Goal: Task Accomplishment & Management: Use online tool/utility

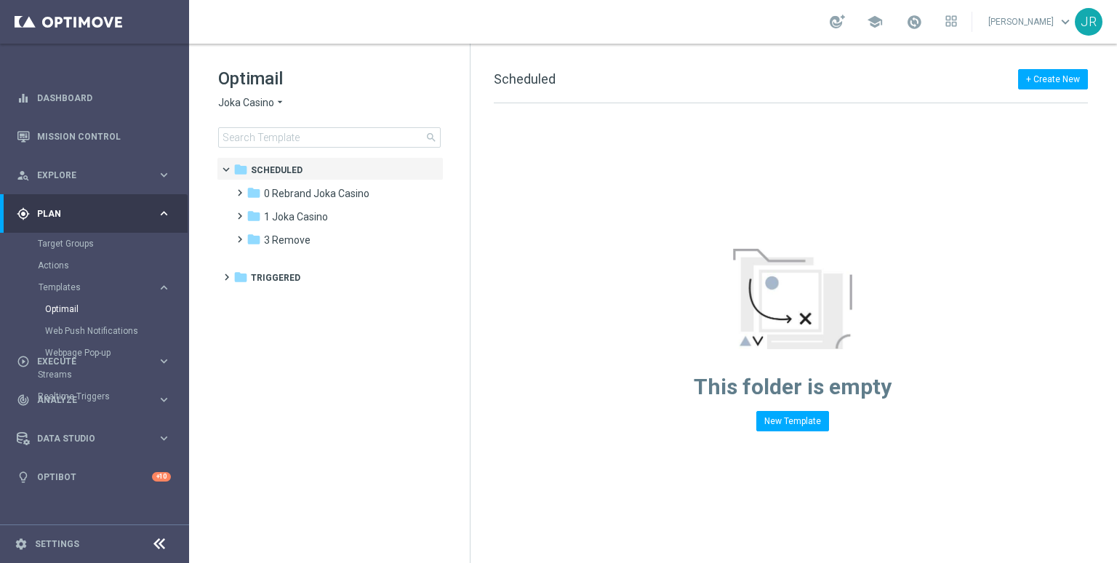
click at [240, 105] on span "Joka Casino" at bounding box center [246, 103] width 56 height 14
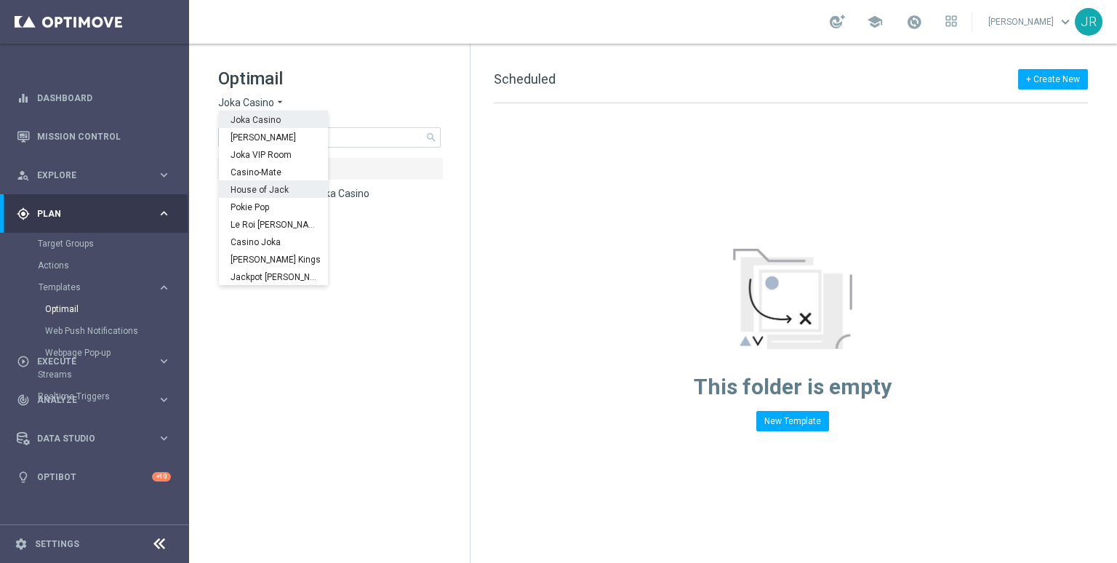
click at [0, 0] on span "House of Jack" at bounding box center [0, 0] width 0 height 0
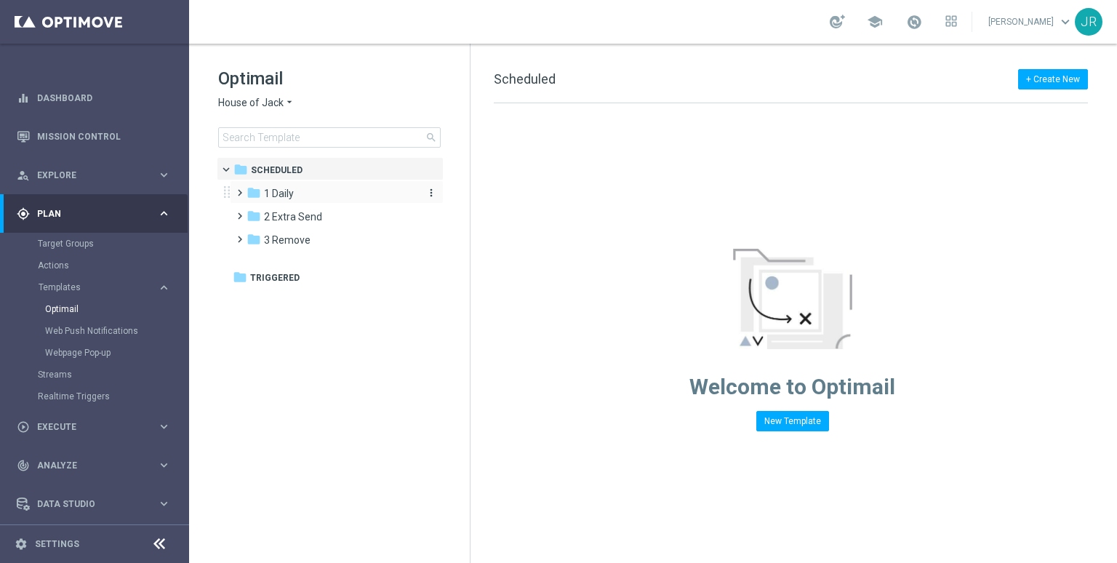
click at [314, 185] on div "folder 1 Daily" at bounding box center [329, 193] width 167 height 17
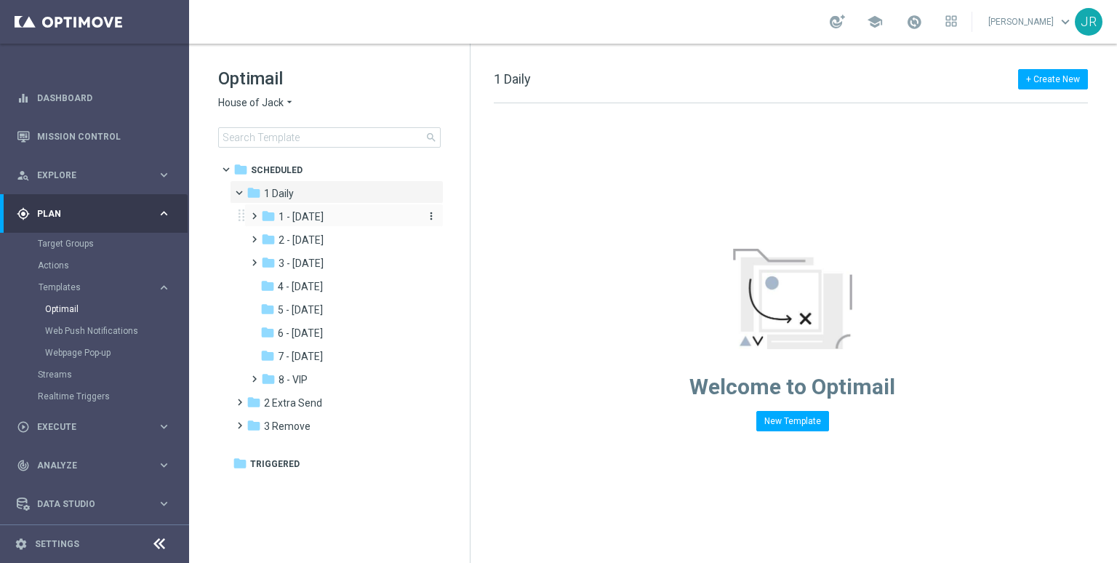
click at [302, 218] on span "1 - Tuesday" at bounding box center [300, 216] width 45 height 13
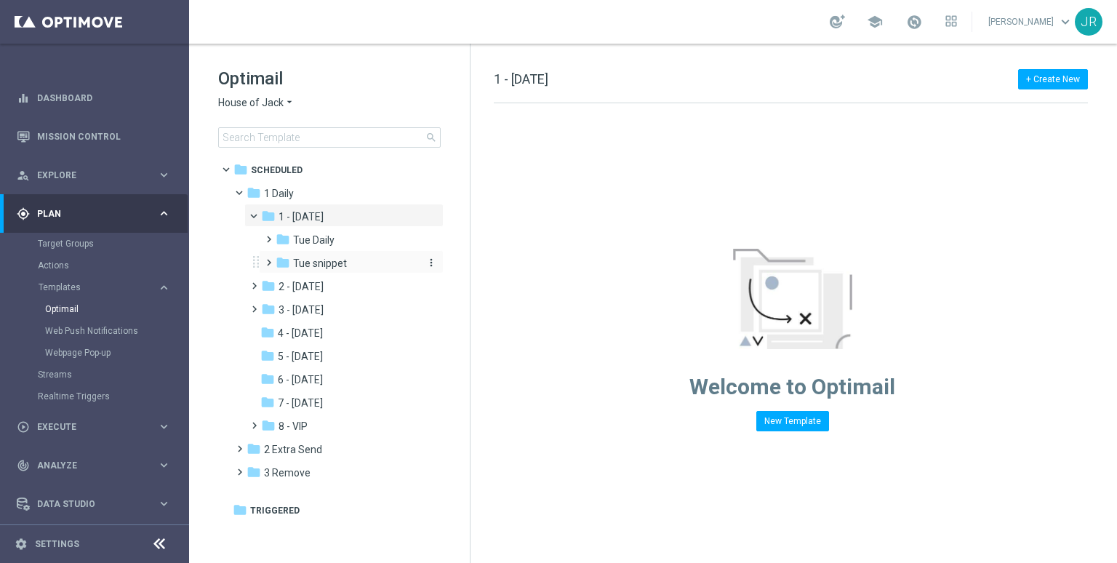
click at [310, 266] on span "Tue snippet" at bounding box center [320, 263] width 54 height 13
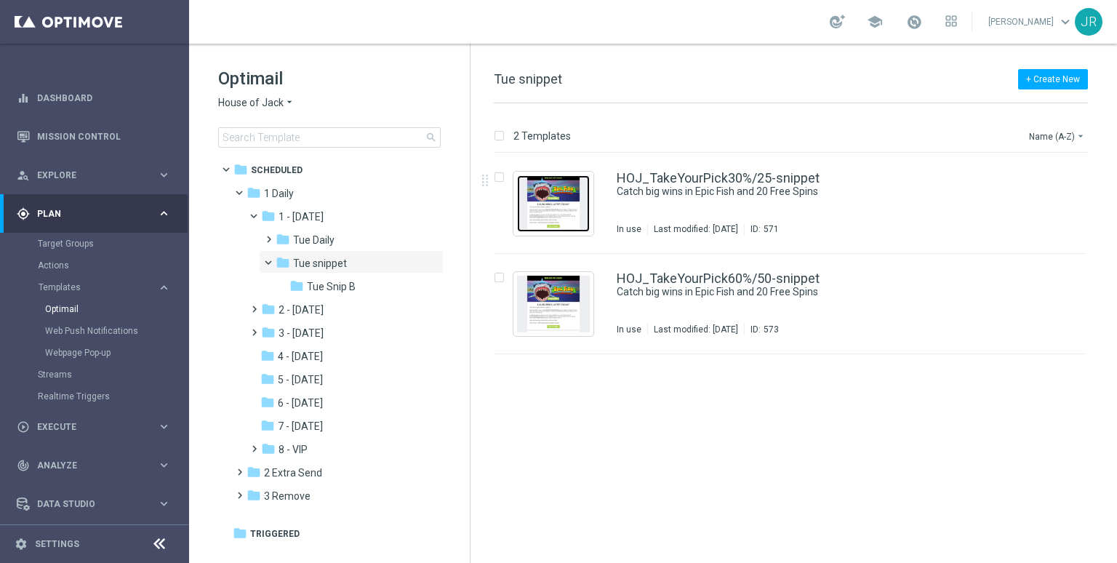
drag, startPoint x: 539, startPoint y: 209, endPoint x: 539, endPoint y: 282, distance: 72.7
click at [540, 209] on img "Press SPACE to select this row." at bounding box center [553, 203] width 73 height 57
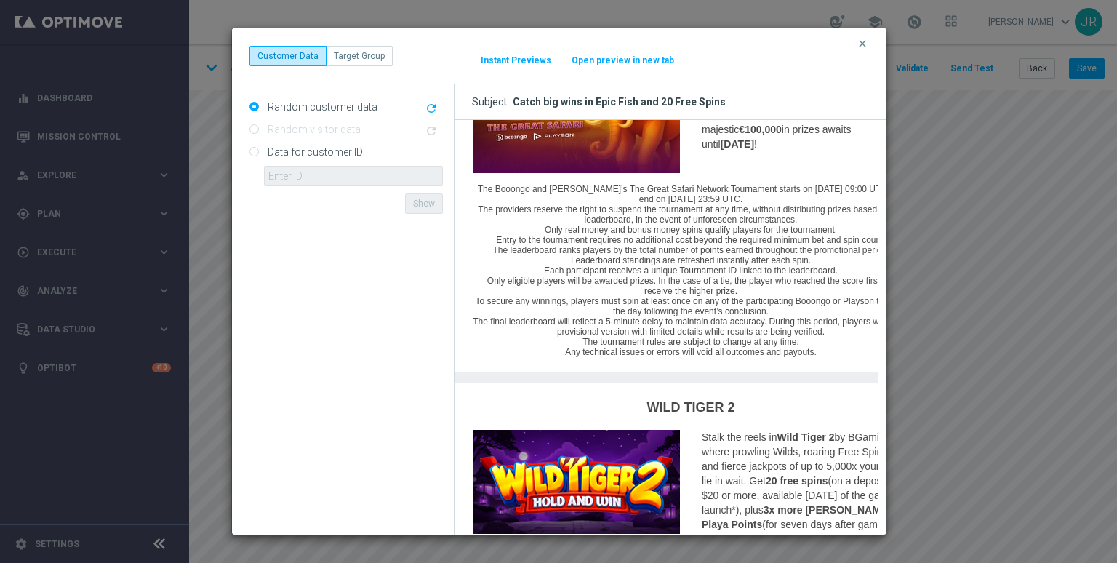
scroll to position [1114, 0]
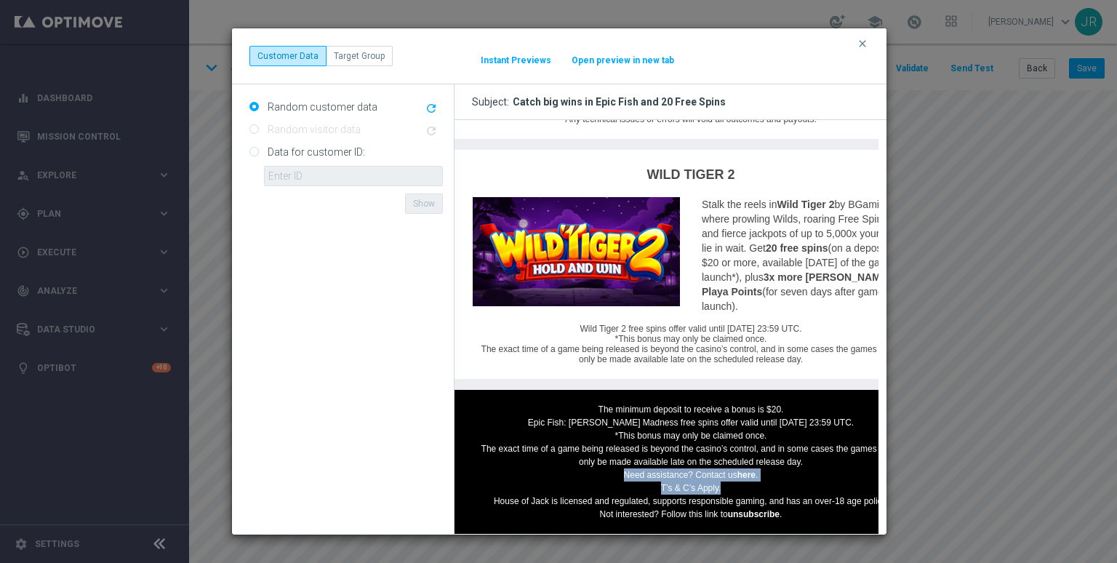
drag, startPoint x: 614, startPoint y: 461, endPoint x: 692, endPoint y: 473, distance: 79.5
click at [767, 471] on td "The minimum deposit to receive a bonus is $20. Epic Fish: Marlin Madness free s…" at bounding box center [690, 462] width 436 height 118
click at [793, 447] on td "The minimum deposit to receive a bonus is $20. Epic Fish: Marlin Madness free s…" at bounding box center [690, 462] width 436 height 118
drag, startPoint x: 801, startPoint y: 451, endPoint x: 595, endPoint y: 388, distance: 215.1
click at [595, 390] on tbody "The minimum deposit to receive a bonus is $20. Epic Fish: Marlin Madness free s…" at bounding box center [690, 462] width 473 height 144
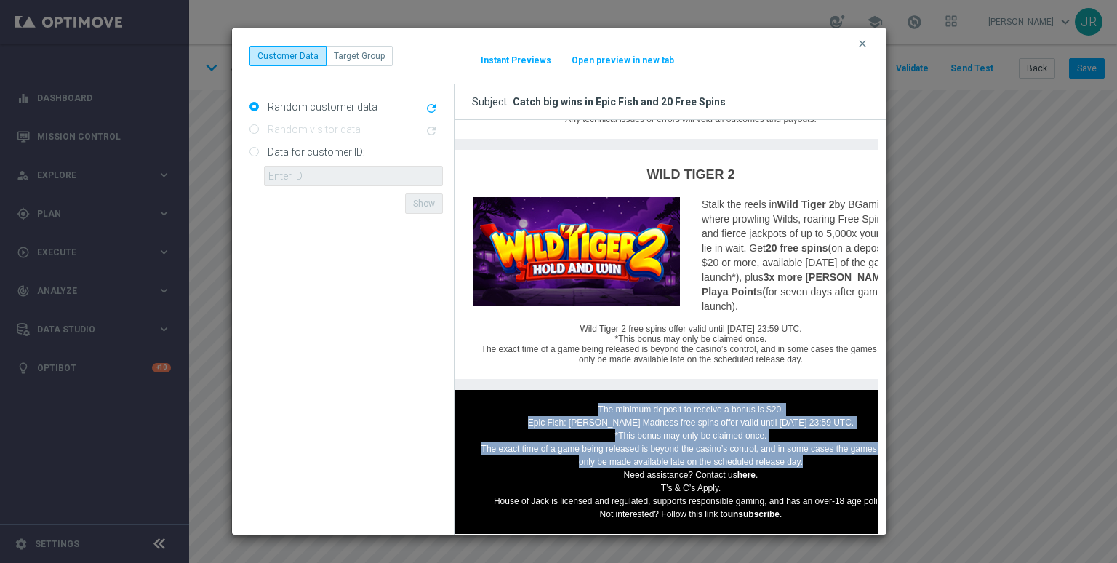
drag, startPoint x: 598, startPoint y: 398, endPoint x: 811, endPoint y: 450, distance: 219.2
click at [811, 450] on td "The minimum deposit to receive a bonus is $20. Epic Fish: Marlin Madness free s…" at bounding box center [690, 462] width 436 height 118
click at [615, 403] on td "The minimum deposit to receive a bonus is $20. Epic Fish: Marlin Madness free s…" at bounding box center [690, 462] width 436 height 118
drag, startPoint x: 596, startPoint y: 398, endPoint x: 808, endPoint y: 449, distance: 218.5
click at [808, 449] on td "The minimum deposit to receive a bonus is $20. Epic Fish: Marlin Madness free s…" at bounding box center [690, 462] width 436 height 118
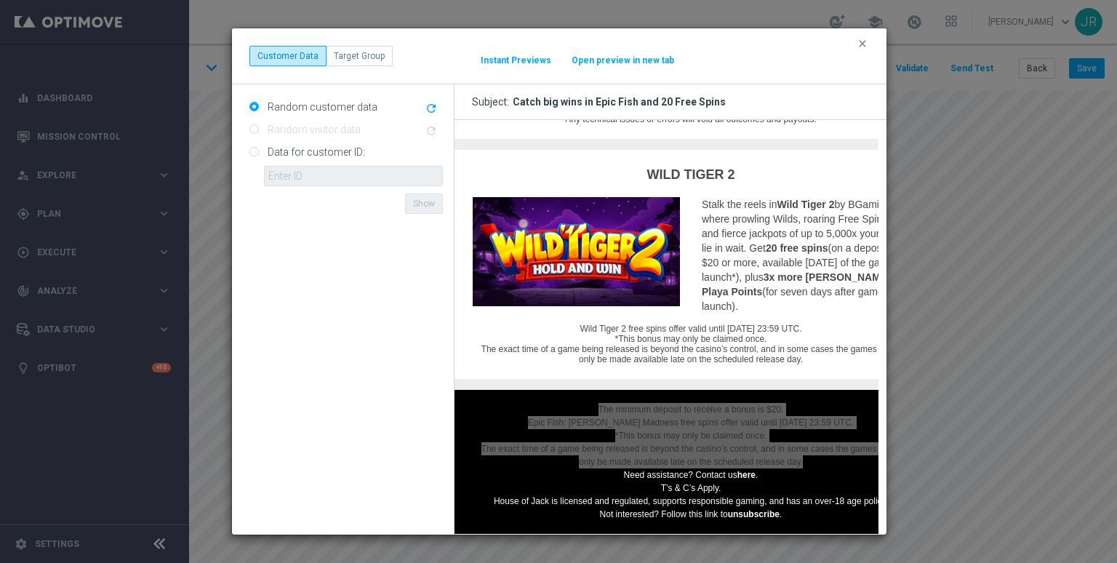
drag, startPoint x: 863, startPoint y: 47, endPoint x: 859, endPoint y: 57, distance: 10.4
click at [863, 48] on icon "clear" at bounding box center [863, 44] width 12 height 12
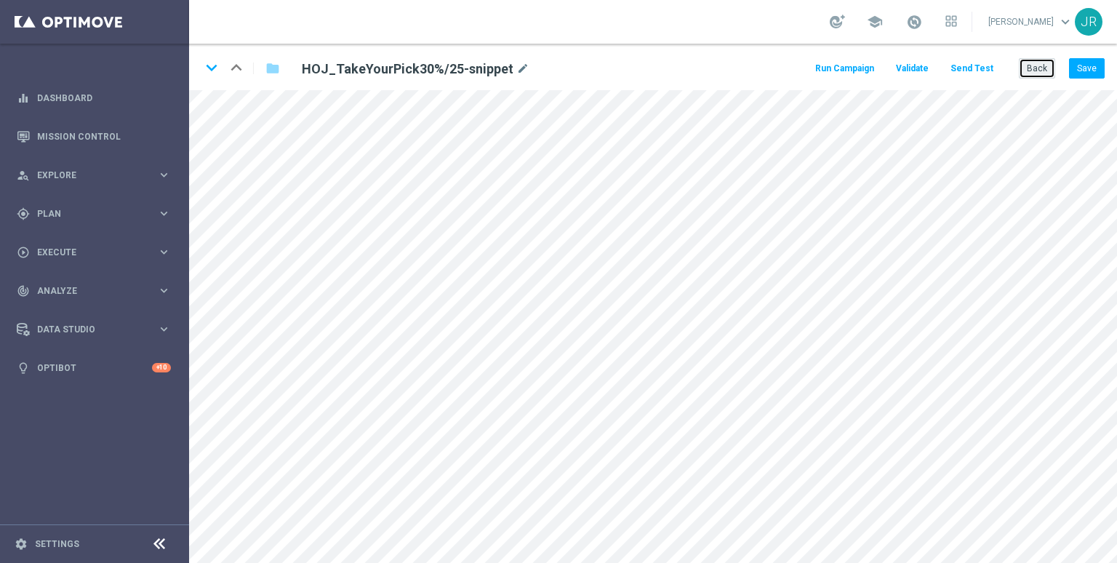
drag, startPoint x: 1024, startPoint y: 70, endPoint x: 1009, endPoint y: 84, distance: 20.6
click at [1022, 70] on button "Back" at bounding box center [1037, 68] width 36 height 20
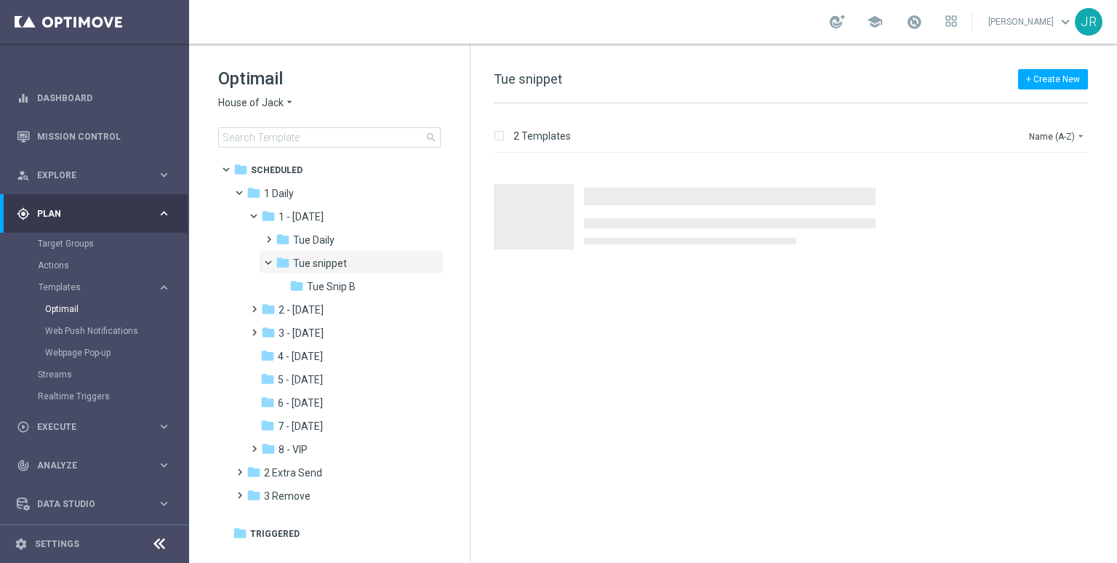
drag, startPoint x: 253, startPoint y: 100, endPoint x: 260, endPoint y: 103, distance: 7.5
click at [254, 100] on span "House of Jack" at bounding box center [250, 103] width 65 height 14
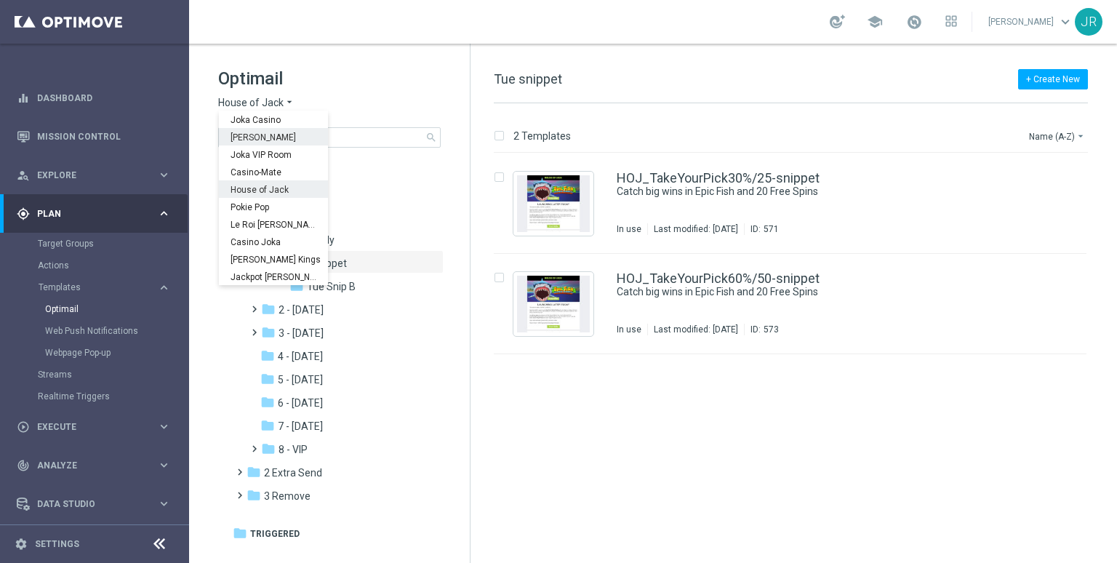
click at [271, 125] on div "Joka Casino" at bounding box center [273, 119] width 109 height 17
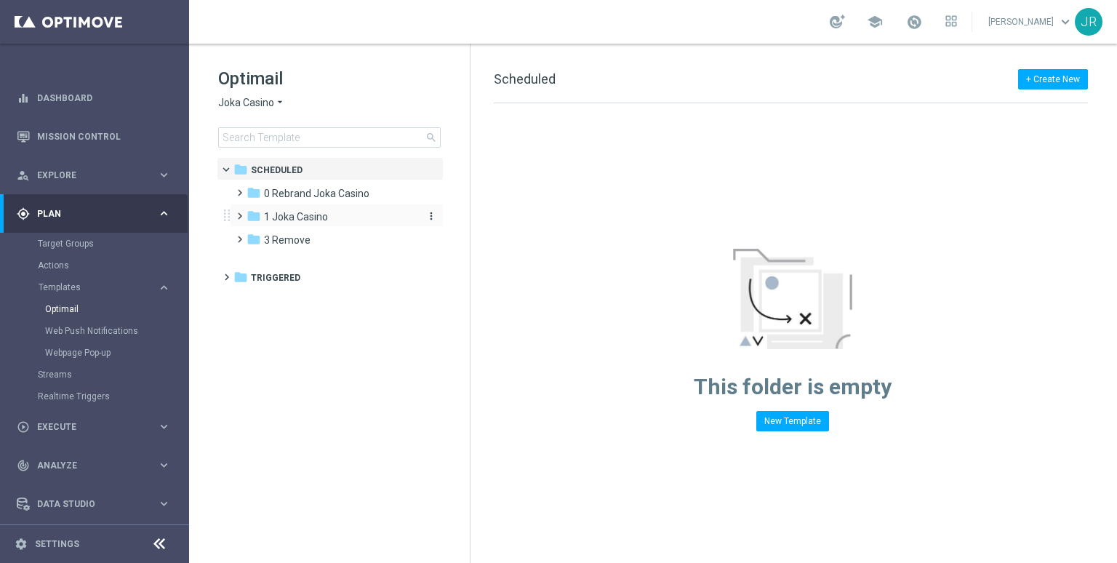
click at [284, 212] on span "1 Joka Casino" at bounding box center [296, 216] width 64 height 13
click at [279, 233] on span "1- Daily" at bounding box center [294, 239] width 33 height 13
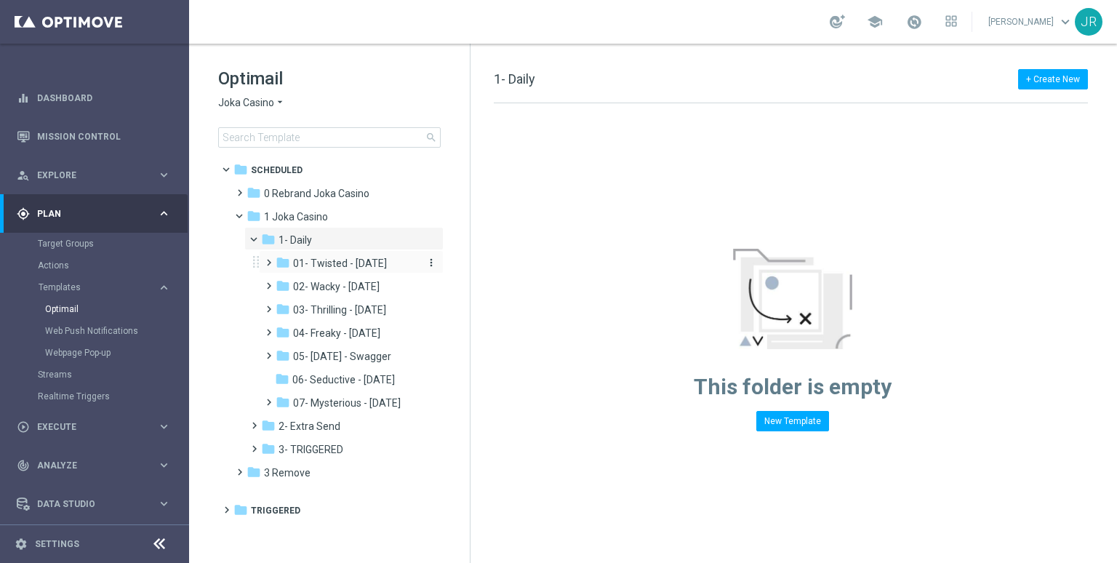
click at [342, 255] on div "folder 01- Twisted - Tuesday" at bounding box center [347, 263] width 143 height 17
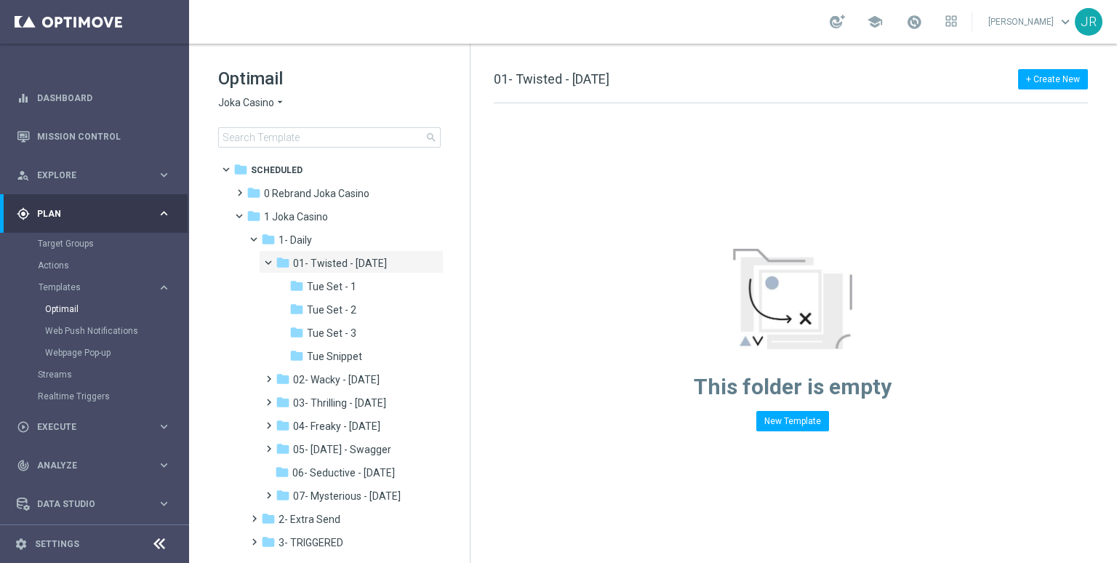
drag, startPoint x: 358, startPoint y: 353, endPoint x: 635, endPoint y: 297, distance: 282.6
click at [357, 353] on span "Tue Snippet" at bounding box center [334, 356] width 55 height 13
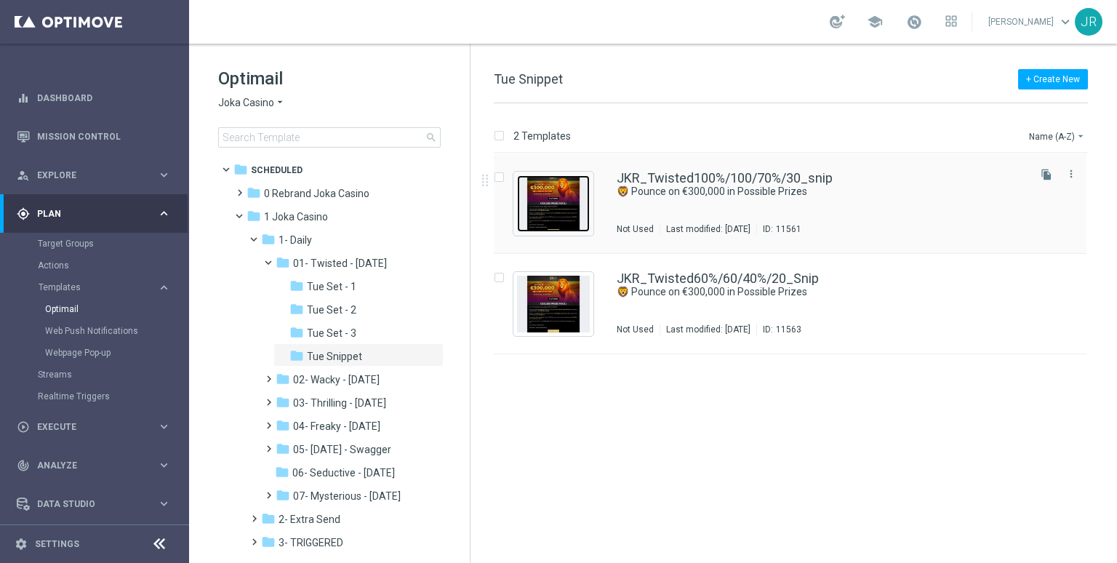
click at [561, 207] on img "Press SPACE to select this row." at bounding box center [553, 203] width 73 height 57
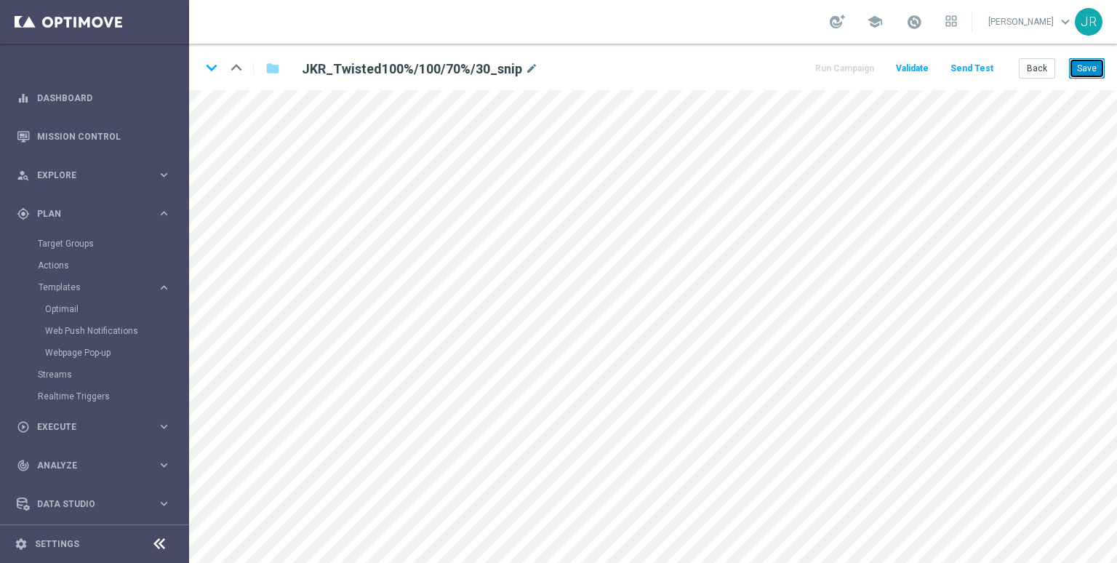
click at [1094, 65] on button "Save" at bounding box center [1087, 68] width 36 height 20
click at [1077, 71] on button "Save" at bounding box center [1087, 68] width 36 height 20
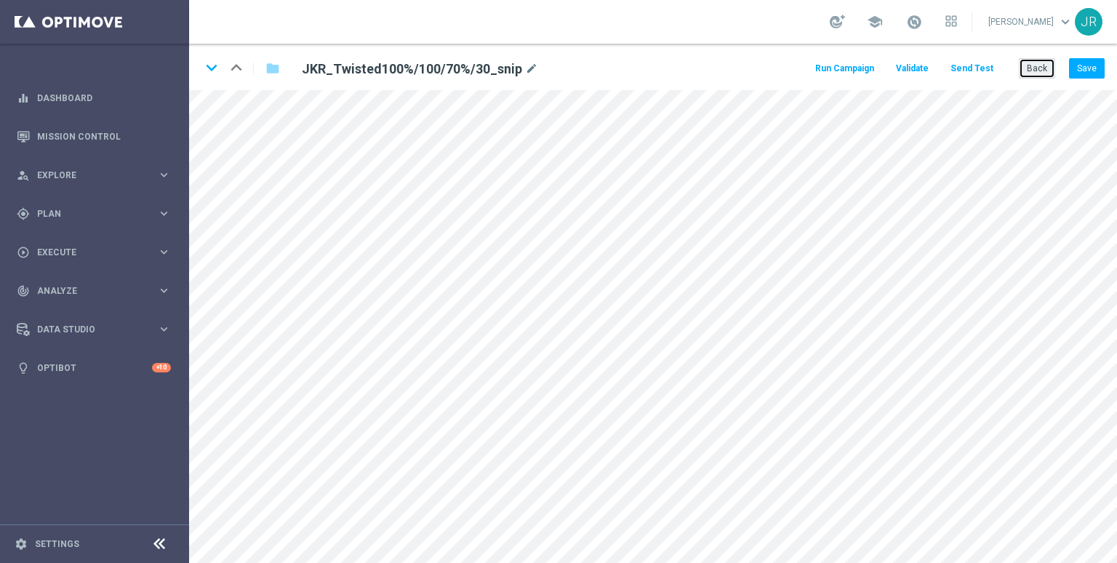
drag, startPoint x: 1022, startPoint y: 78, endPoint x: 969, endPoint y: 85, distance: 54.3
click at [1022, 77] on button "Back" at bounding box center [1037, 68] width 36 height 20
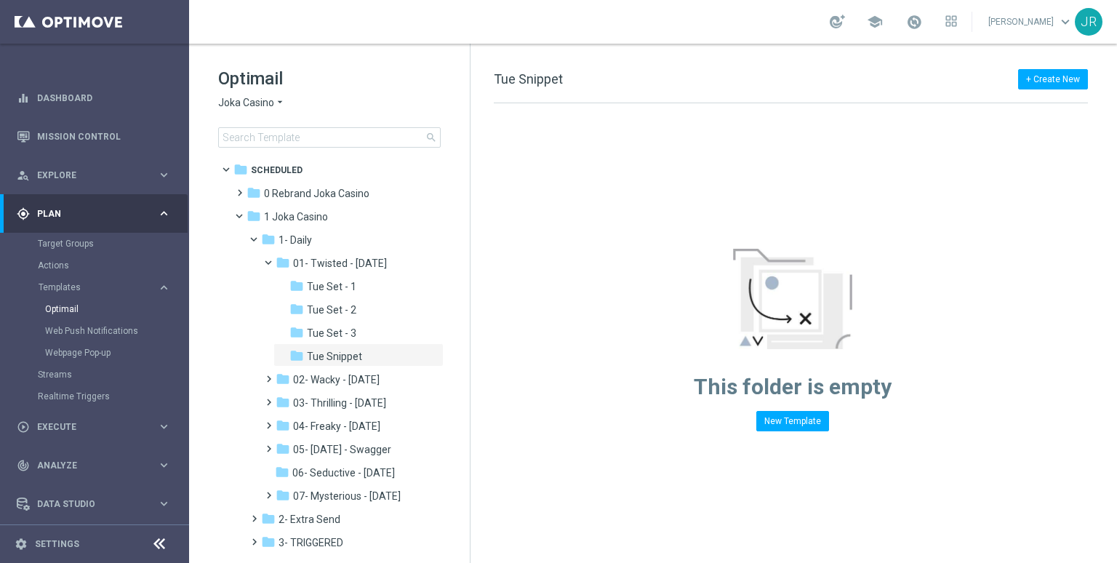
click at [238, 100] on span "Joka Casino" at bounding box center [246, 103] width 56 height 14
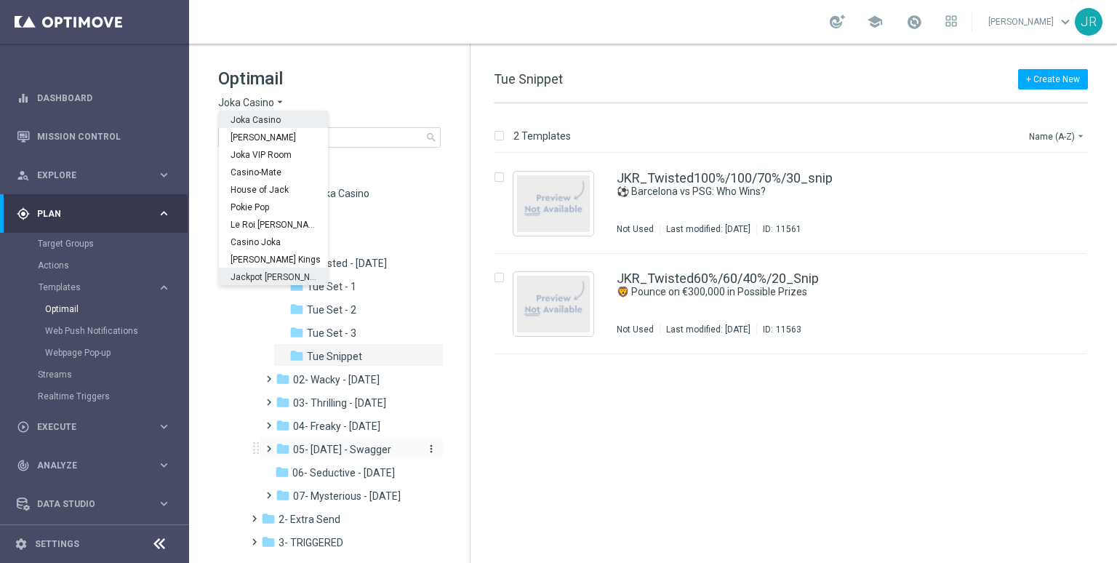
click at [342, 457] on div "folder 05- Saturday - Swagger" at bounding box center [347, 449] width 143 height 17
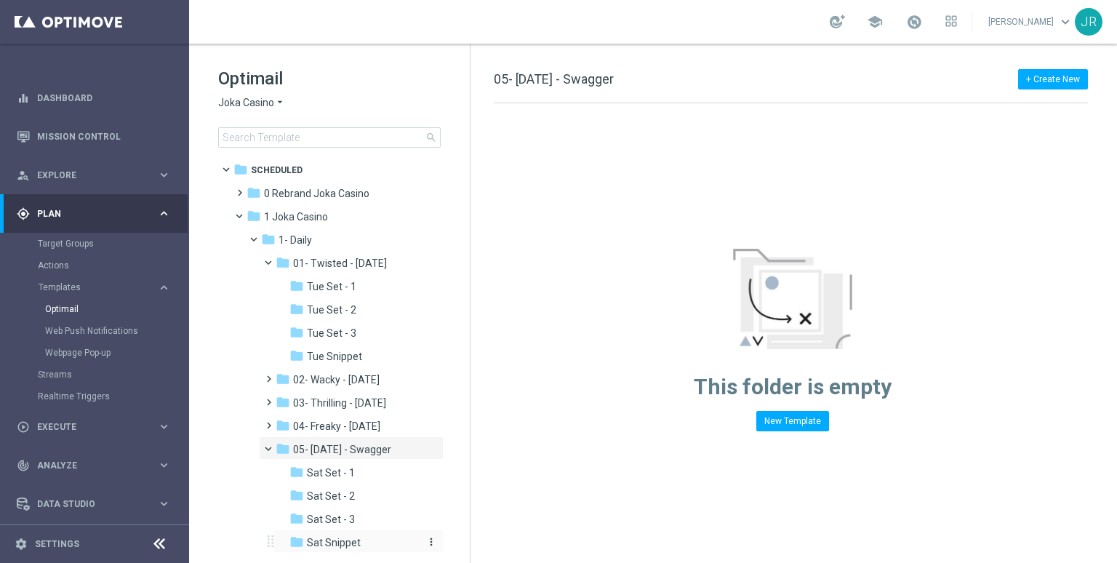
click at [337, 534] on div "folder Sat Snippet" at bounding box center [354, 542] width 131 height 17
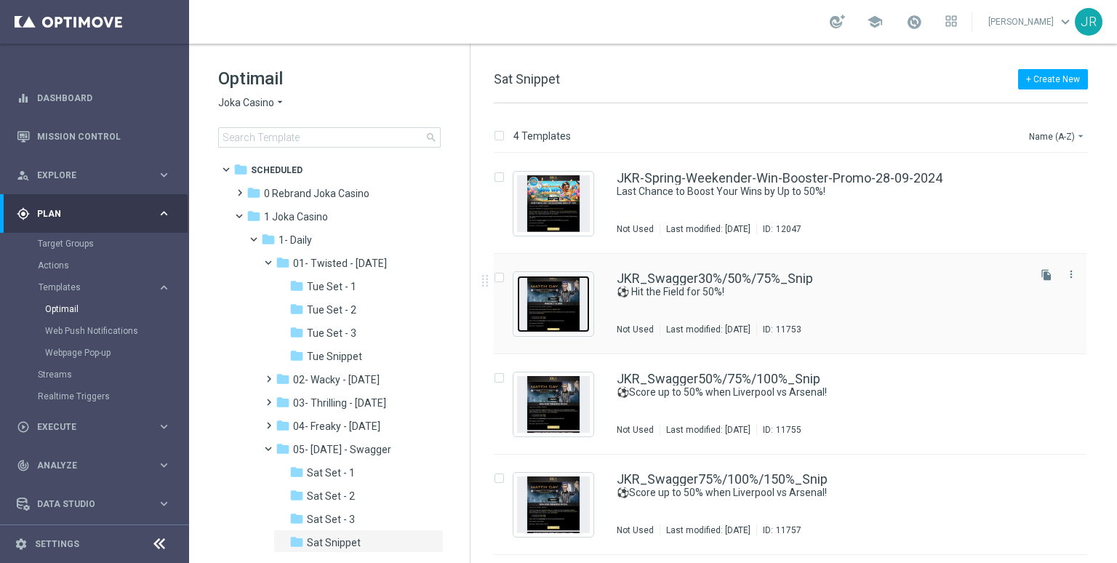
click at [548, 309] on img "Press SPACE to select this row." at bounding box center [553, 304] width 73 height 57
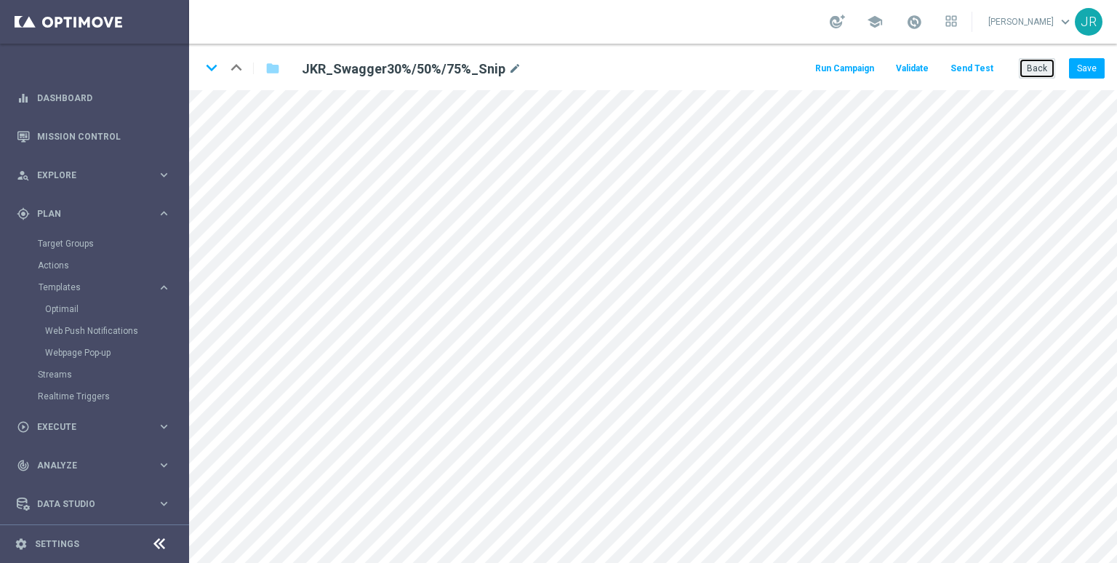
drag, startPoint x: 1027, startPoint y: 68, endPoint x: 903, endPoint y: 88, distance: 125.2
click at [1018, 68] on div "Run Campaign Validate Send Test Back Save" at bounding box center [959, 68] width 292 height 20
click at [1045, 63] on button "Back" at bounding box center [1037, 68] width 36 height 20
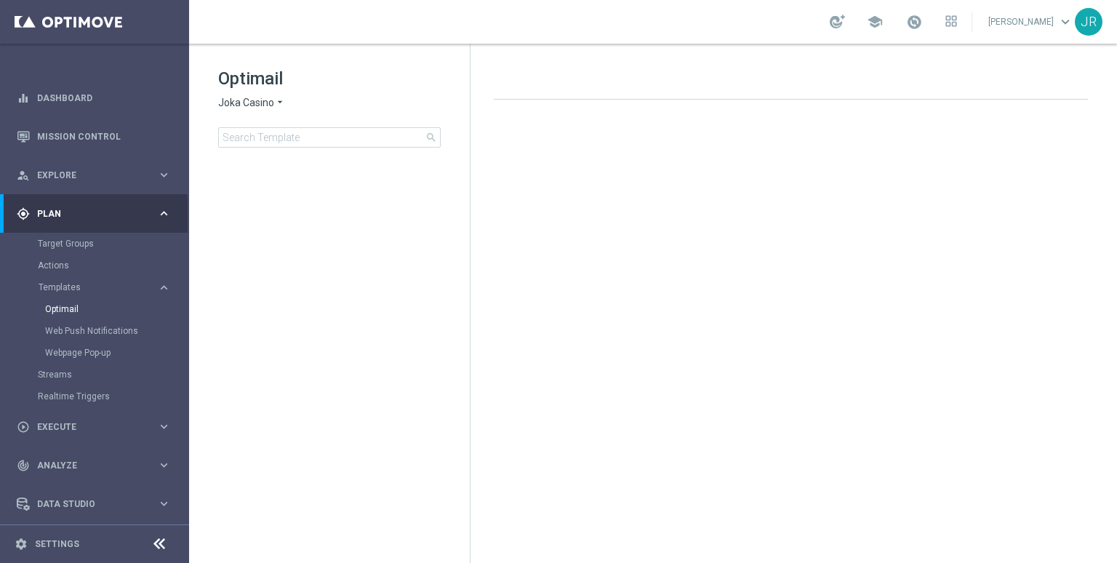
click at [246, 101] on span "Joka Casino" at bounding box center [246, 103] width 56 height 14
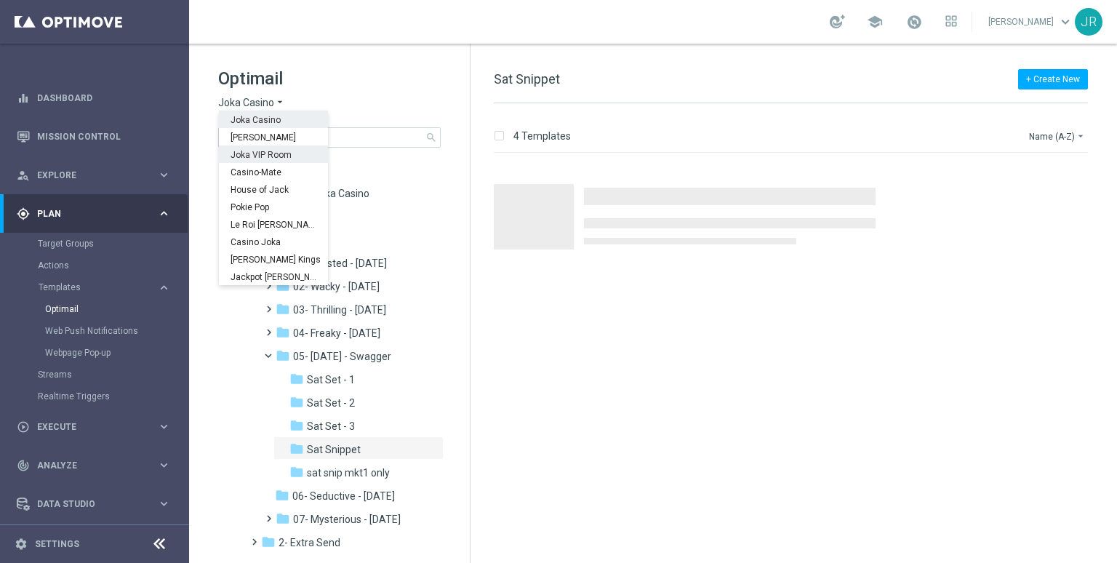
click at [0, 0] on span "Joka VIP Room" at bounding box center [0, 0] width 0 height 0
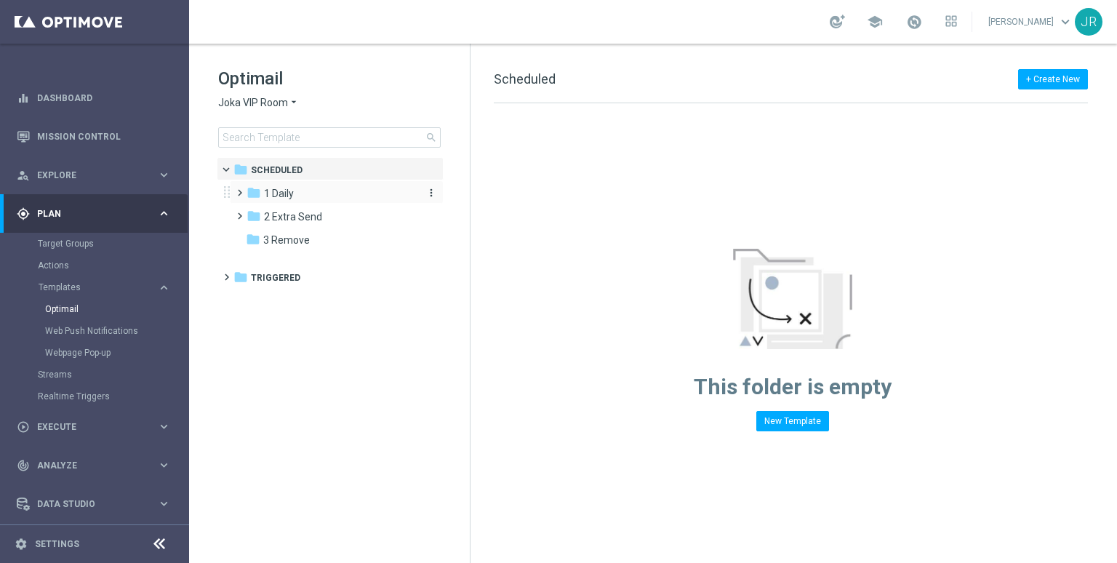
click at [278, 185] on div "folder 1 Daily" at bounding box center [329, 193] width 167 height 17
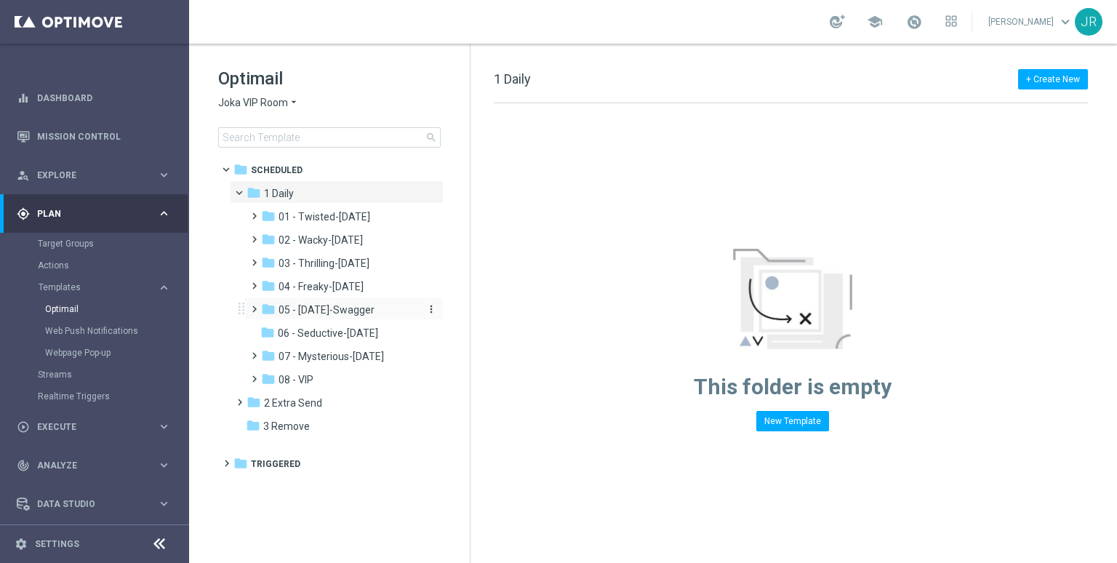
click at [326, 307] on span "05 - Saturday-Swagger" at bounding box center [326, 309] width 96 height 13
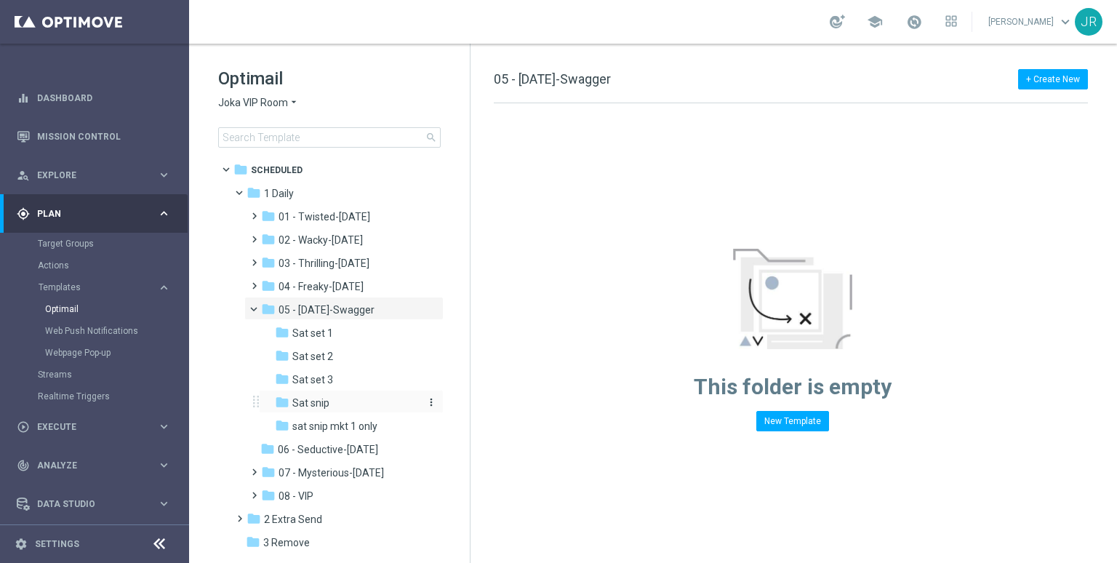
click at [311, 410] on div "folder Sat snip" at bounding box center [346, 403] width 143 height 17
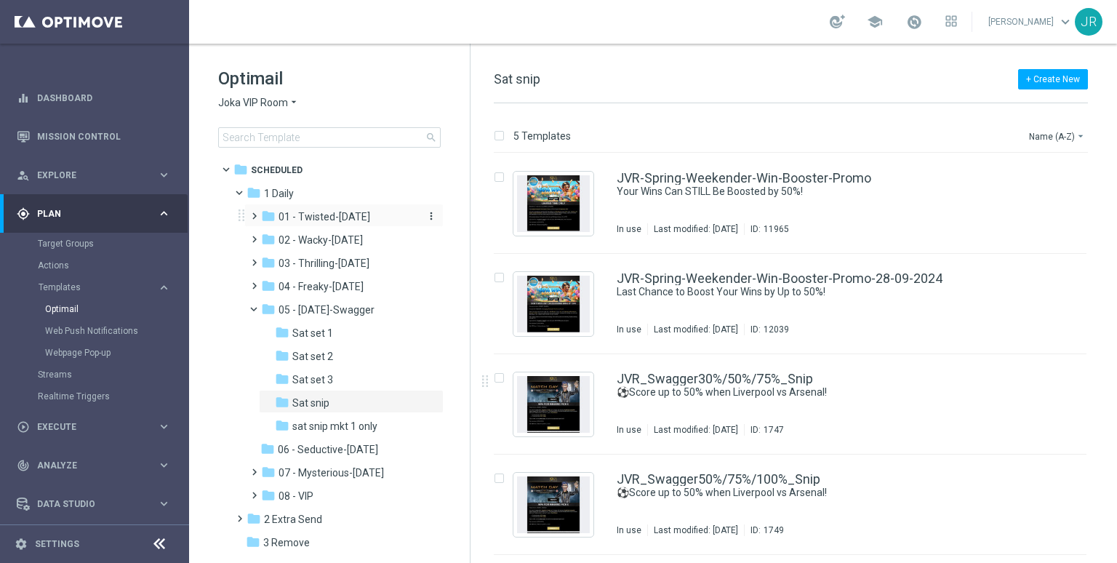
click at [311, 222] on span "01 - Twisted-Tuesday" at bounding box center [324, 216] width 92 height 13
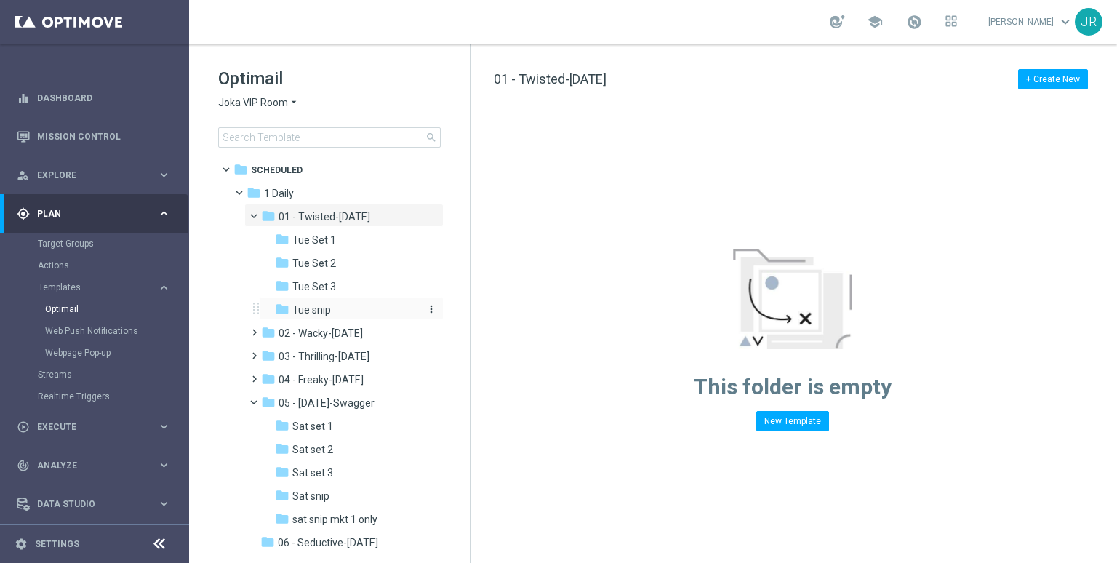
click at [313, 316] on div "folder Tue snip" at bounding box center [346, 310] width 143 height 17
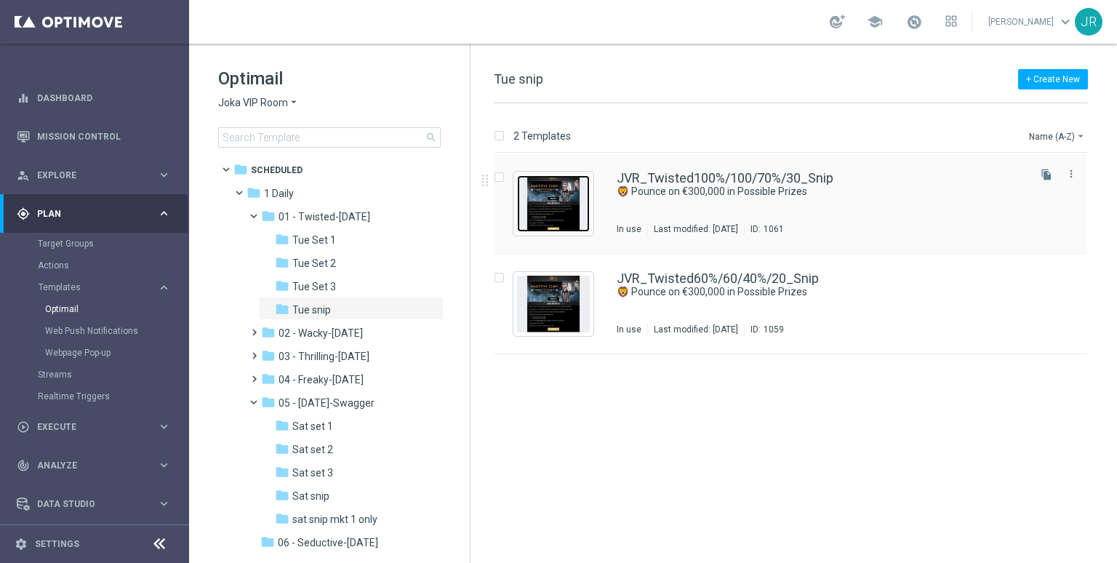
click at [548, 210] on img "Press SPACE to select this row." at bounding box center [553, 203] width 73 height 57
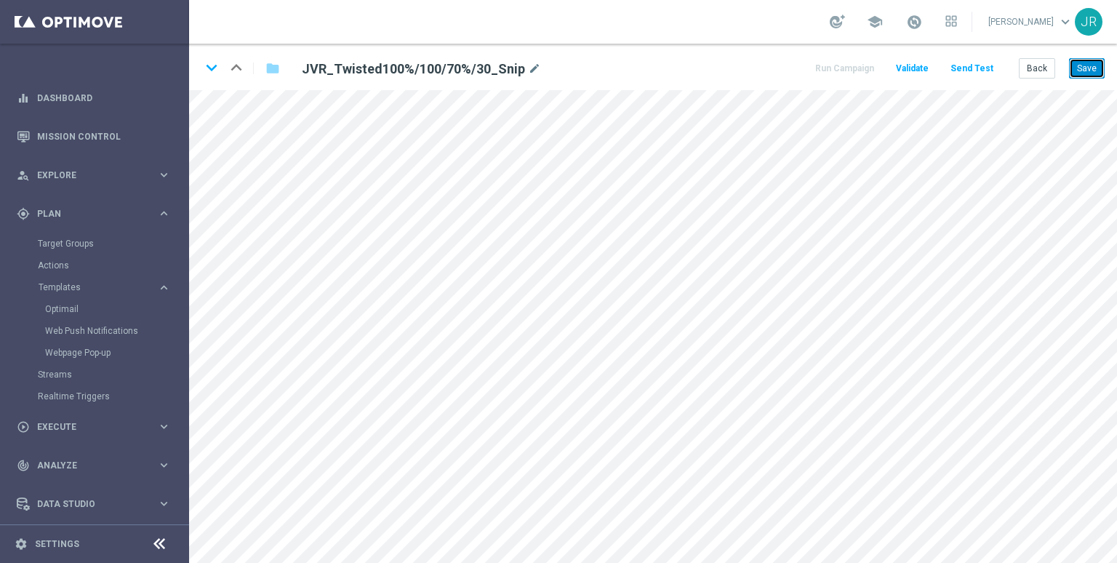
click at [1080, 70] on button "Save" at bounding box center [1087, 68] width 36 height 20
click at [1094, 73] on button "Save" at bounding box center [1087, 68] width 36 height 20
click at [1091, 65] on button "Save" at bounding box center [1087, 68] width 36 height 20
click at [1094, 71] on button "Save" at bounding box center [1087, 68] width 36 height 20
click at [1097, 69] on button "Save" at bounding box center [1087, 68] width 36 height 20
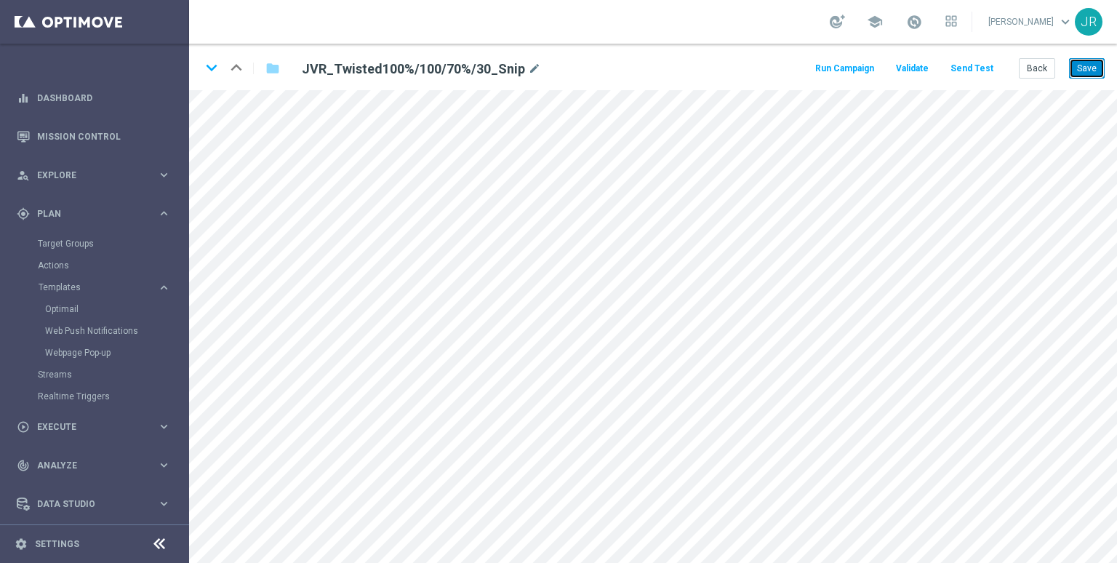
drag, startPoint x: 1078, startPoint y: 62, endPoint x: 1091, endPoint y: 71, distance: 16.3
click at [1078, 62] on button "Save" at bounding box center [1087, 68] width 36 height 20
click at [1086, 62] on button "Save" at bounding box center [1087, 68] width 36 height 20
click at [971, 73] on button "Send Test" at bounding box center [971, 69] width 47 height 20
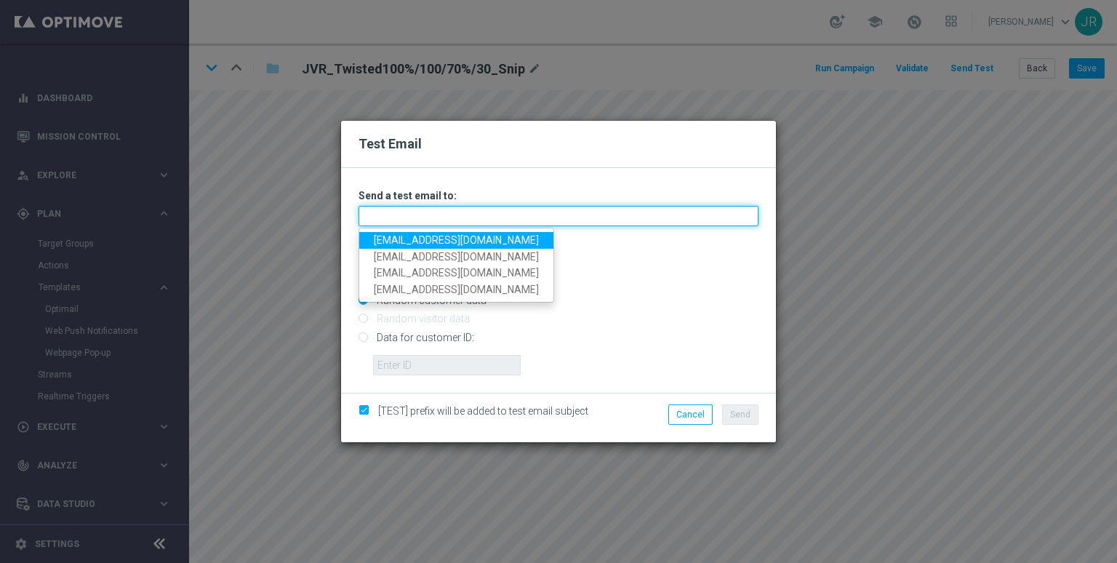
drag, startPoint x: 439, startPoint y: 222, endPoint x: 398, endPoint y: 236, distance: 43.9
click at [439, 222] on input "text" at bounding box center [558, 216] width 400 height 20
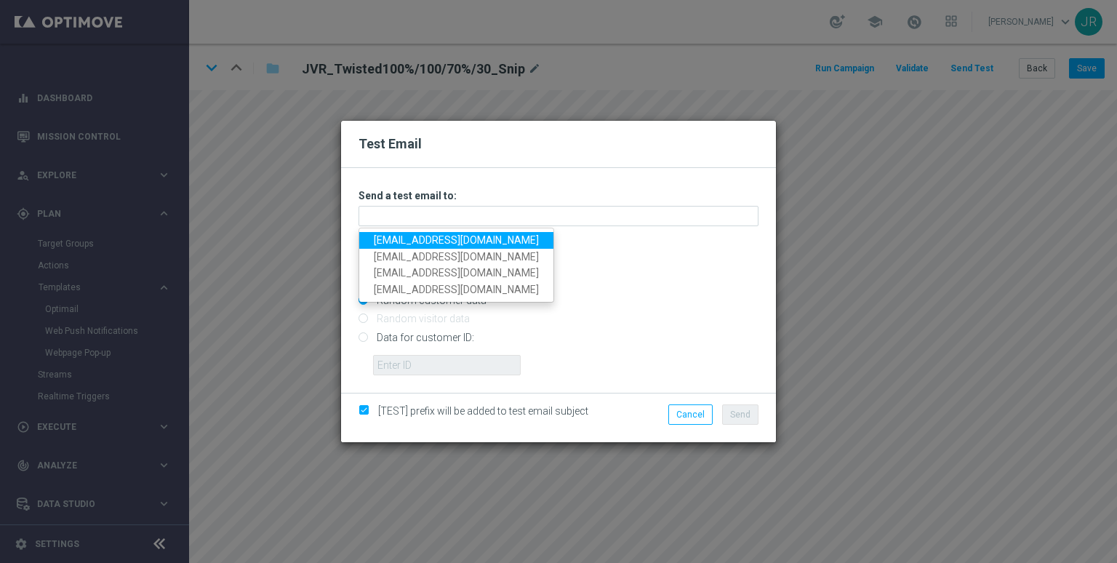
drag, startPoint x: 384, startPoint y: 242, endPoint x: 424, endPoint y: 246, distance: 40.2
click at [384, 242] on link "[EMAIL_ADDRESS][DOMAIN_NAME]" at bounding box center [456, 240] width 194 height 17
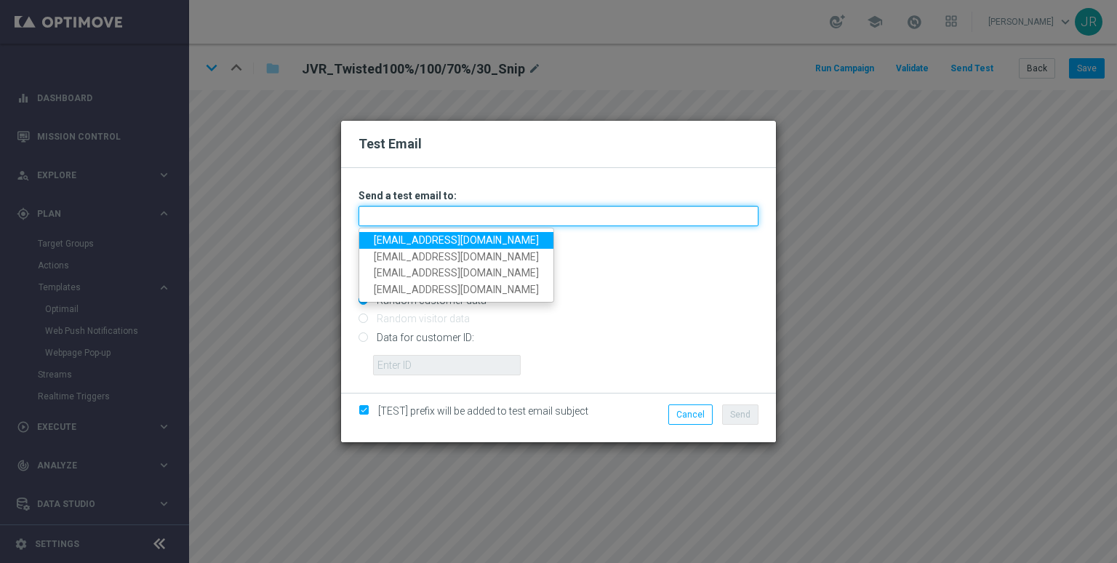
type input "[EMAIL_ADDRESS][DOMAIN_NAME]"
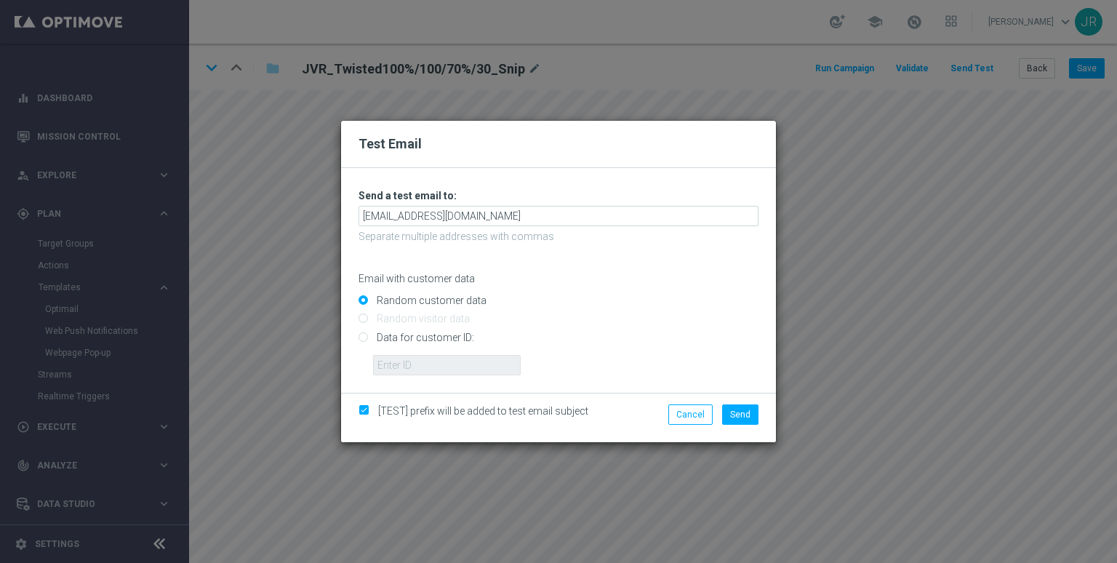
click at [746, 428] on div "Cancel Send" at bounding box center [699, 417] width 140 height 27
drag, startPoint x: 739, startPoint y: 418, endPoint x: 747, endPoint y: 428, distance: 12.4
click at [739, 418] on span "Send" at bounding box center [740, 414] width 20 height 10
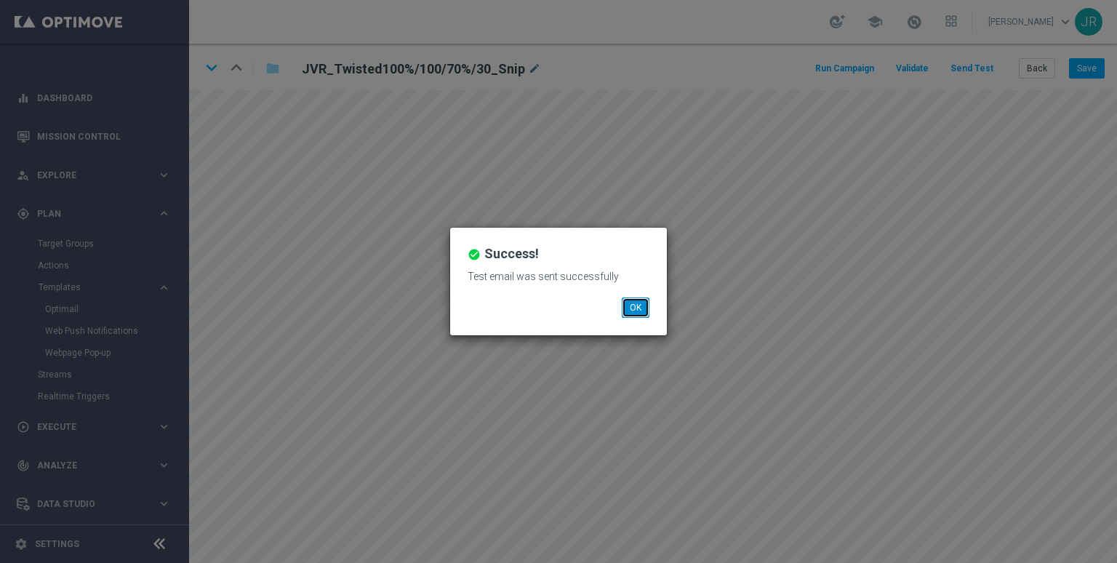
drag, startPoint x: 633, startPoint y: 306, endPoint x: 641, endPoint y: 305, distance: 8.1
click at [634, 306] on button "OK" at bounding box center [636, 307] width 28 height 20
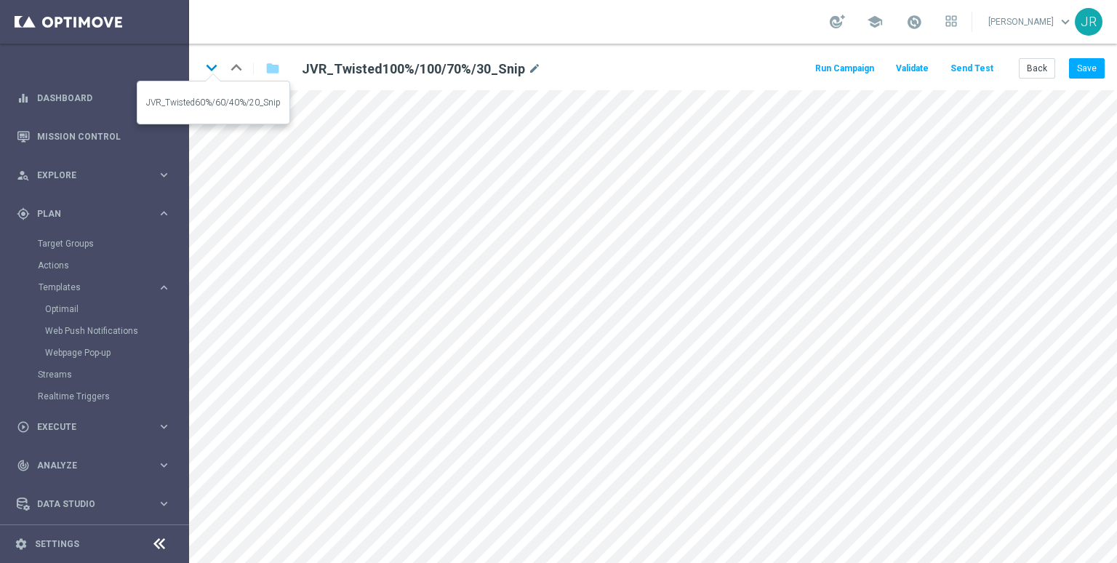
click at [204, 70] on icon "keyboard_arrow_down" at bounding box center [212, 68] width 22 height 22
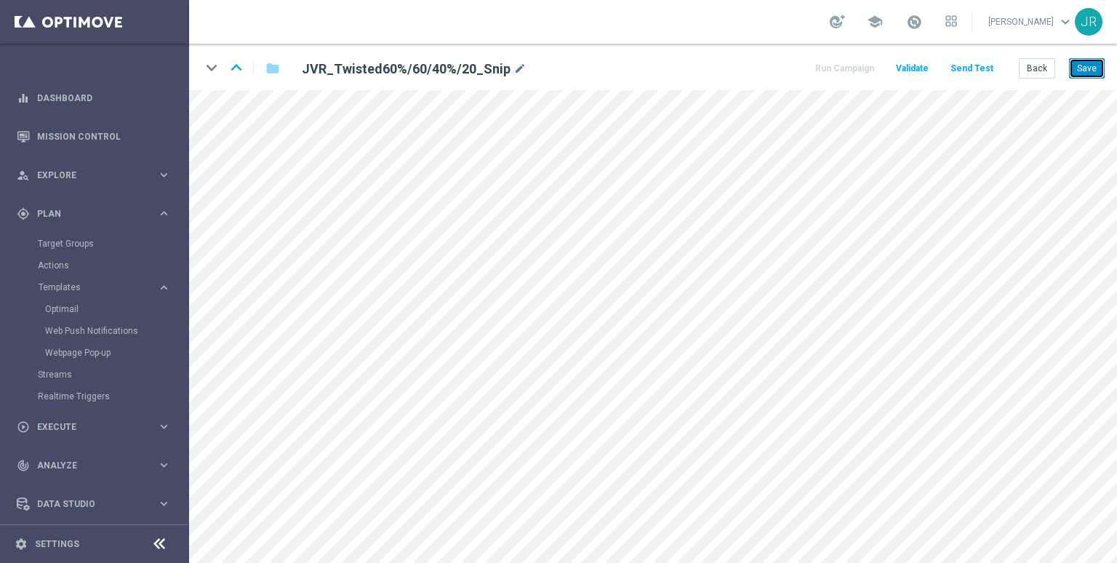
click at [1093, 70] on button "Save" at bounding box center [1087, 68] width 36 height 20
click at [1083, 67] on button "Save" at bounding box center [1087, 68] width 36 height 20
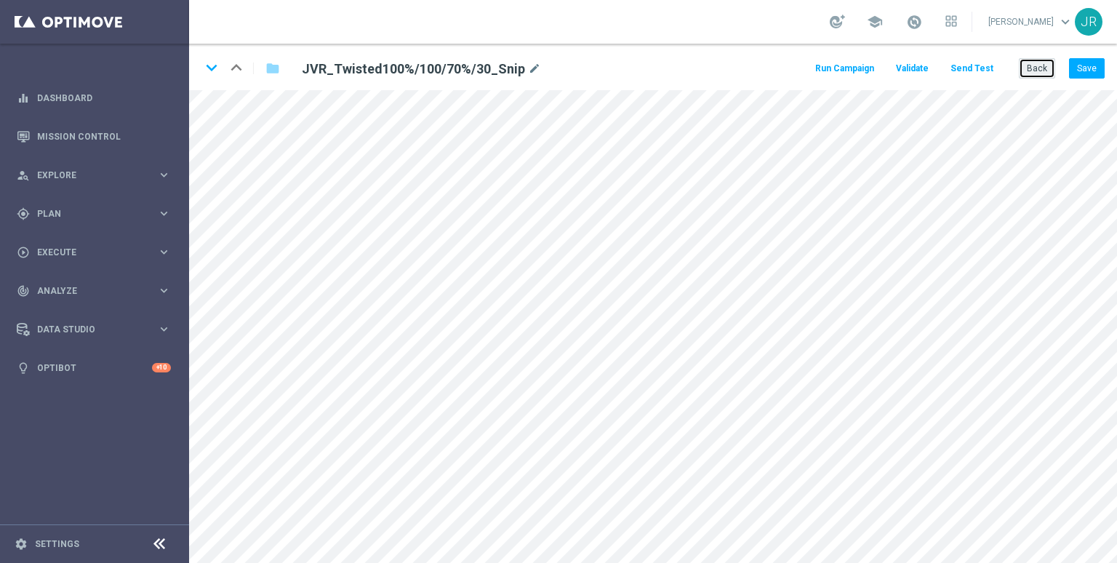
click at [1036, 78] on button "Back" at bounding box center [1037, 68] width 36 height 20
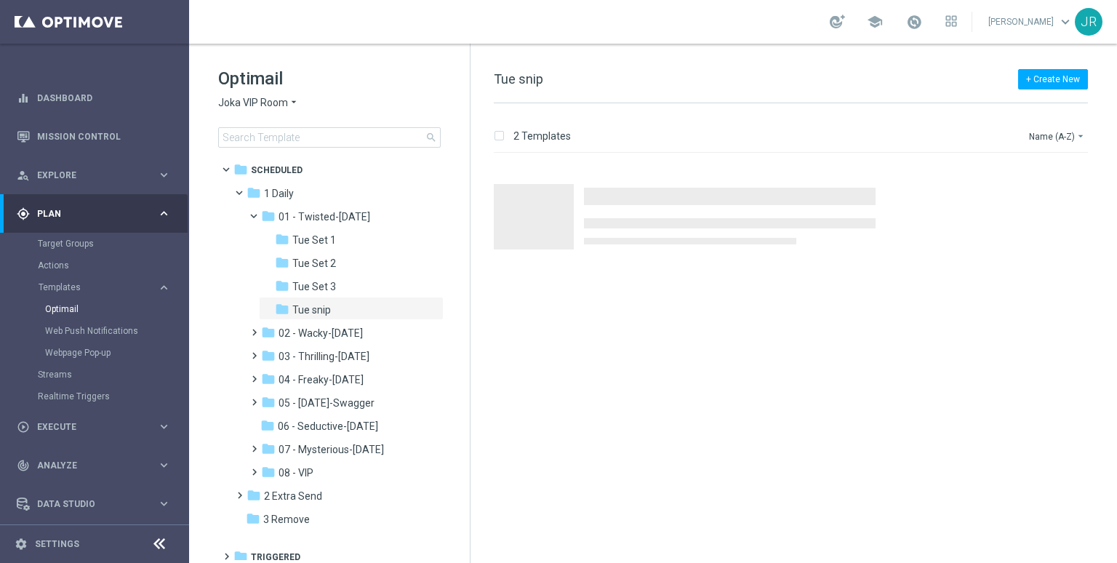
click at [254, 98] on span "Joka VIP Room" at bounding box center [253, 103] width 70 height 14
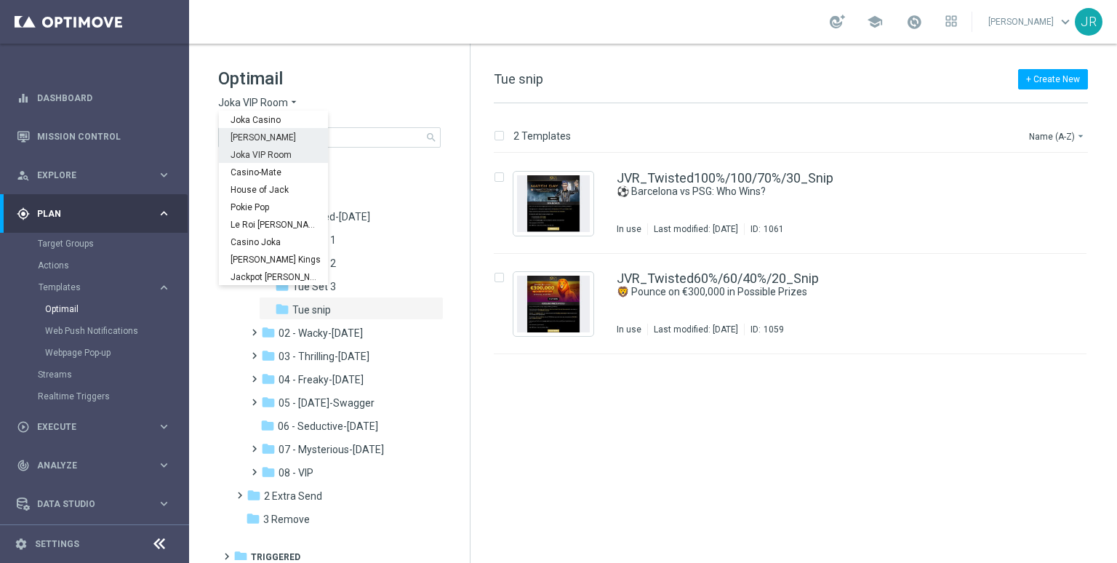
click at [0, 0] on span "[PERSON_NAME]" at bounding box center [0, 0] width 0 height 0
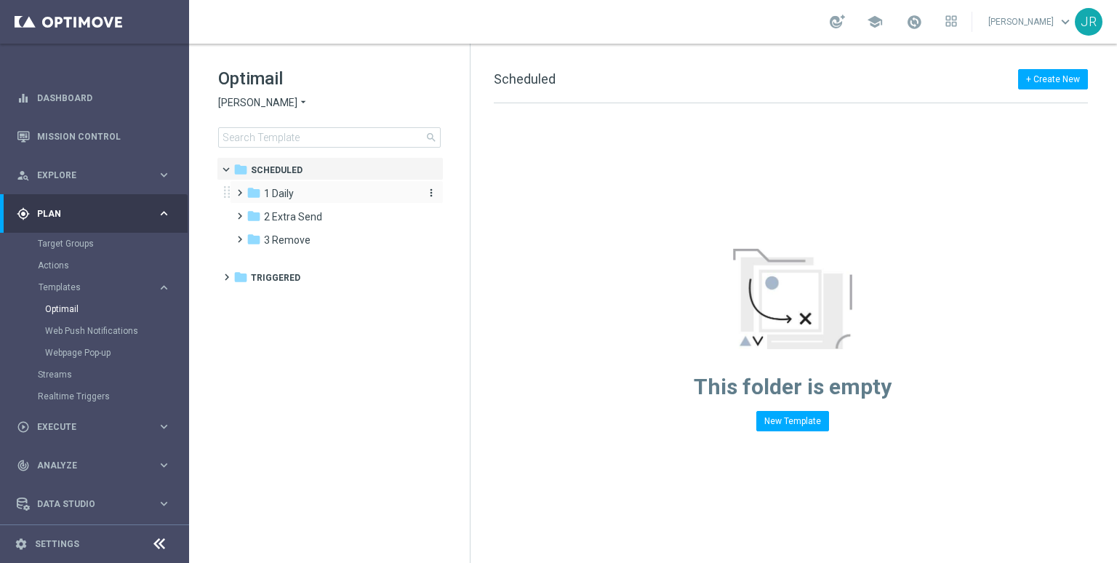
click at [298, 194] on div "folder 1 Daily" at bounding box center [329, 193] width 167 height 17
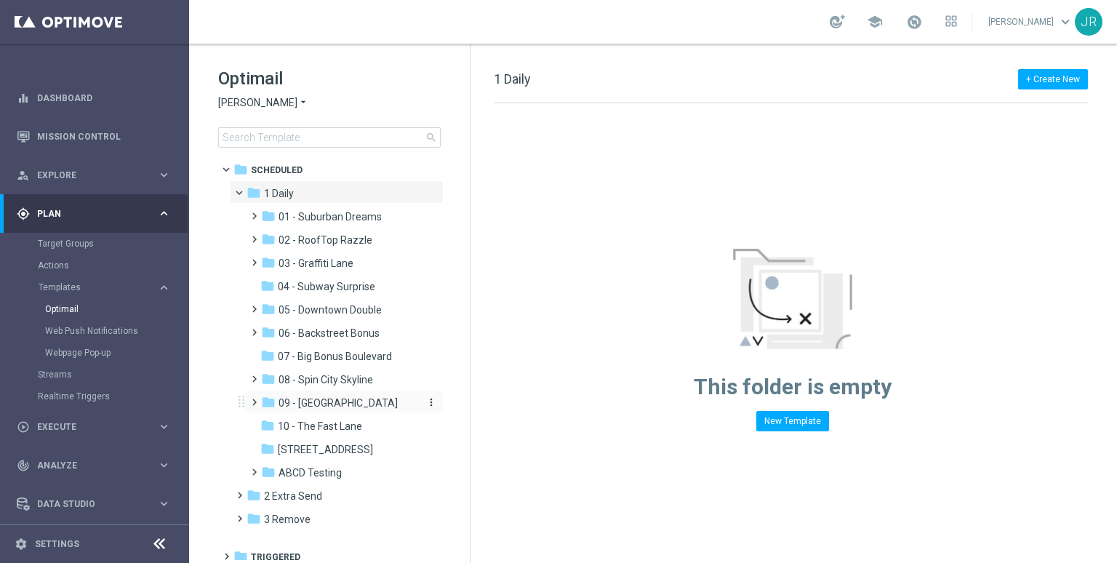
click at [321, 408] on span "09 - [GEOGRAPHIC_DATA]" at bounding box center [337, 402] width 119 height 13
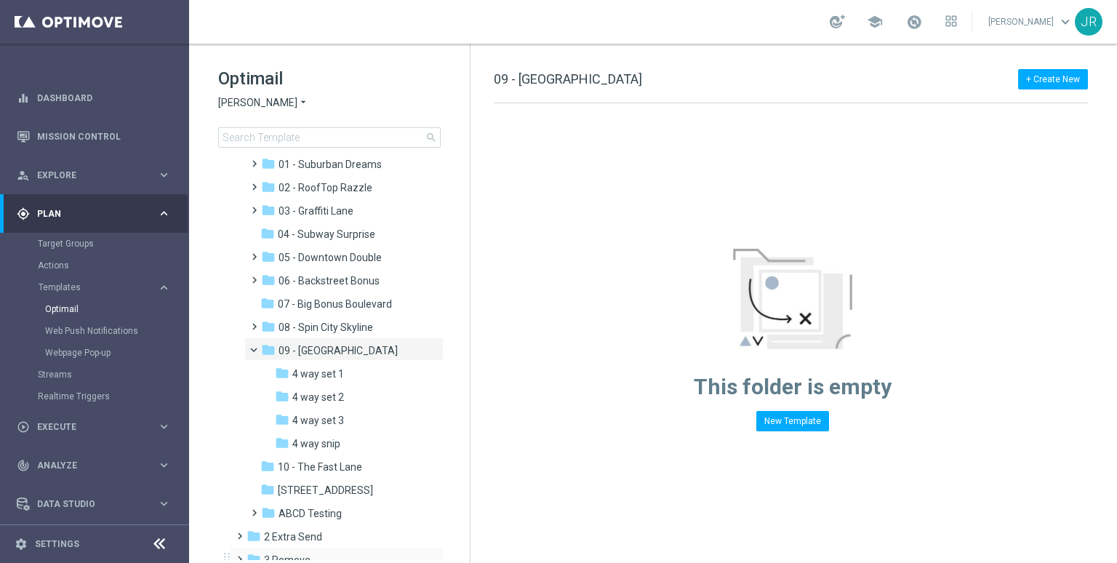
scroll to position [100, 0]
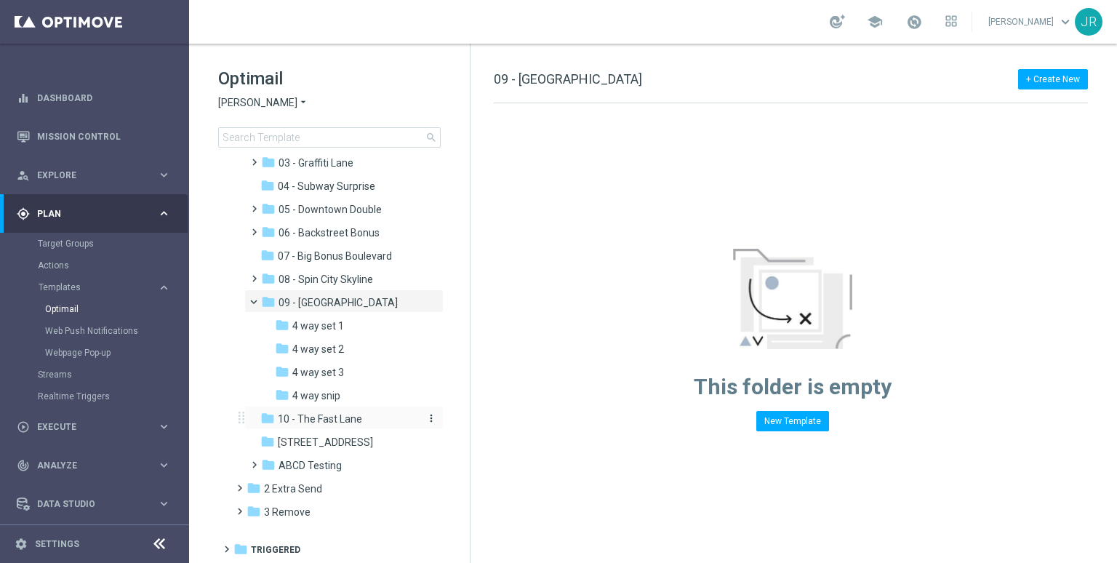
click at [319, 421] on span "10 - The Fast Lane" at bounding box center [320, 418] width 84 height 13
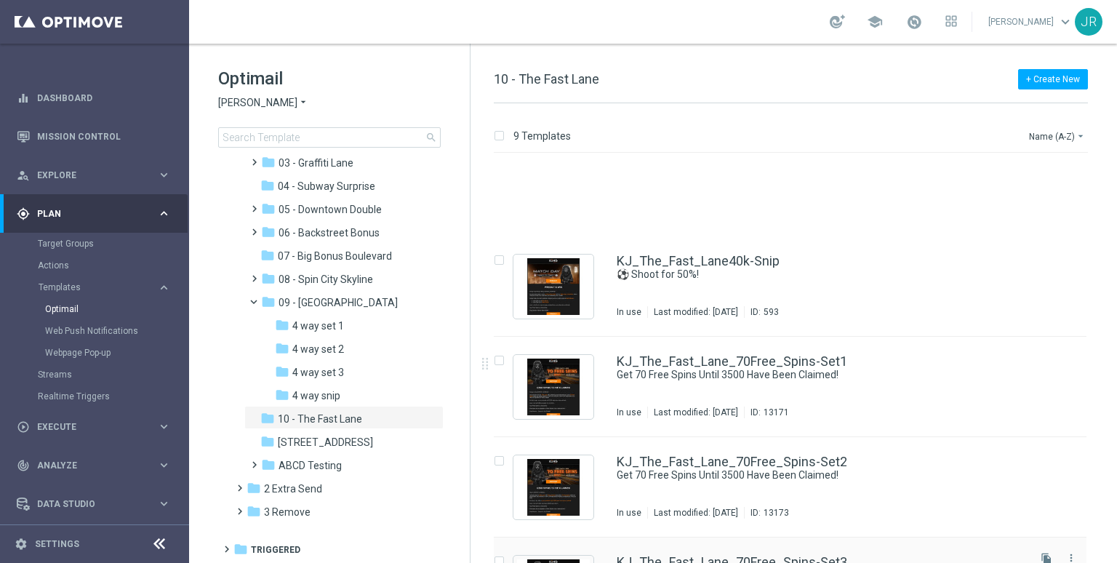
scroll to position [494, 0]
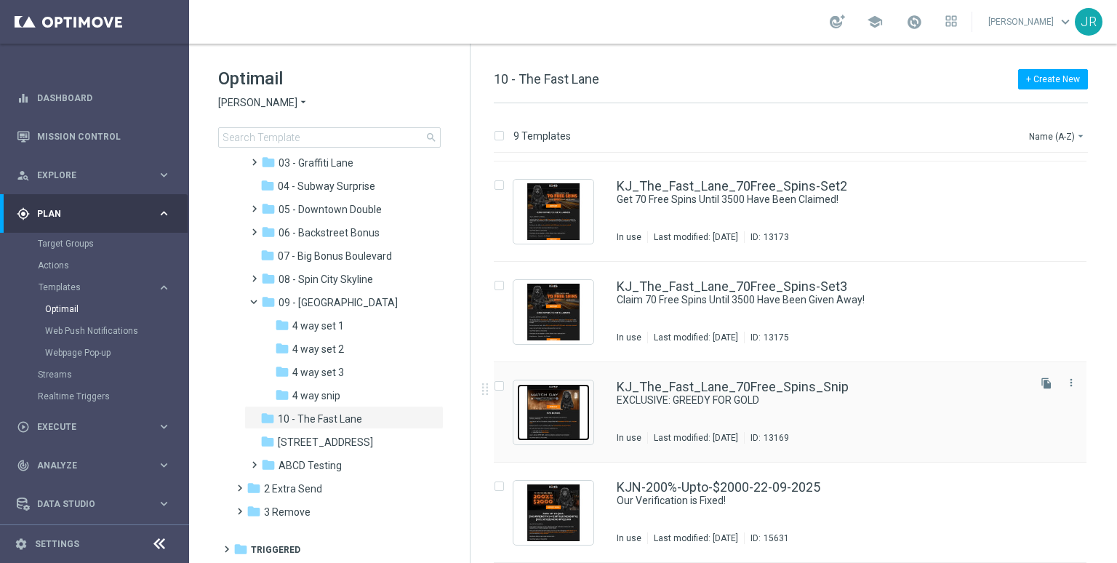
click at [561, 408] on img "Press SPACE to select this row." at bounding box center [553, 412] width 73 height 57
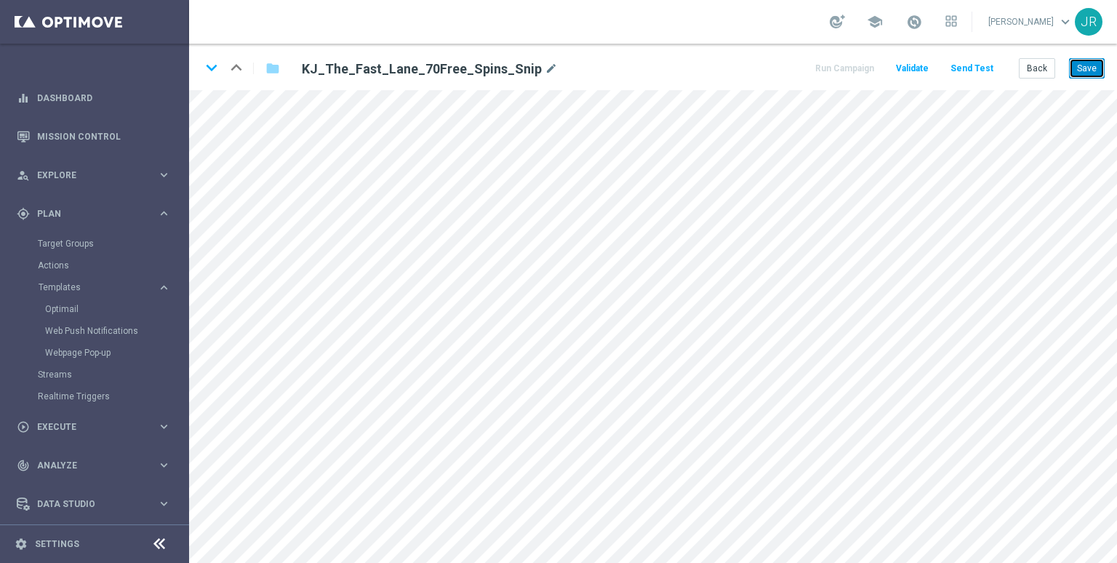
click at [1085, 65] on button "Save" at bounding box center [1087, 68] width 36 height 20
click at [1097, 71] on button "Save" at bounding box center [1087, 68] width 36 height 20
click at [1078, 80] on div "keyboard_arrow_down keyboard_arrow_up folder KJ_The_Fast_Lane_70Free_Spins_Snip…" at bounding box center [653, 67] width 928 height 47
click at [1095, 63] on button "Save" at bounding box center [1087, 68] width 36 height 20
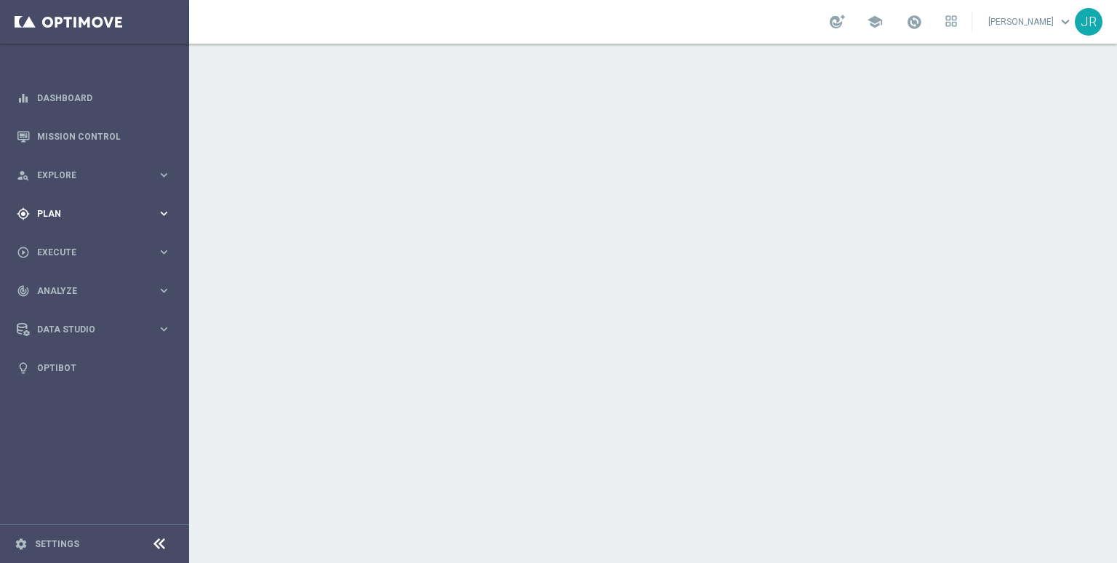
click at [65, 212] on span "Plan" at bounding box center [97, 213] width 120 height 9
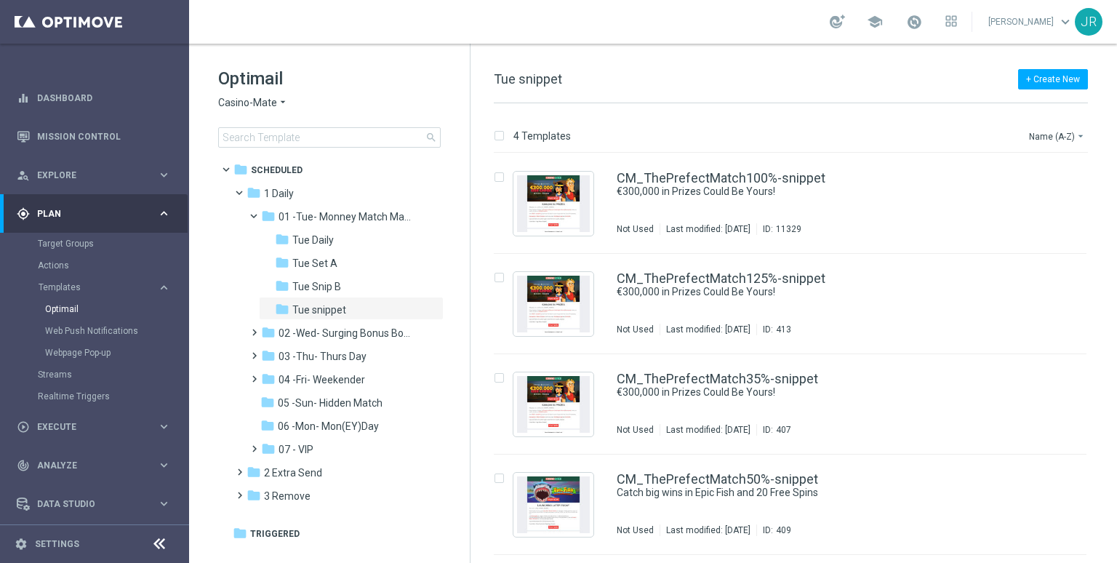
click at [257, 100] on span "Casino-Mate" at bounding box center [247, 103] width 59 height 14
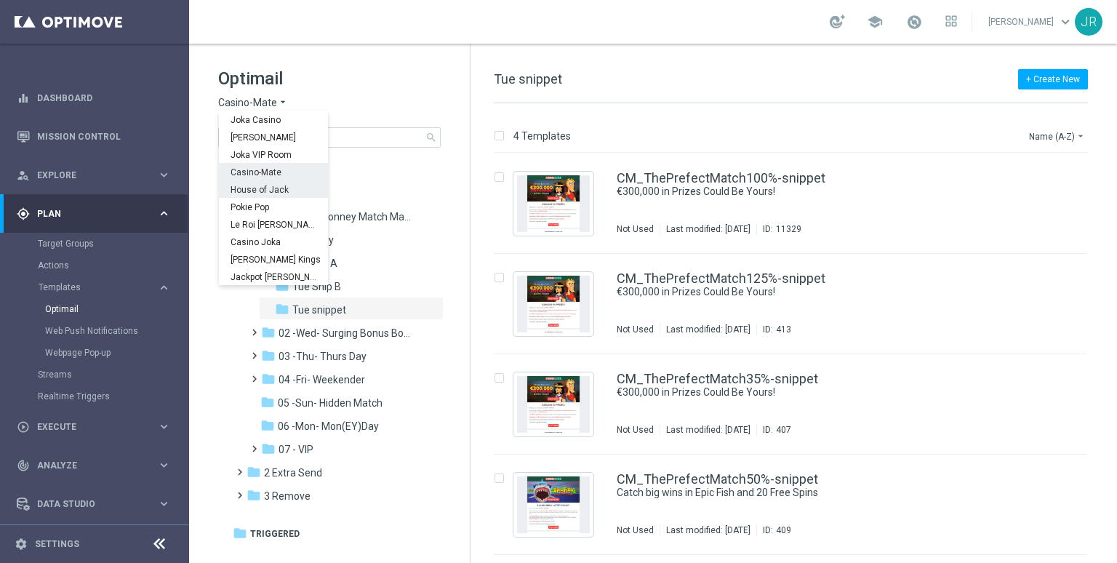
click at [0, 0] on span "House of Jack" at bounding box center [0, 0] width 0 height 0
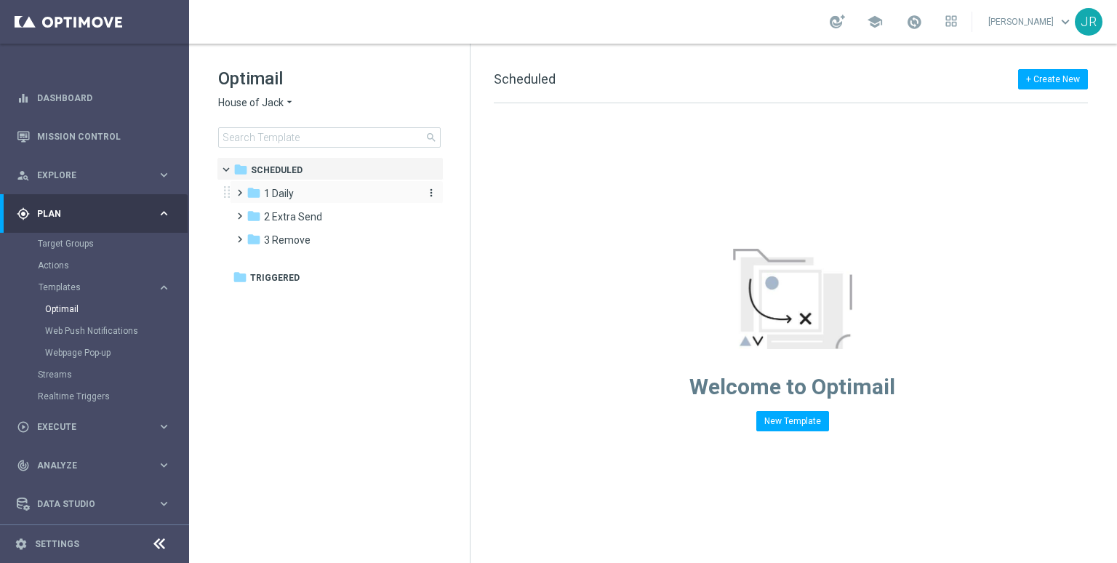
click at [284, 187] on span "1 Daily" at bounding box center [279, 193] width 30 height 13
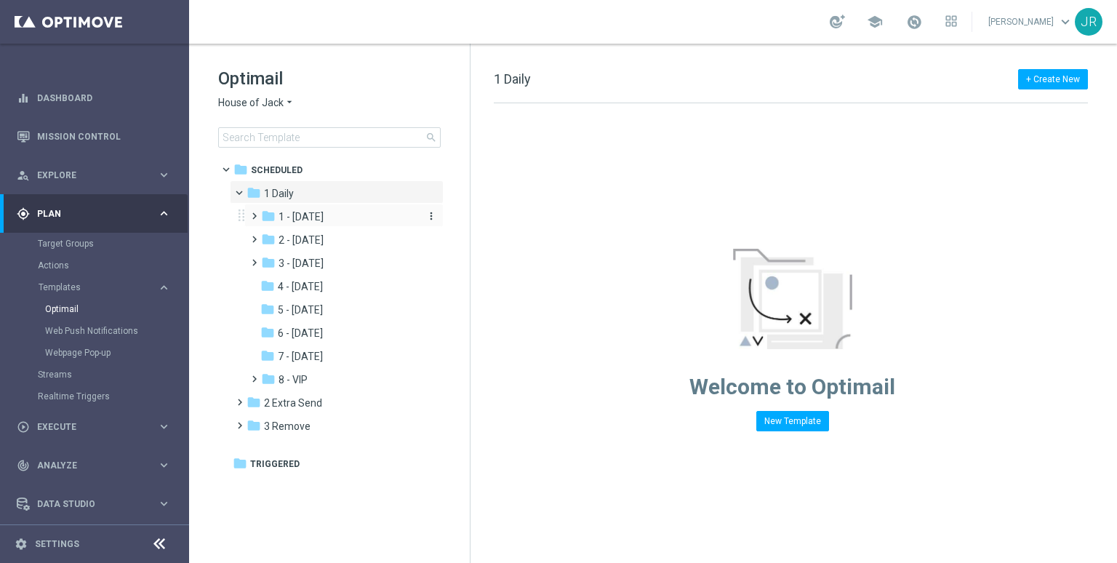
click at [308, 212] on span "1 - [DATE]" at bounding box center [300, 216] width 45 height 13
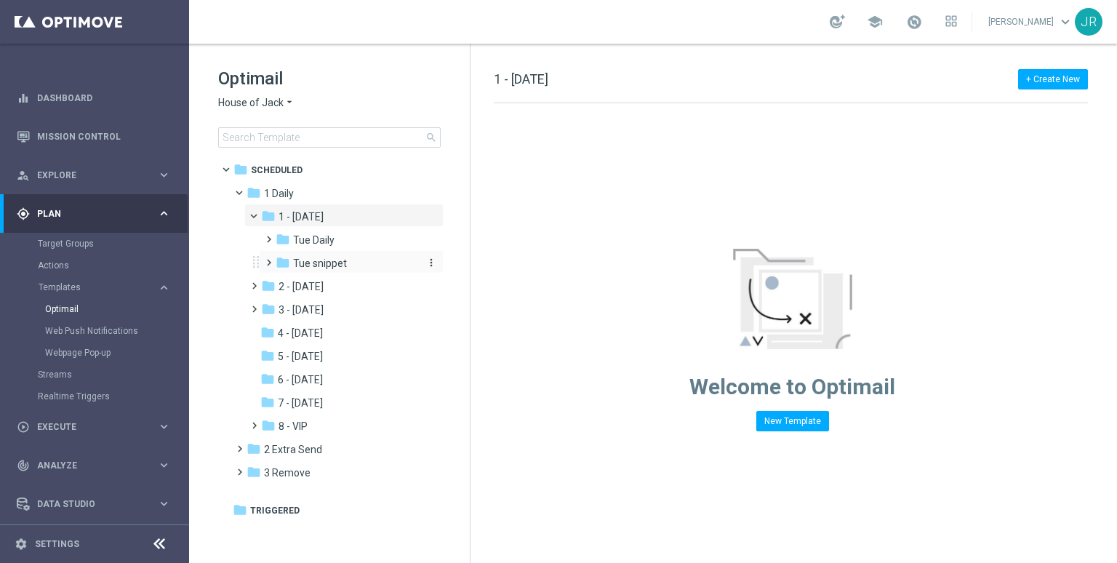
click at [307, 269] on span "Tue snippet" at bounding box center [320, 263] width 54 height 13
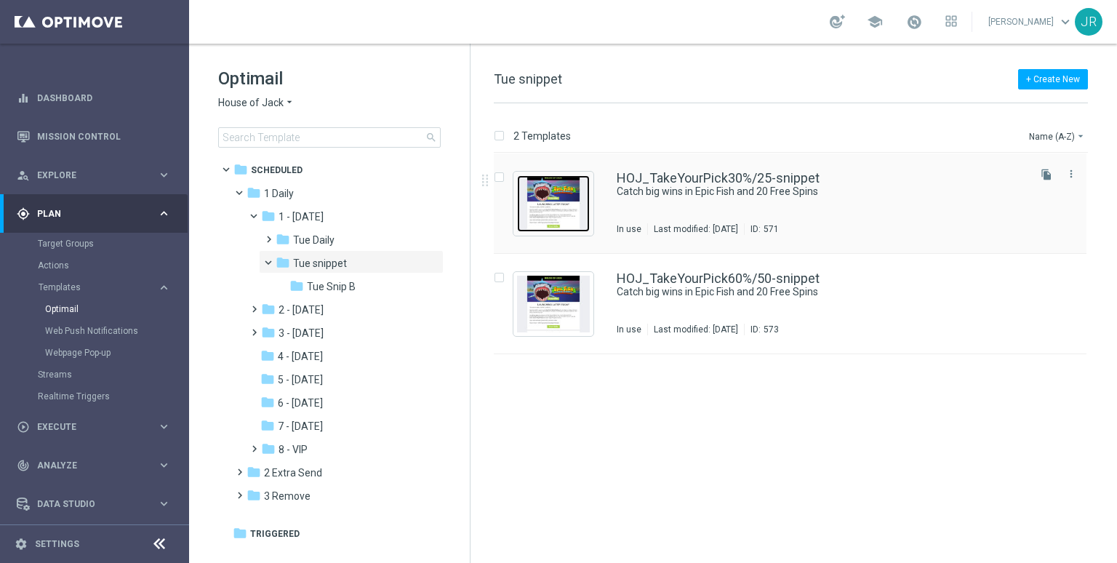
click at [564, 201] on img "Press SPACE to select this row." at bounding box center [553, 203] width 73 height 57
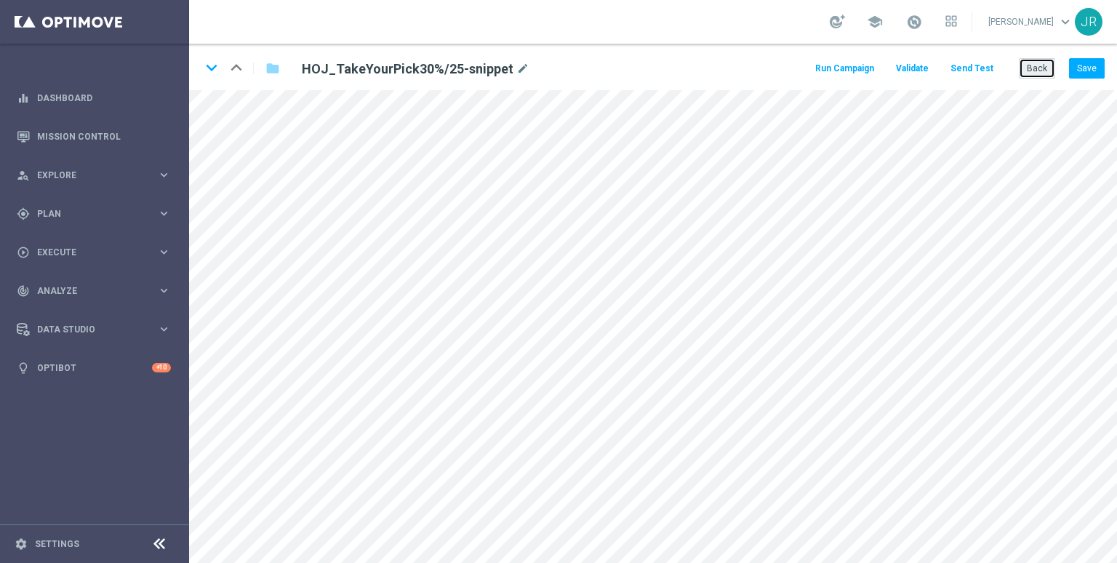
click at [1040, 65] on button "Back" at bounding box center [1037, 68] width 36 height 20
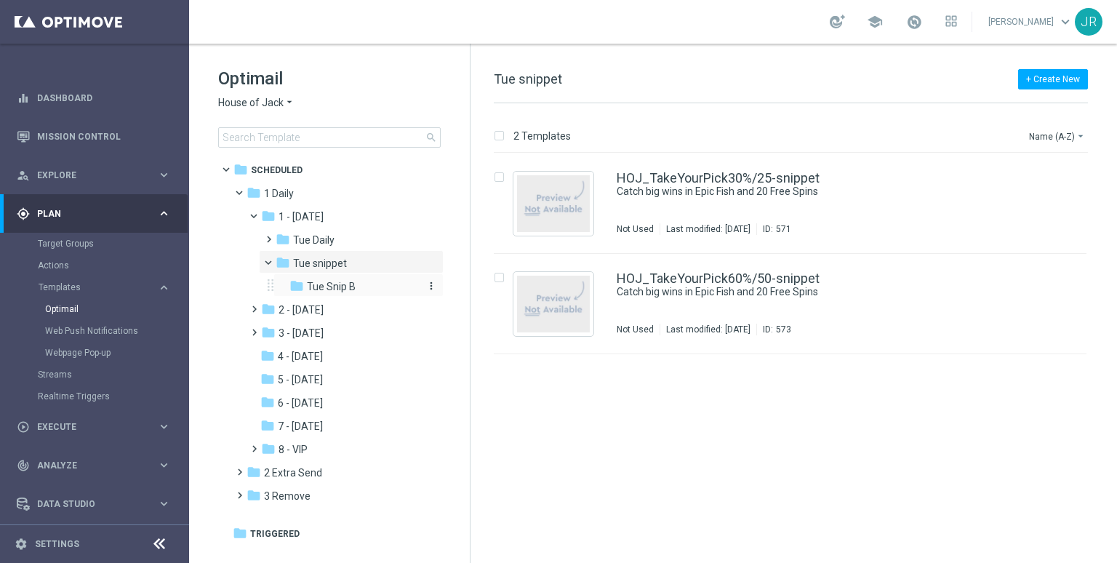
click at [333, 289] on span "Tue Snip B" at bounding box center [331, 286] width 49 height 13
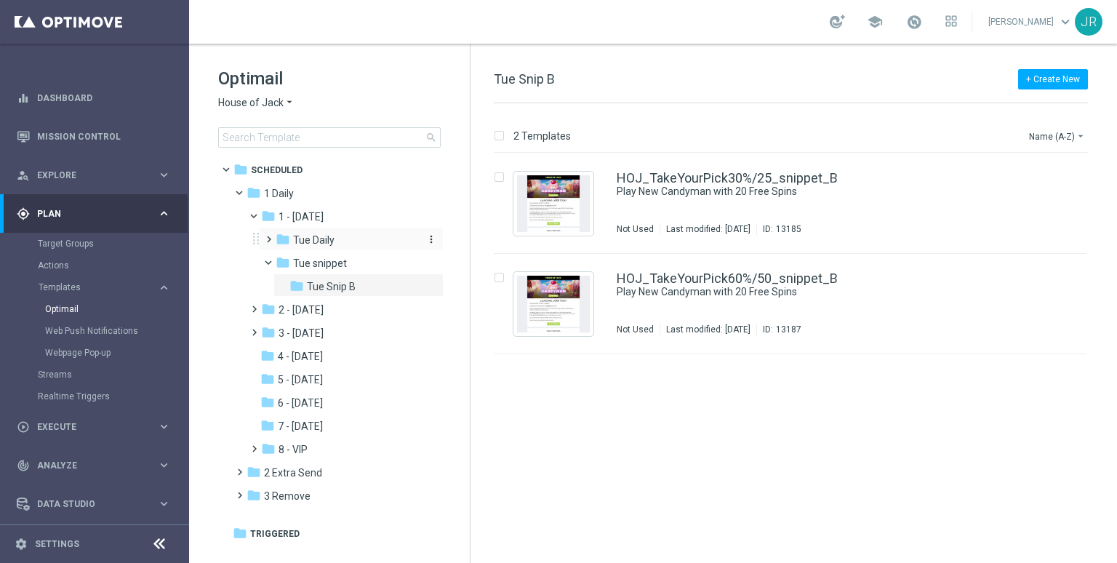
click at [305, 237] on span "Tue Daily" at bounding box center [313, 239] width 41 height 13
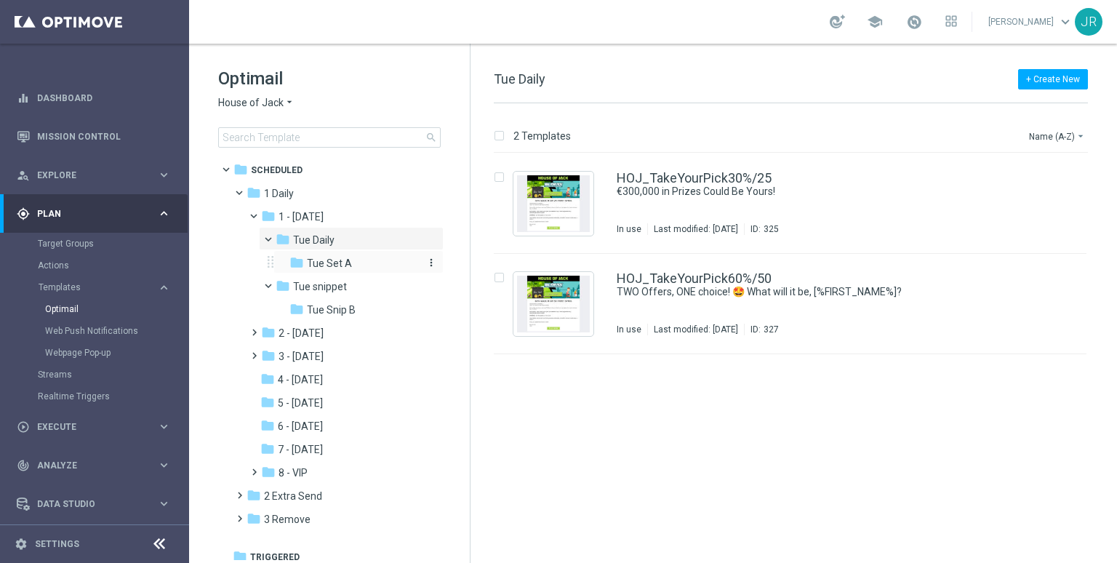
click at [355, 265] on div "folder Tue Set A" at bounding box center [354, 263] width 131 height 17
click at [329, 245] on span "Tue Daily" at bounding box center [313, 239] width 41 height 13
click at [556, 215] on img "Press SPACE to select this row." at bounding box center [553, 203] width 73 height 57
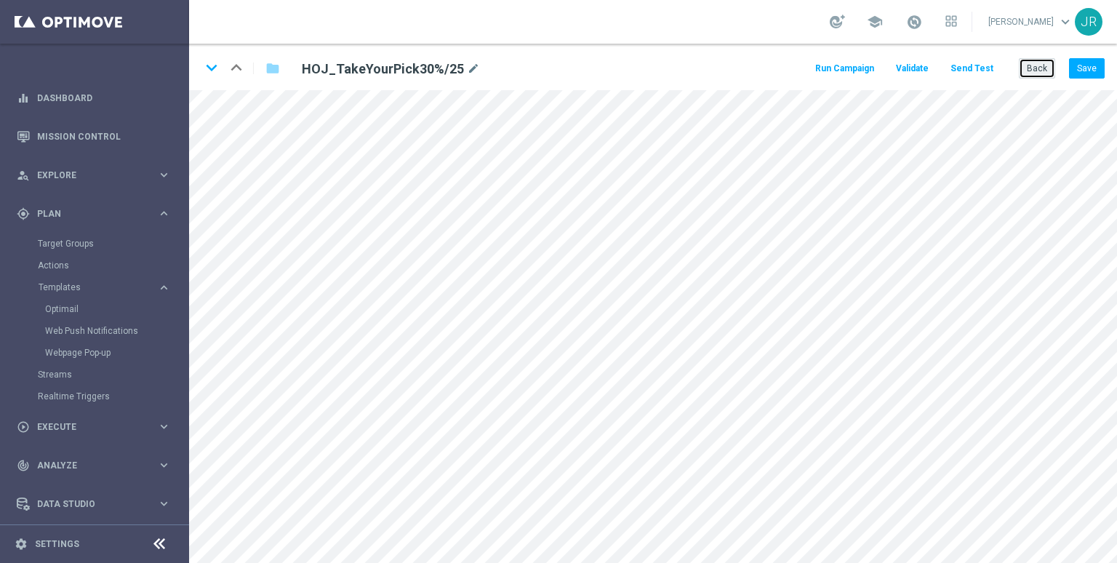
click at [1034, 70] on button "Back" at bounding box center [1037, 68] width 36 height 20
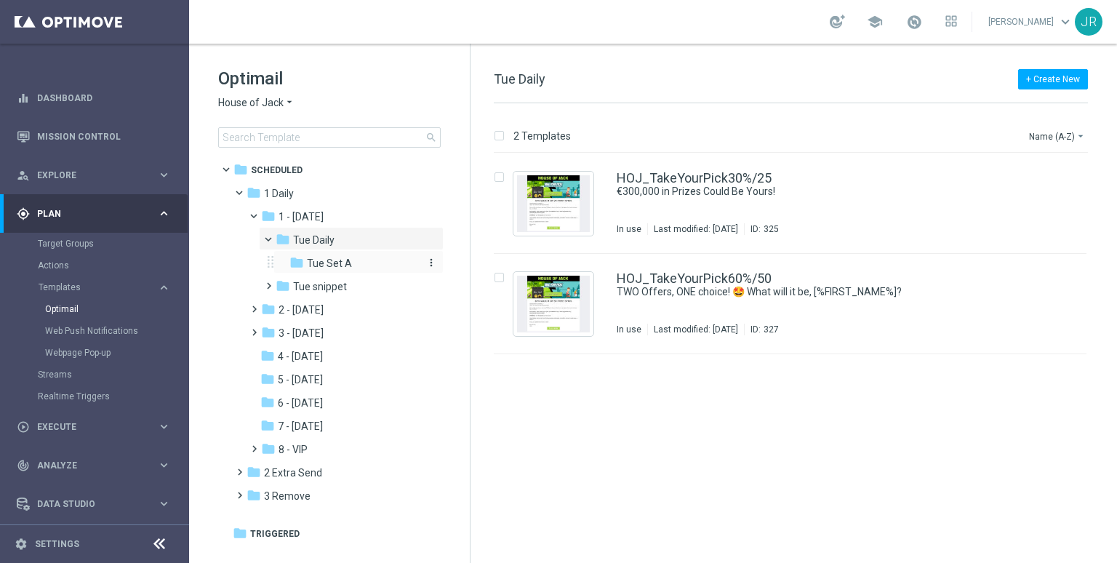
click at [328, 262] on span "Tue Set A" at bounding box center [329, 263] width 45 height 13
click at [323, 288] on span "Tue snippet" at bounding box center [320, 286] width 54 height 13
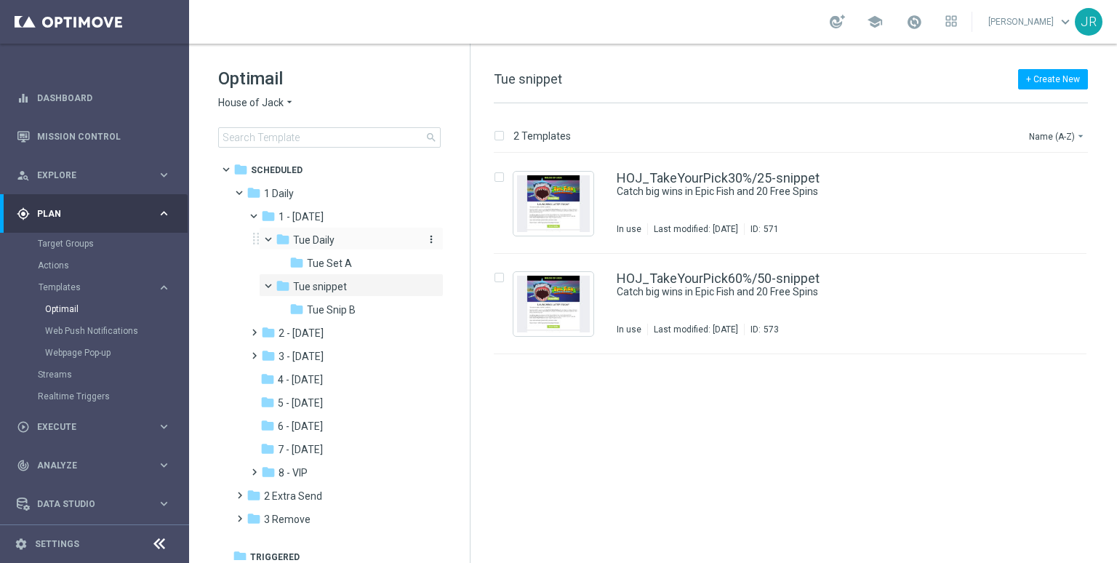
click at [325, 240] on span "Tue Daily" at bounding box center [313, 239] width 41 height 13
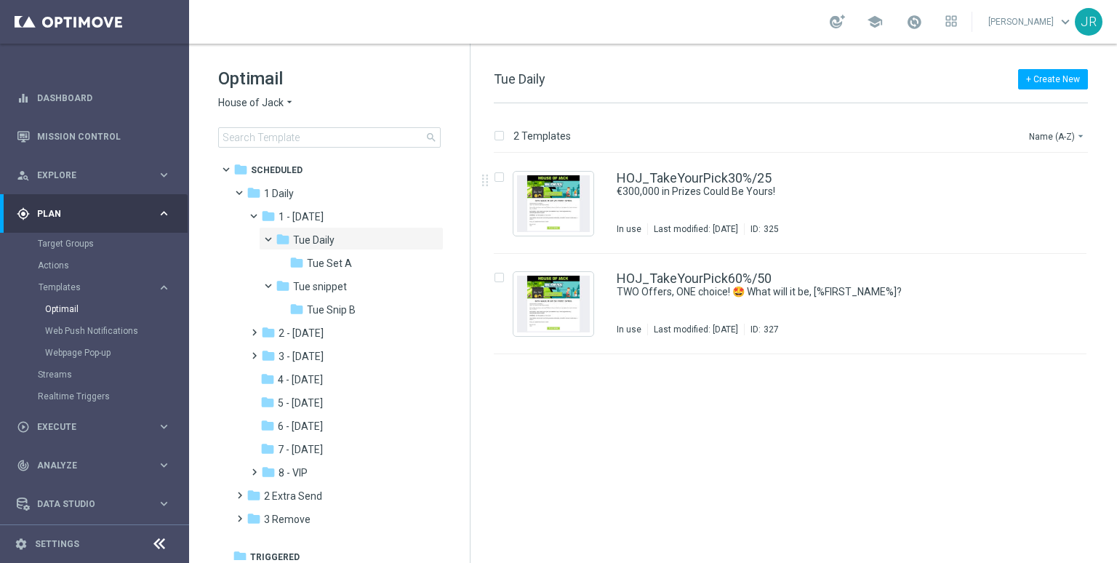
drag, startPoint x: 323, startPoint y: 264, endPoint x: 465, endPoint y: 289, distance: 144.6
click at [323, 264] on span "Tue Set A" at bounding box center [329, 263] width 45 height 13
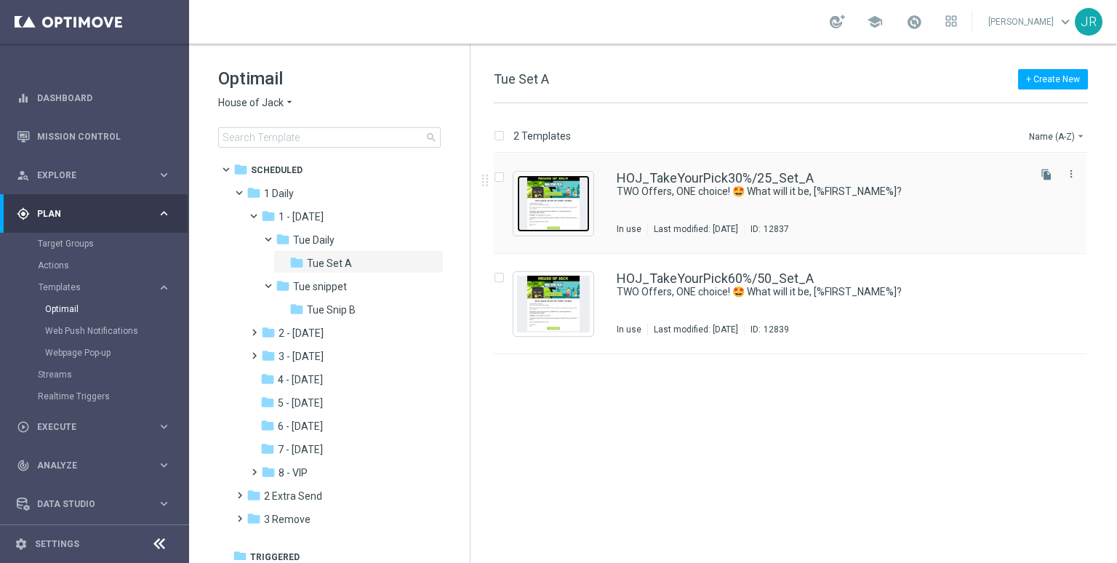
click at [535, 193] on img "Press SPACE to select this row." at bounding box center [553, 203] width 73 height 57
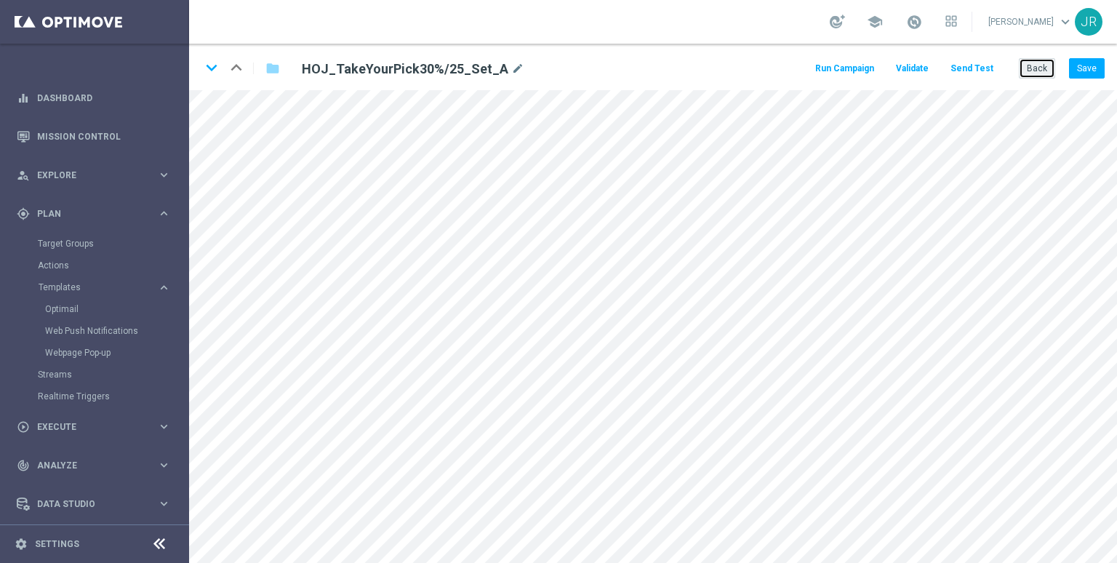
click at [1038, 65] on button "Back" at bounding box center [1037, 68] width 36 height 20
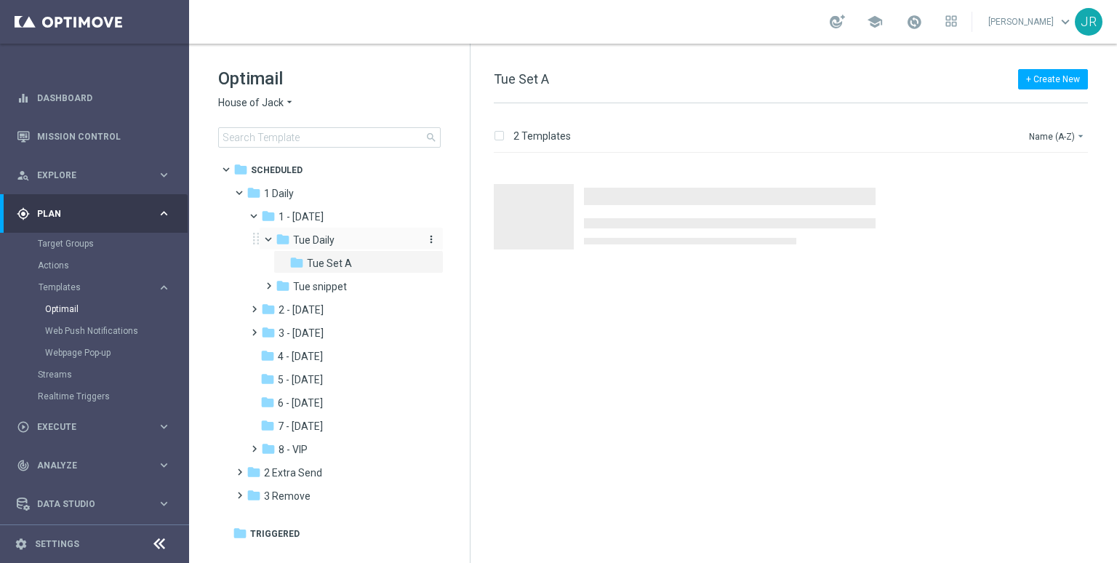
click at [334, 238] on div "folder Tue Daily" at bounding box center [347, 240] width 143 height 17
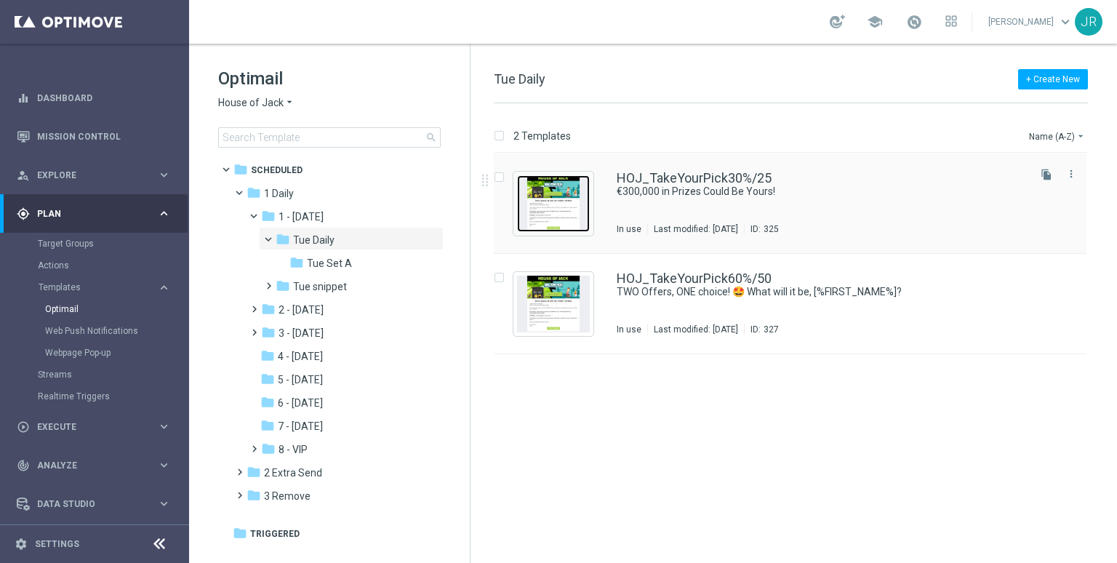
click at [556, 216] on img "Press SPACE to select this row." at bounding box center [553, 203] width 73 height 57
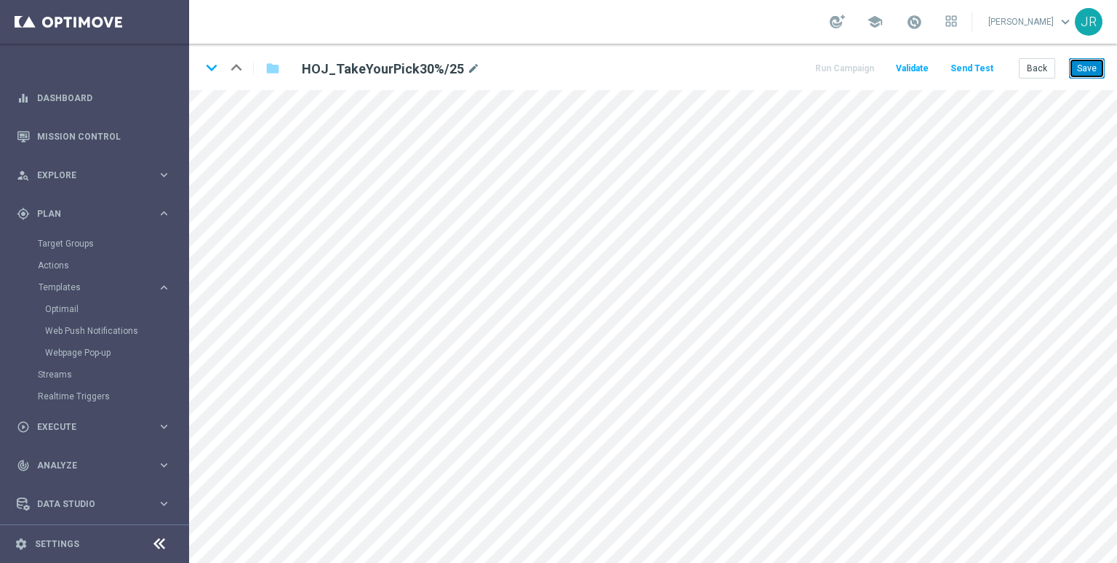
click at [1092, 74] on button "Save" at bounding box center [1087, 68] width 36 height 20
click at [1089, 62] on button "Save" at bounding box center [1087, 68] width 36 height 20
click at [1041, 73] on button "Back" at bounding box center [1037, 68] width 36 height 20
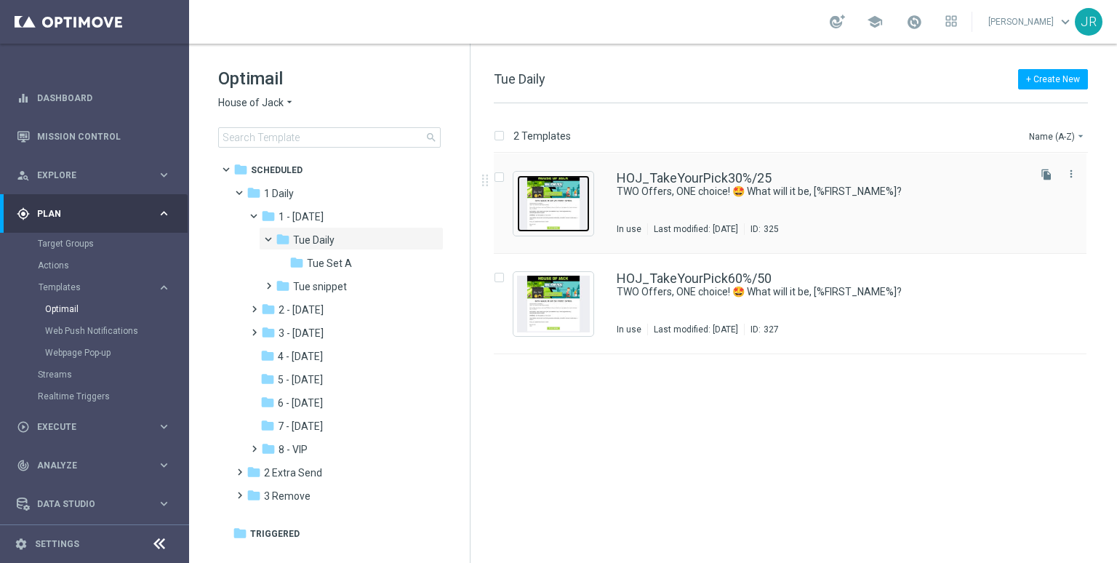
click at [553, 209] on img "Press SPACE to select this row." at bounding box center [553, 203] width 73 height 57
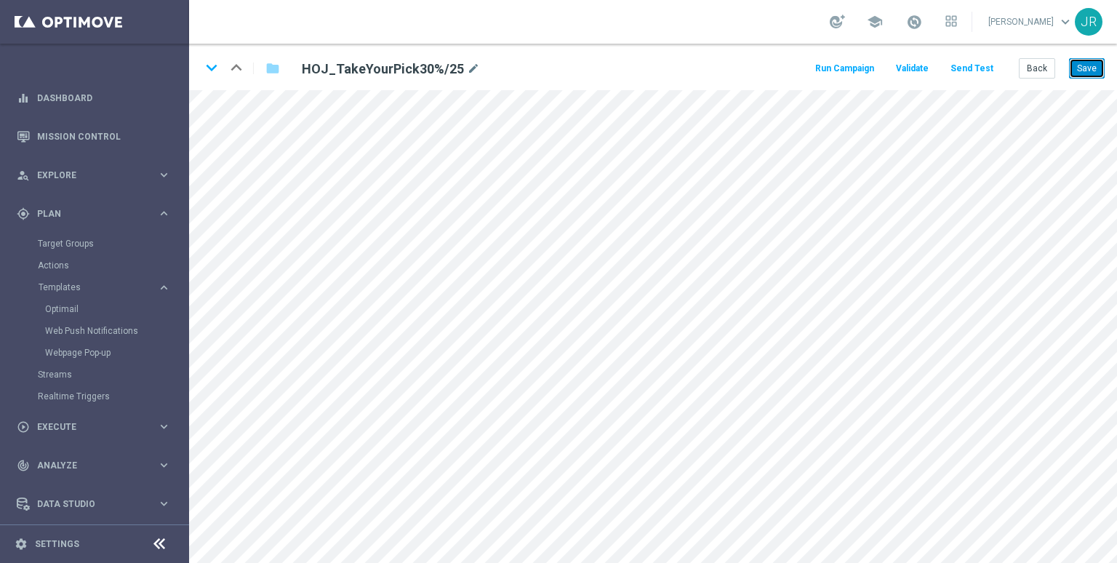
click at [1083, 65] on button "Save" at bounding box center [1087, 68] width 36 height 20
click at [1038, 76] on button "Back" at bounding box center [1037, 68] width 36 height 20
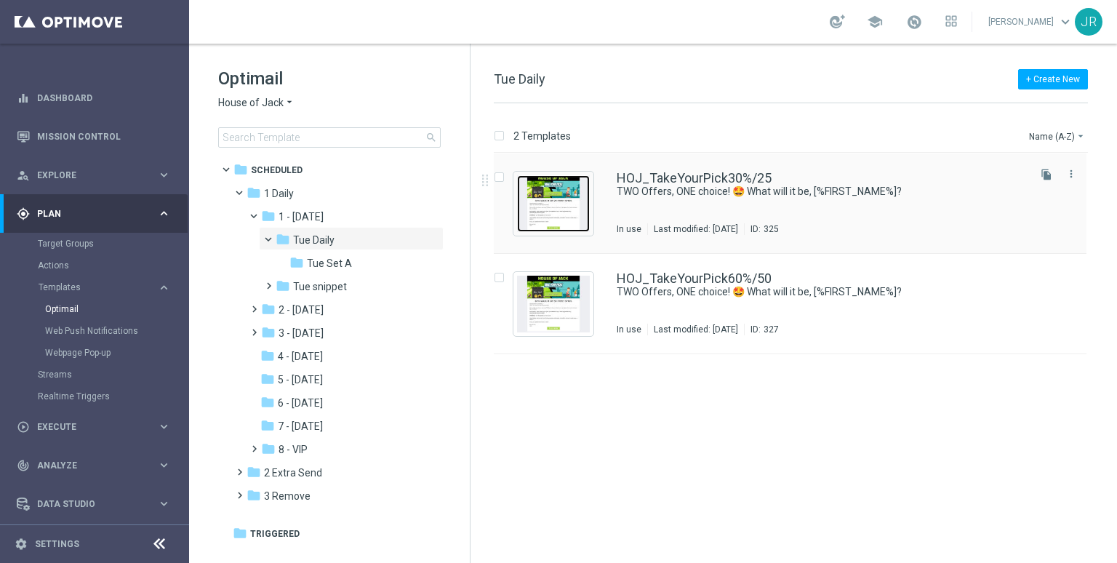
click at [566, 207] on img "Press SPACE to select this row." at bounding box center [553, 203] width 73 height 57
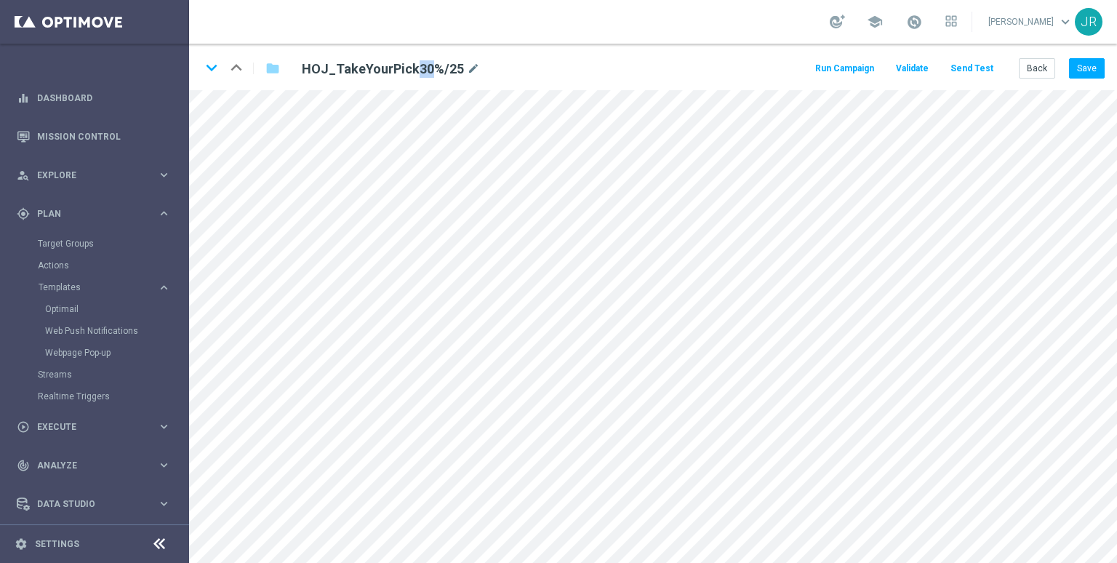
drag, startPoint x: 417, startPoint y: 68, endPoint x: 433, endPoint y: 68, distance: 16.0
click at [433, 68] on h2 "HOJ_TakeYourPick30%/25" at bounding box center [383, 68] width 162 height 17
click at [1041, 66] on button "Back" at bounding box center [1037, 68] width 36 height 20
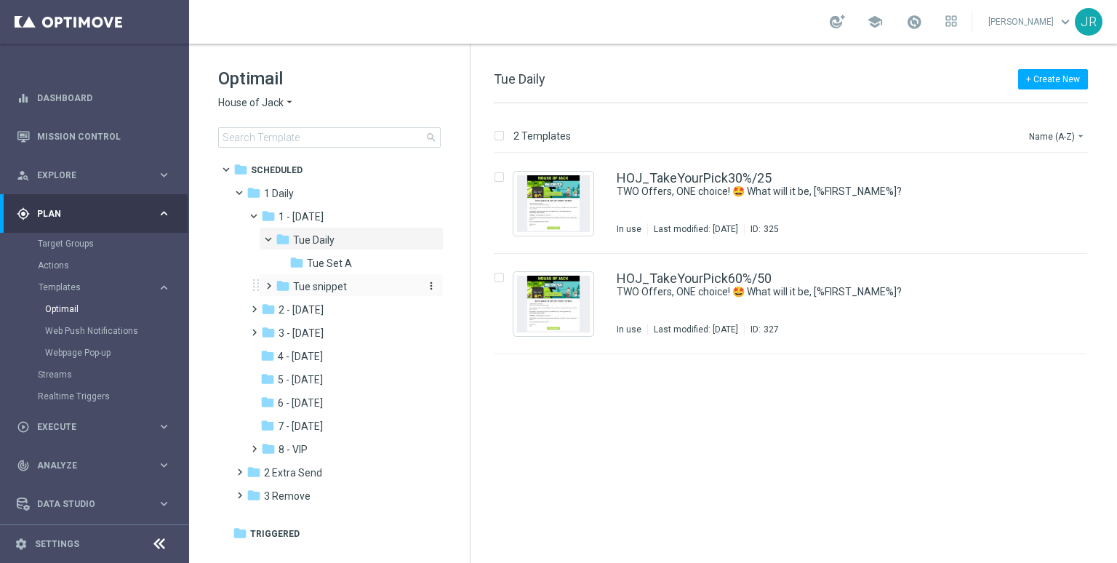
click at [323, 285] on span "Tue snippet" at bounding box center [320, 286] width 54 height 13
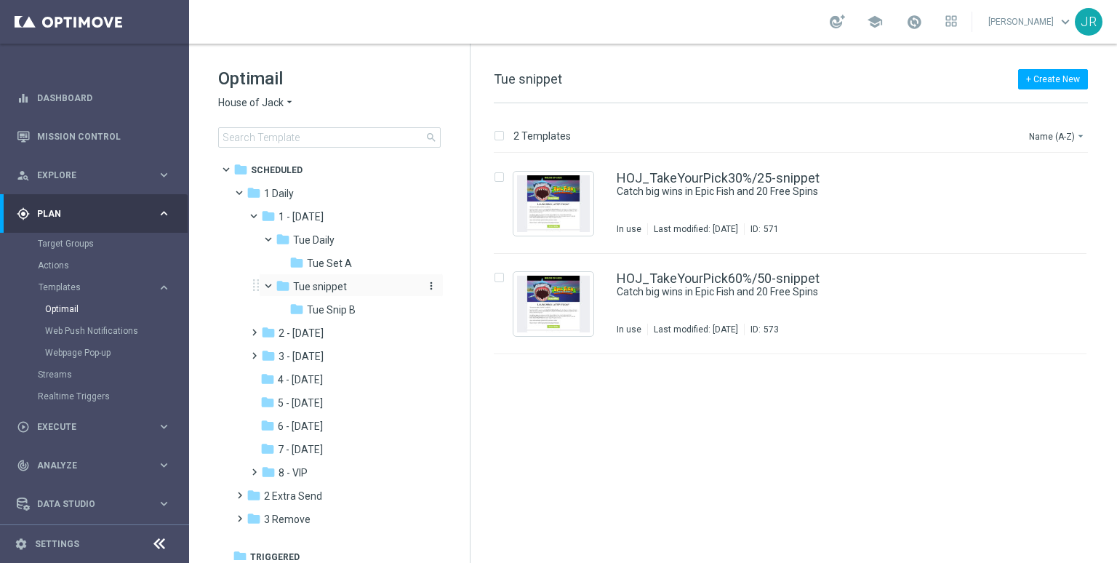
click at [363, 287] on div "folder Tue snippet" at bounding box center [347, 286] width 143 height 17
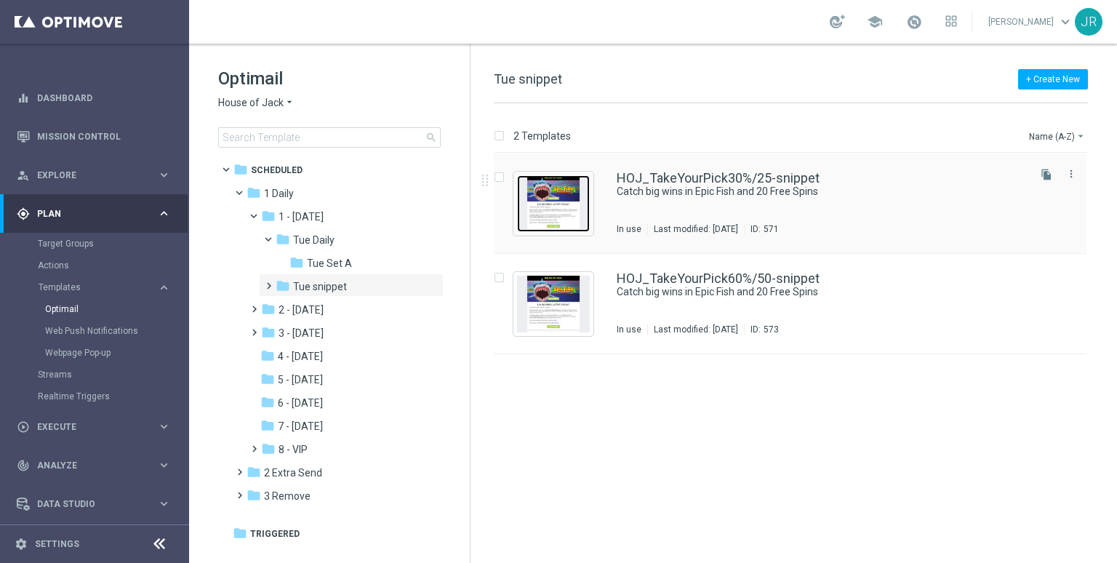
click at [541, 207] on img "Press SPACE to select this row." at bounding box center [553, 203] width 73 height 57
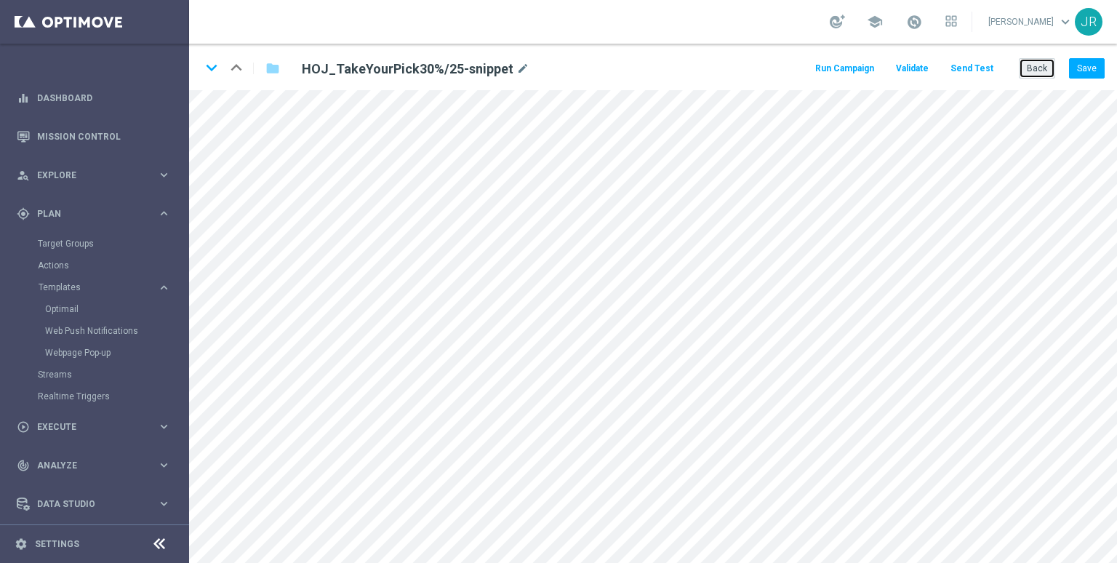
click at [1030, 70] on button "Back" at bounding box center [1037, 68] width 36 height 20
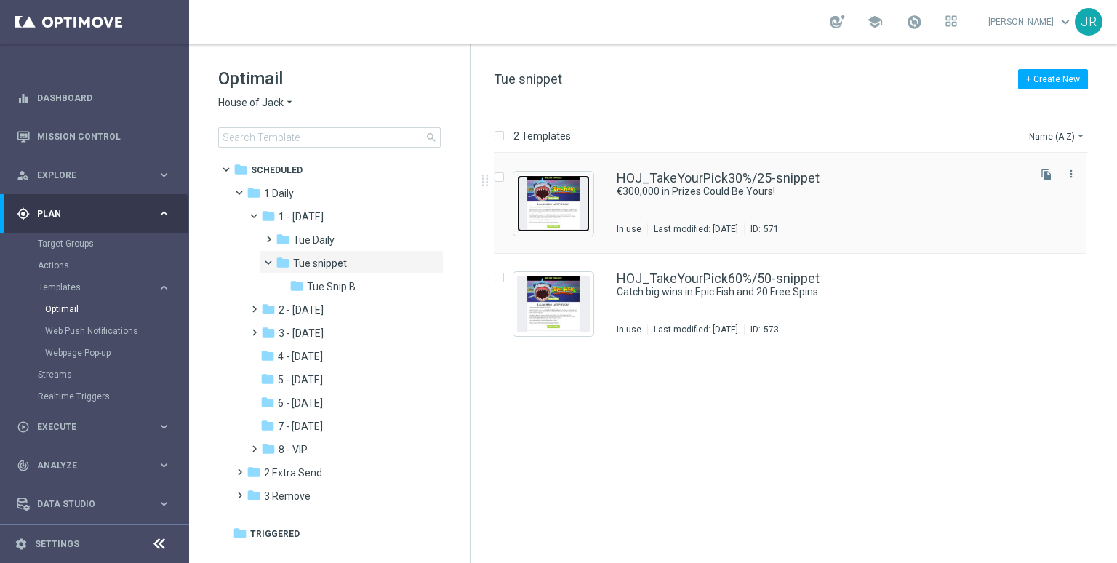
click at [551, 209] on img "Press SPACE to select this row." at bounding box center [553, 203] width 73 height 57
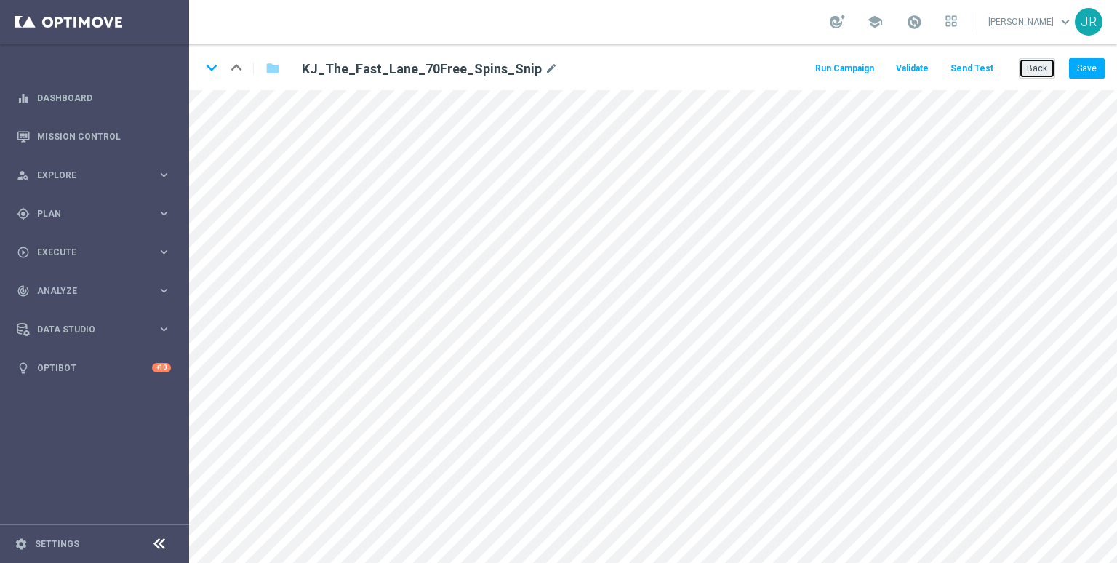
drag, startPoint x: 1043, startPoint y: 71, endPoint x: 1020, endPoint y: 72, distance: 22.6
click at [1041, 71] on button "Back" at bounding box center [1037, 68] width 36 height 20
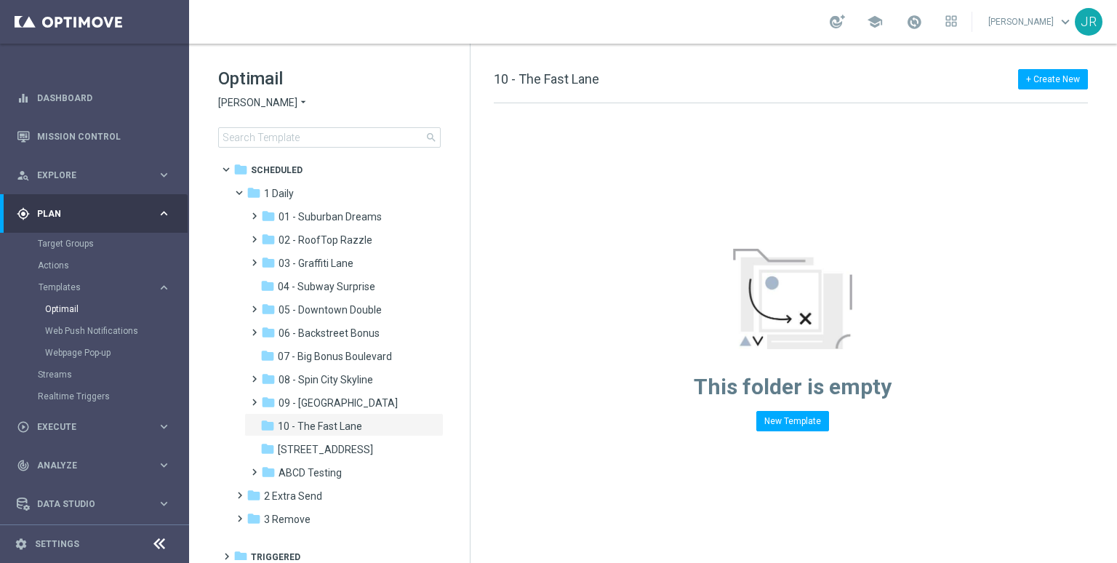
drag, startPoint x: 232, startPoint y: 104, endPoint x: 204, endPoint y: 201, distance: 101.5
click at [232, 107] on span "[PERSON_NAME]" at bounding box center [257, 103] width 79 height 14
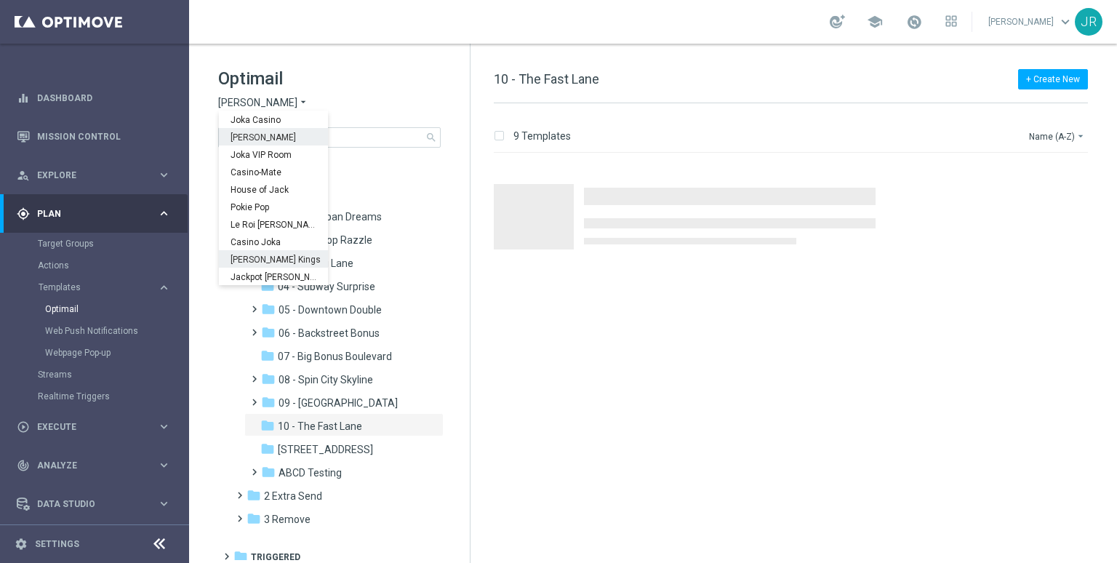
click at [0, 0] on span "[PERSON_NAME] Kings" at bounding box center [0, 0] width 0 height 0
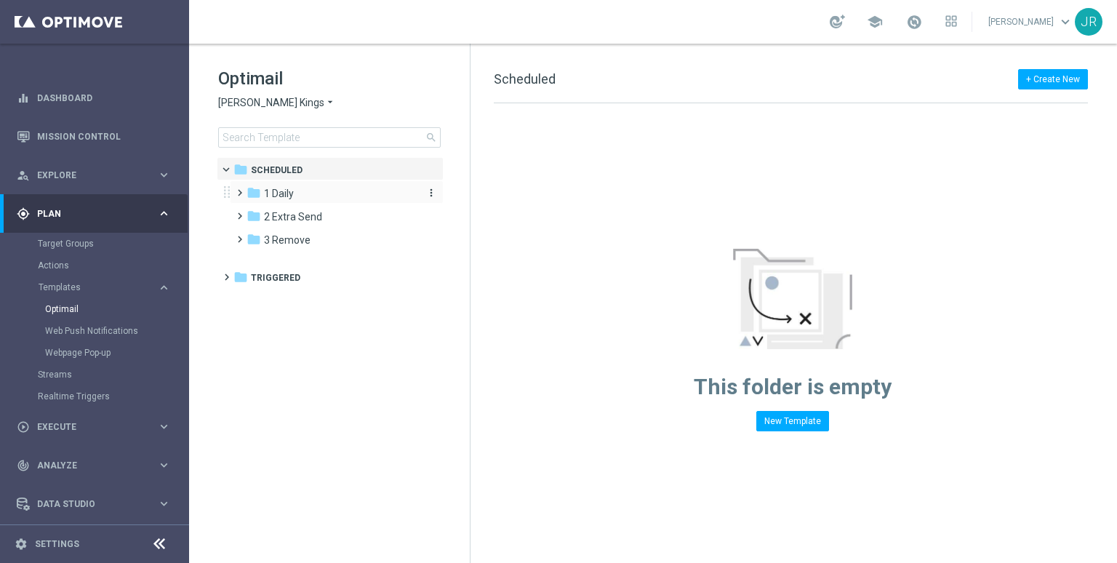
click at [294, 196] on span "1 Daily" at bounding box center [279, 193] width 30 height 13
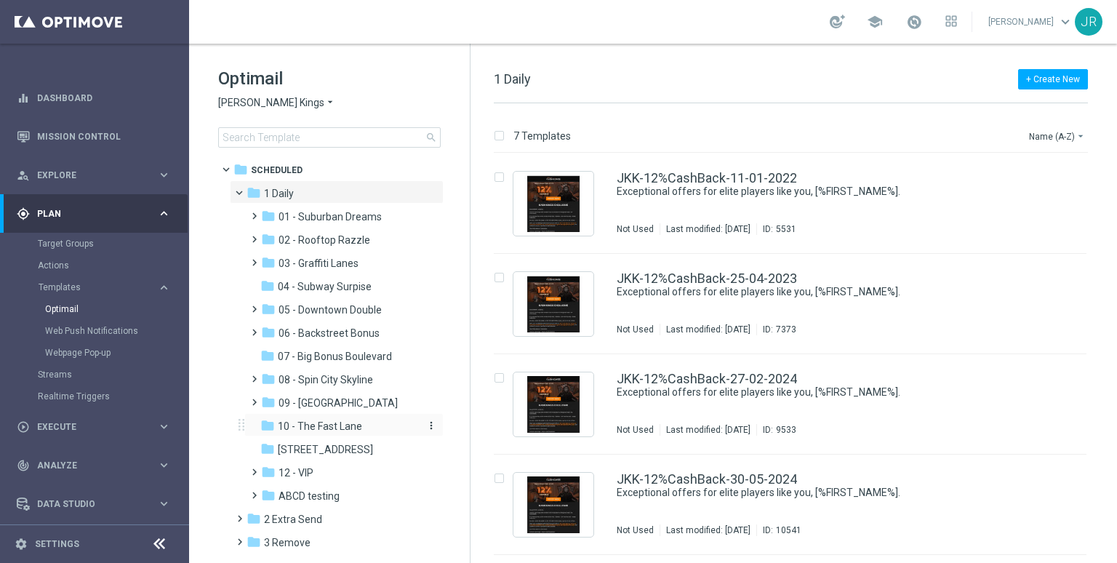
click at [325, 429] on span "10 - The Fast Lane" at bounding box center [320, 426] width 84 height 13
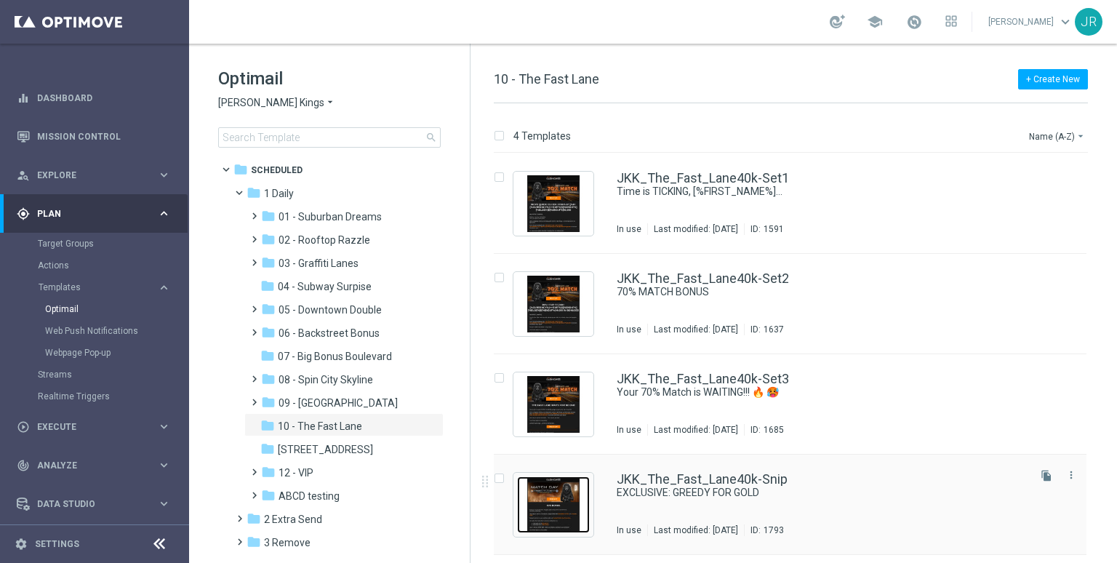
click at [564, 498] on img "Press SPACE to select this row." at bounding box center [553, 504] width 73 height 57
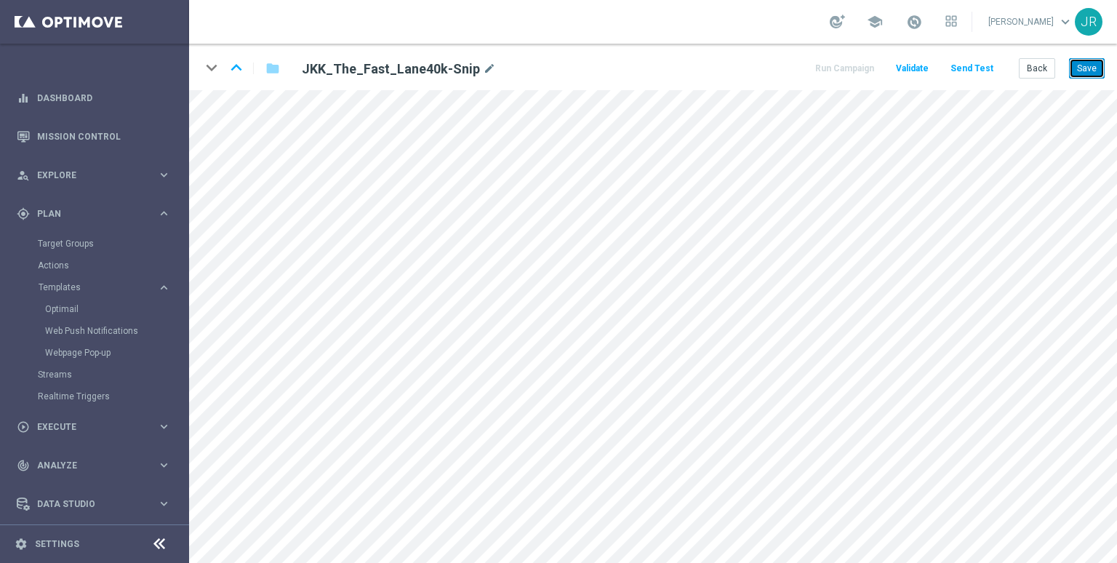
click at [1091, 65] on button "Save" at bounding box center [1087, 68] width 36 height 20
click at [1088, 63] on button "Save" at bounding box center [1087, 68] width 36 height 20
click at [1087, 71] on button "Save" at bounding box center [1087, 68] width 36 height 20
drag, startPoint x: 1089, startPoint y: 66, endPoint x: 1096, endPoint y: 89, distance: 23.7
click at [1089, 67] on button "Save" at bounding box center [1087, 68] width 36 height 20
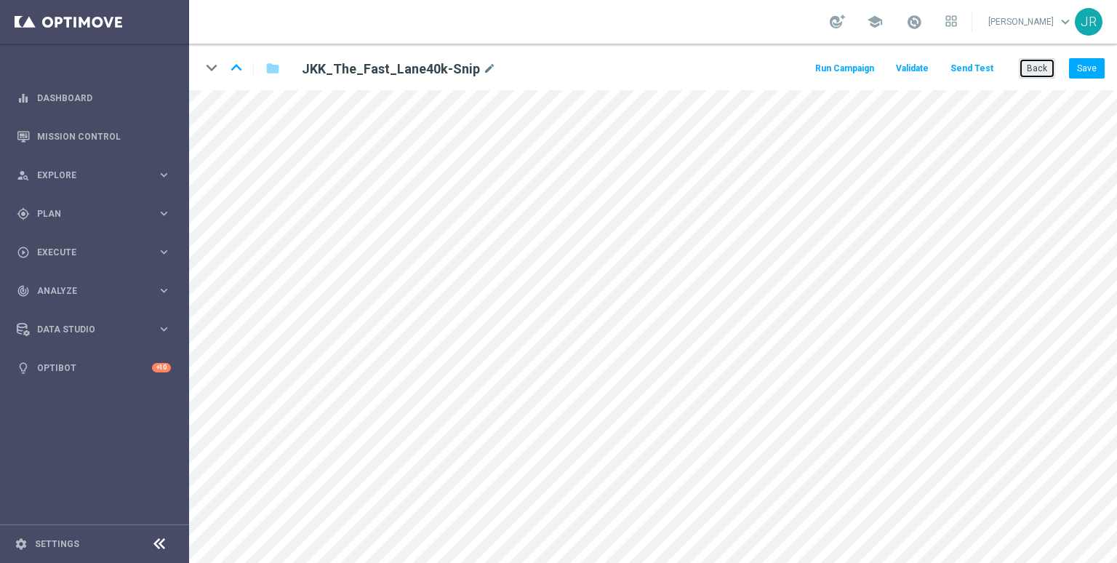
click at [1043, 66] on button "Back" at bounding box center [1037, 68] width 36 height 20
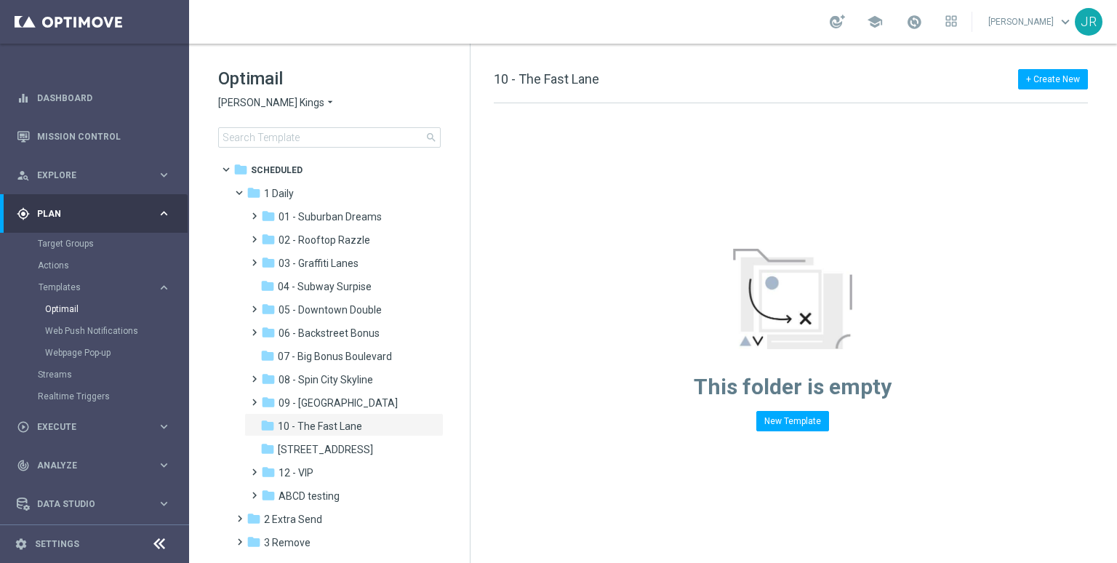
click at [236, 107] on span "[PERSON_NAME] Kings" at bounding box center [271, 103] width 106 height 14
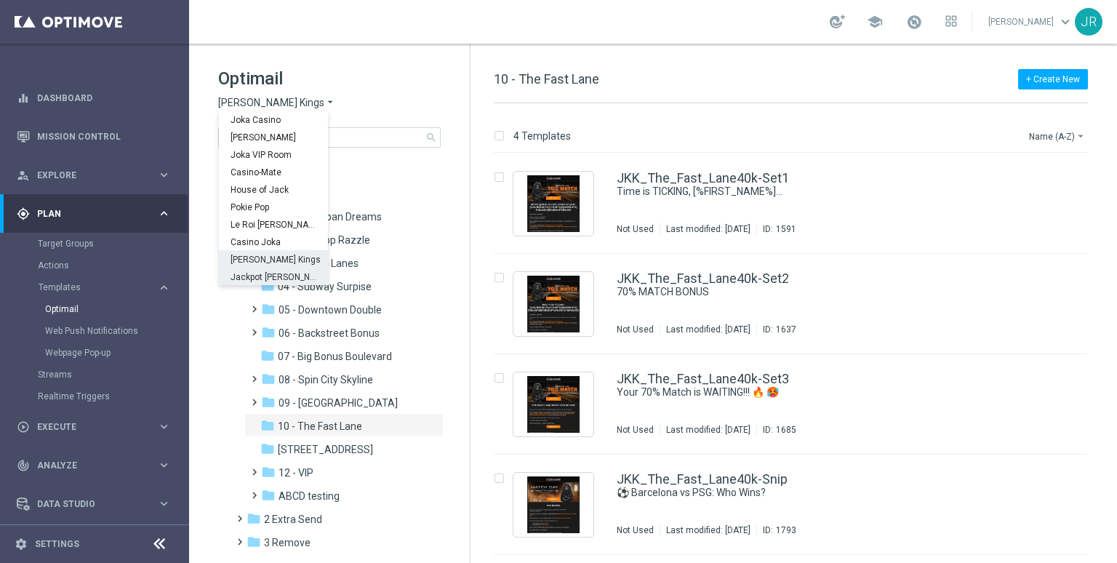
click at [0, 0] on span "Jackpot [PERSON_NAME]" at bounding box center [0, 0] width 0 height 0
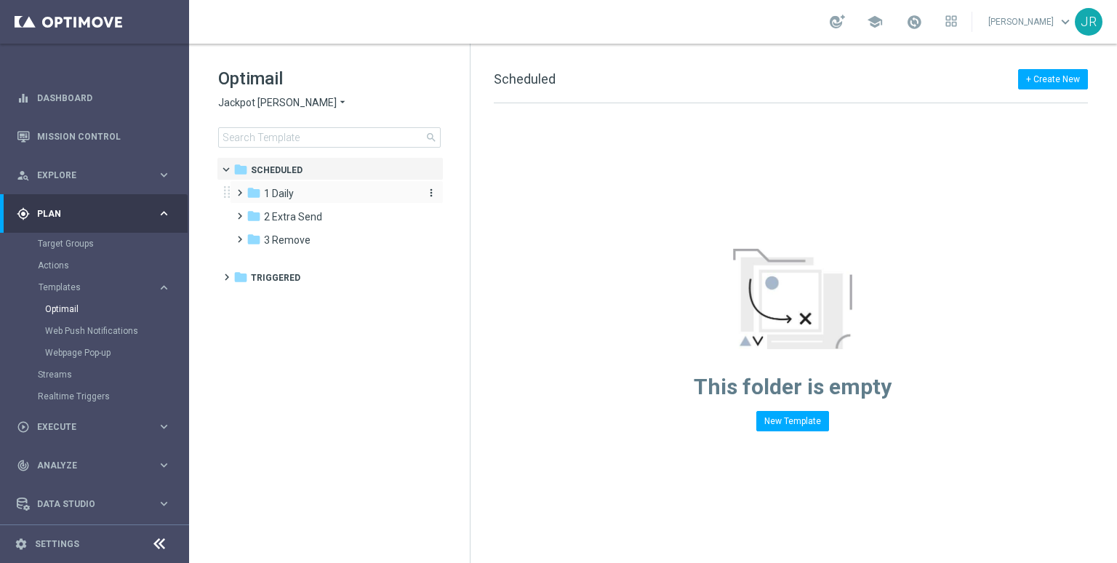
click at [279, 193] on span "1 Daily" at bounding box center [279, 193] width 30 height 13
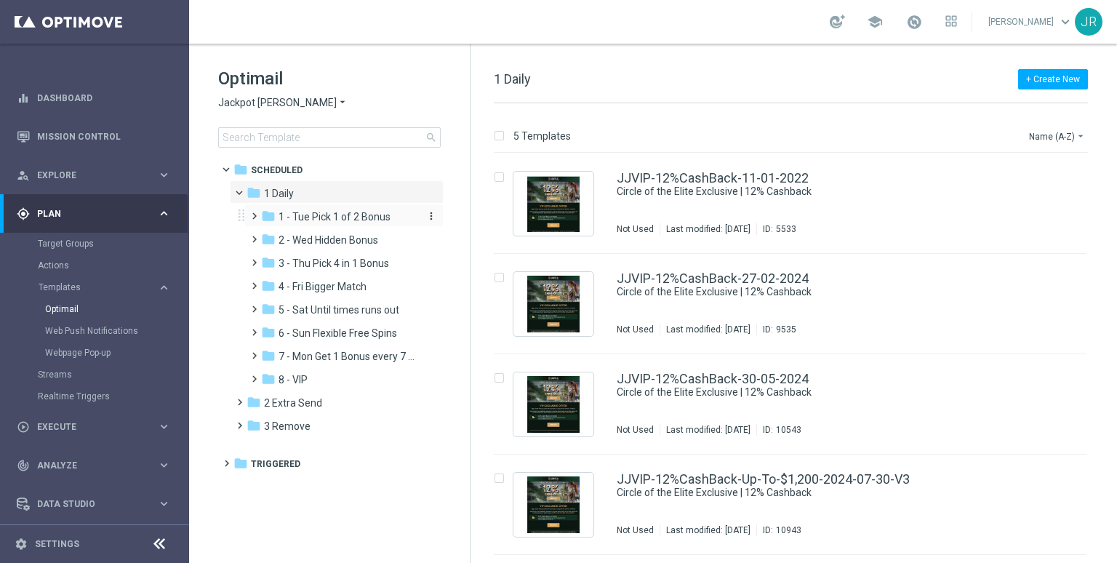
click at [297, 219] on span "1 - Tue Pick 1 of 2 Bonus" at bounding box center [334, 216] width 112 height 13
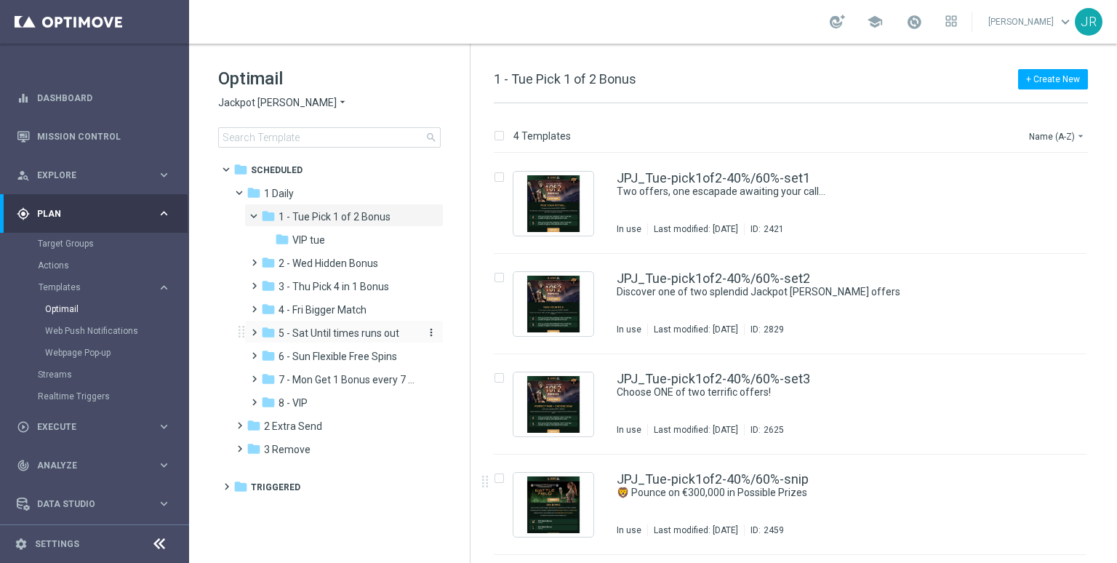
click at [313, 332] on span "5 - Sat Until times runs out" at bounding box center [338, 332] width 121 height 13
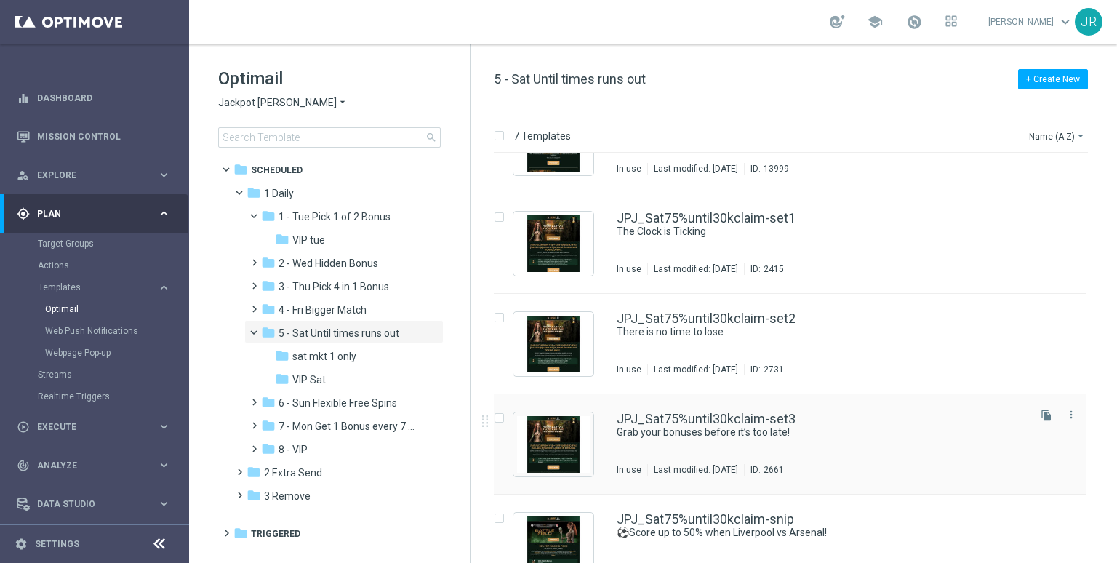
scroll to position [293, 0]
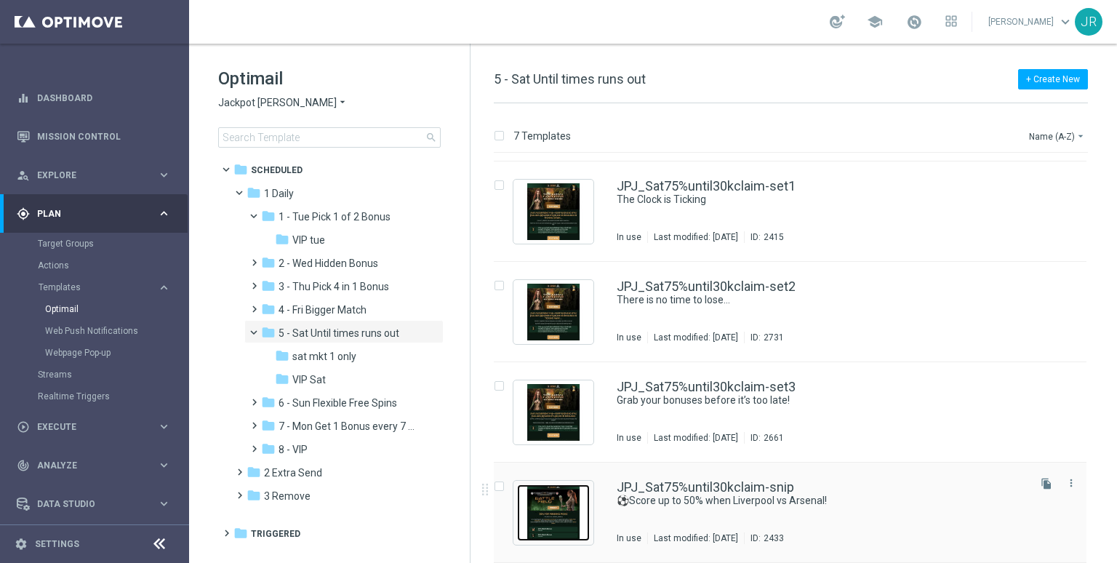
click at [550, 510] on img "Press SPACE to select this row." at bounding box center [553, 512] width 73 height 57
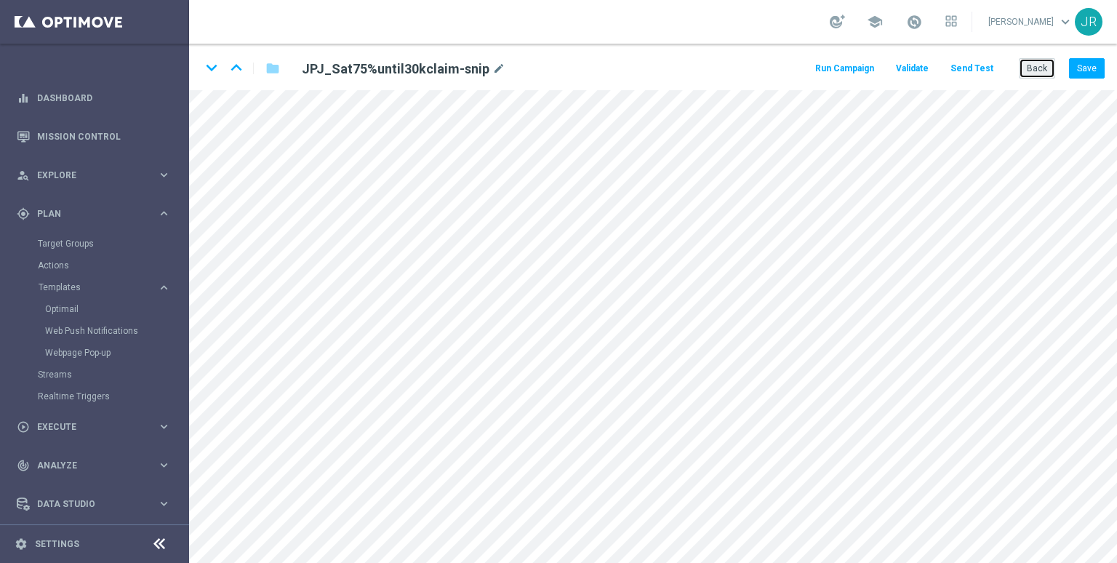
click at [1032, 70] on button "Back" at bounding box center [1037, 68] width 36 height 20
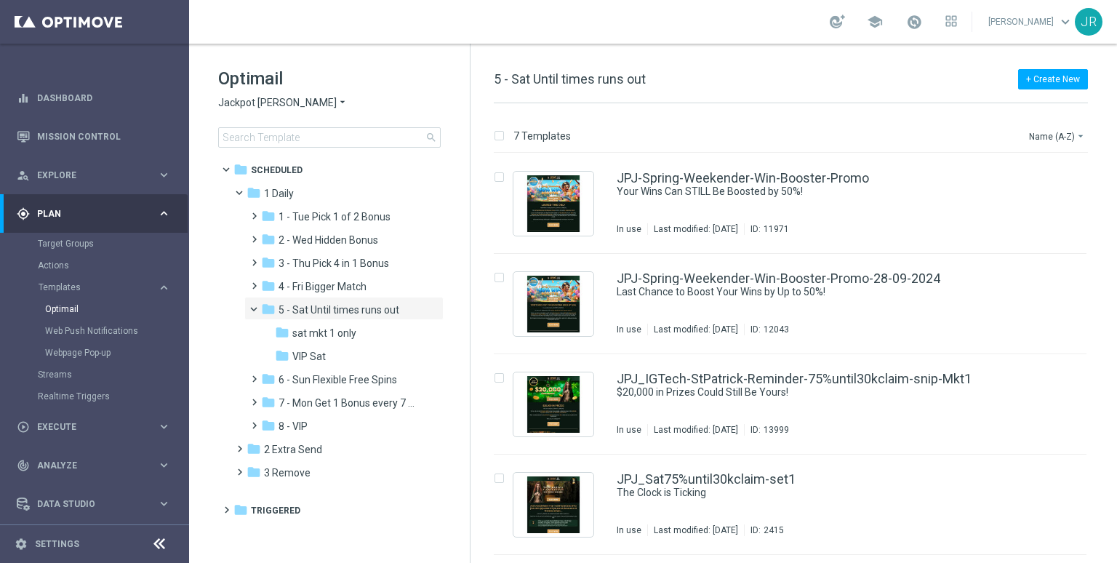
click at [324, 217] on span "1 - Tue Pick 1 of 2 Bonus" at bounding box center [334, 216] width 112 height 13
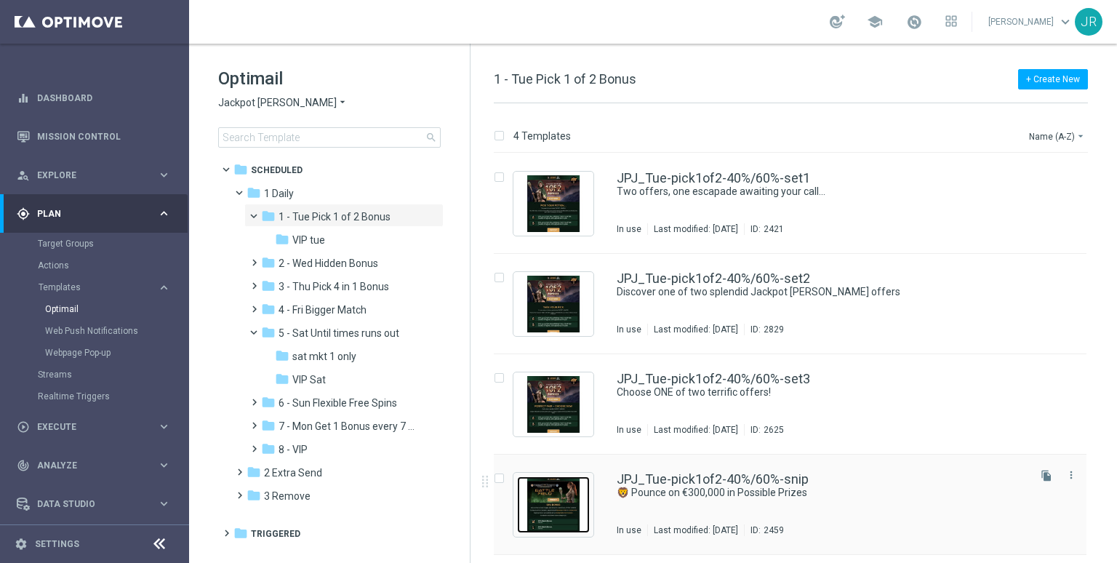
click at [552, 505] on img "Press SPACE to select this row." at bounding box center [553, 504] width 73 height 57
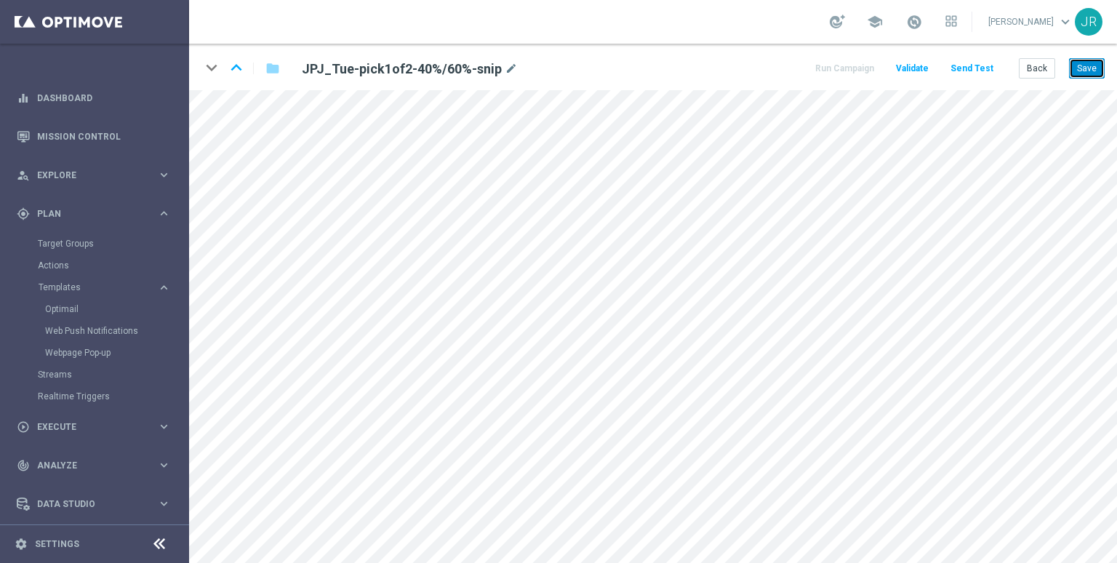
click at [1092, 62] on button "Save" at bounding box center [1087, 68] width 36 height 20
click at [1079, 73] on button "Save" at bounding box center [1087, 68] width 36 height 20
click at [1088, 73] on button "Save" at bounding box center [1087, 68] width 36 height 20
click at [1082, 74] on button "Save" at bounding box center [1087, 68] width 36 height 20
click at [1084, 66] on button "Save" at bounding box center [1087, 68] width 36 height 20
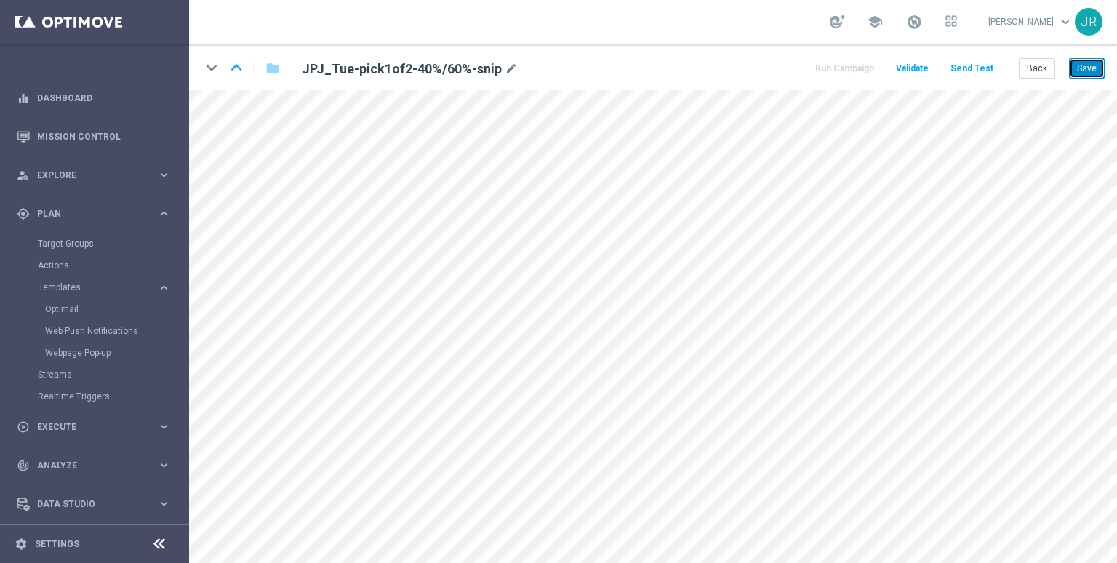
click at [1092, 69] on button "Save" at bounding box center [1087, 68] width 36 height 20
click at [1083, 62] on button "Save" at bounding box center [1087, 68] width 36 height 20
click at [968, 73] on button "Send Test" at bounding box center [971, 69] width 47 height 20
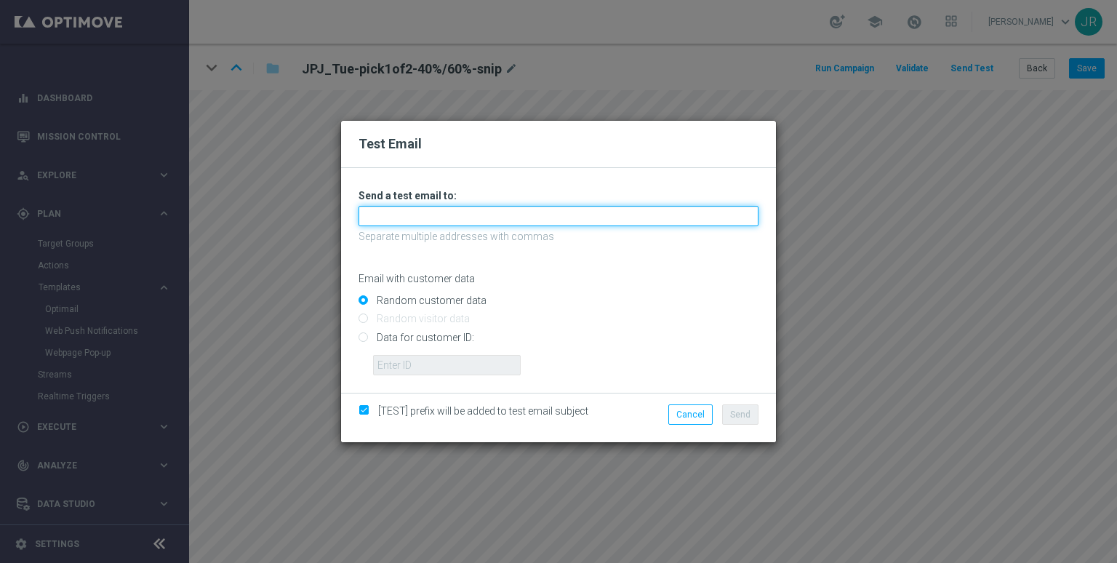
click at [477, 225] on div at bounding box center [558, 216] width 400 height 20
click at [468, 215] on input "text" at bounding box center [558, 216] width 400 height 20
type input "testingalltesting@gmail.com"
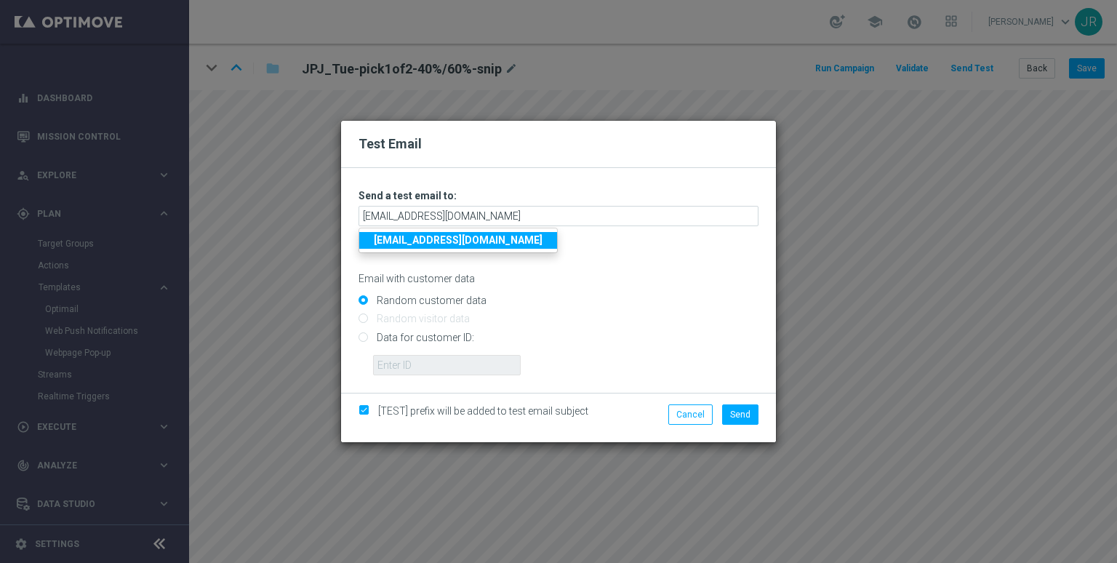
click at [452, 242] on strong "[EMAIL_ADDRESS][DOMAIN_NAME]" at bounding box center [458, 240] width 169 height 12
click at [746, 412] on span "Send" at bounding box center [740, 414] width 20 height 10
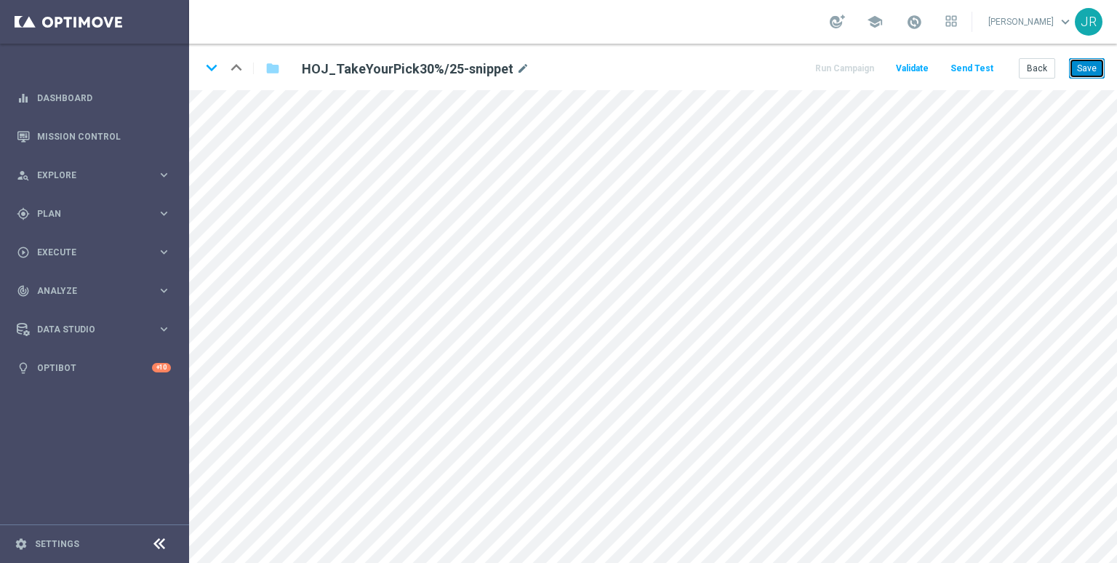
click at [1092, 74] on button "Save" at bounding box center [1087, 68] width 36 height 20
click at [1043, 67] on button "Back" at bounding box center [1037, 68] width 36 height 20
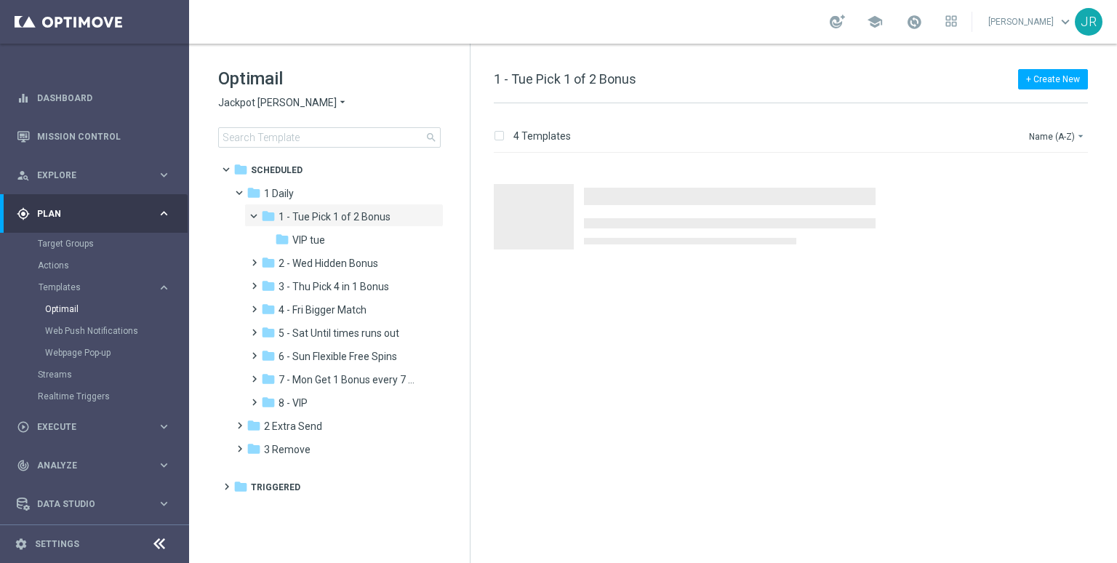
click at [305, 237] on span "VIP tue" at bounding box center [308, 239] width 33 height 13
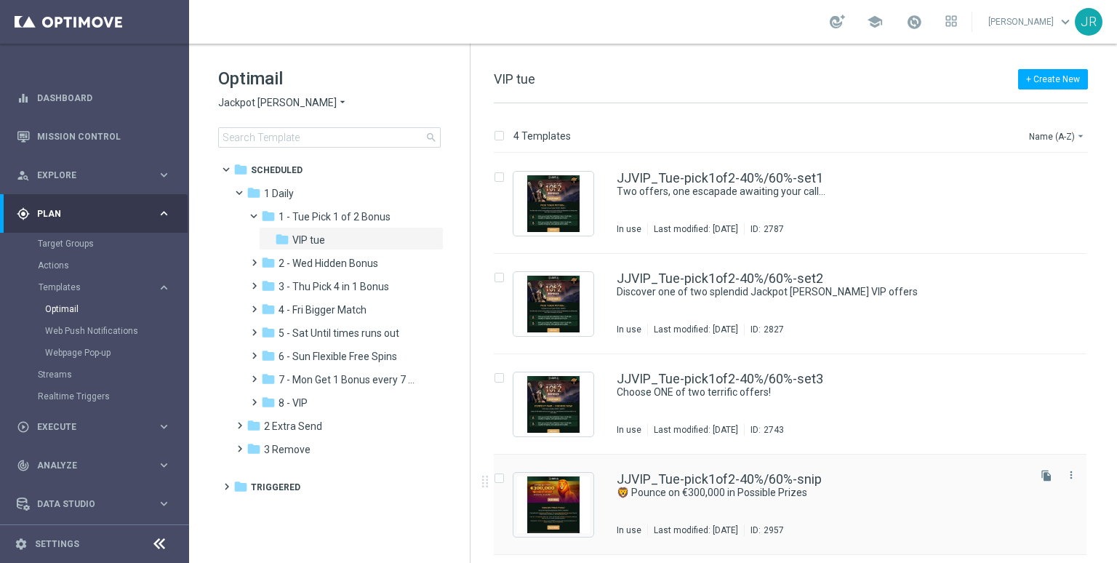
click at [655, 515] on div "JJVIP_Tue-pick1of2-40%/60%-snip 🦁 Pounce on €300,000 in Possible Prizes In use …" at bounding box center [821, 504] width 409 height 63
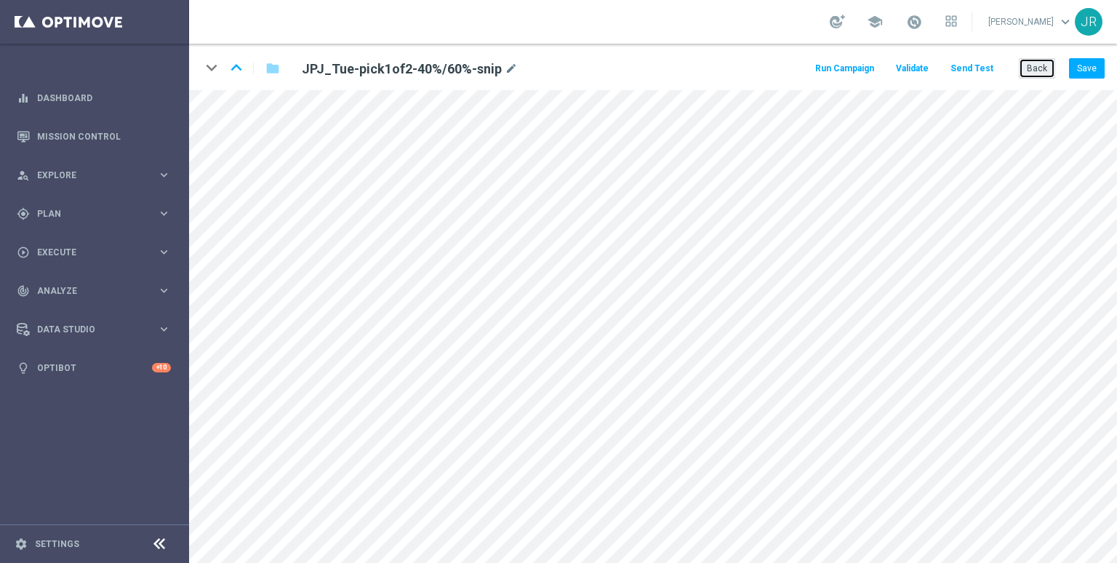
click at [1044, 71] on button "Back" at bounding box center [1037, 68] width 36 height 20
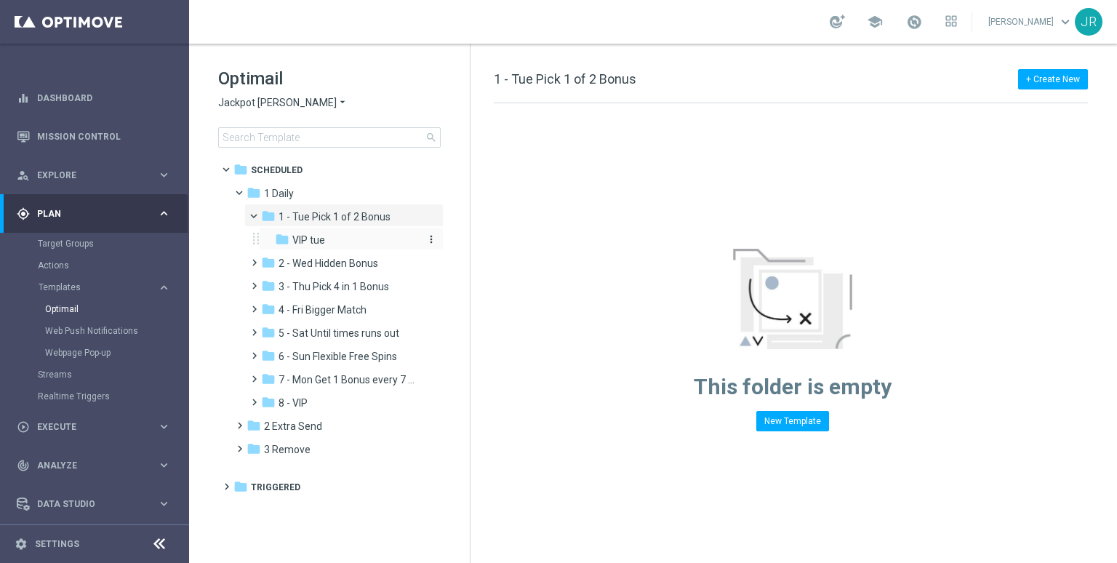
click at [292, 236] on div "folder VIP tue" at bounding box center [346, 240] width 143 height 17
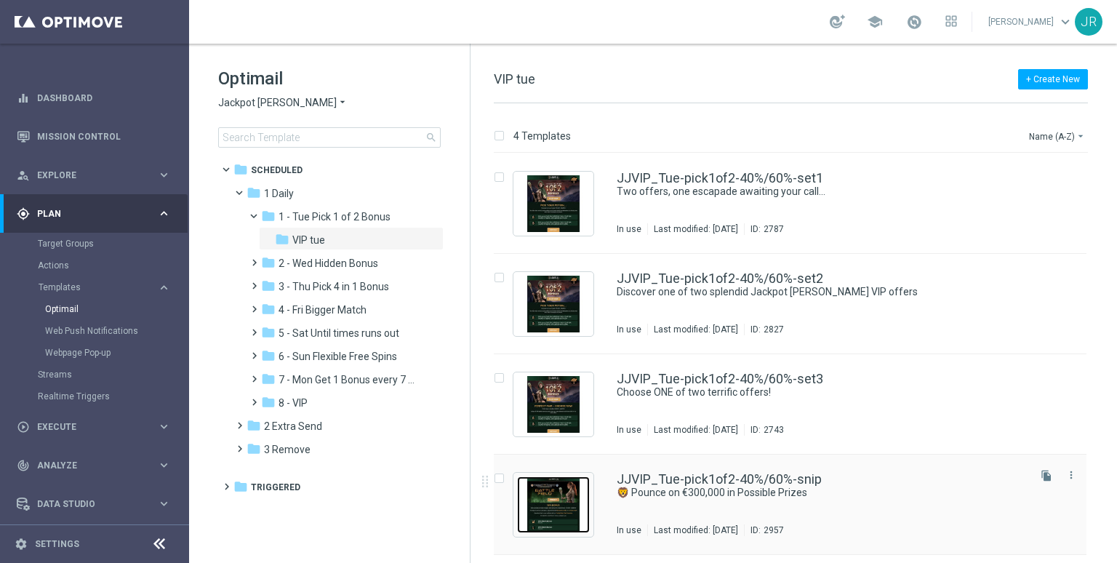
click at [567, 511] on img "Press SPACE to select this row." at bounding box center [553, 504] width 73 height 57
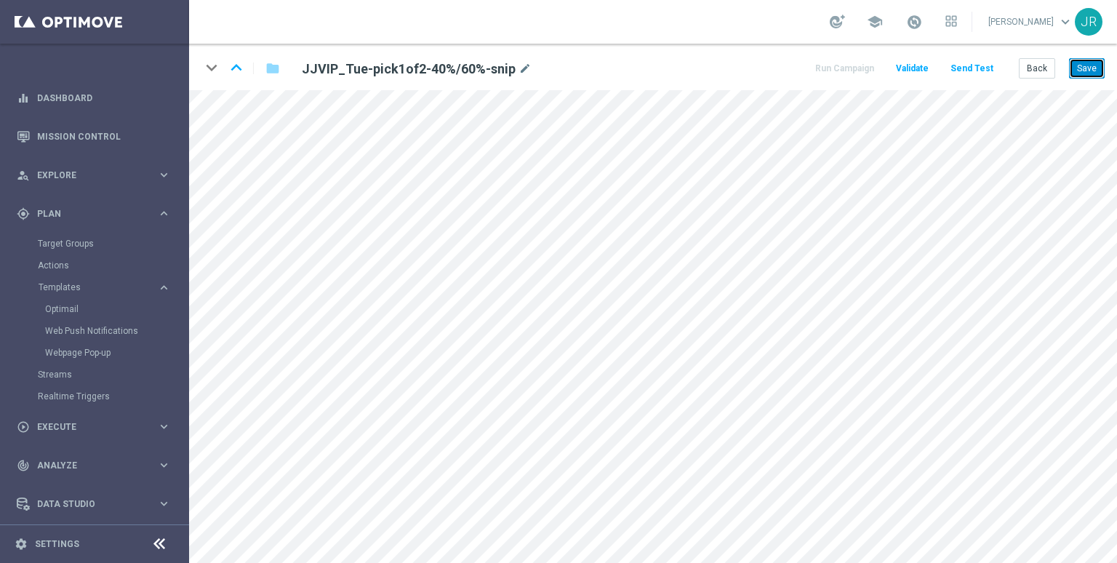
drag, startPoint x: 1094, startPoint y: 71, endPoint x: 1096, endPoint y: 84, distance: 13.3
click at [1093, 71] on button "Save" at bounding box center [1087, 68] width 36 height 20
drag, startPoint x: 1087, startPoint y: 68, endPoint x: 1099, endPoint y: 88, distance: 23.2
click at [1088, 69] on button "Save" at bounding box center [1087, 68] width 36 height 20
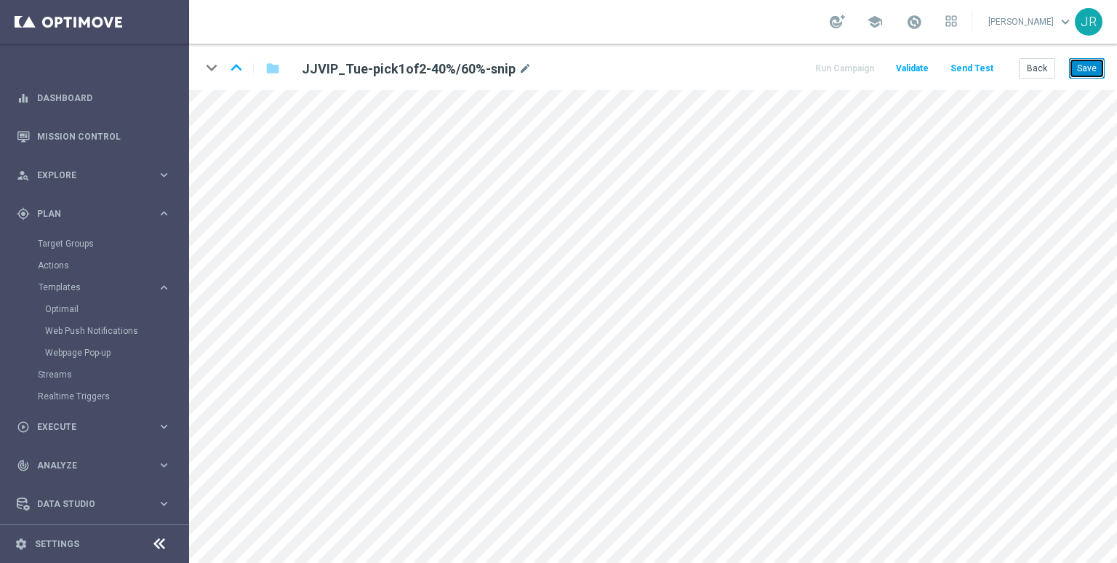
click at [1093, 61] on button "Save" at bounding box center [1087, 68] width 36 height 20
drag, startPoint x: 1088, startPoint y: 71, endPoint x: 1078, endPoint y: 120, distance: 50.5
click at [1088, 70] on button "Save" at bounding box center [1087, 68] width 36 height 20
click at [978, 76] on button "Send Test" at bounding box center [971, 69] width 47 height 20
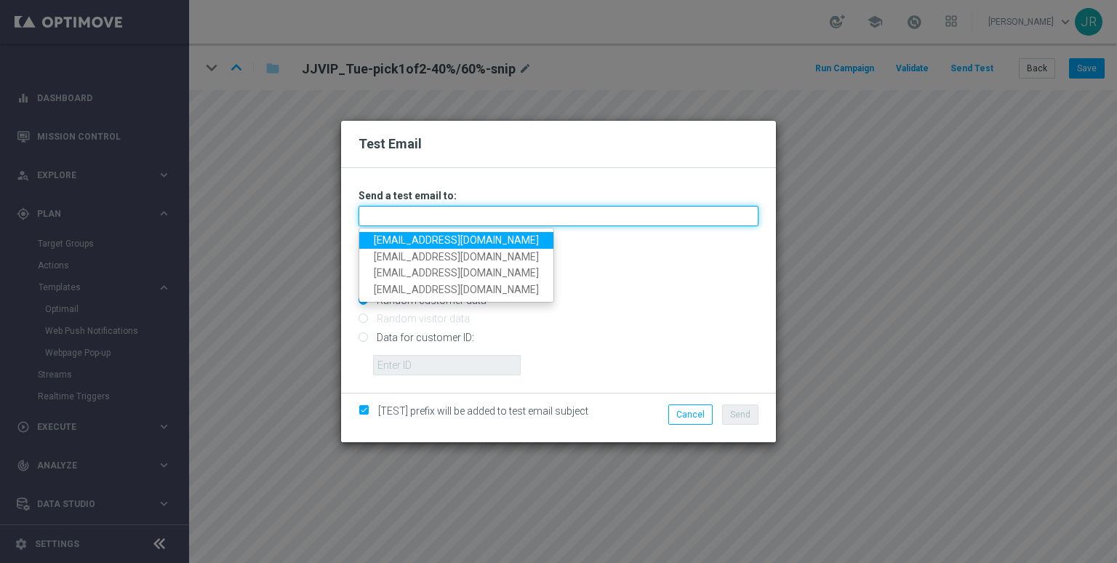
drag, startPoint x: 422, startPoint y: 215, endPoint x: 412, endPoint y: 233, distance: 20.8
click at [422, 215] on input "text" at bounding box center [558, 216] width 400 height 20
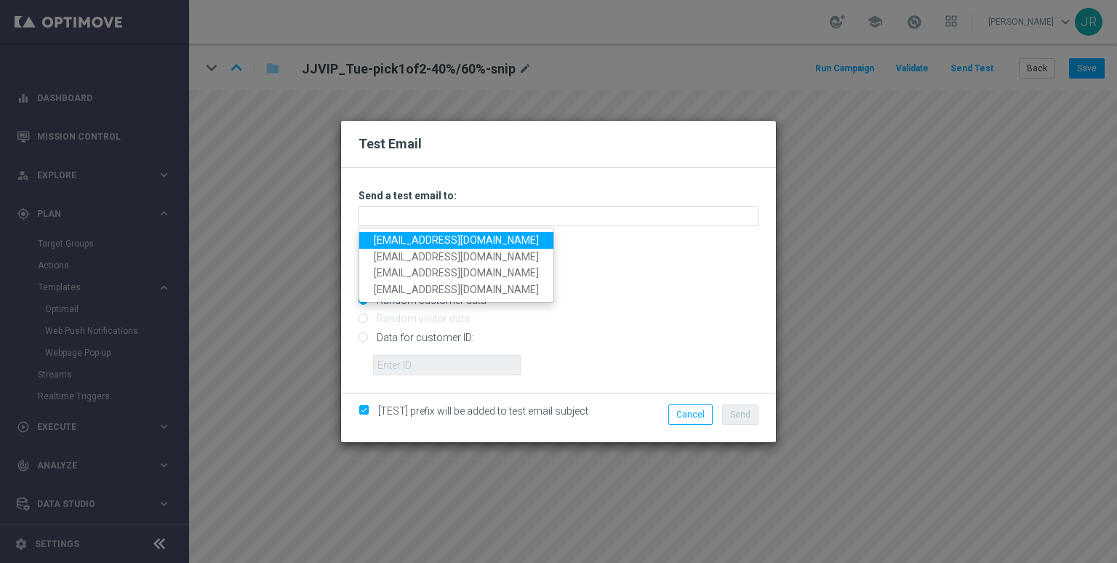
click at [409, 237] on link "testingalltesting@gmail.com" at bounding box center [456, 240] width 194 height 17
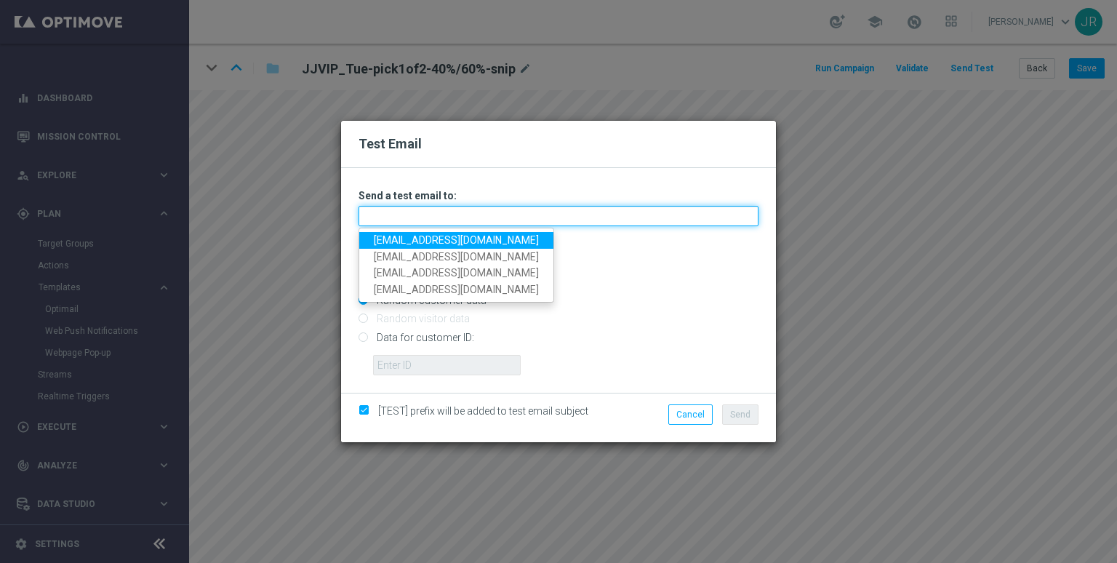
type input "testingalltesting@gmail.com"
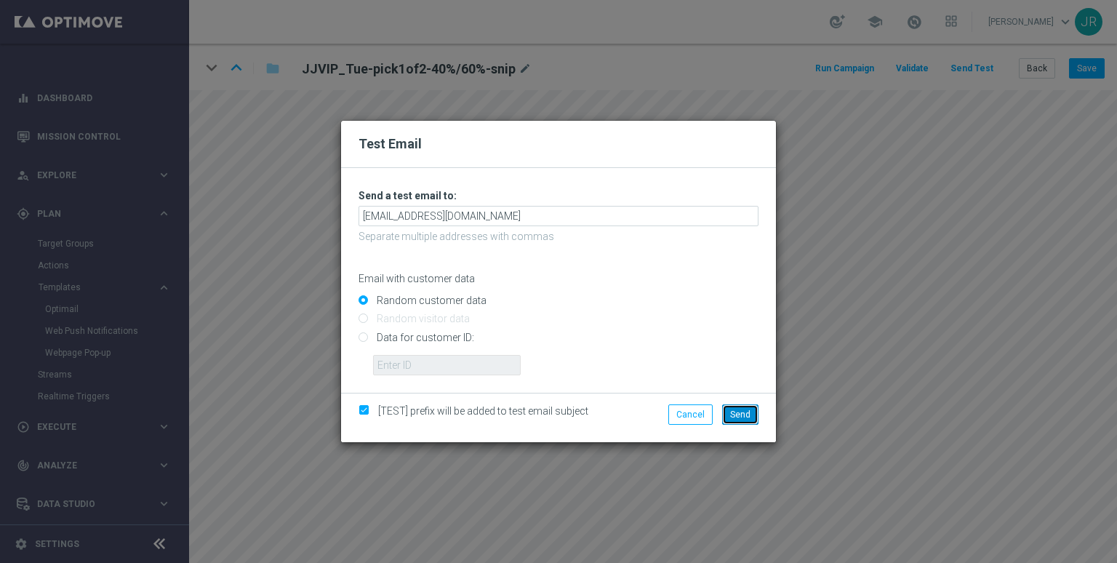
click at [731, 414] on span "Send" at bounding box center [740, 414] width 20 height 10
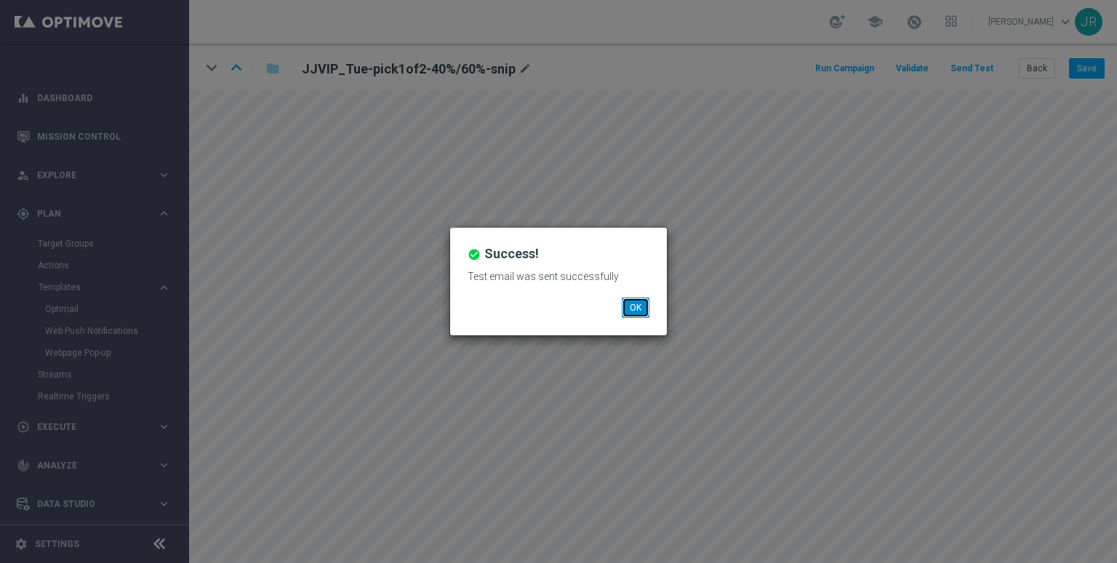
click at [628, 307] on button "OK" at bounding box center [636, 307] width 28 height 20
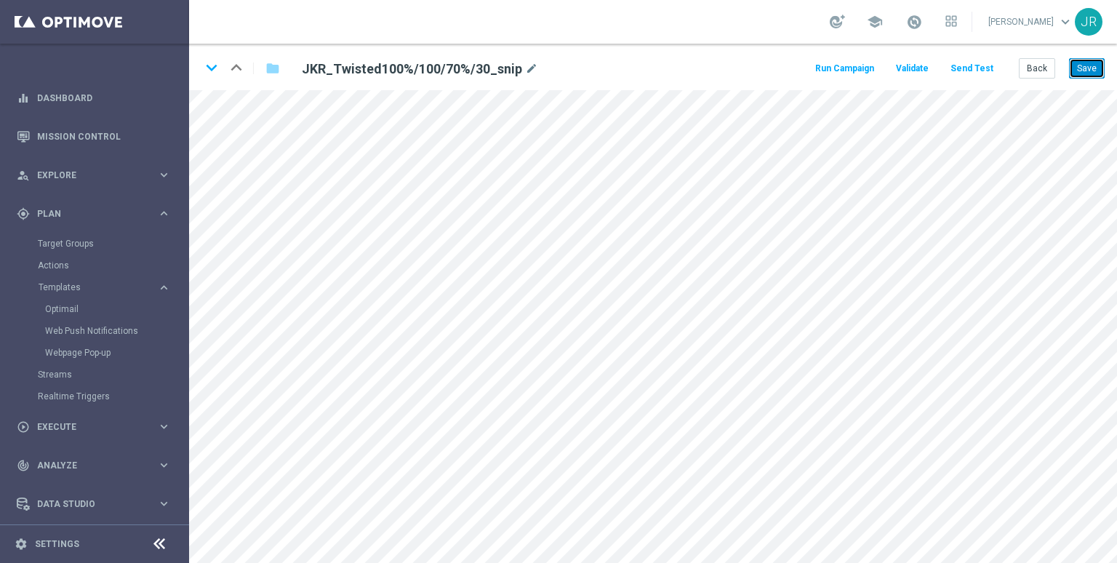
click at [1082, 66] on button "Save" at bounding box center [1087, 68] width 36 height 20
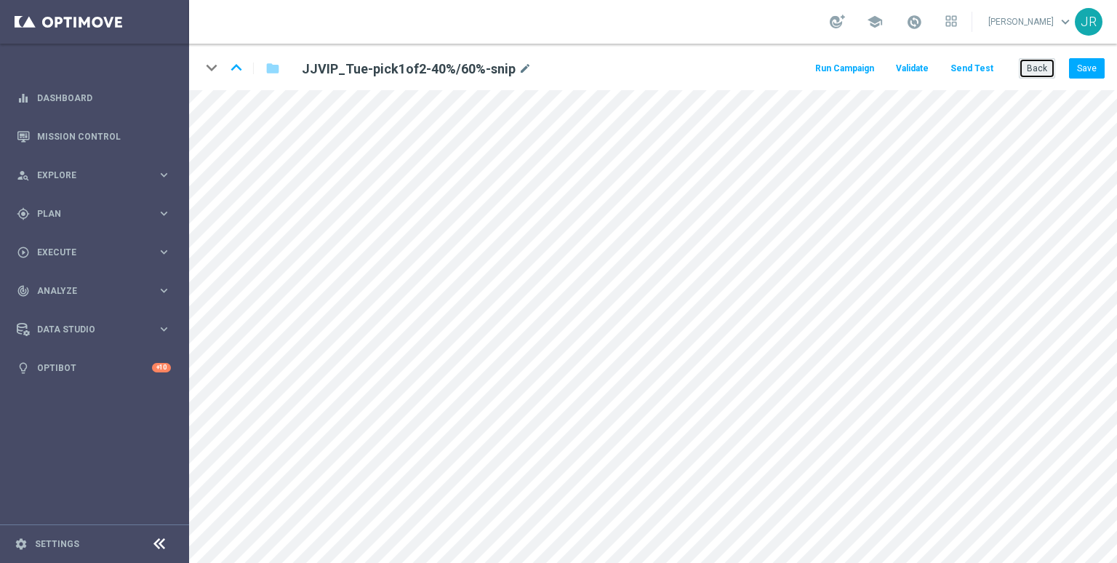
click at [1038, 76] on button "Back" at bounding box center [1037, 68] width 36 height 20
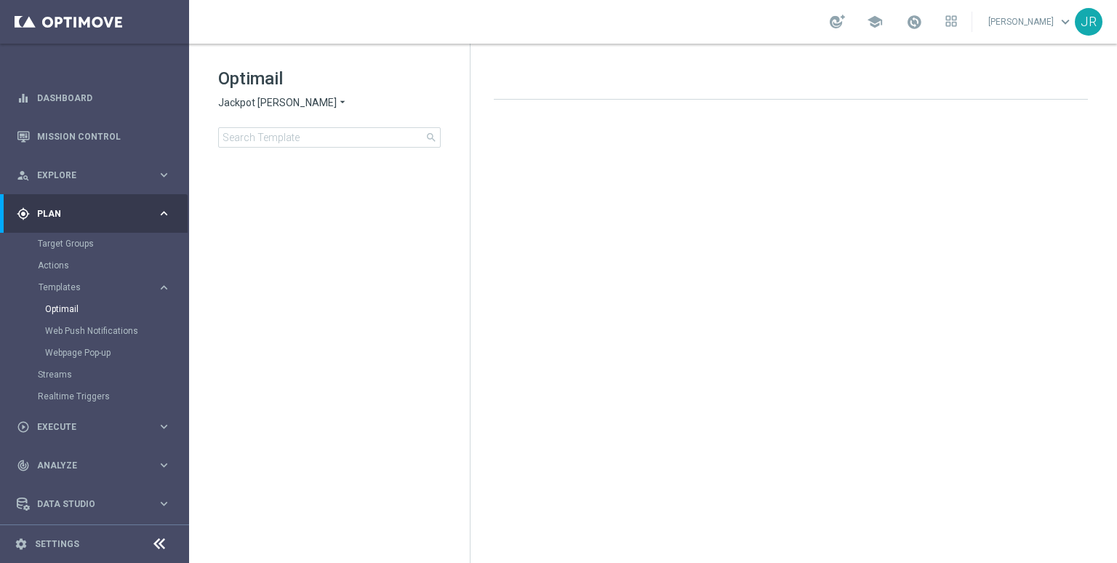
click at [231, 105] on span "Jackpot Jill" at bounding box center [277, 103] width 119 height 14
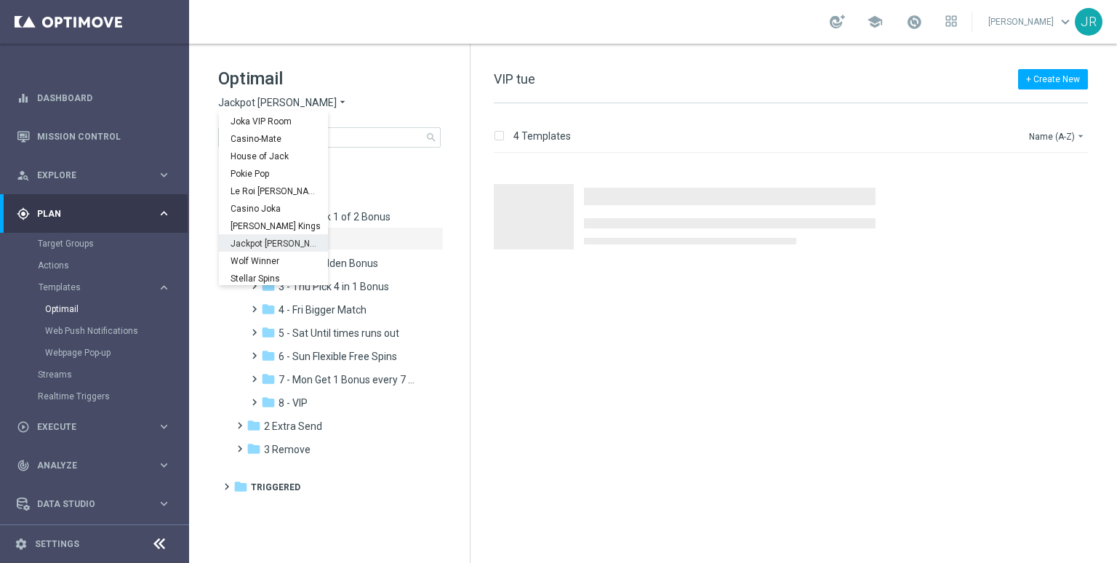
scroll to position [52, 0]
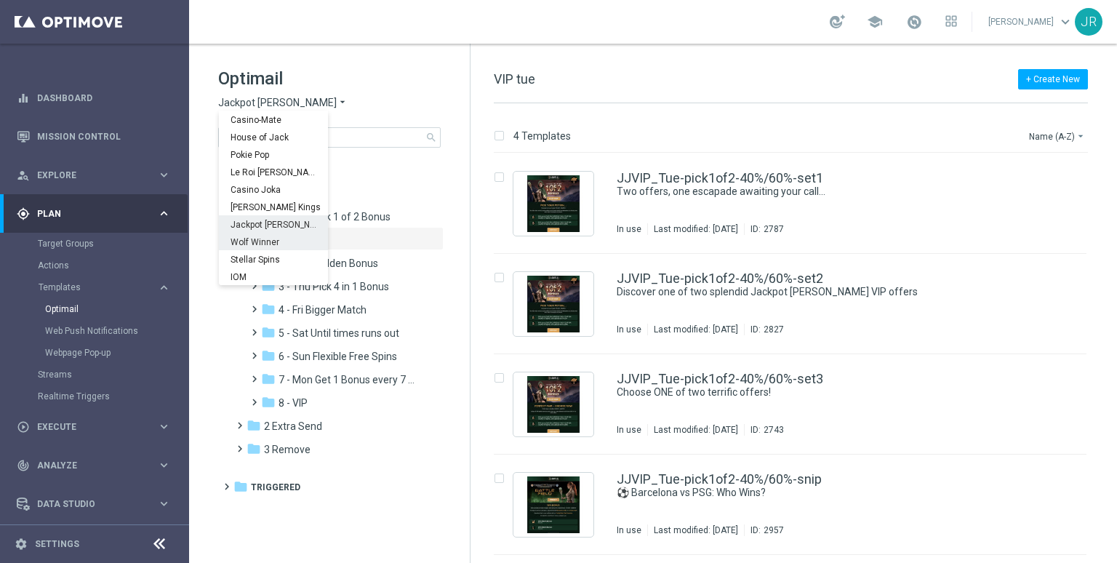
click at [0, 0] on span "Wolf Winner" at bounding box center [0, 0] width 0 height 0
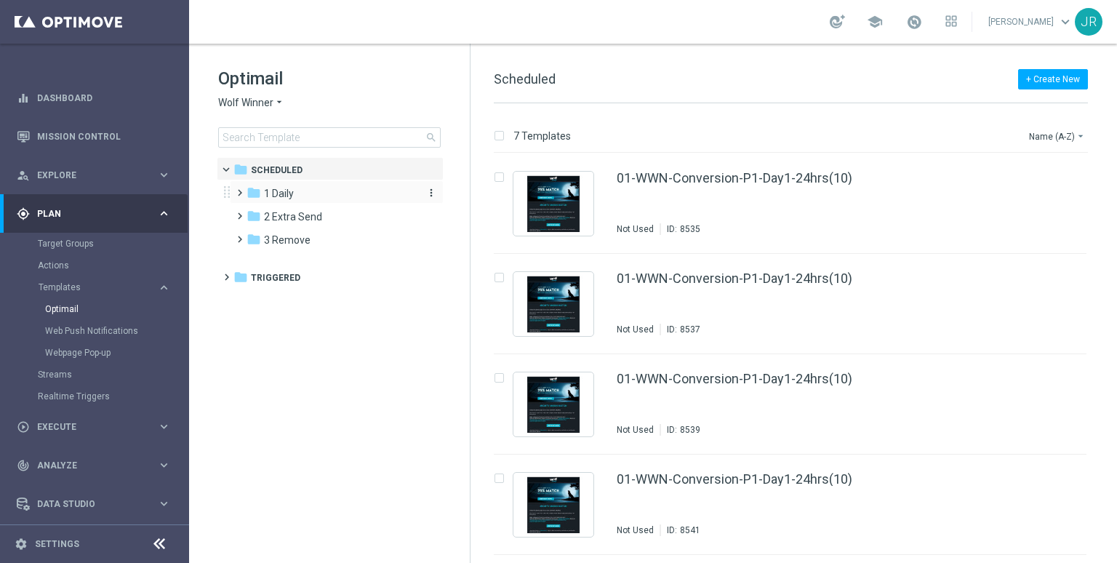
click at [274, 189] on span "1 Daily" at bounding box center [279, 193] width 30 height 13
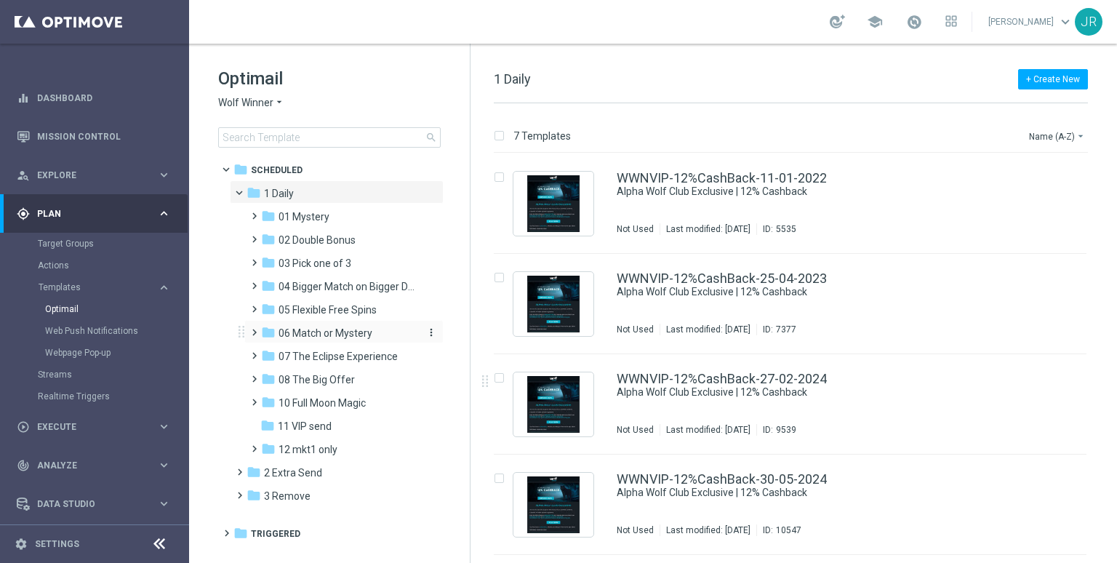
click at [328, 326] on span "06 Match or Mystery" at bounding box center [325, 332] width 94 height 13
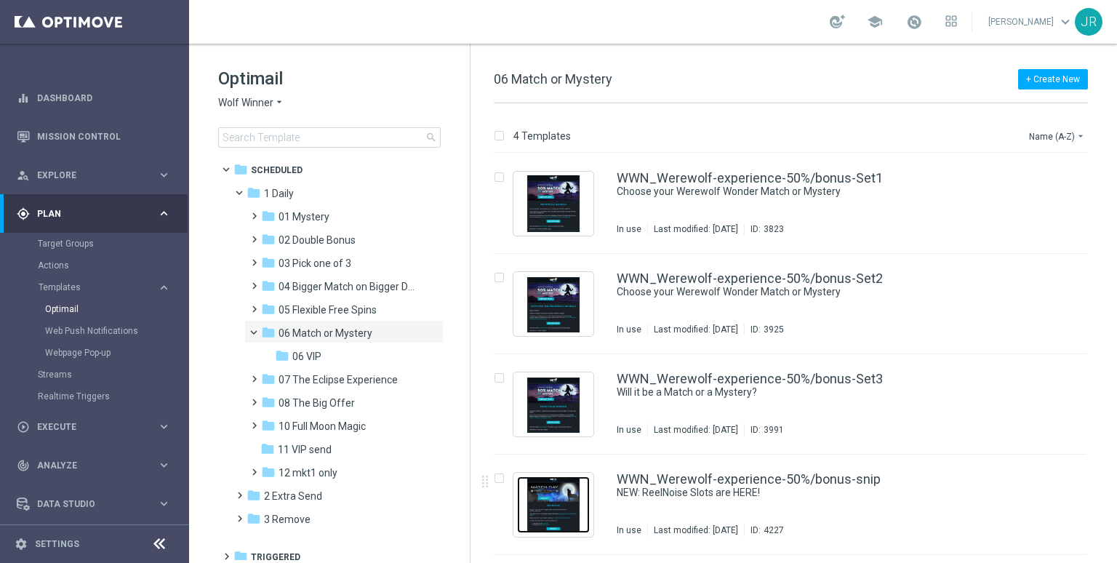
drag, startPoint x: 550, startPoint y: 511, endPoint x: 556, endPoint y: 486, distance: 25.4
click at [550, 511] on img "Press SPACE to select this row." at bounding box center [553, 504] width 73 height 57
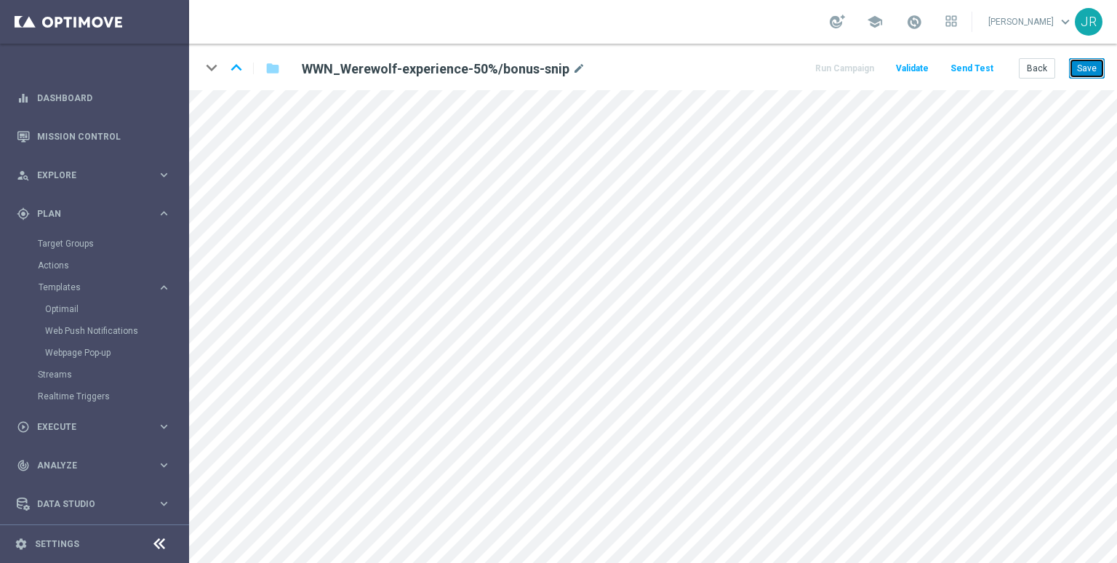
click at [1090, 68] on button "Save" at bounding box center [1087, 68] width 36 height 20
click at [1085, 65] on button "Save" at bounding box center [1087, 68] width 36 height 20
click at [1093, 73] on button "Save" at bounding box center [1087, 68] width 36 height 20
click at [1091, 63] on button "Save" at bounding box center [1087, 68] width 36 height 20
click at [1086, 73] on button "Save" at bounding box center [1087, 68] width 36 height 20
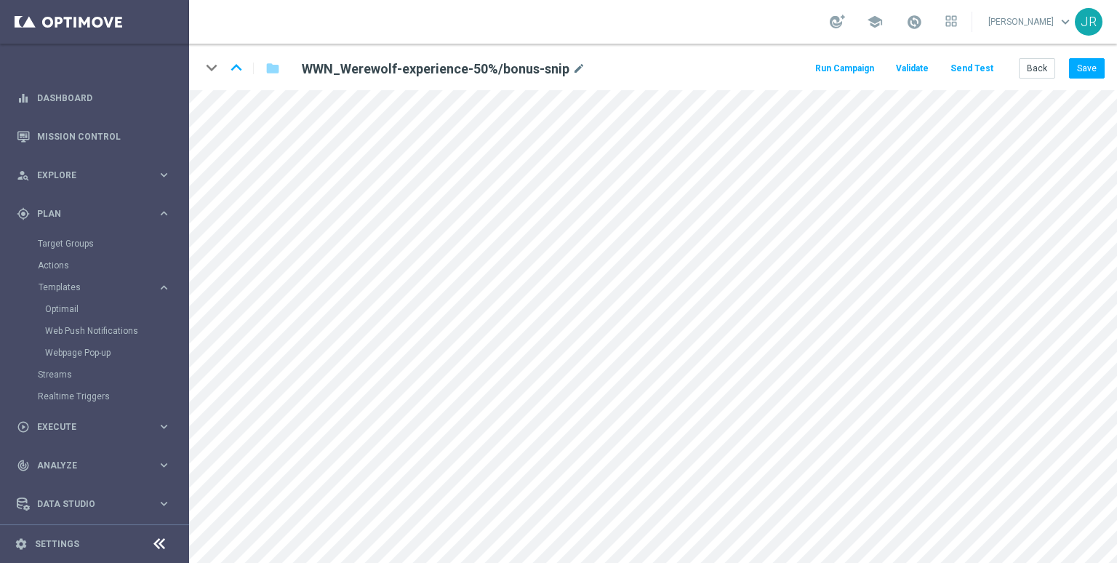
click at [982, 69] on button "Send Test" at bounding box center [971, 69] width 47 height 20
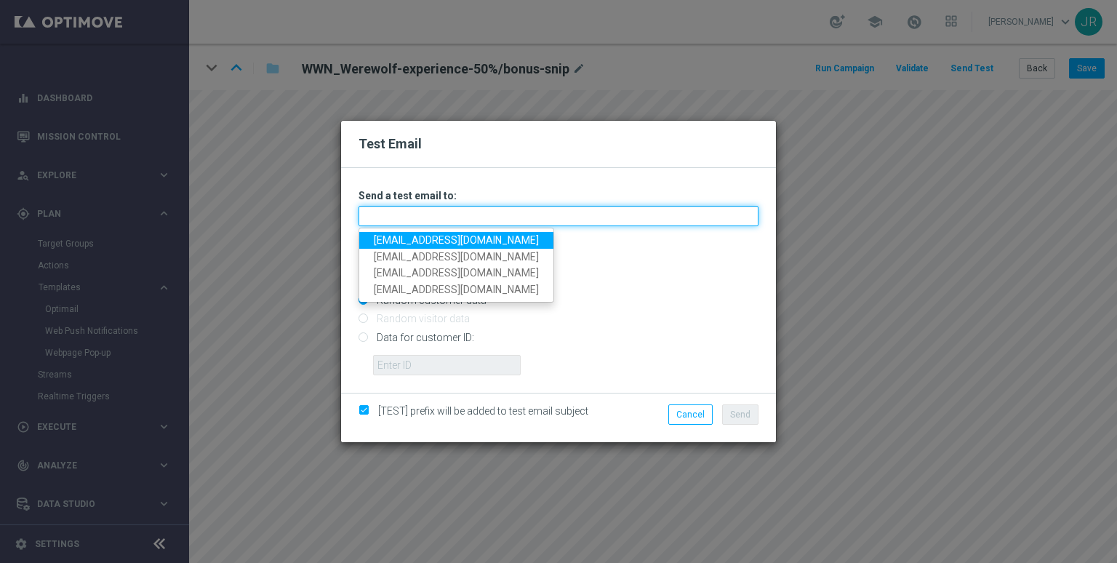
drag, startPoint x: 452, startPoint y: 216, endPoint x: 406, endPoint y: 236, distance: 50.8
click at [452, 216] on input "text" at bounding box center [558, 216] width 400 height 20
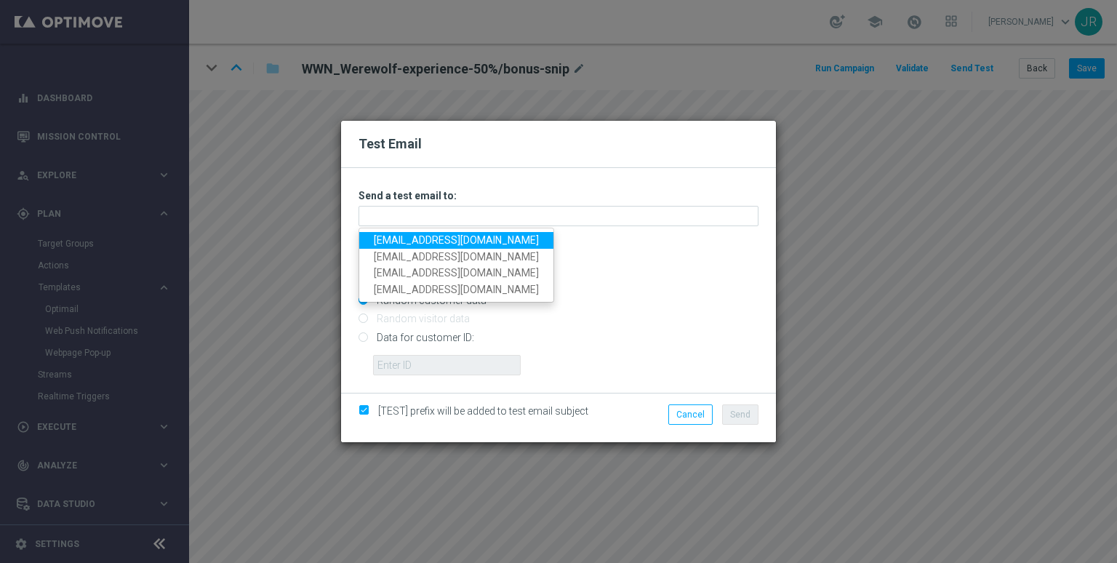
click at [382, 242] on link "[EMAIL_ADDRESS][DOMAIN_NAME]" at bounding box center [456, 240] width 194 height 17
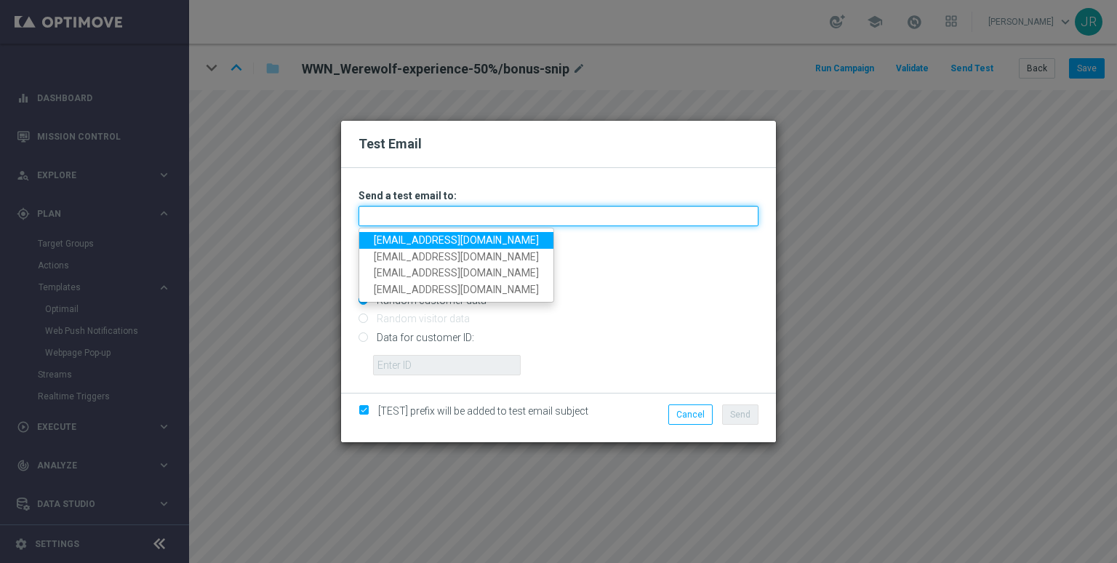
type input "[EMAIL_ADDRESS][DOMAIN_NAME]"
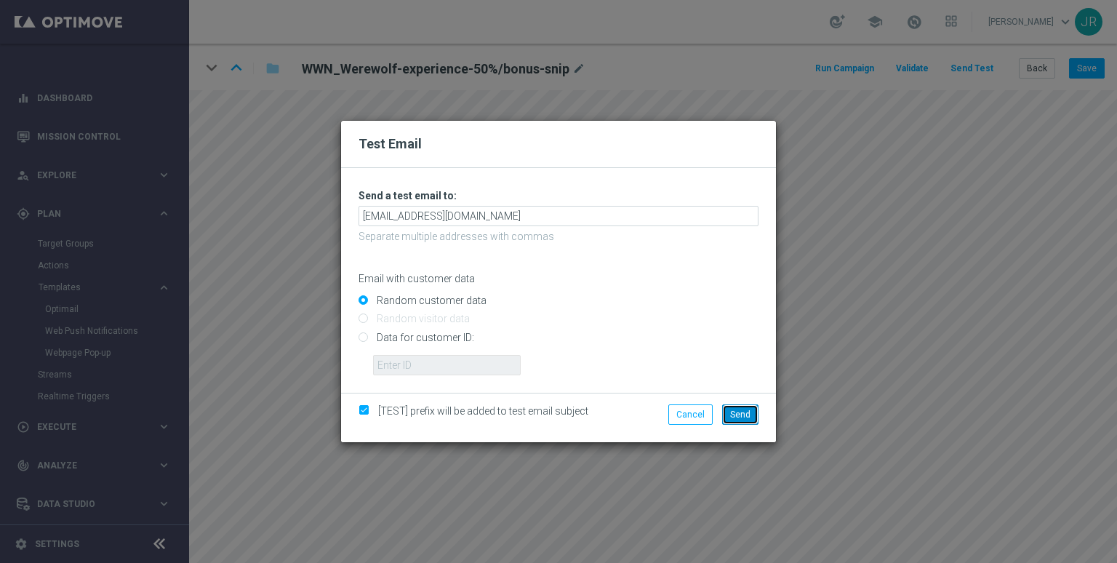
click at [750, 422] on button "Send" at bounding box center [740, 414] width 36 height 20
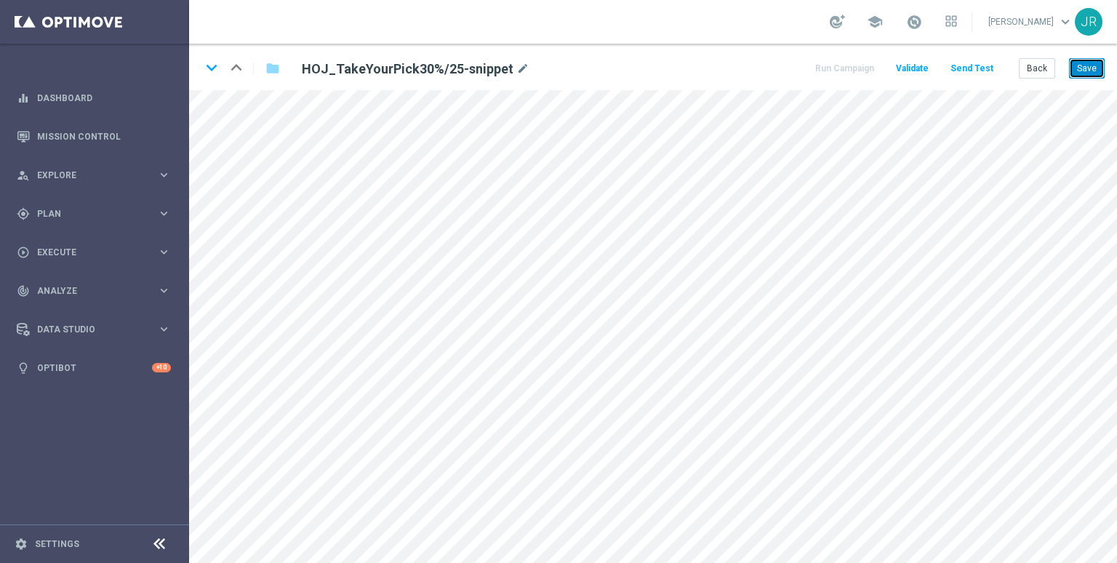
click at [1084, 69] on button "Save" at bounding box center [1087, 68] width 36 height 20
click at [1095, 68] on button "Save" at bounding box center [1087, 68] width 36 height 20
click at [1097, 73] on button "Save" at bounding box center [1087, 68] width 36 height 20
click at [1024, 71] on button "Back" at bounding box center [1037, 68] width 36 height 20
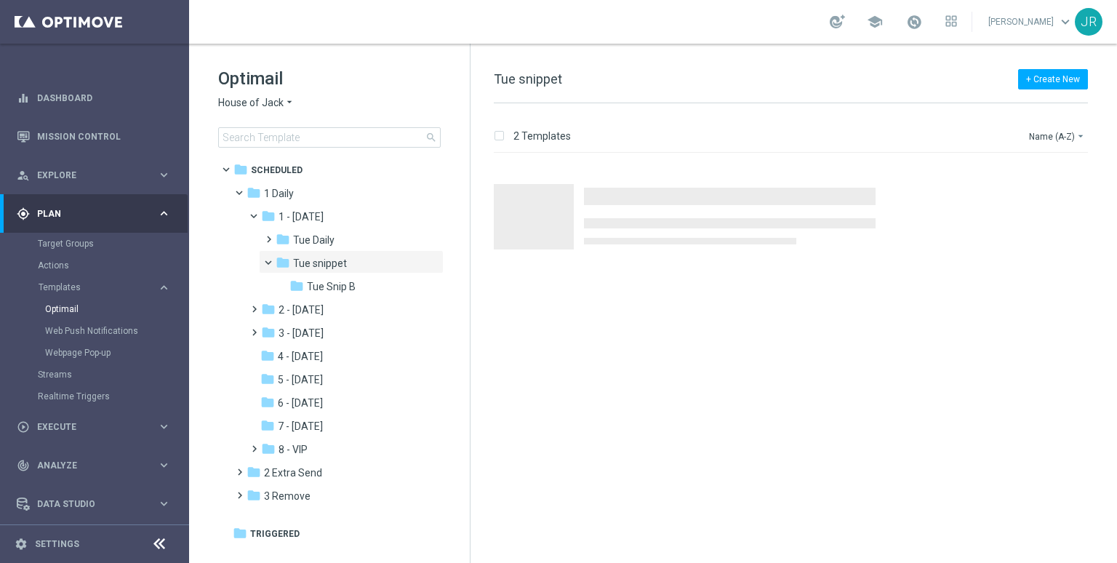
click at [231, 105] on span "House of Jack" at bounding box center [250, 103] width 65 height 14
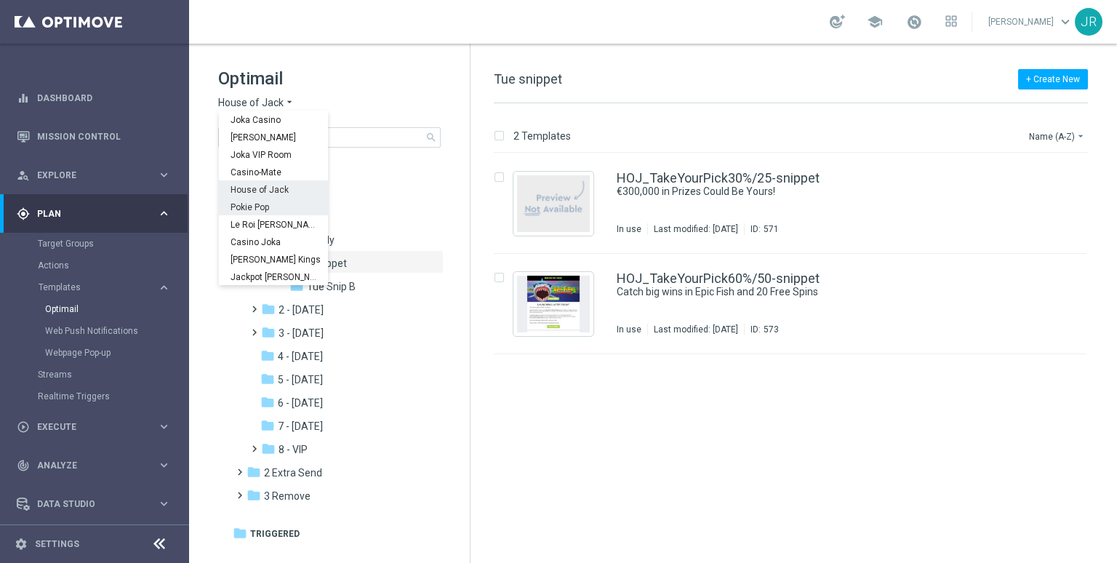
click at [0, 0] on span "Pokie Pop" at bounding box center [0, 0] width 0 height 0
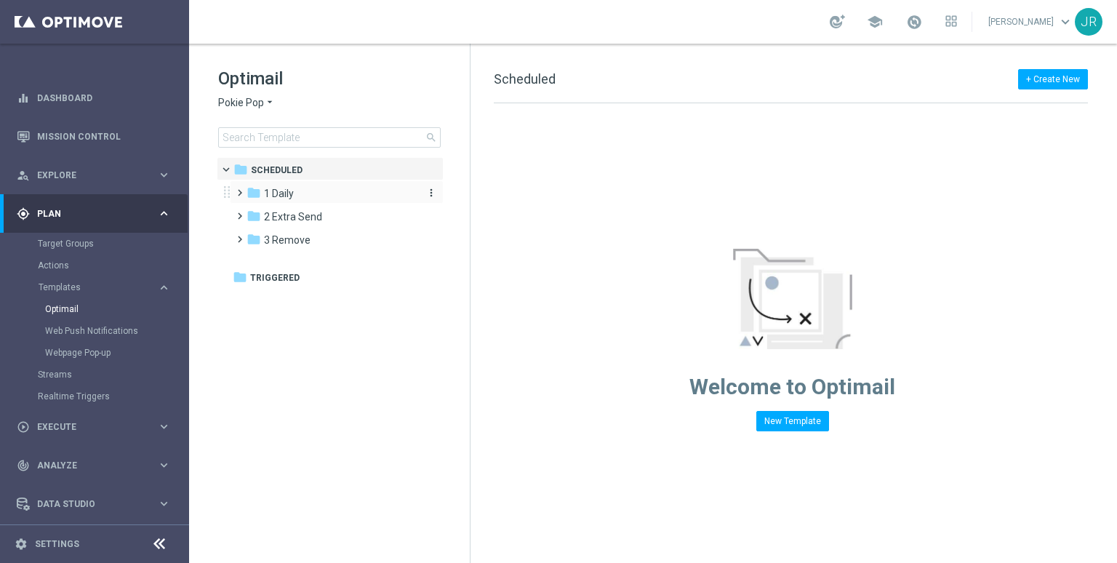
click at [308, 194] on div "folder 1 Daily" at bounding box center [329, 193] width 167 height 17
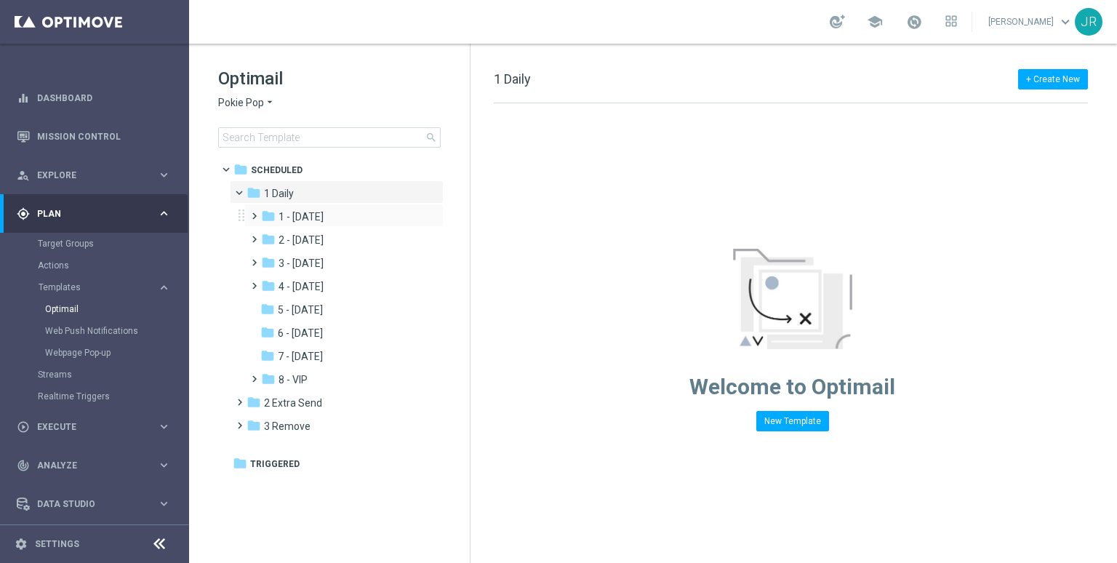
click at [303, 204] on div "folder 1 - Tuesday more_vert" at bounding box center [343, 215] width 199 height 23
click at [309, 217] on span "1 - Tuesday" at bounding box center [300, 216] width 45 height 13
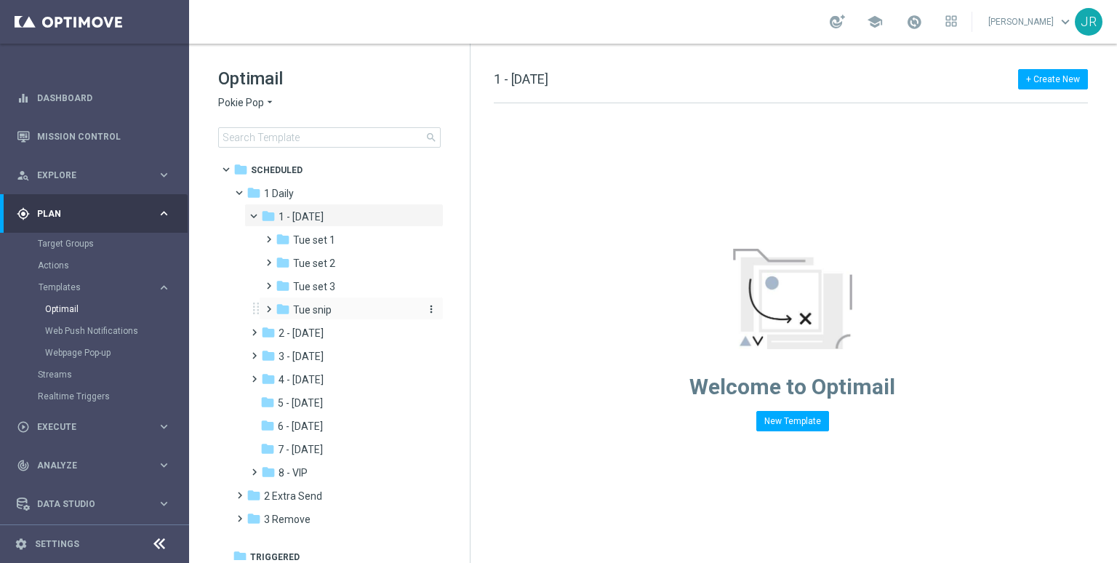
click at [318, 313] on span "Tue snip" at bounding box center [312, 309] width 39 height 13
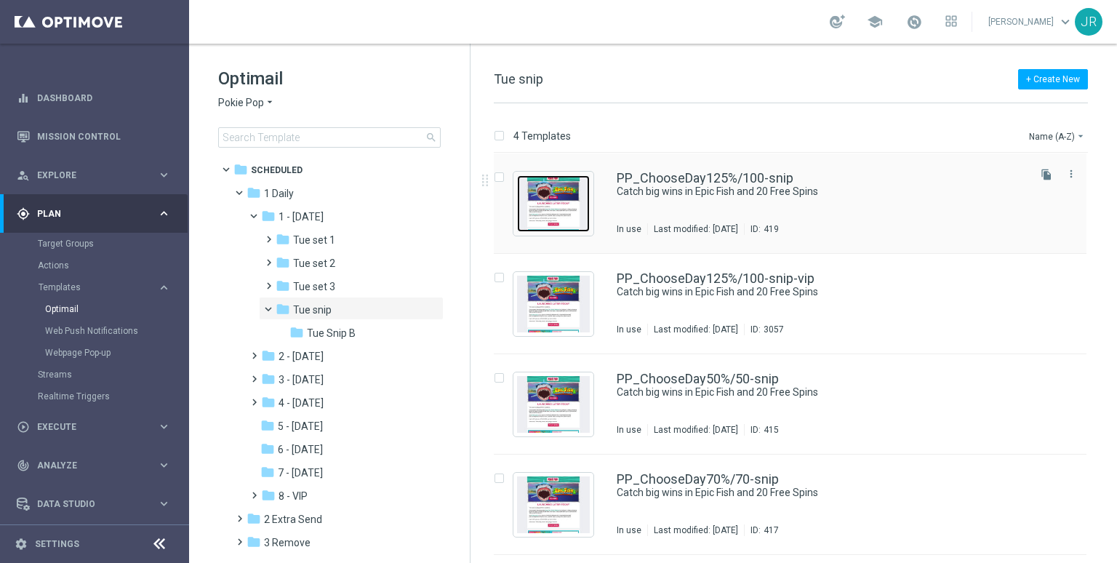
click at [558, 202] on img "Press SPACE to select this row." at bounding box center [553, 203] width 73 height 57
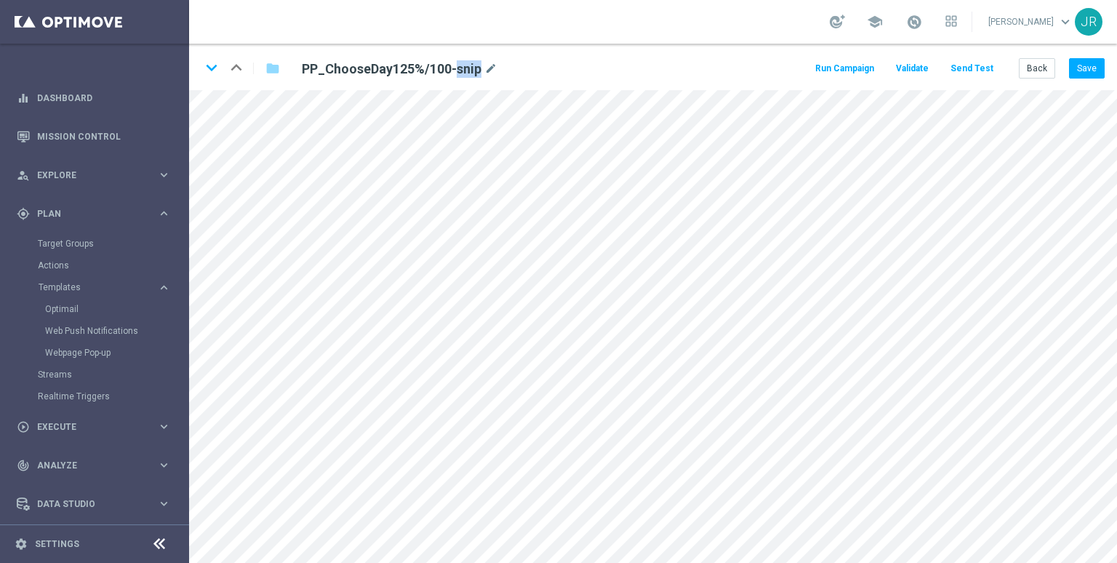
drag, startPoint x: 480, startPoint y: 68, endPoint x: 455, endPoint y: 68, distance: 24.7
click at [455, 68] on h2 "PP_ChooseDay125%/100-snip" at bounding box center [392, 68] width 180 height 17
click at [1041, 76] on button "Back" at bounding box center [1037, 68] width 36 height 20
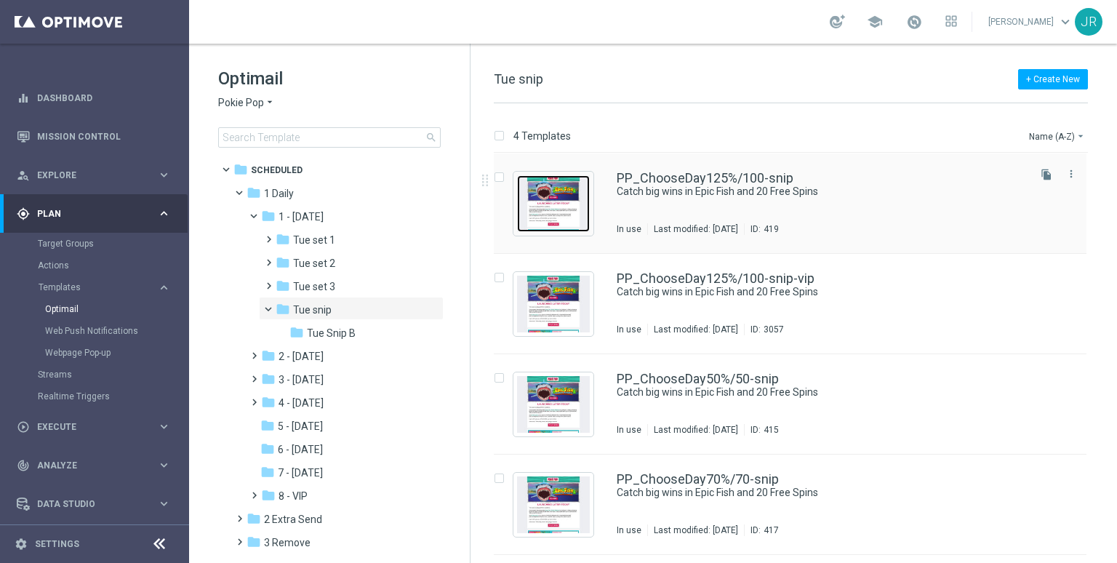
drag, startPoint x: 550, startPoint y: 216, endPoint x: 554, endPoint y: 231, distance: 15.0
click at [550, 216] on img "Press SPACE to select this row." at bounding box center [553, 203] width 73 height 57
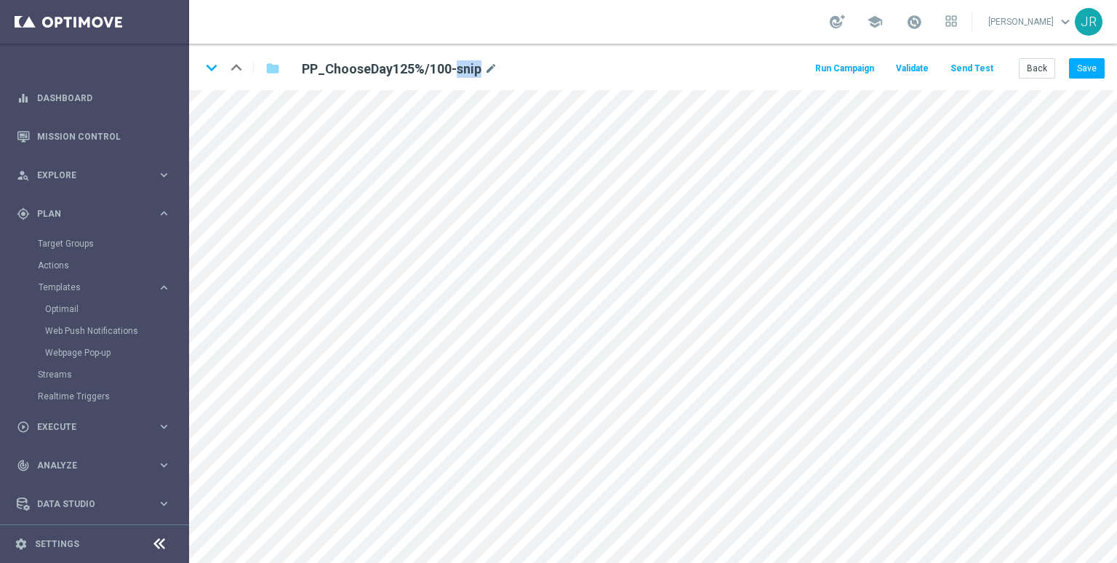
drag, startPoint x: 476, startPoint y: 69, endPoint x: 457, endPoint y: 71, distance: 19.0
click at [457, 71] on h2 "PP_ChooseDay125%/100-snip" at bounding box center [392, 68] width 180 height 17
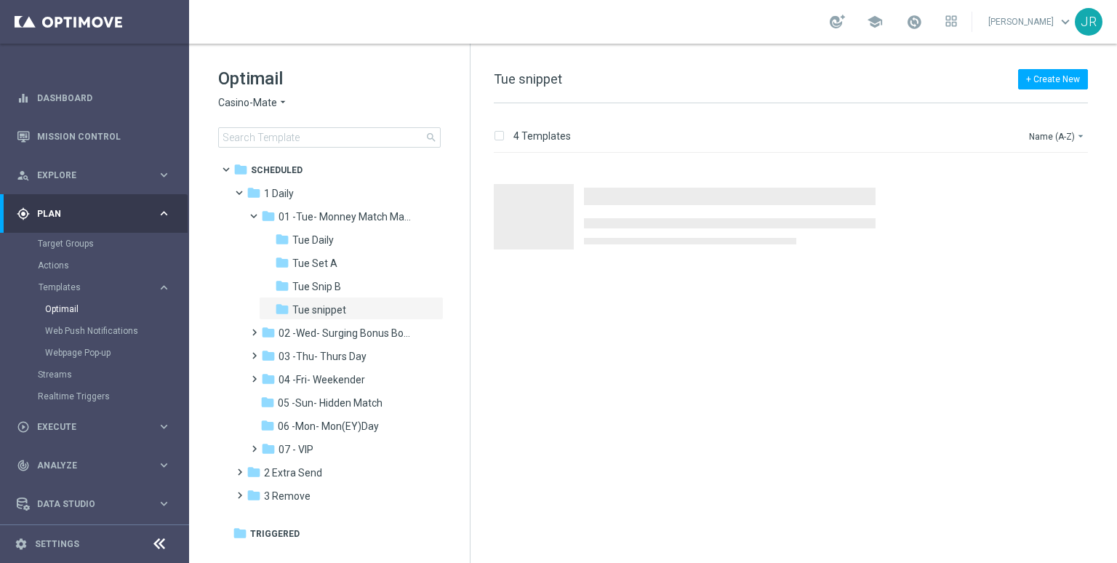
click at [253, 100] on span "Casino-Mate" at bounding box center [247, 103] width 59 height 14
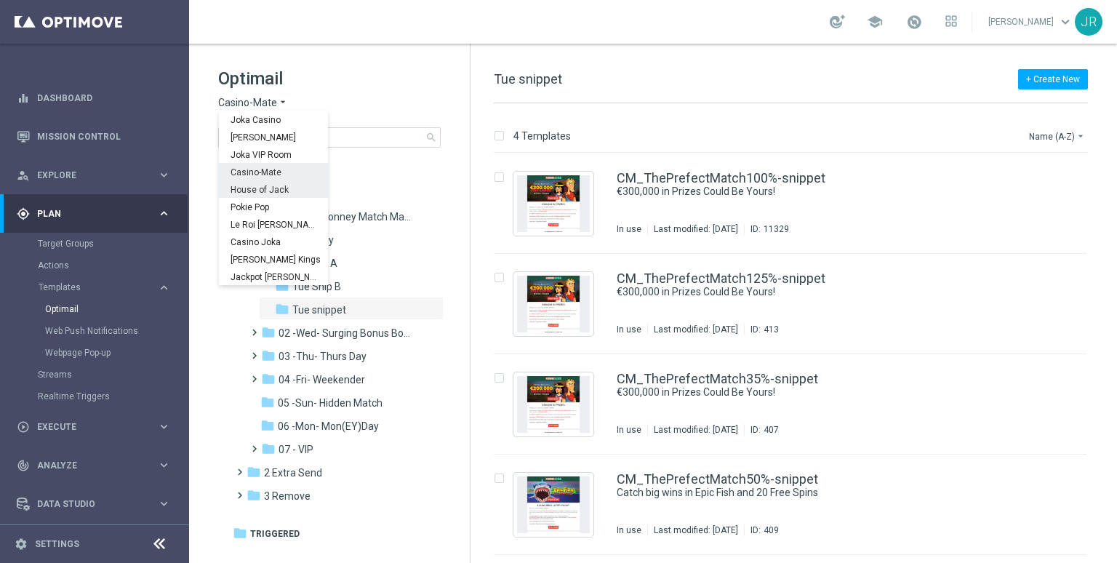
click at [256, 195] on div "House of Jack" at bounding box center [273, 188] width 109 height 17
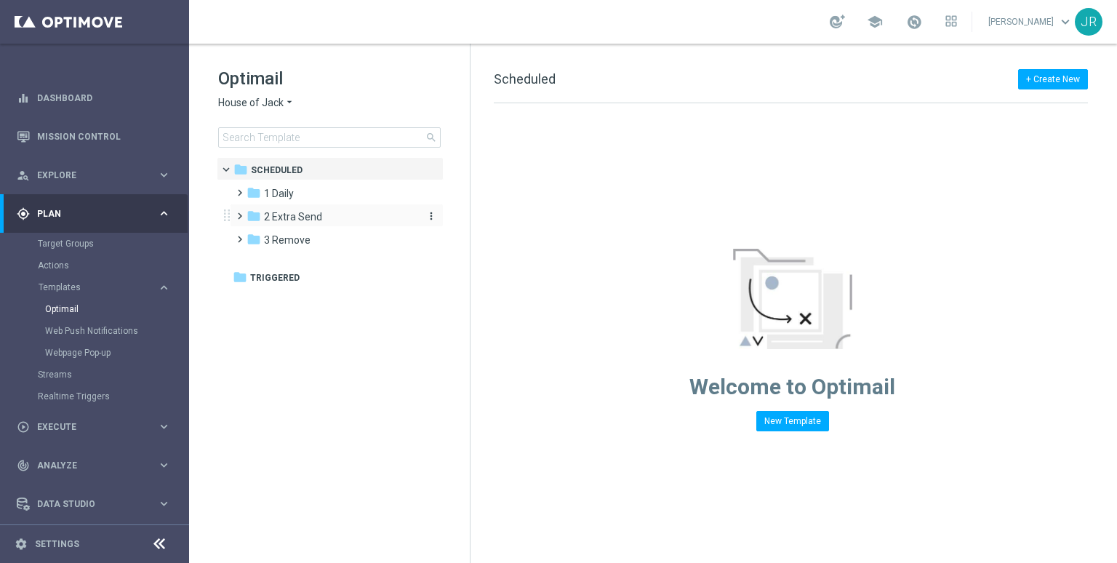
click at [289, 220] on span "2 Extra Send" at bounding box center [293, 216] width 58 height 13
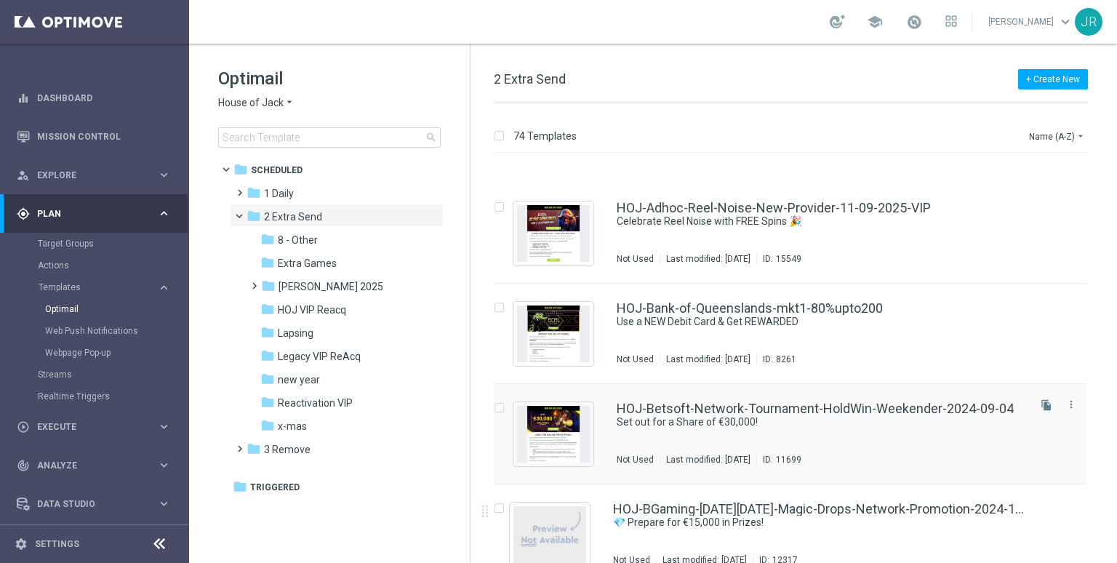
scroll to position [436, 0]
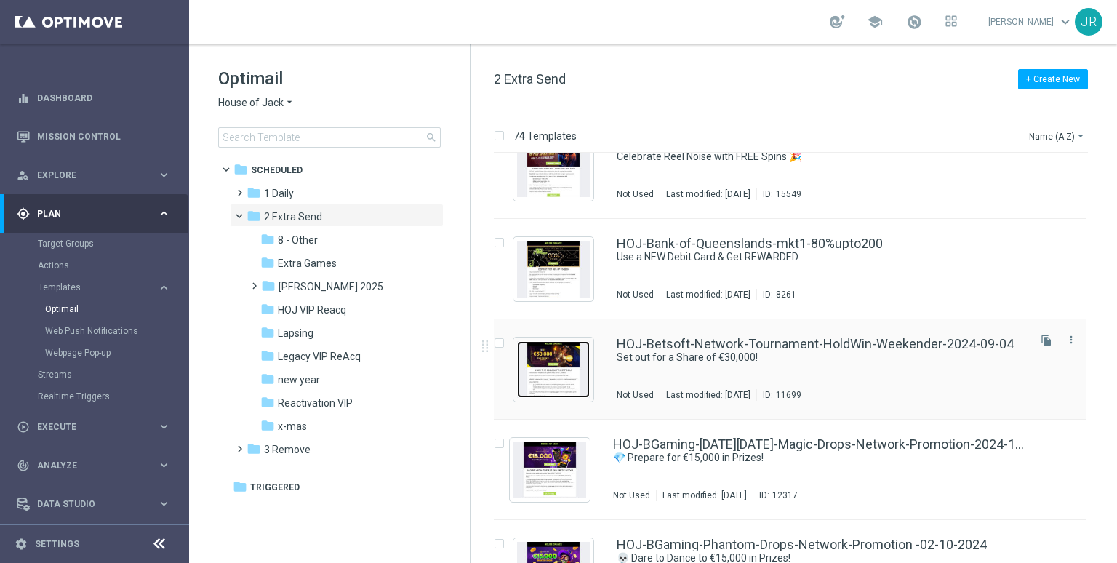
click at [578, 385] on img "Press SPACE to select this row." at bounding box center [553, 369] width 73 height 57
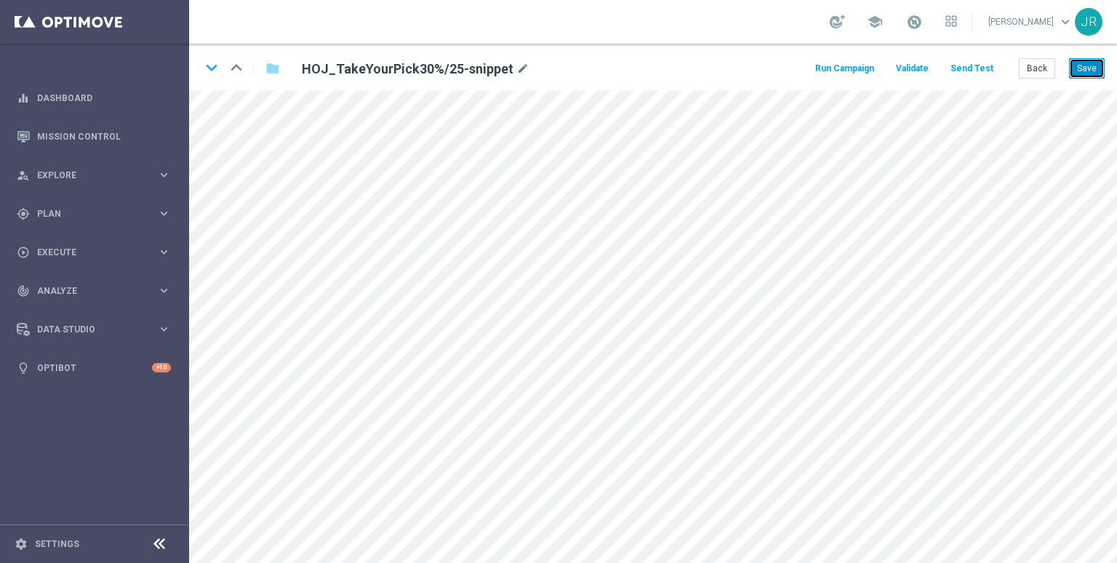
click at [1086, 63] on button "Save" at bounding box center [1087, 68] width 36 height 20
click at [212, 70] on icon "keyboard_arrow_down" at bounding box center [212, 68] width 22 height 22
click at [1047, 68] on button "Back" at bounding box center [1037, 68] width 36 height 20
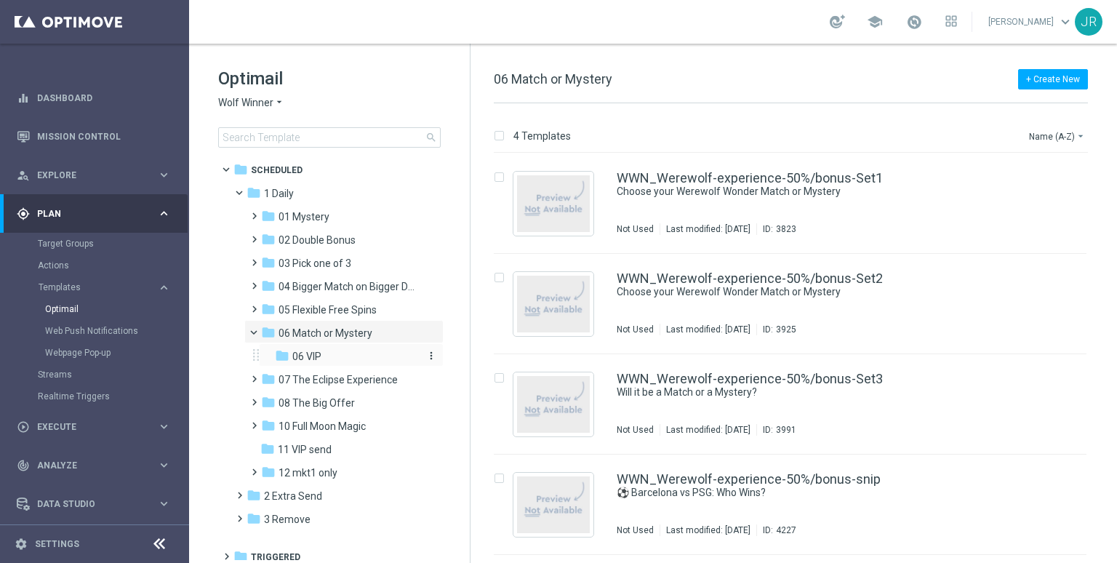
click at [315, 358] on span "06 VIP" at bounding box center [306, 356] width 29 height 13
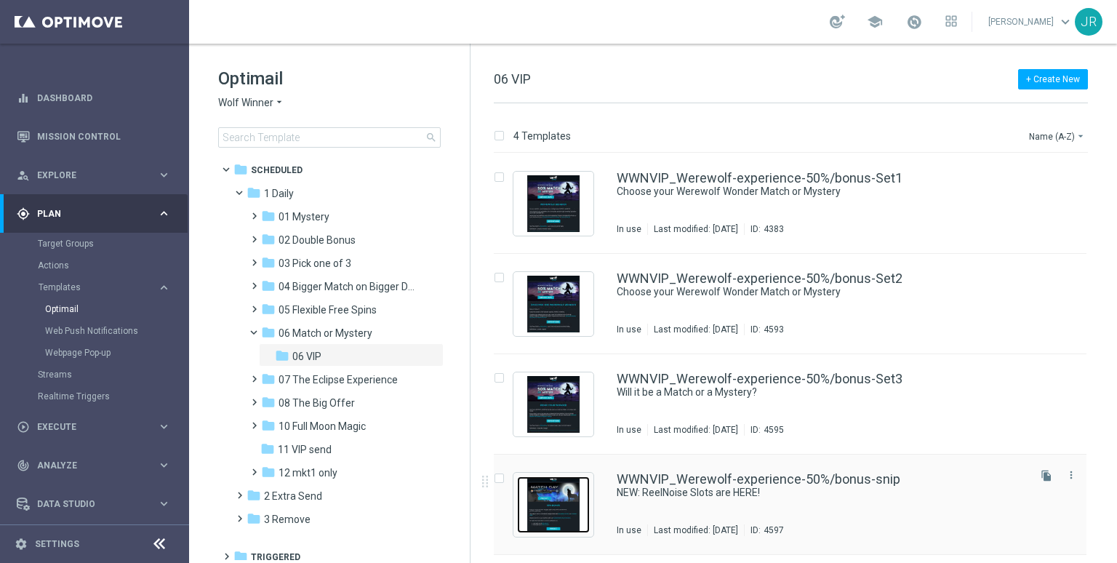
click at [537, 496] on img "Press SPACE to select this row." at bounding box center [553, 504] width 73 height 57
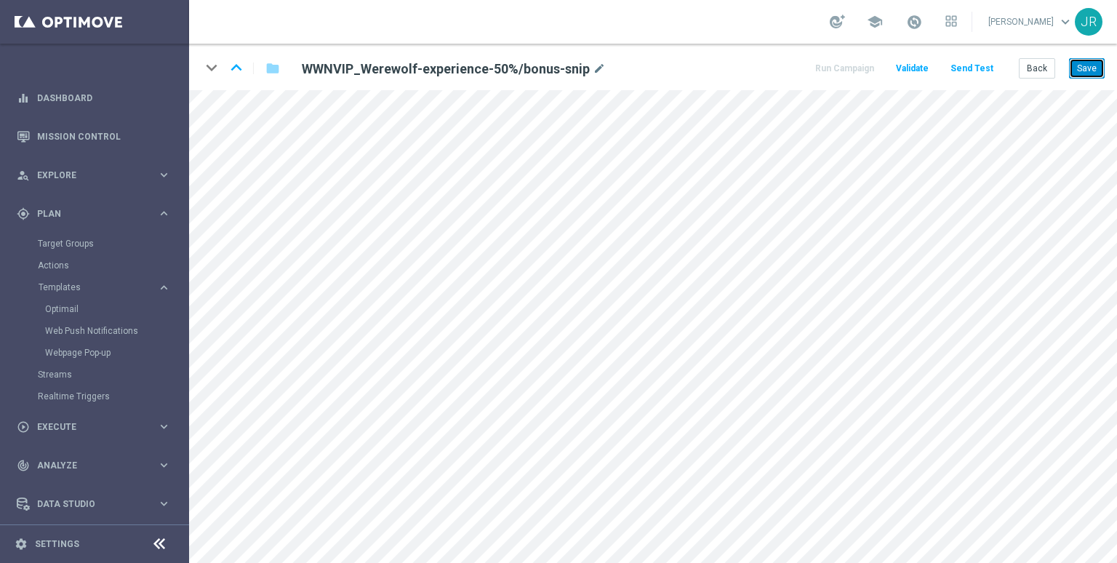
drag, startPoint x: 1079, startPoint y: 64, endPoint x: 1089, endPoint y: 87, distance: 24.4
click at [1079, 65] on button "Save" at bounding box center [1087, 68] width 36 height 20
click at [1088, 70] on button "Save" at bounding box center [1087, 68] width 36 height 20
click at [1083, 63] on button "Save" at bounding box center [1087, 68] width 36 height 20
drag, startPoint x: 1084, startPoint y: 65, endPoint x: 1058, endPoint y: 86, distance: 33.6
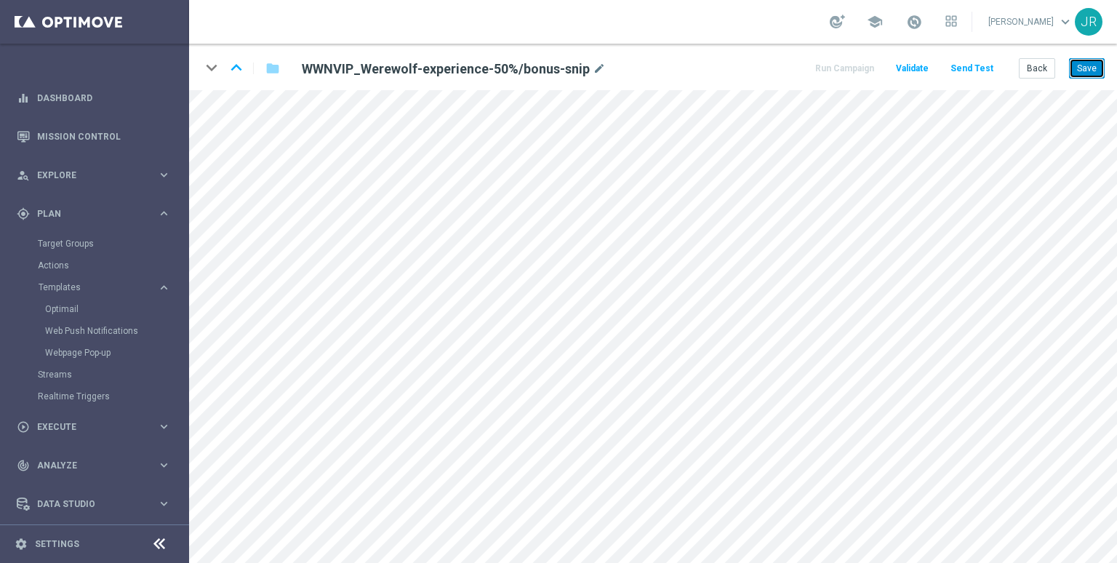
click at [1084, 64] on button "Save" at bounding box center [1087, 68] width 36 height 20
click at [1091, 68] on button "Save" at bounding box center [1087, 68] width 36 height 20
click at [975, 62] on button "Send Test" at bounding box center [971, 69] width 47 height 20
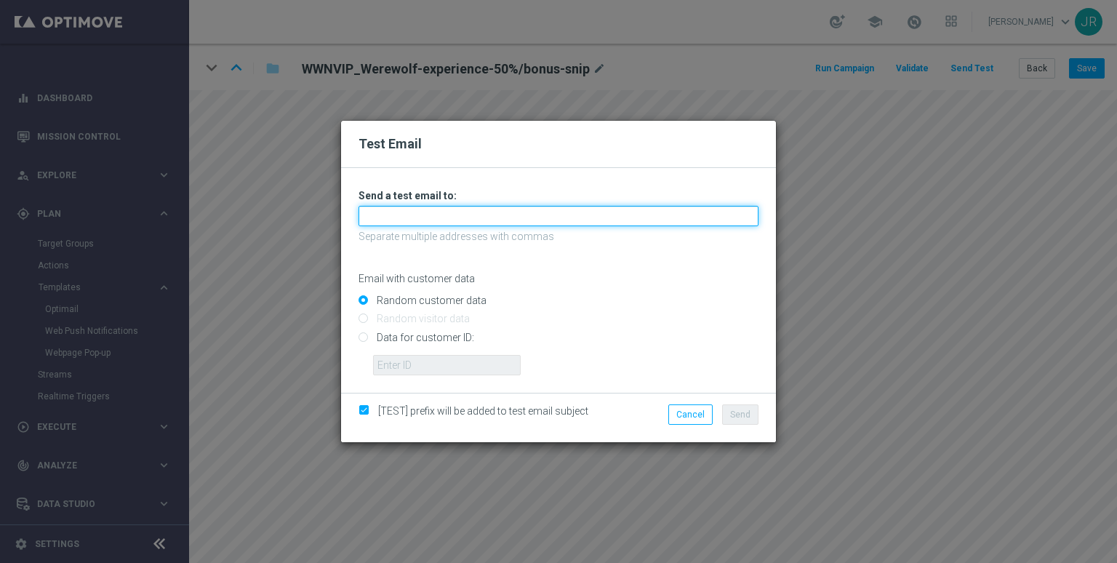
drag, startPoint x: 369, startPoint y: 217, endPoint x: 372, endPoint y: 225, distance: 8.5
click at [369, 216] on input "text" at bounding box center [558, 216] width 400 height 20
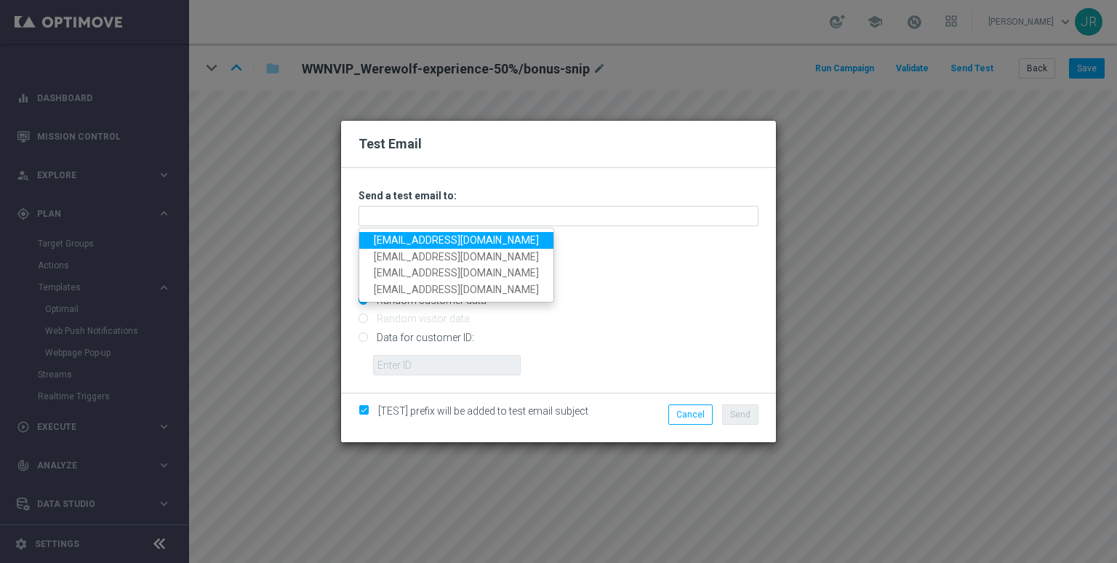
drag, startPoint x: 378, startPoint y: 236, endPoint x: 423, endPoint y: 262, distance: 52.5
click at [378, 236] on link "[EMAIL_ADDRESS][DOMAIN_NAME]" at bounding box center [456, 240] width 194 height 17
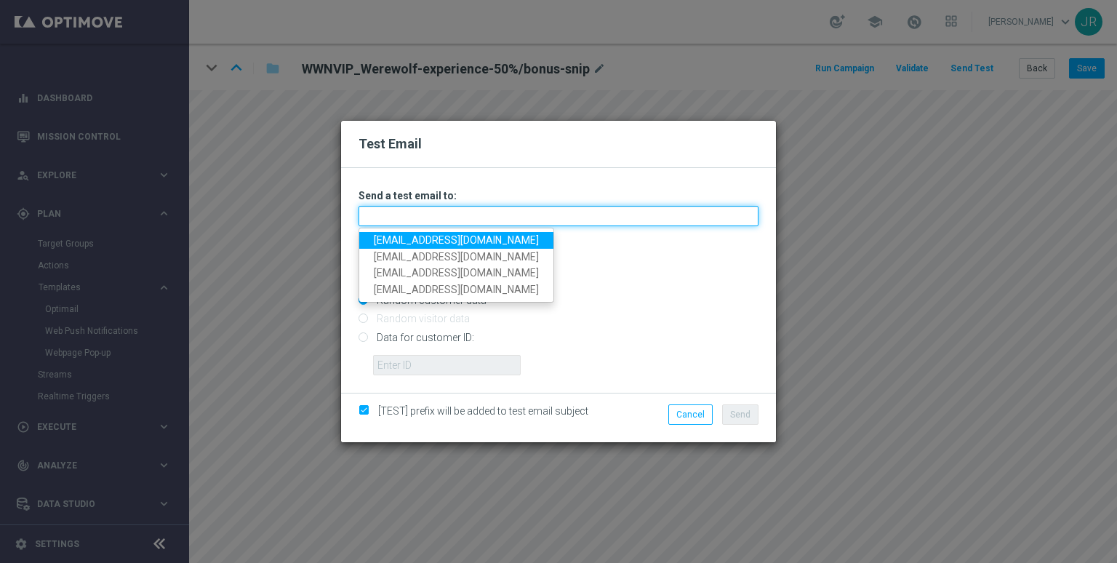
type input "[EMAIL_ADDRESS][DOMAIN_NAME]"
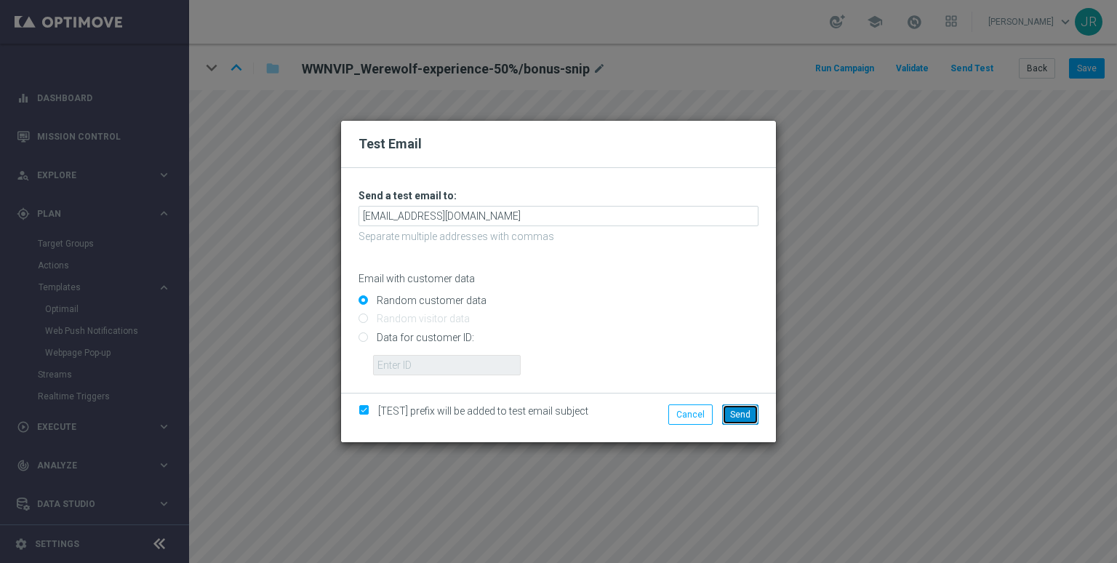
click at [727, 406] on button "Send" at bounding box center [740, 414] width 36 height 20
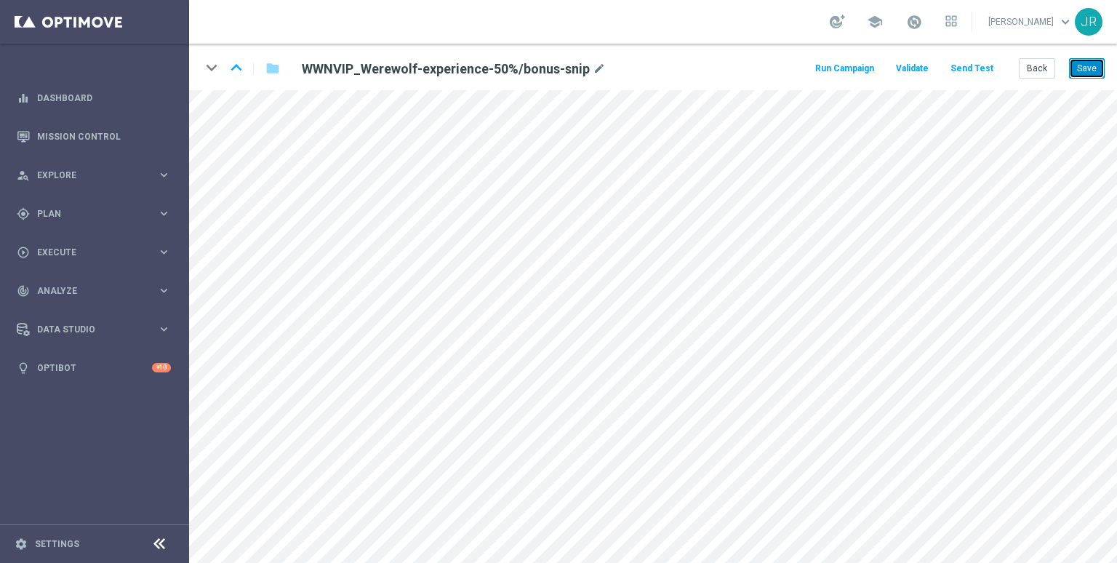
click at [1084, 69] on button "Save" at bounding box center [1087, 68] width 36 height 20
drag, startPoint x: 1040, startPoint y: 73, endPoint x: 1030, endPoint y: 81, distance: 12.4
click at [1040, 73] on button "Back" at bounding box center [1037, 68] width 36 height 20
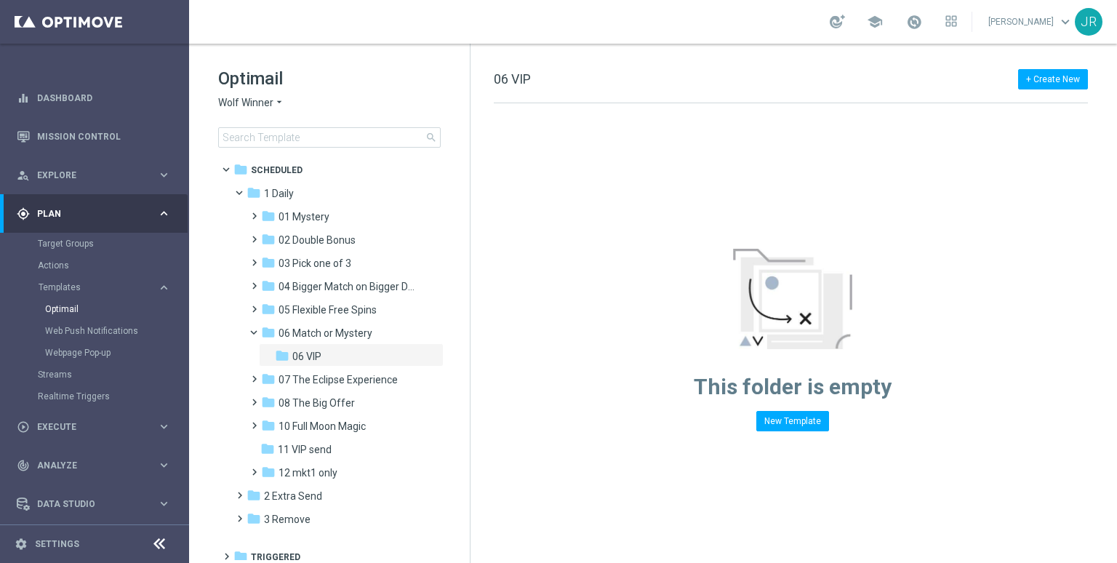
click at [253, 103] on span "Wolf Winner" at bounding box center [245, 103] width 55 height 14
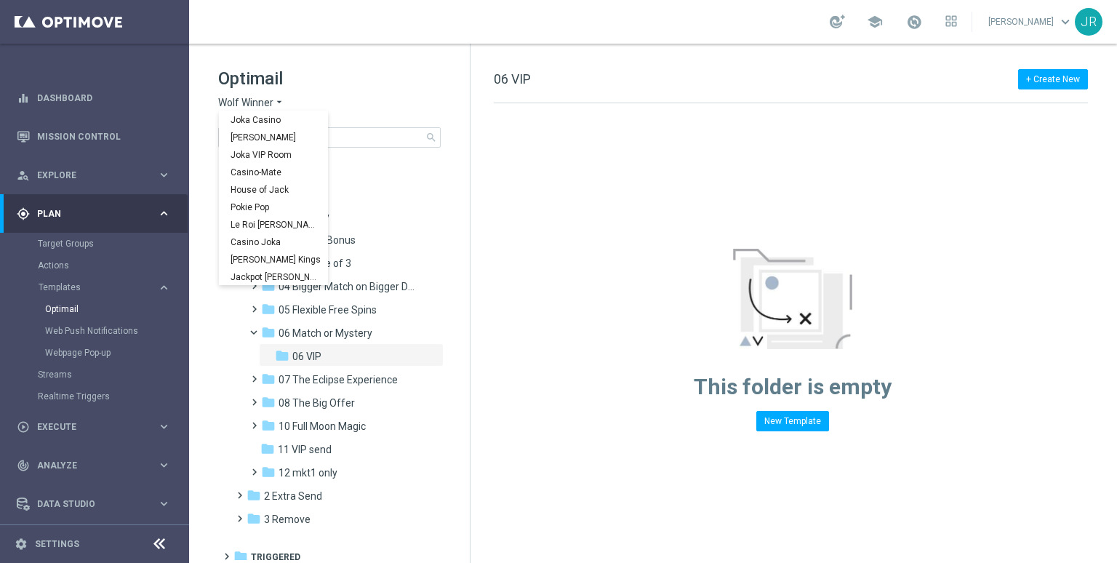
scroll to position [52, 0]
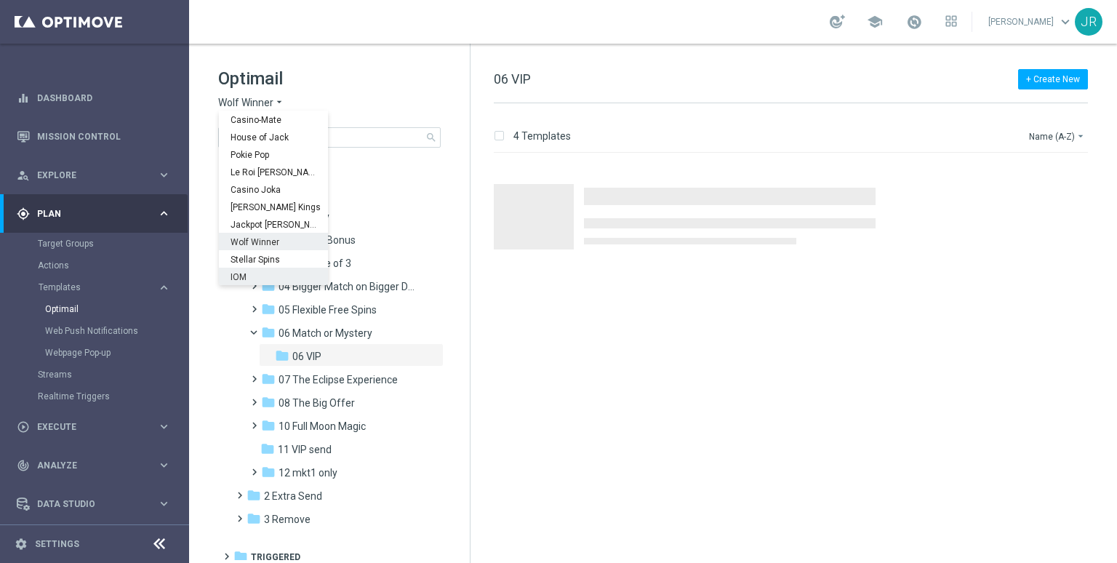
click at [259, 265] on div "Stellar Spins" at bounding box center [273, 258] width 109 height 17
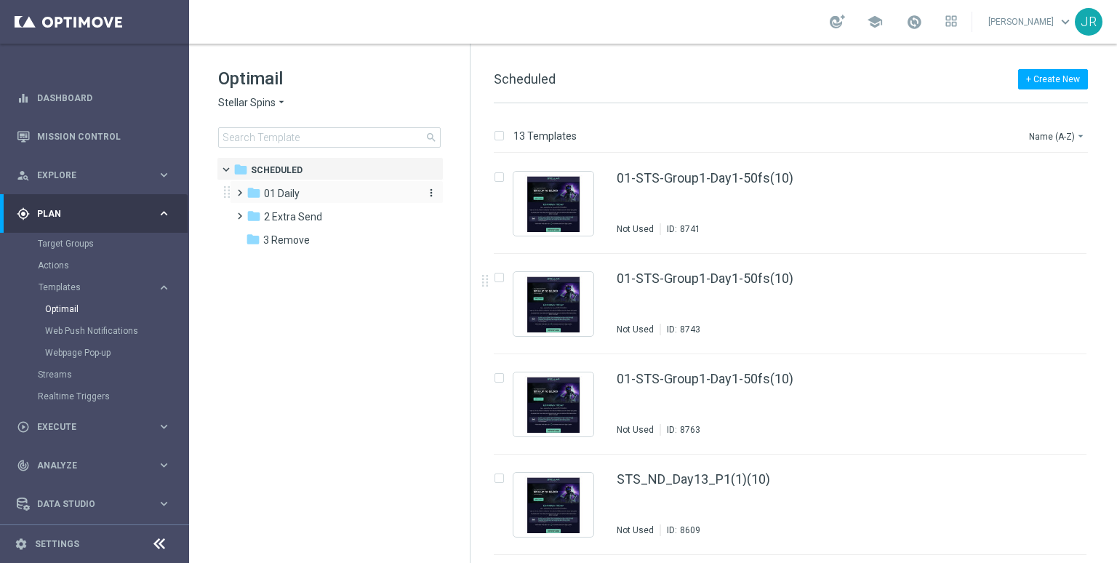
click at [326, 199] on div "folder 01 Daily" at bounding box center [329, 193] width 167 height 17
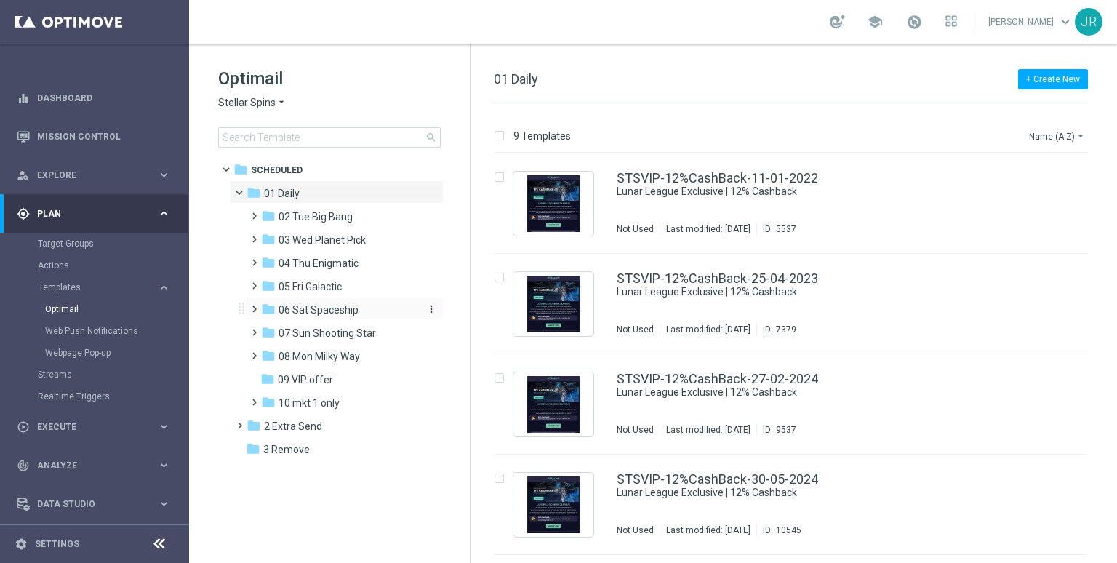
click at [342, 318] on div "folder 06 Sat Spaceship" at bounding box center [338, 310] width 155 height 17
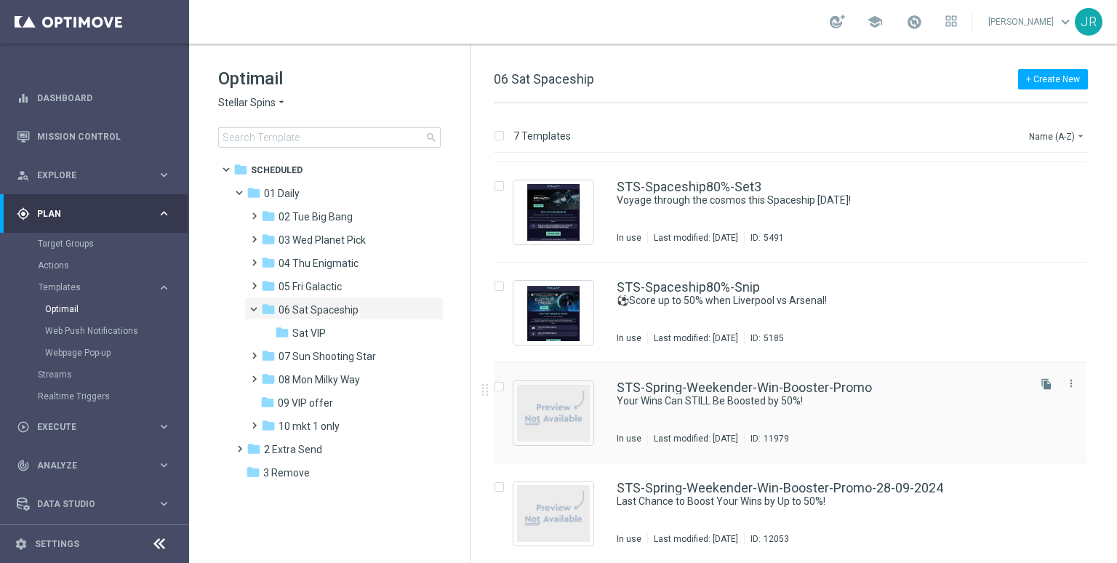
scroll to position [293, 0]
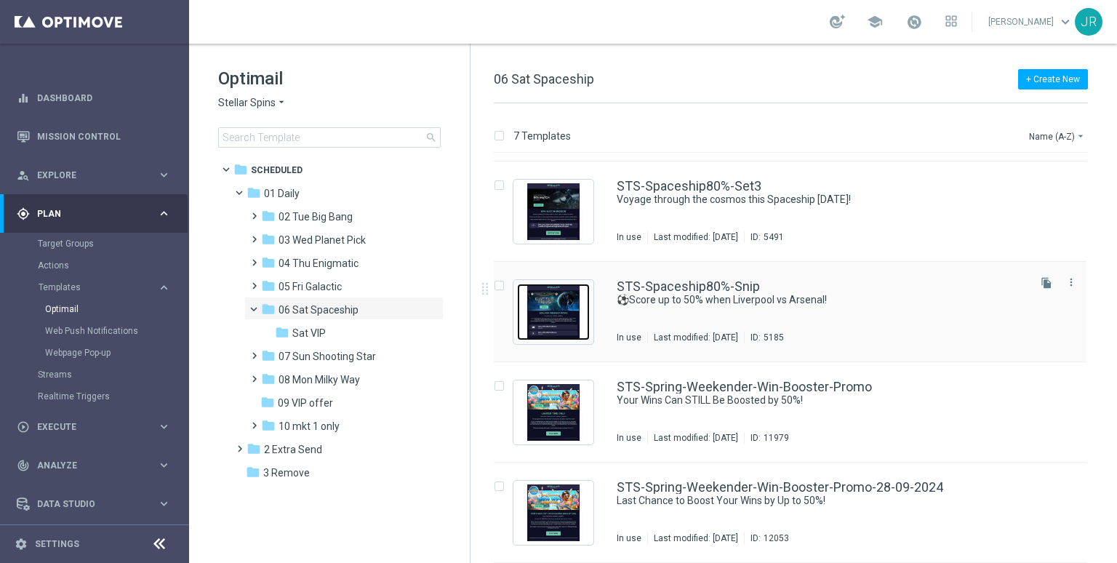
click at [556, 319] on img "Press SPACE to select this row." at bounding box center [553, 312] width 73 height 57
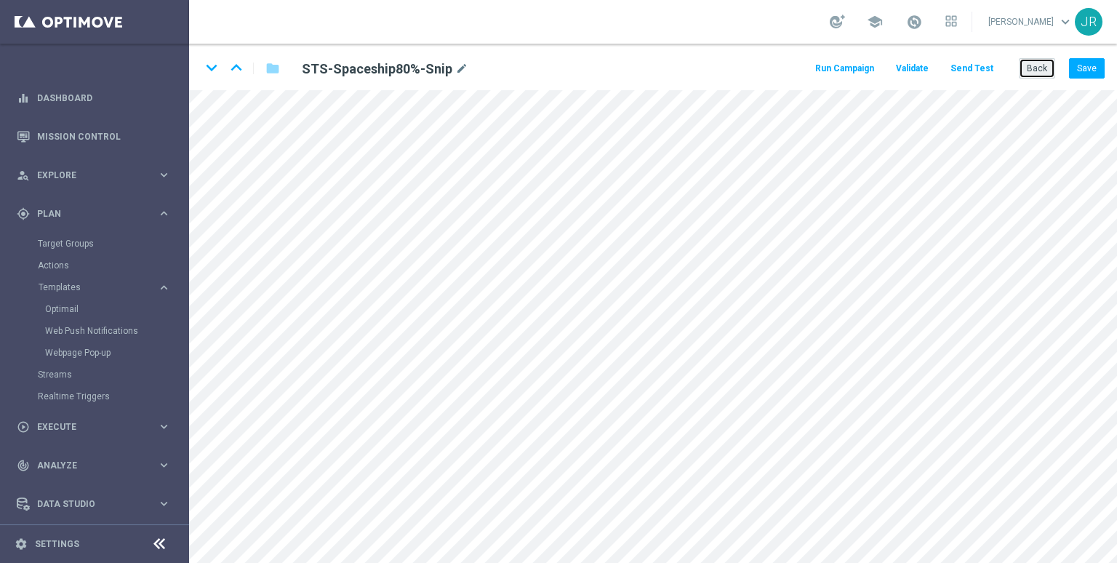
drag, startPoint x: 1044, startPoint y: 65, endPoint x: 733, endPoint y: 106, distance: 314.0
click at [1044, 65] on button "Back" at bounding box center [1037, 68] width 36 height 20
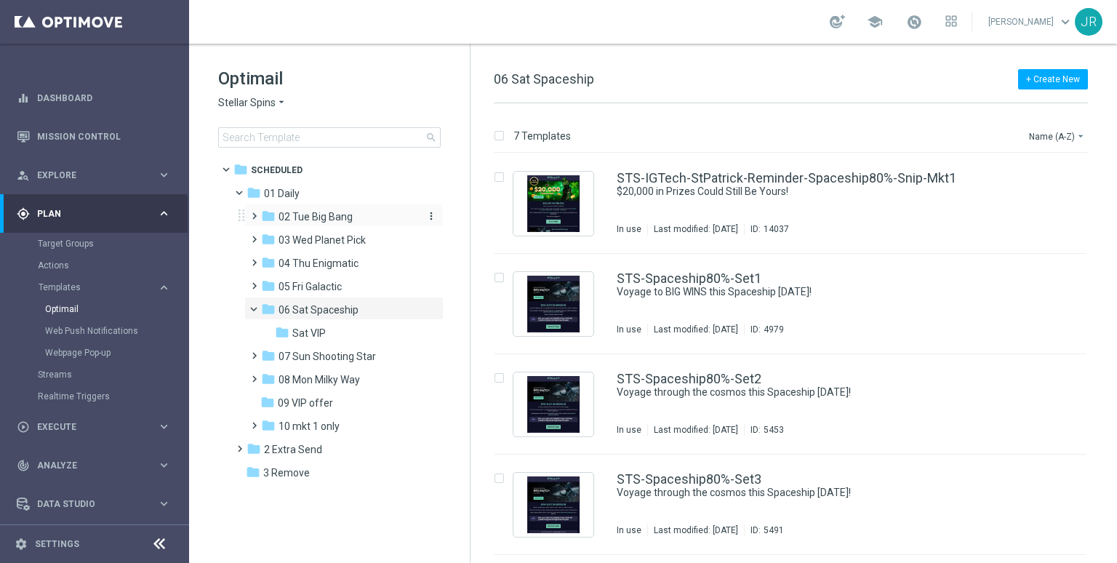
click at [314, 210] on span "02 Tue Big Bang" at bounding box center [315, 216] width 74 height 13
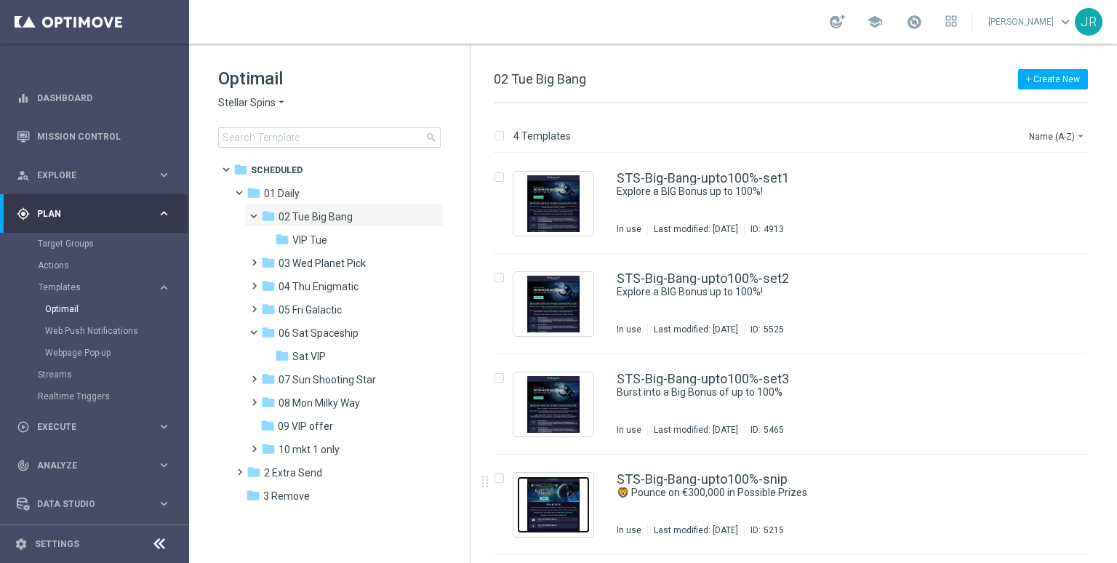
drag, startPoint x: 574, startPoint y: 499, endPoint x: 596, endPoint y: 498, distance: 22.6
click at [574, 499] on img "Press SPACE to select this row." at bounding box center [553, 504] width 73 height 57
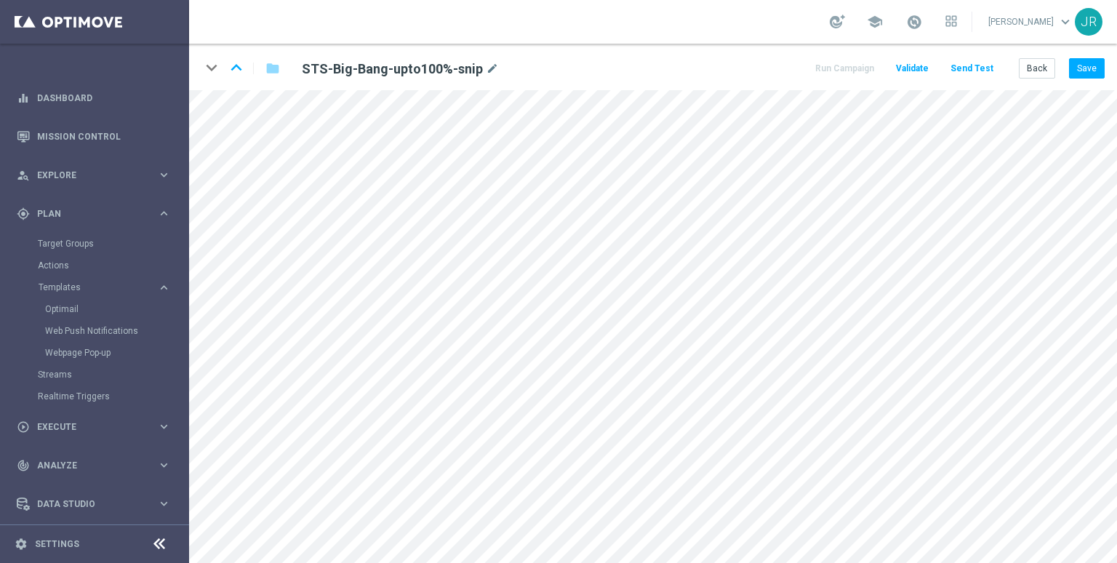
click at [164, 265] on main "equalizer Dashboard Mission Control" at bounding box center [558, 281] width 1117 height 563
click at [1091, 67] on button "Save" at bounding box center [1087, 68] width 36 height 20
drag, startPoint x: 1089, startPoint y: 65, endPoint x: 1116, endPoint y: 88, distance: 35.6
click at [1089, 65] on button "Save" at bounding box center [1087, 68] width 36 height 20
click at [1088, 71] on button "Save" at bounding box center [1087, 68] width 36 height 20
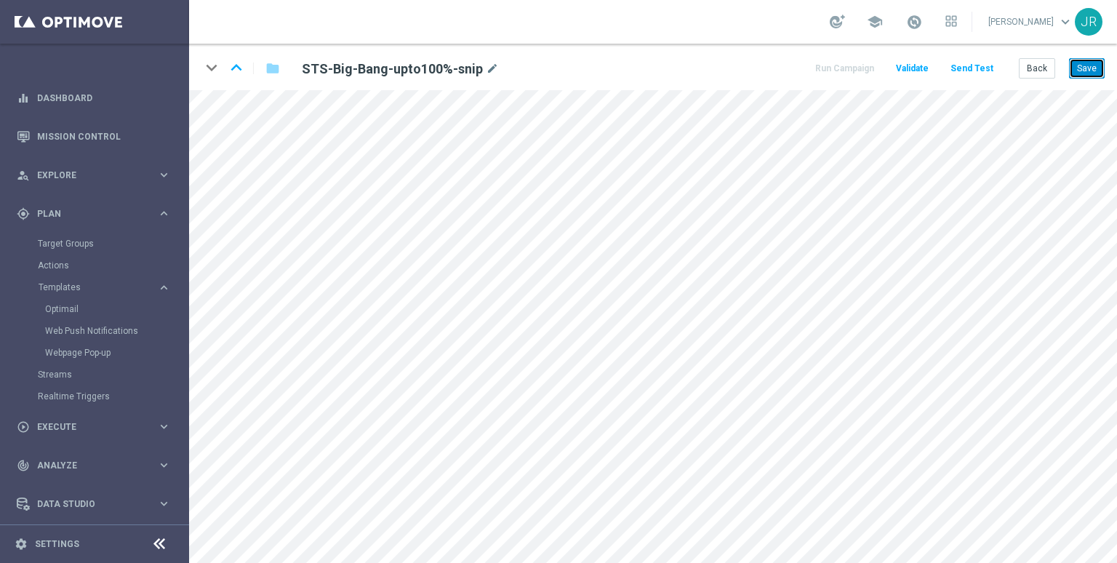
click at [1083, 65] on button "Save" at bounding box center [1087, 68] width 36 height 20
drag, startPoint x: 1090, startPoint y: 68, endPoint x: 1087, endPoint y: 118, distance: 50.3
click at [1090, 71] on button "Save" at bounding box center [1087, 68] width 36 height 20
click at [985, 63] on button "Send Test" at bounding box center [971, 69] width 47 height 20
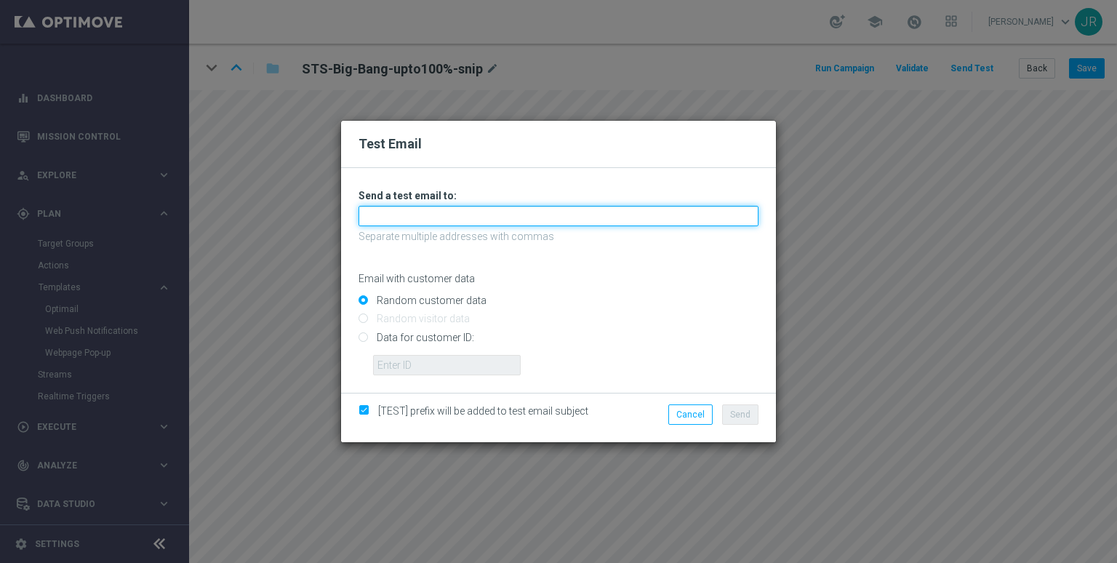
drag, startPoint x: 369, startPoint y: 214, endPoint x: 366, endPoint y: 227, distance: 13.3
click at [369, 214] on input "text" at bounding box center [558, 216] width 400 height 20
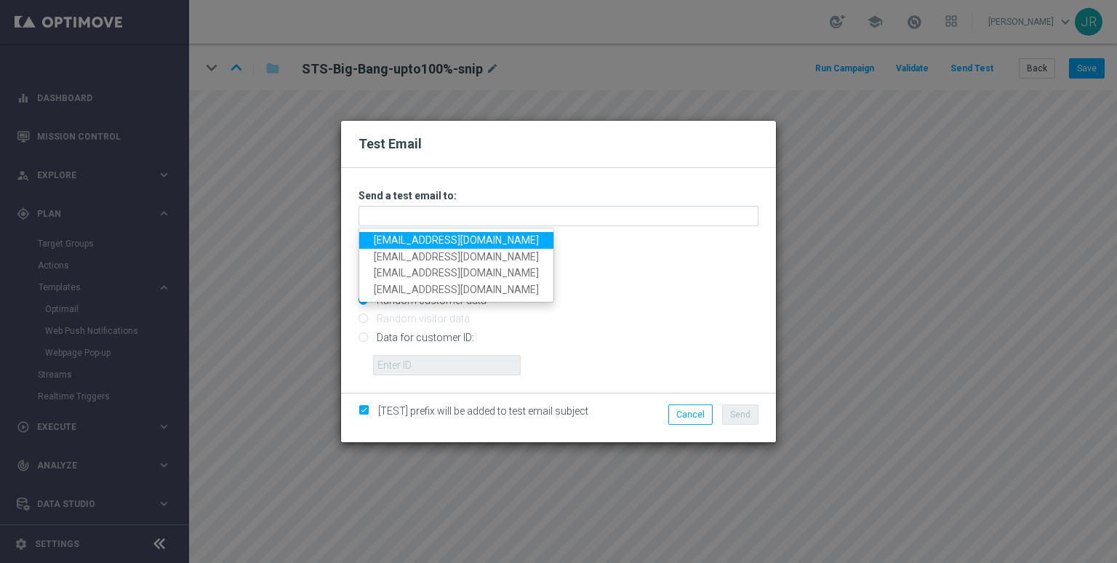
click at [378, 244] on link "[EMAIL_ADDRESS][DOMAIN_NAME]" at bounding box center [456, 240] width 194 height 17
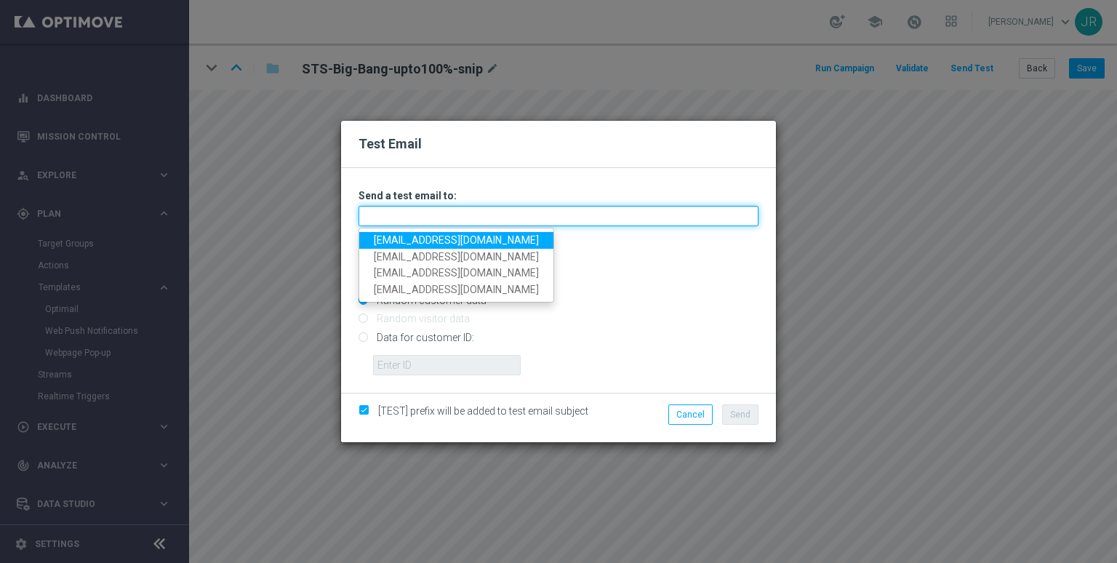
type input "[EMAIL_ADDRESS][DOMAIN_NAME]"
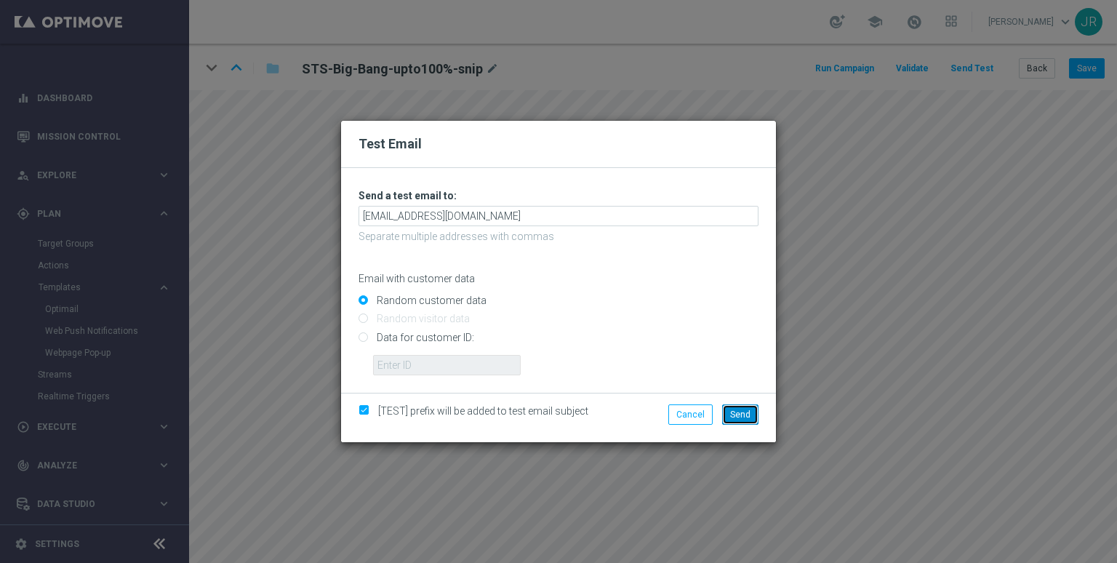
click at [756, 416] on button "Send" at bounding box center [740, 414] width 36 height 20
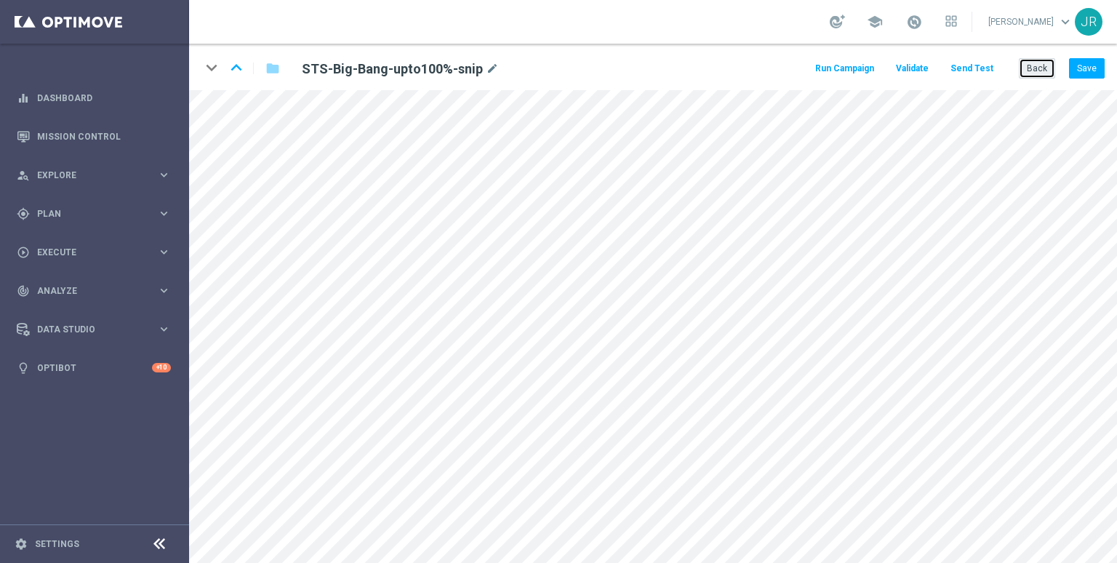
click at [1043, 68] on button "Back" at bounding box center [1037, 68] width 36 height 20
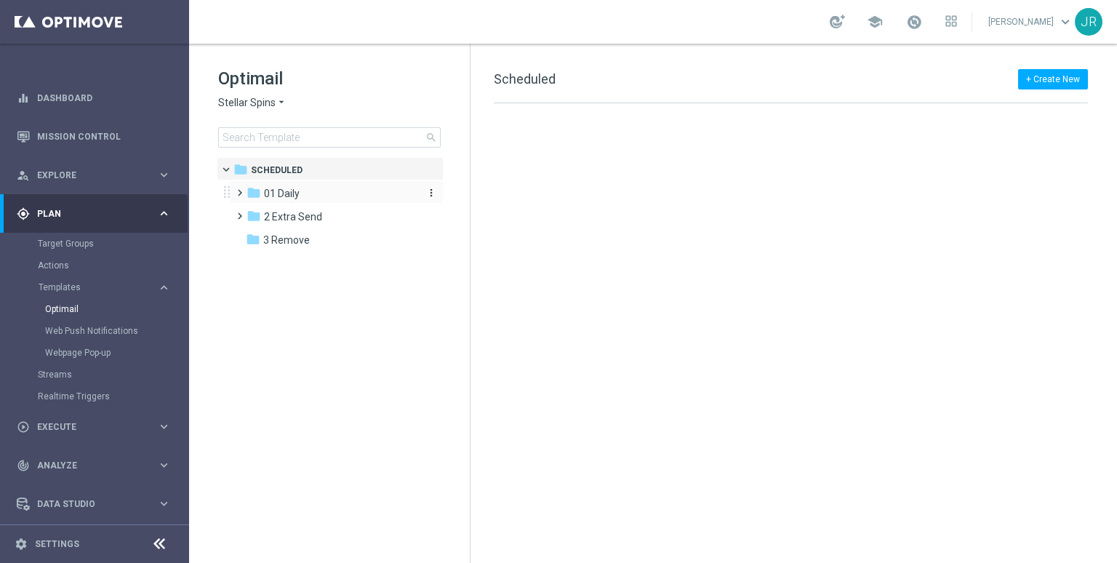
click at [298, 194] on span "01 Daily" at bounding box center [282, 193] width 36 height 13
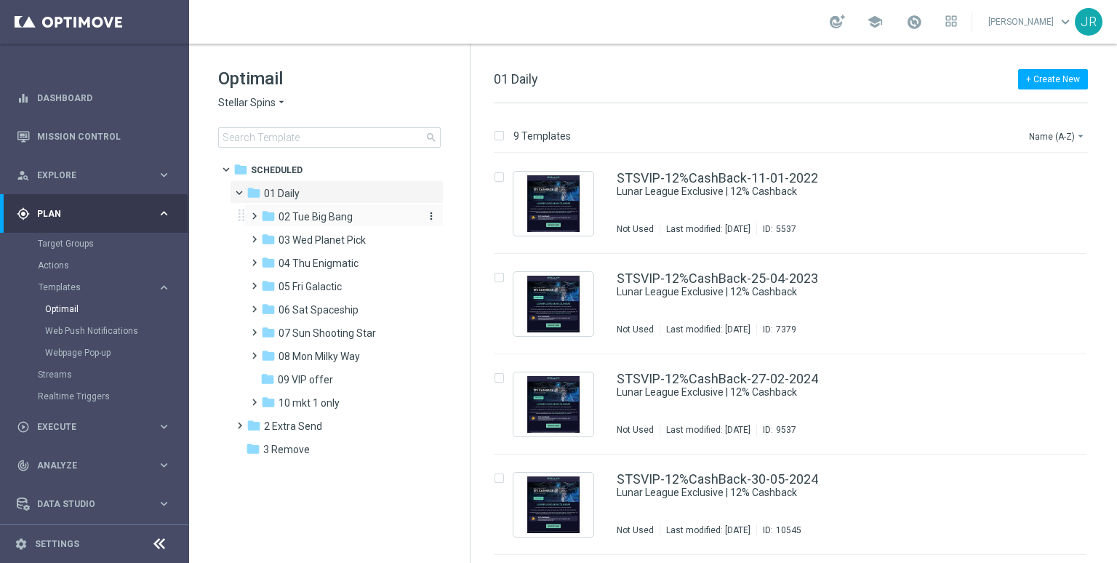
click at [311, 222] on span "02 Tue Big Bang" at bounding box center [315, 216] width 74 height 13
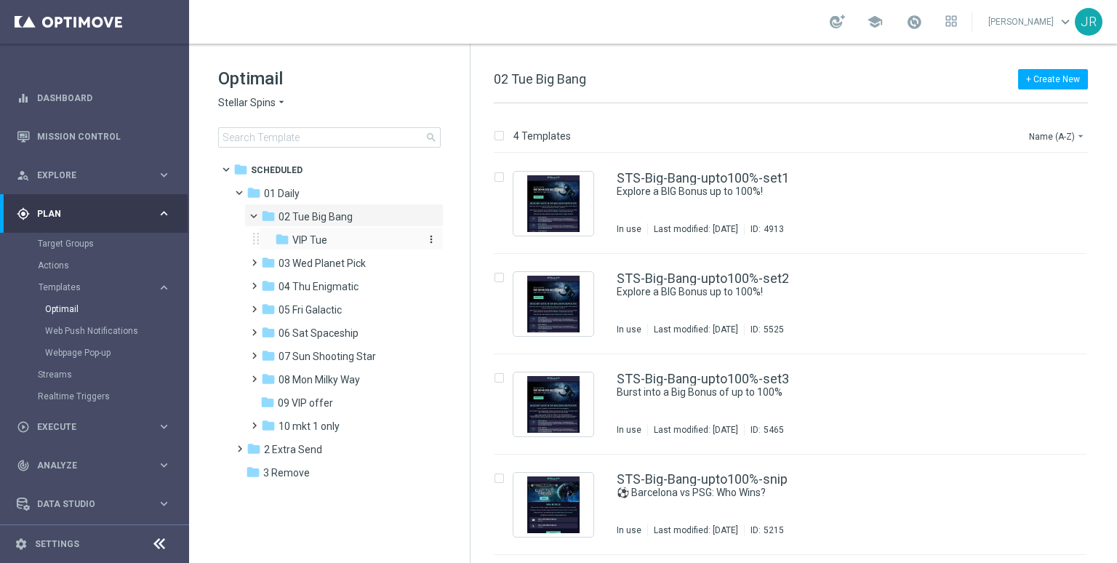
click at [318, 239] on span "VIP Tue" at bounding box center [309, 239] width 35 height 13
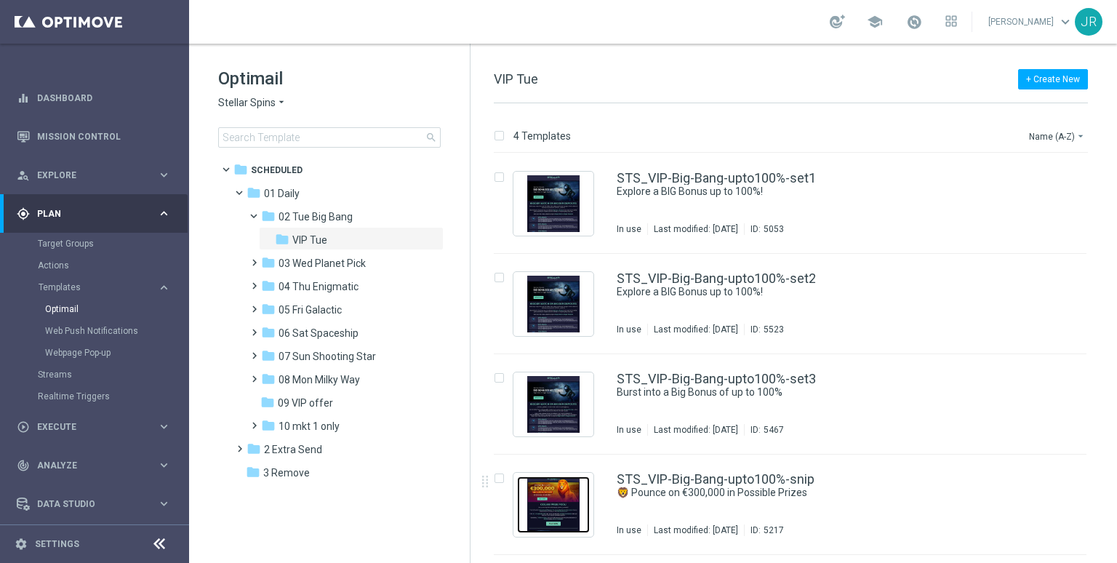
click at [568, 492] on img "Press SPACE to select this row." at bounding box center [553, 504] width 73 height 57
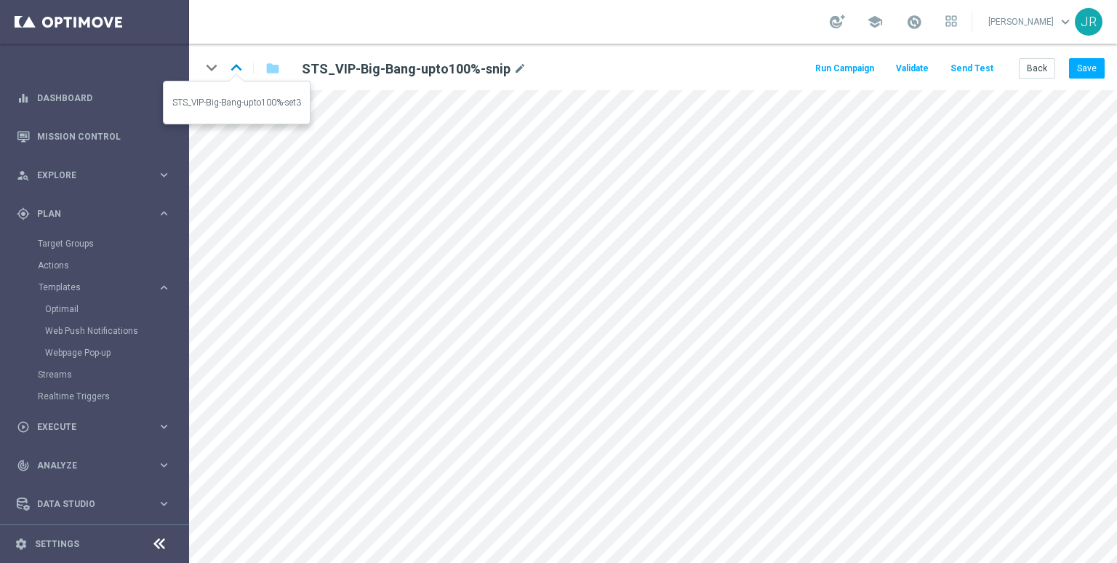
click at [232, 68] on icon "keyboard_arrow_up" at bounding box center [236, 68] width 22 height 22
click at [209, 64] on icon "keyboard_arrow_down" at bounding box center [212, 68] width 22 height 22
click at [1094, 68] on button "Save" at bounding box center [1087, 68] width 36 height 20
click at [1080, 65] on button "Save" at bounding box center [1087, 68] width 36 height 20
click at [1094, 73] on button "Save" at bounding box center [1087, 68] width 36 height 20
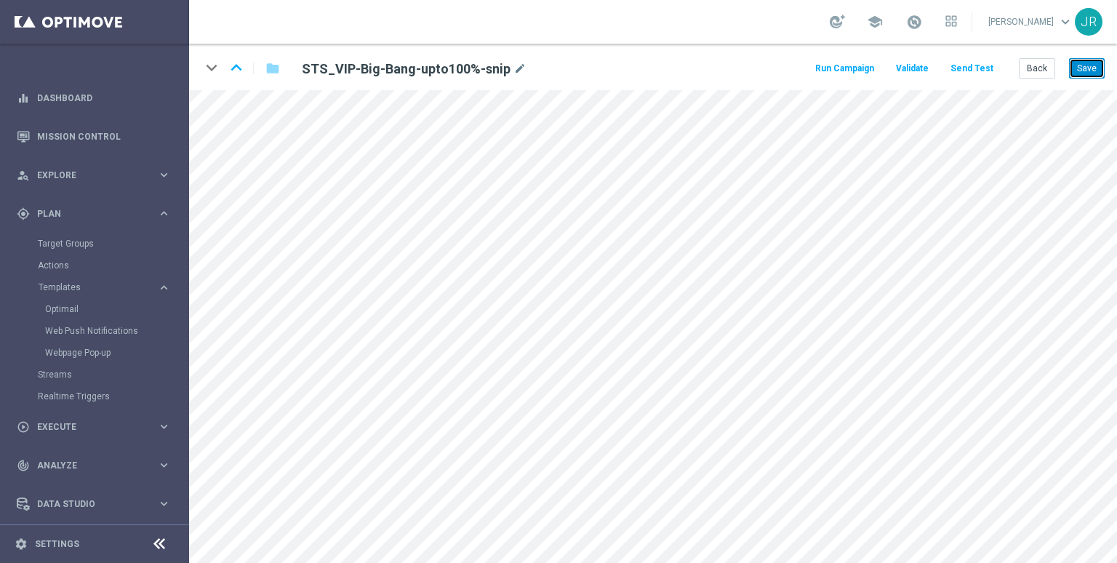
click at [1088, 71] on button "Save" at bounding box center [1087, 68] width 36 height 20
click at [987, 65] on button "Send Test" at bounding box center [971, 69] width 47 height 20
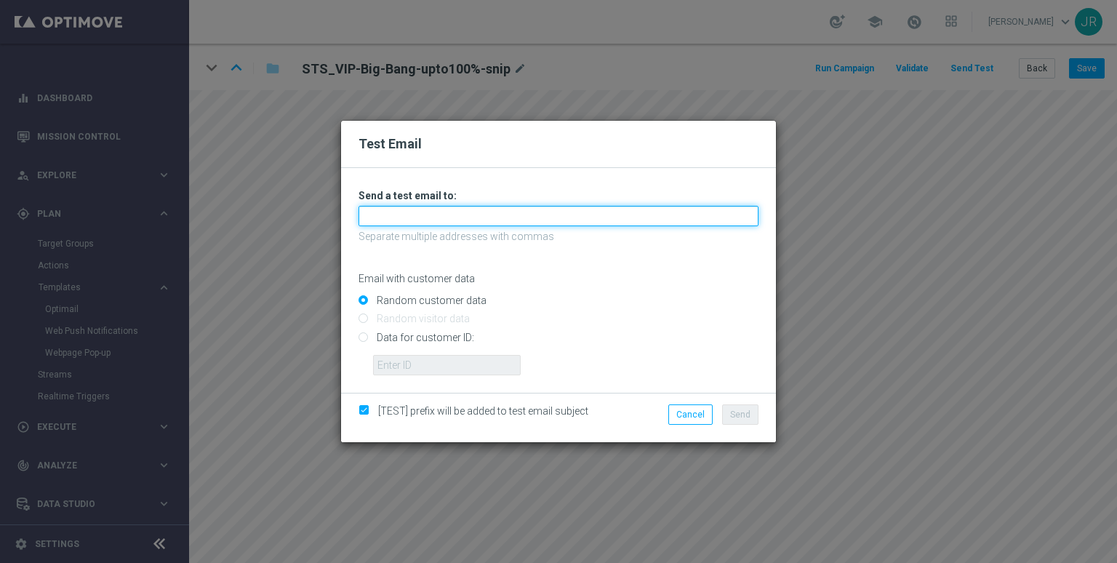
click at [461, 219] on input "text" at bounding box center [558, 216] width 400 height 20
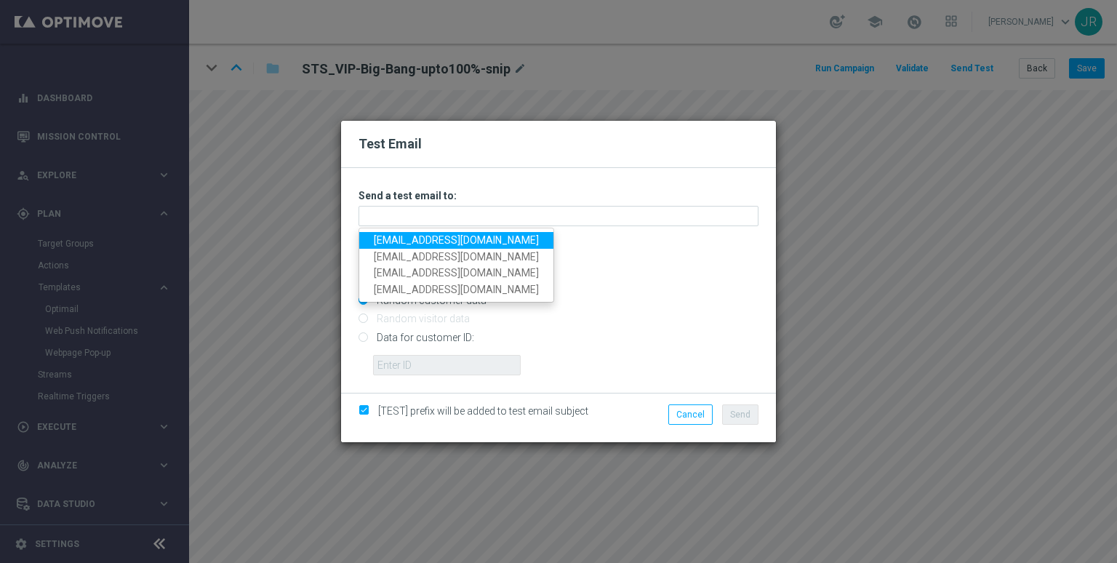
click at [412, 233] on link "[EMAIL_ADDRESS][DOMAIN_NAME]" at bounding box center [456, 240] width 194 height 17
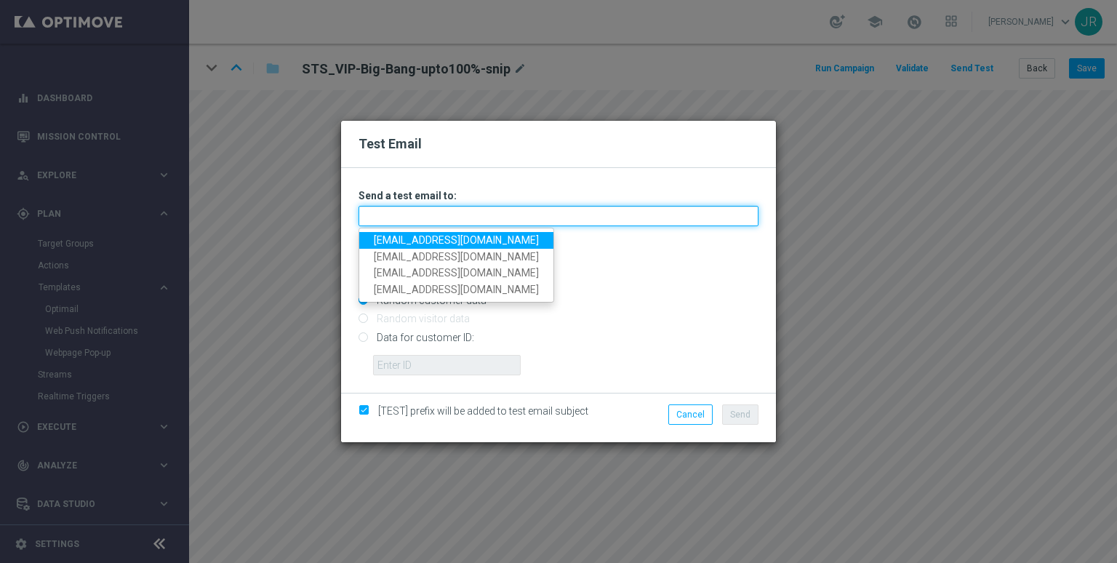
type input "[EMAIL_ADDRESS][DOMAIN_NAME]"
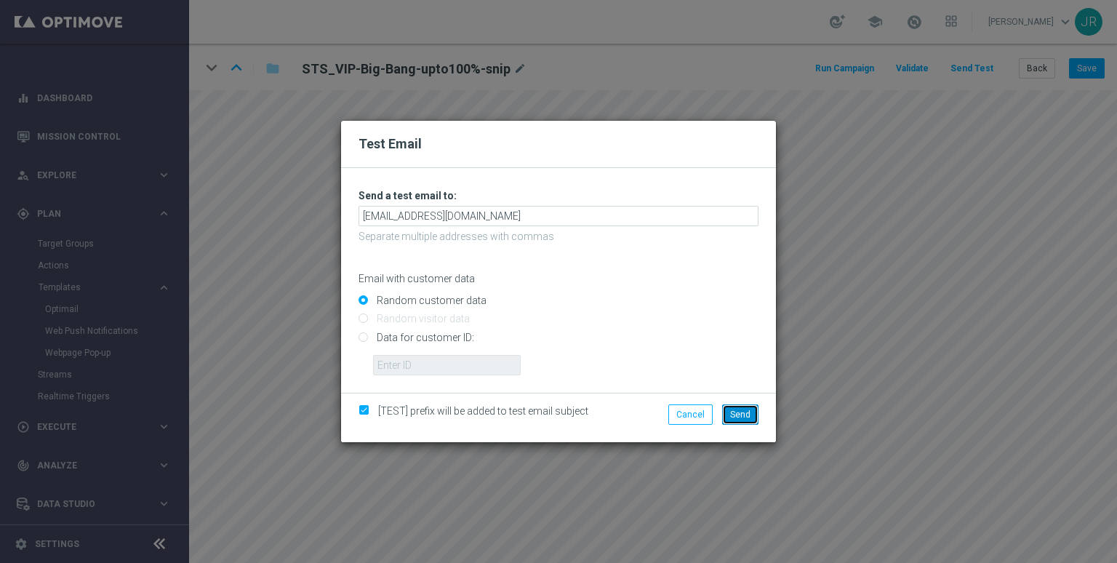
click at [747, 414] on span "Send" at bounding box center [740, 414] width 20 height 10
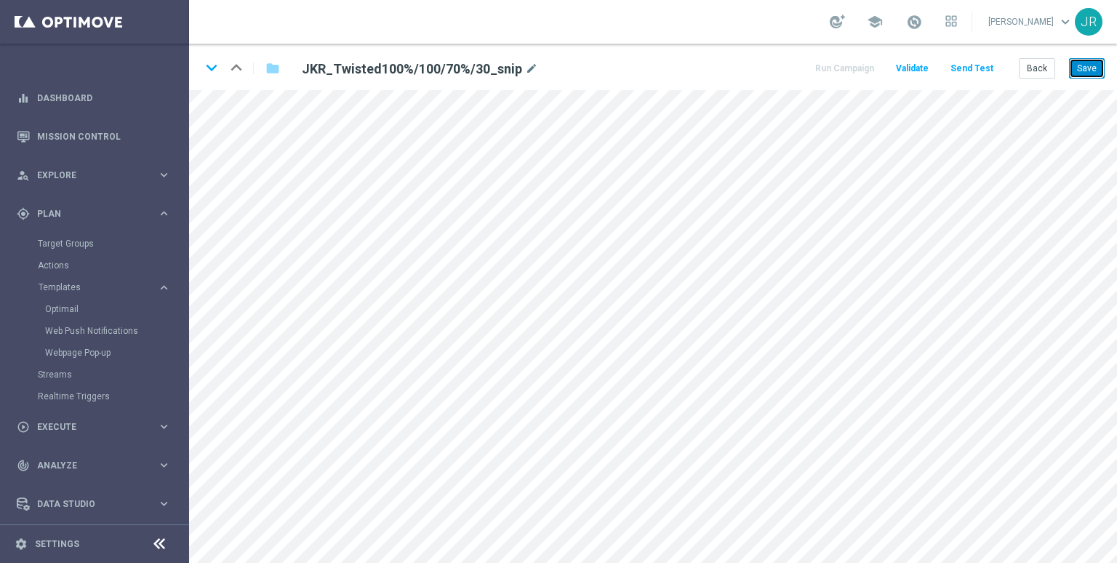
click at [1082, 72] on button "Save" at bounding box center [1087, 68] width 36 height 20
click at [1082, 76] on button "Save" at bounding box center [1087, 68] width 36 height 20
click at [1081, 84] on div "keyboard_arrow_down keyboard_arrow_up folder JKR_Twisted100%/100/70%/30_snip mo…" at bounding box center [653, 67] width 928 height 47
click at [1079, 73] on button "Save" at bounding box center [1087, 68] width 36 height 20
click at [977, 65] on button "Send Test" at bounding box center [971, 69] width 47 height 20
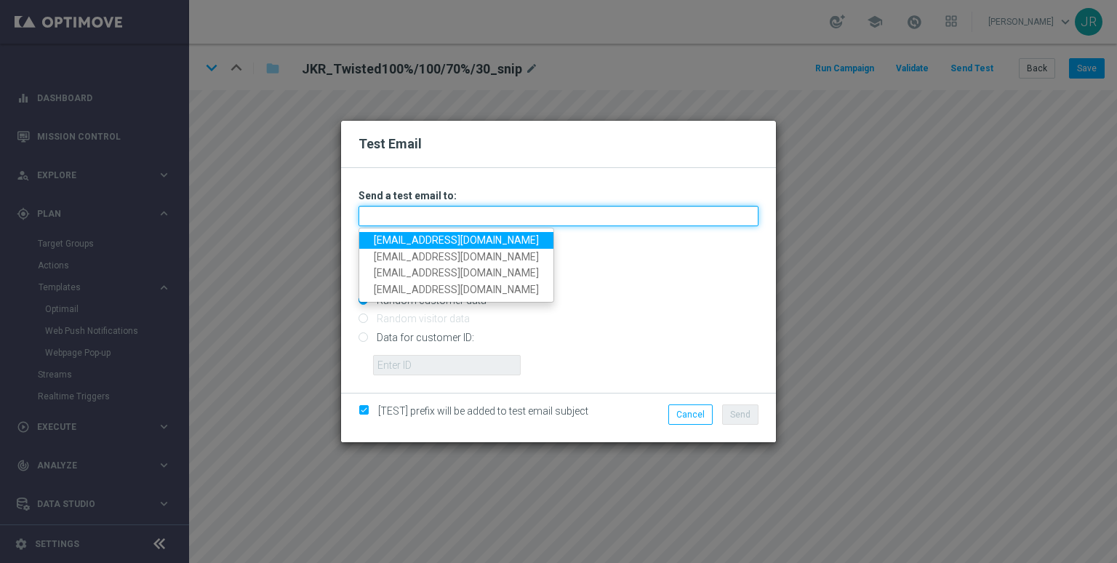
drag, startPoint x: 393, startPoint y: 217, endPoint x: 390, endPoint y: 243, distance: 26.3
click at [393, 217] on input "text" at bounding box center [558, 216] width 400 height 20
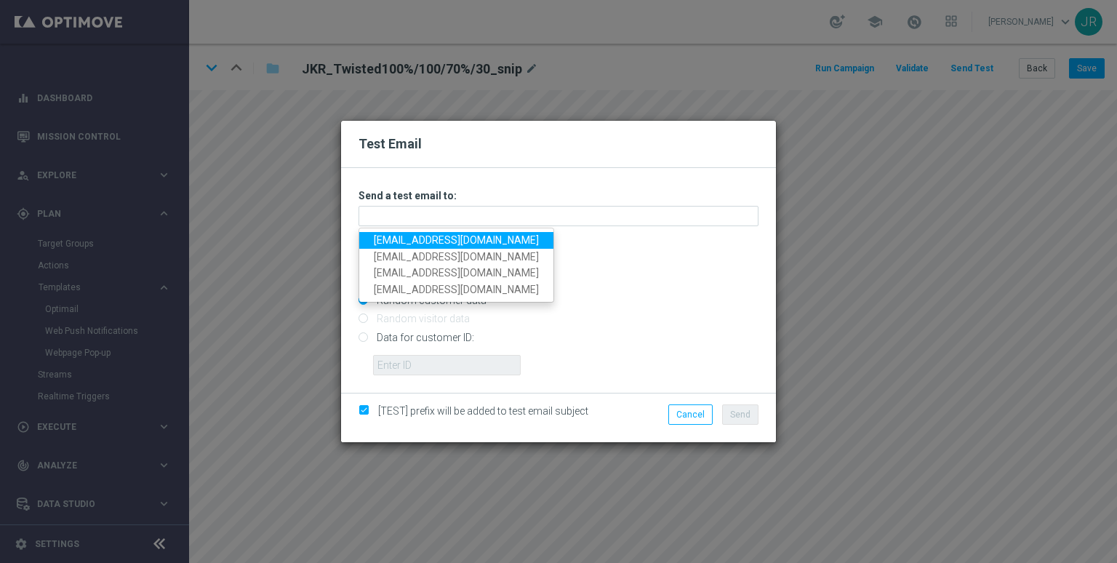
click at [388, 241] on link "[EMAIL_ADDRESS][DOMAIN_NAME]" at bounding box center [456, 240] width 194 height 17
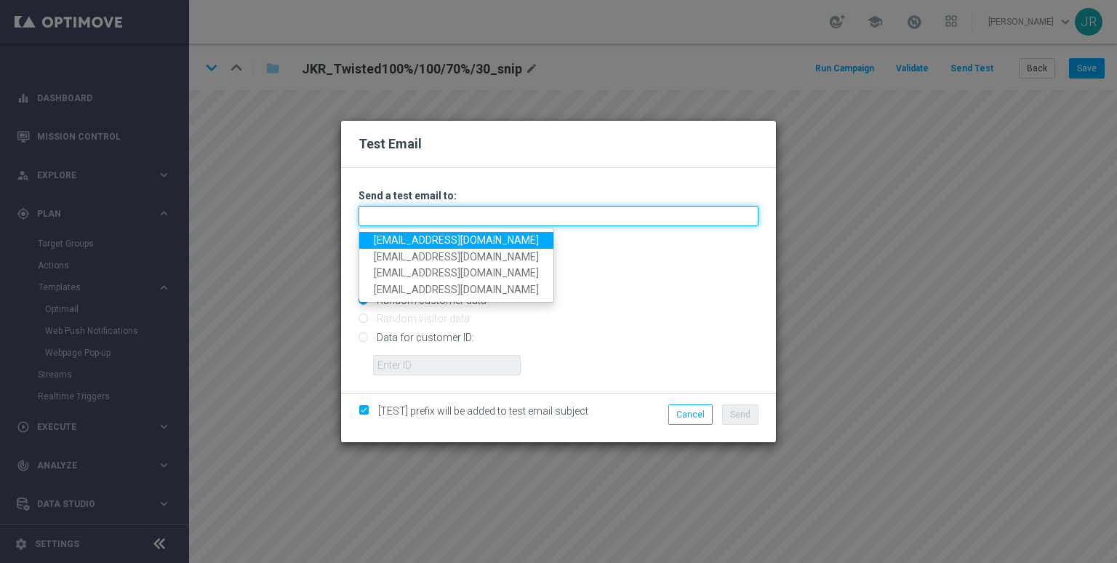
type input "[EMAIL_ADDRESS][DOMAIN_NAME]"
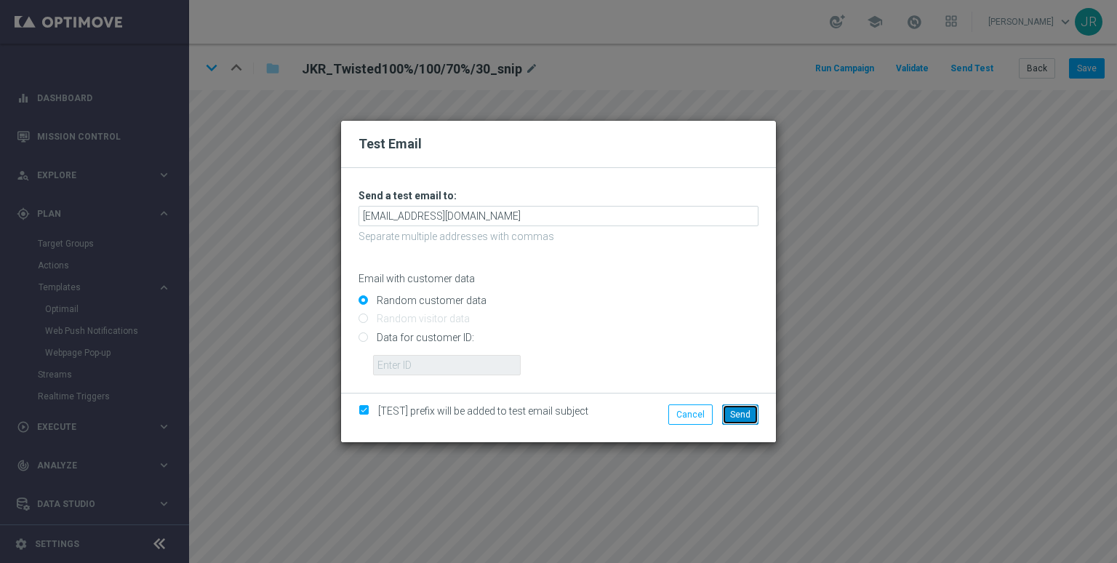
click at [742, 420] on span "Send" at bounding box center [740, 414] width 20 height 10
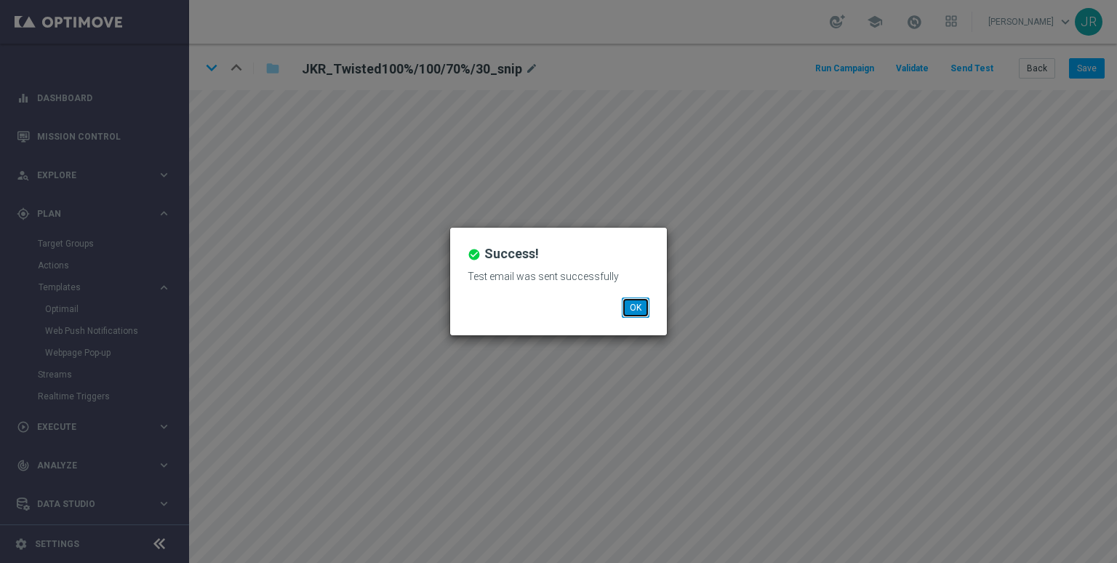
drag, startPoint x: 633, startPoint y: 302, endPoint x: 633, endPoint y: 309, distance: 7.3
click at [633, 302] on button "OK" at bounding box center [636, 307] width 28 height 20
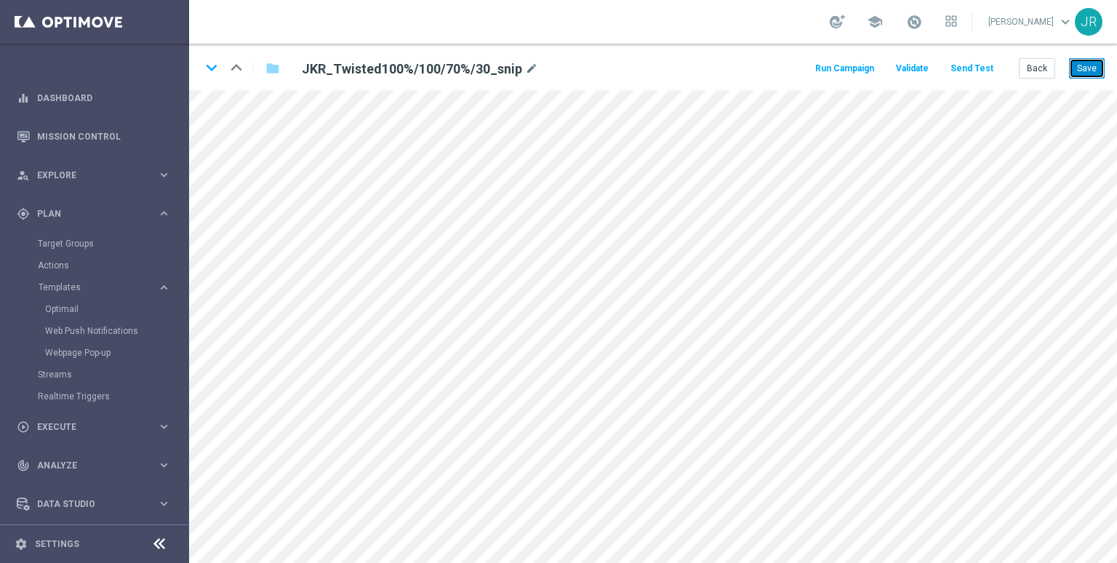
drag, startPoint x: 1091, startPoint y: 70, endPoint x: 1091, endPoint y: 84, distance: 13.8
click at [1091, 70] on button "Save" at bounding box center [1087, 68] width 36 height 20
drag, startPoint x: 214, startPoint y: 66, endPoint x: 311, endPoint y: 135, distance: 119.0
click at [213, 65] on icon "keyboard_arrow_down" at bounding box center [212, 68] width 22 height 22
drag, startPoint x: 1085, startPoint y: 72, endPoint x: 1091, endPoint y: 88, distance: 17.0
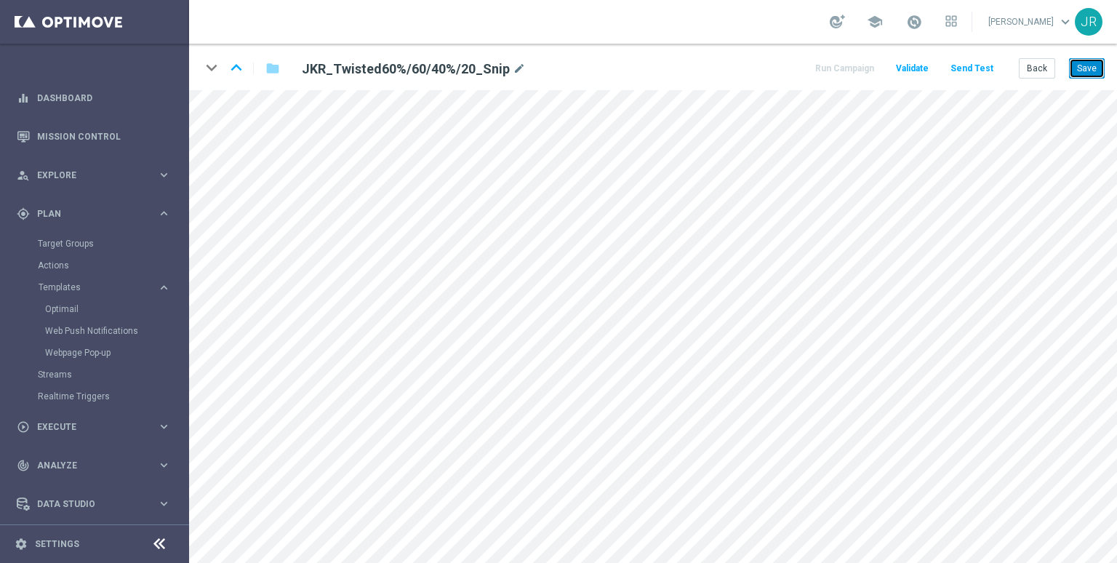
click at [1085, 73] on button "Save" at bounding box center [1087, 68] width 36 height 20
drag, startPoint x: 1084, startPoint y: 67, endPoint x: 1071, endPoint y: 73, distance: 14.6
click at [1083, 65] on button "Save" at bounding box center [1087, 68] width 36 height 20
drag, startPoint x: 1079, startPoint y: 68, endPoint x: 1041, endPoint y: 86, distance: 42.6
click at [1077, 68] on button "Save" at bounding box center [1087, 68] width 36 height 20
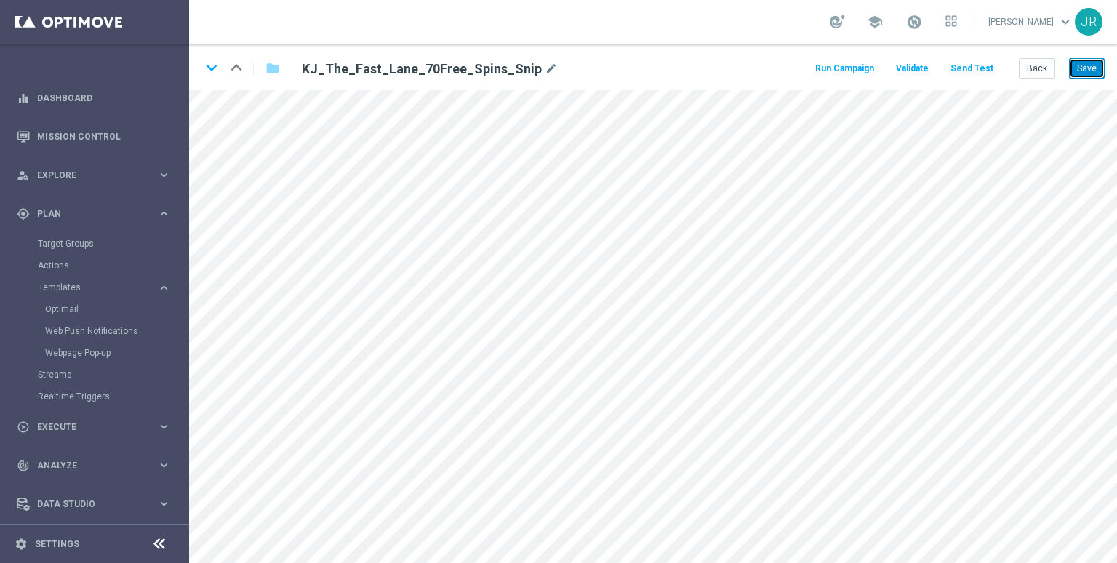
click at [1092, 65] on button "Save" at bounding box center [1087, 68] width 36 height 20
click at [981, 69] on button "Send Test" at bounding box center [971, 69] width 47 height 20
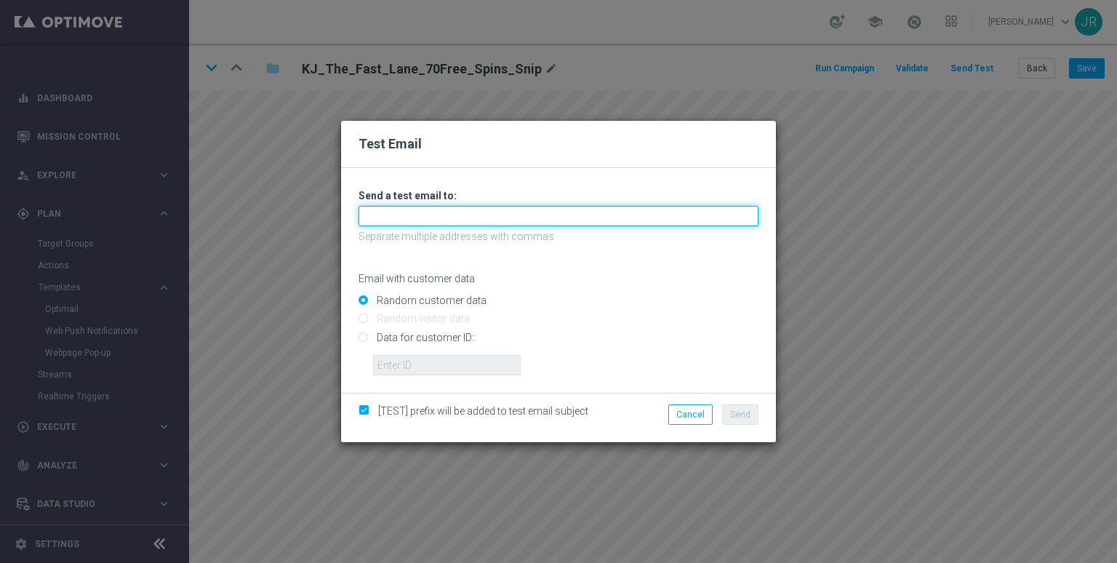
click at [508, 212] on input "text" at bounding box center [558, 216] width 400 height 20
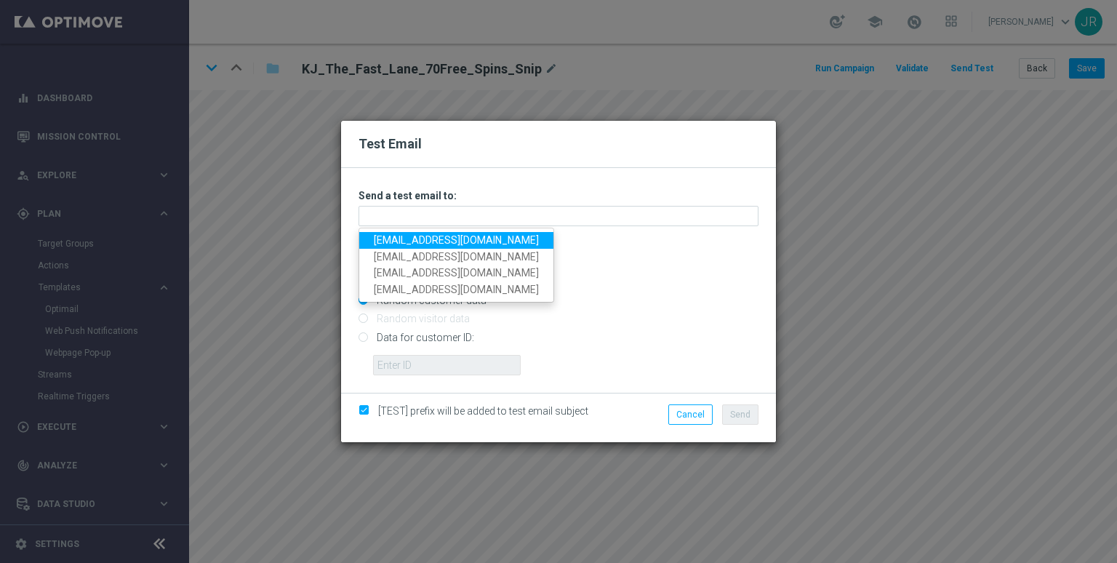
drag, startPoint x: 385, startPoint y: 245, endPoint x: 393, endPoint y: 246, distance: 8.1
click at [385, 245] on link "[EMAIL_ADDRESS][DOMAIN_NAME]" at bounding box center [456, 240] width 194 height 17
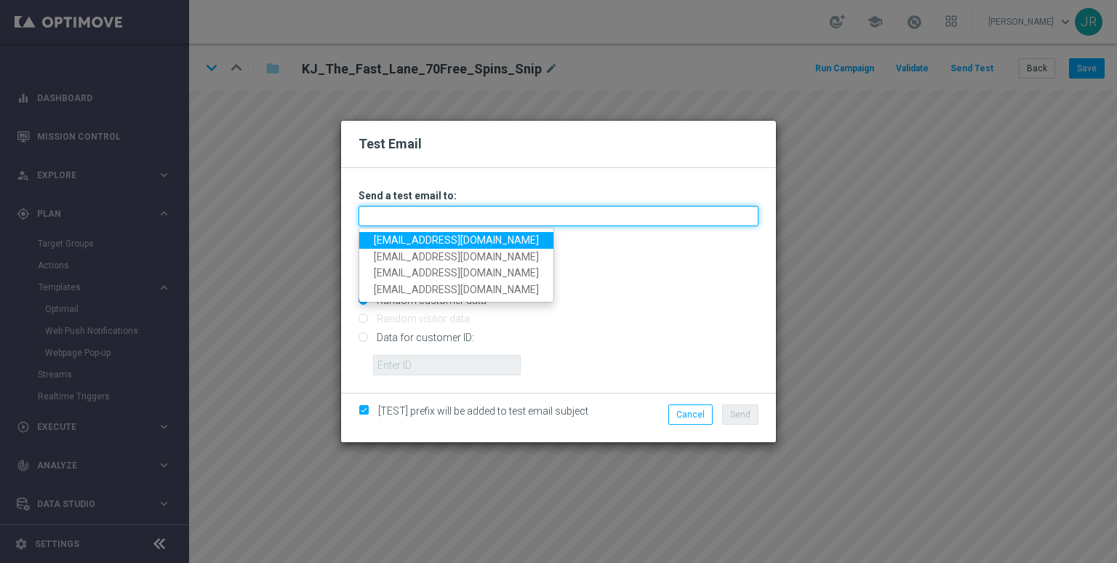
type input "[EMAIL_ADDRESS][DOMAIN_NAME]"
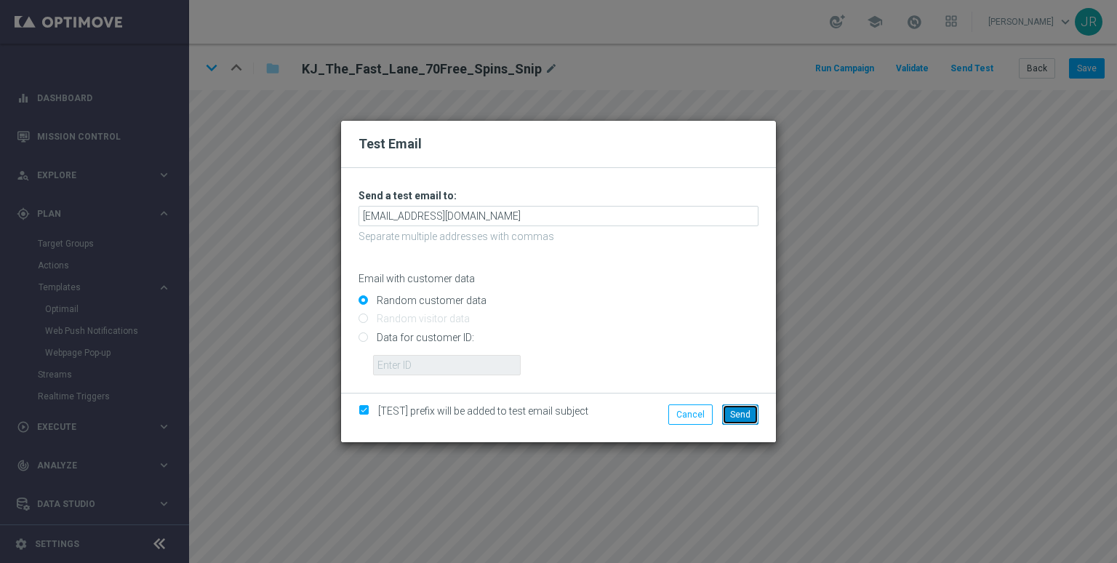
click at [727, 417] on button "Send" at bounding box center [740, 414] width 36 height 20
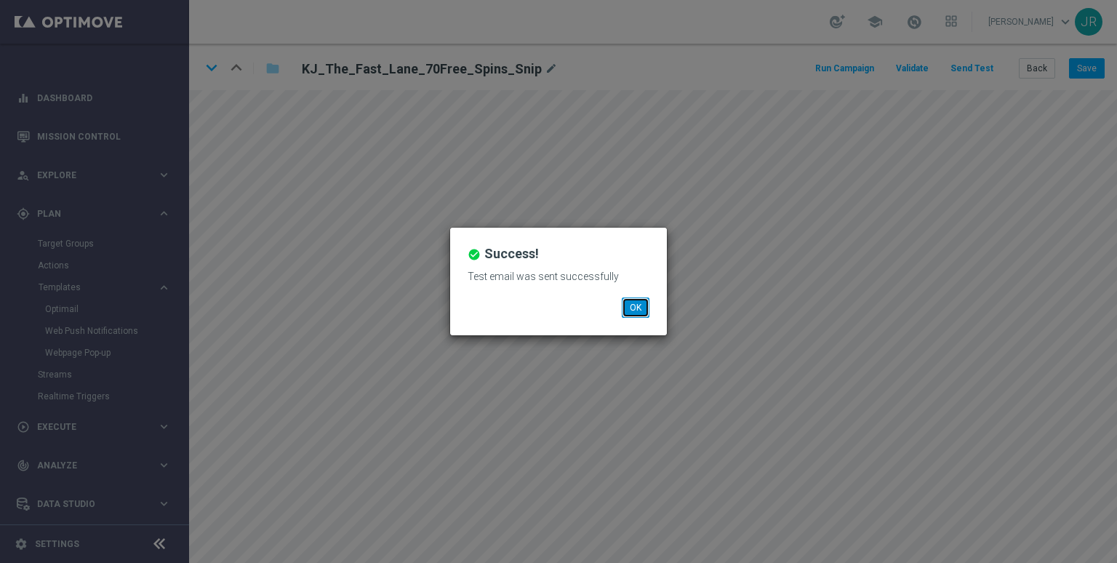
click at [635, 306] on button "OK" at bounding box center [636, 307] width 28 height 20
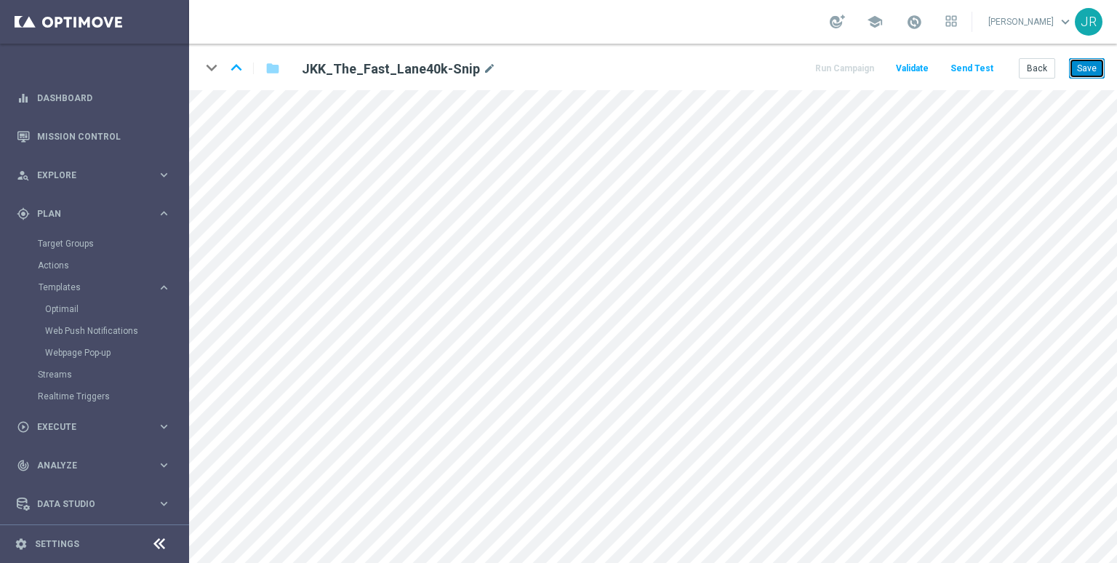
click at [1090, 65] on button "Save" at bounding box center [1087, 68] width 36 height 20
click at [1090, 61] on button "Save" at bounding box center [1087, 68] width 36 height 20
click at [975, 68] on button "Send Test" at bounding box center [971, 69] width 47 height 20
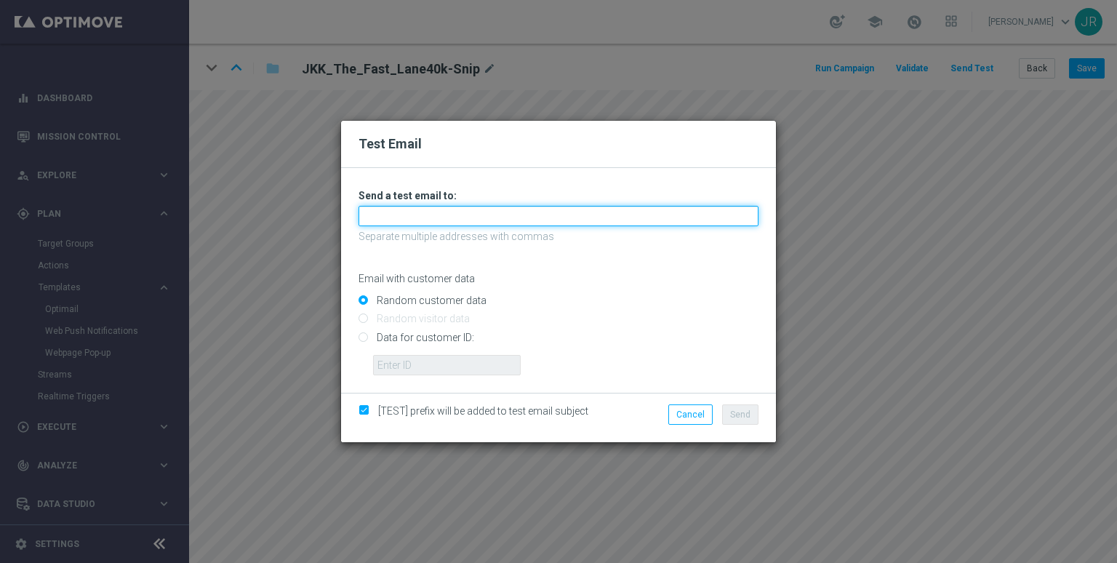
click at [400, 214] on input "text" at bounding box center [558, 216] width 400 height 20
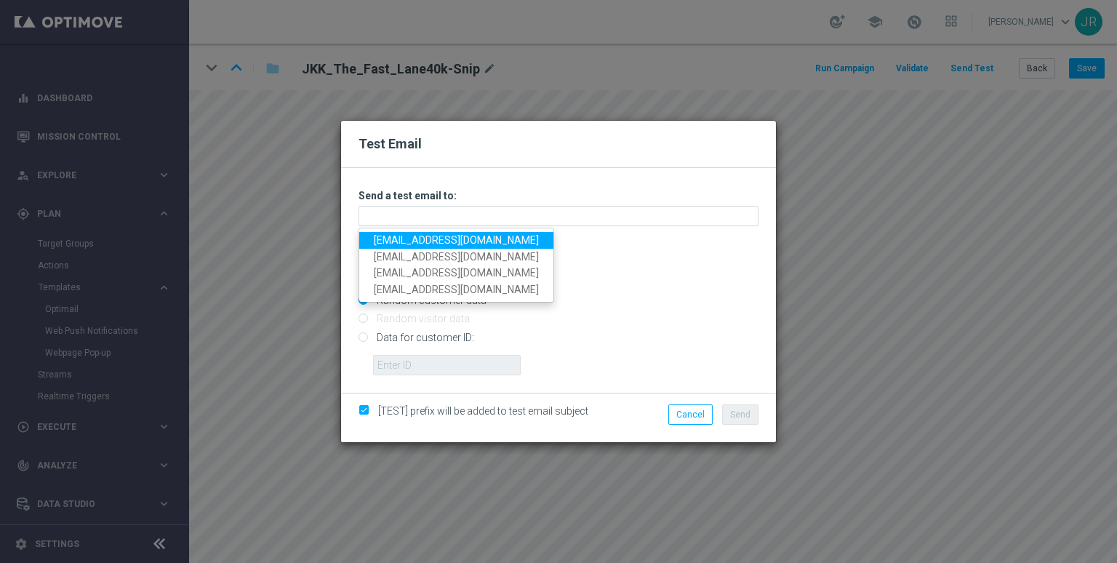
click at [385, 228] on ul "testingalltesting@gmail.com judithmedialab@gmail.com ratau84@gmail.com mad34310…" at bounding box center [456, 265] width 196 height 75
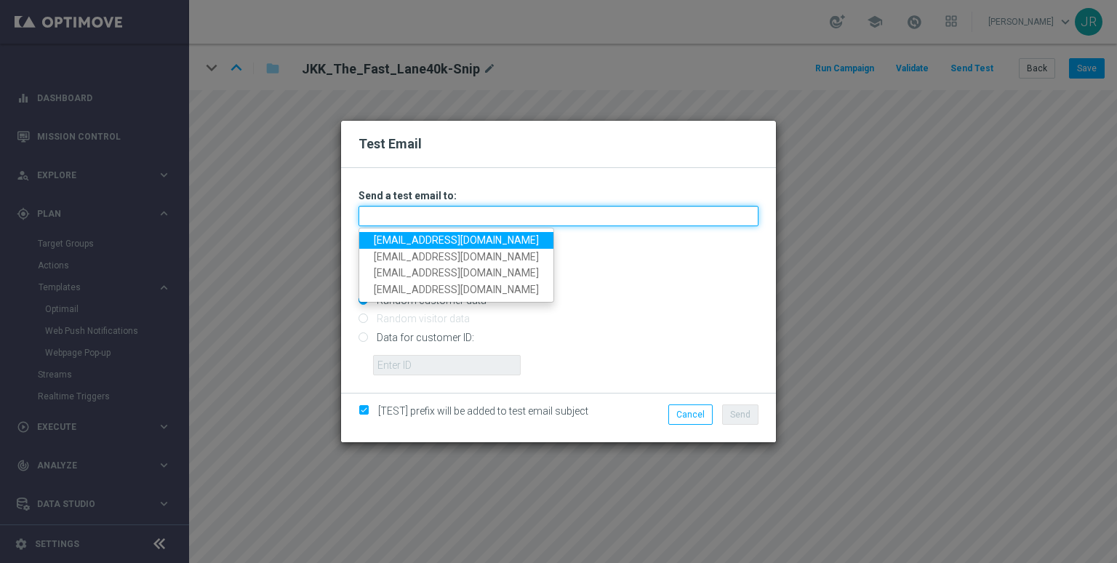
click at [385, 219] on input "text" at bounding box center [558, 216] width 400 height 20
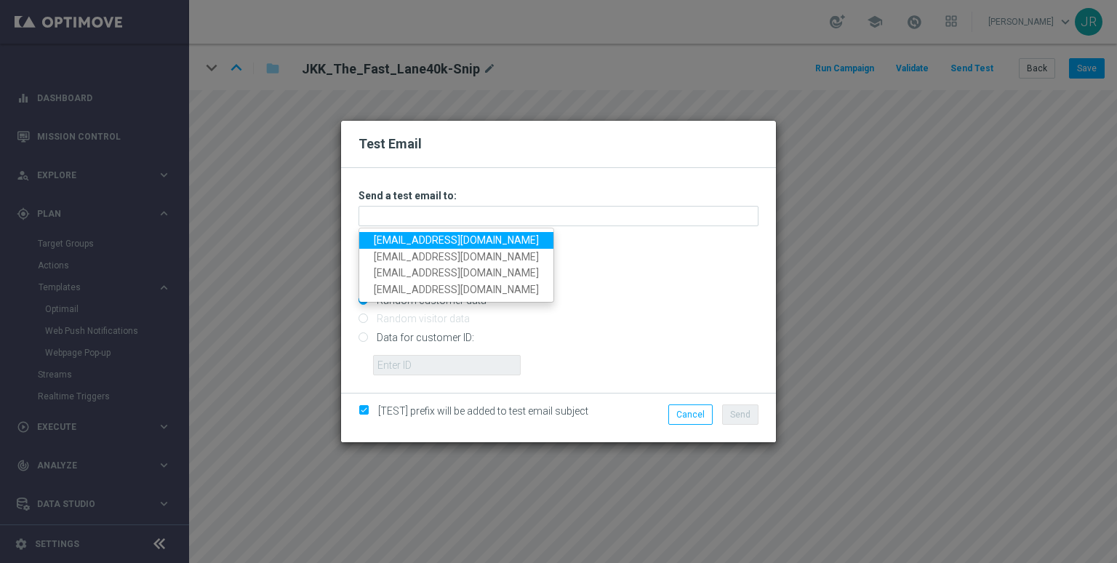
click at [388, 246] on link "testingalltesting@gmail.com" at bounding box center [456, 240] width 194 height 17
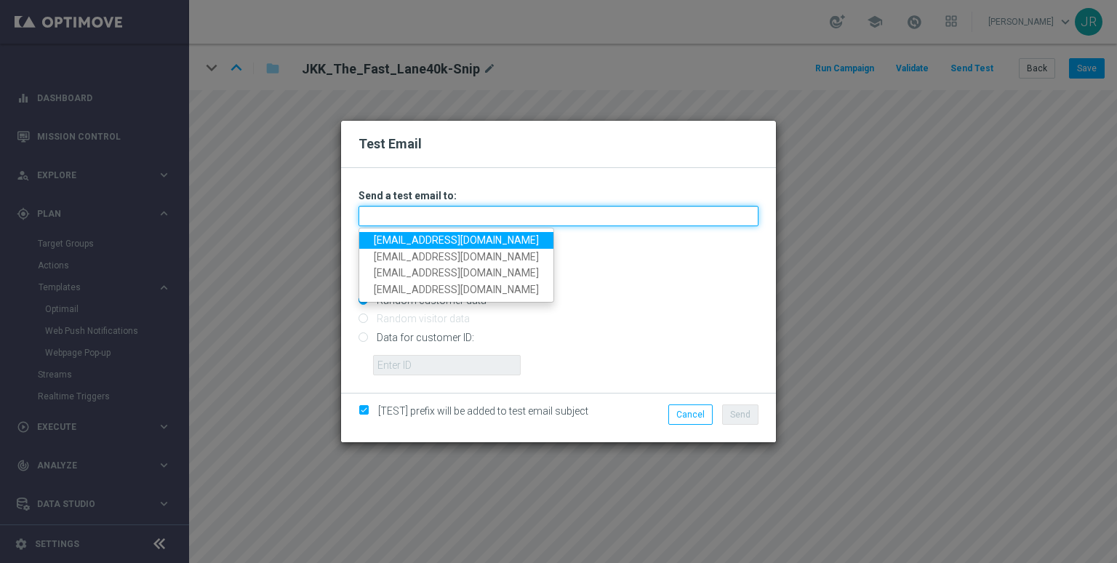
type input "testingalltesting@gmail.com"
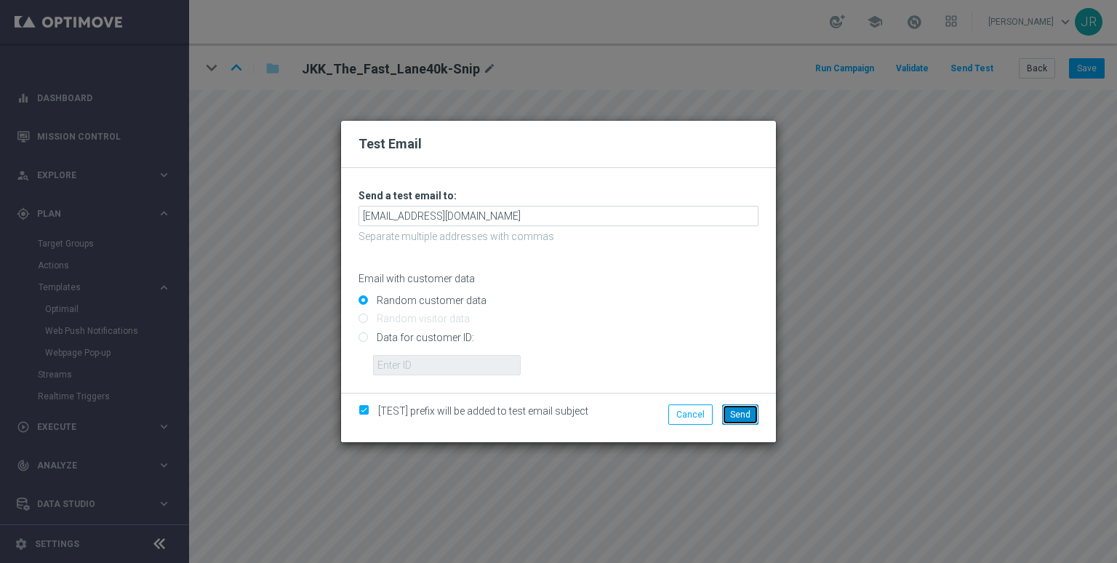
click at [745, 417] on span "Send" at bounding box center [740, 414] width 20 height 10
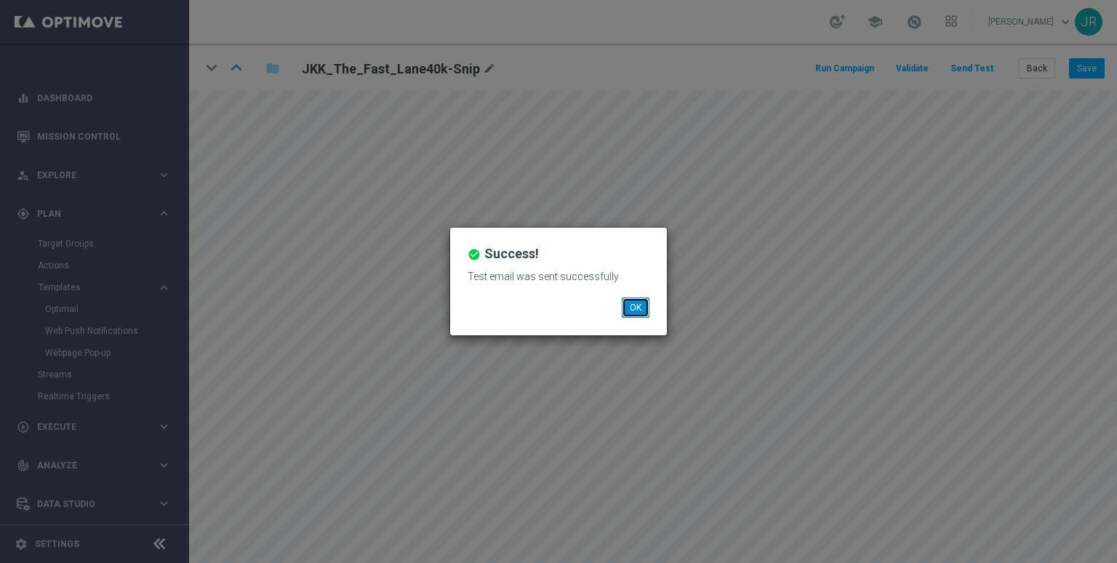
click at [631, 307] on button "OK" at bounding box center [636, 307] width 28 height 20
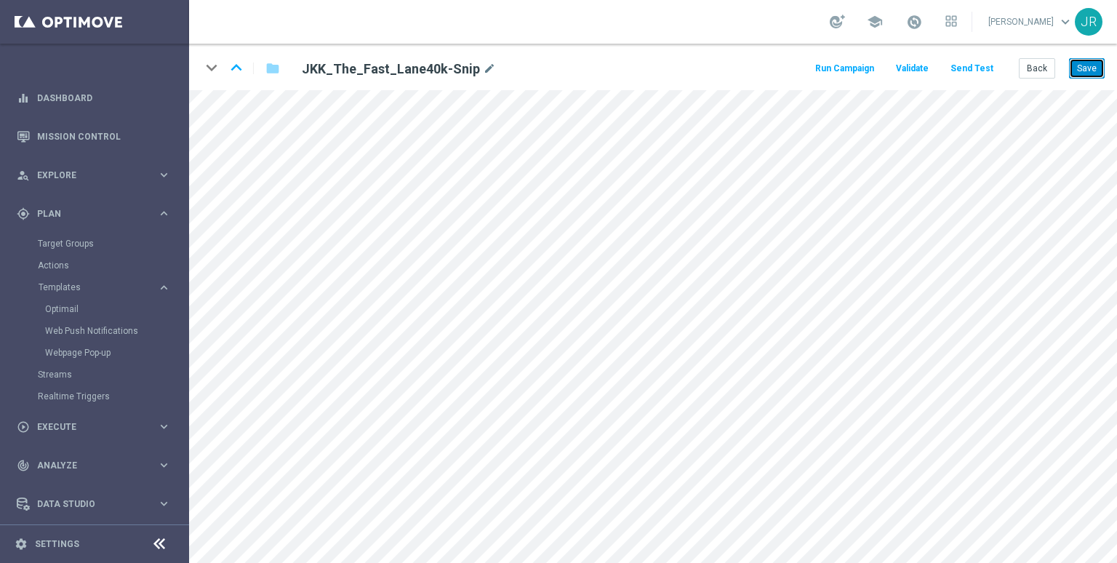
drag, startPoint x: 1084, startPoint y: 63, endPoint x: 1077, endPoint y: 70, distance: 10.3
click at [1083, 65] on button "Save" at bounding box center [1087, 68] width 36 height 20
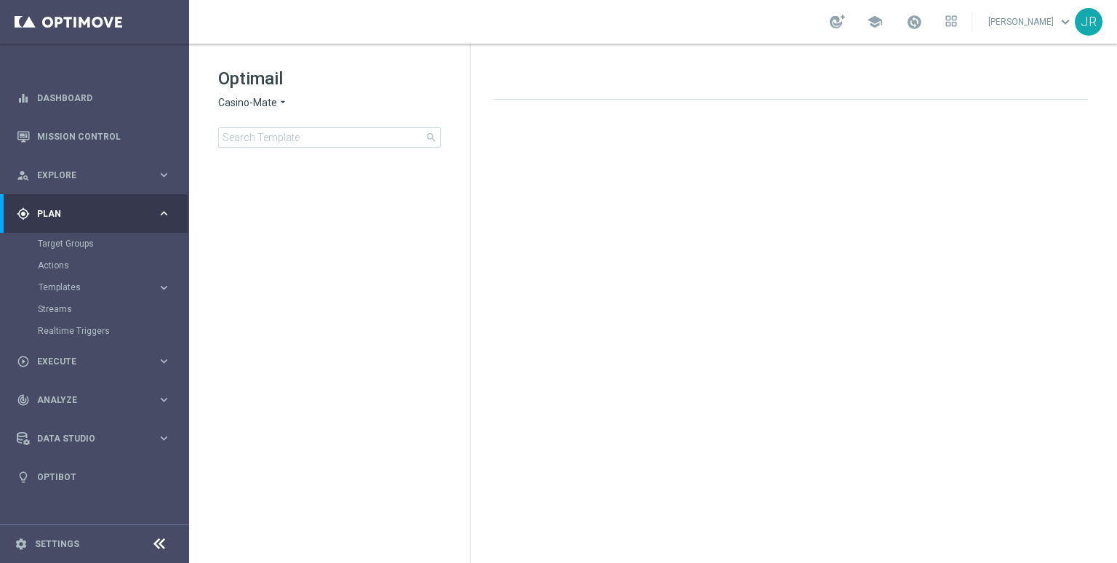
click at [106, 220] on div "gps_fixed Plan keyboard_arrow_right" at bounding box center [94, 213] width 188 height 39
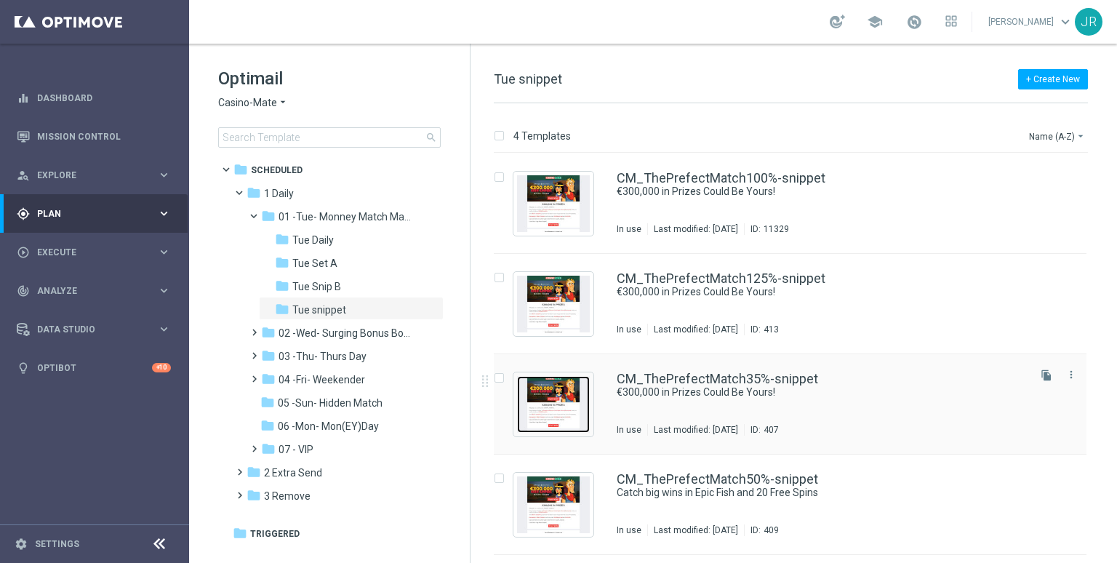
click at [556, 408] on img "Press SPACE to select this row." at bounding box center [553, 404] width 73 height 57
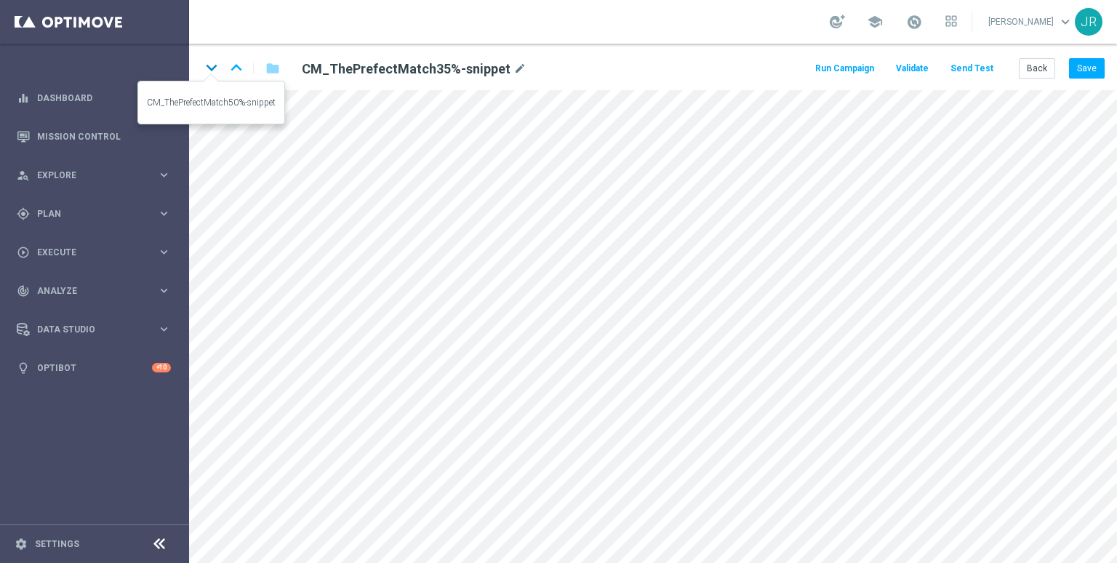
click at [212, 65] on icon "keyboard_arrow_down" at bounding box center [212, 68] width 22 height 22
click at [1075, 67] on button "Save" at bounding box center [1087, 68] width 36 height 20
click at [1087, 71] on button "Save" at bounding box center [1087, 68] width 36 height 20
click at [1092, 74] on button "Save" at bounding box center [1087, 68] width 36 height 20
drag, startPoint x: 1037, startPoint y: 71, endPoint x: 912, endPoint y: 92, distance: 127.0
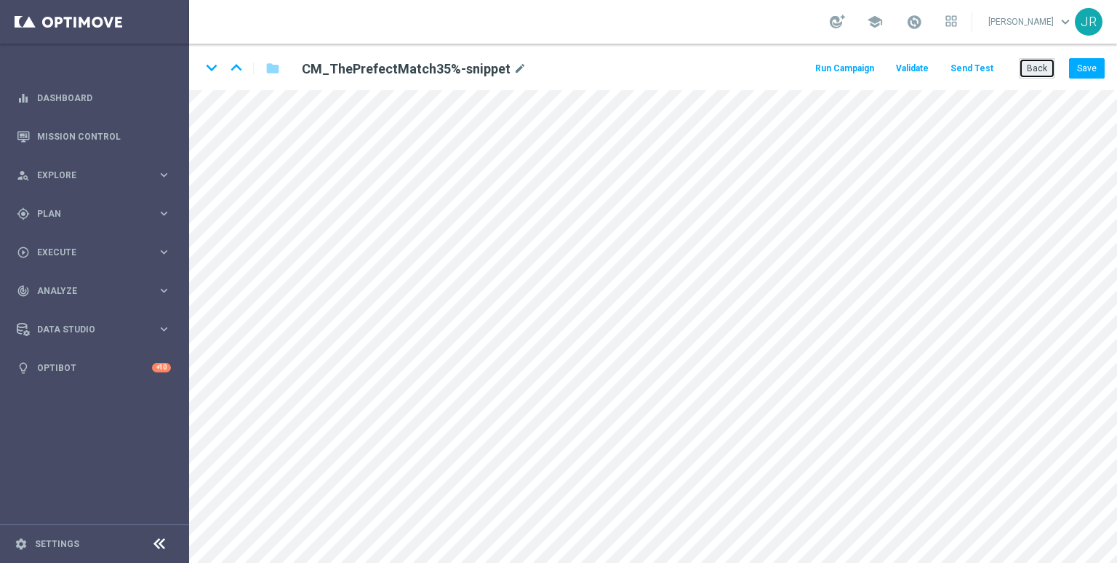
click at [1036, 70] on button "Back" at bounding box center [1037, 68] width 36 height 20
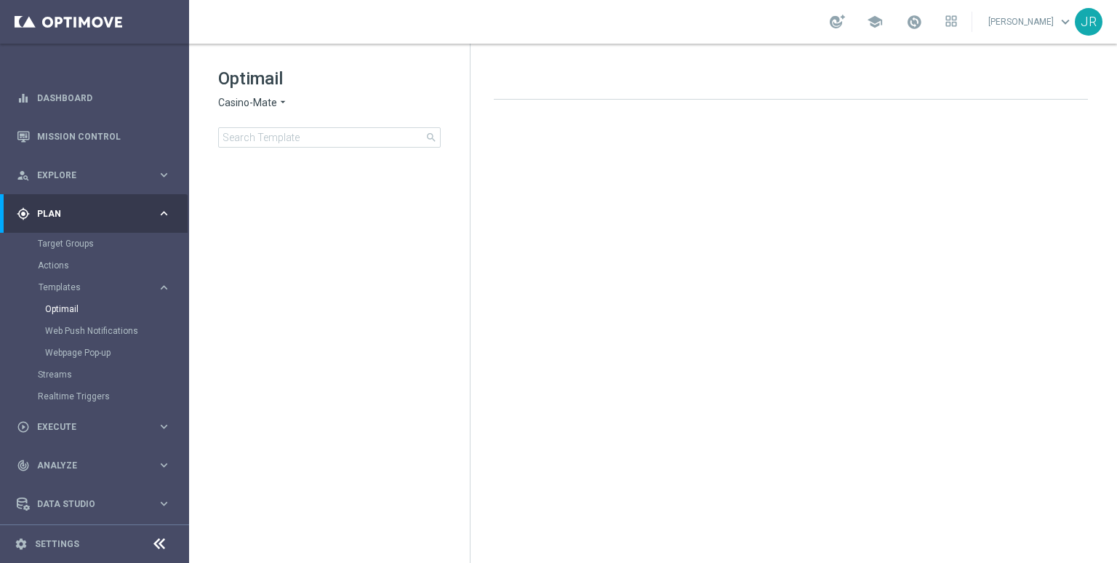
click at [236, 102] on span "Casino-Mate" at bounding box center [247, 103] width 59 height 14
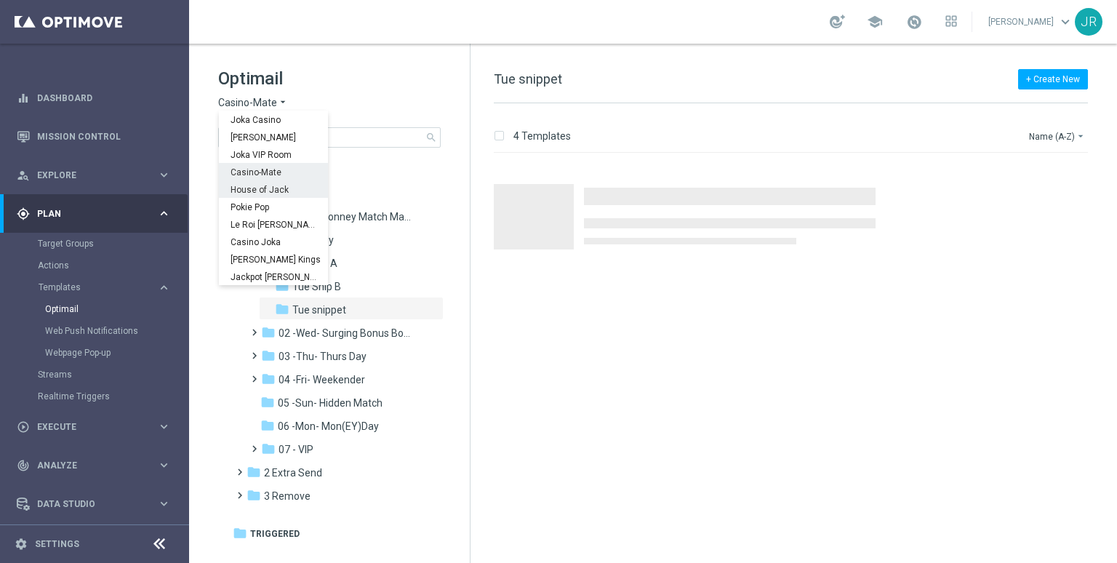
click at [0, 0] on span "House of Jack" at bounding box center [0, 0] width 0 height 0
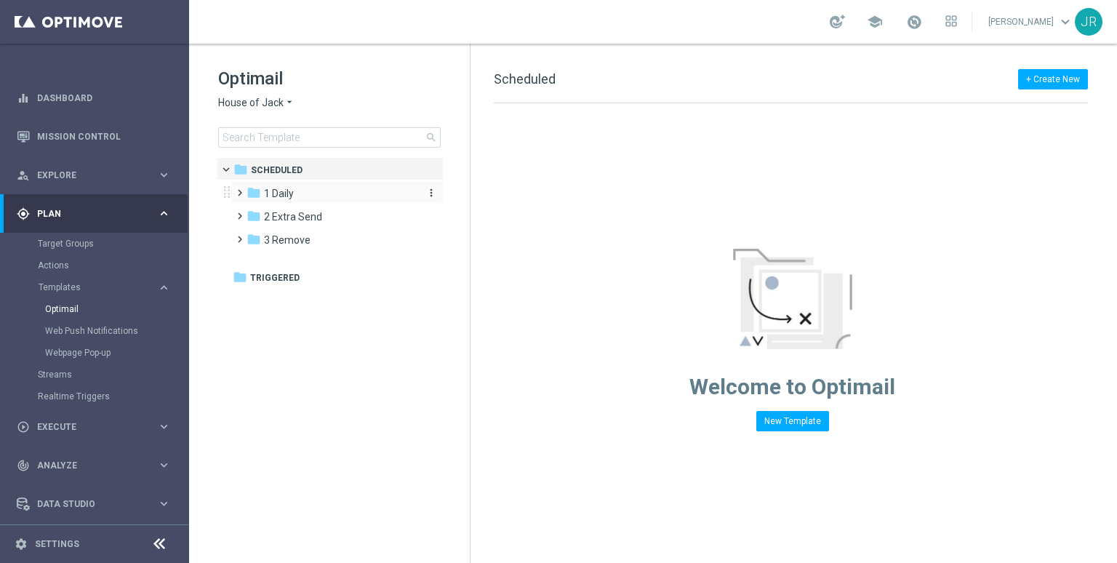
click at [305, 193] on div "folder 1 Daily" at bounding box center [329, 193] width 167 height 17
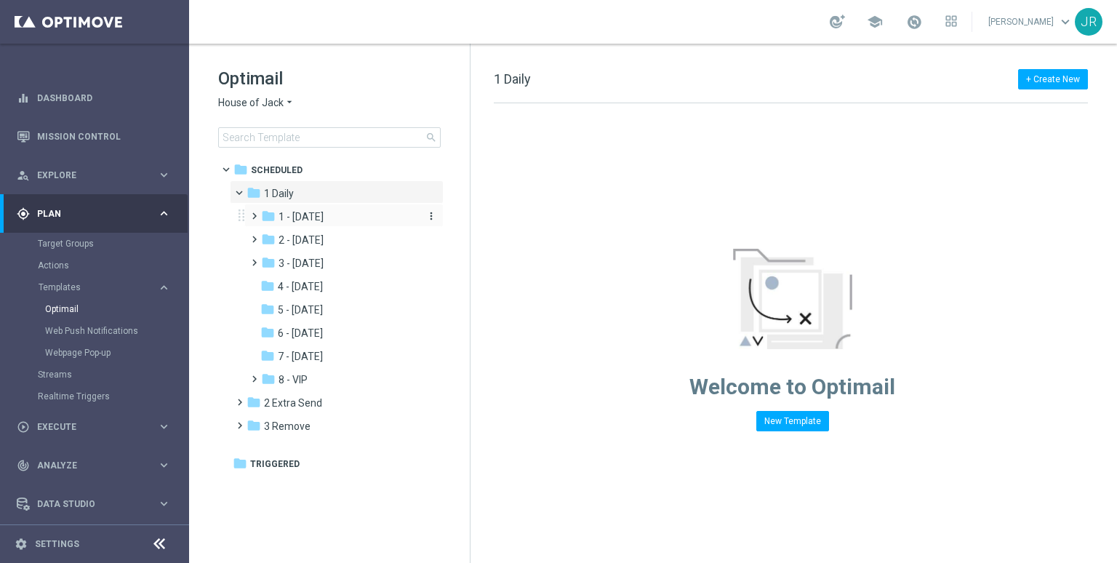
click at [310, 217] on span "1 - [DATE]" at bounding box center [300, 216] width 45 height 13
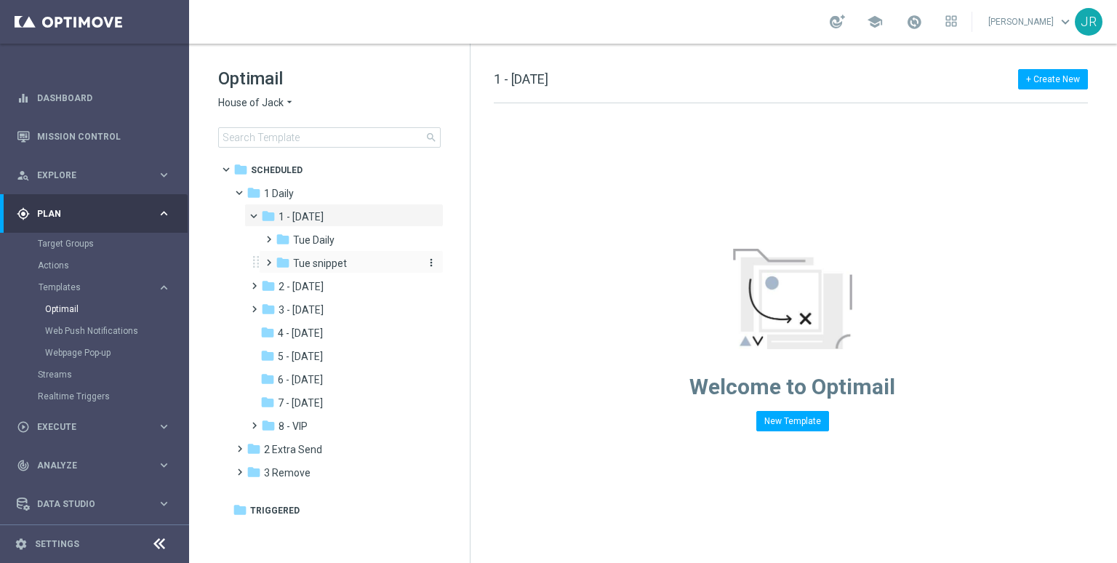
click at [321, 265] on span "Tue snippet" at bounding box center [320, 263] width 54 height 13
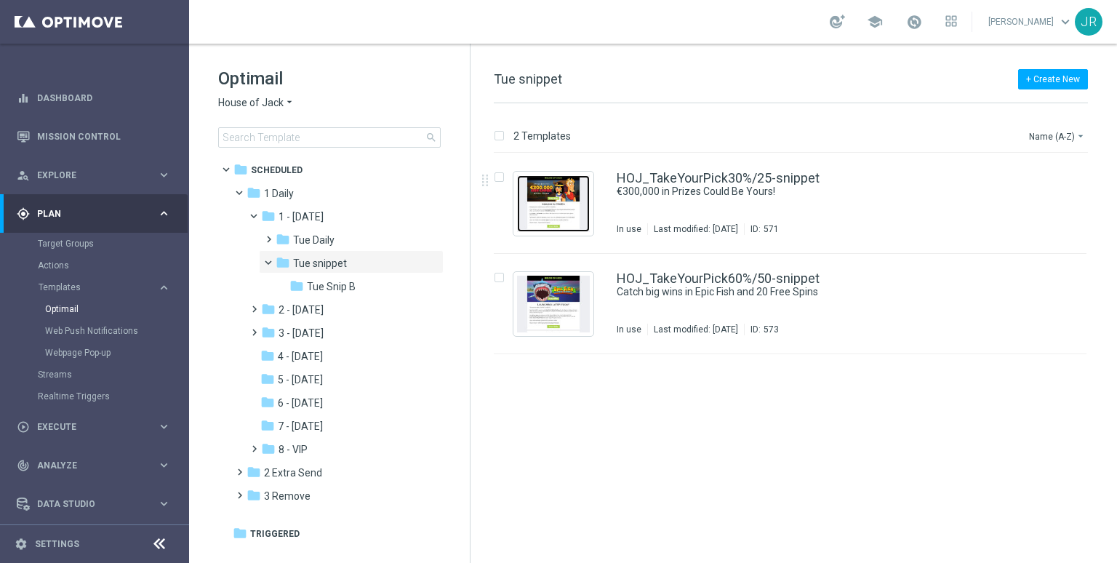
drag, startPoint x: 567, startPoint y: 193, endPoint x: 601, endPoint y: 261, distance: 76.1
click at [567, 193] on img "Press SPACE to select this row." at bounding box center [553, 203] width 73 height 57
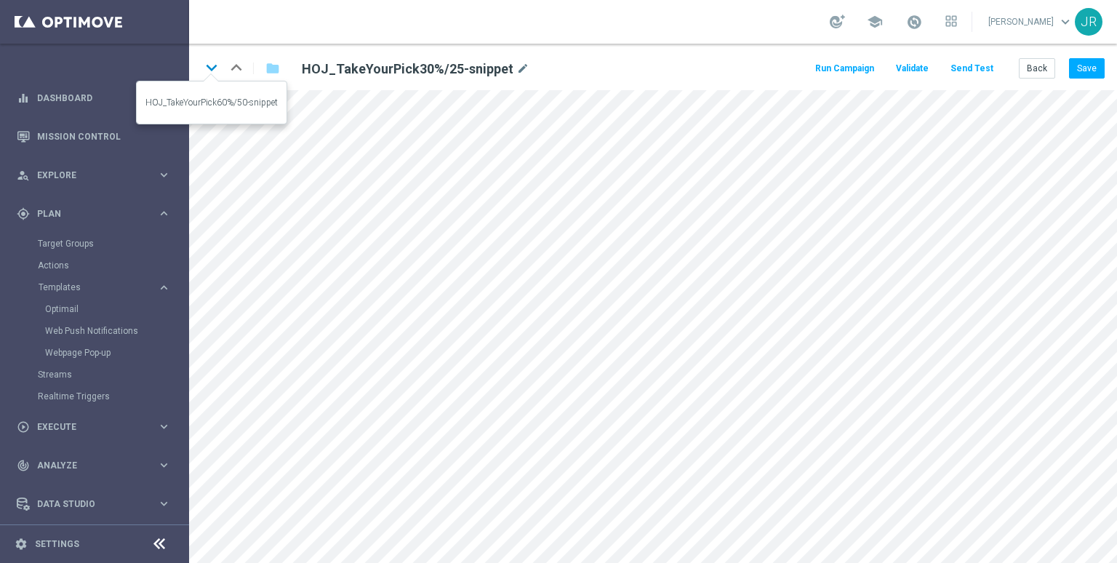
click at [209, 65] on icon "keyboard_arrow_down" at bounding box center [212, 68] width 22 height 22
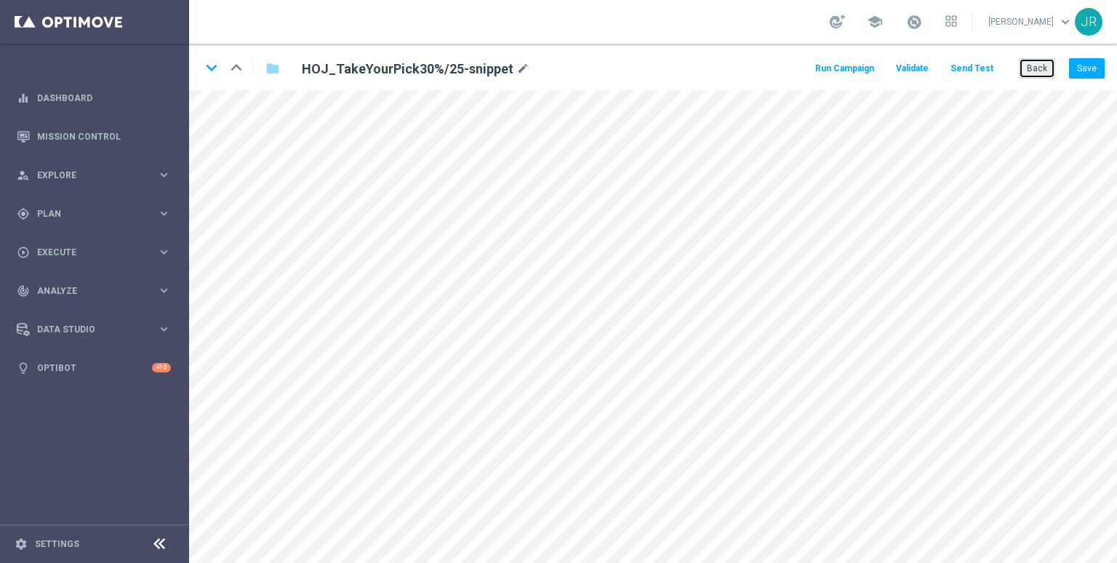
click at [1034, 73] on button "Back" at bounding box center [1037, 68] width 36 height 20
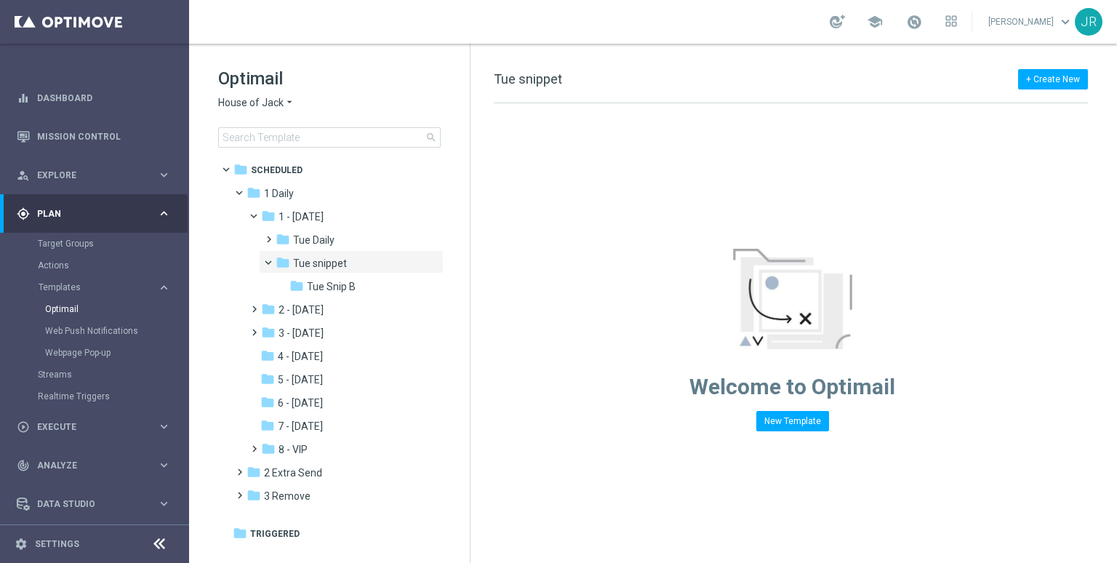
click at [248, 103] on span "House of Jack" at bounding box center [250, 103] width 65 height 14
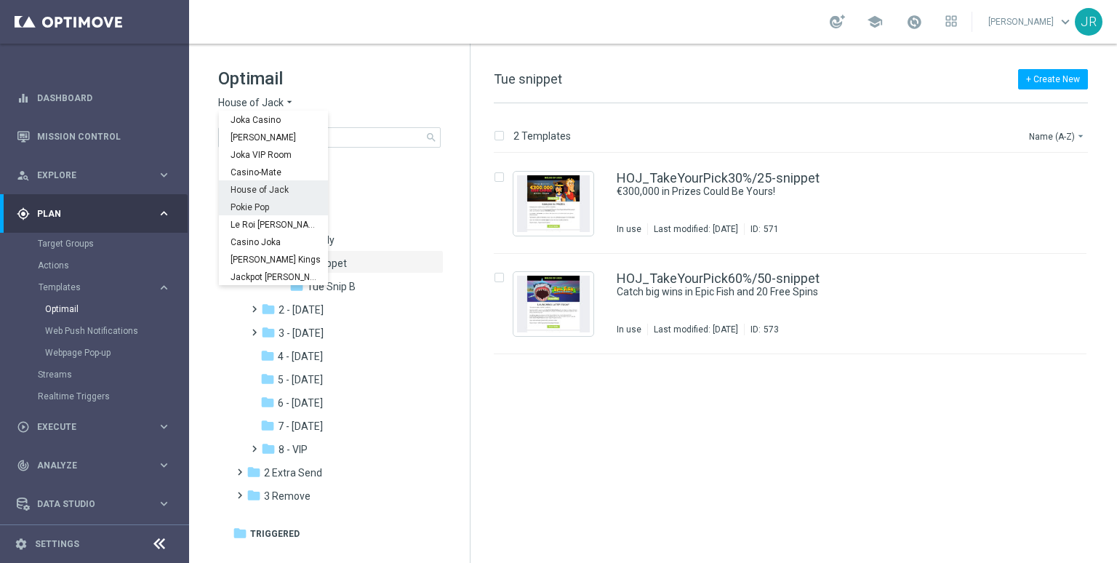
click at [0, 0] on span "Pokie Pop" at bounding box center [0, 0] width 0 height 0
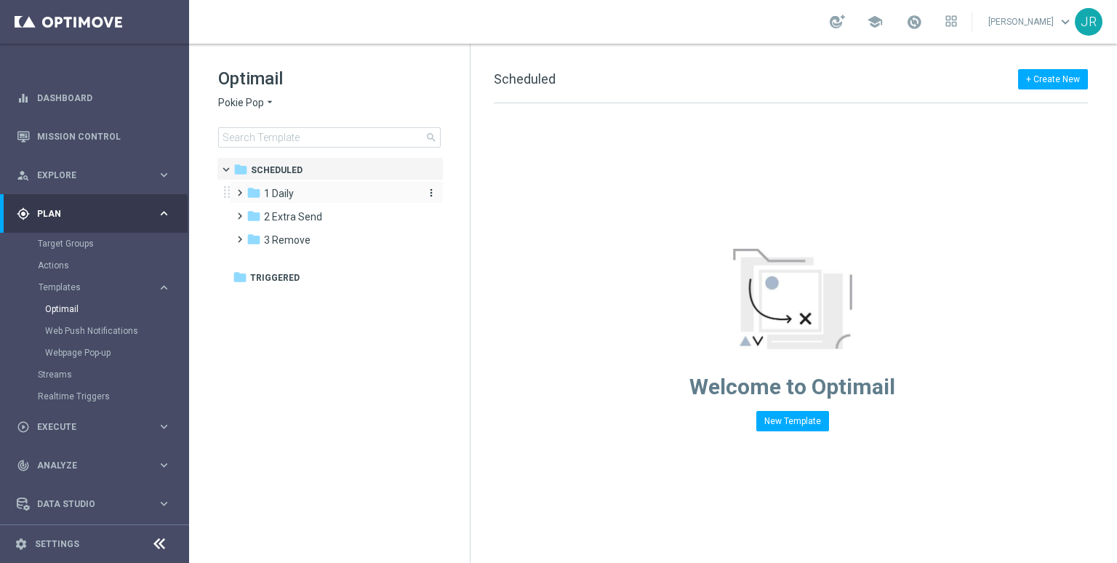
click at [332, 196] on div "folder 1 Daily" at bounding box center [329, 193] width 167 height 17
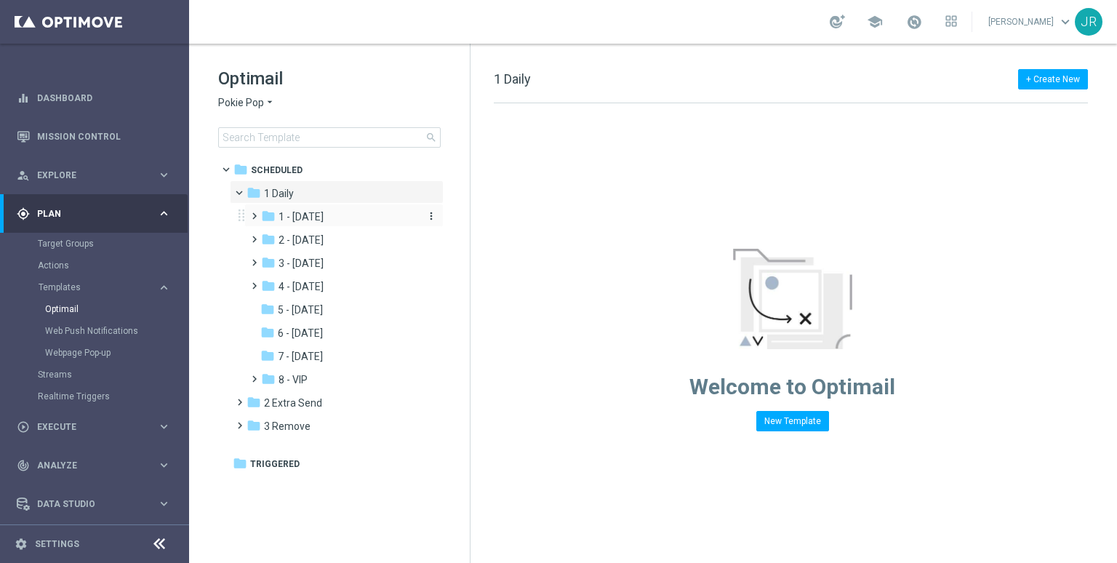
click at [323, 214] on span "1 - Tuesday" at bounding box center [300, 216] width 45 height 13
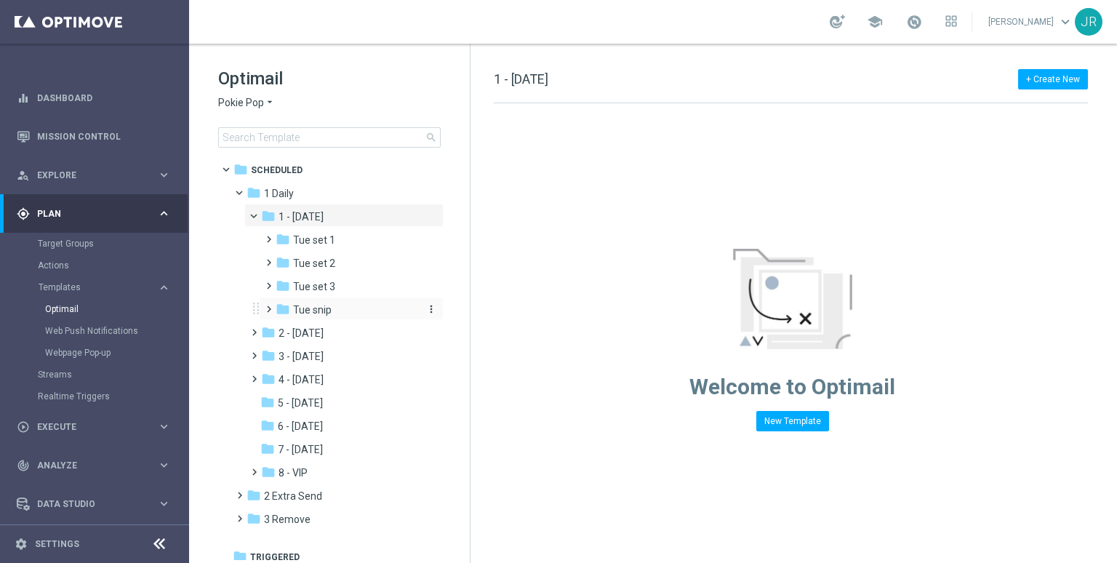
click at [339, 313] on div "folder Tue snip" at bounding box center [347, 310] width 143 height 17
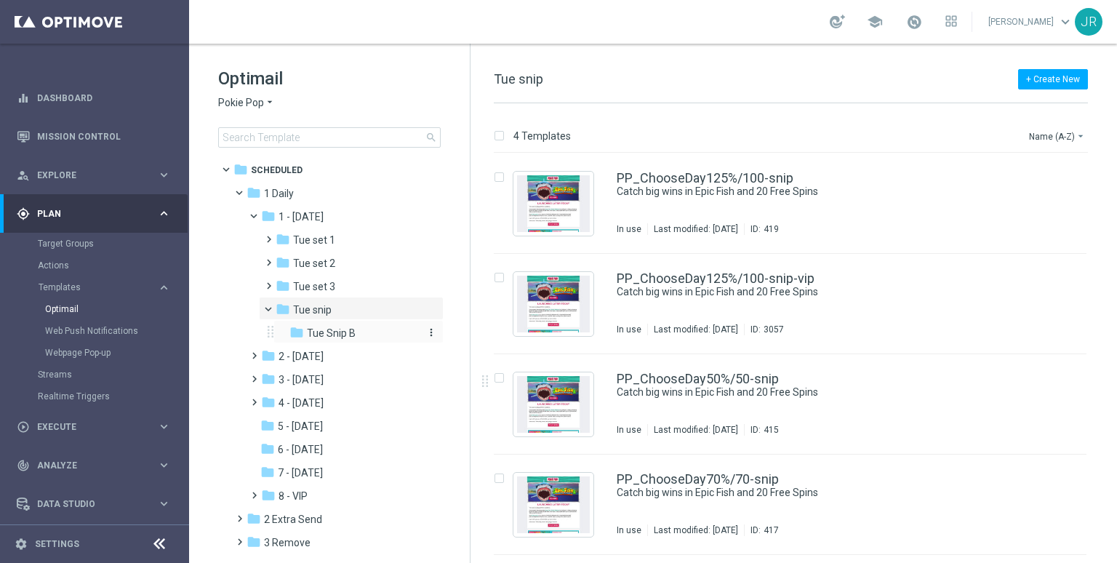
click at [371, 334] on div "folder Tue Snip B" at bounding box center [354, 333] width 131 height 17
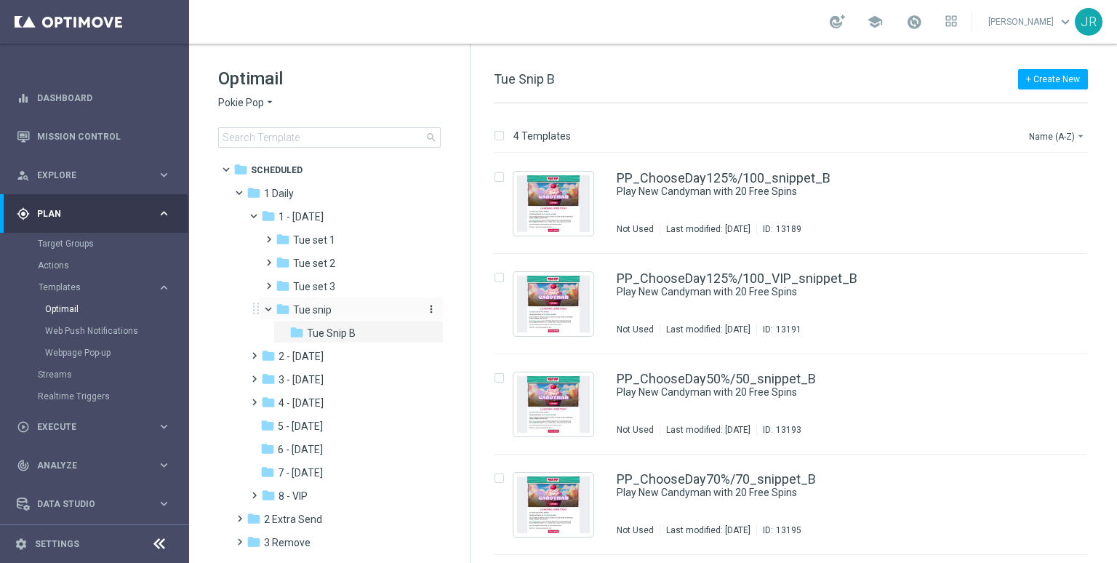
click at [343, 305] on div "folder Tue snip" at bounding box center [347, 310] width 143 height 17
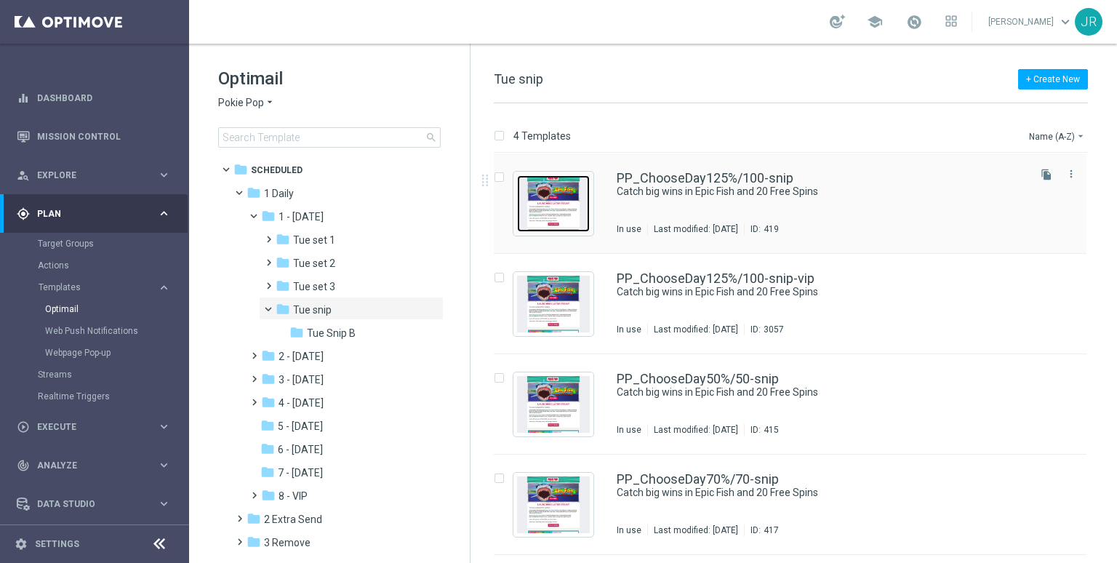
click at [565, 191] on img "Press SPACE to select this row." at bounding box center [553, 203] width 73 height 57
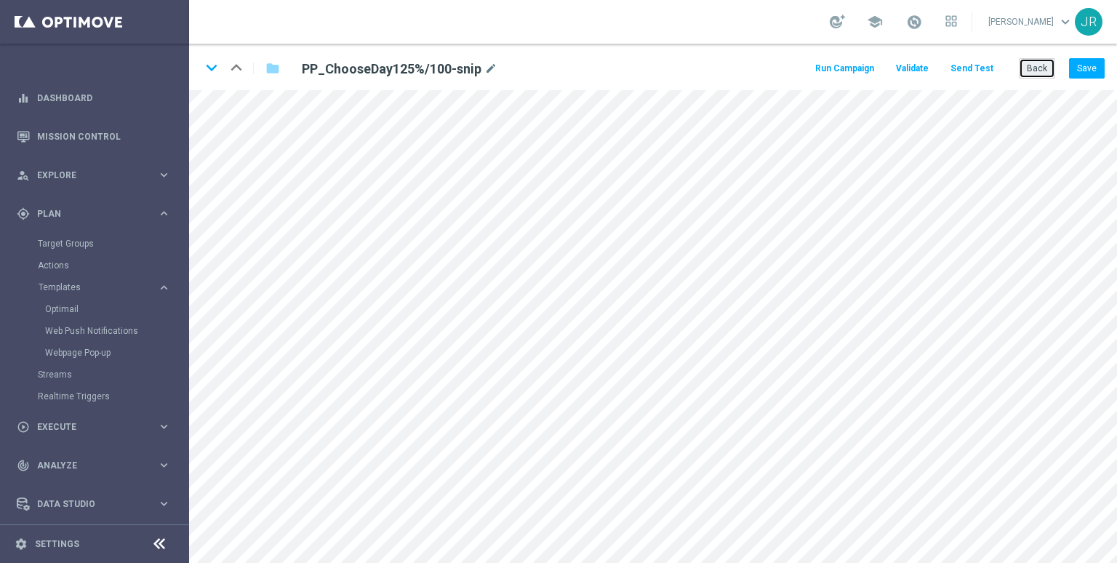
click at [1041, 70] on button "Back" at bounding box center [1037, 68] width 36 height 20
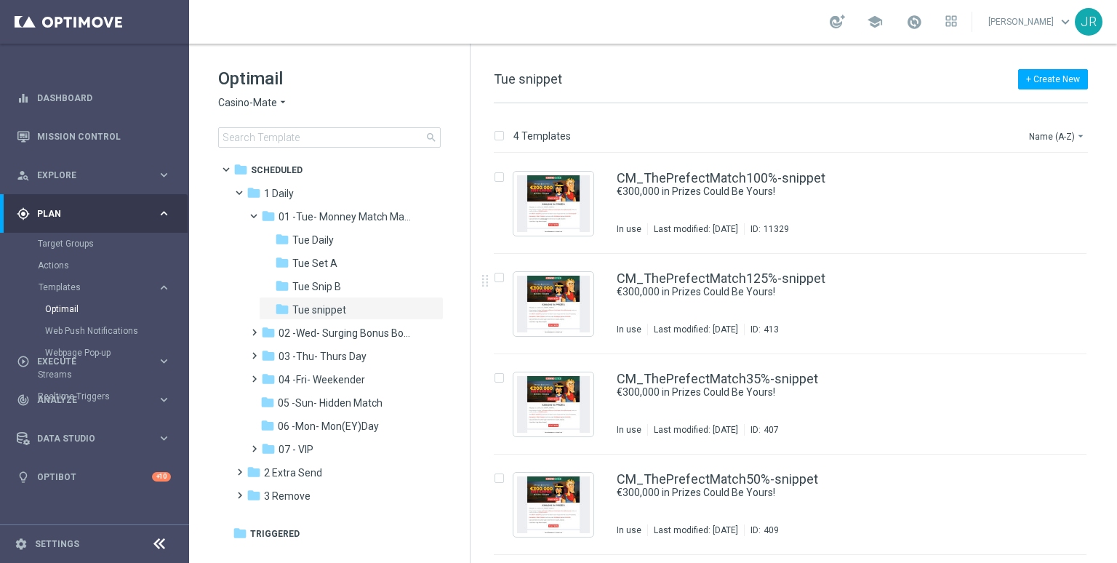
click at [252, 101] on span "Casino-Mate" at bounding box center [247, 103] width 59 height 14
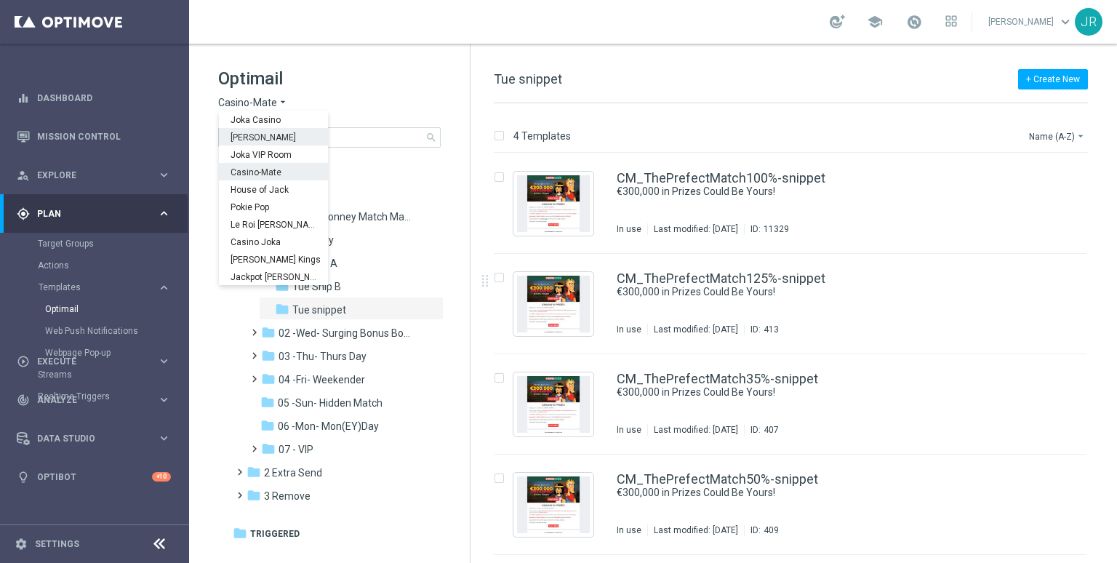
click at [0, 0] on span "Joka Casino" at bounding box center [0, 0] width 0 height 0
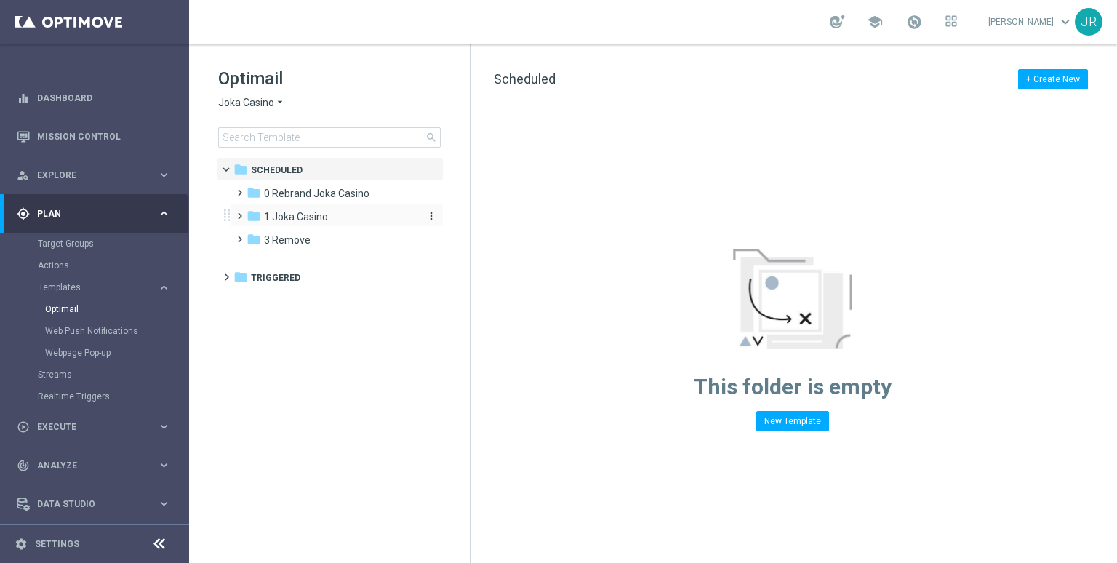
click at [296, 211] on span "1 Joka Casino" at bounding box center [296, 216] width 64 height 13
click at [319, 257] on span "2- Extra Send" at bounding box center [309, 263] width 62 height 13
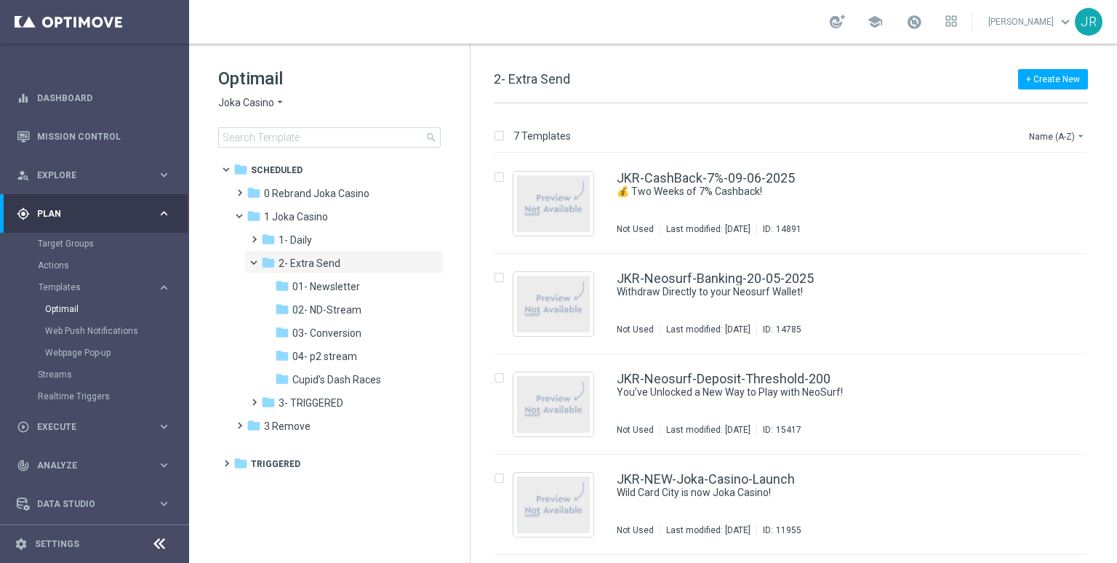
drag, startPoint x: 334, startPoint y: 283, endPoint x: 652, endPoint y: 268, distance: 317.4
click at [335, 284] on span "01- Newsletter" at bounding box center [326, 286] width 68 height 13
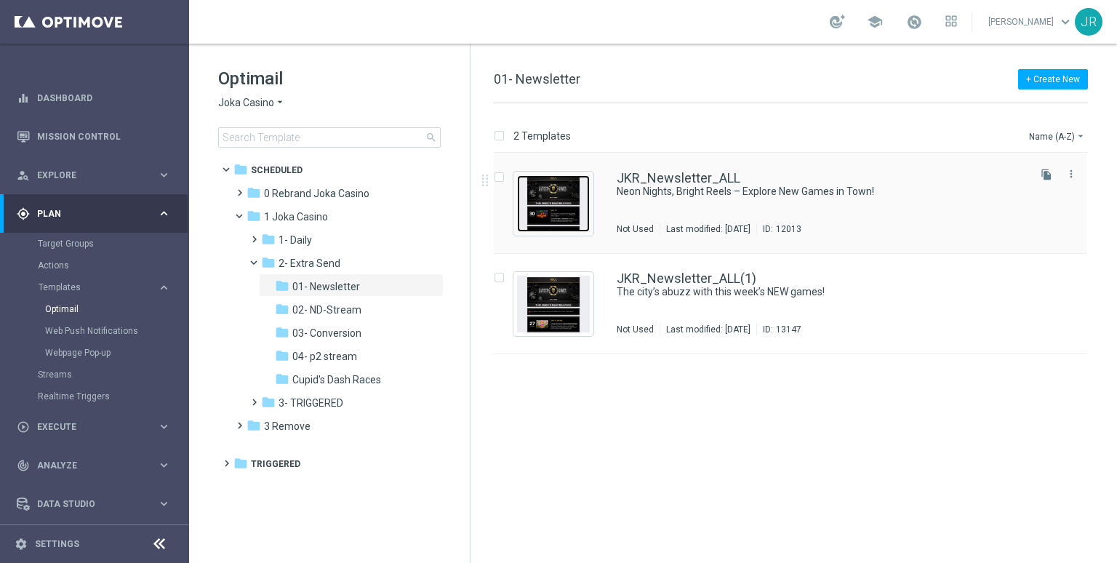
click at [576, 199] on img "Press SPACE to select this row." at bounding box center [553, 203] width 73 height 57
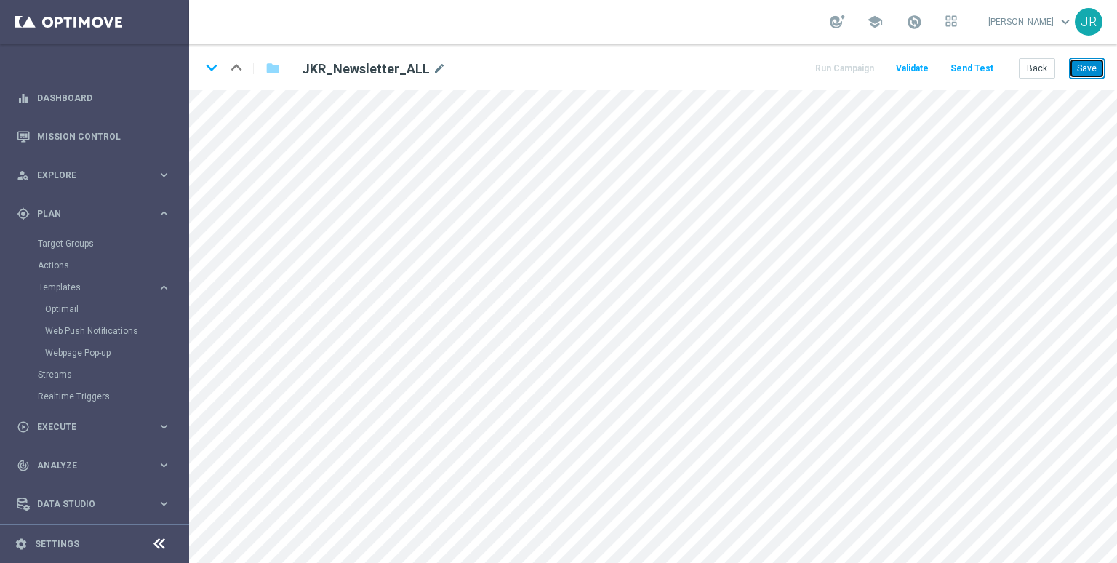
click at [1081, 60] on button "Save" at bounding box center [1087, 68] width 36 height 20
click at [1091, 73] on button "Save" at bounding box center [1087, 68] width 36 height 20
click at [1082, 60] on button "Save" at bounding box center [1087, 68] width 36 height 20
click at [1085, 62] on button "Save" at bounding box center [1087, 68] width 36 height 20
click at [1091, 68] on button "Save" at bounding box center [1087, 68] width 36 height 20
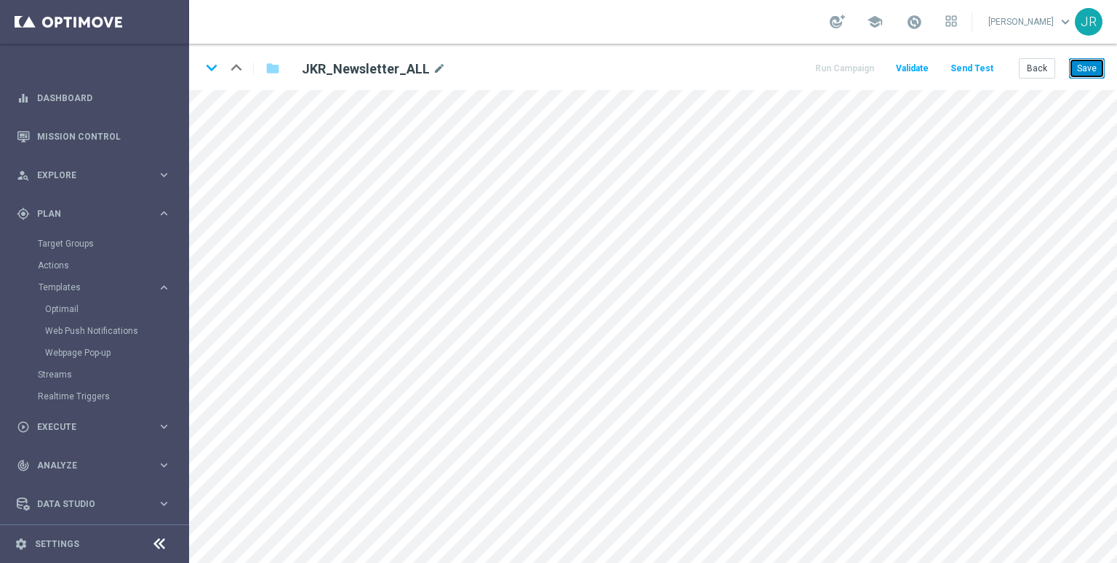
click at [1099, 70] on button "Save" at bounding box center [1087, 68] width 36 height 20
click at [1089, 63] on button "Save" at bounding box center [1087, 68] width 36 height 20
click at [1082, 60] on button "Save" at bounding box center [1087, 68] width 36 height 20
click at [1046, 76] on button "Back" at bounding box center [1037, 68] width 36 height 20
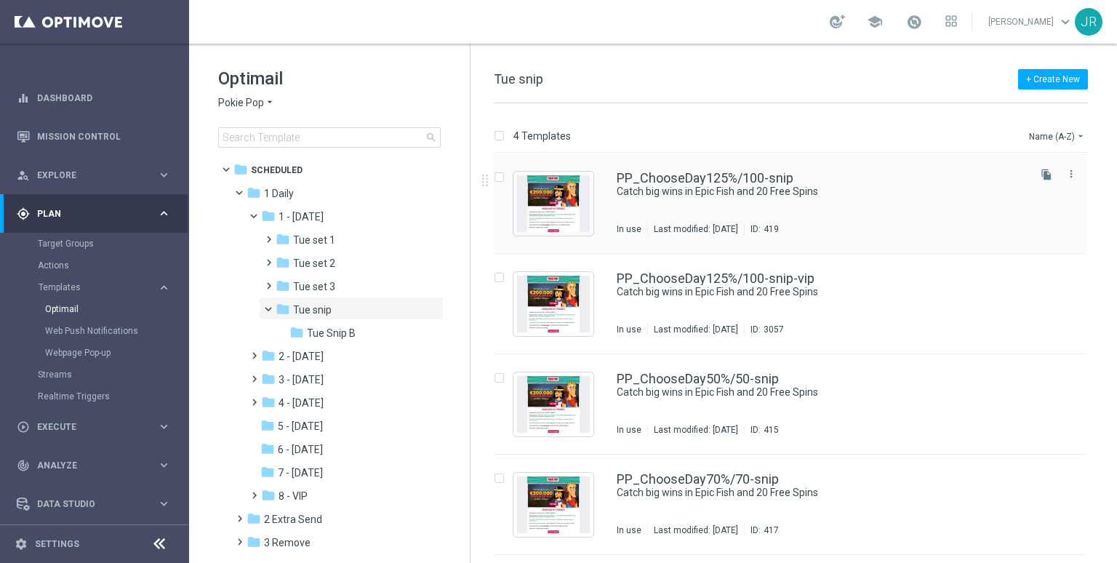
click at [688, 213] on div "PP_ChooseDay125%/100-snip Catch big wins in Epic Fish and 20 Free Spins In use …" at bounding box center [821, 203] width 409 height 63
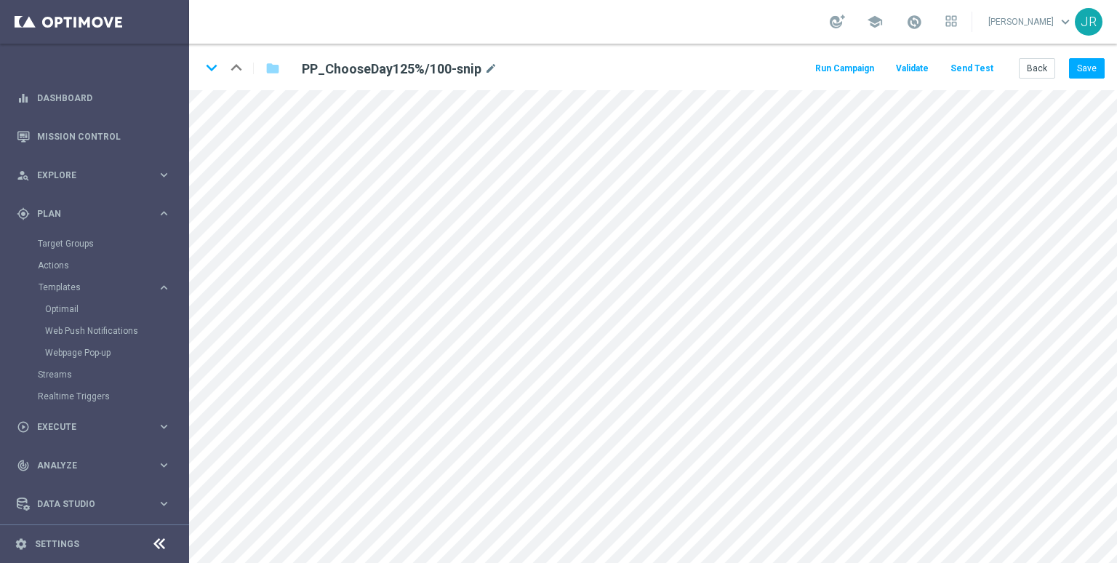
click at [1038, 81] on div "keyboard_arrow_down keyboard_arrow_up folder PP_ChooseDay125%/100-snip mode_edi…" at bounding box center [653, 67] width 928 height 47
click at [1033, 71] on button "Back" at bounding box center [1037, 68] width 36 height 20
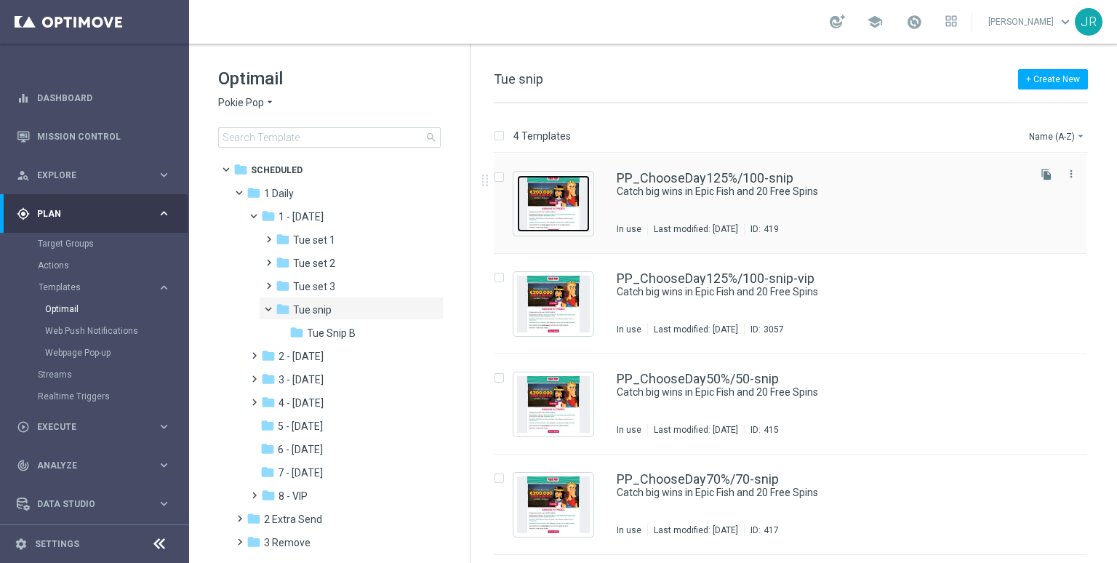
click at [554, 217] on img "Press SPACE to select this row." at bounding box center [553, 203] width 73 height 57
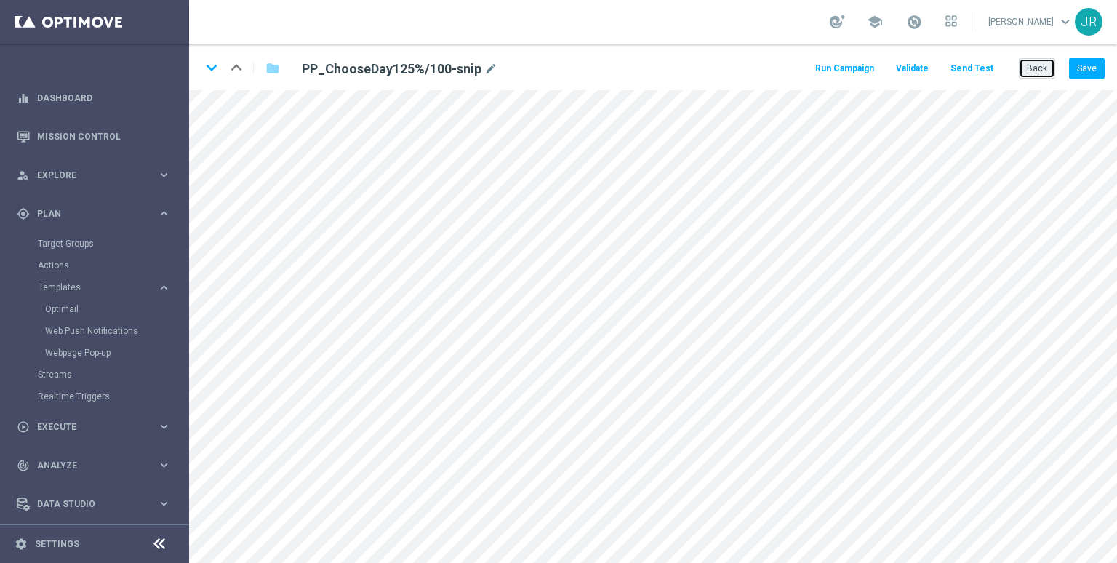
drag, startPoint x: 1039, startPoint y: 66, endPoint x: 1041, endPoint y: 78, distance: 11.7
click at [1040, 68] on button "Back" at bounding box center [1037, 68] width 36 height 20
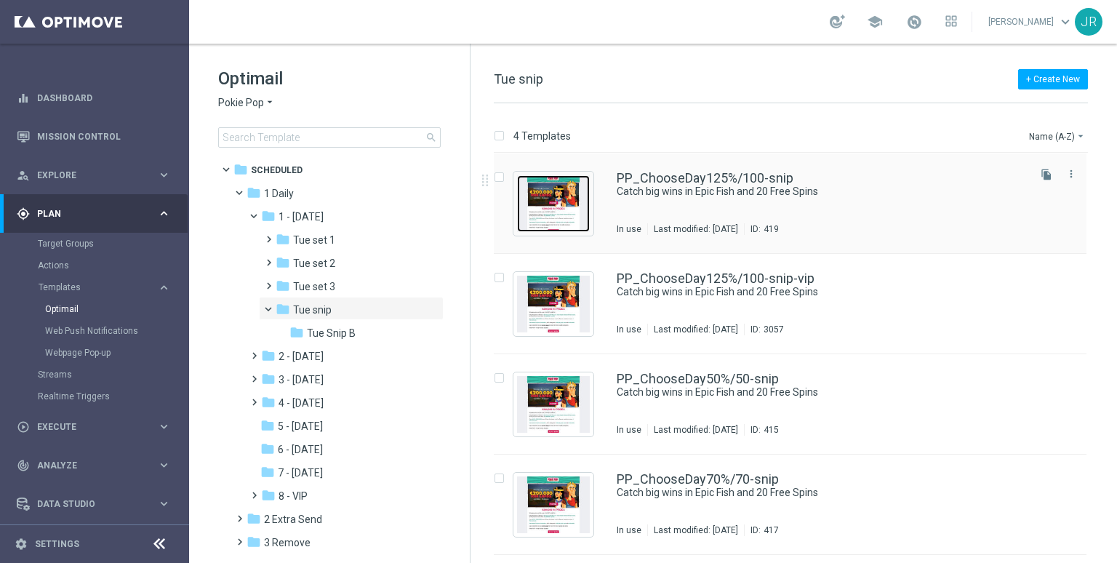
click at [546, 213] on img "Press SPACE to select this row." at bounding box center [553, 203] width 73 height 57
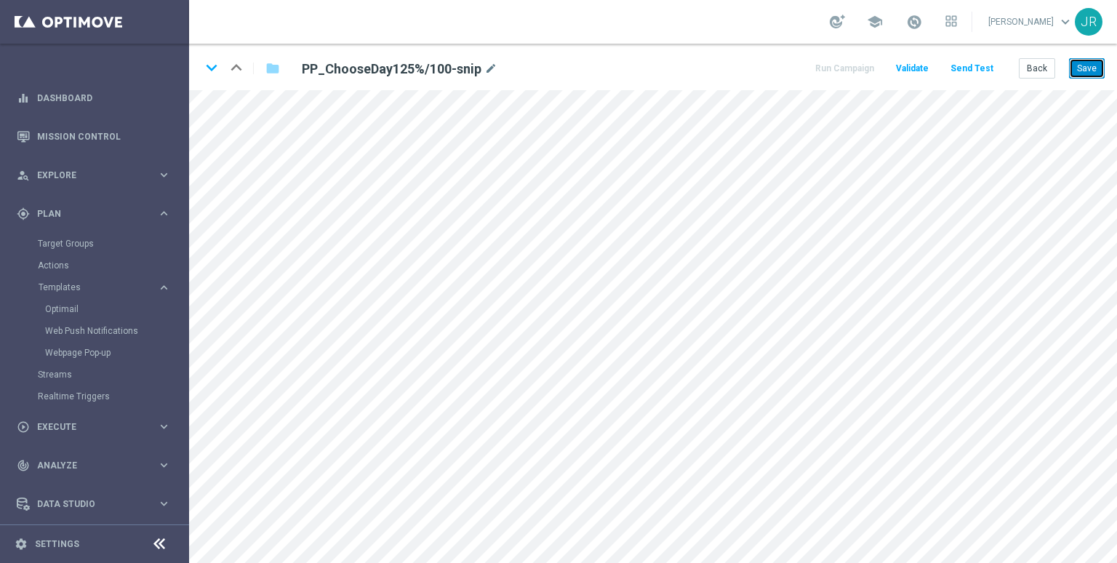
click at [1087, 68] on button "Save" at bounding box center [1087, 68] width 36 height 20
click at [1082, 68] on button "Save" at bounding box center [1087, 68] width 36 height 20
click at [1095, 68] on button "Save" at bounding box center [1087, 68] width 36 height 20
click at [1090, 73] on button "Save" at bounding box center [1087, 68] width 36 height 20
click at [1086, 70] on button "Save" at bounding box center [1087, 68] width 36 height 20
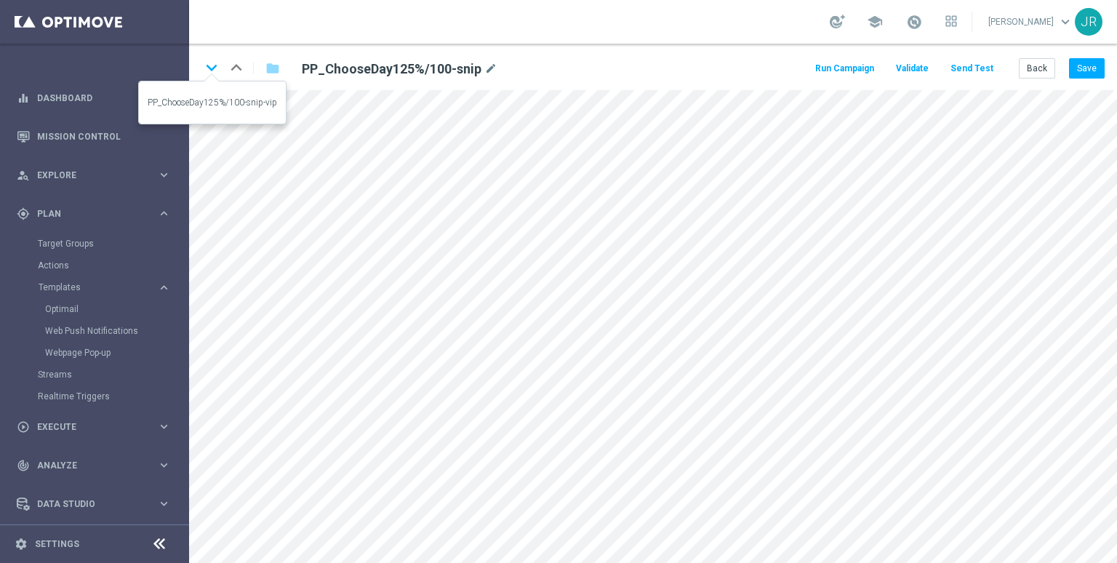
click at [209, 65] on icon "keyboard_arrow_down" at bounding box center [212, 68] width 22 height 22
click at [1096, 63] on button "Save" at bounding box center [1087, 68] width 36 height 20
click at [1092, 62] on button "Save" at bounding box center [1087, 68] width 36 height 20
drag, startPoint x: 212, startPoint y: 65, endPoint x: 369, endPoint y: 161, distance: 183.1
click at [217, 68] on icon "keyboard_arrow_down" at bounding box center [212, 68] width 22 height 22
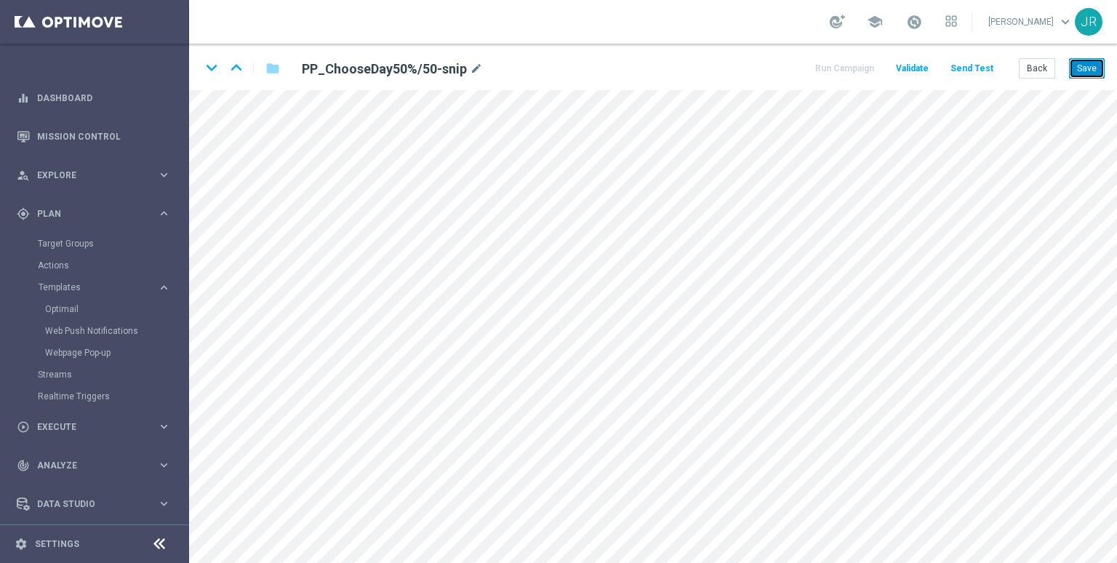
click at [1094, 62] on button "Save" at bounding box center [1087, 68] width 36 height 20
click at [214, 65] on icon "keyboard_arrow_down" at bounding box center [212, 68] width 22 height 22
click at [1097, 71] on button "Save" at bounding box center [1087, 68] width 36 height 20
click at [1097, 61] on button "Save" at bounding box center [1087, 68] width 36 height 20
click at [1091, 69] on button "Save" at bounding box center [1087, 68] width 36 height 20
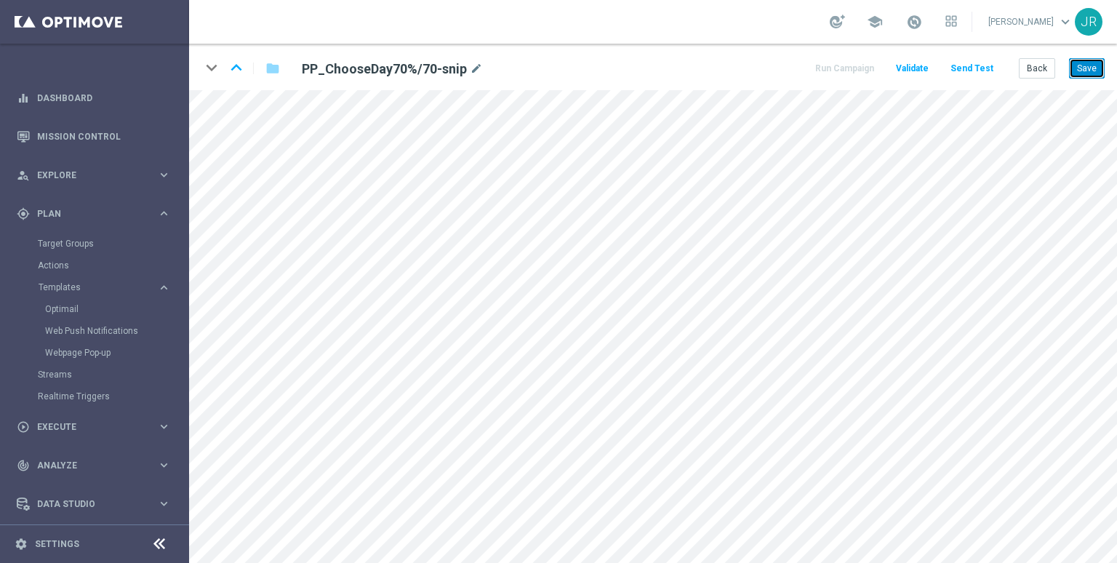
click at [1073, 68] on button "Save" at bounding box center [1087, 68] width 36 height 20
click at [1087, 65] on button "Save" at bounding box center [1087, 68] width 36 height 20
click at [980, 67] on button "Send Test" at bounding box center [971, 69] width 47 height 20
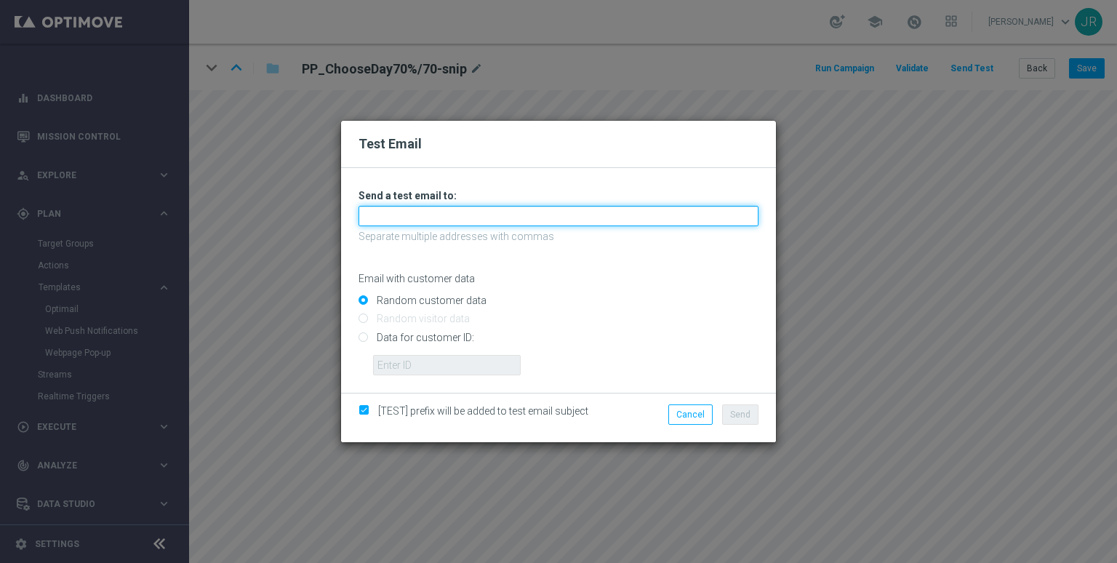
drag, startPoint x: 454, startPoint y: 219, endPoint x: 429, endPoint y: 223, distance: 25.1
click at [454, 219] on input "text" at bounding box center [558, 216] width 400 height 20
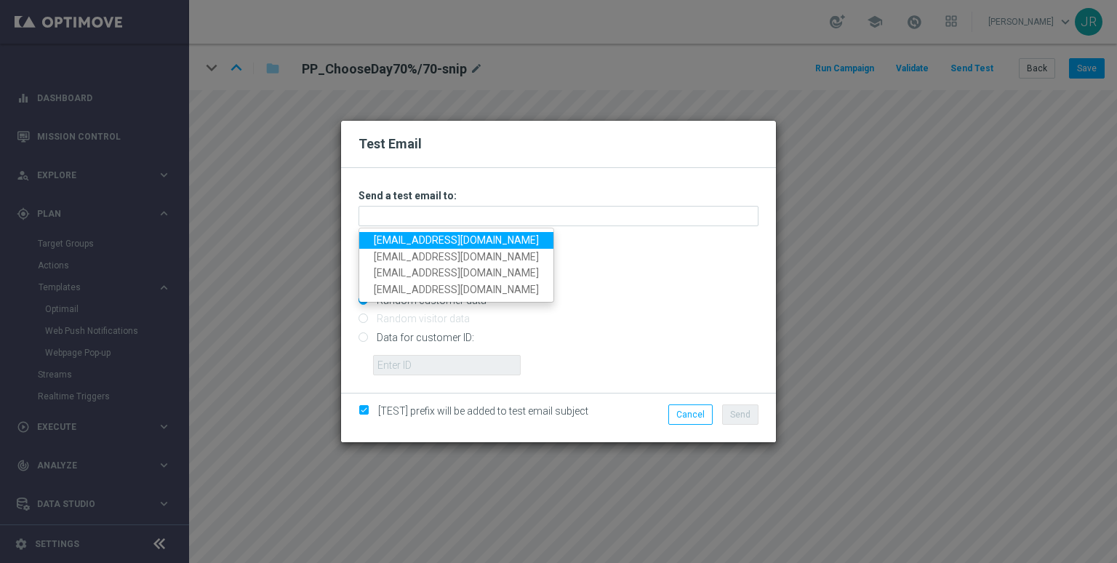
click at [399, 237] on link "judithmedialab@gmail.com" at bounding box center [456, 240] width 194 height 17
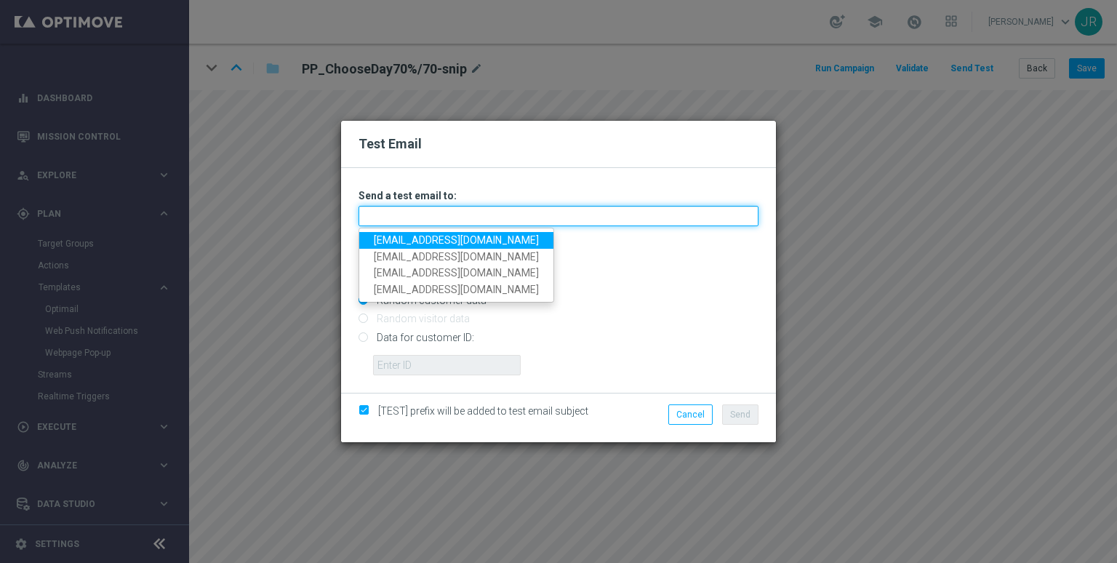
type input "judithmedialab@gmail.com"
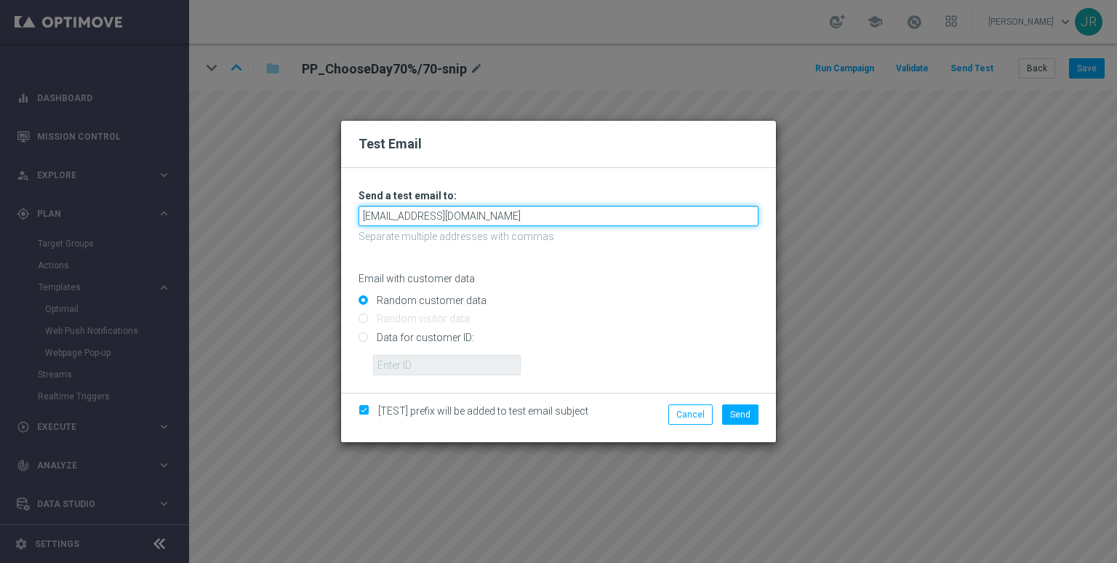
drag, startPoint x: 508, startPoint y: 223, endPoint x: 291, endPoint y: 216, distance: 216.8
click at [291, 216] on div "Test Email Unable to send test email. If this problem persists, contact your CS…" at bounding box center [558, 281] width 1117 height 563
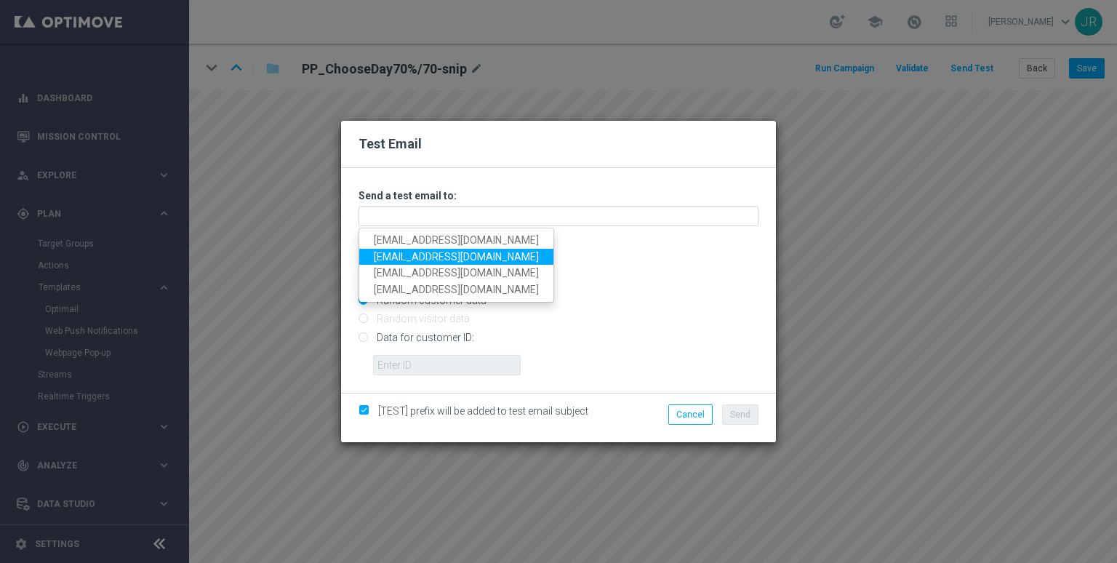
click at [407, 254] on link "testingalltesting@gmail.com" at bounding box center [456, 257] width 194 height 17
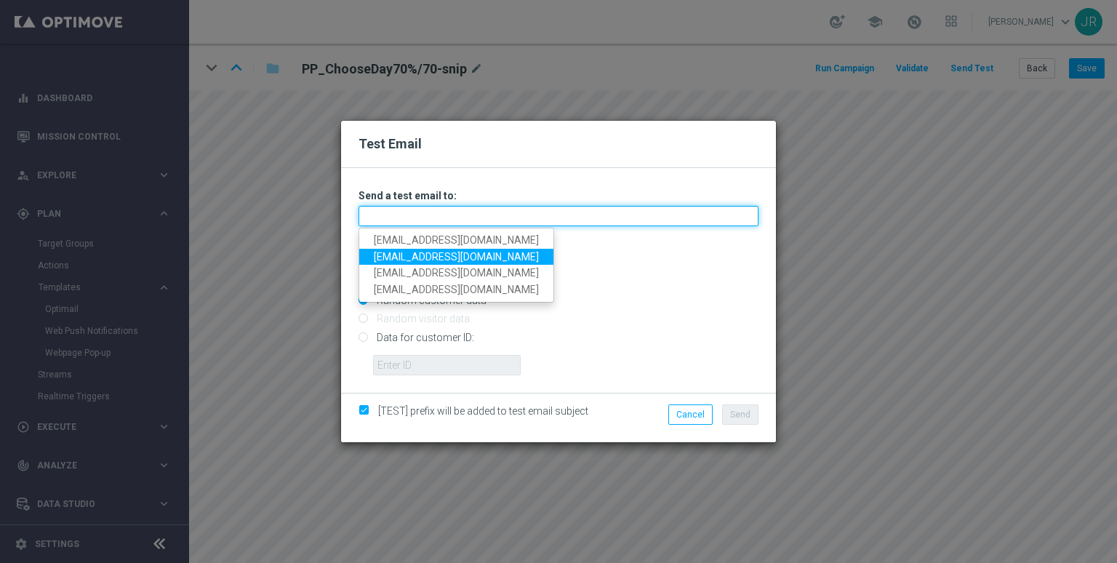
type input "testingalltesting@gmail.com"
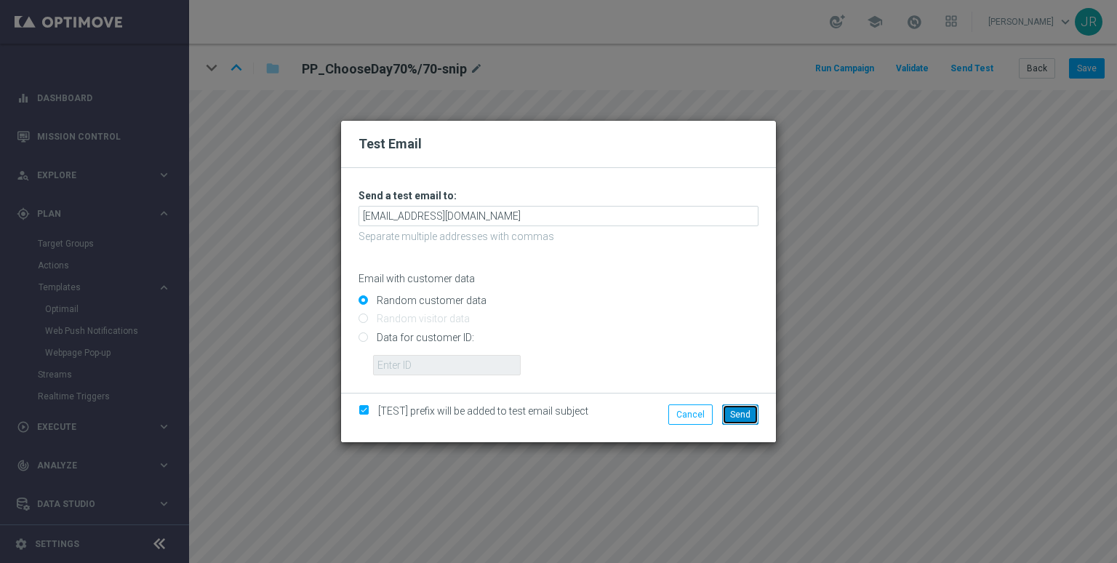
click at [730, 415] on button "Send" at bounding box center [740, 414] width 36 height 20
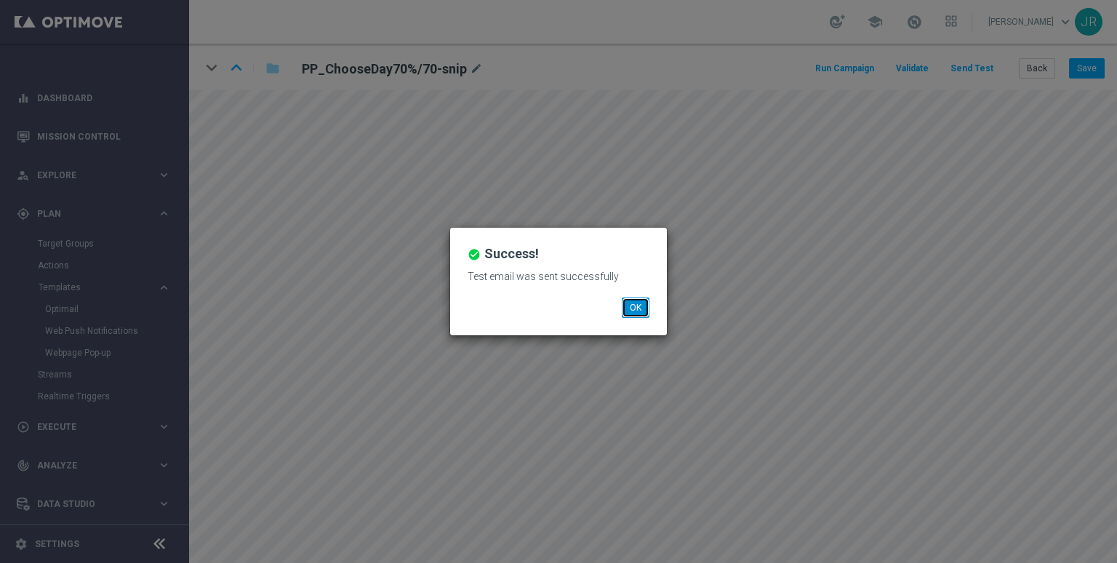
click at [632, 302] on button "OK" at bounding box center [636, 307] width 28 height 20
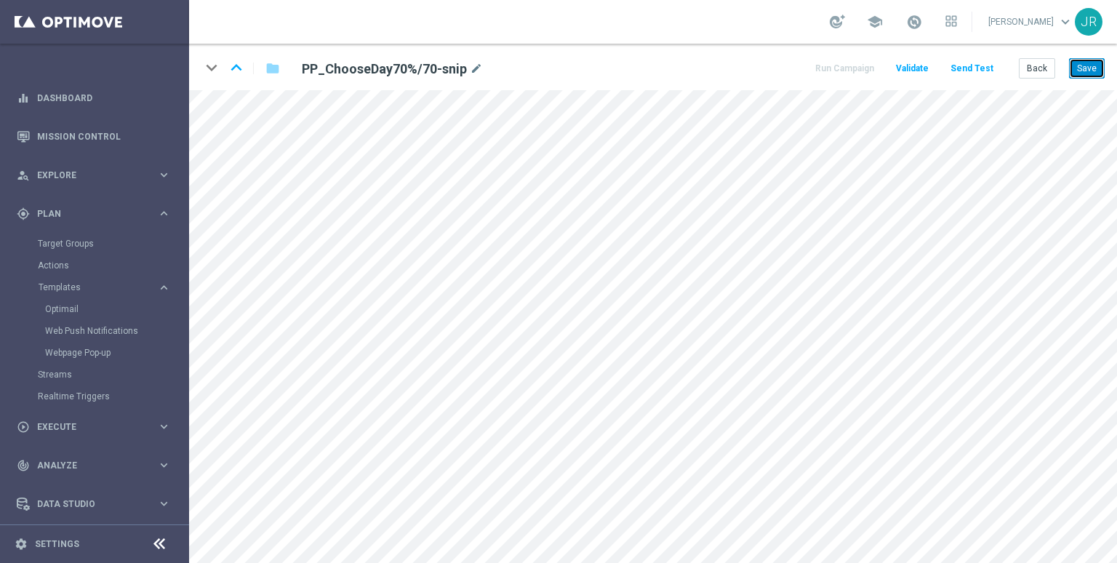
click at [1088, 71] on button "Save" at bounding box center [1087, 68] width 36 height 20
click at [233, 69] on icon "keyboard_arrow_up" at bounding box center [236, 68] width 22 height 22
click at [1081, 71] on button "Save" at bounding box center [1087, 68] width 36 height 20
click at [1089, 71] on button "Save" at bounding box center [1087, 68] width 36 height 20
click at [237, 69] on icon "keyboard_arrow_up" at bounding box center [236, 68] width 22 height 22
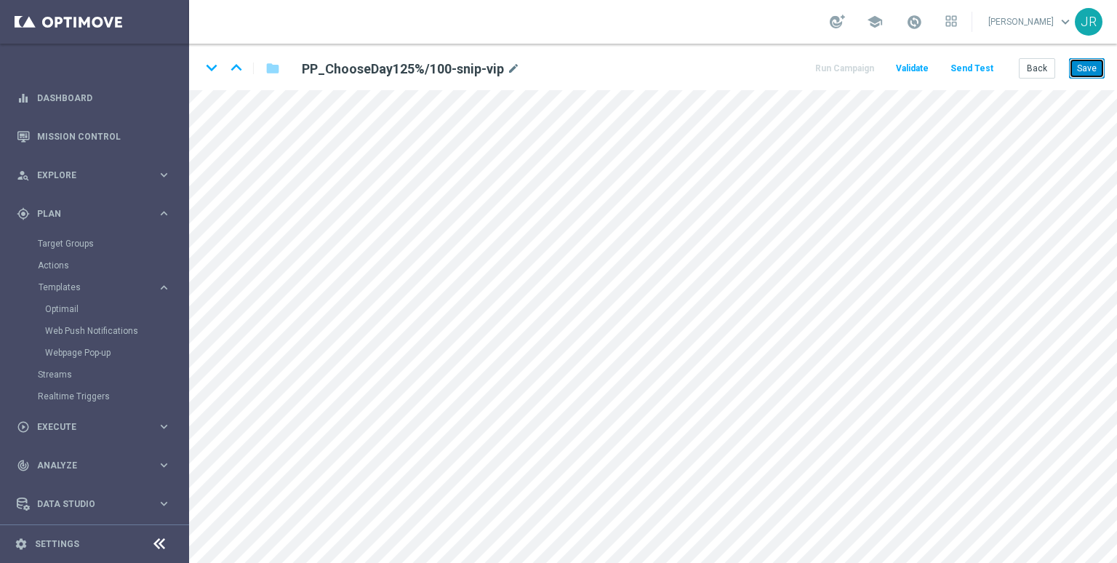
click at [1103, 67] on button "Save" at bounding box center [1087, 68] width 36 height 20
click at [238, 69] on icon "keyboard_arrow_up" at bounding box center [236, 68] width 22 height 22
click at [1082, 76] on button "Save" at bounding box center [1087, 68] width 36 height 20
click at [1091, 65] on button "Save" at bounding box center [1087, 68] width 36 height 20
drag, startPoint x: 1091, startPoint y: 73, endPoint x: 1083, endPoint y: 87, distance: 15.6
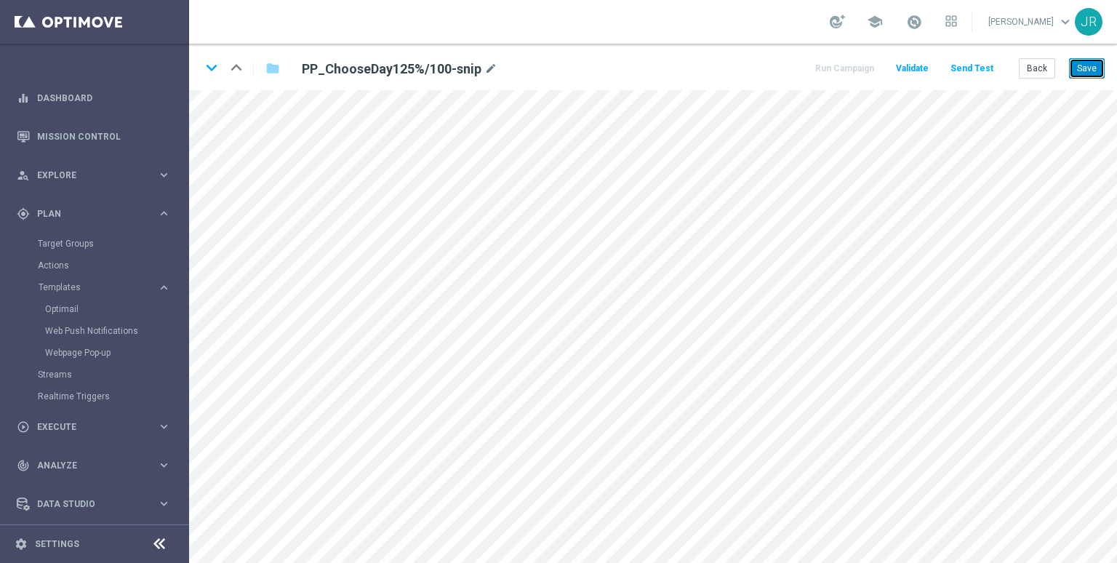
click at [1091, 73] on button "Save" at bounding box center [1087, 68] width 36 height 20
click at [1081, 71] on button "Save" at bounding box center [1087, 68] width 36 height 20
click at [1084, 75] on button "Save" at bounding box center [1087, 68] width 36 height 20
click at [209, 68] on icon "keyboard_arrow_down" at bounding box center [212, 68] width 22 height 22
click at [1081, 75] on button "Save" at bounding box center [1087, 68] width 36 height 20
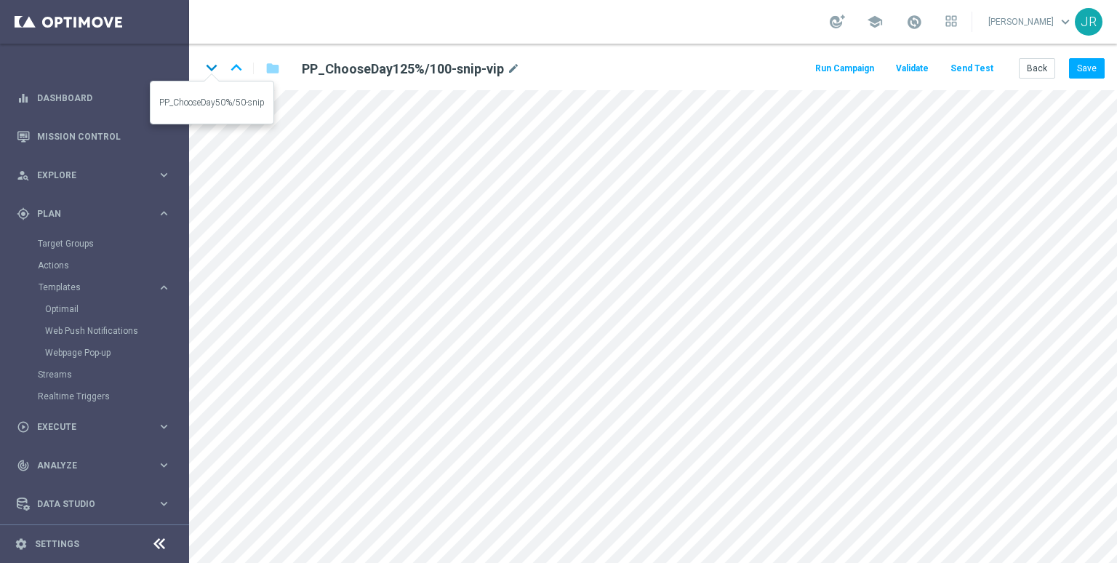
click at [209, 65] on icon "keyboard_arrow_down" at bounding box center [212, 68] width 22 height 22
click at [1089, 68] on button "Save" at bounding box center [1087, 68] width 36 height 20
click at [238, 68] on icon "keyboard_arrow_up" at bounding box center [236, 68] width 22 height 22
click at [1075, 70] on button "Save" at bounding box center [1087, 68] width 36 height 20
click at [212, 65] on icon "keyboard_arrow_down" at bounding box center [212, 68] width 22 height 22
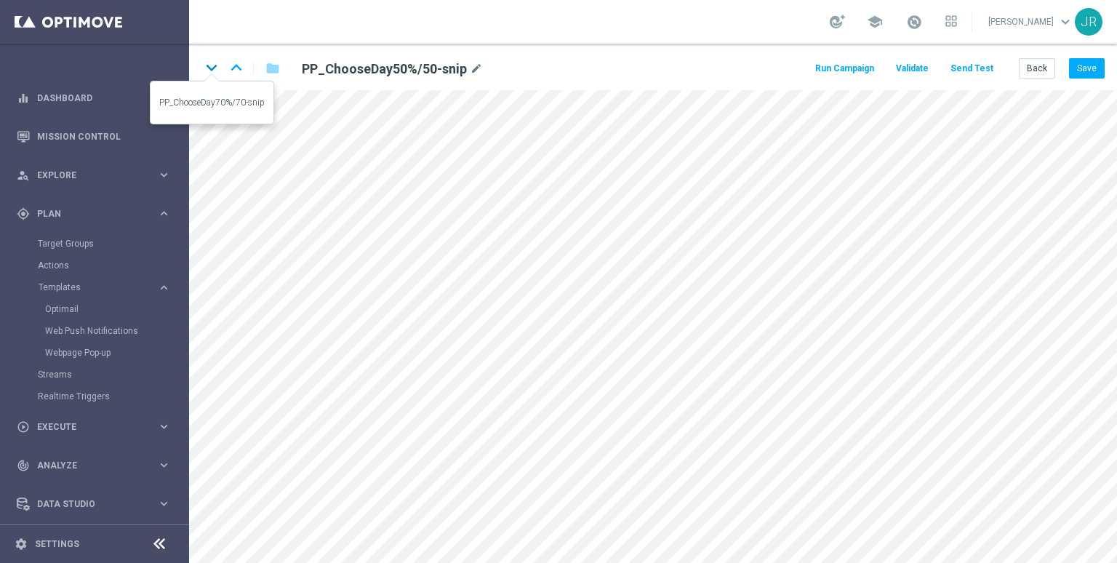
click at [210, 68] on icon "keyboard_arrow_down" at bounding box center [212, 68] width 22 height 22
drag, startPoint x: 1094, startPoint y: 70, endPoint x: 1090, endPoint y: 76, distance: 7.5
click at [1094, 69] on button "Save" at bounding box center [1087, 68] width 36 height 20
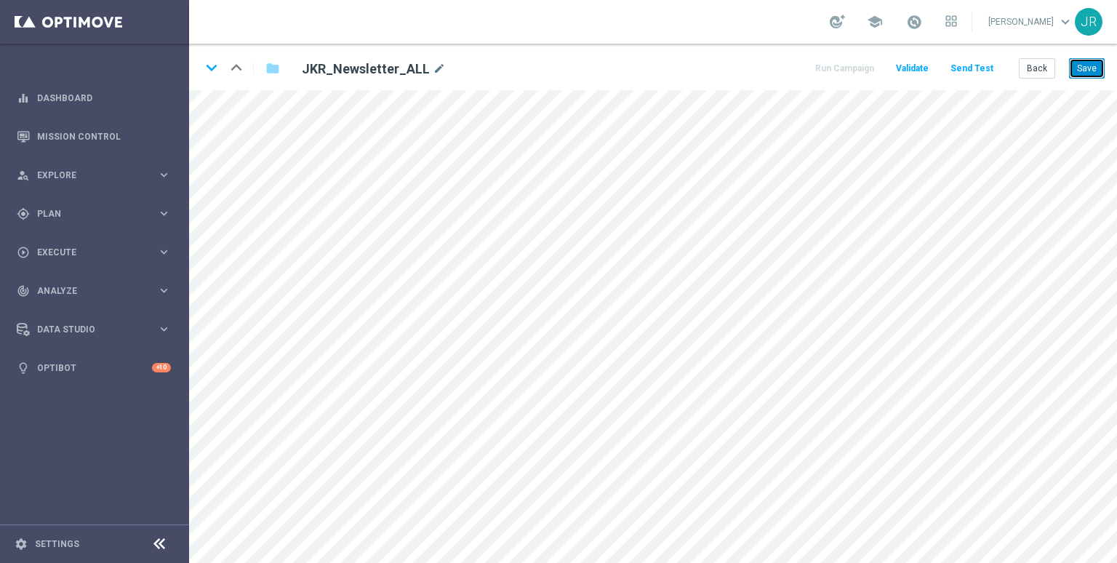
click at [1085, 71] on button "Save" at bounding box center [1087, 68] width 36 height 20
click at [1099, 67] on button "Save" at bounding box center [1087, 68] width 36 height 20
click at [1089, 71] on button "Save" at bounding box center [1087, 68] width 36 height 20
click at [1091, 73] on button "Save" at bounding box center [1087, 68] width 36 height 20
click at [1097, 69] on button "Save" at bounding box center [1087, 68] width 36 height 20
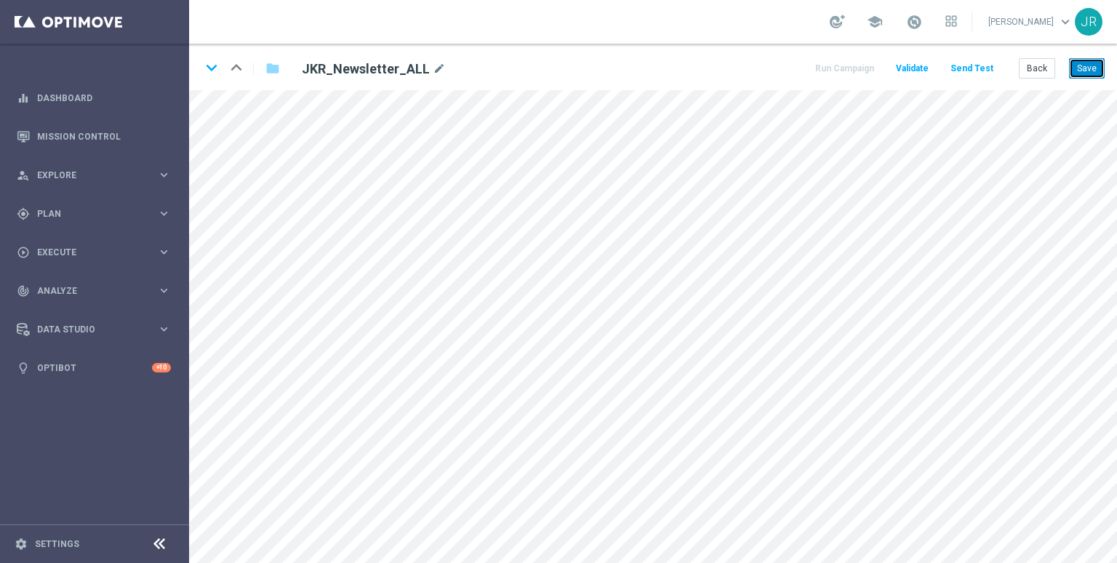
click at [1090, 68] on button "Save" at bounding box center [1087, 68] width 36 height 20
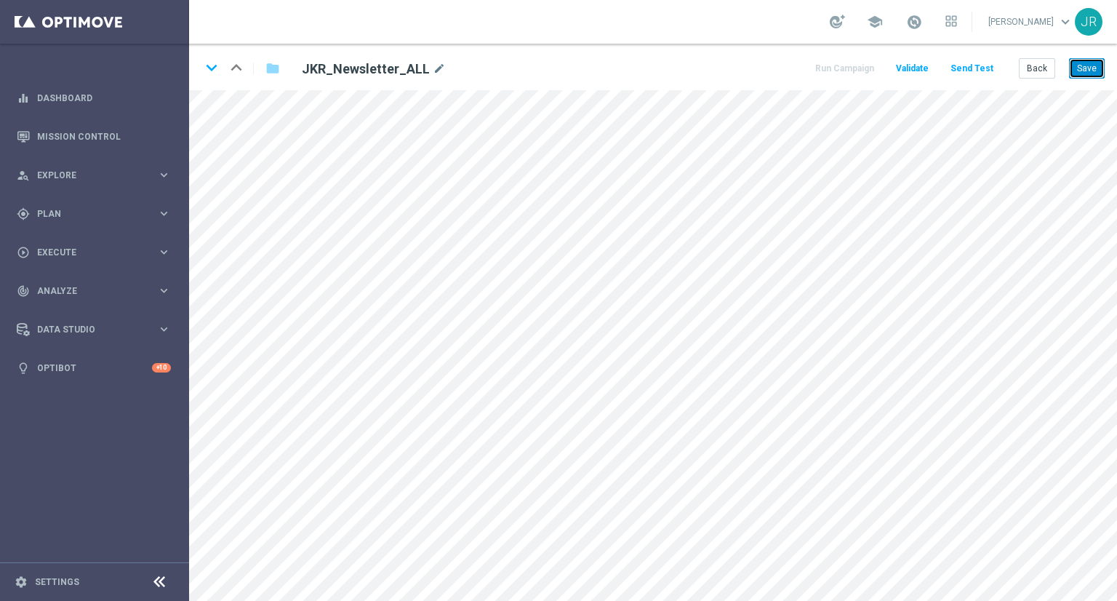
click at [1101, 61] on button "Save" at bounding box center [1087, 68] width 36 height 20
click at [1082, 71] on button "Save" at bounding box center [1087, 68] width 36 height 20
click at [1096, 66] on button "Save" at bounding box center [1087, 68] width 36 height 20
click at [1098, 68] on button "Save" at bounding box center [1087, 68] width 36 height 20
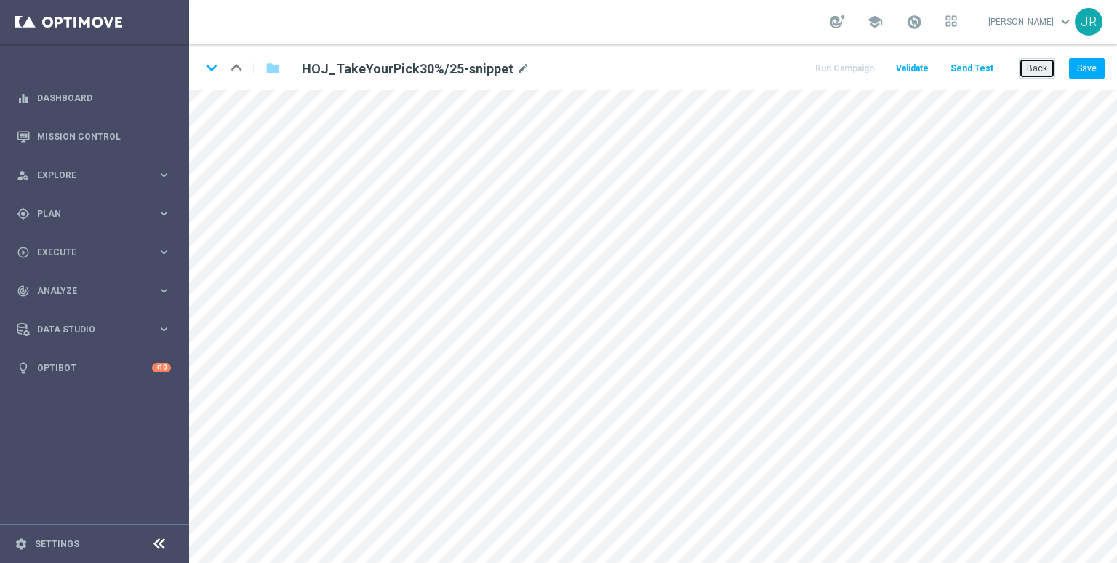
click at [1027, 65] on button "Back" at bounding box center [1037, 68] width 36 height 20
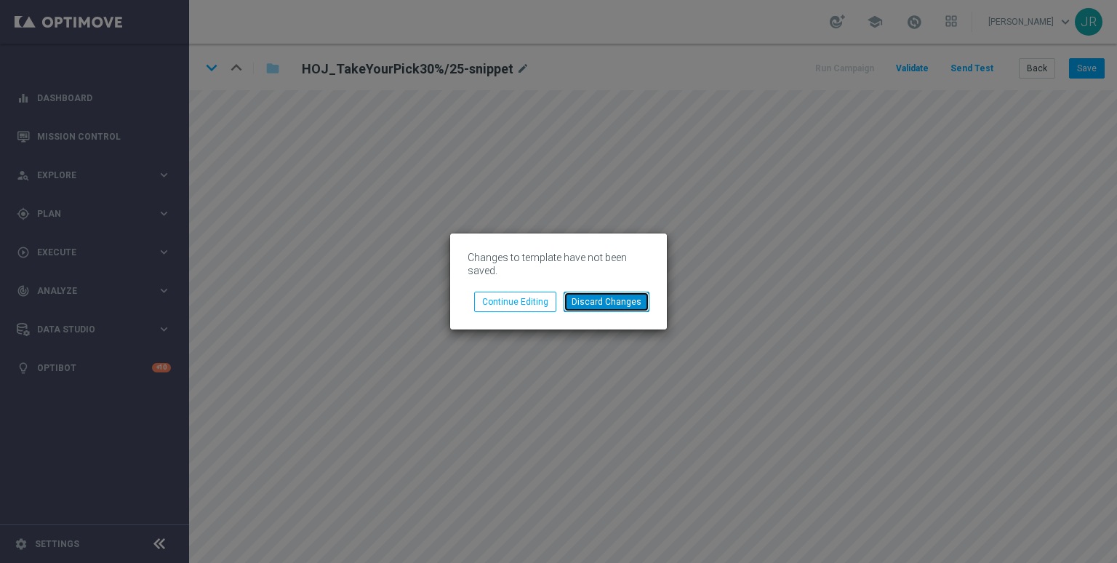
click at [588, 292] on button "Discard Changes" at bounding box center [607, 302] width 86 height 20
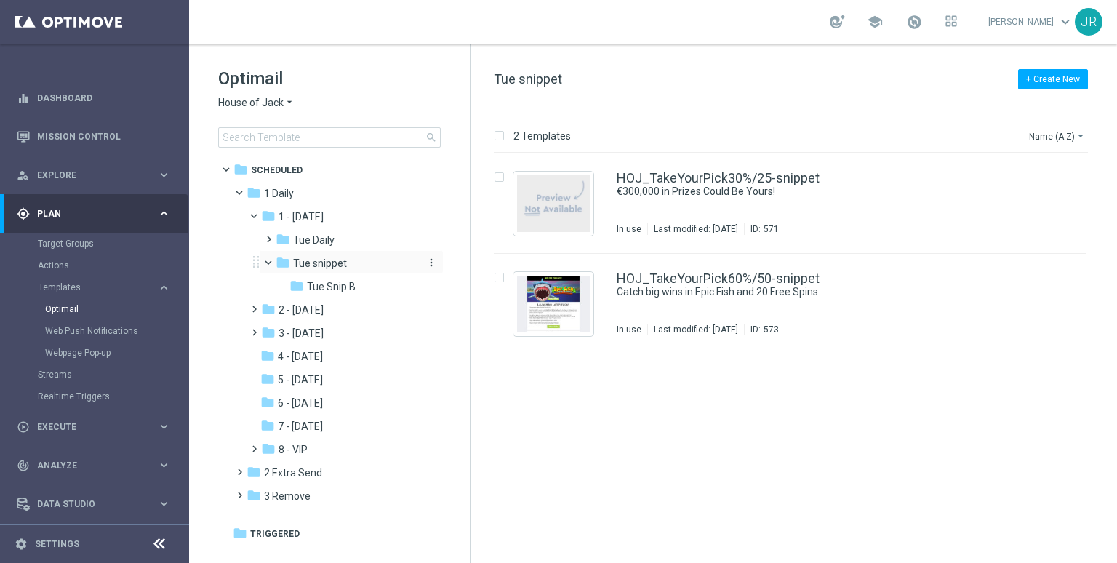
click at [307, 268] on span "Tue snippet" at bounding box center [320, 263] width 54 height 13
click at [547, 204] on img "Press SPACE to select this row." at bounding box center [553, 203] width 73 height 57
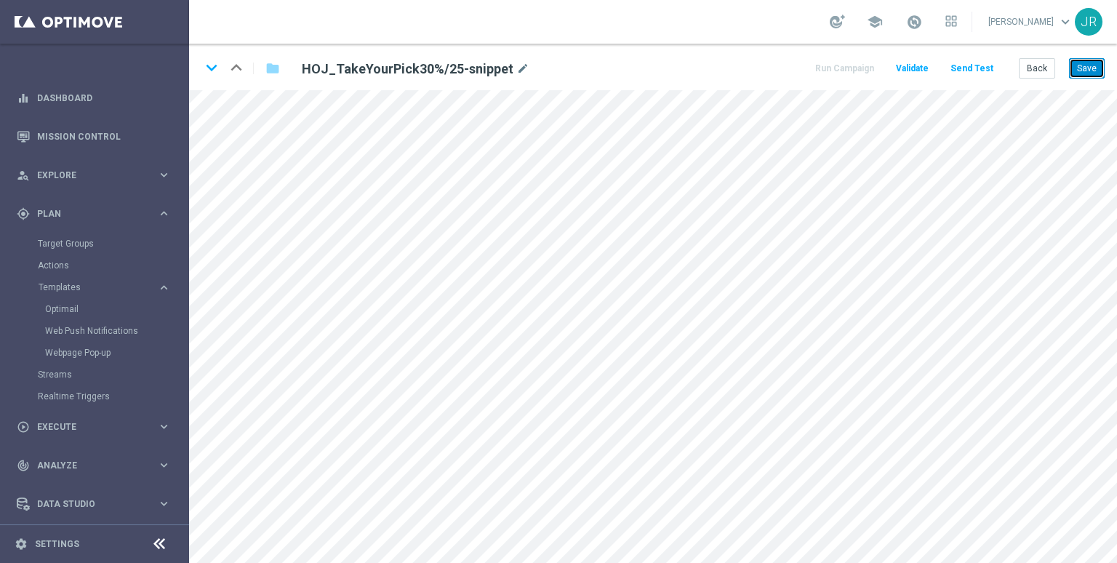
click at [1097, 68] on button "Save" at bounding box center [1087, 68] width 36 height 20
click at [963, 70] on button "Send Test" at bounding box center [971, 69] width 47 height 20
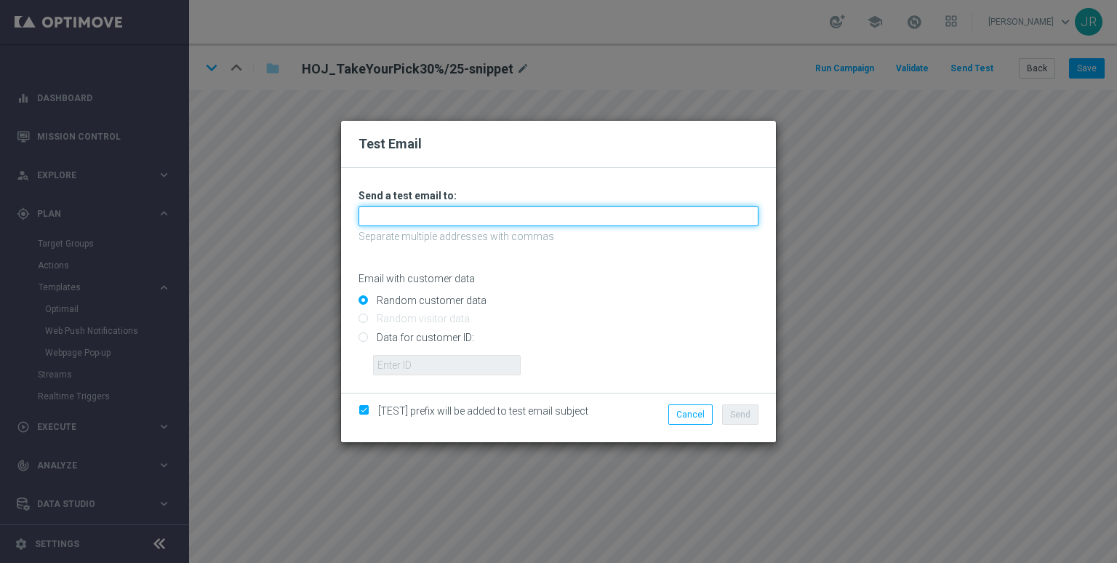
click at [393, 210] on input "text" at bounding box center [558, 216] width 400 height 20
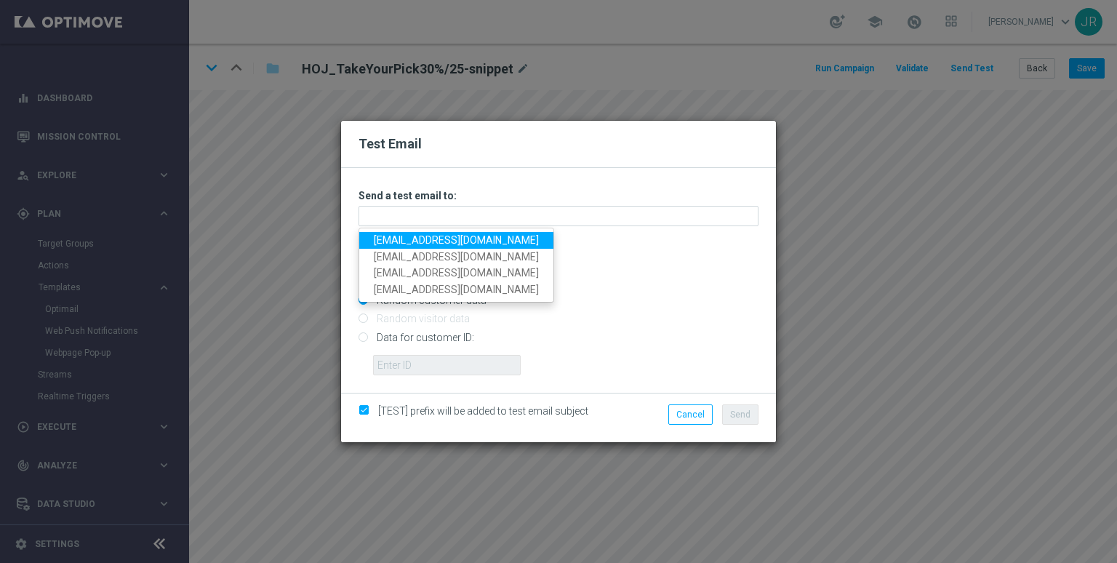
drag, startPoint x: 387, startPoint y: 241, endPoint x: 398, endPoint y: 246, distance: 12.4
click at [387, 241] on link "testingalltesting@gmail.com" at bounding box center [456, 240] width 194 height 17
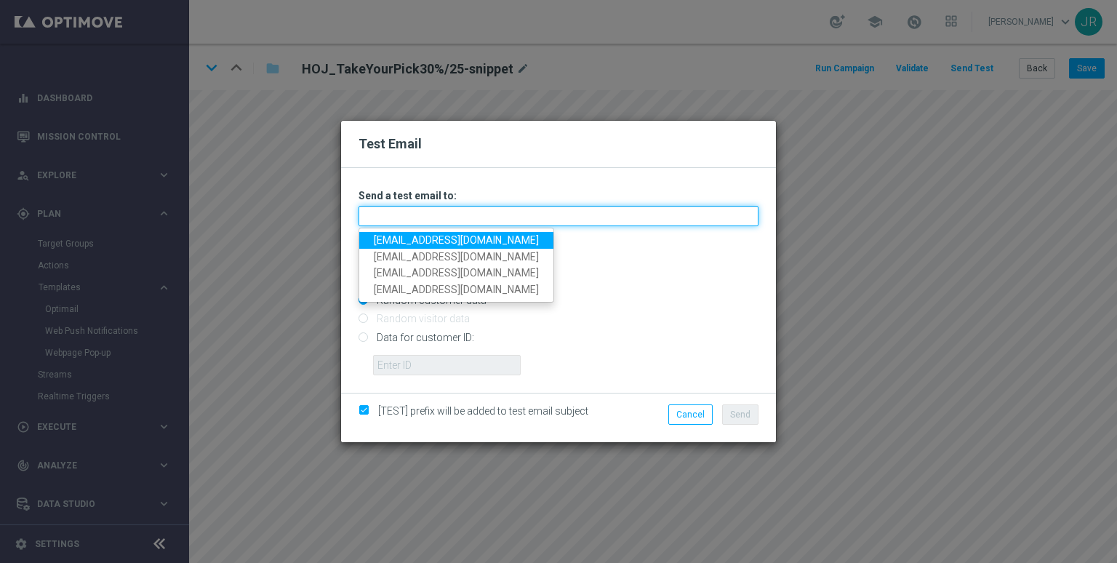
type input "testingalltesting@gmail.com"
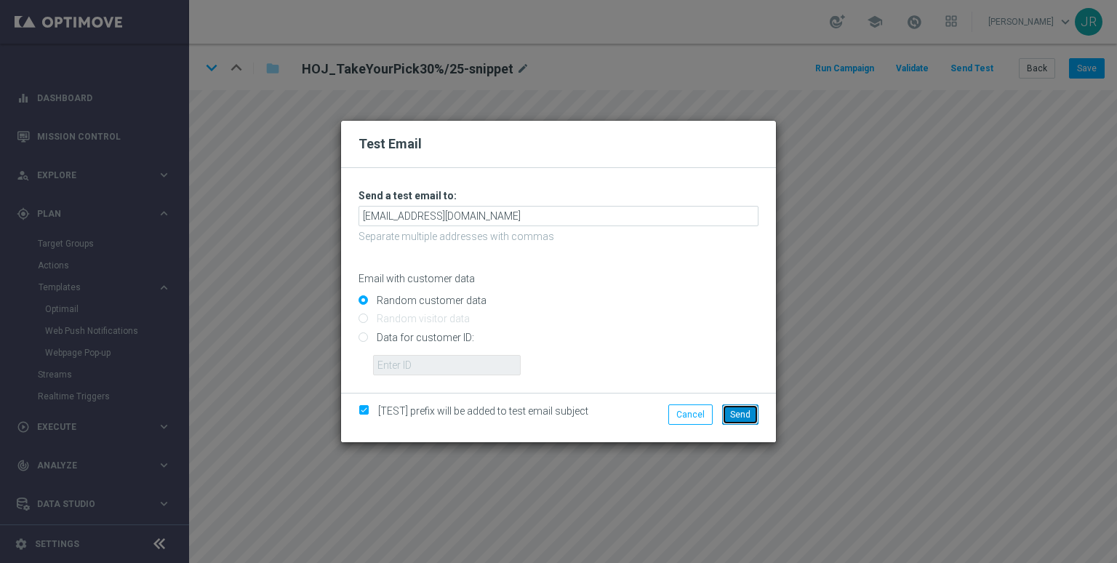
click at [742, 417] on span "Send" at bounding box center [740, 414] width 20 height 10
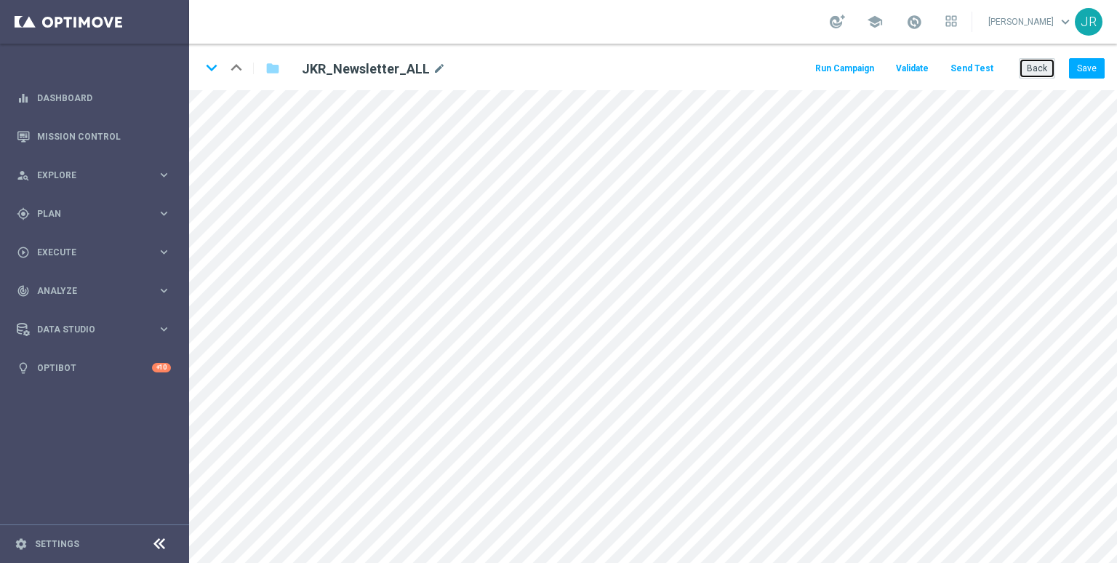
click at [1035, 68] on button "Back" at bounding box center [1037, 68] width 36 height 20
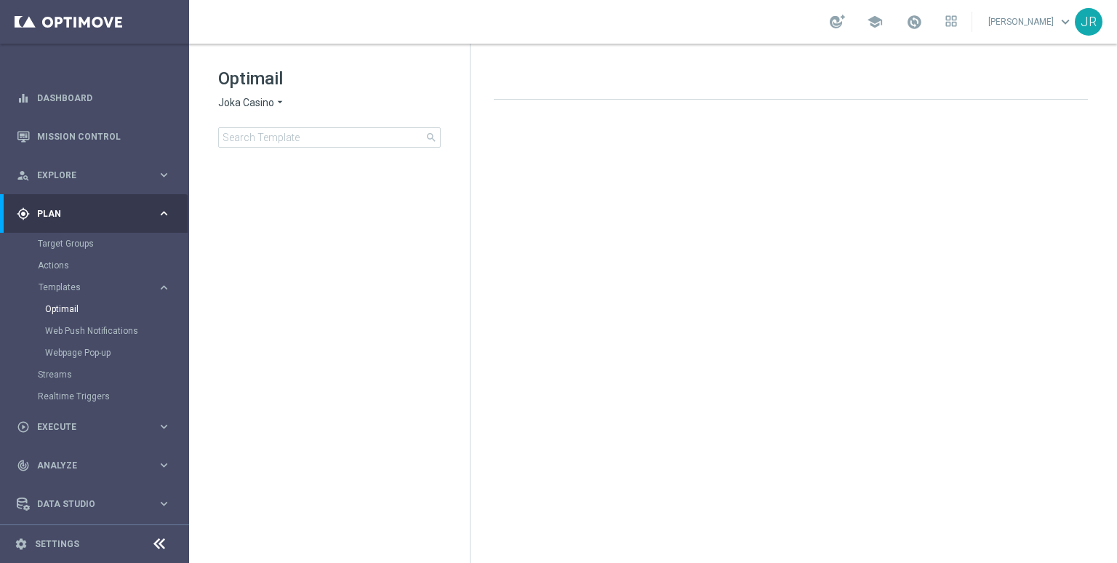
click at [257, 95] on div "Optimail Joka Casino arrow_drop_down × Joka Casino search" at bounding box center [344, 107] width 252 height 81
click at [255, 103] on span "Joka Casino" at bounding box center [246, 103] width 56 height 14
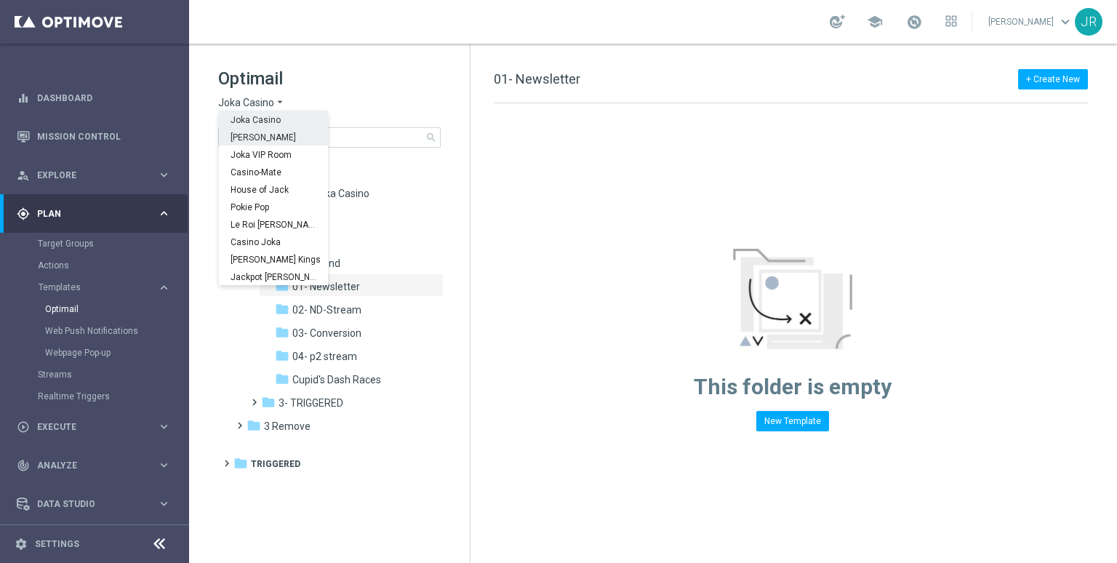
click at [0, 0] on span "King Johnnie" at bounding box center [0, 0] width 0 height 0
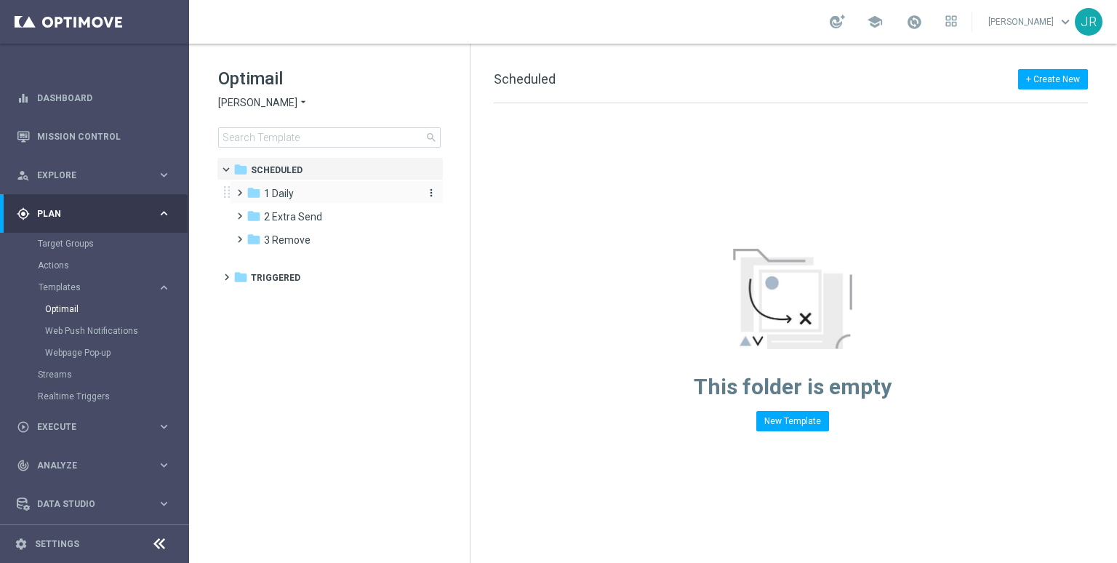
click at [286, 199] on span "1 Daily" at bounding box center [279, 193] width 30 height 13
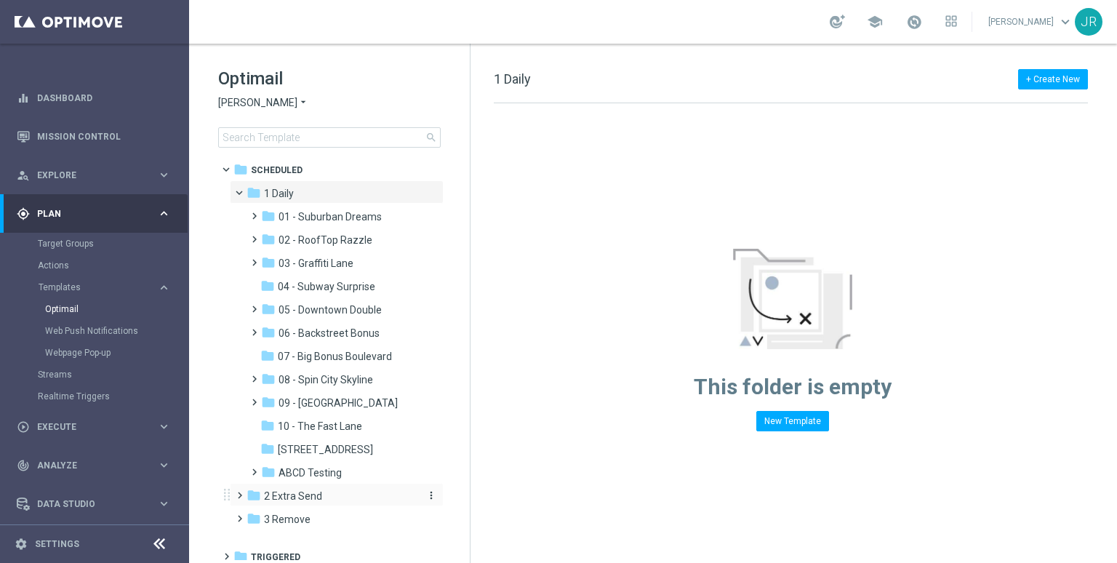
click at [324, 493] on div "folder 2 Extra Send" at bounding box center [329, 496] width 167 height 17
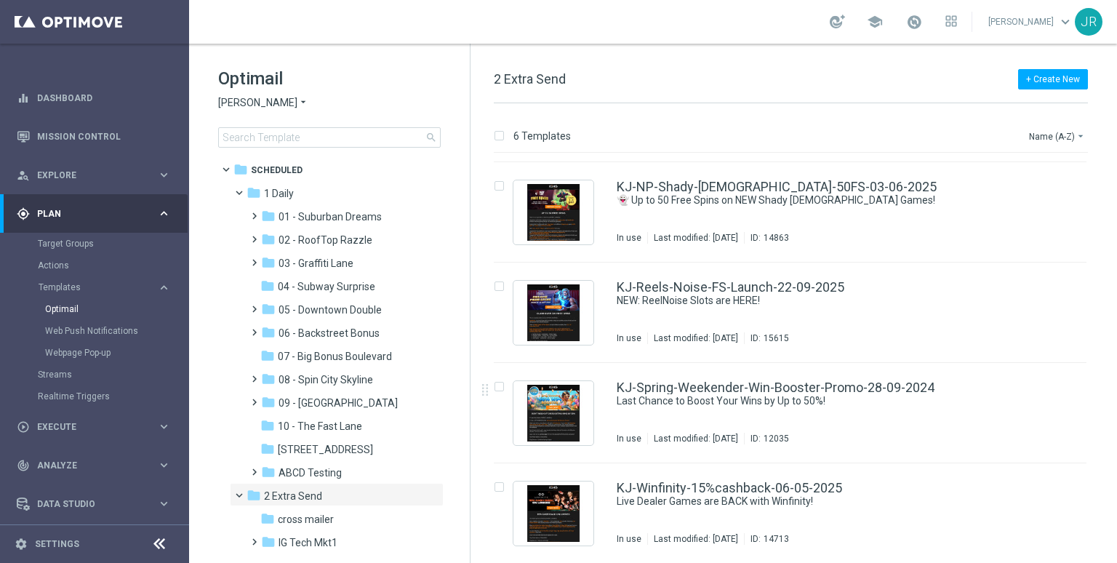
scroll to position [170, 0]
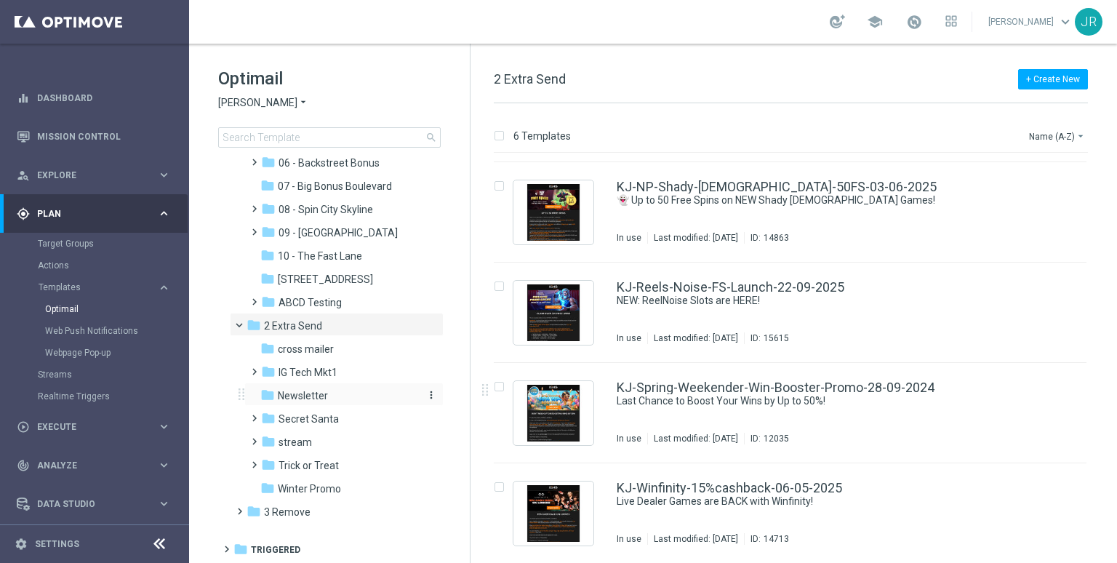
click at [308, 402] on div "folder Newsletter" at bounding box center [337, 396] width 155 height 17
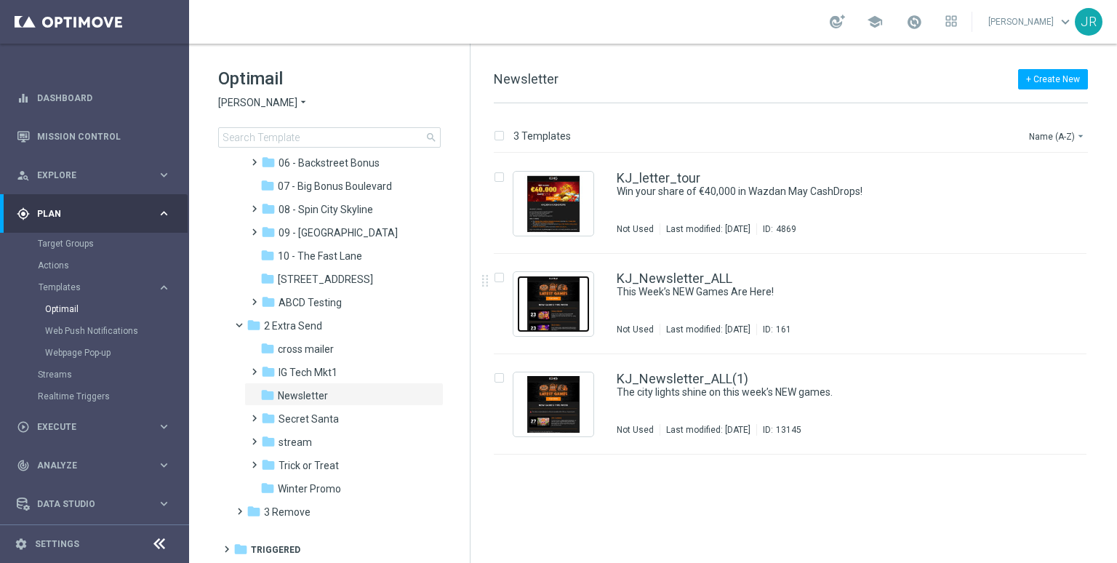
drag, startPoint x: 546, startPoint y: 310, endPoint x: 575, endPoint y: 376, distance: 71.6
click at [547, 310] on img "Press SPACE to select this row." at bounding box center [553, 304] width 73 height 57
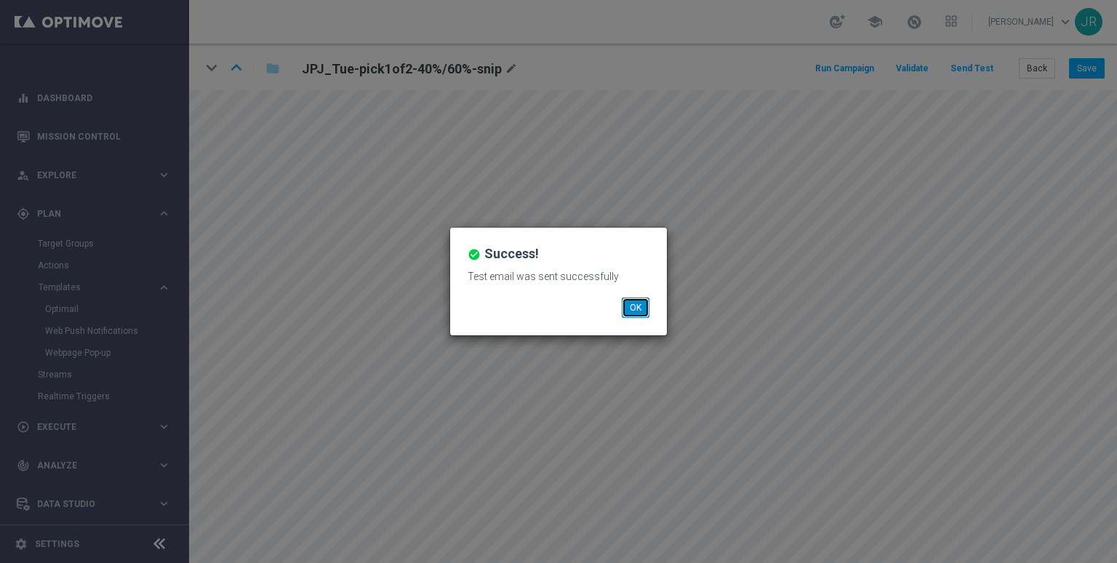
click at [637, 303] on button "OK" at bounding box center [636, 307] width 28 height 20
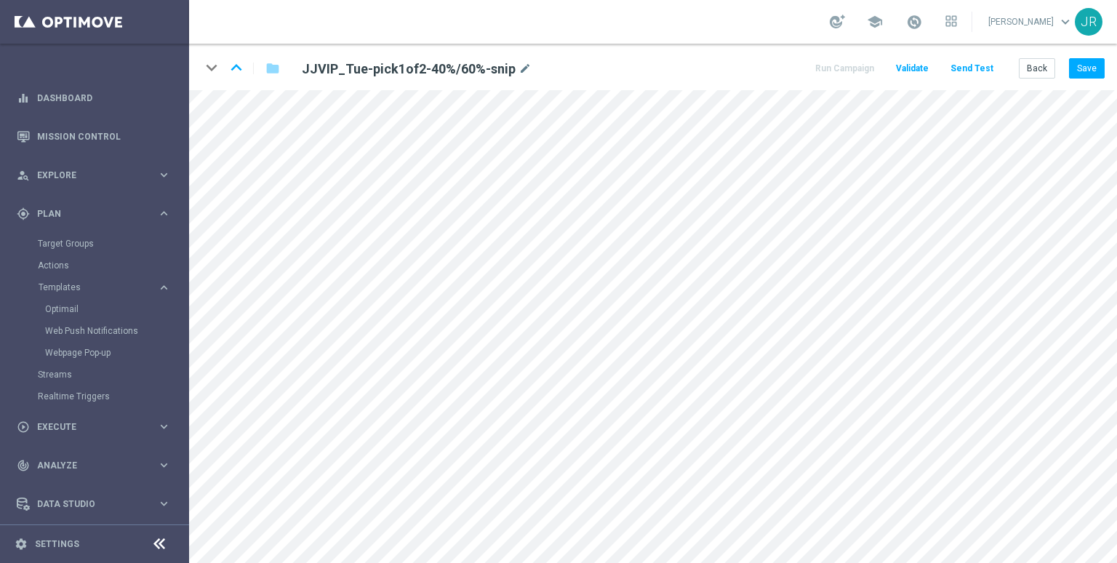
click at [1084, 57] on div "keyboard_arrow_down keyboard_arrow_up folder JJVIP_Tue-pick1of2-40%/60%-snip mo…" at bounding box center [653, 67] width 928 height 47
click at [1086, 65] on button "Save" at bounding box center [1087, 68] width 36 height 20
click at [1089, 68] on button "Save" at bounding box center [1087, 68] width 36 height 20
click at [1094, 68] on button "Save" at bounding box center [1087, 68] width 36 height 20
click at [970, 60] on button "Send Test" at bounding box center [971, 69] width 47 height 20
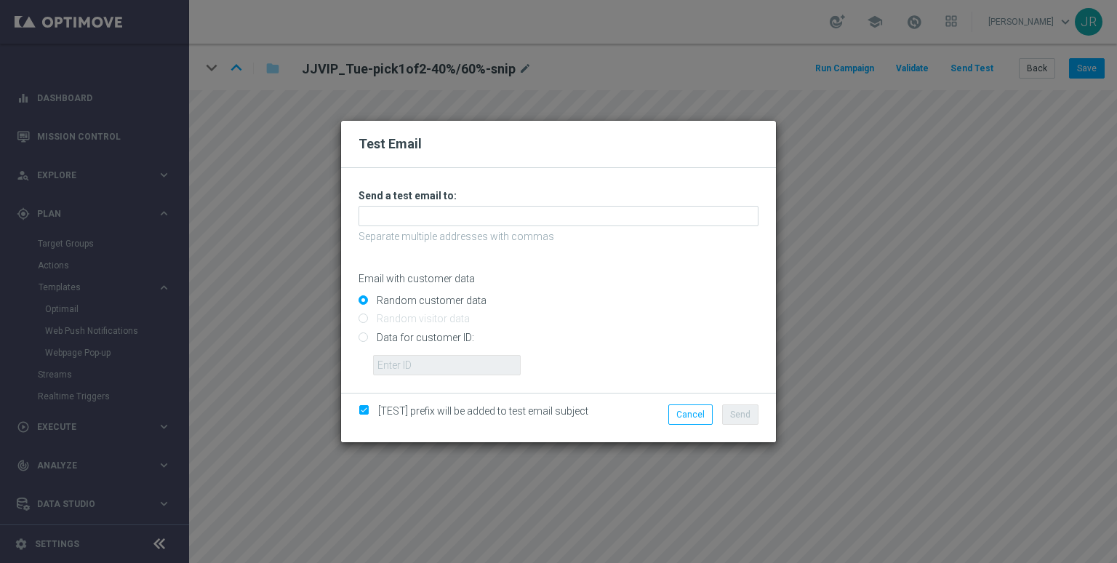
click at [465, 225] on div "Unable to send test email. If this problem persists, contact your CSM for assis…" at bounding box center [558, 282] width 400 height 186
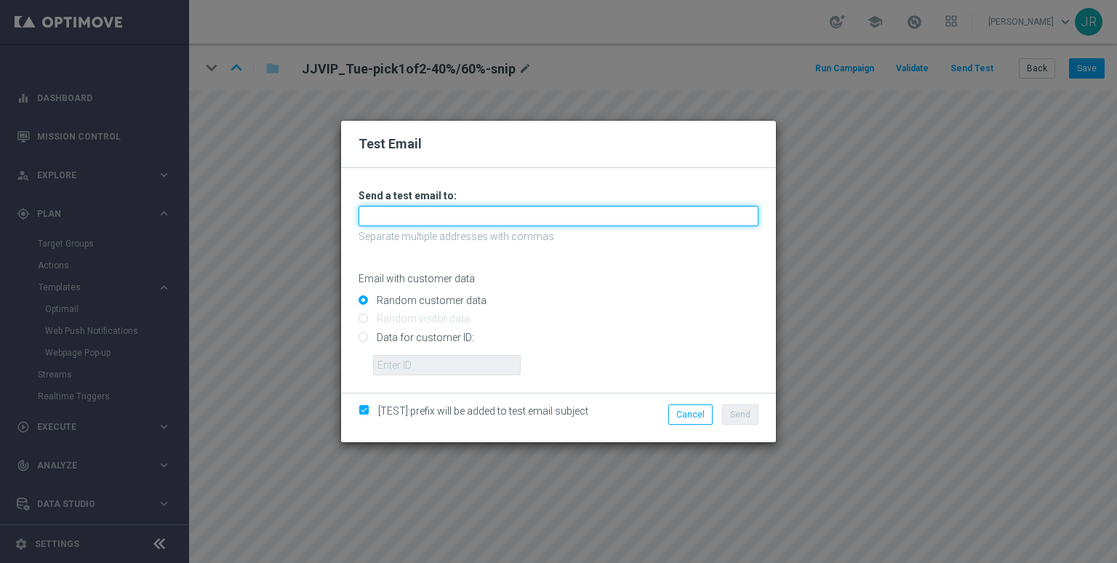
click at [454, 216] on input "text" at bounding box center [558, 216] width 400 height 20
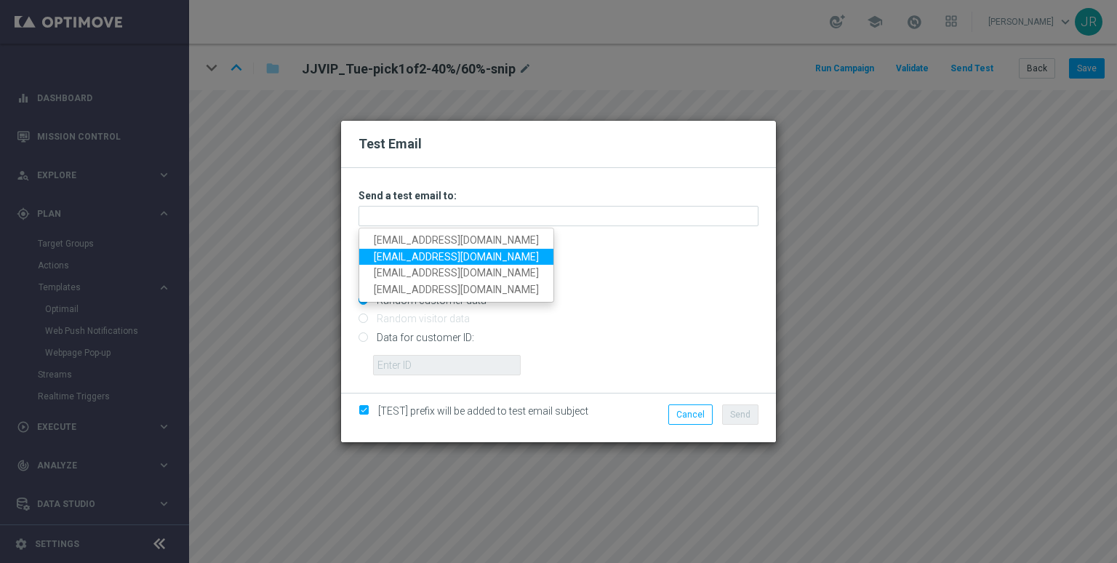
drag, startPoint x: 385, startPoint y: 257, endPoint x: 520, endPoint y: 313, distance: 146.7
click at [386, 257] on link "judithmedialab@gmail.com" at bounding box center [456, 257] width 194 height 17
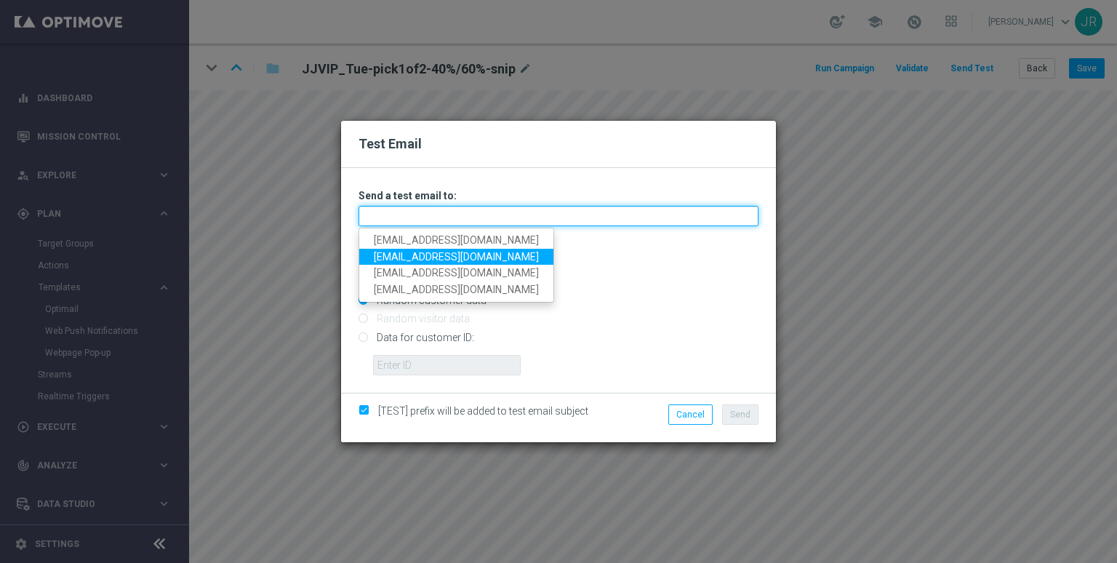
type input "judithmedialab@gmail.com"
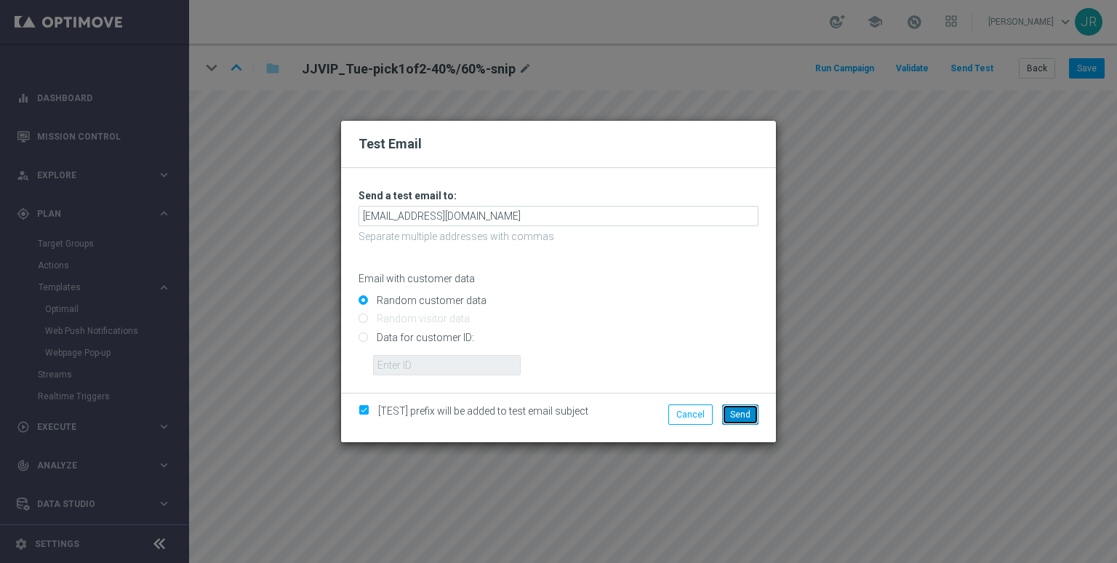
click at [735, 408] on button "Send" at bounding box center [740, 414] width 36 height 20
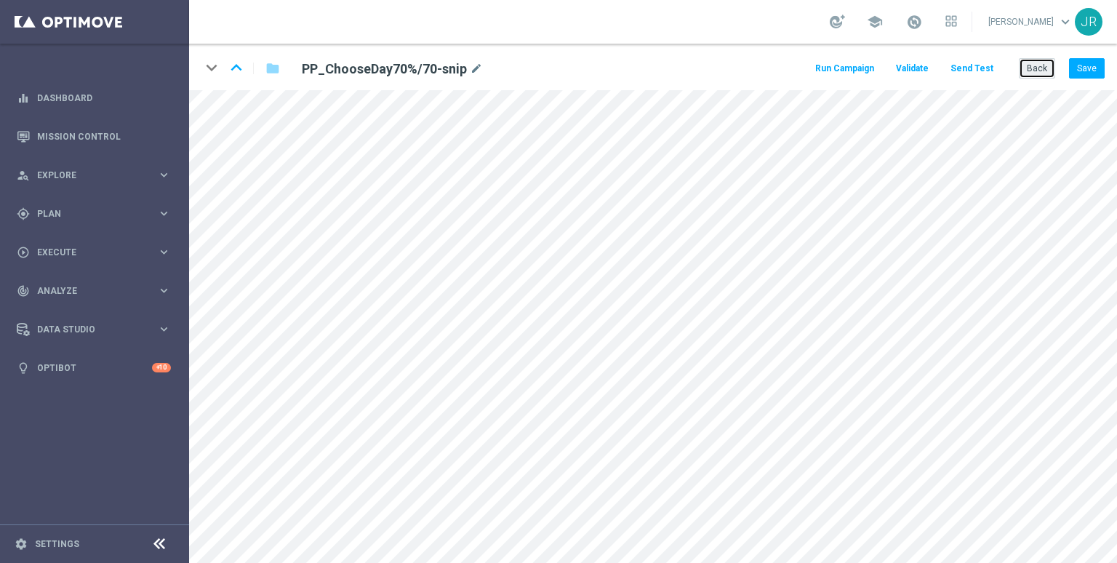
click at [1035, 73] on button "Back" at bounding box center [1037, 68] width 36 height 20
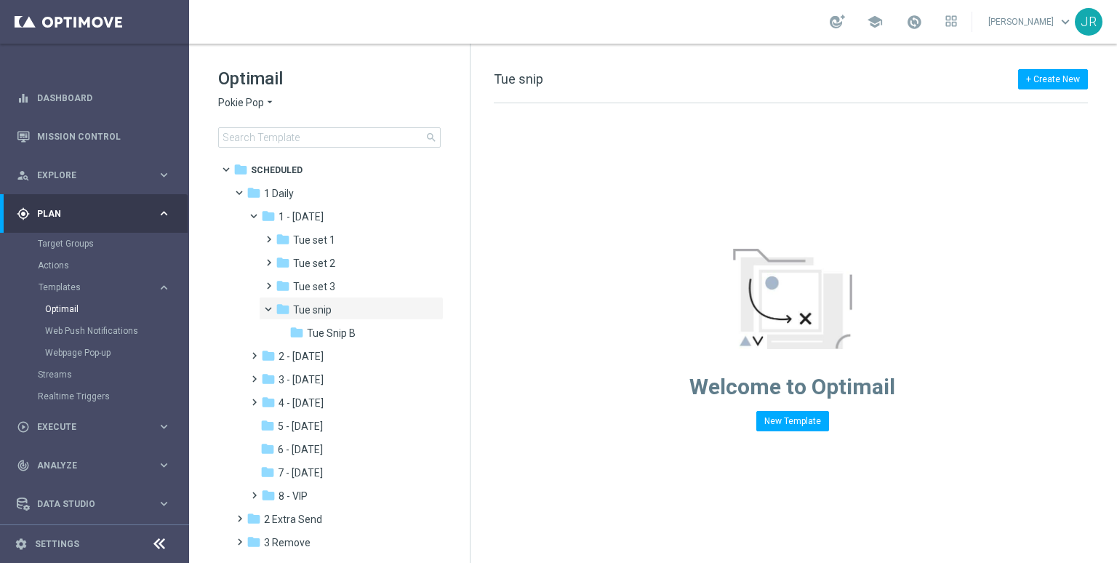
click at [238, 105] on span "Pokie Pop" at bounding box center [241, 103] width 46 height 14
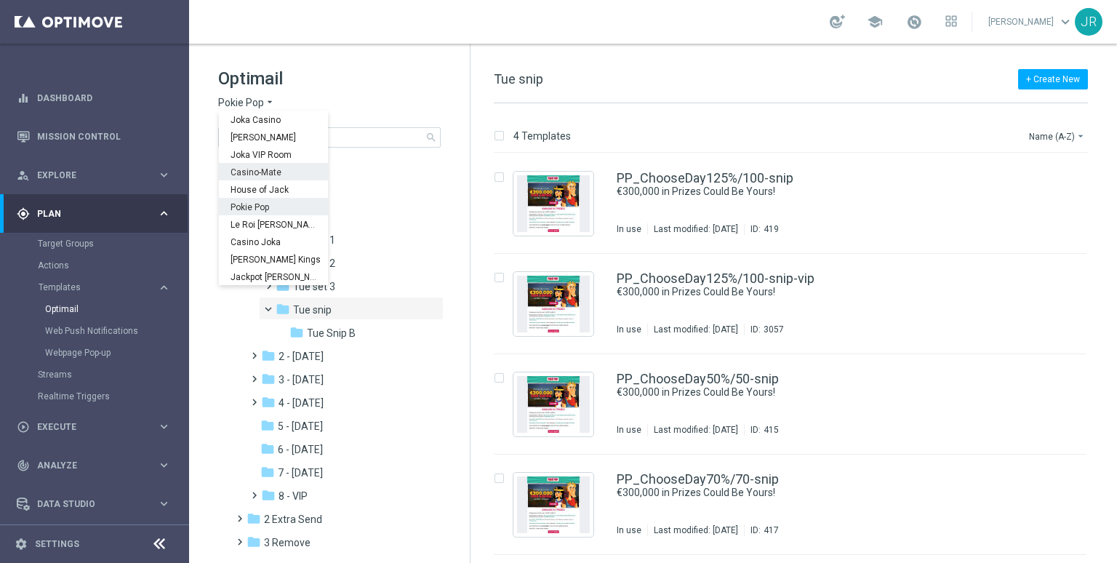
click at [0, 0] on span "Casino-Mate" at bounding box center [0, 0] width 0 height 0
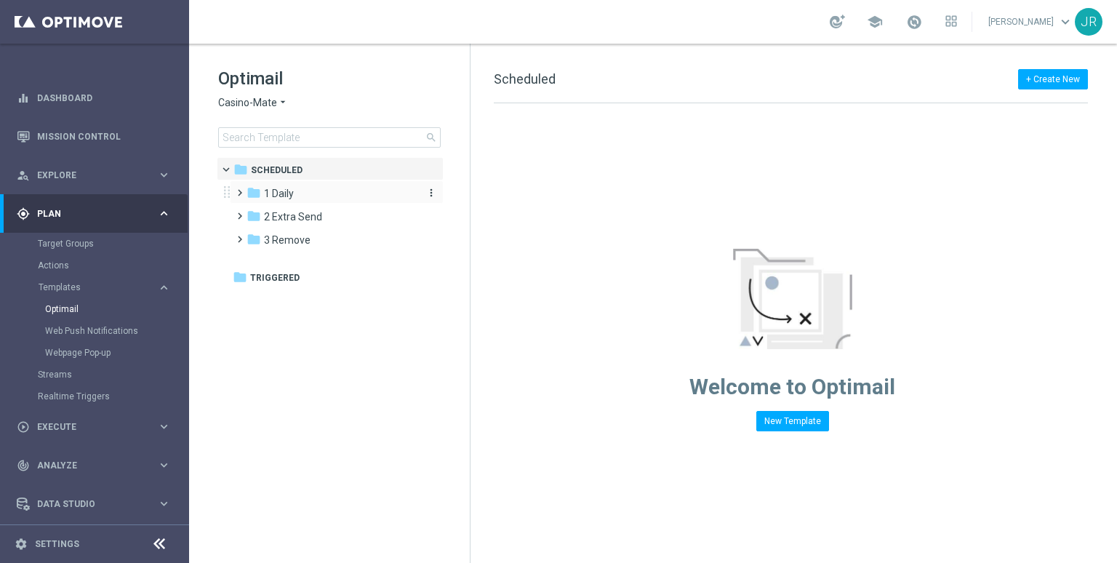
click at [305, 197] on div "folder 1 Daily" at bounding box center [329, 193] width 167 height 17
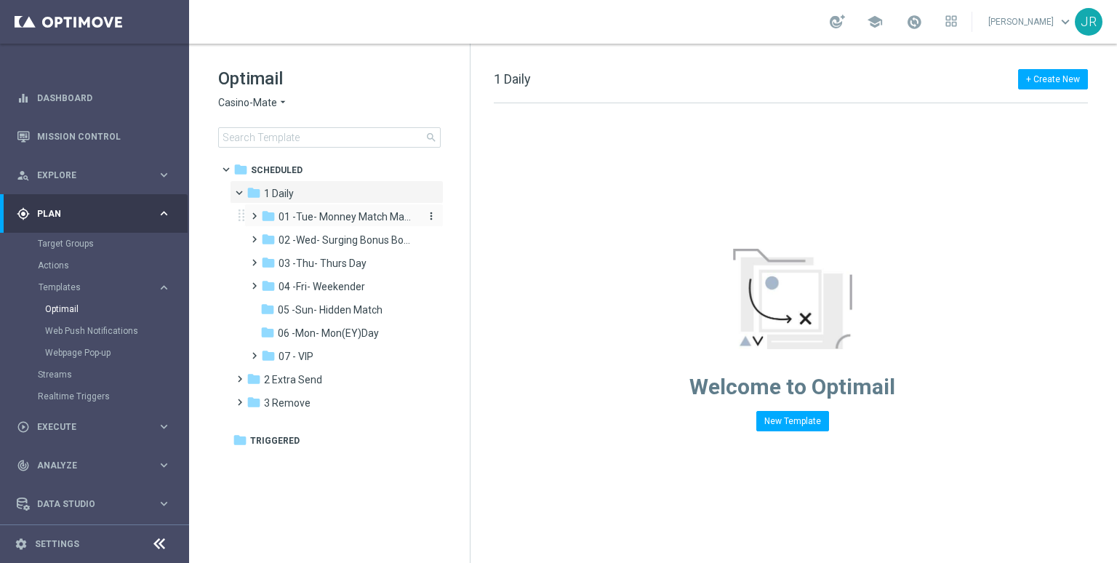
click at [309, 217] on span "01 -Tue- Monney Match Maker" at bounding box center [346, 216] width 137 height 13
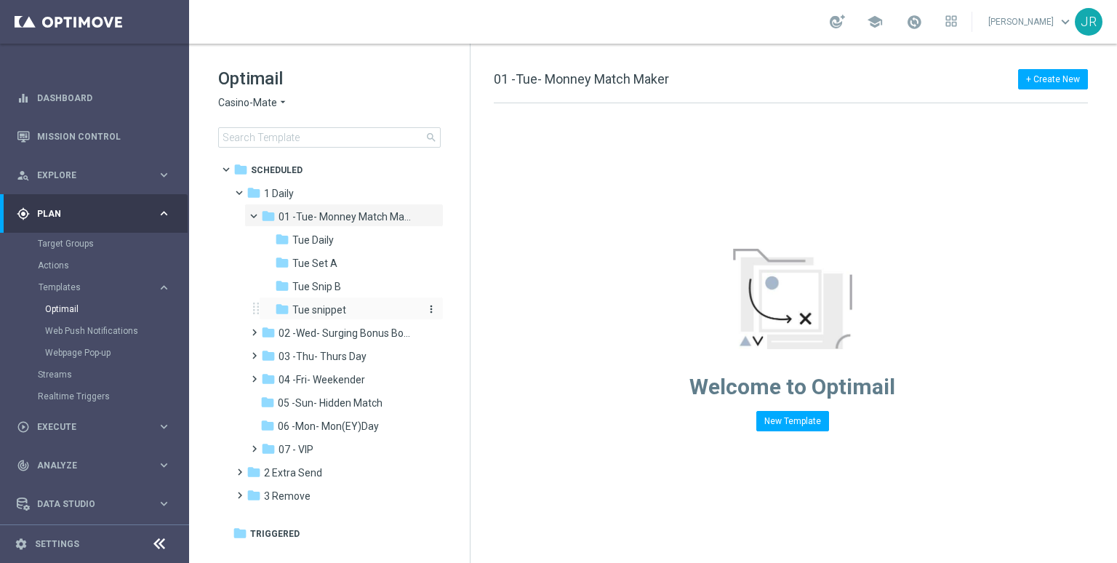
click at [322, 312] on span "Tue snippet" at bounding box center [319, 309] width 54 height 13
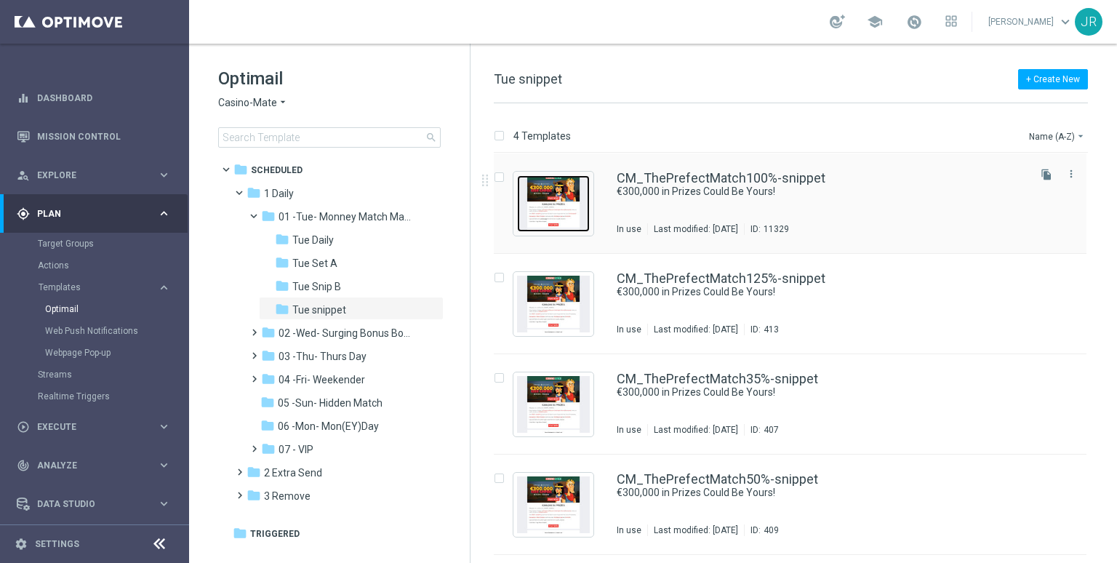
click at [567, 214] on img "Press SPACE to select this row." at bounding box center [553, 203] width 73 height 57
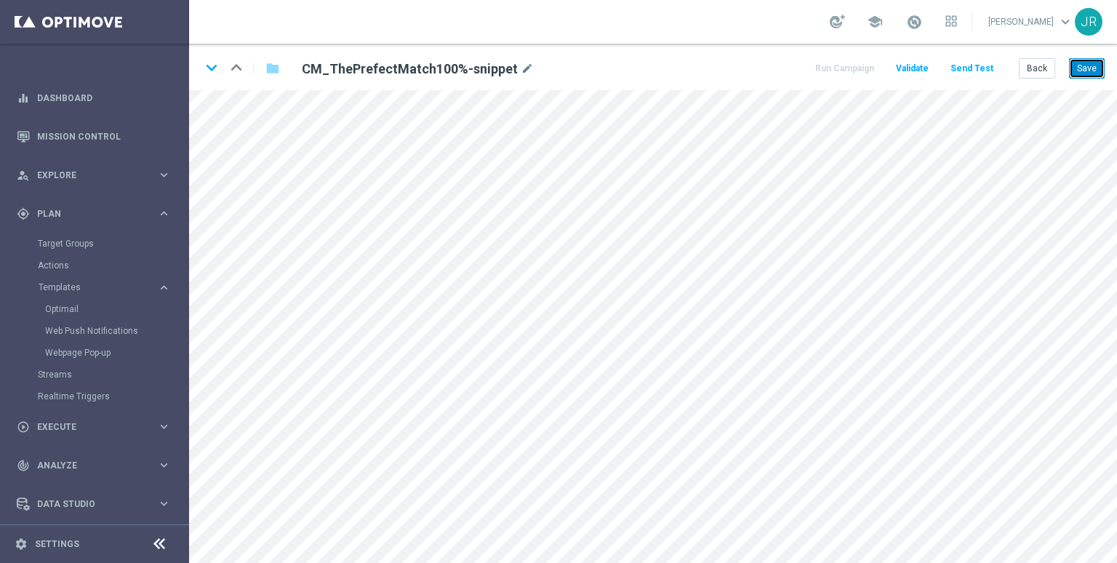
click at [1096, 71] on button "Save" at bounding box center [1087, 68] width 36 height 20
click at [1084, 65] on button "Save" at bounding box center [1087, 68] width 36 height 20
click at [970, 73] on button "Send Test" at bounding box center [971, 69] width 47 height 20
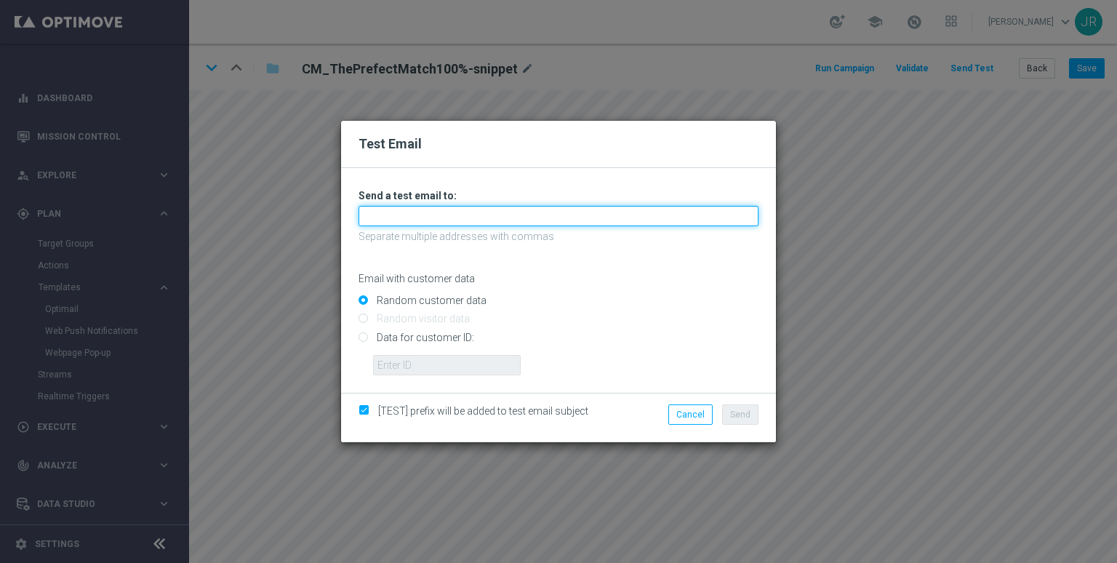
drag, startPoint x: 445, startPoint y: 217, endPoint x: 433, endPoint y: 225, distance: 13.7
click at [445, 217] on input "text" at bounding box center [558, 216] width 400 height 20
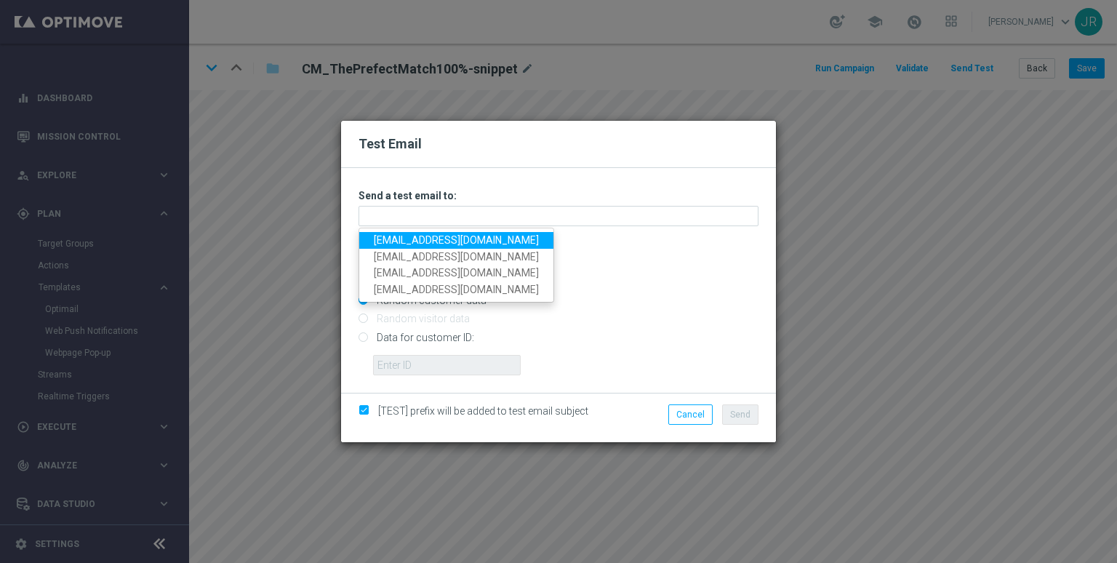
click at [416, 235] on link "testingalltesting@gmail.com" at bounding box center [456, 240] width 194 height 17
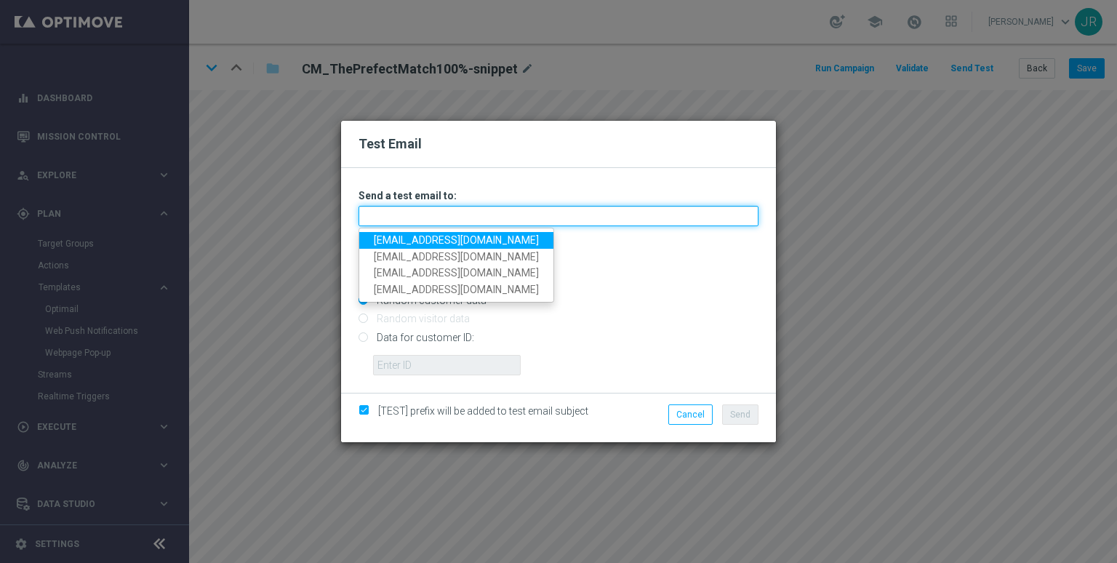
type input "testingalltesting@gmail.com"
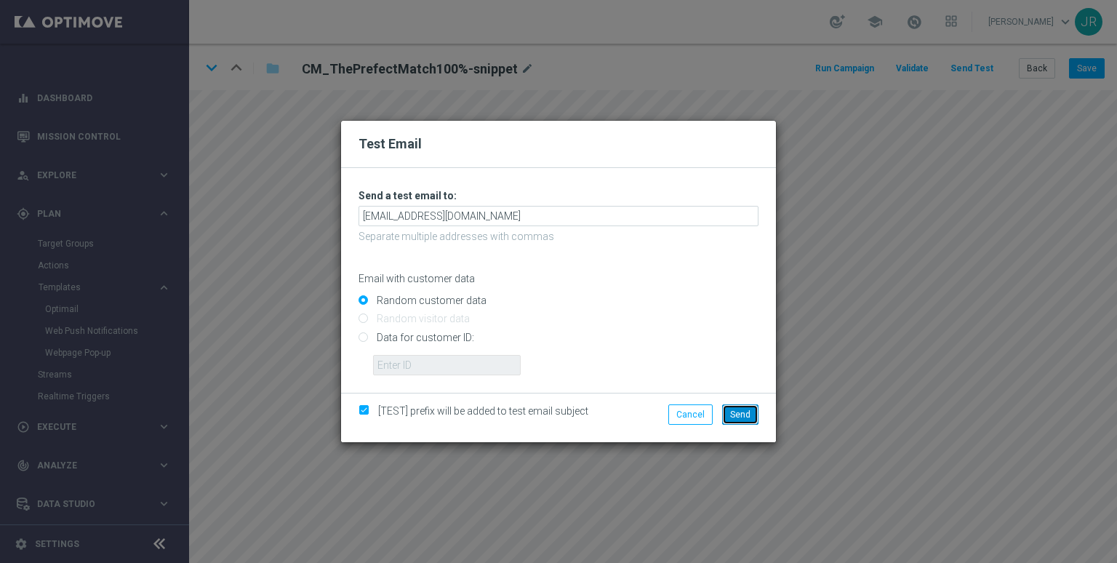
click at [742, 414] on span "Send" at bounding box center [740, 414] width 20 height 10
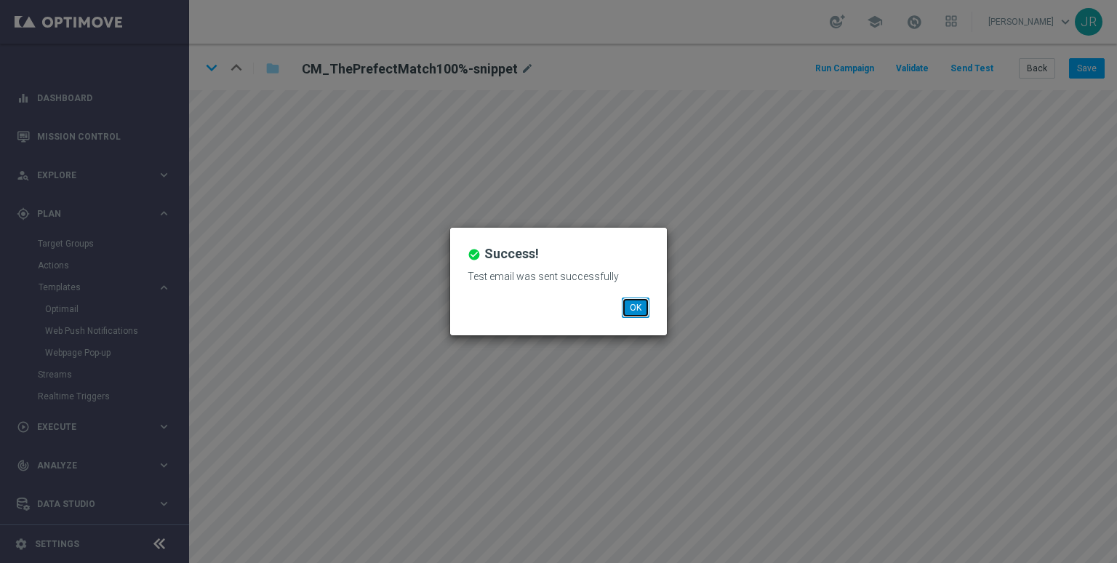
click at [630, 310] on button "OK" at bounding box center [636, 307] width 28 height 20
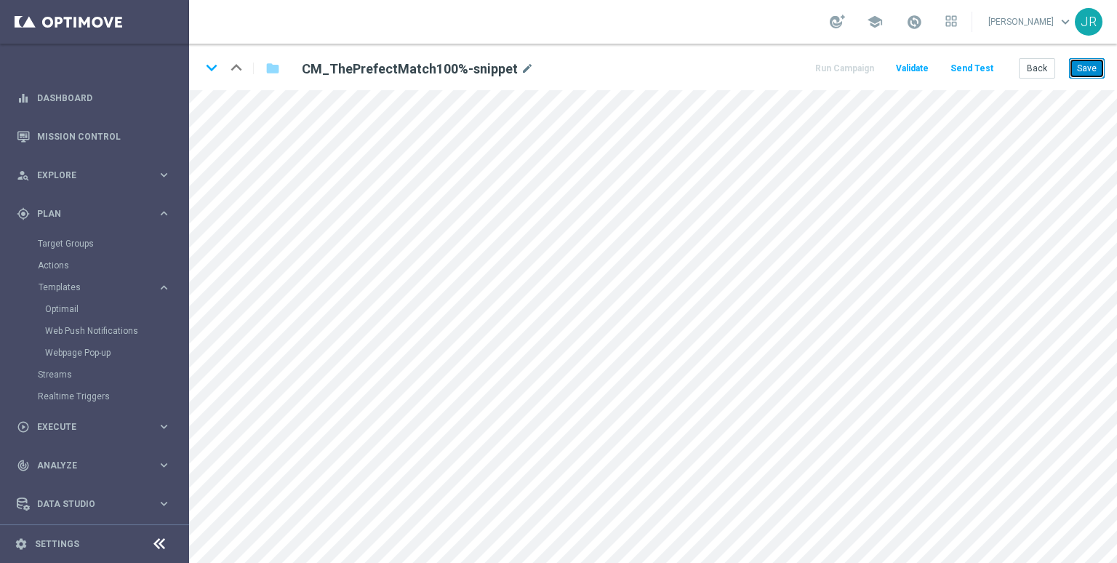
click at [1099, 71] on button "Save" at bounding box center [1087, 68] width 36 height 20
click at [1091, 73] on button "Save" at bounding box center [1087, 68] width 36 height 20
click at [1078, 64] on button "Save" at bounding box center [1087, 68] width 36 height 20
click at [214, 65] on icon "keyboard_arrow_down" at bounding box center [212, 68] width 22 height 22
drag, startPoint x: 1086, startPoint y: 68, endPoint x: 1089, endPoint y: 84, distance: 15.5
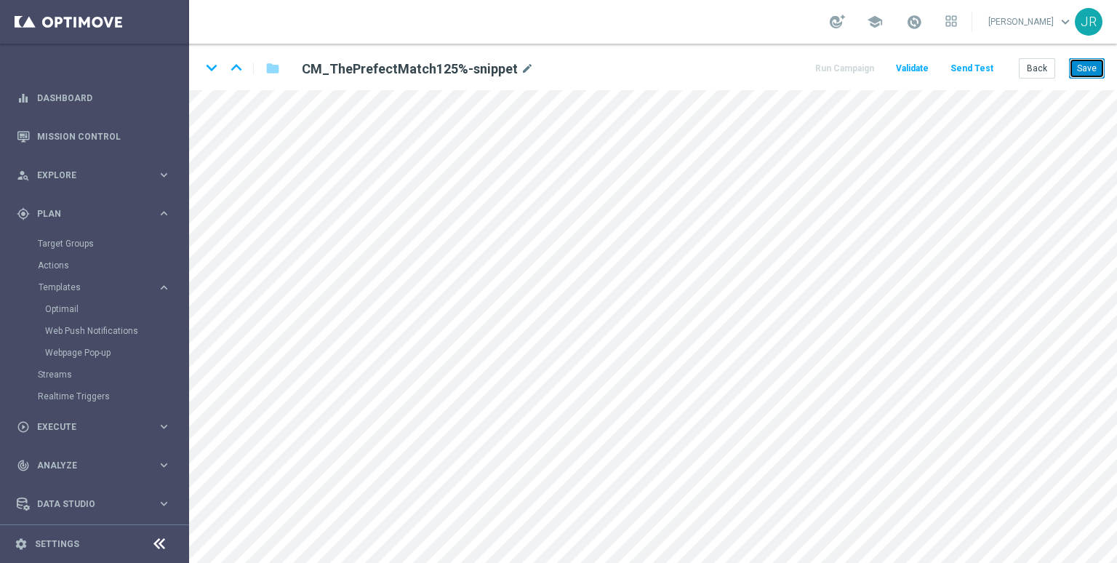
click at [1088, 72] on button "Save" at bounding box center [1087, 68] width 36 height 20
click at [212, 65] on icon "keyboard_arrow_down" at bounding box center [212, 68] width 22 height 22
click at [1085, 68] on button "Save" at bounding box center [1087, 68] width 36 height 20
click at [212, 61] on icon "keyboard_arrow_down" at bounding box center [212, 68] width 22 height 22
click at [1093, 73] on button "Save" at bounding box center [1087, 68] width 36 height 20
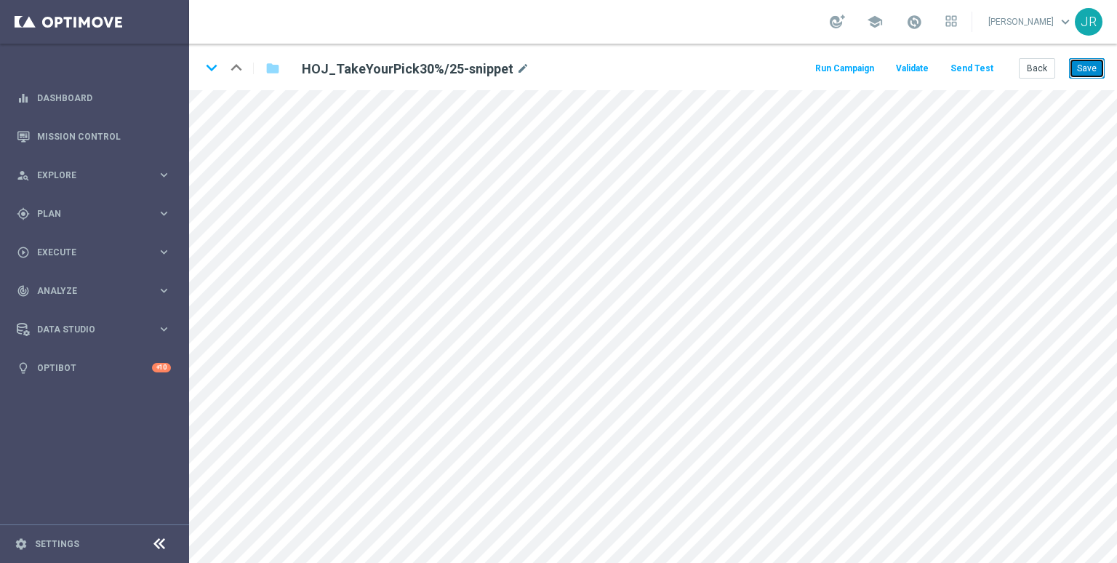
drag, startPoint x: 1082, startPoint y: 60, endPoint x: 1088, endPoint y: 76, distance: 17.7
click at [1082, 60] on button "Save" at bounding box center [1087, 68] width 36 height 20
click at [1097, 67] on button "Save" at bounding box center [1087, 68] width 36 height 20
drag, startPoint x: 1098, startPoint y: 66, endPoint x: 1111, endPoint y: 89, distance: 26.1
click at [1097, 67] on button "Save" at bounding box center [1087, 68] width 36 height 20
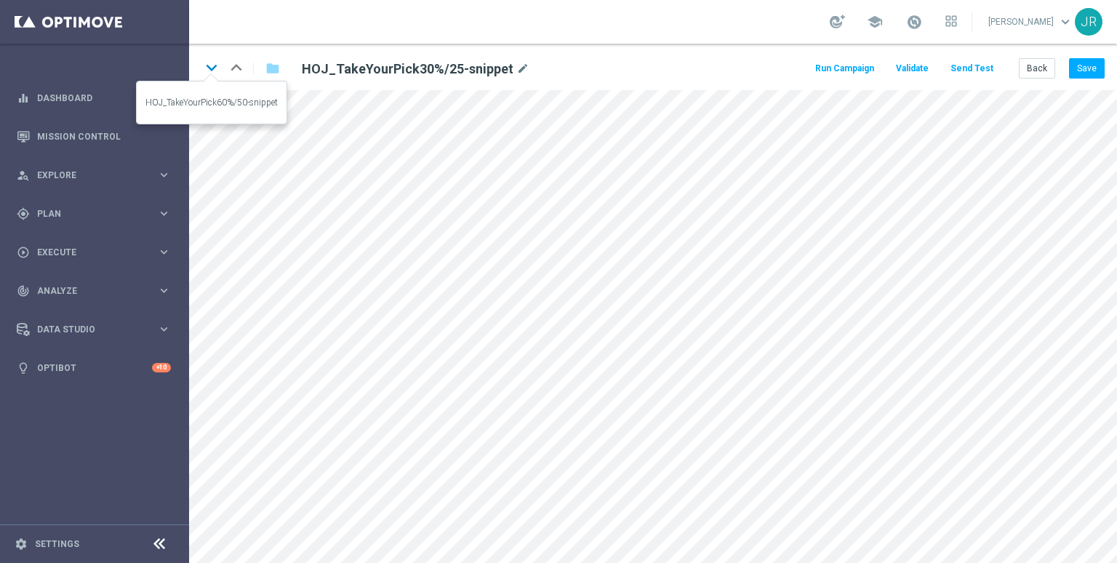
click at [209, 66] on icon "keyboard_arrow_down" at bounding box center [212, 68] width 22 height 22
click at [1096, 66] on button "Save" at bounding box center [1087, 68] width 36 height 20
click at [1094, 71] on button "Save" at bounding box center [1087, 68] width 36 height 20
click at [1087, 67] on button "Save" at bounding box center [1087, 68] width 36 height 20
click at [1080, 72] on button "Save" at bounding box center [1087, 68] width 36 height 20
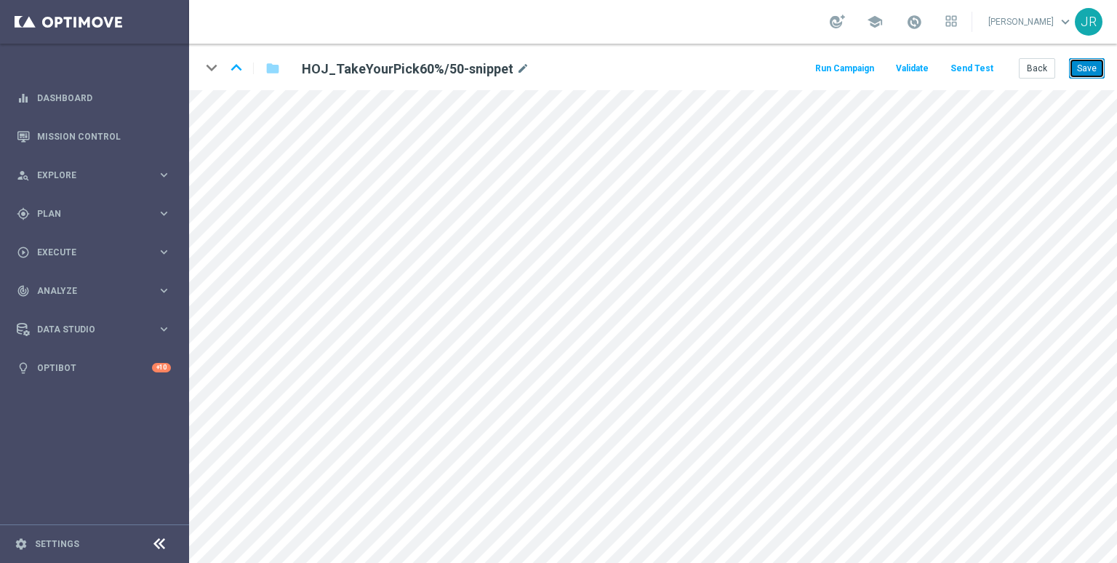
drag, startPoint x: 1091, startPoint y: 71, endPoint x: 1101, endPoint y: 88, distance: 19.6
click at [1091, 71] on button "Save" at bounding box center [1087, 68] width 36 height 20
click at [233, 68] on icon "keyboard_arrow_up" at bounding box center [236, 68] width 22 height 22
click at [1091, 73] on button "Save" at bounding box center [1087, 68] width 36 height 20
click at [1089, 60] on button "Save" at bounding box center [1087, 68] width 36 height 20
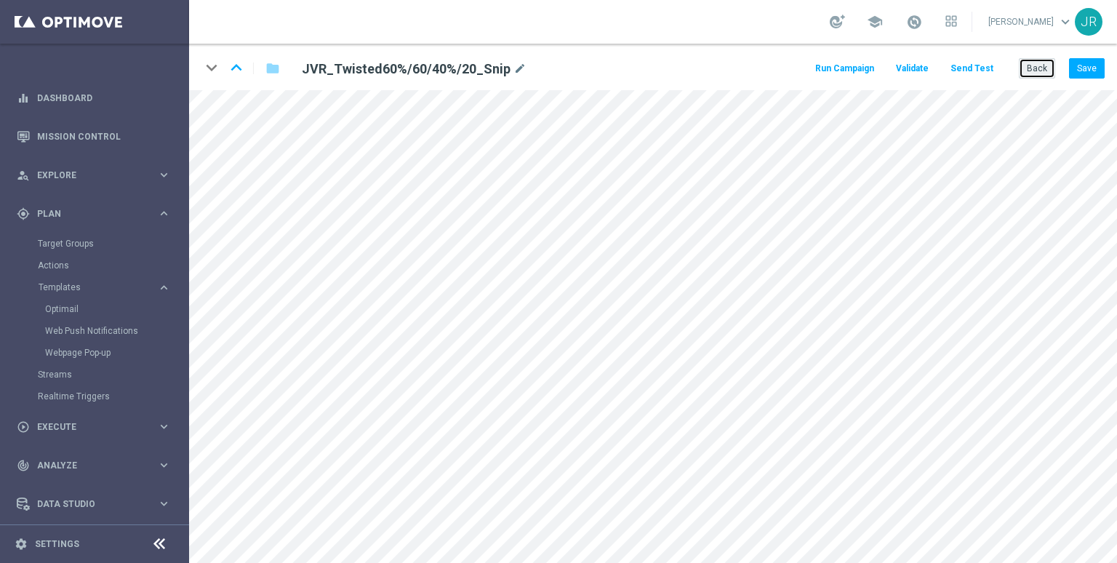
click at [1041, 77] on button "Back" at bounding box center [1037, 68] width 36 height 20
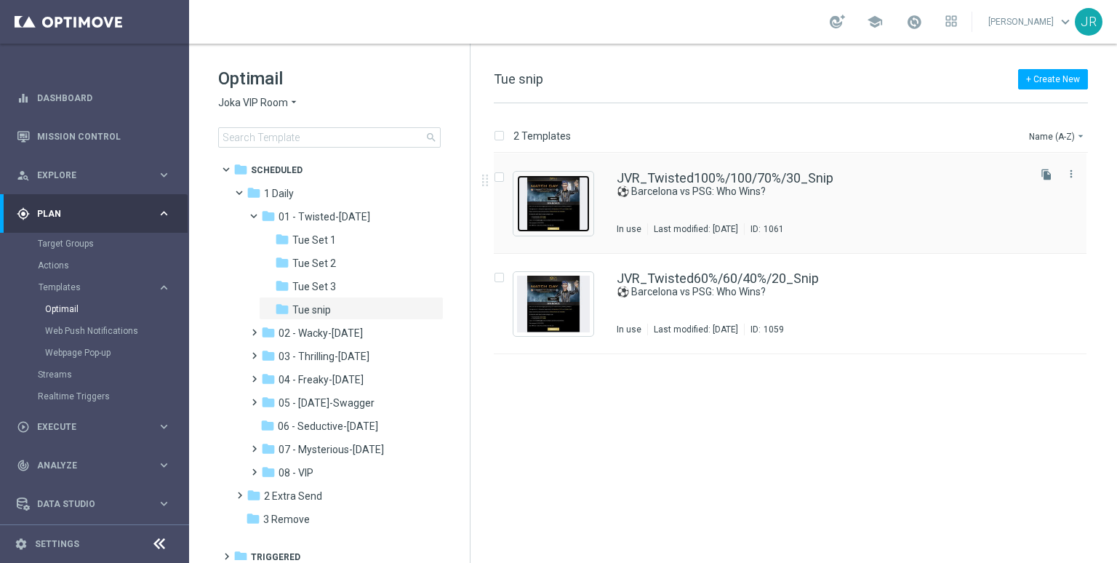
click at [557, 205] on img "Press SPACE to select this row." at bounding box center [553, 203] width 73 height 57
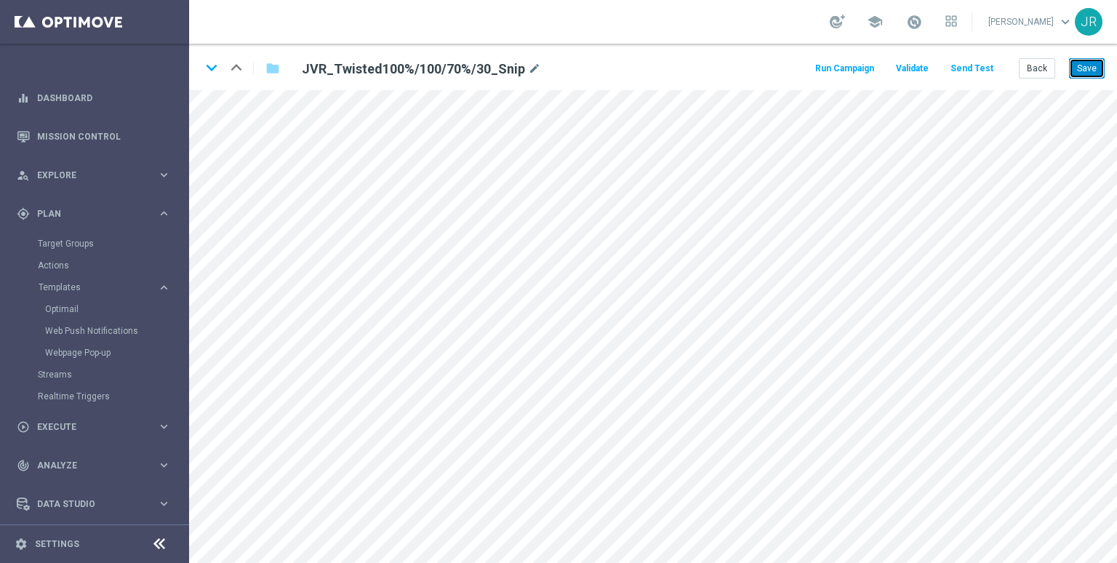
click at [1077, 65] on button "Save" at bounding box center [1087, 68] width 36 height 20
click at [212, 69] on icon "keyboard_arrow_down" at bounding box center [212, 68] width 22 height 22
drag, startPoint x: 1046, startPoint y: 71, endPoint x: 1038, endPoint y: 73, distance: 9.2
click at [1046, 70] on button "Back" at bounding box center [1037, 68] width 36 height 20
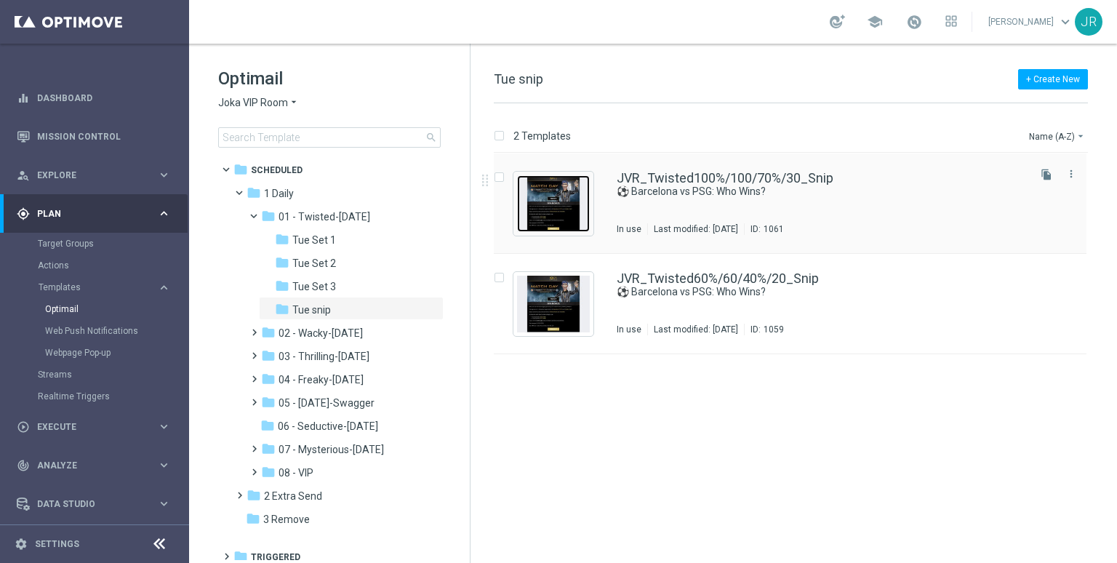
click at [561, 199] on img "Press SPACE to select this row." at bounding box center [553, 203] width 73 height 57
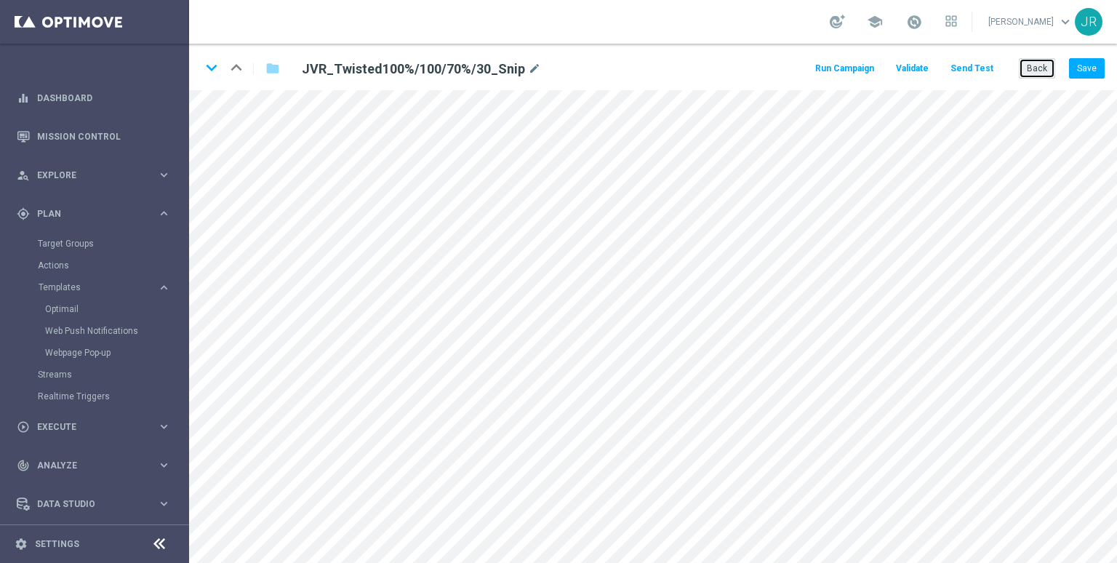
click at [1035, 76] on button "Back" at bounding box center [1037, 68] width 36 height 20
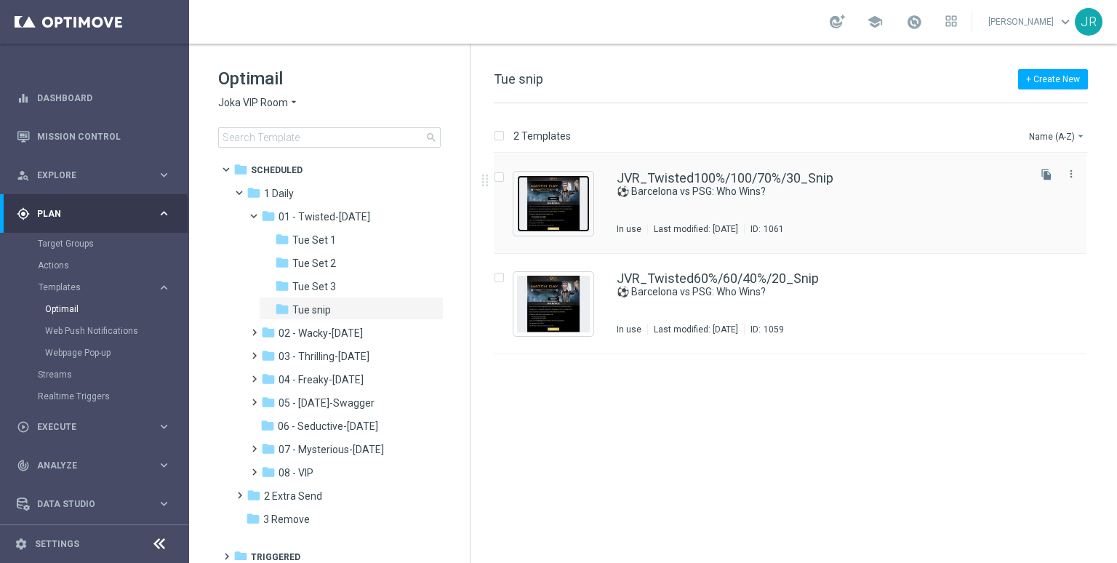
click at [569, 209] on img "Press SPACE to select this row." at bounding box center [553, 203] width 73 height 57
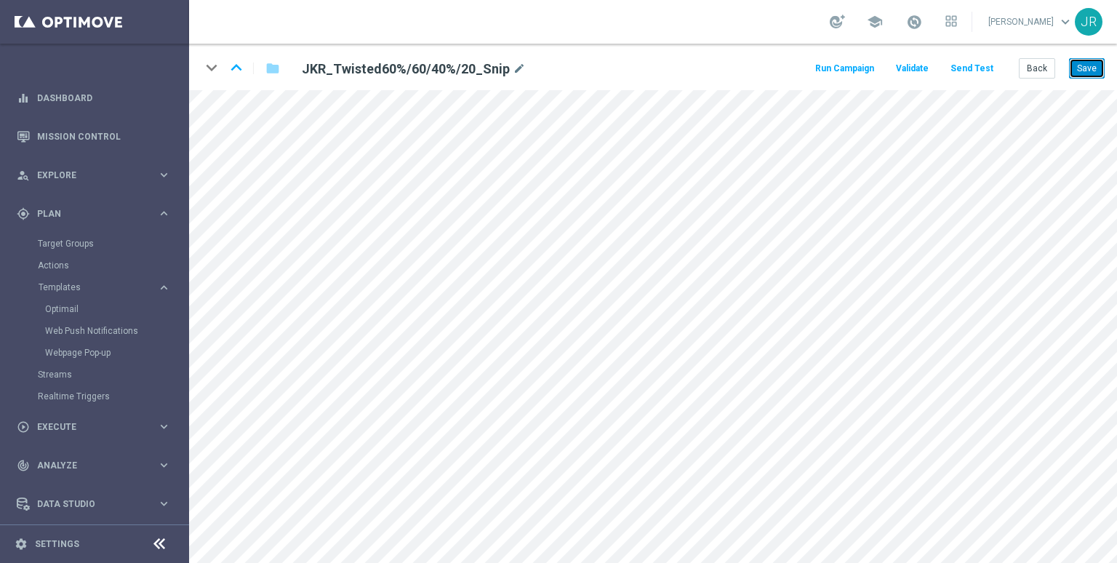
drag, startPoint x: 1094, startPoint y: 65, endPoint x: 1097, endPoint y: 84, distance: 19.0
click at [1094, 65] on button "Save" at bounding box center [1087, 68] width 36 height 20
drag, startPoint x: 1041, startPoint y: 73, endPoint x: 797, endPoint y: 200, distance: 275.1
click at [1041, 73] on button "Back" at bounding box center [1037, 68] width 36 height 20
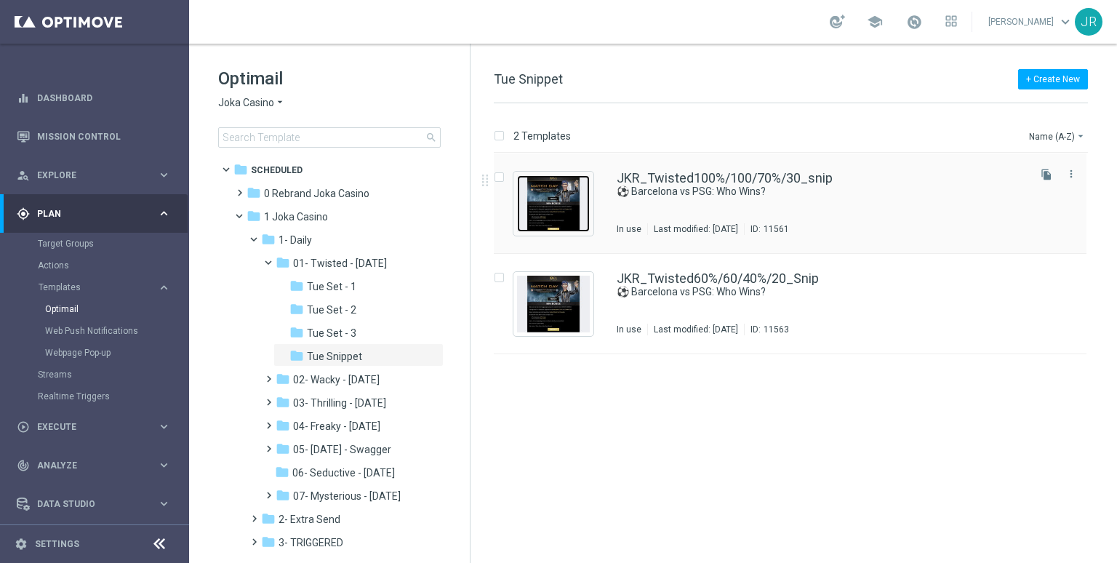
click at [547, 199] on img "Press SPACE to select this row." at bounding box center [553, 203] width 73 height 57
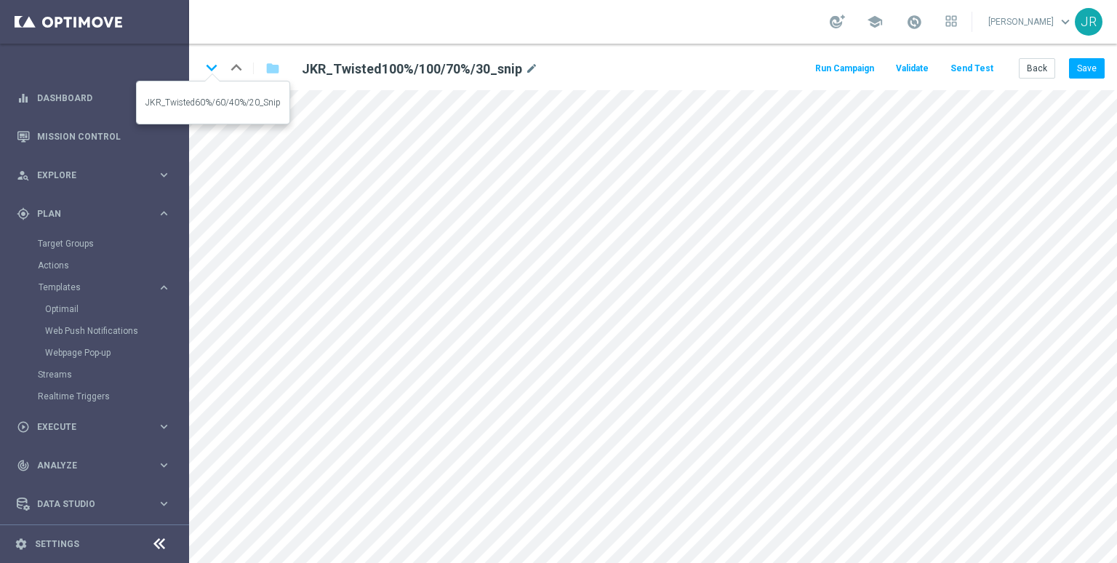
drag, startPoint x: 208, startPoint y: 66, endPoint x: 239, endPoint y: 119, distance: 61.0
click at [209, 69] on icon "keyboard_arrow_down" at bounding box center [212, 68] width 22 height 22
click at [1088, 71] on button "Save" at bounding box center [1087, 68] width 36 height 20
click at [1044, 68] on button "Back" at bounding box center [1037, 68] width 36 height 20
click at [1079, 70] on button "Save" at bounding box center [1087, 68] width 36 height 20
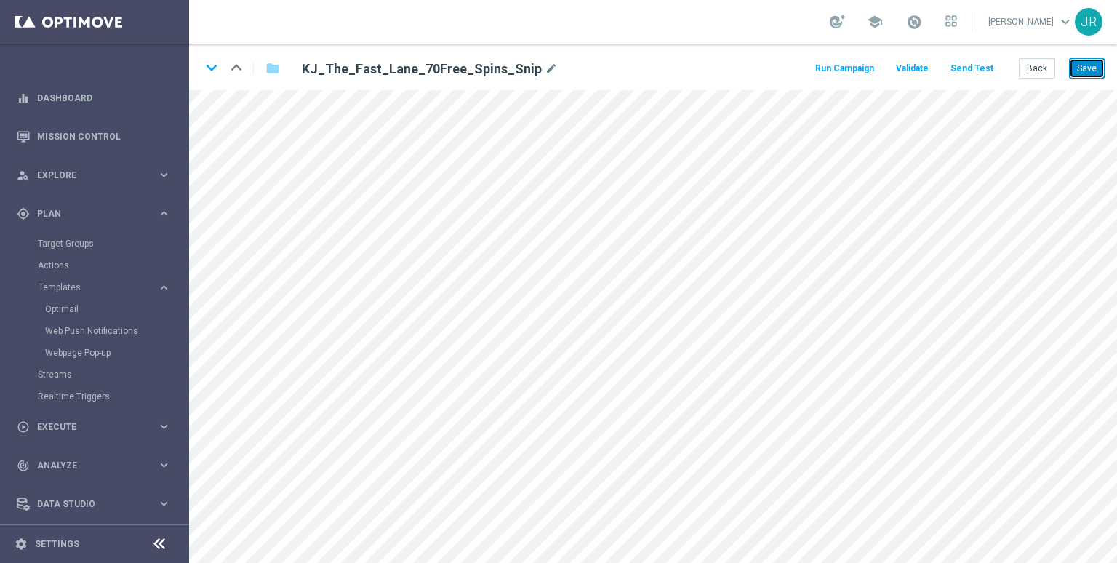
drag, startPoint x: 1088, startPoint y: 68, endPoint x: 1091, endPoint y: 117, distance: 48.9
click at [1089, 68] on button "Save" at bounding box center [1087, 68] width 36 height 20
click at [1090, 73] on button "Save" at bounding box center [1087, 68] width 36 height 20
click at [1083, 68] on button "Save" at bounding box center [1087, 68] width 36 height 20
click at [1101, 71] on button "Save" at bounding box center [1087, 68] width 36 height 20
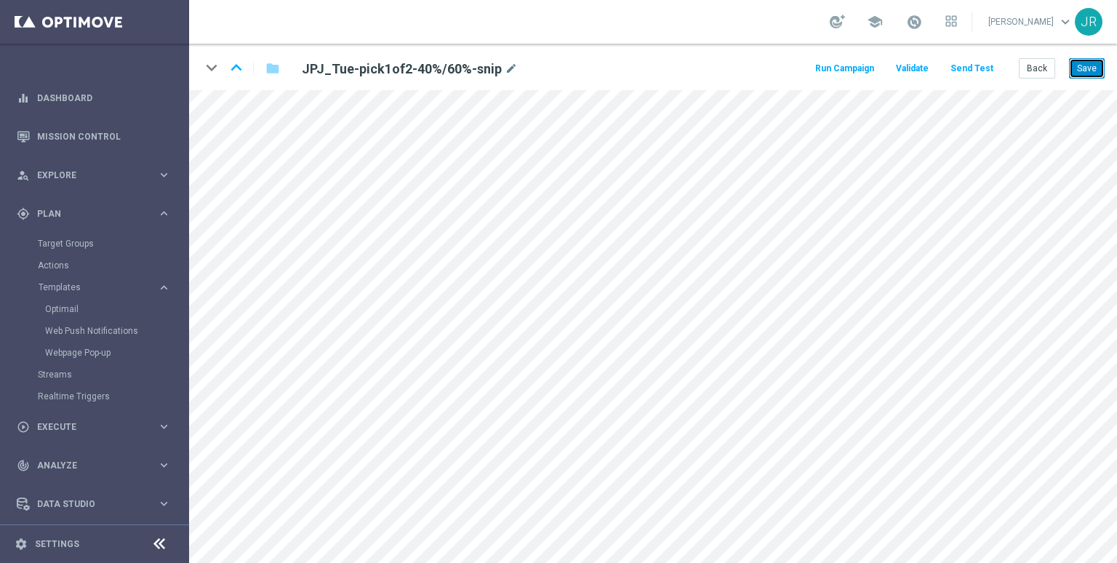
click at [1083, 63] on button "Save" at bounding box center [1087, 68] width 36 height 20
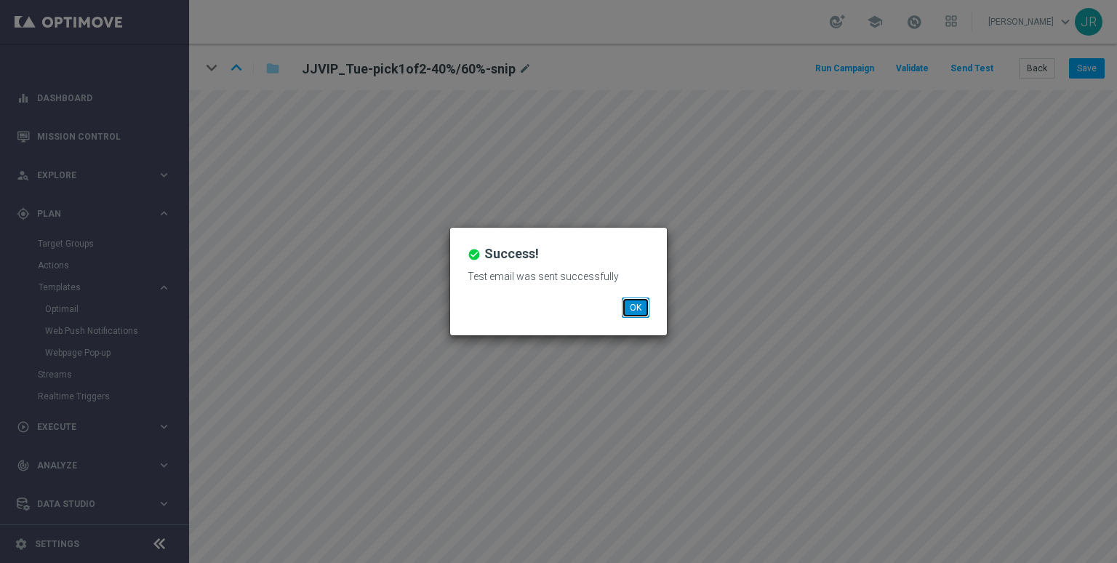
click at [638, 310] on button "OK" at bounding box center [636, 307] width 28 height 20
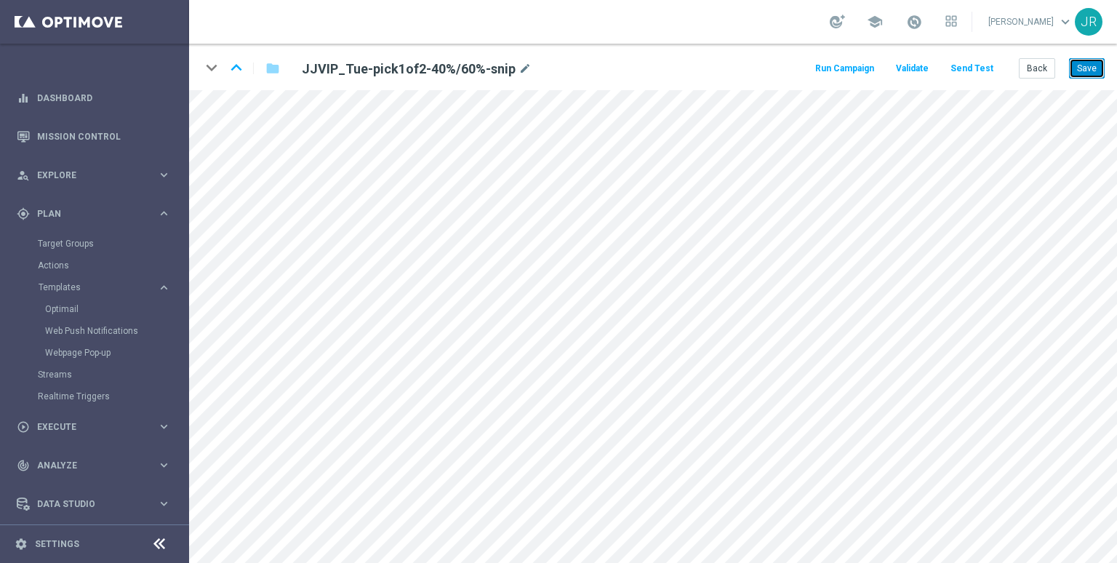
click at [1080, 66] on button "Save" at bounding box center [1087, 68] width 36 height 20
click at [1087, 63] on button "Save" at bounding box center [1087, 68] width 36 height 20
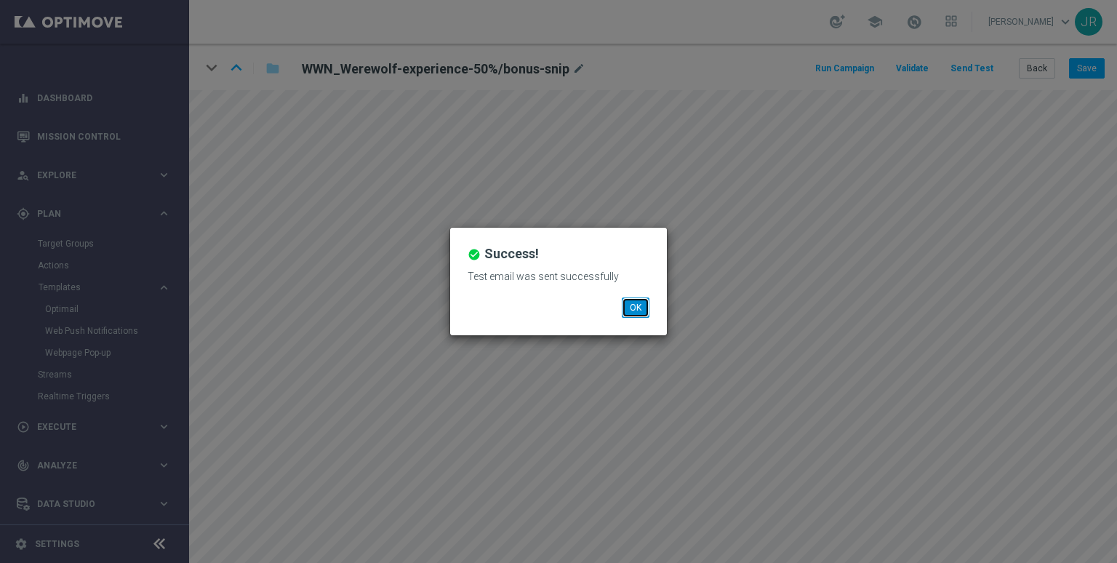
click at [644, 298] on button "OK" at bounding box center [636, 307] width 28 height 20
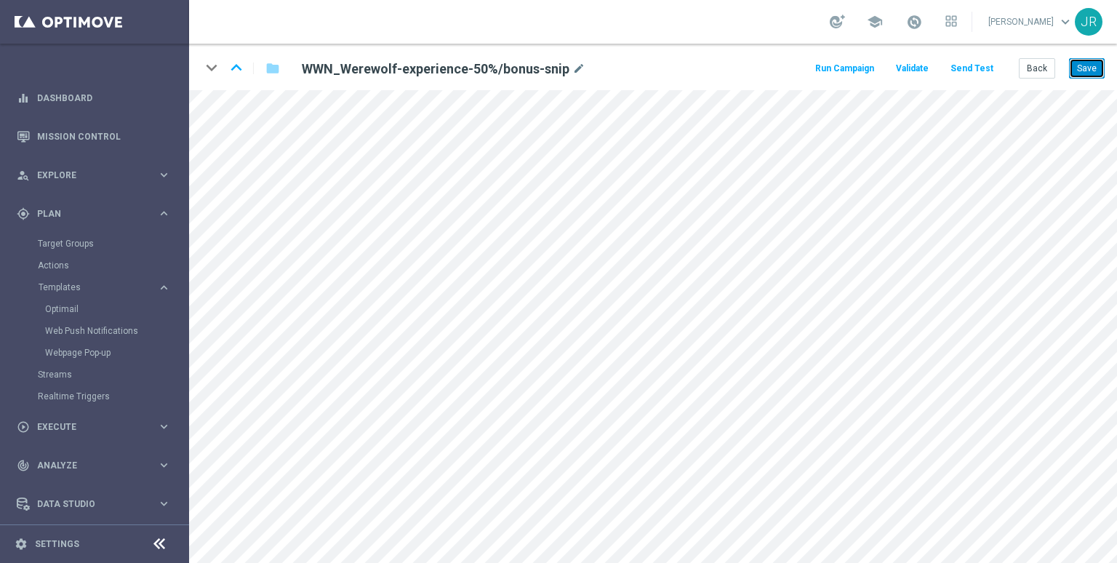
click at [1089, 66] on button "Save" at bounding box center [1087, 68] width 36 height 20
click at [1085, 66] on button "Save" at bounding box center [1087, 68] width 36 height 20
click at [1089, 76] on button "Save" at bounding box center [1087, 68] width 36 height 20
click at [1044, 67] on button "Back" at bounding box center [1037, 68] width 36 height 20
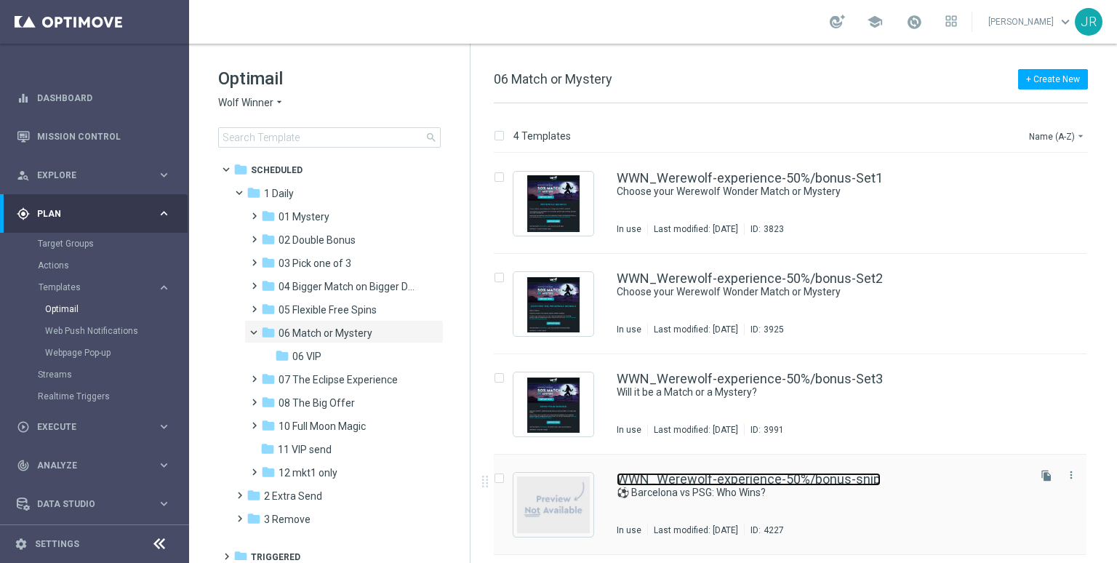
click at [686, 472] on div "WWN_Werewolf-experience-50%/bonus-snip ⚽ Barcelona vs PSG: Who Wins? In use Las…" at bounding box center [790, 504] width 593 height 100
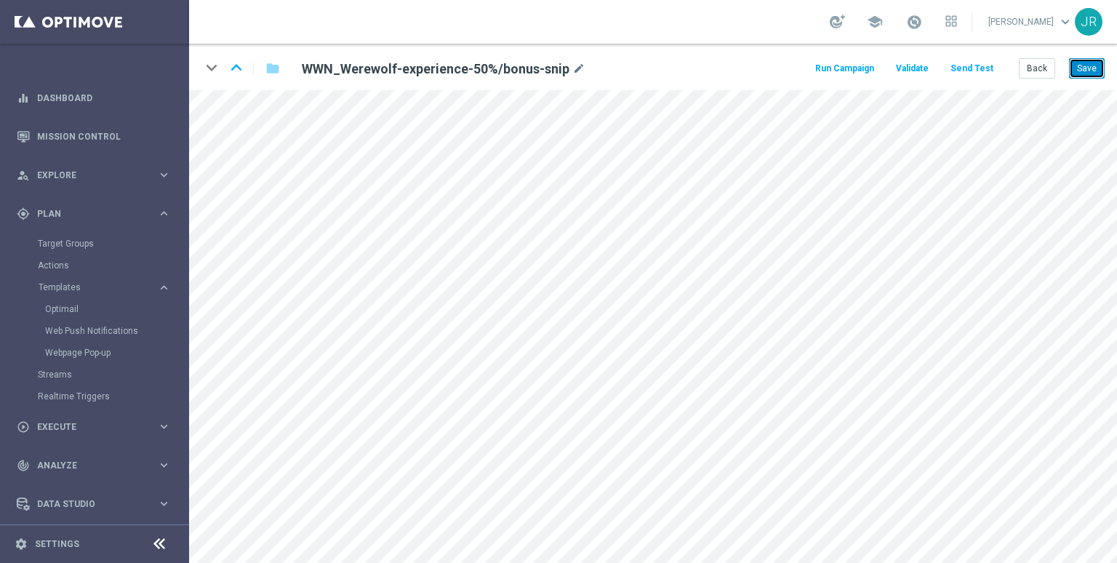
click at [1095, 69] on button "Save" at bounding box center [1087, 68] width 36 height 20
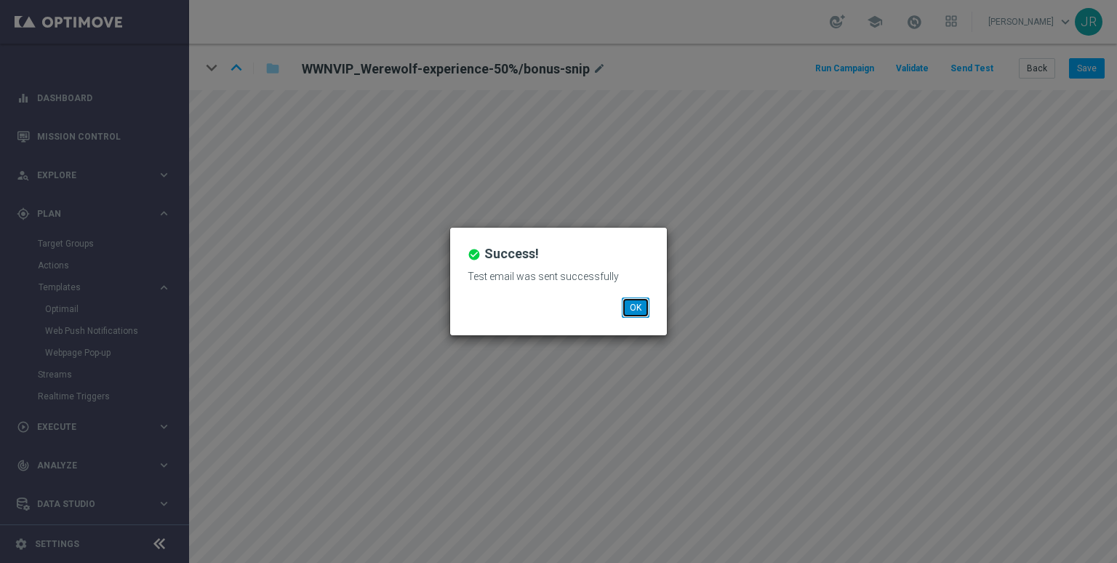
click at [637, 309] on button "OK" at bounding box center [636, 307] width 28 height 20
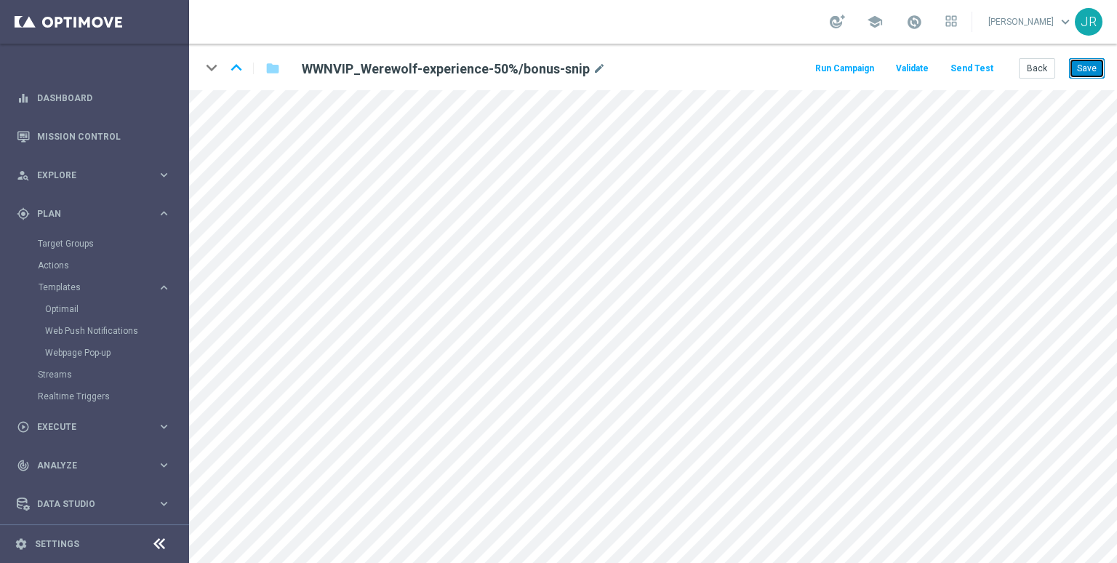
click at [1089, 68] on button "Save" at bounding box center [1087, 68] width 36 height 20
click at [1073, 70] on button "Save" at bounding box center [1087, 68] width 36 height 20
click at [1036, 65] on button "Back" at bounding box center [1037, 68] width 36 height 20
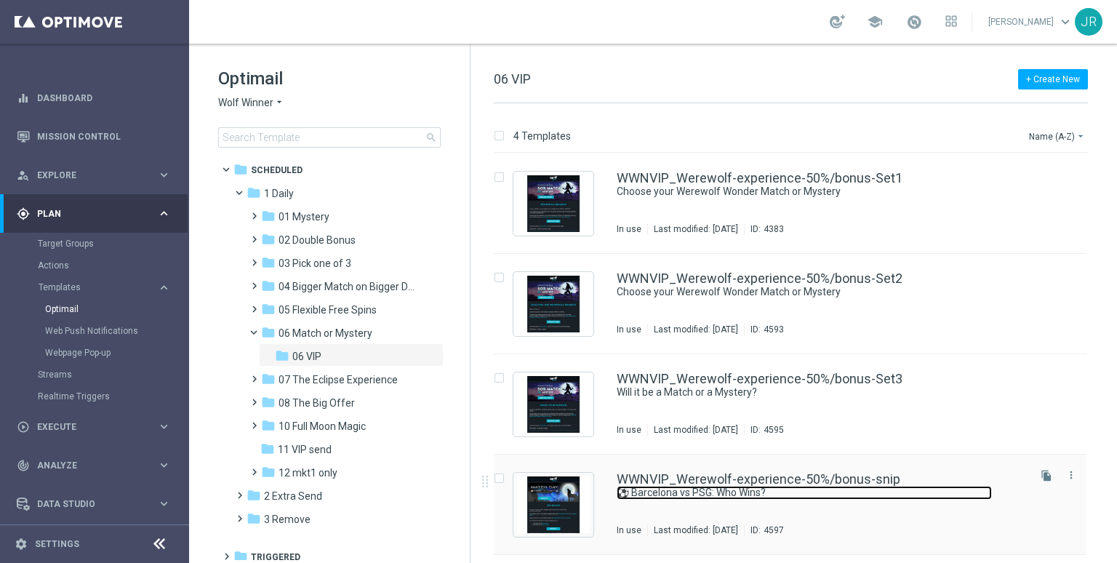
click at [704, 494] on link "⚽ Barcelona vs PSG: Who Wins?" at bounding box center [804, 493] width 375 height 14
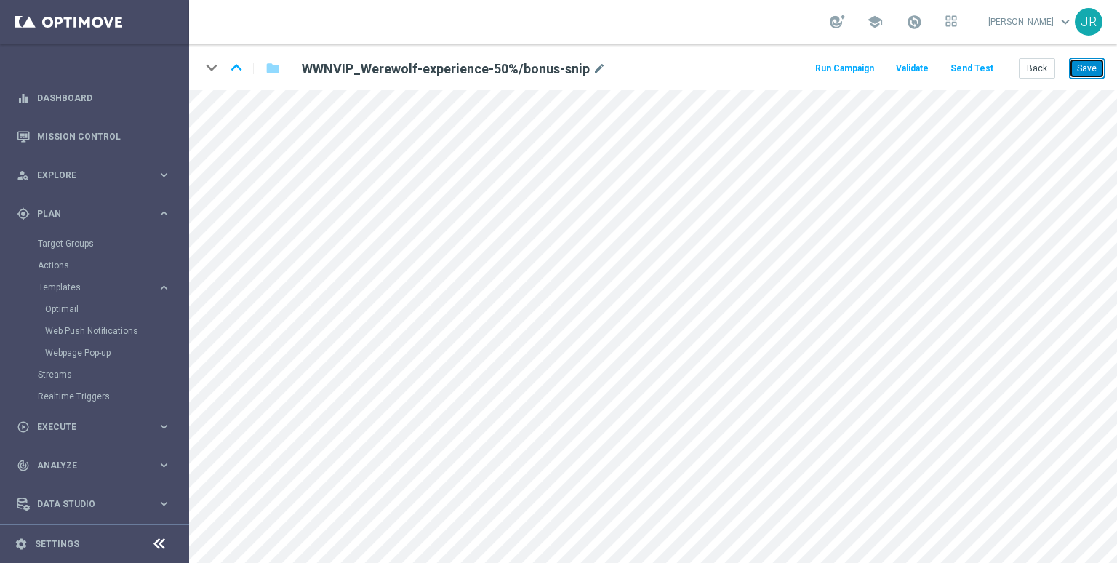
click at [1089, 65] on button "Save" at bounding box center [1087, 68] width 36 height 20
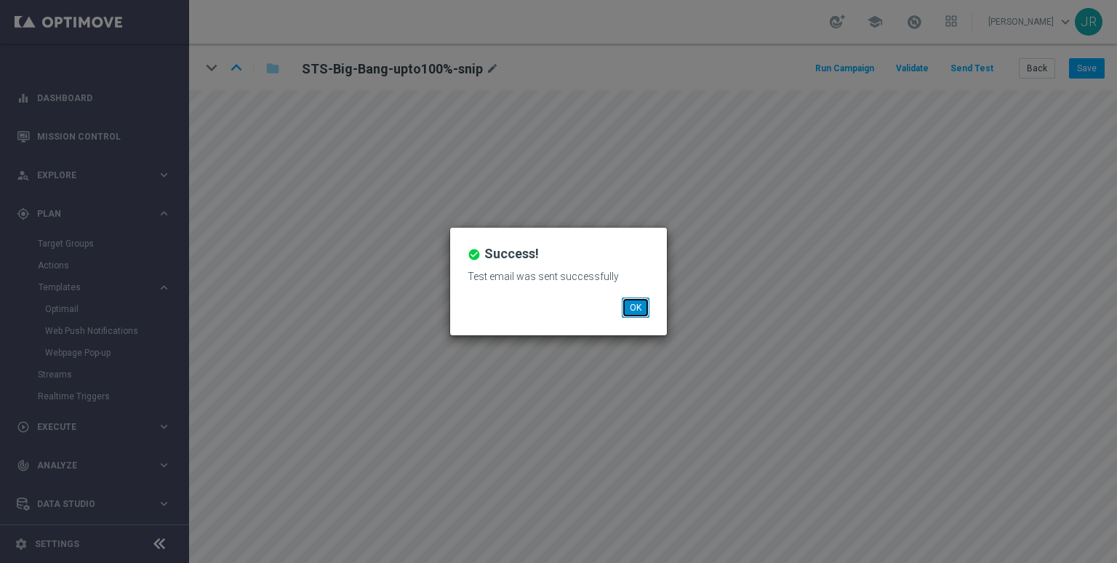
click at [631, 298] on button "OK" at bounding box center [636, 307] width 28 height 20
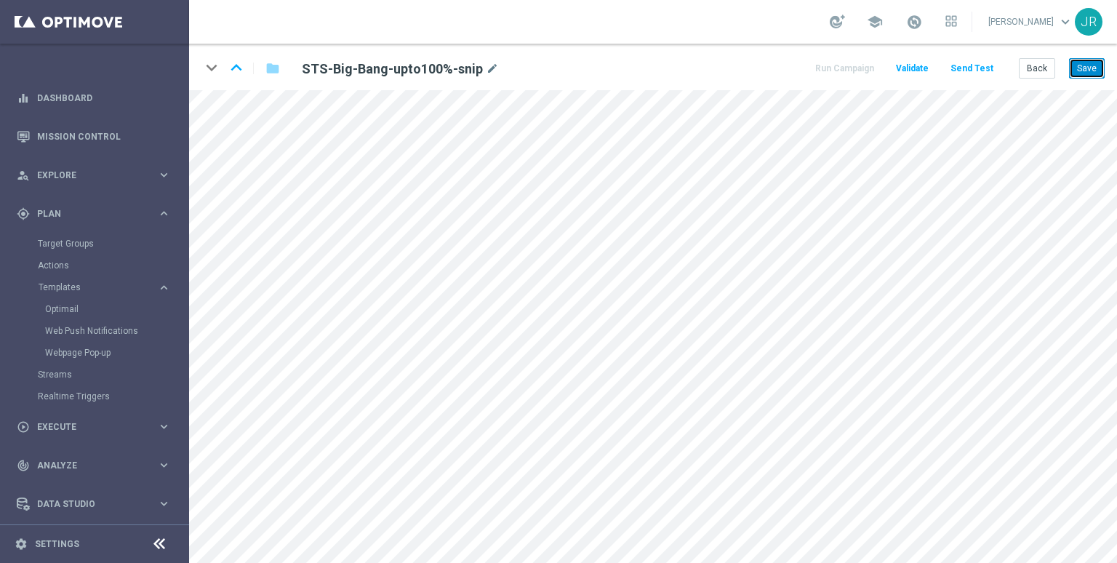
click at [1098, 68] on button "Save" at bounding box center [1087, 68] width 36 height 20
click at [1095, 67] on button "Save" at bounding box center [1087, 68] width 36 height 20
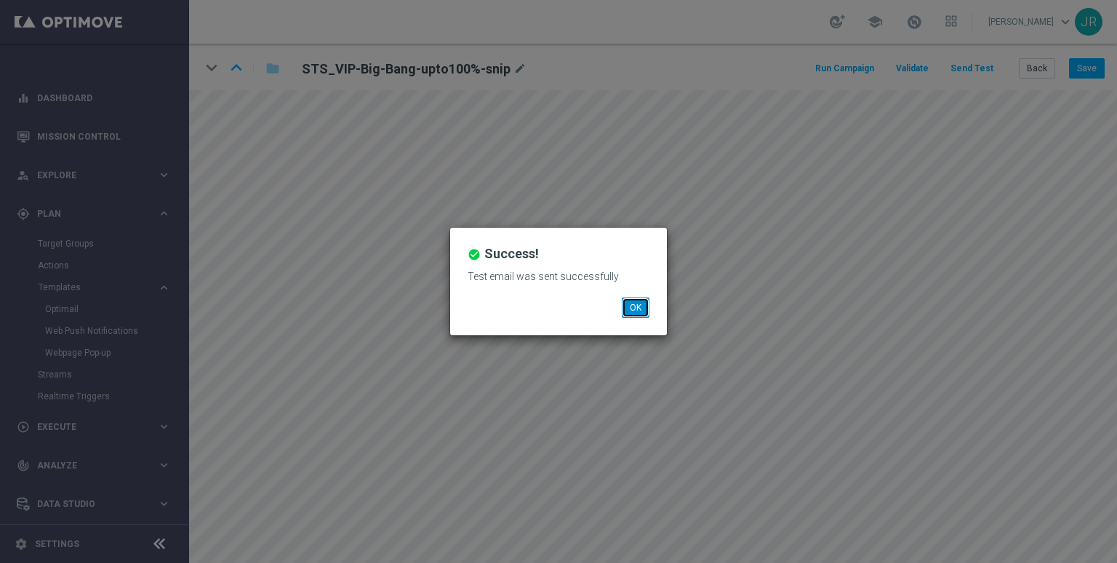
drag, startPoint x: 632, startPoint y: 313, endPoint x: 611, endPoint y: 312, distance: 21.1
click at [625, 312] on button "OK" at bounding box center [636, 307] width 28 height 20
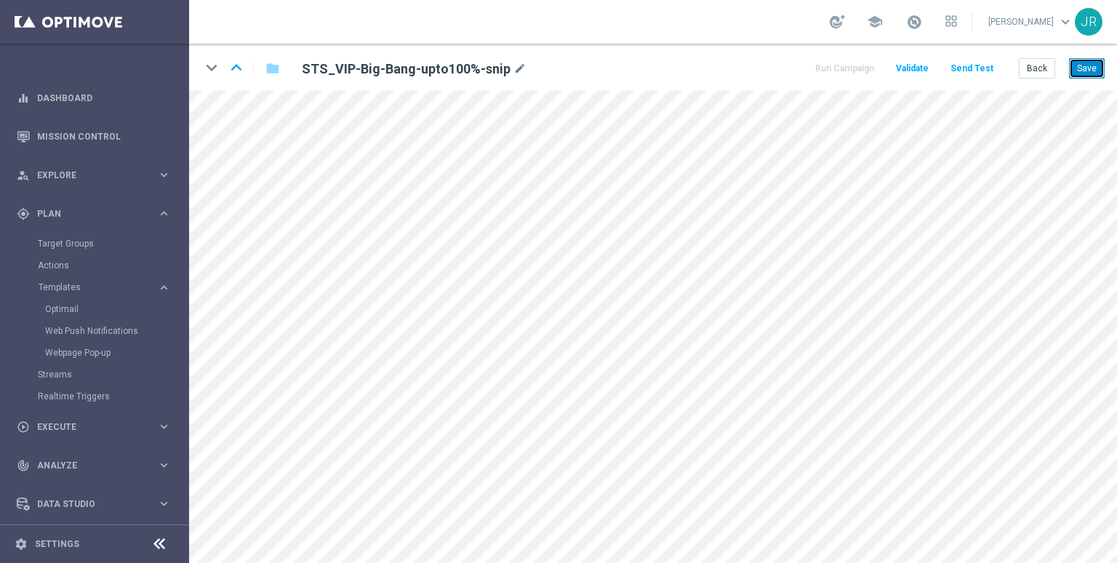
click at [1096, 66] on button "Save" at bounding box center [1087, 68] width 36 height 20
click at [1082, 71] on button "Save" at bounding box center [1087, 68] width 36 height 20
click at [1085, 62] on button "Save" at bounding box center [1087, 68] width 36 height 20
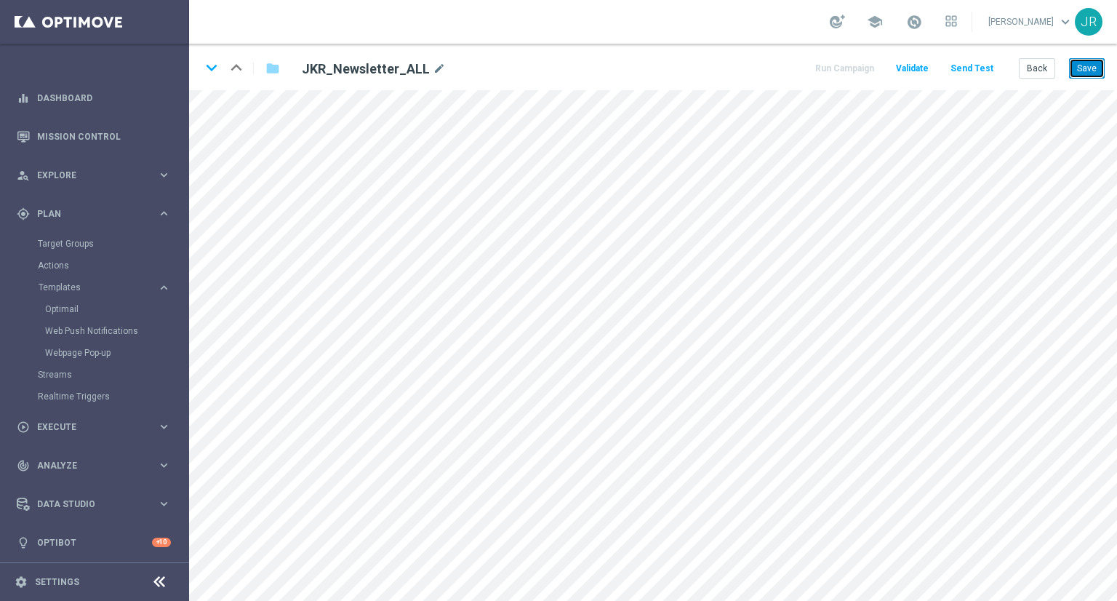
click at [1091, 74] on button "Save" at bounding box center [1087, 68] width 36 height 20
drag, startPoint x: 1096, startPoint y: 65, endPoint x: 1105, endPoint y: 84, distance: 20.8
click at [1096, 67] on button "Save" at bounding box center [1087, 68] width 36 height 20
click at [1087, 74] on button "Save" at bounding box center [1087, 68] width 36 height 20
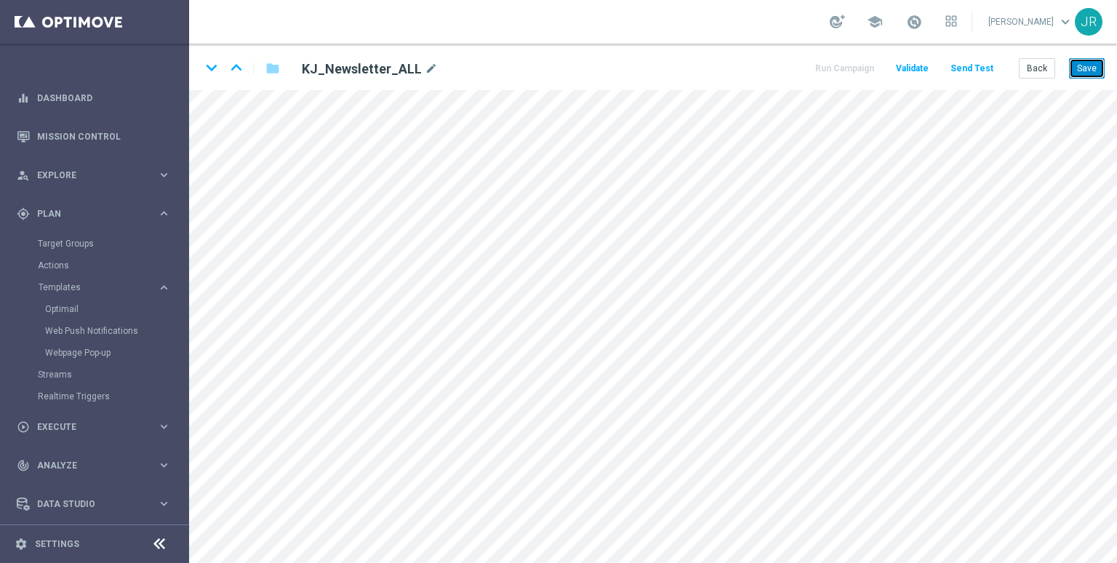
click at [1088, 72] on button "Save" at bounding box center [1087, 68] width 36 height 20
click at [1081, 76] on button "Save" at bounding box center [1087, 68] width 36 height 20
click at [1084, 68] on button "Save" at bounding box center [1087, 68] width 36 height 20
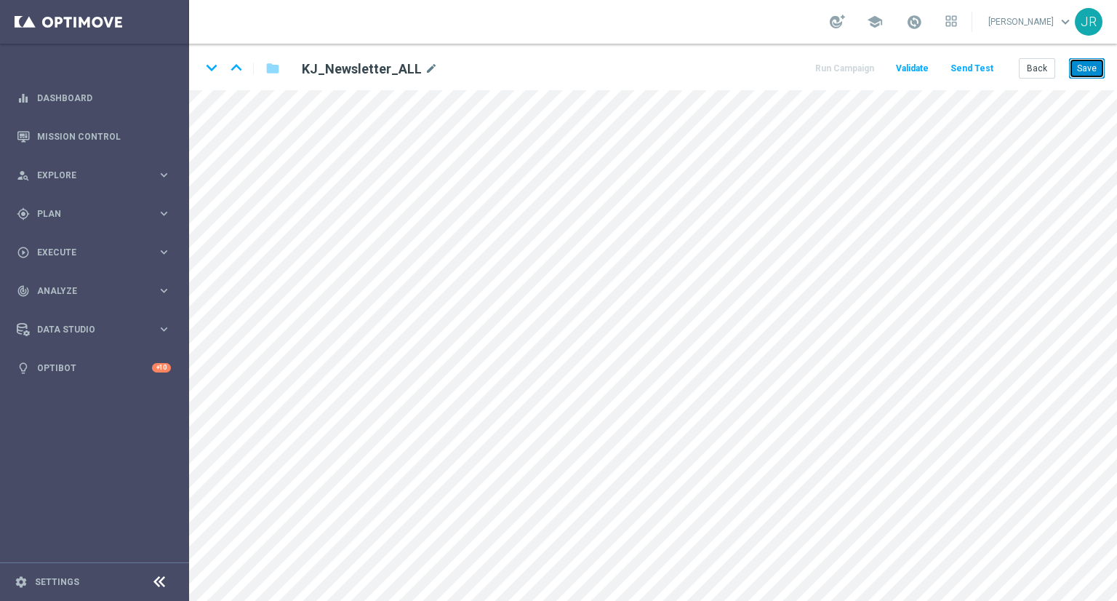
click at [1089, 71] on button "Save" at bounding box center [1087, 68] width 36 height 20
click at [1082, 68] on button "Save" at bounding box center [1087, 68] width 36 height 20
click at [1084, 76] on button "Save" at bounding box center [1087, 68] width 36 height 20
drag, startPoint x: 1091, startPoint y: 63, endPoint x: 1102, endPoint y: 85, distance: 24.7
click at [1091, 65] on button "Save" at bounding box center [1087, 68] width 36 height 20
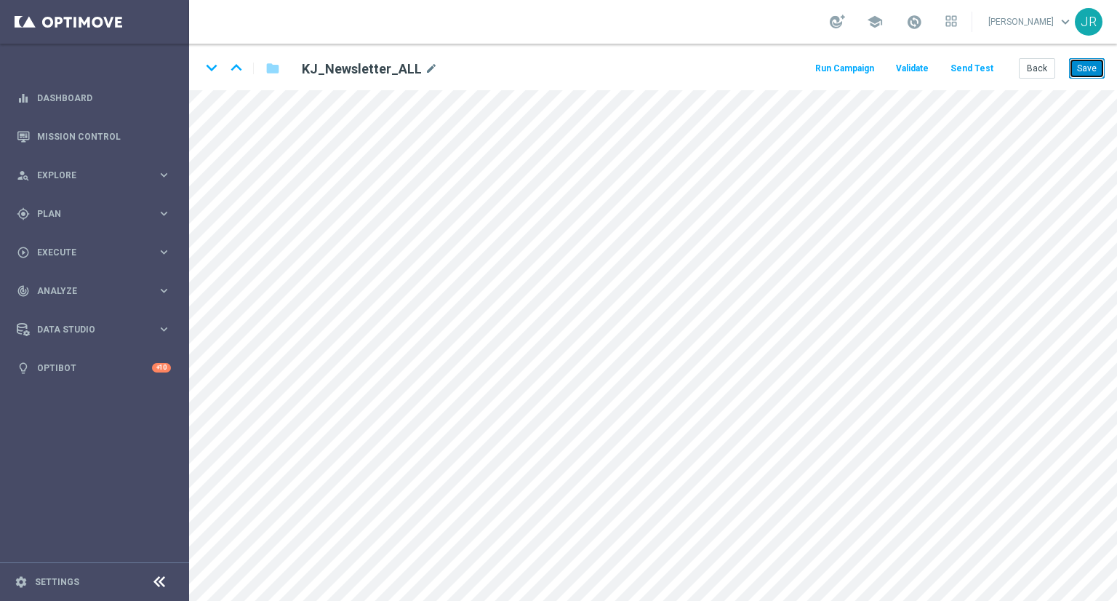
click at [1080, 73] on button "Save" at bounding box center [1087, 68] width 36 height 20
drag, startPoint x: 1099, startPoint y: 63, endPoint x: 1105, endPoint y: 84, distance: 21.7
click at [1099, 63] on button "Save" at bounding box center [1087, 68] width 36 height 20
click at [1097, 71] on button "Save" at bounding box center [1087, 68] width 36 height 20
click at [1073, 68] on button "Save" at bounding box center [1087, 68] width 36 height 20
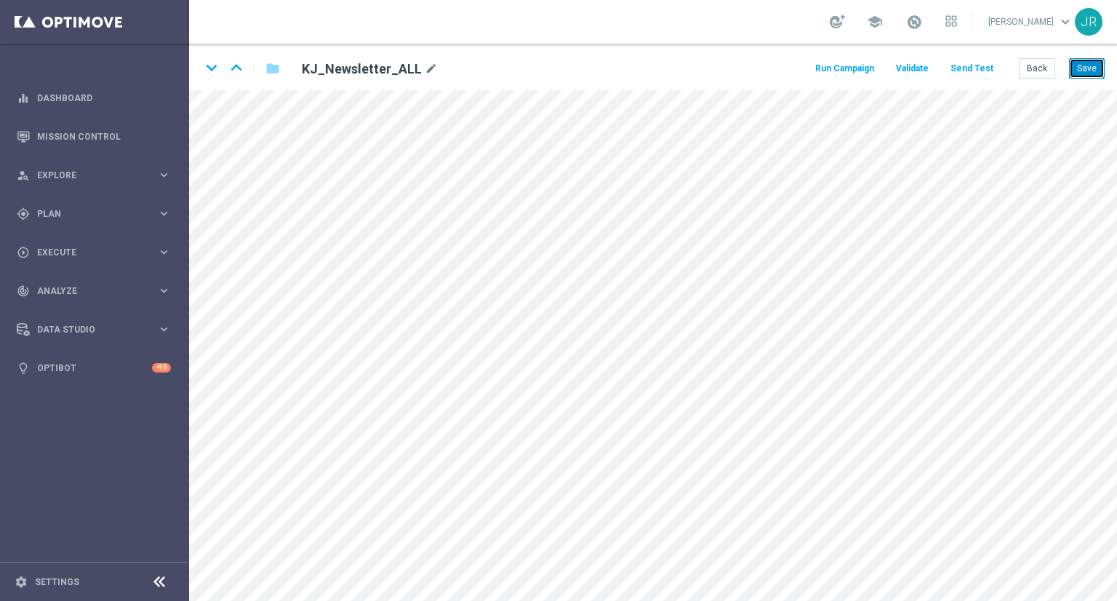
click at [1089, 72] on button "Save" at bounding box center [1087, 68] width 36 height 20
click at [1044, 71] on button "Back" at bounding box center [1037, 68] width 36 height 20
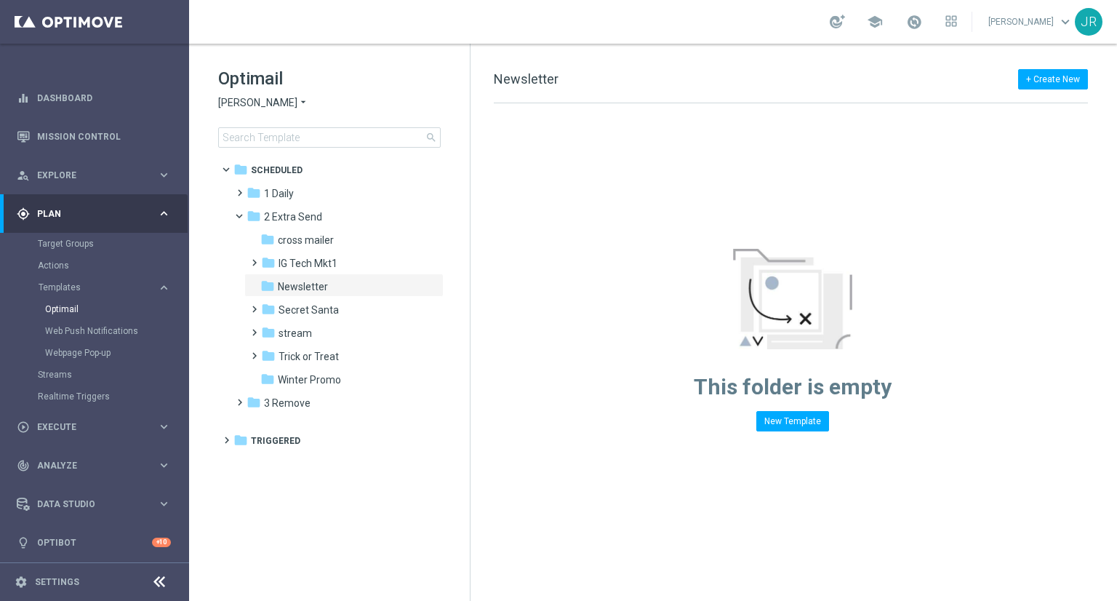
click at [266, 99] on span "[PERSON_NAME]" at bounding box center [257, 103] width 79 height 14
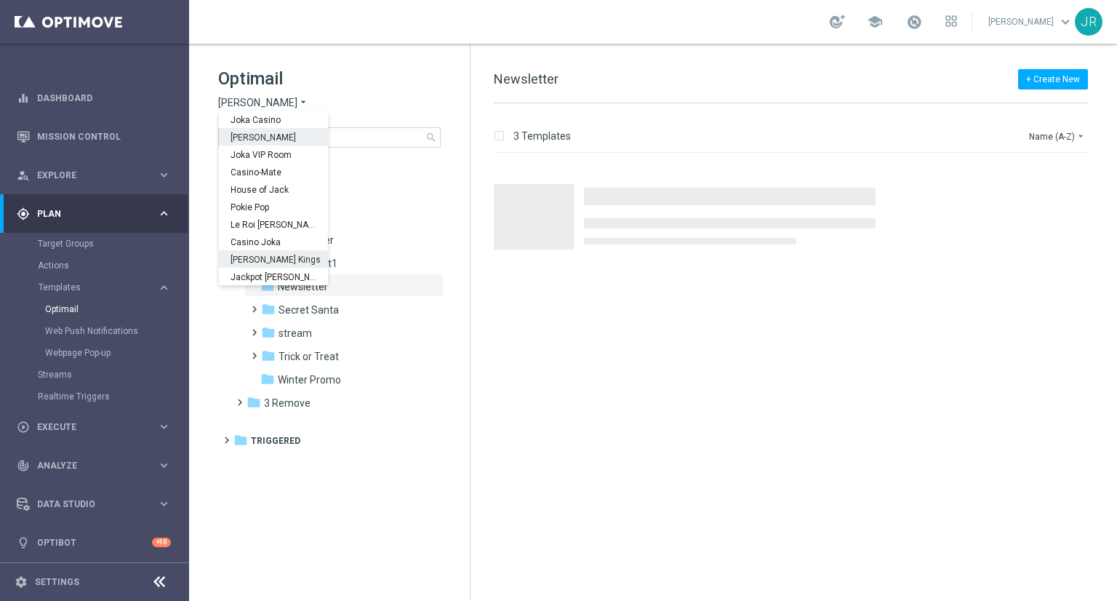
click at [0, 0] on span "Johnnie Kash Kings" at bounding box center [0, 0] width 0 height 0
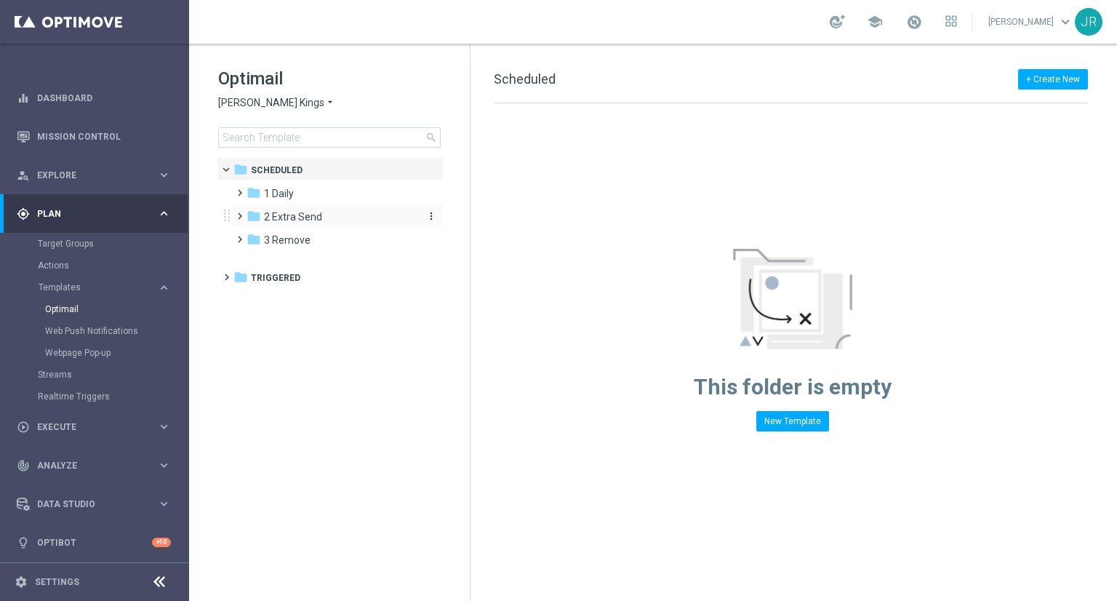
click at [295, 215] on span "2 Extra Send" at bounding box center [293, 216] width 58 height 13
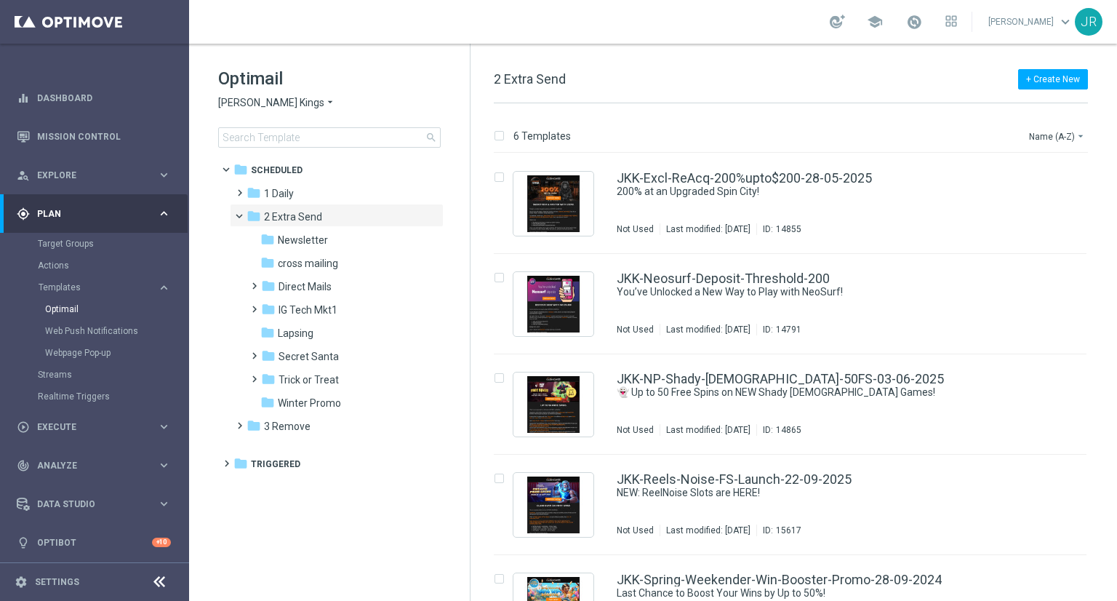
drag, startPoint x: 300, startPoint y: 238, endPoint x: 554, endPoint y: 254, distance: 255.0
click at [300, 239] on span "Newsletter" at bounding box center [303, 239] width 50 height 13
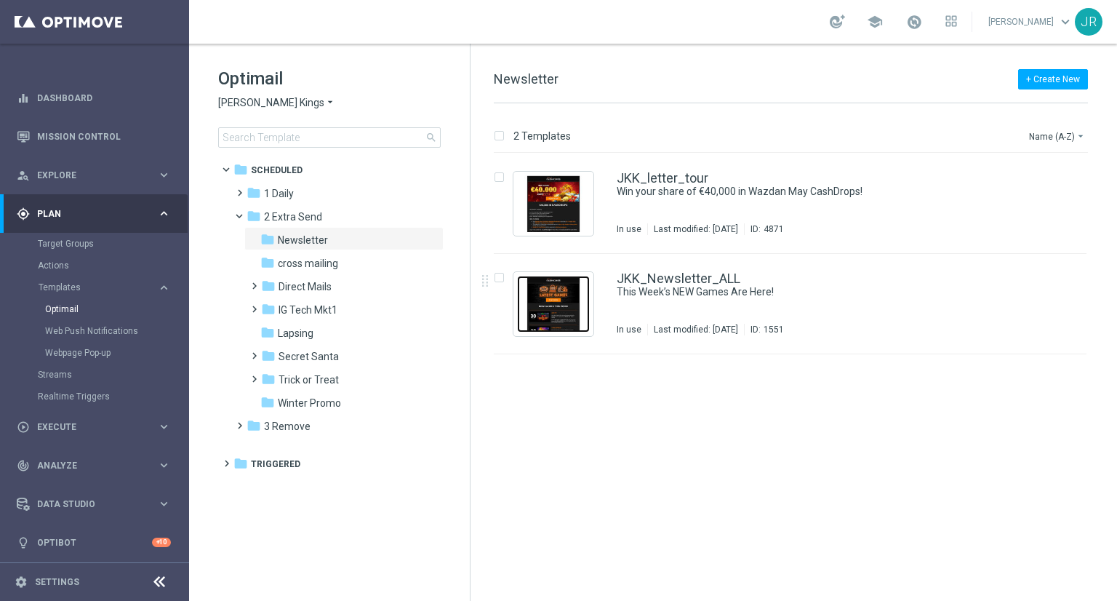
drag, startPoint x: 553, startPoint y: 313, endPoint x: 515, endPoint y: 283, distance: 48.6
click at [554, 313] on img "Press SPACE to select this row." at bounding box center [553, 304] width 73 height 57
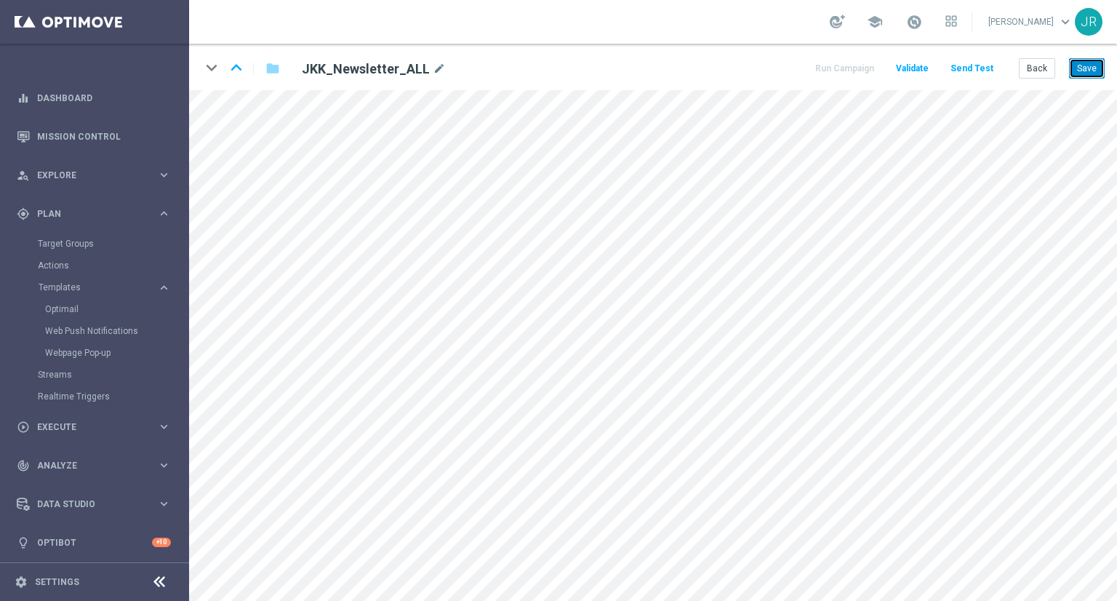
click at [1091, 71] on button "Save" at bounding box center [1087, 68] width 36 height 20
click at [1082, 74] on button "Save" at bounding box center [1087, 68] width 36 height 20
click at [1079, 74] on button "Save" at bounding box center [1087, 68] width 36 height 20
click at [1098, 71] on button "Save" at bounding box center [1087, 68] width 36 height 20
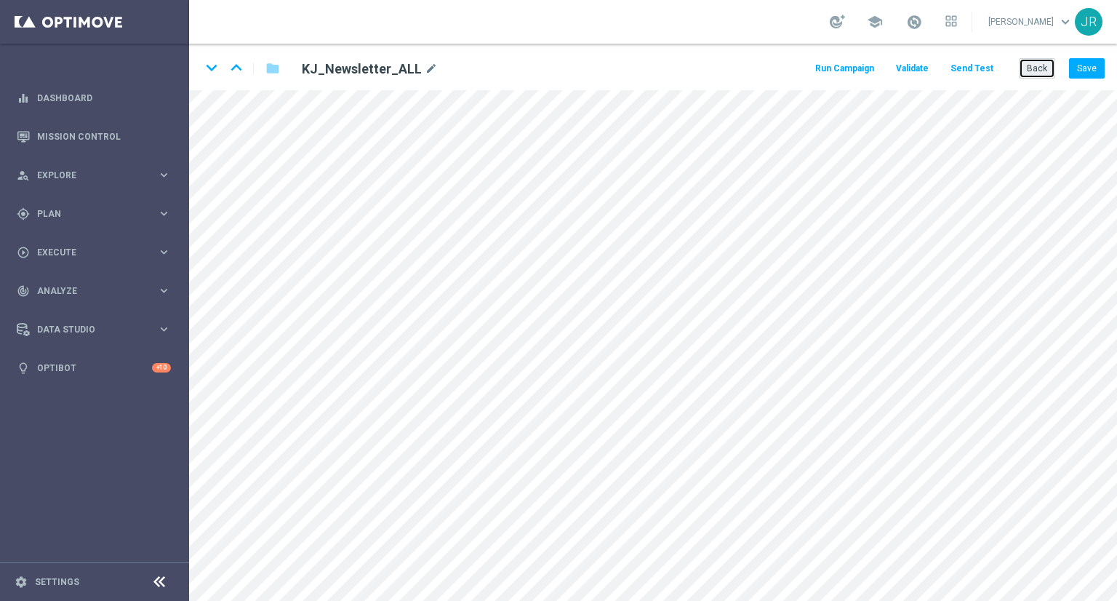
click at [1041, 73] on button "Back" at bounding box center [1037, 68] width 36 height 20
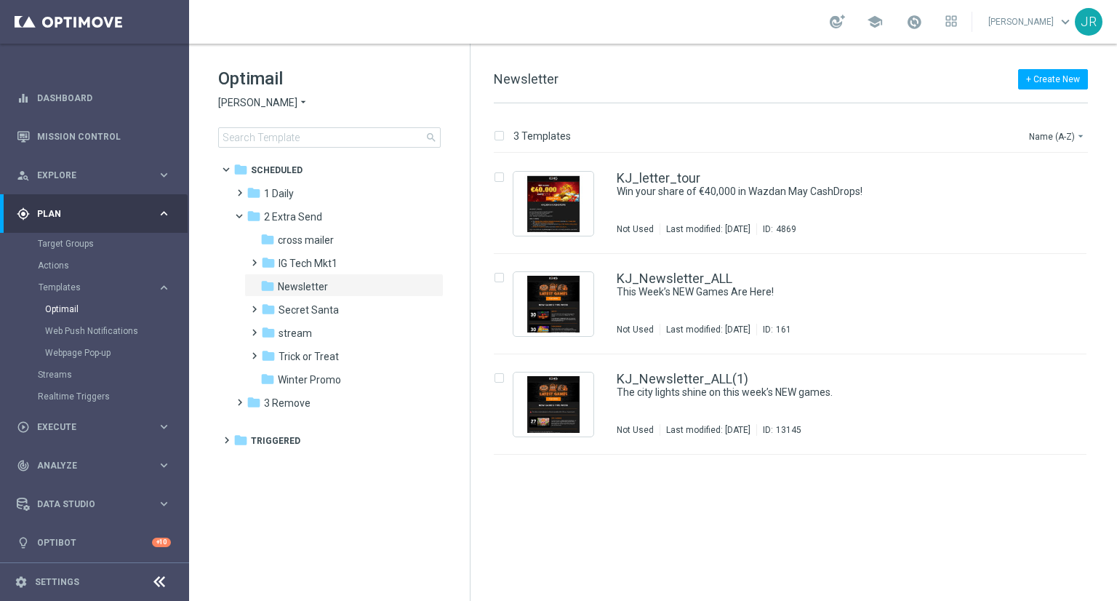
click at [243, 104] on span "King Johnnie" at bounding box center [257, 103] width 79 height 14
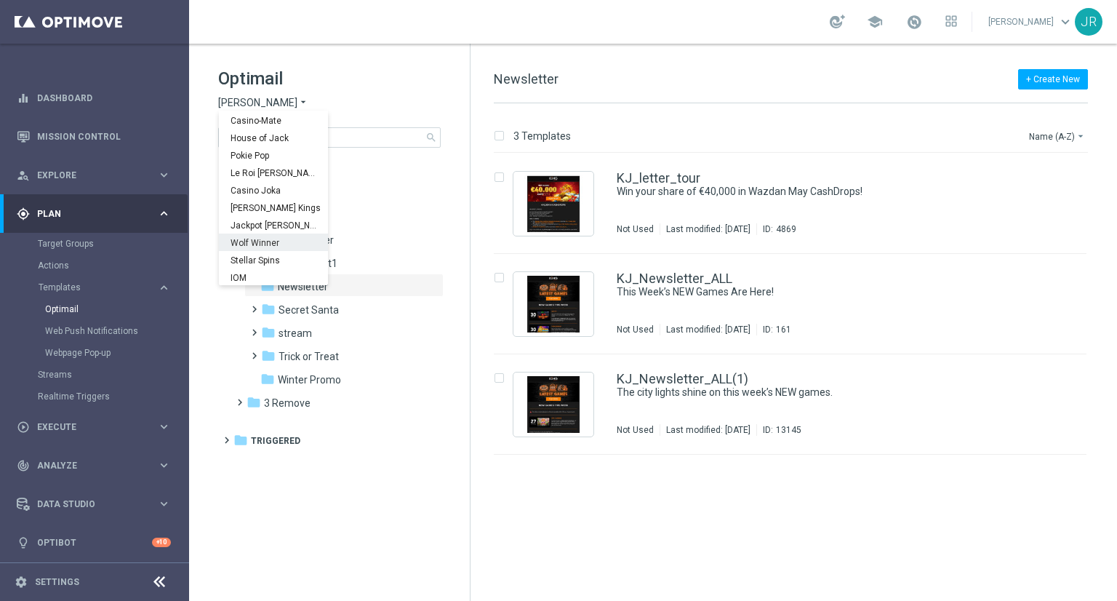
scroll to position [52, 0]
click at [0, 0] on span "Wolf Winner" at bounding box center [0, 0] width 0 height 0
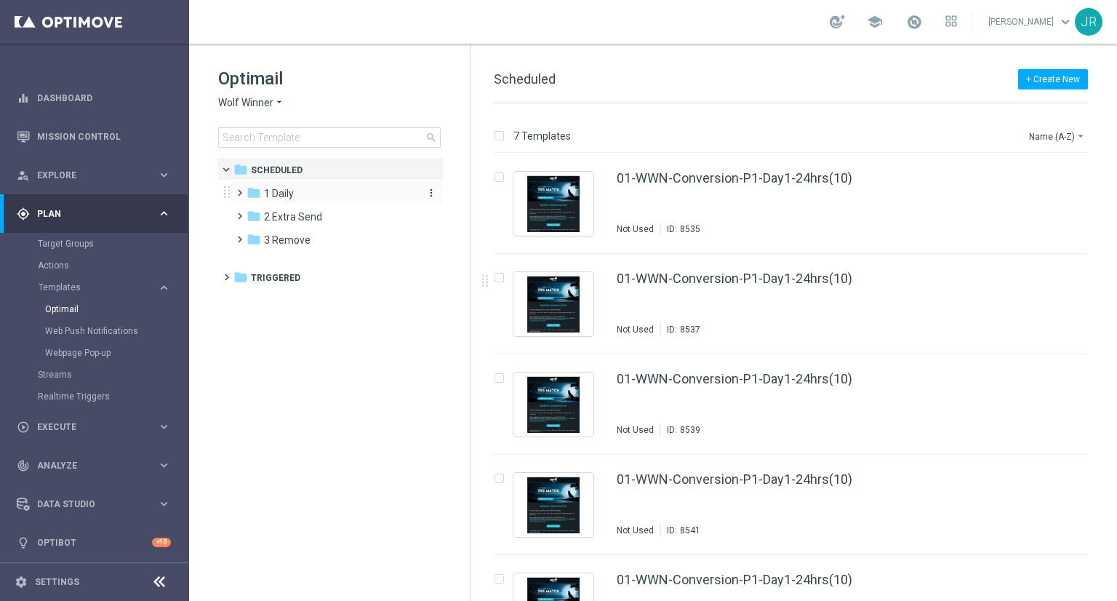
click at [289, 194] on span "1 Daily" at bounding box center [279, 193] width 30 height 13
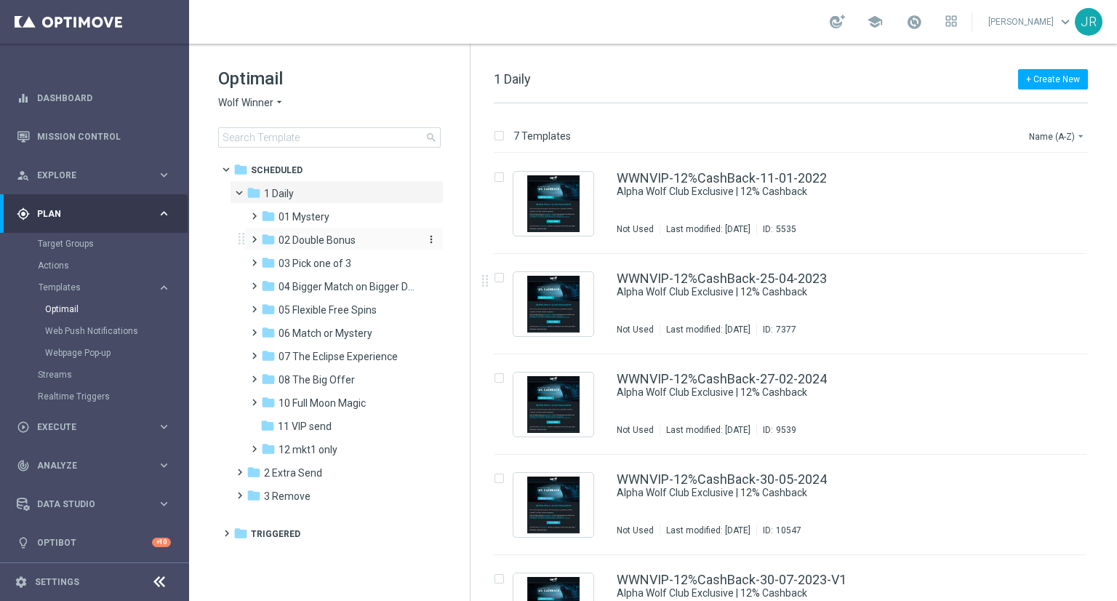
click at [332, 236] on span "02 Double Bonus" at bounding box center [316, 239] width 77 height 13
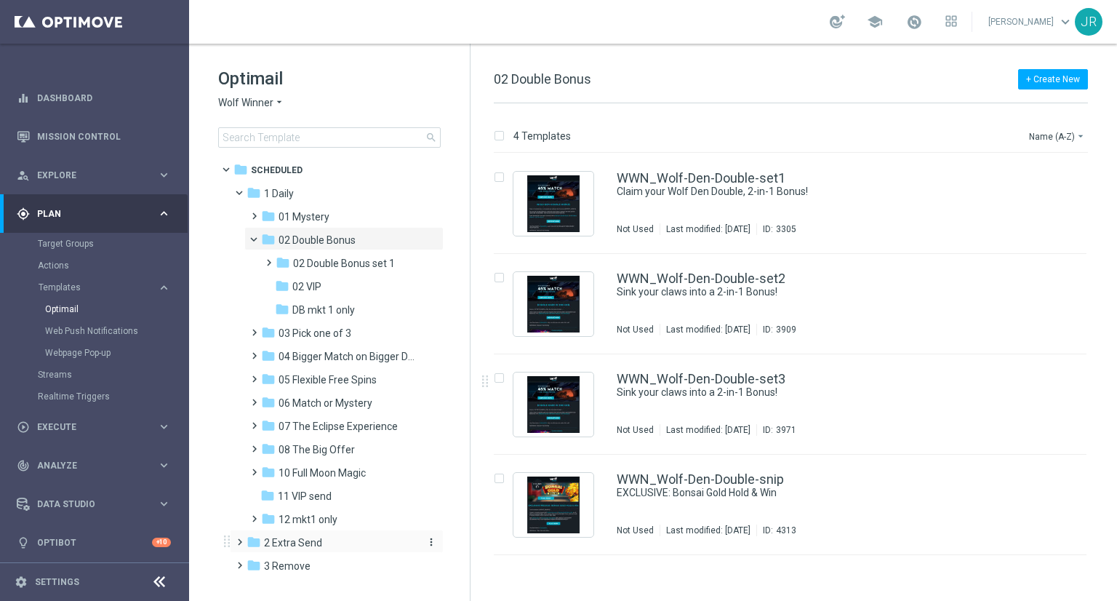
click at [304, 541] on span "2 Extra Send" at bounding box center [293, 542] width 58 height 13
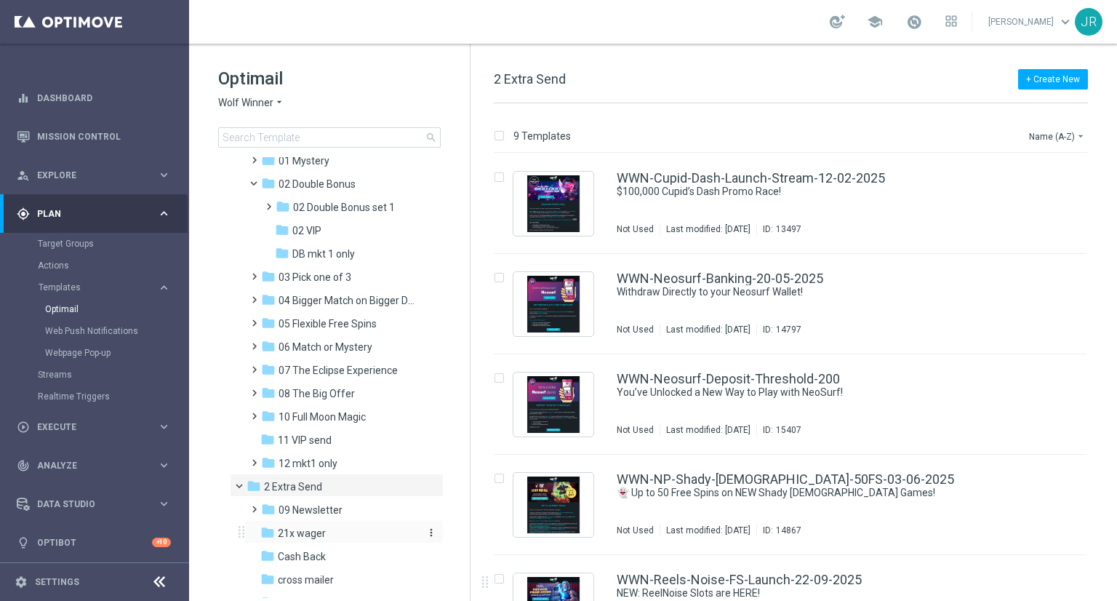
scroll to position [145, 0]
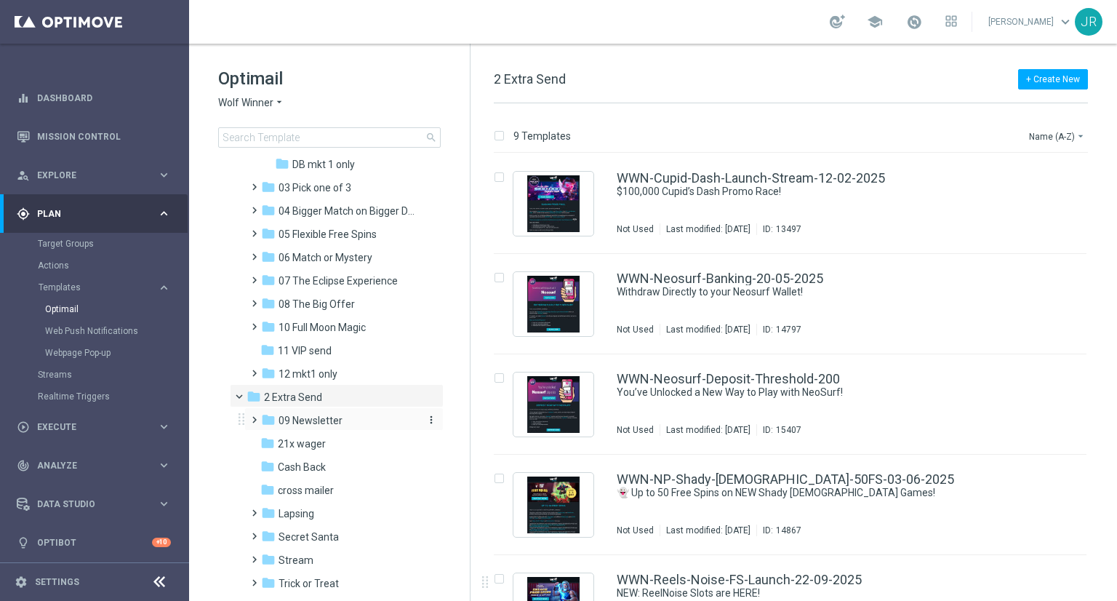
click at [282, 417] on span "09 Newsletter" at bounding box center [310, 420] width 64 height 13
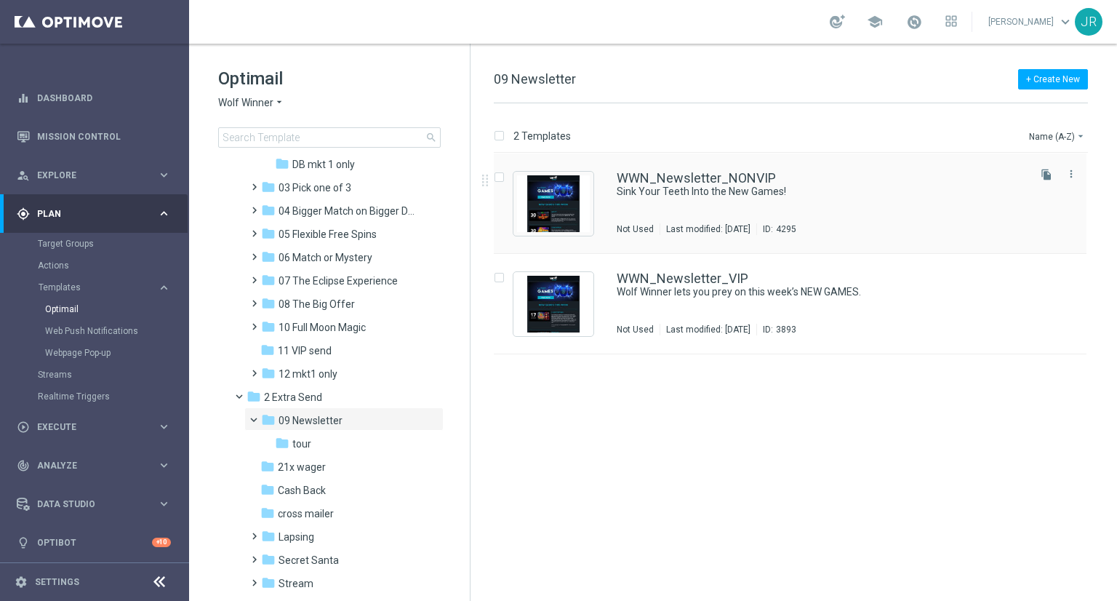
click at [718, 169] on div "WWN_Newsletter_NONVIP Sink Your Teeth Into the New Games! Not Used Last modifie…" at bounding box center [790, 203] width 593 height 100
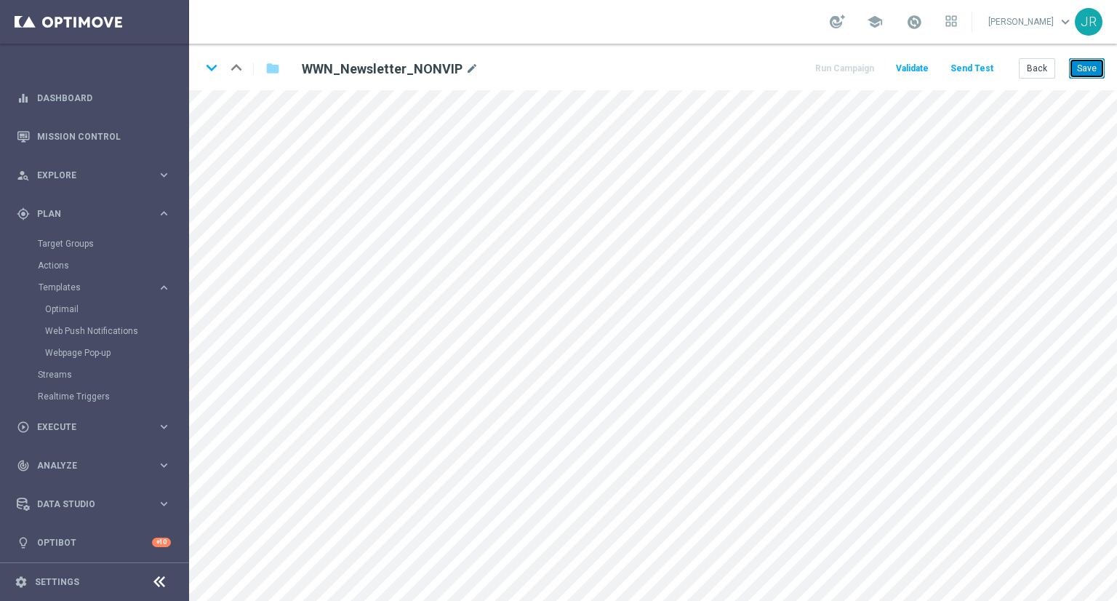
click at [1095, 72] on button "Save" at bounding box center [1087, 68] width 36 height 20
click at [1092, 71] on button "Save" at bounding box center [1087, 68] width 36 height 20
click at [1101, 66] on button "Save" at bounding box center [1087, 68] width 36 height 20
click at [1090, 68] on button "Save" at bounding box center [1087, 68] width 36 height 20
drag, startPoint x: 1096, startPoint y: 65, endPoint x: 1108, endPoint y: 81, distance: 20.2
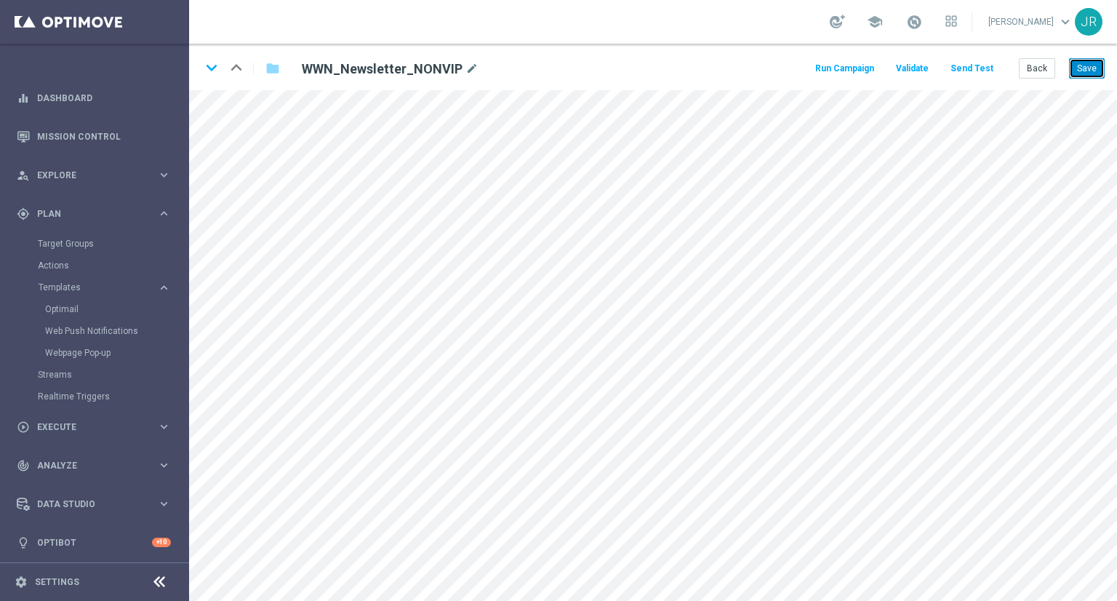
click at [1097, 68] on button "Save" at bounding box center [1087, 68] width 36 height 20
click at [1092, 67] on button "Save" at bounding box center [1087, 68] width 36 height 20
click at [1095, 70] on button "Save" at bounding box center [1087, 68] width 36 height 20
click at [779, 0] on html "equalizer Dashboard Mission Control" at bounding box center [558, 300] width 1117 height 601
click at [1078, 72] on button "Save" at bounding box center [1087, 68] width 36 height 20
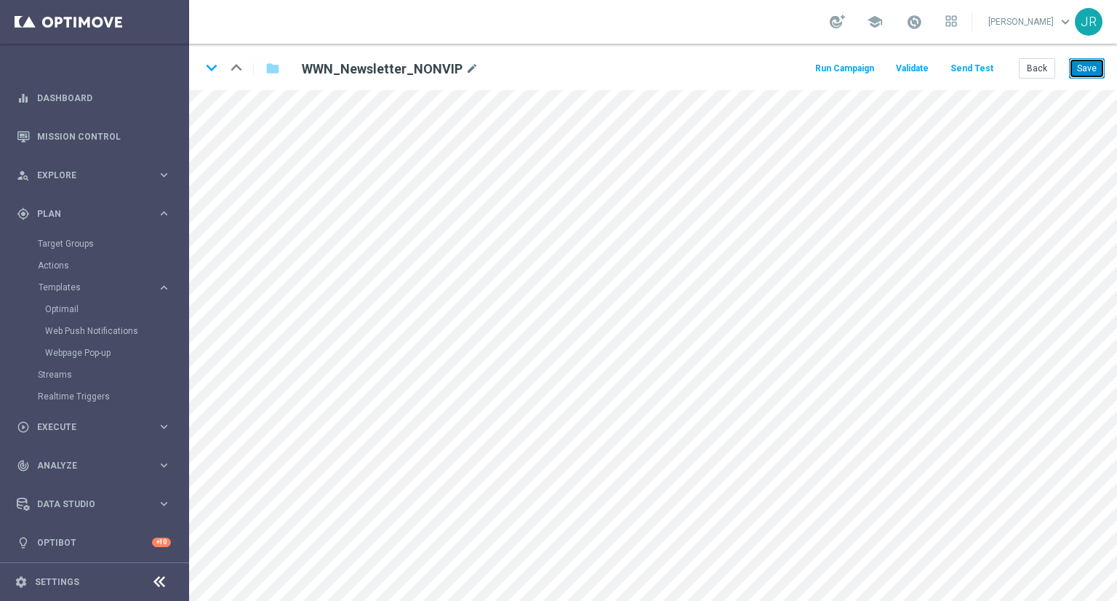
click at [1081, 60] on button "Save" at bounding box center [1087, 68] width 36 height 20
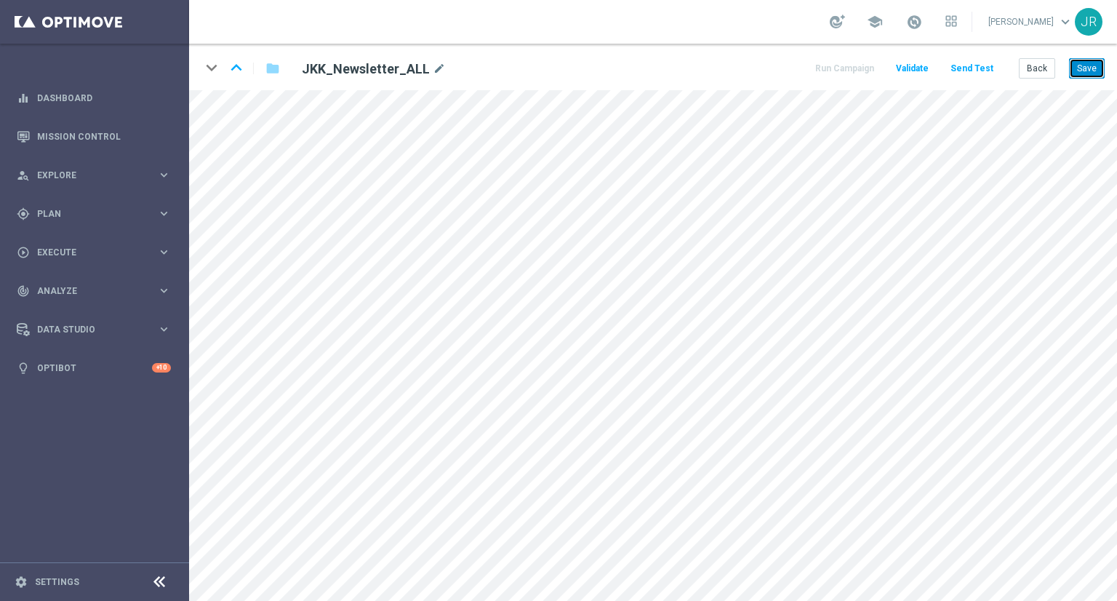
click at [1087, 63] on button "Save" at bounding box center [1087, 68] width 36 height 20
click at [1081, 64] on button "Save" at bounding box center [1087, 68] width 36 height 20
drag, startPoint x: 1095, startPoint y: 68, endPoint x: 1110, endPoint y: 84, distance: 22.6
click at [1096, 68] on button "Save" at bounding box center [1087, 68] width 36 height 20
click at [1051, 65] on button "Back" at bounding box center [1037, 68] width 36 height 20
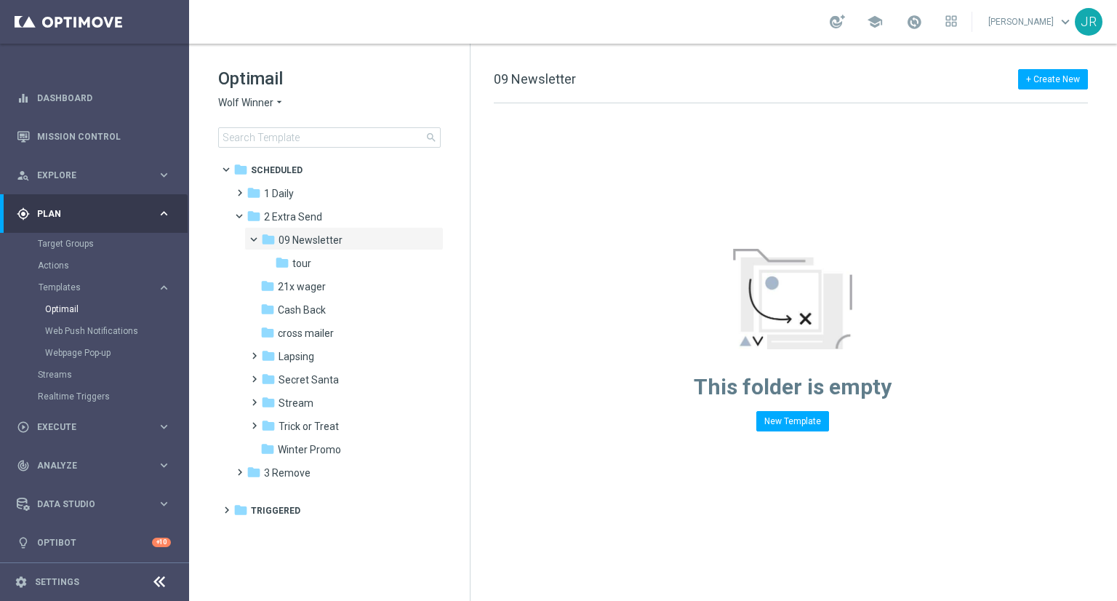
click at [238, 105] on span "Wolf Winner" at bounding box center [245, 103] width 55 height 14
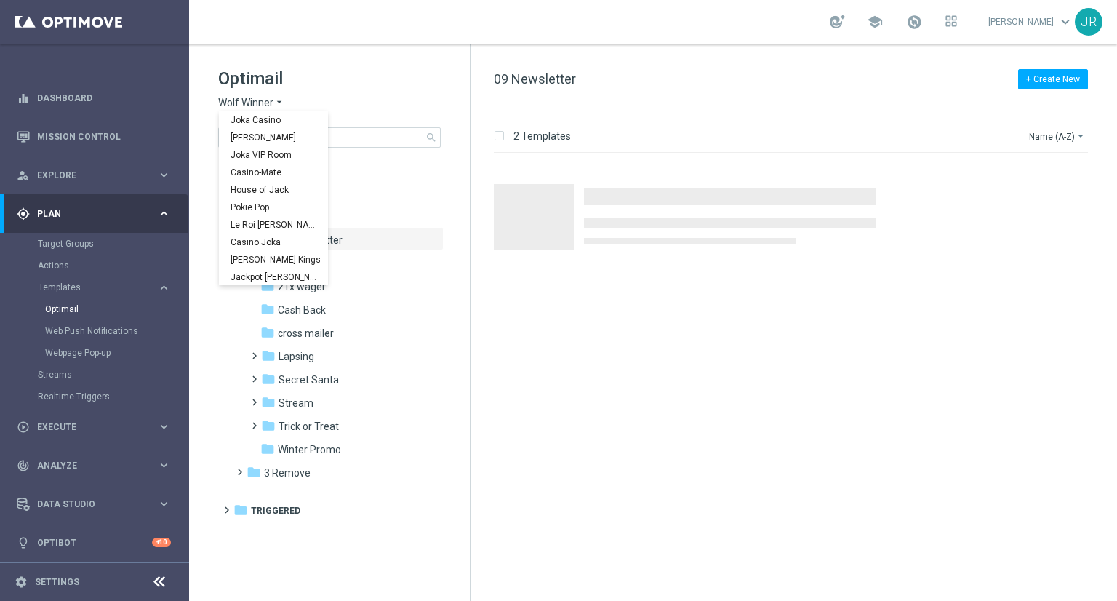
scroll to position [52, 0]
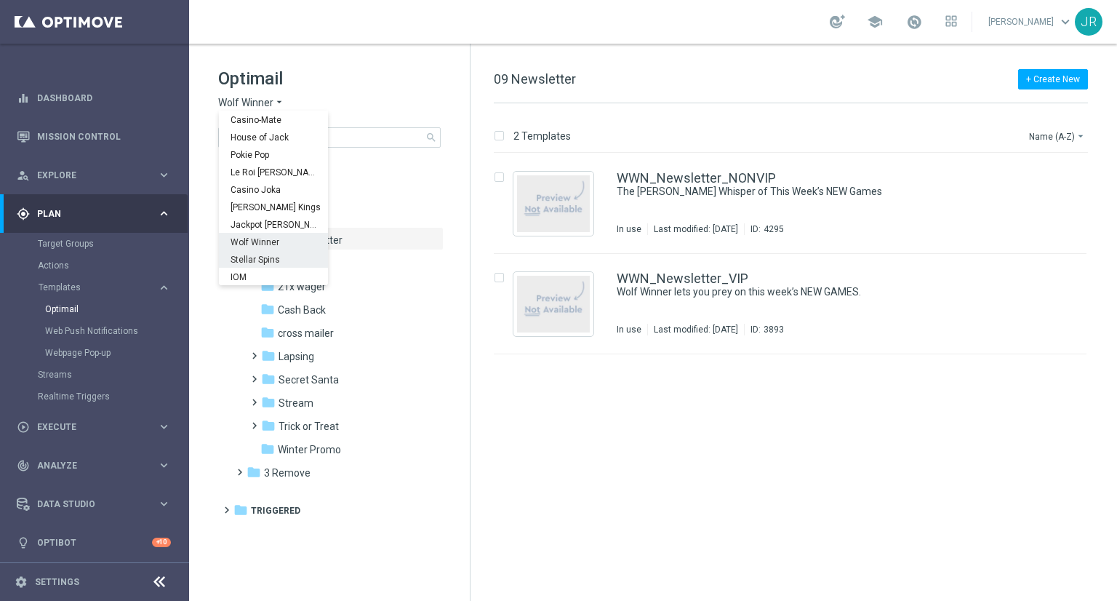
click at [0, 0] on span "Stellar Spins" at bounding box center [0, 0] width 0 height 0
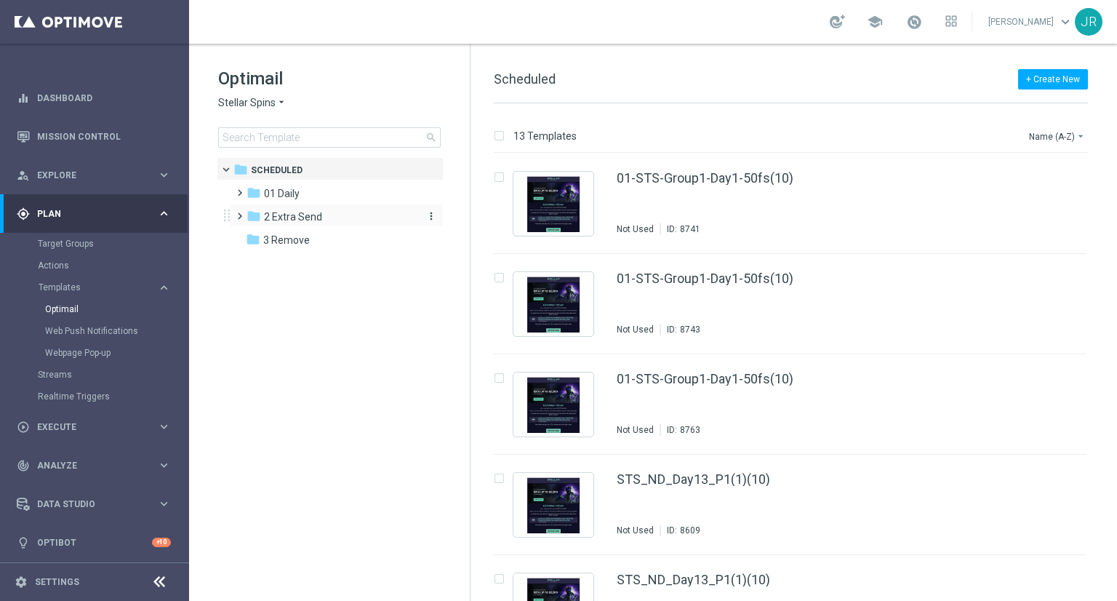
click at [331, 216] on div "folder 2 Extra Send" at bounding box center [329, 217] width 167 height 17
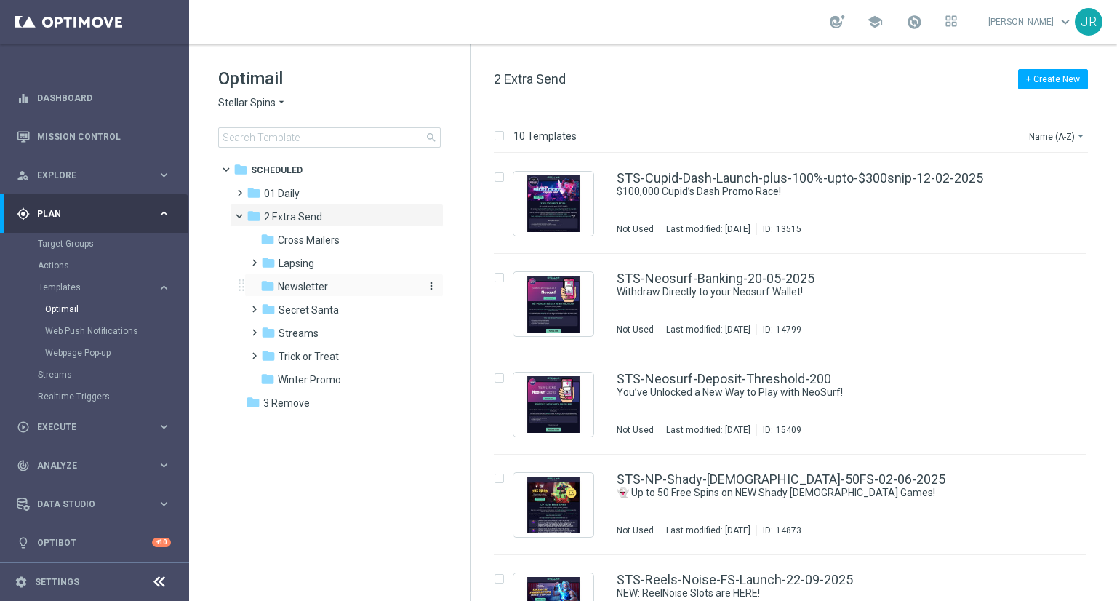
click at [302, 292] on span "Newsletter" at bounding box center [303, 286] width 50 height 13
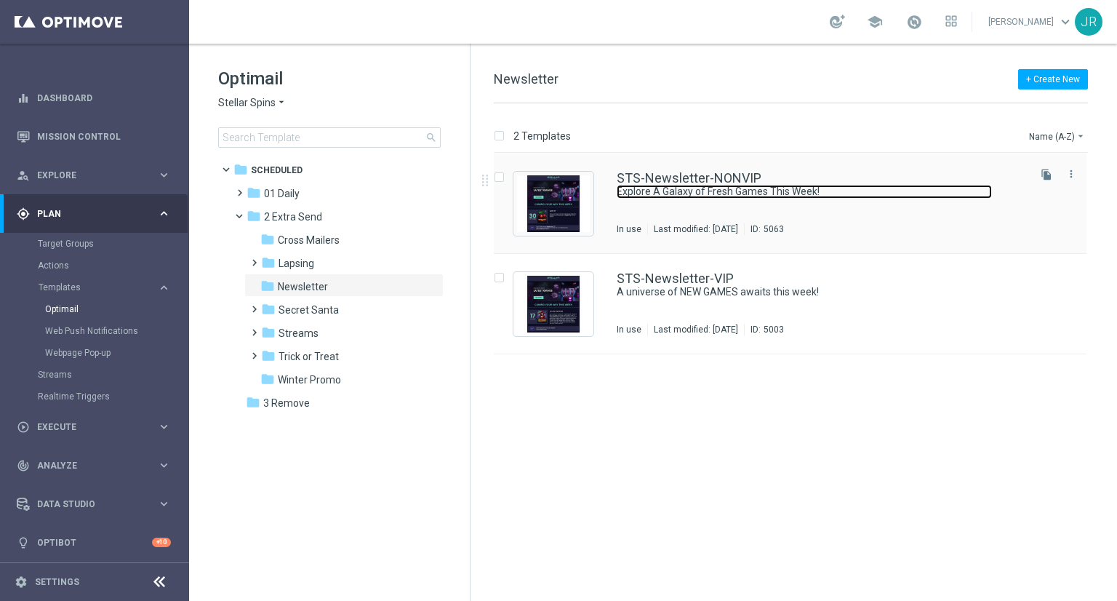
click at [635, 195] on link "Explore A Galaxy of Fresh Games This Week!" at bounding box center [804, 192] width 375 height 14
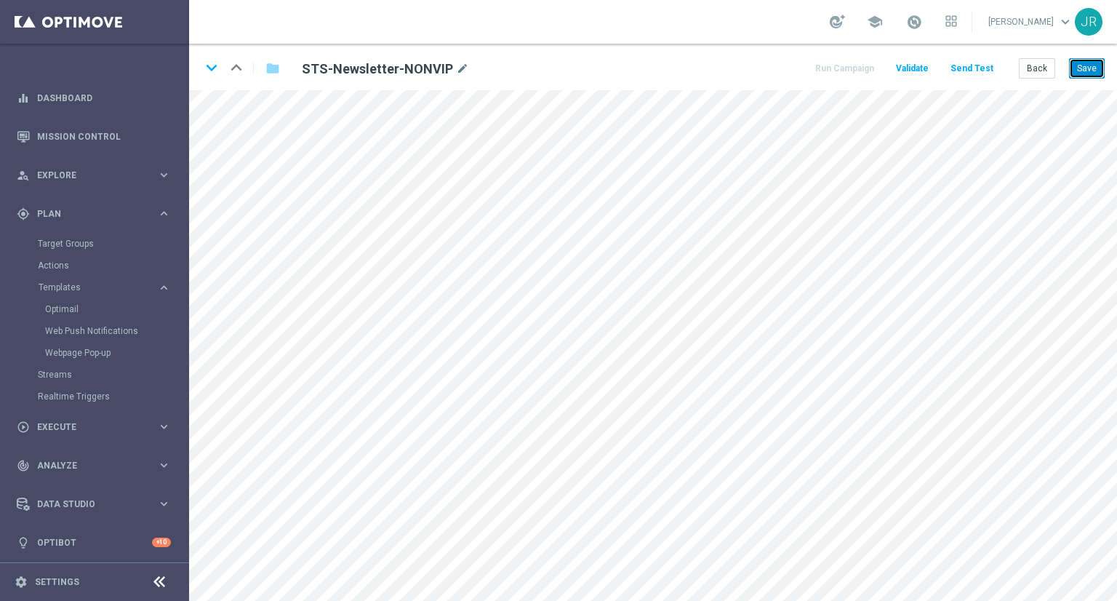
click at [1091, 73] on button "Save" at bounding box center [1087, 68] width 36 height 20
click at [1091, 63] on button "Save" at bounding box center [1087, 68] width 36 height 20
click at [1091, 71] on button "Save" at bounding box center [1087, 68] width 36 height 20
click at [1097, 65] on button "Save" at bounding box center [1087, 68] width 36 height 20
click at [1086, 71] on button "Save" at bounding box center [1087, 68] width 36 height 20
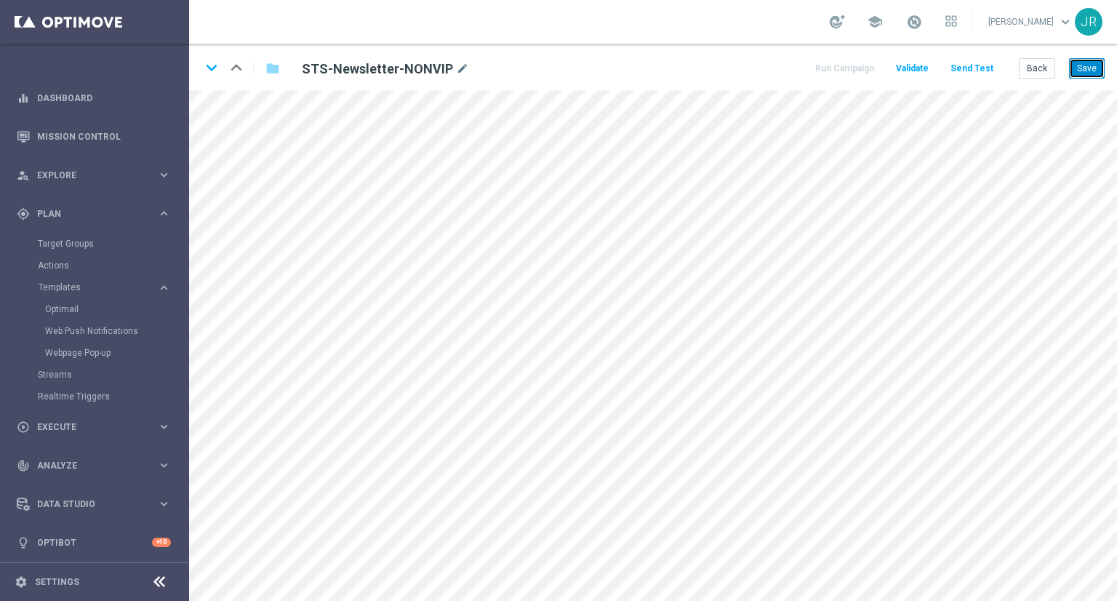
click at [1074, 71] on button "Save" at bounding box center [1087, 68] width 36 height 20
click at [1097, 73] on button "Save" at bounding box center [1087, 68] width 36 height 20
drag, startPoint x: 1087, startPoint y: 65, endPoint x: 861, endPoint y: 4, distance: 234.4
click at [1087, 65] on button "Save" at bounding box center [1087, 68] width 36 height 20
click at [1088, 68] on button "Save" at bounding box center [1087, 68] width 36 height 20
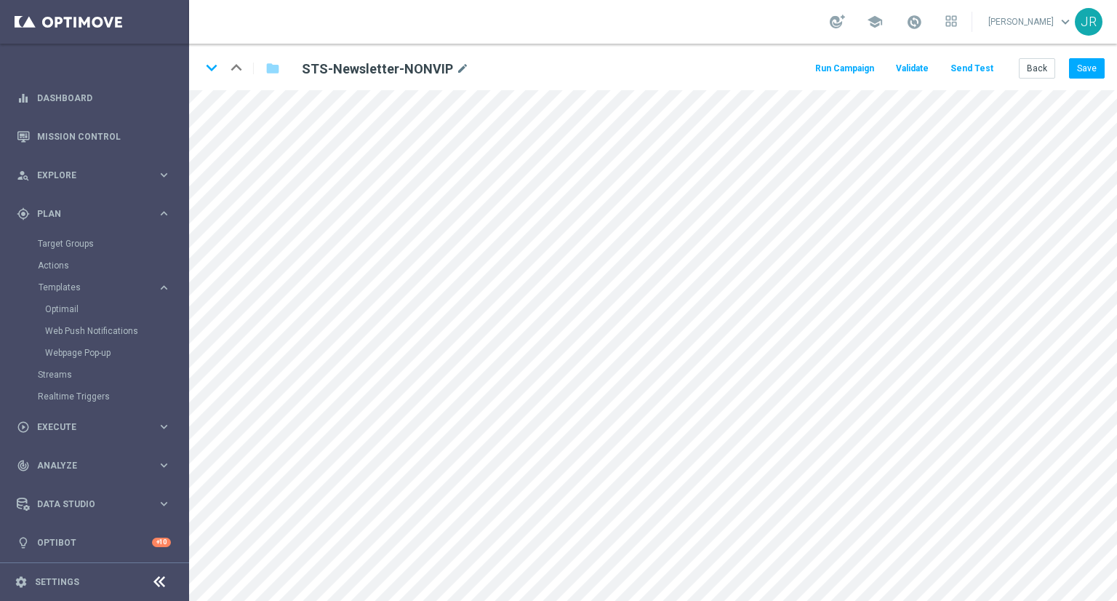
click at [979, 64] on button "Send Test" at bounding box center [971, 69] width 47 height 20
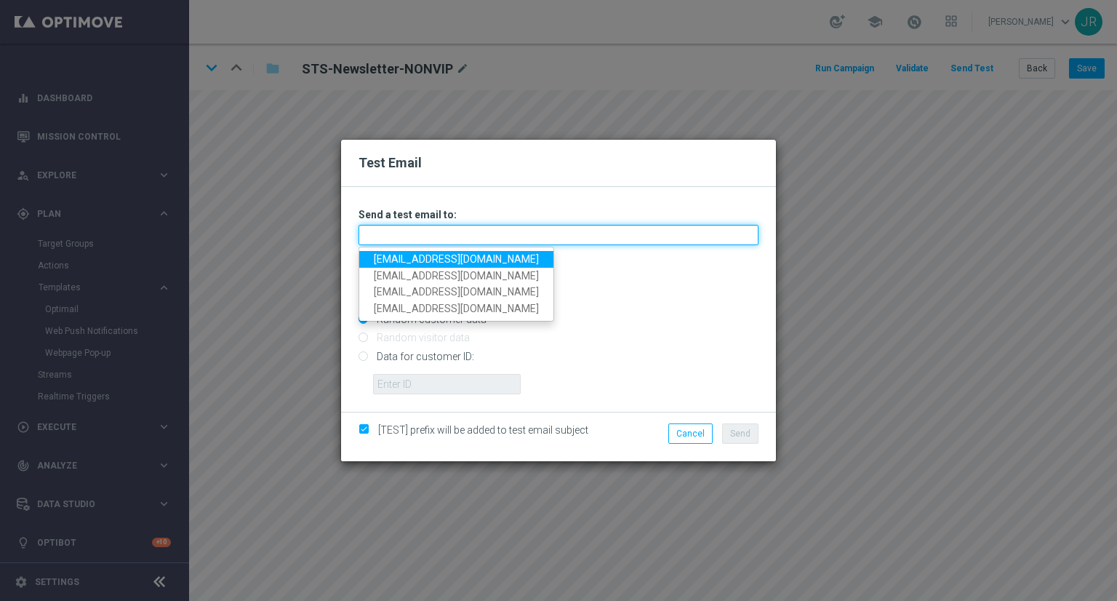
click at [441, 230] on input "text" at bounding box center [558, 235] width 400 height 20
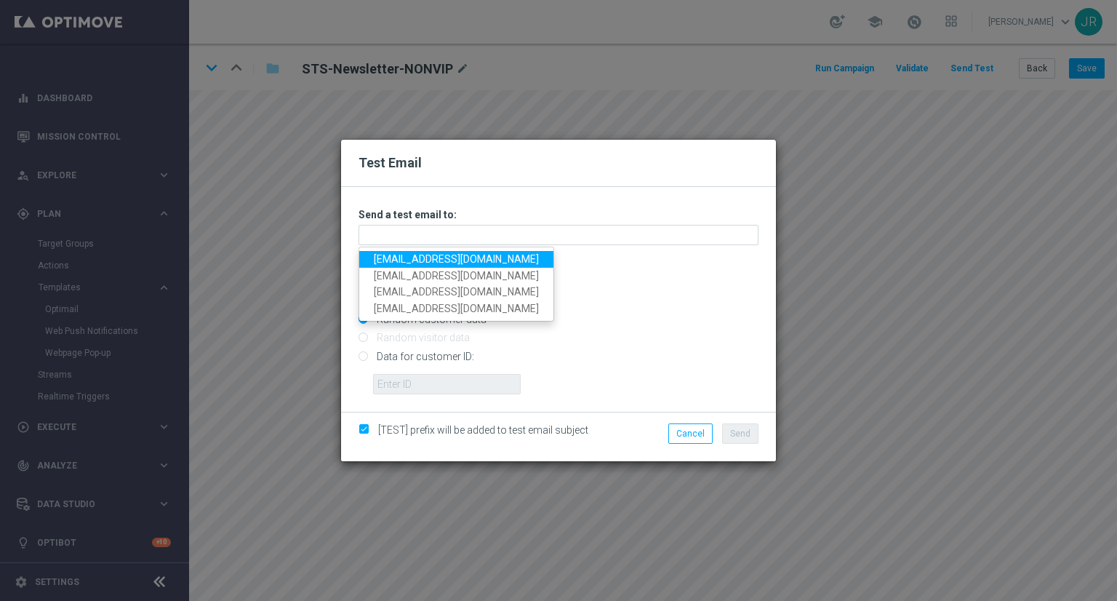
click at [407, 255] on link "[EMAIL_ADDRESS][DOMAIN_NAME]" at bounding box center [456, 259] width 194 height 17
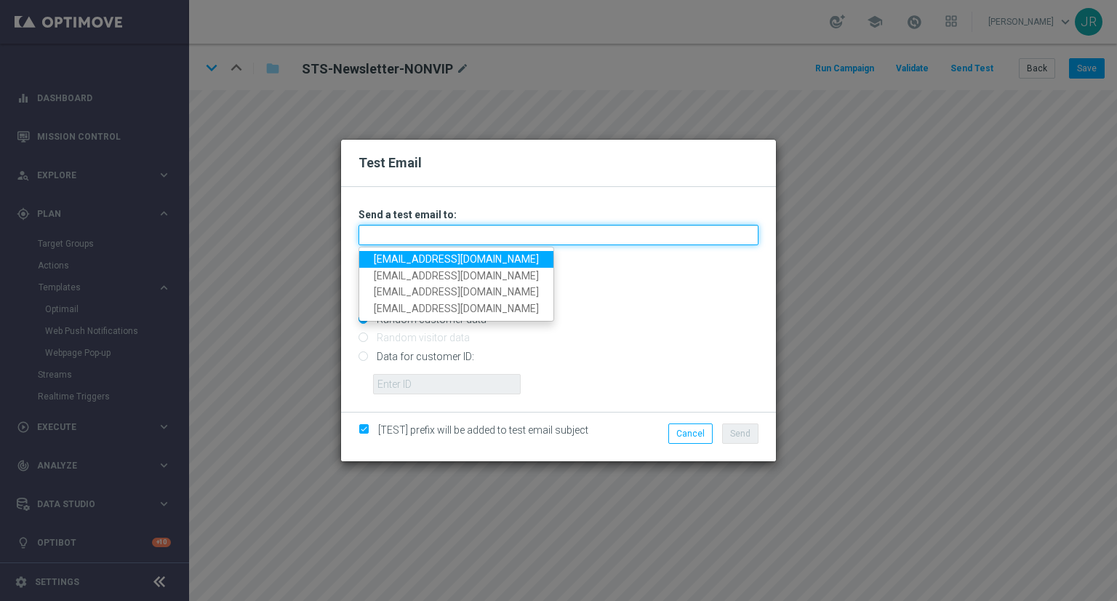
type input "[EMAIL_ADDRESS][DOMAIN_NAME]"
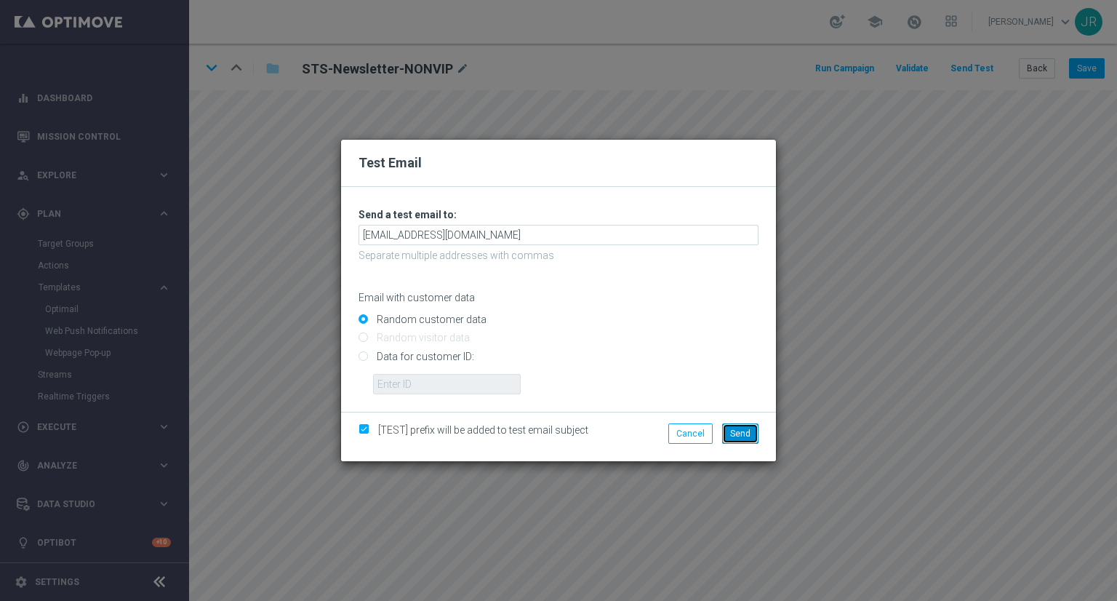
click at [734, 434] on span "Send" at bounding box center [740, 433] width 20 height 10
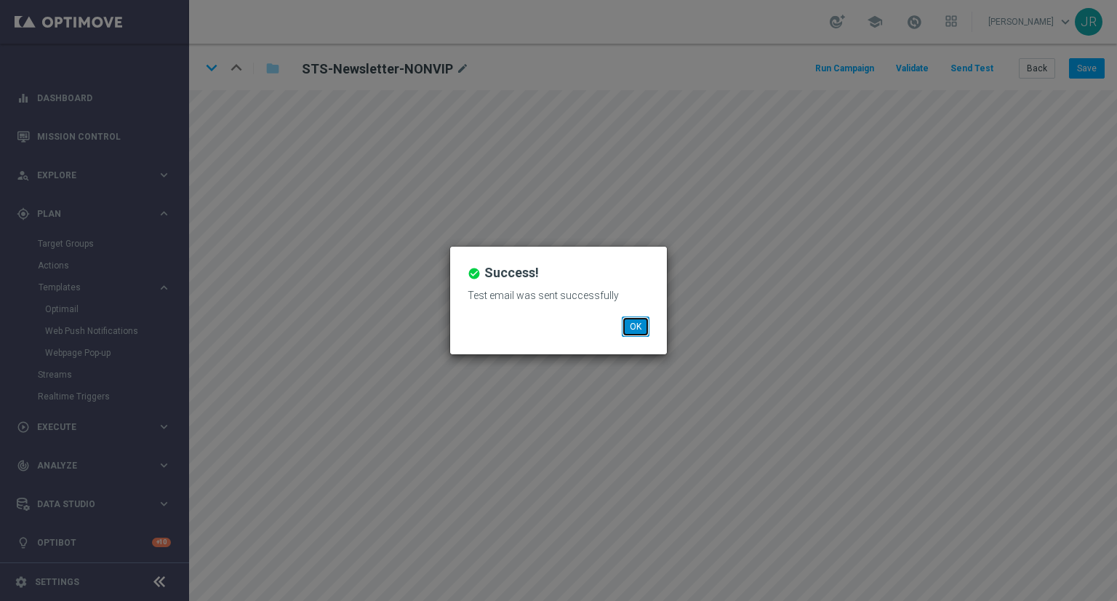
click at [636, 329] on button "OK" at bounding box center [636, 326] width 28 height 20
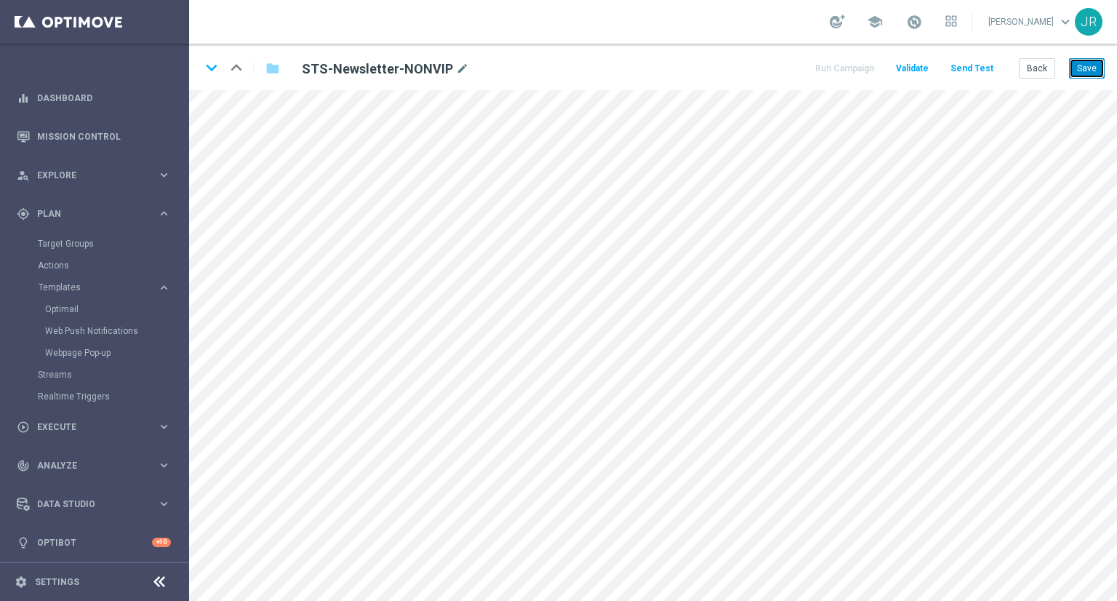
click at [1085, 74] on button "Save" at bounding box center [1087, 68] width 36 height 20
click at [1094, 63] on button "Save" at bounding box center [1087, 68] width 36 height 20
drag, startPoint x: 1079, startPoint y: 71, endPoint x: 1015, endPoint y: 68, distance: 64.1
click at [1081, 72] on button "Save" at bounding box center [1087, 68] width 36 height 20
click at [1076, 73] on button "Save" at bounding box center [1087, 68] width 36 height 20
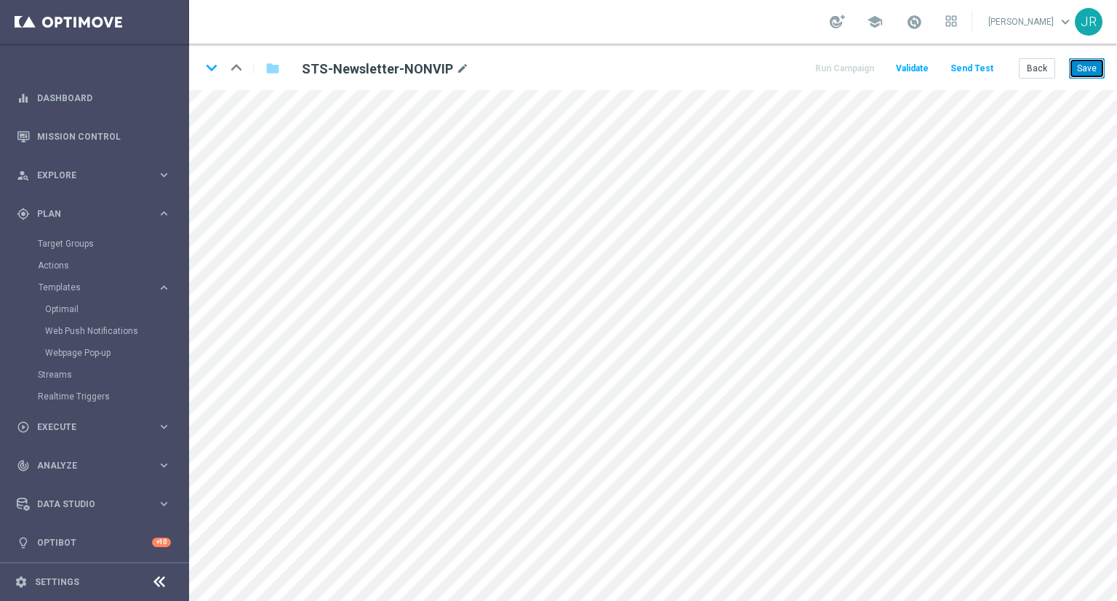
click at [1091, 63] on button "Save" at bounding box center [1087, 68] width 36 height 20
click at [1089, 58] on button "Save" at bounding box center [1087, 68] width 36 height 20
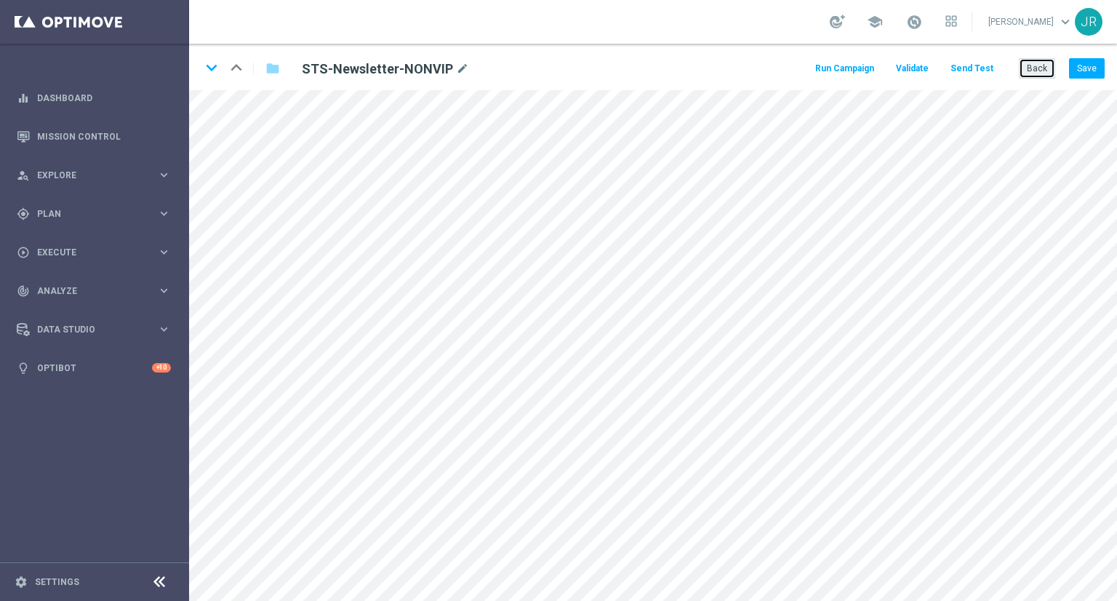
click at [1035, 72] on button "Back" at bounding box center [1037, 68] width 36 height 20
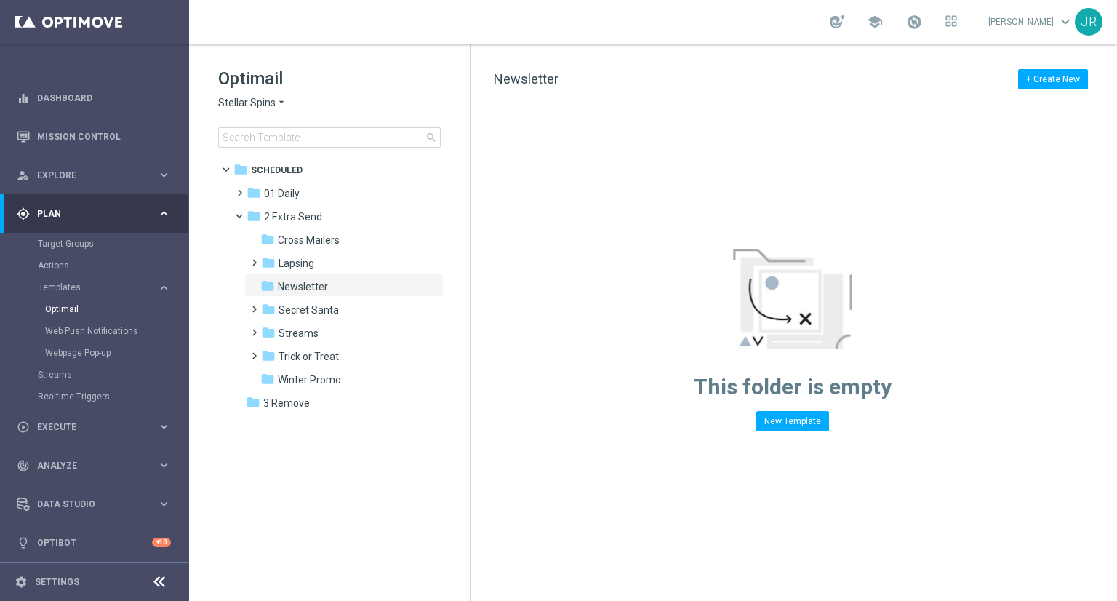
click at [246, 105] on span "Stellar Spins" at bounding box center [246, 103] width 57 height 14
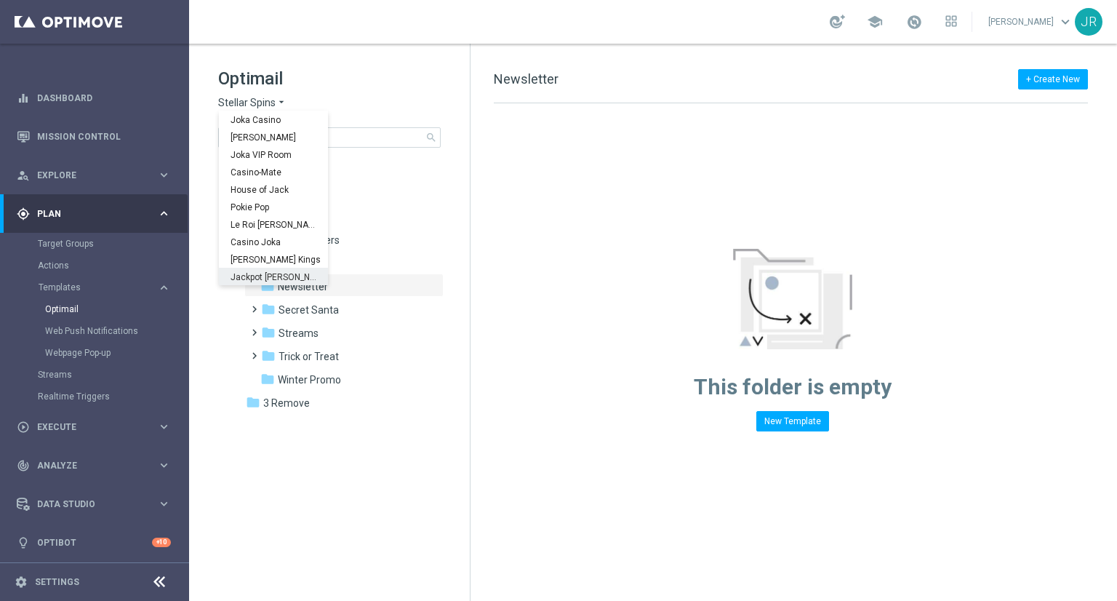
scroll to position [52, 0]
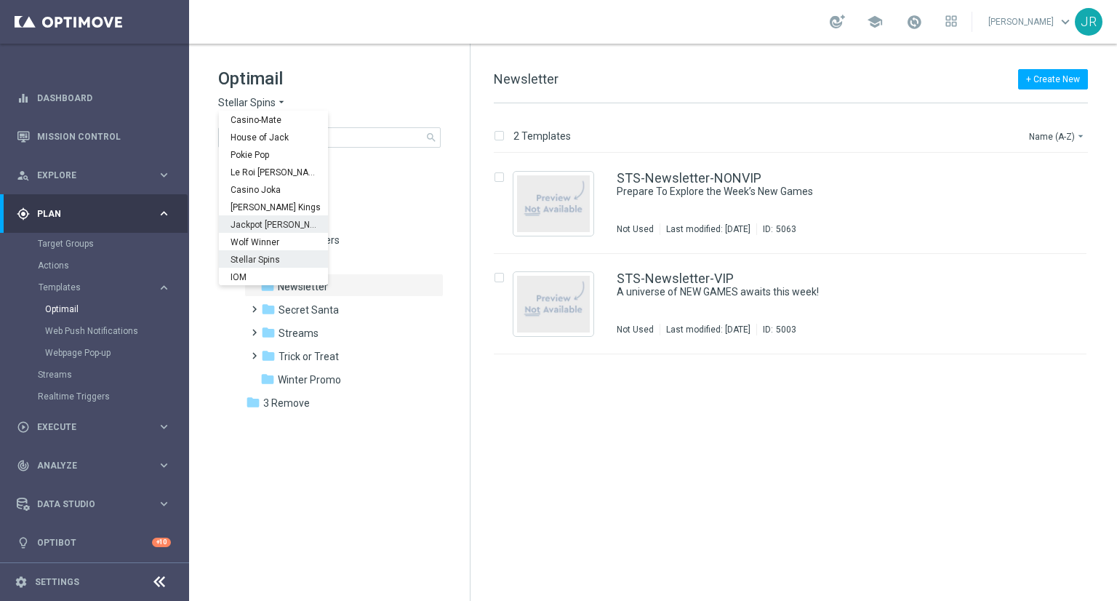
click at [0, 0] on span "Jackpot [PERSON_NAME]" at bounding box center [0, 0] width 0 height 0
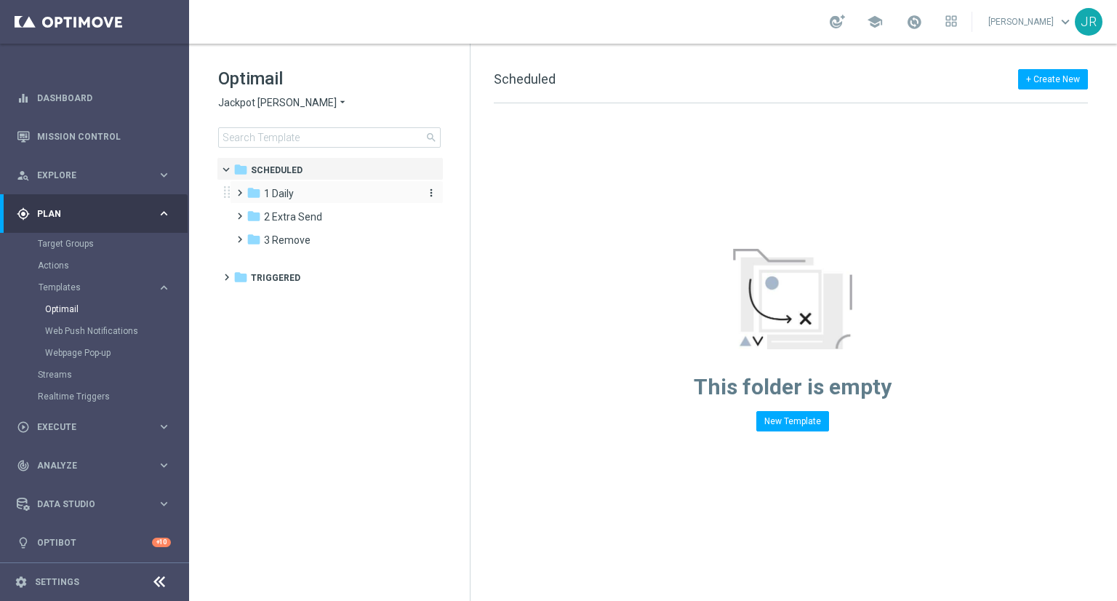
click at [302, 196] on div "folder 1 Daily" at bounding box center [329, 193] width 167 height 17
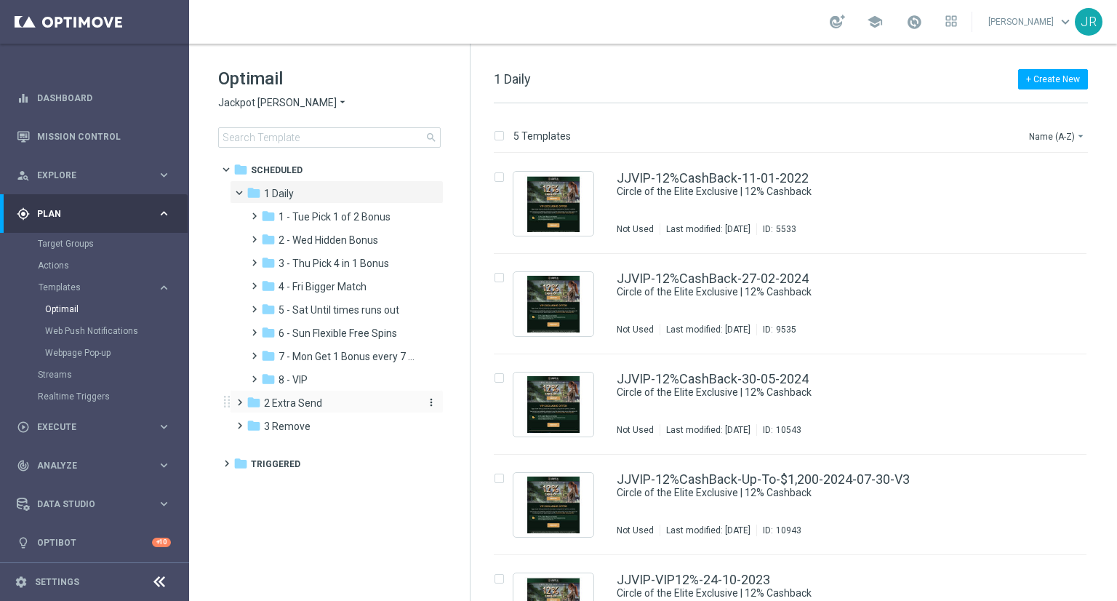
click at [280, 402] on span "2 Extra Send" at bounding box center [293, 402] width 58 height 13
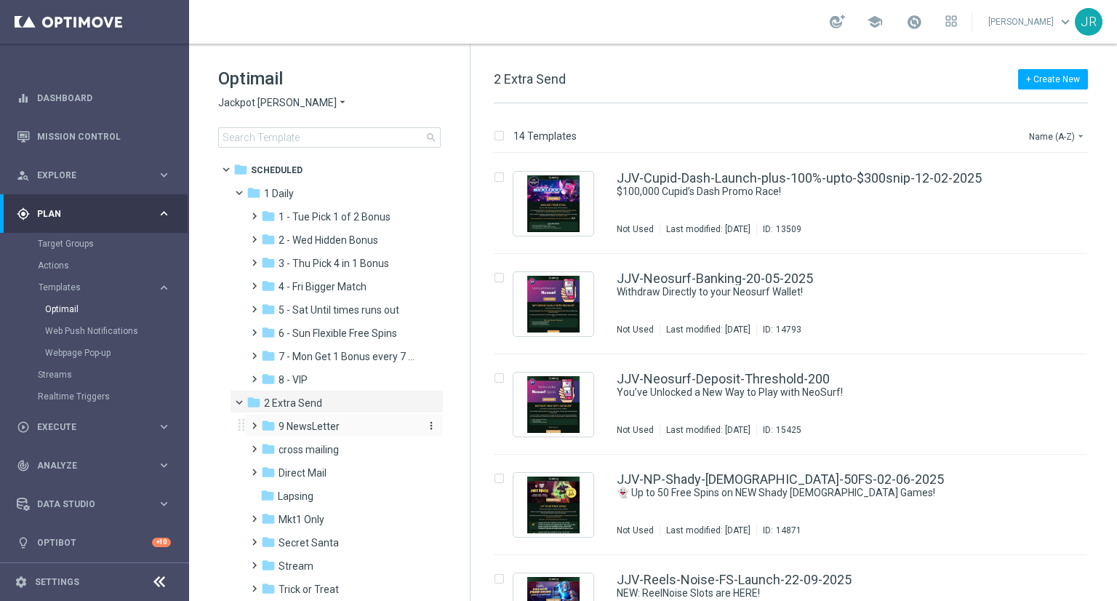
click at [321, 429] on span "9 NewsLetter" at bounding box center [308, 426] width 61 height 13
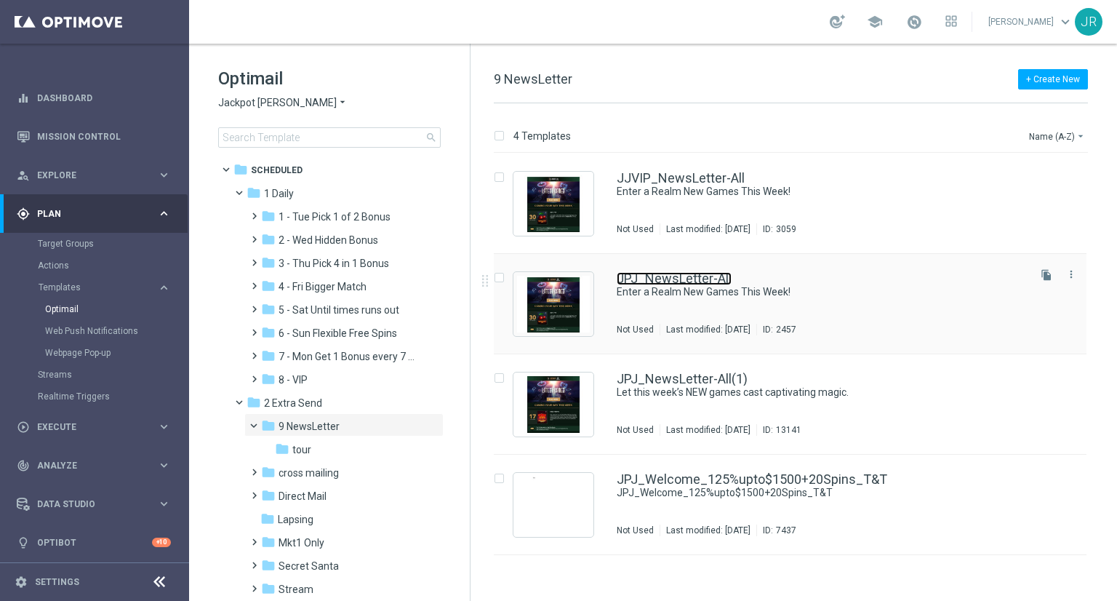
click at [686, 284] on link "JPJ_NewsLetter-All" at bounding box center [674, 278] width 115 height 13
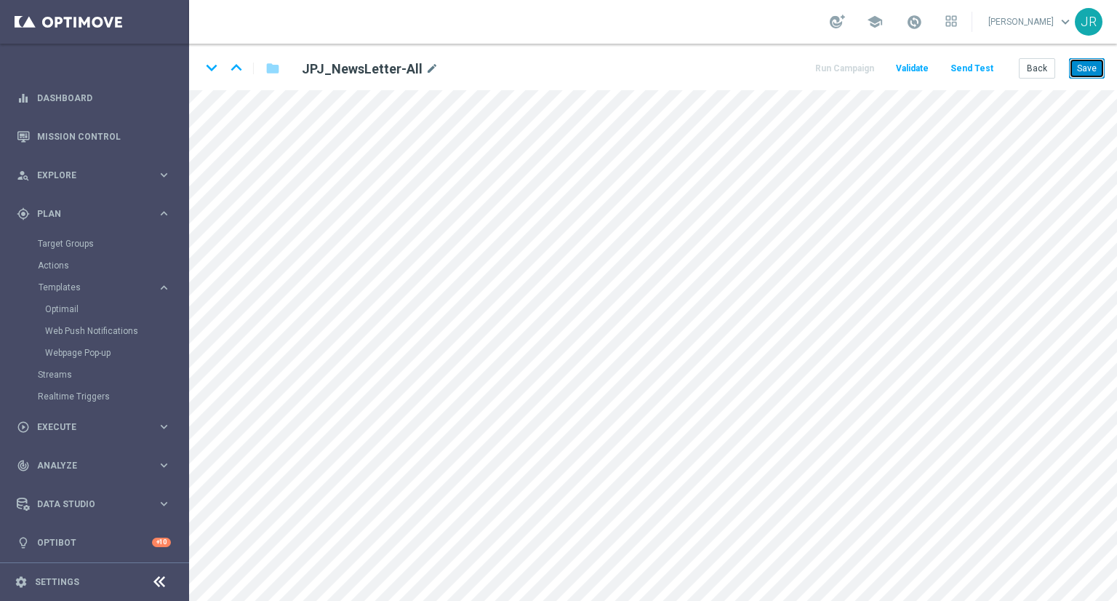
click at [1083, 70] on button "Save" at bounding box center [1087, 68] width 36 height 20
click at [1102, 67] on button "Save" at bounding box center [1087, 68] width 36 height 20
click at [1090, 65] on button "Save" at bounding box center [1087, 68] width 36 height 20
click at [1082, 71] on button "Save" at bounding box center [1087, 68] width 36 height 20
click at [1093, 75] on button "Save" at bounding box center [1087, 68] width 36 height 20
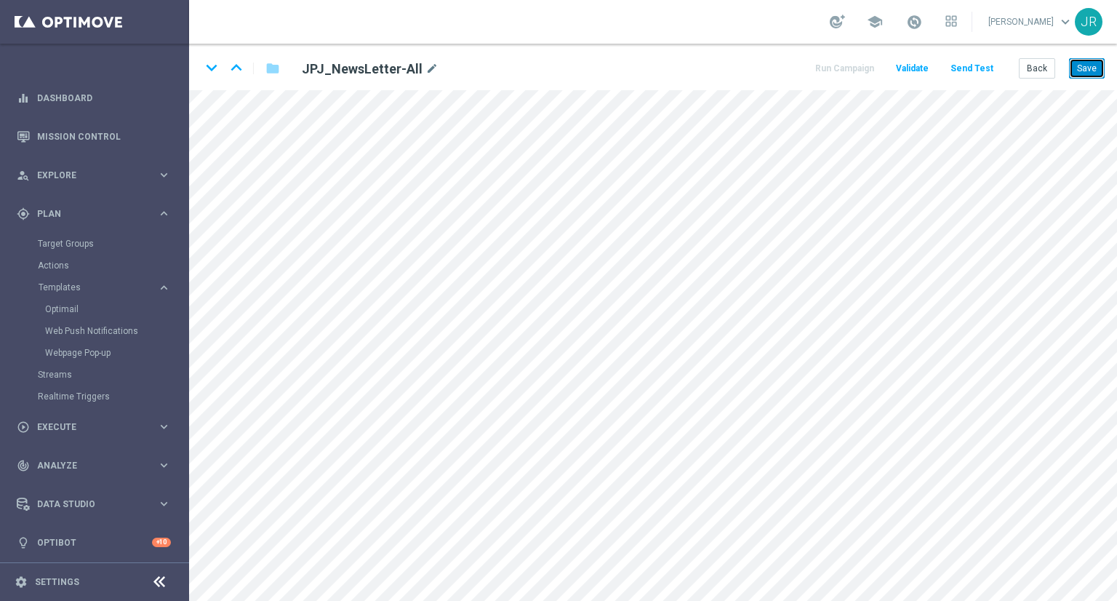
click at [1092, 72] on button "Save" at bounding box center [1087, 68] width 36 height 20
click at [1078, 68] on button "Save" at bounding box center [1087, 68] width 36 height 20
click at [987, 66] on button "Send Test" at bounding box center [971, 69] width 47 height 20
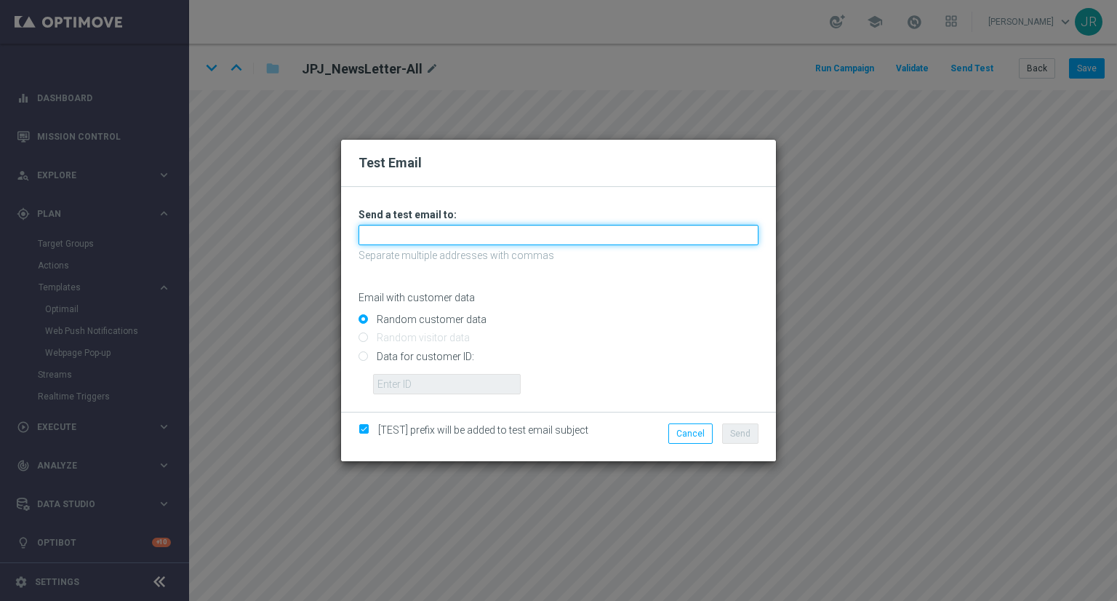
click at [394, 236] on input "text" at bounding box center [558, 235] width 400 height 20
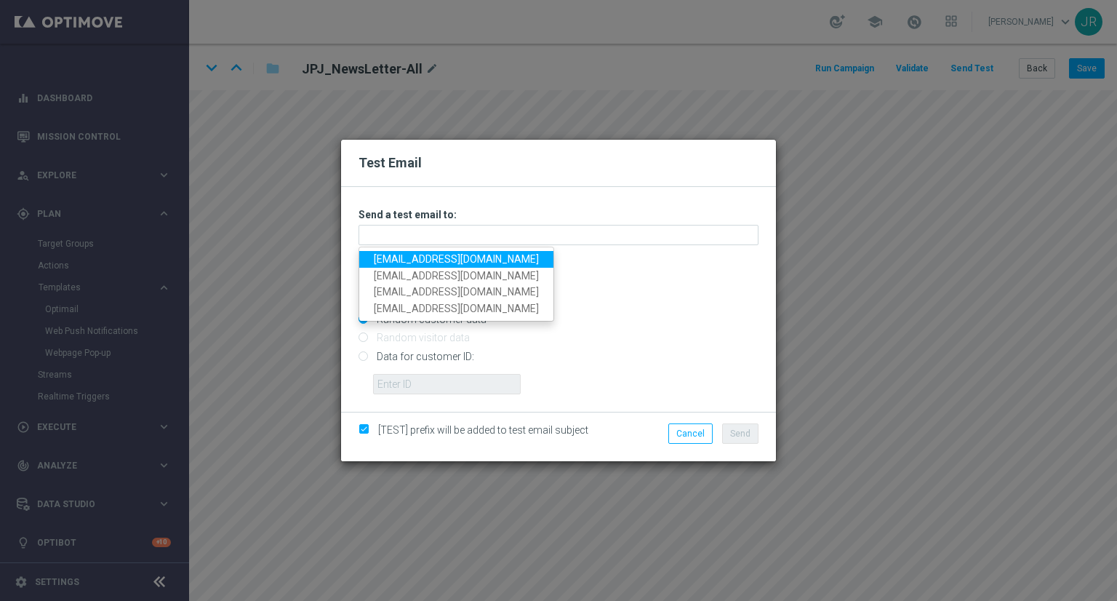
drag, startPoint x: 385, startPoint y: 256, endPoint x: 408, endPoint y: 262, distance: 23.5
click at [386, 256] on link "[EMAIL_ADDRESS][DOMAIN_NAME]" at bounding box center [456, 259] width 194 height 17
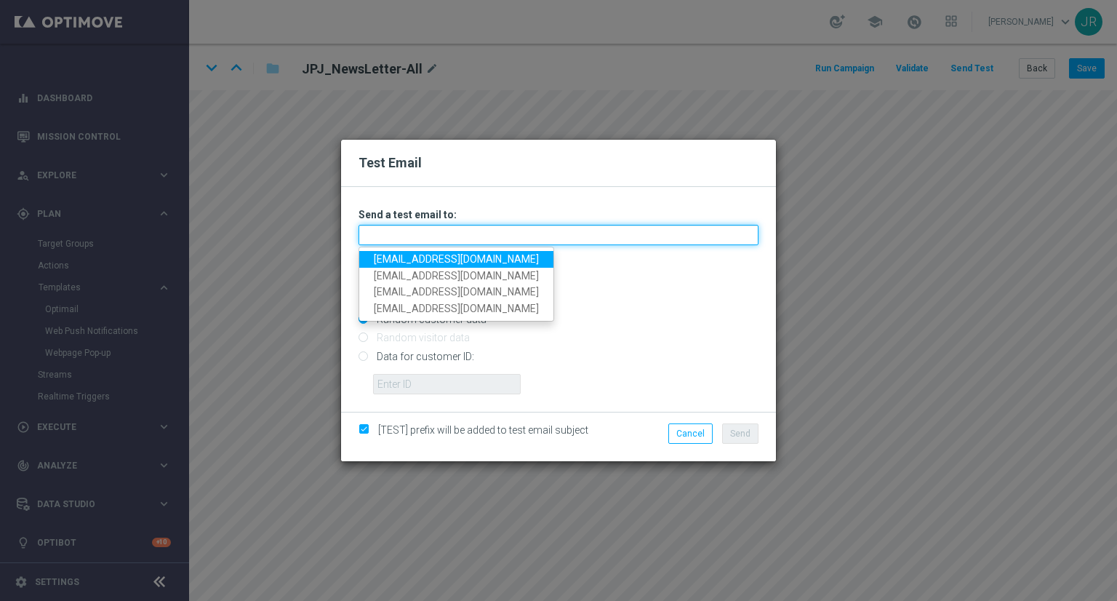
type input "[EMAIL_ADDRESS][DOMAIN_NAME]"
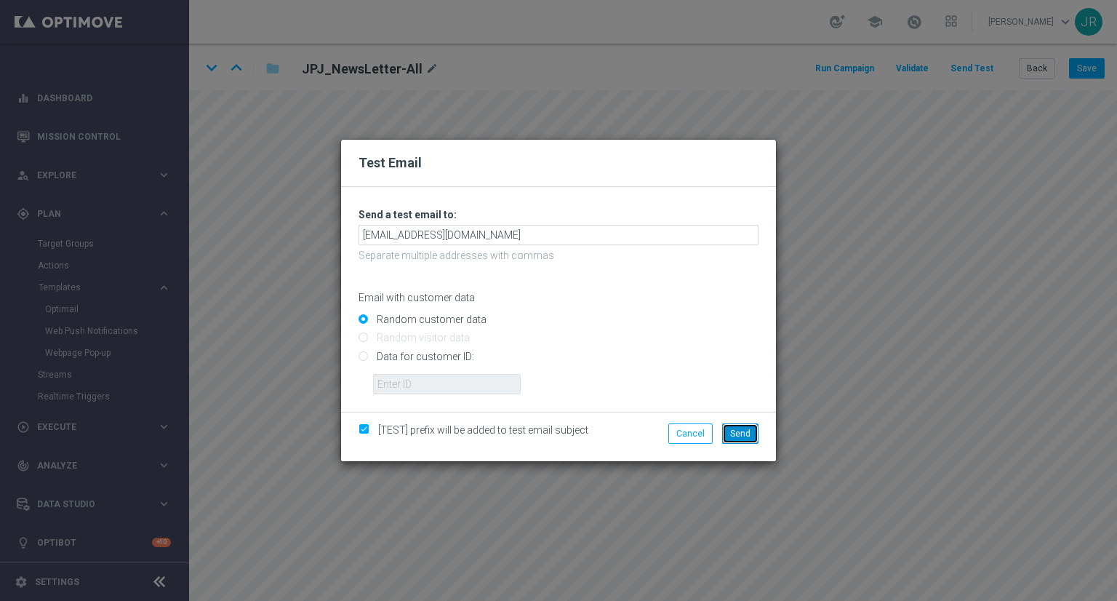
click at [731, 434] on span "Send" at bounding box center [740, 433] width 20 height 10
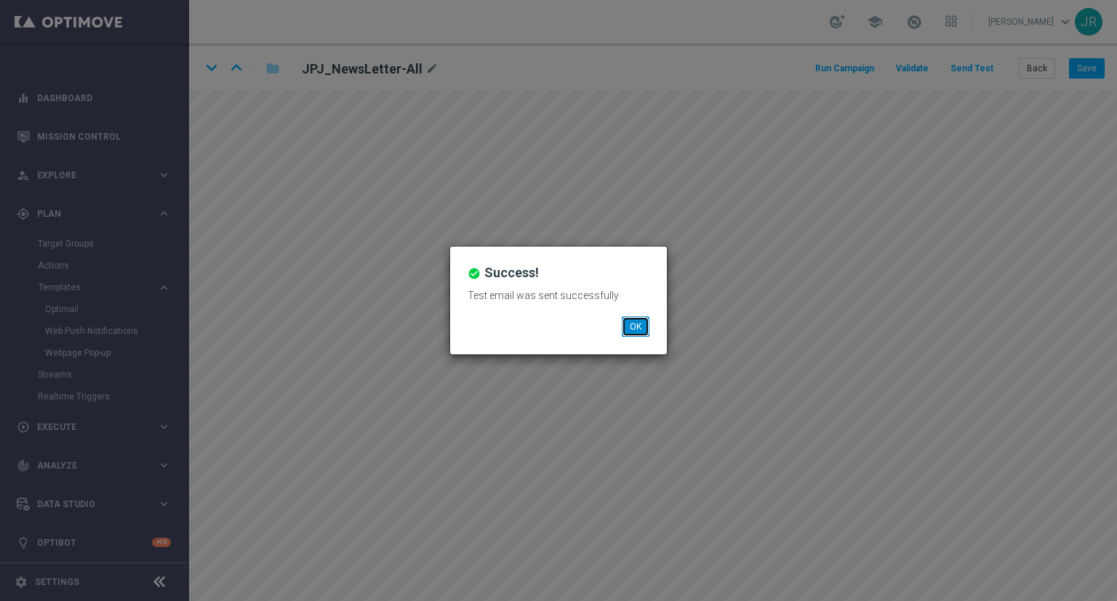
click at [635, 324] on button "OK" at bounding box center [636, 326] width 28 height 20
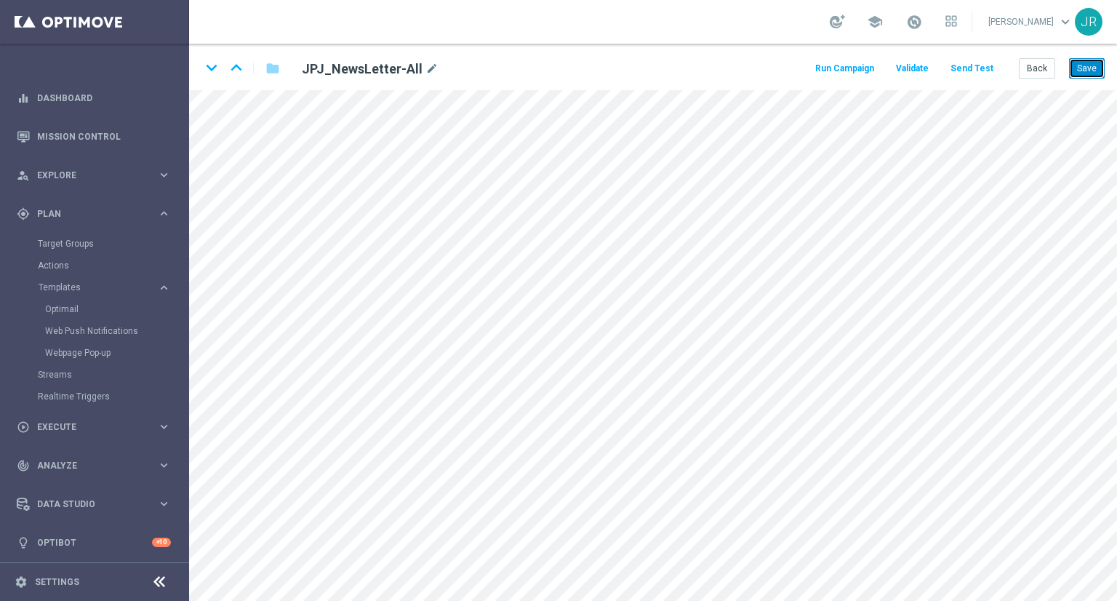
click at [1089, 73] on button "Save" at bounding box center [1087, 68] width 36 height 20
click at [1092, 69] on button "Save" at bounding box center [1087, 68] width 36 height 20
click at [1102, 68] on button "Save" at bounding box center [1087, 68] width 36 height 20
click at [1086, 71] on button "Save" at bounding box center [1087, 68] width 36 height 20
drag, startPoint x: 1085, startPoint y: 67, endPoint x: 685, endPoint y: 38, distance: 401.0
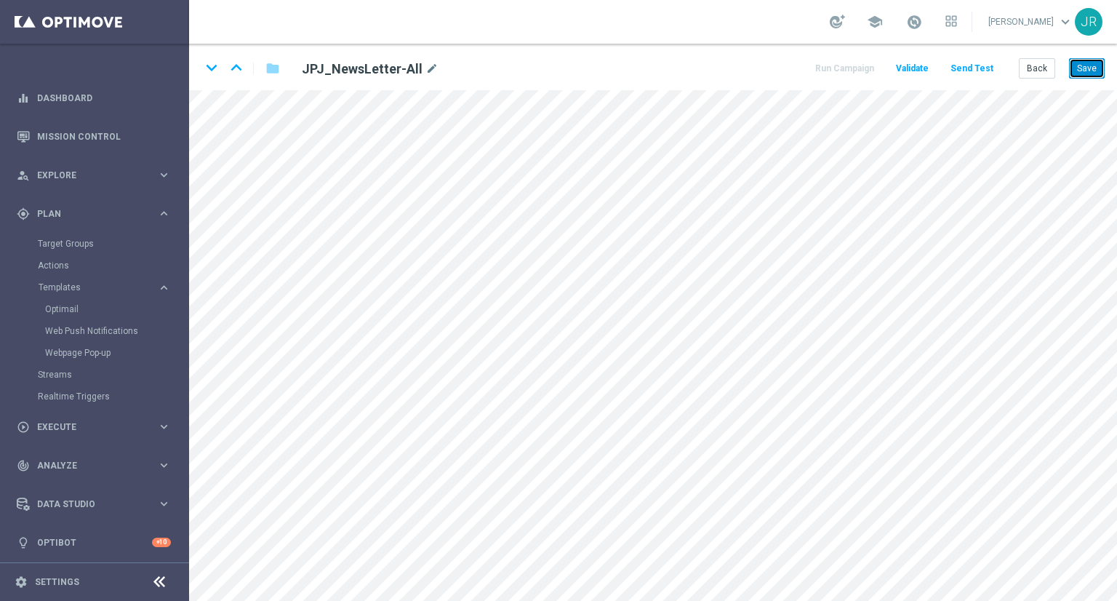
click at [1085, 67] on button "Save" at bounding box center [1087, 68] width 36 height 20
click at [1091, 71] on button "Save" at bounding box center [1087, 68] width 36 height 20
click at [1076, 75] on button "Save" at bounding box center [1087, 68] width 36 height 20
drag, startPoint x: 1027, startPoint y: 68, endPoint x: 641, endPoint y: 101, distance: 386.8
click at [1027, 68] on button "Back" at bounding box center [1037, 68] width 36 height 20
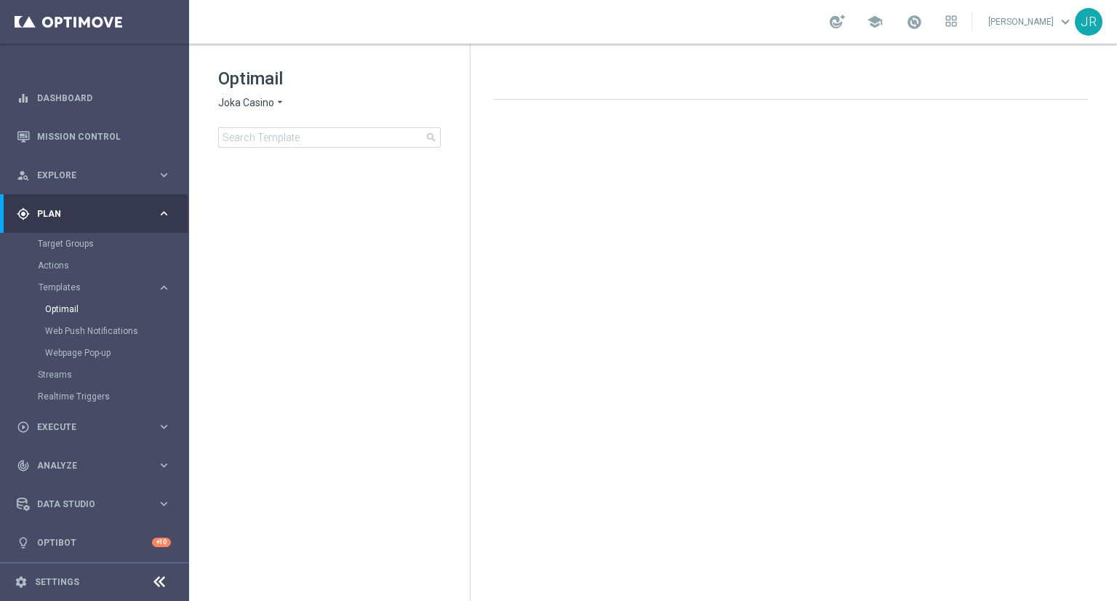
click at [233, 102] on span "Joka Casino" at bounding box center [246, 103] width 56 height 14
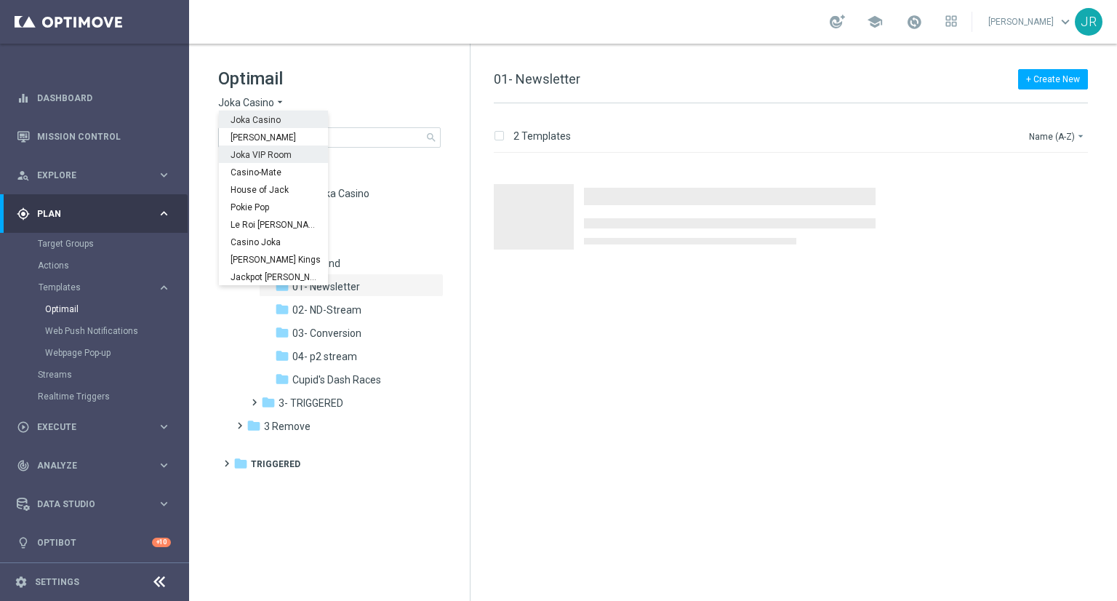
click at [0, 0] on span "Joka VIP Room" at bounding box center [0, 0] width 0 height 0
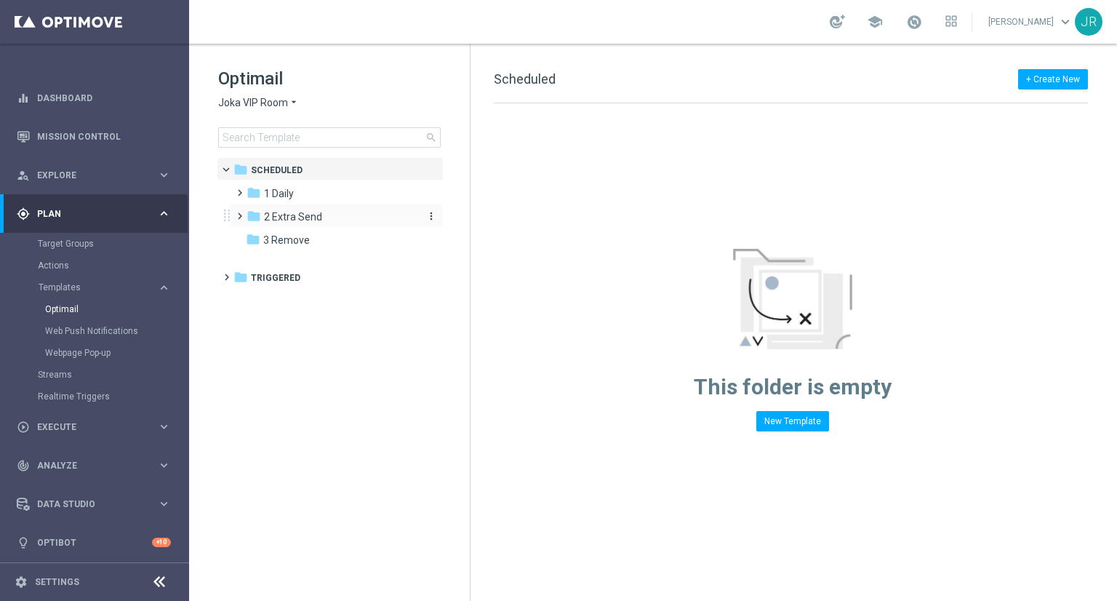
click at [300, 213] on span "2 Extra Send" at bounding box center [293, 216] width 58 height 13
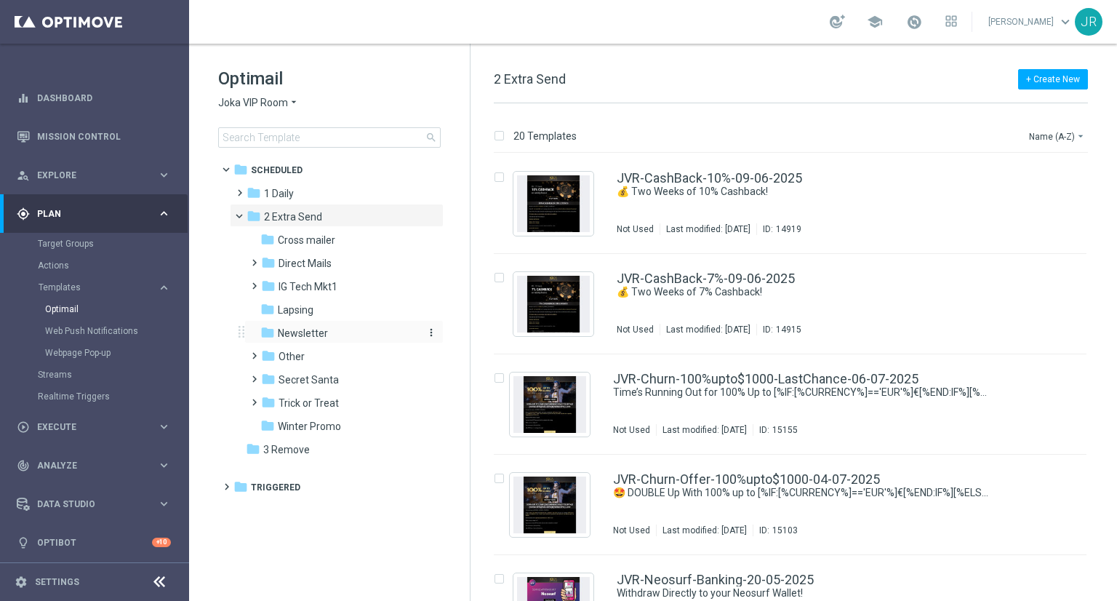
click at [293, 326] on span "Newsletter" at bounding box center [303, 332] width 50 height 13
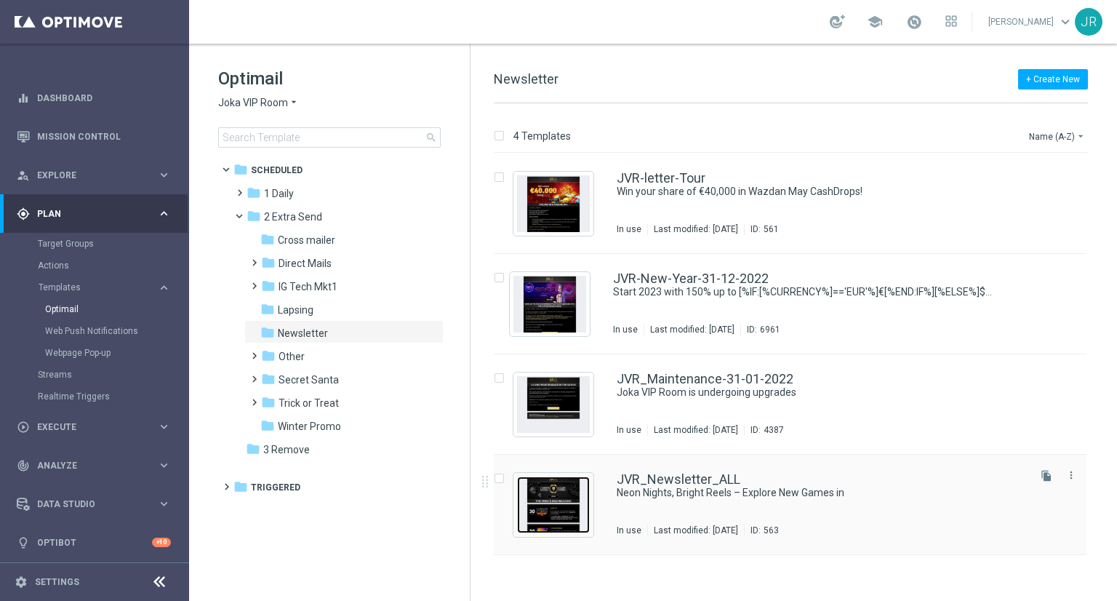
click at [564, 516] on img "Press SPACE to select this row." at bounding box center [553, 504] width 73 height 57
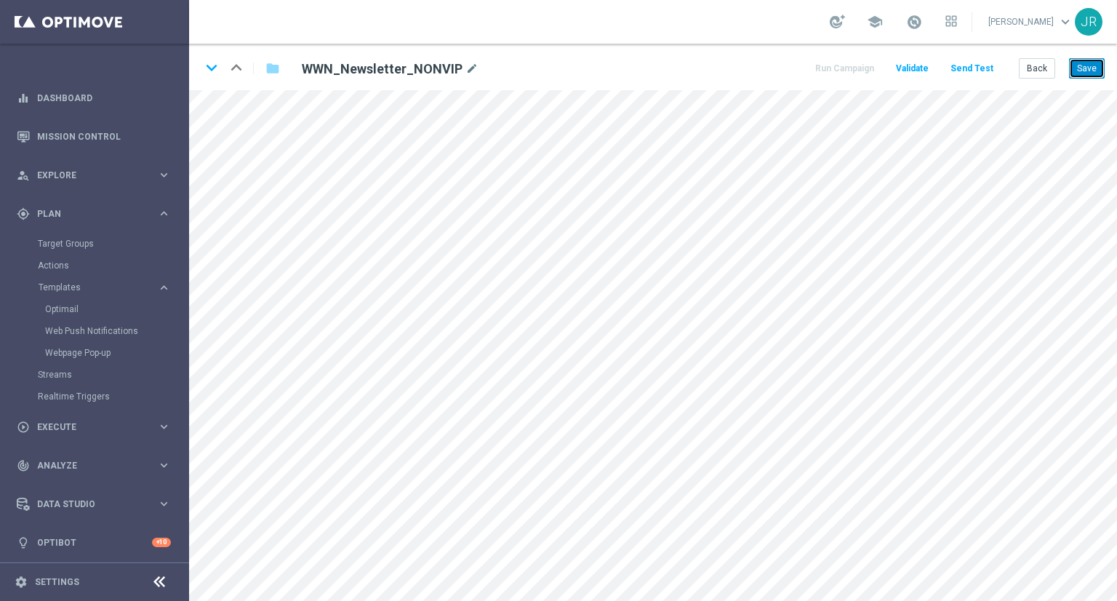
click at [1088, 73] on button "Save" at bounding box center [1087, 68] width 36 height 20
click at [971, 69] on button "Send Test" at bounding box center [971, 69] width 47 height 20
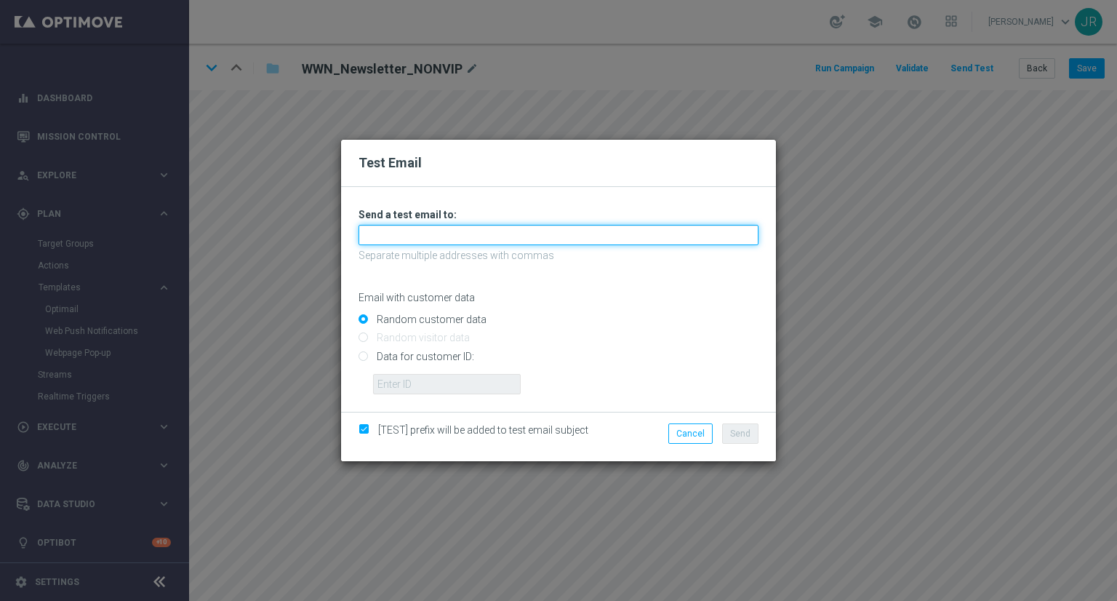
drag, startPoint x: 411, startPoint y: 231, endPoint x: 391, endPoint y: 243, distance: 23.2
click at [410, 231] on input "text" at bounding box center [558, 235] width 400 height 20
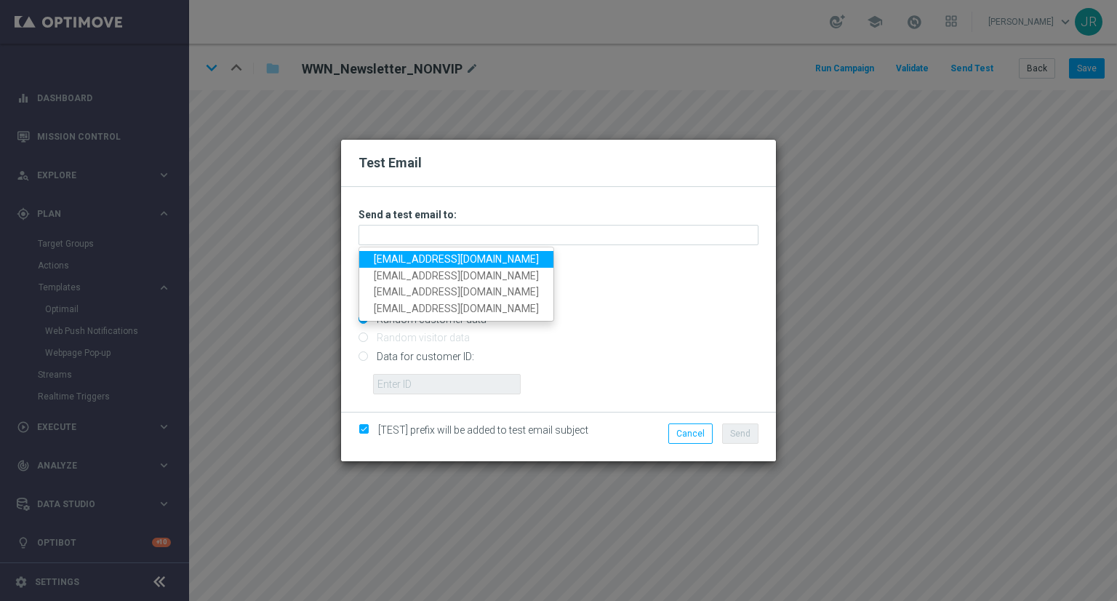
drag, startPoint x: 387, startPoint y: 257, endPoint x: 417, endPoint y: 263, distance: 30.5
click at [387, 257] on link "[EMAIL_ADDRESS][DOMAIN_NAME]" at bounding box center [456, 259] width 194 height 17
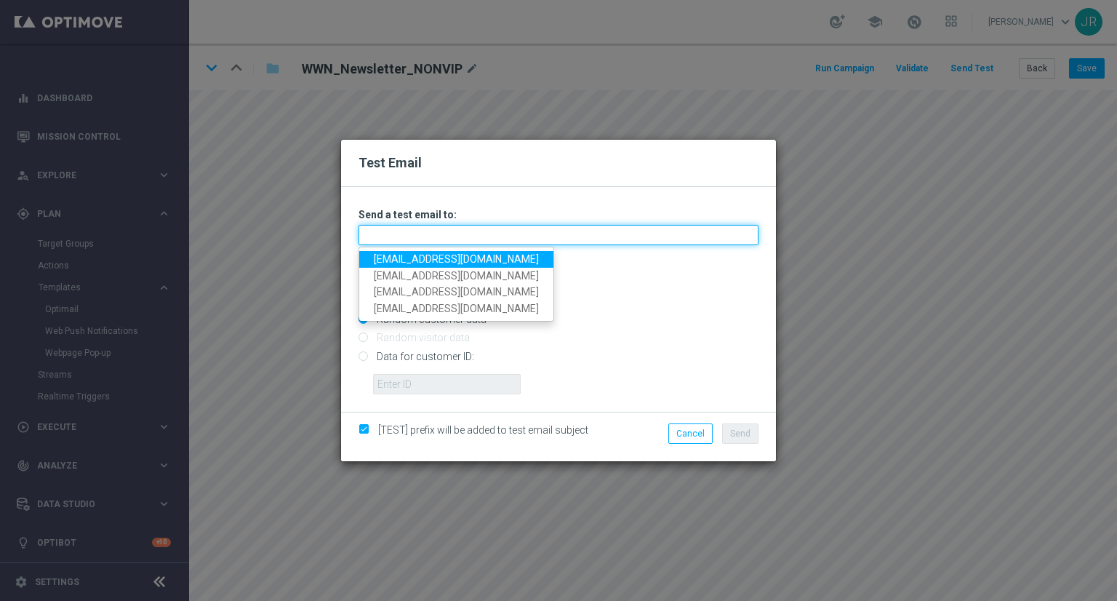
type input "[EMAIL_ADDRESS][DOMAIN_NAME]"
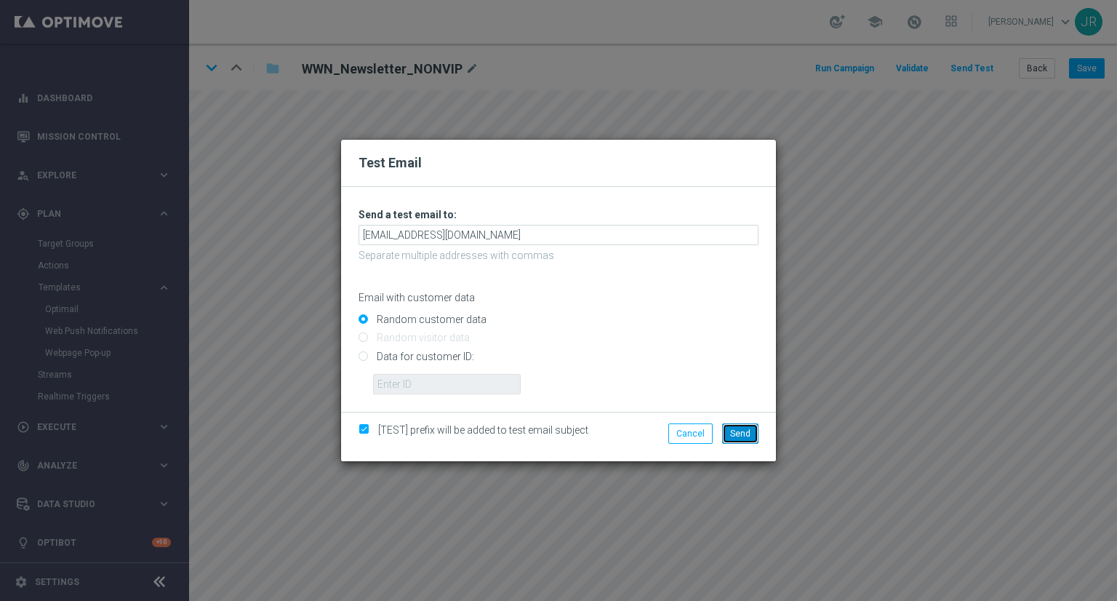
click at [744, 439] on button "Send" at bounding box center [740, 433] width 36 height 20
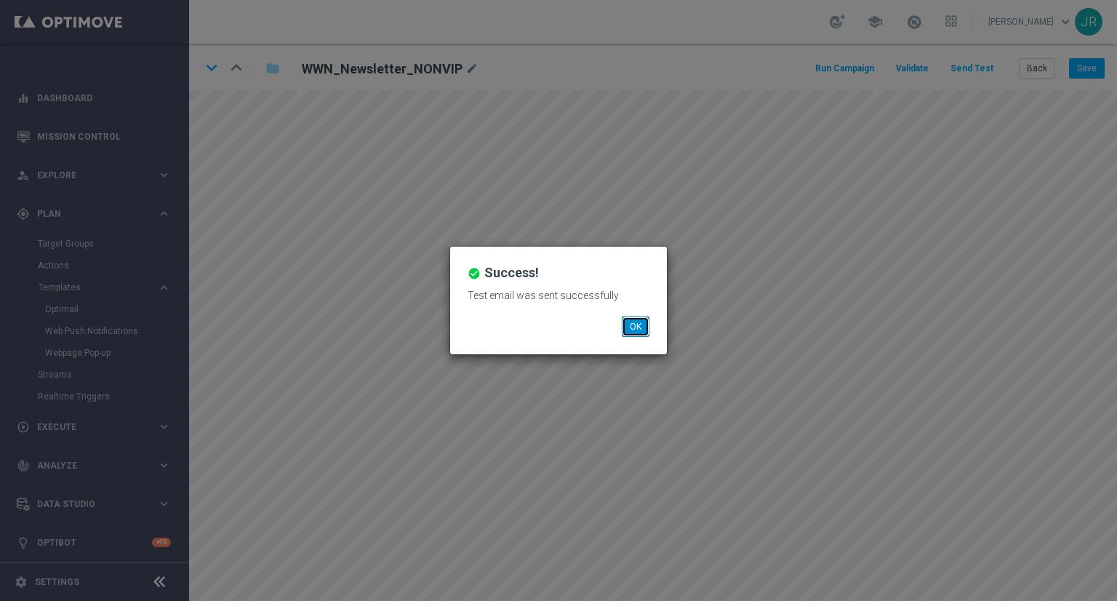
click at [635, 329] on button "OK" at bounding box center [636, 326] width 28 height 20
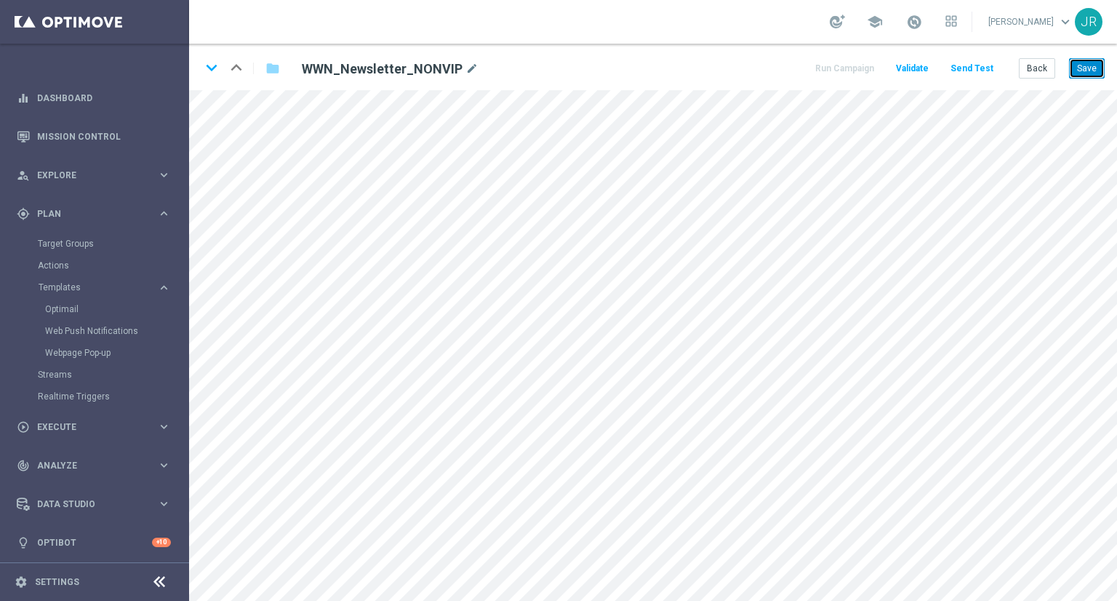
click at [1094, 60] on button "Save" at bounding box center [1087, 68] width 36 height 20
click at [1090, 67] on button "Save" at bounding box center [1087, 68] width 36 height 20
drag, startPoint x: 1087, startPoint y: 71, endPoint x: 1057, endPoint y: 76, distance: 31.0
click at [1087, 70] on button "Save" at bounding box center [1087, 68] width 36 height 20
click at [1083, 73] on button "Save" at bounding box center [1087, 68] width 36 height 20
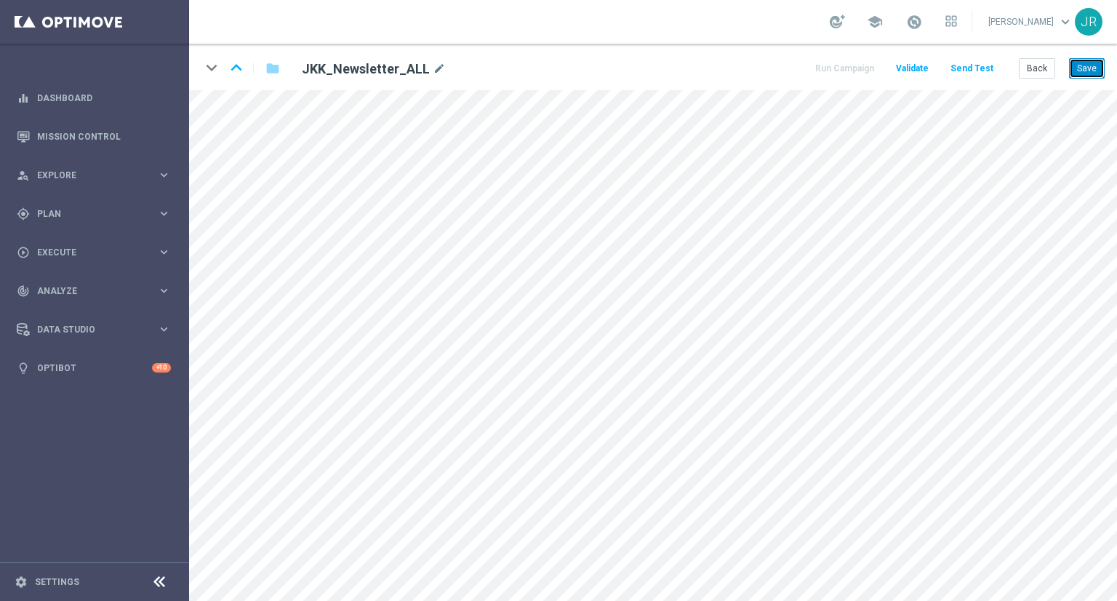
click at [1093, 72] on button "Save" at bounding box center [1087, 68] width 36 height 20
click at [981, 71] on button "Send Test" at bounding box center [971, 69] width 47 height 20
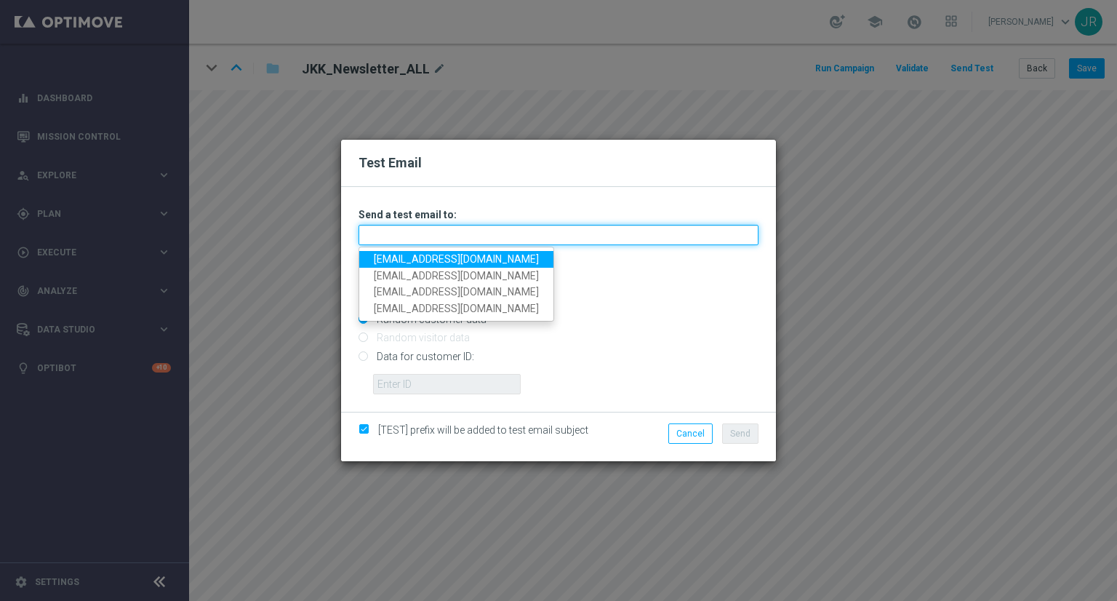
click at [457, 239] on input "text" at bounding box center [558, 235] width 400 height 20
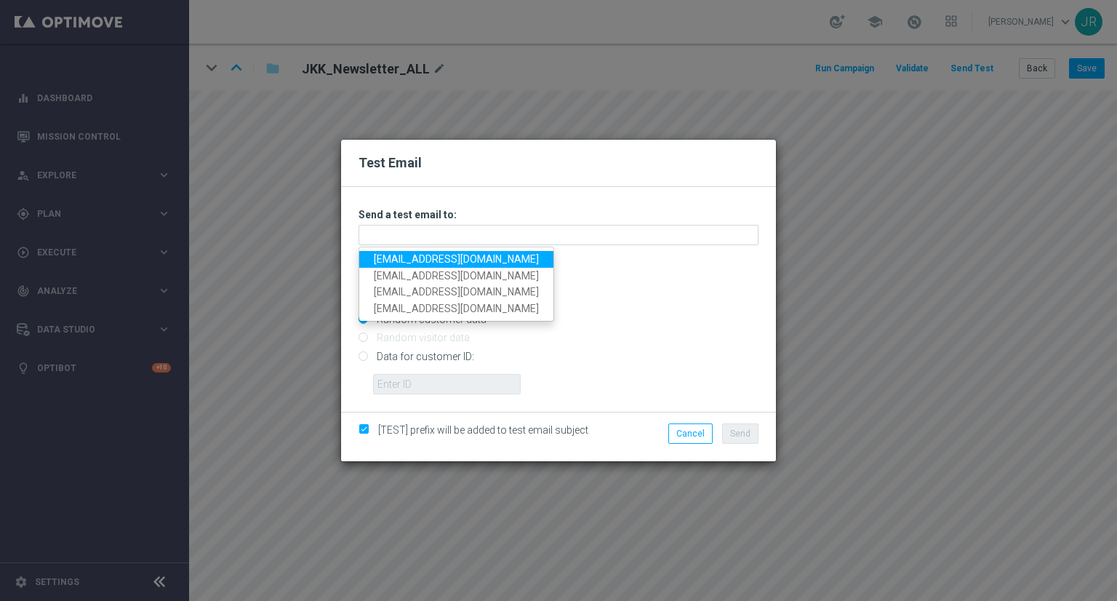
click at [409, 260] on link "[EMAIL_ADDRESS][DOMAIN_NAME]" at bounding box center [456, 259] width 194 height 17
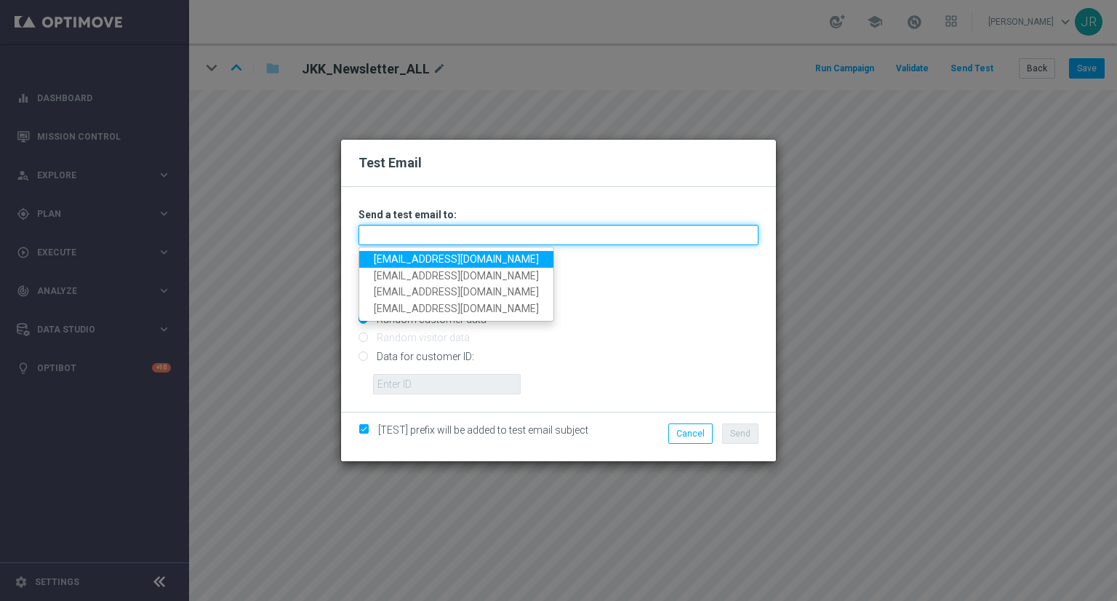
type input "[EMAIL_ADDRESS][DOMAIN_NAME]"
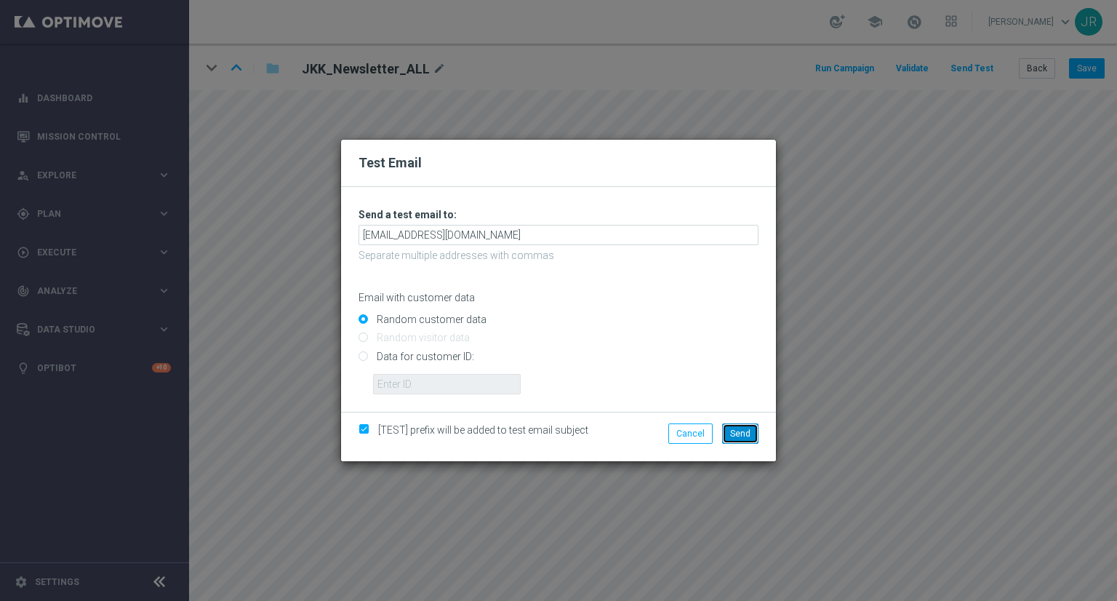
click at [733, 431] on span "Send" at bounding box center [740, 433] width 20 height 10
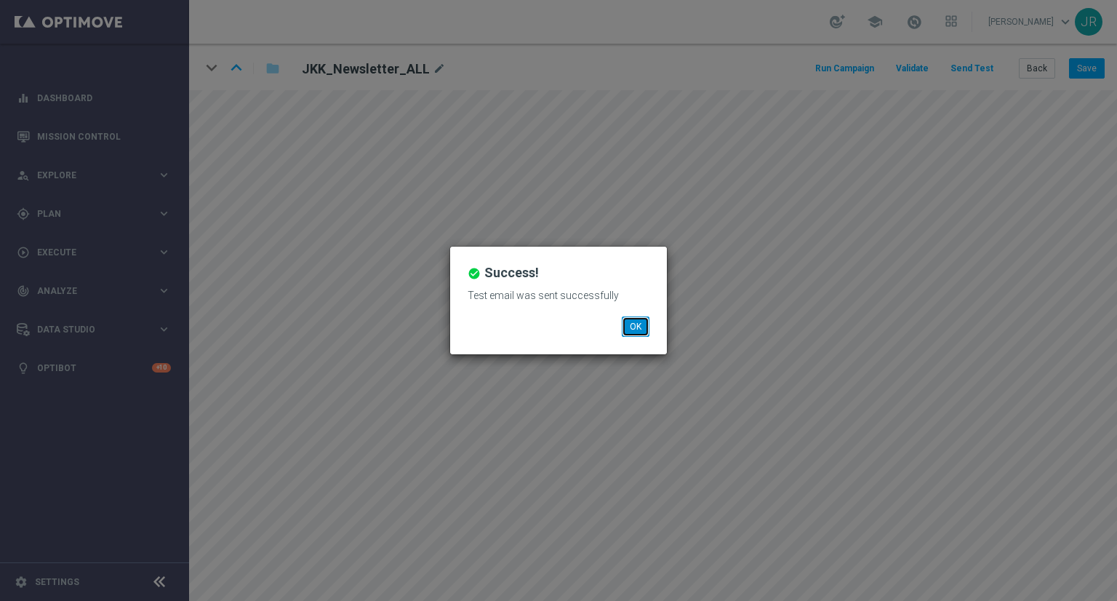
click at [631, 324] on button "OK" at bounding box center [636, 326] width 28 height 20
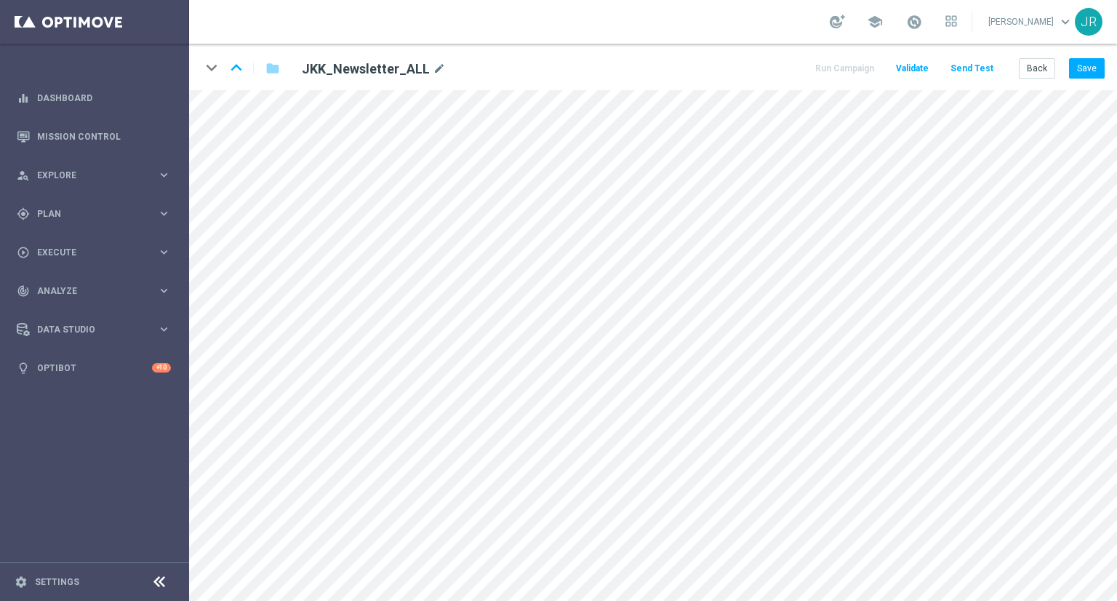
click at [1088, 85] on div "keyboard_arrow_down keyboard_arrow_up folder JKK_Newsletter_ALL mode_edit Run C…" at bounding box center [653, 67] width 928 height 47
click at [1085, 72] on button "Save" at bounding box center [1087, 68] width 36 height 20
click at [1082, 73] on button "Save" at bounding box center [1087, 68] width 36 height 20
click at [1083, 65] on button "Save" at bounding box center [1087, 68] width 36 height 20
click at [1088, 72] on button "Save" at bounding box center [1087, 68] width 36 height 20
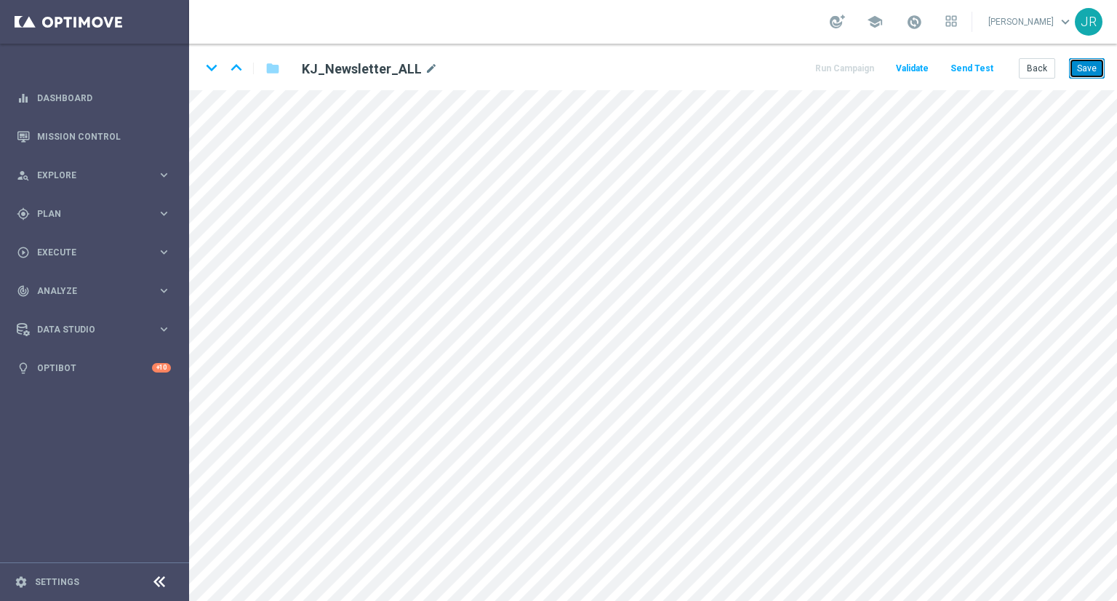
click at [1086, 71] on button "Save" at bounding box center [1087, 68] width 36 height 20
click at [966, 63] on button "Send Test" at bounding box center [971, 69] width 47 height 20
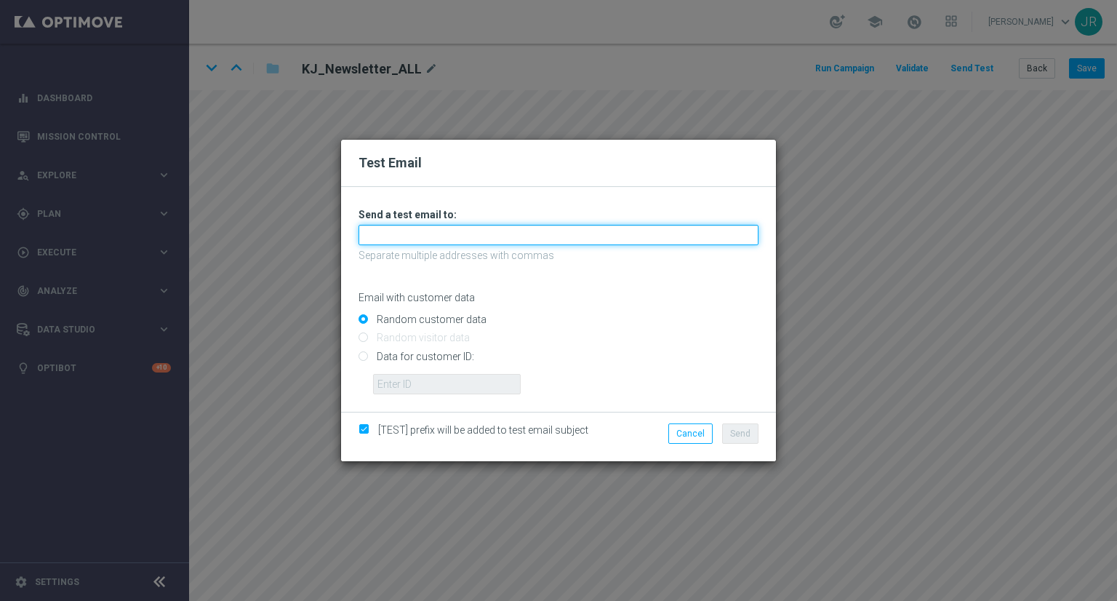
drag, startPoint x: 387, startPoint y: 233, endPoint x: 388, endPoint y: 247, distance: 13.9
click at [387, 233] on input "text" at bounding box center [558, 235] width 400 height 20
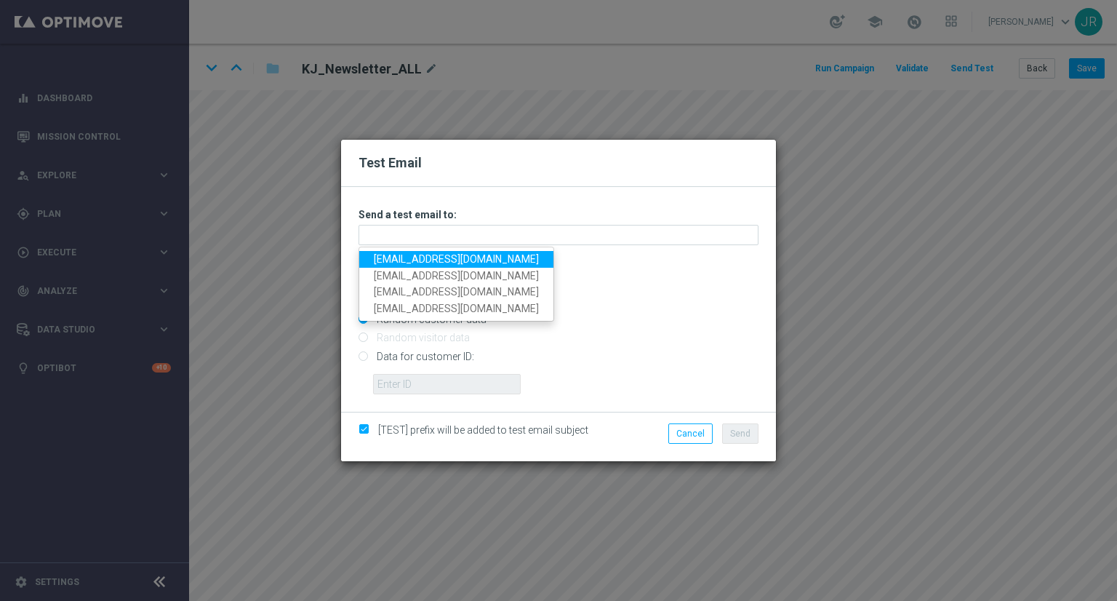
click at [388, 254] on link "[EMAIL_ADDRESS][DOMAIN_NAME]" at bounding box center [456, 259] width 194 height 17
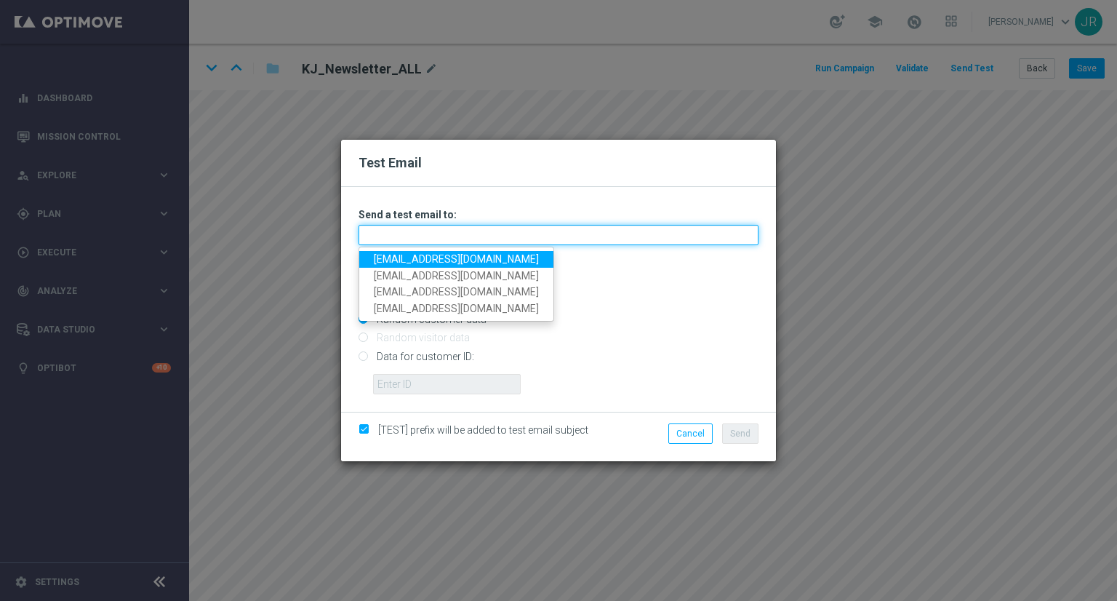
type input "[EMAIL_ADDRESS][DOMAIN_NAME]"
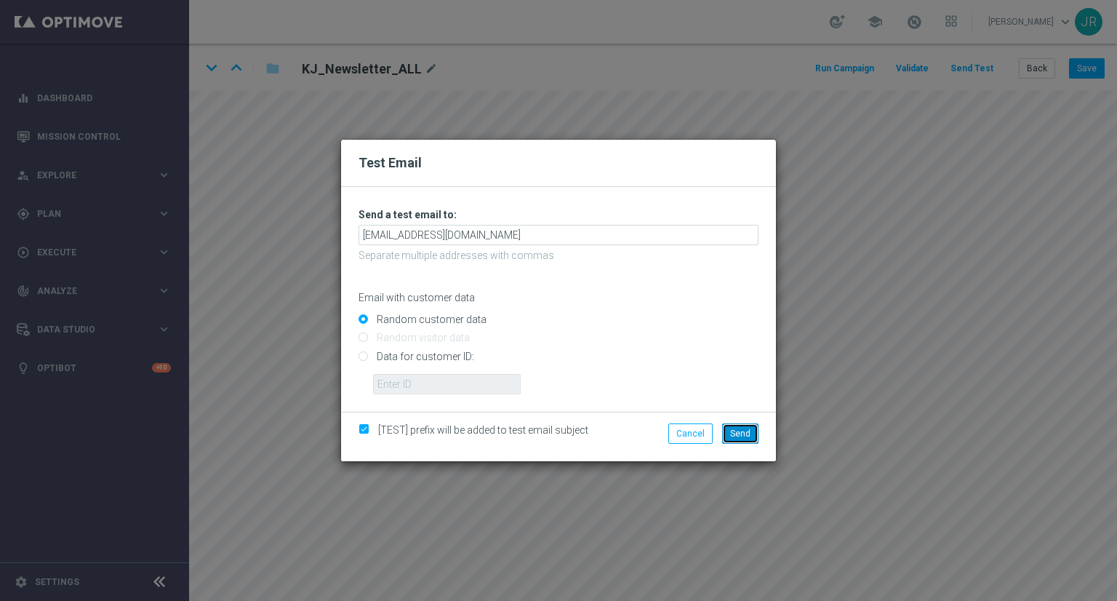
click at [750, 435] on button "Send" at bounding box center [740, 433] width 36 height 20
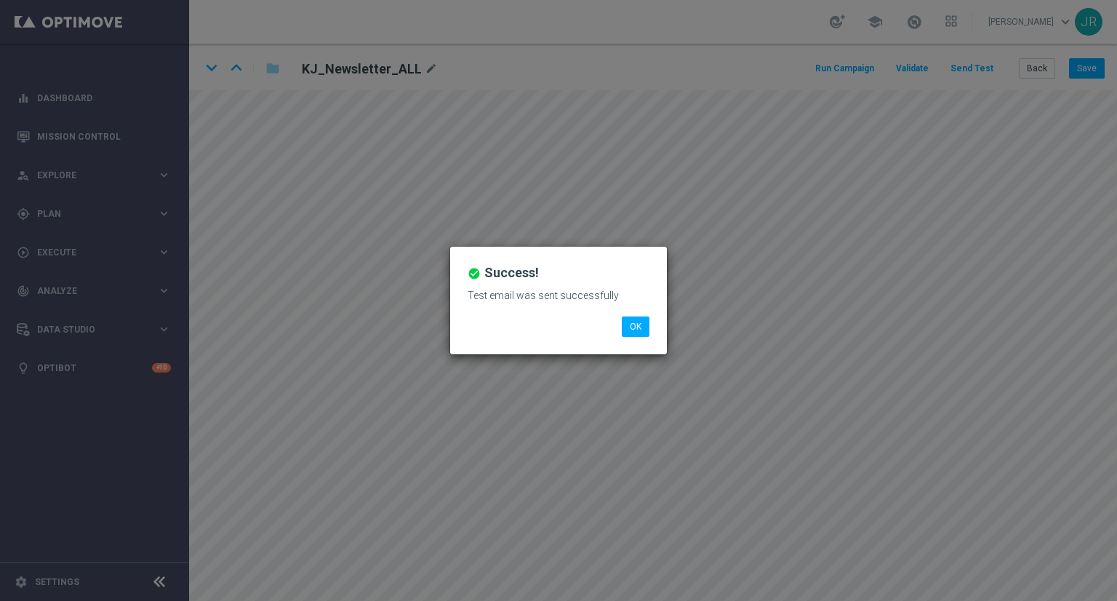
click at [646, 338] on div "check_circle Success! Test email was sent successfully OK" at bounding box center [558, 300] width 217 height 108
click at [636, 320] on button "OK" at bounding box center [636, 326] width 28 height 20
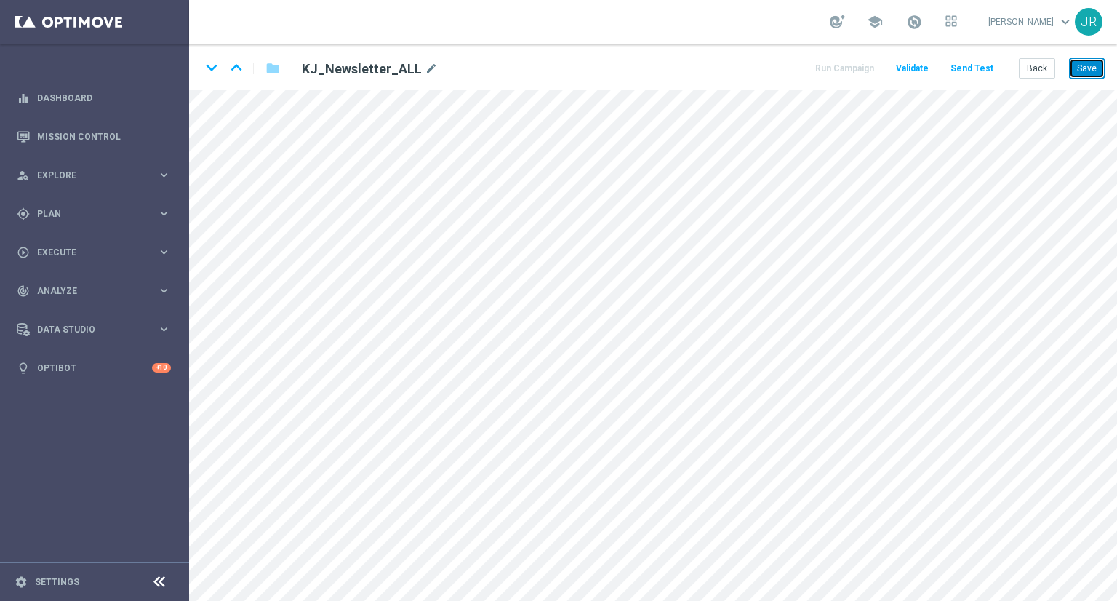
click at [1091, 62] on button "Save" at bounding box center [1087, 68] width 36 height 20
click at [1094, 68] on button "Save" at bounding box center [1087, 68] width 36 height 20
click at [1094, 65] on button "Save" at bounding box center [1087, 68] width 36 height 20
click at [1091, 63] on button "Save" at bounding box center [1087, 68] width 36 height 20
click at [1097, 66] on button "Save" at bounding box center [1087, 68] width 36 height 20
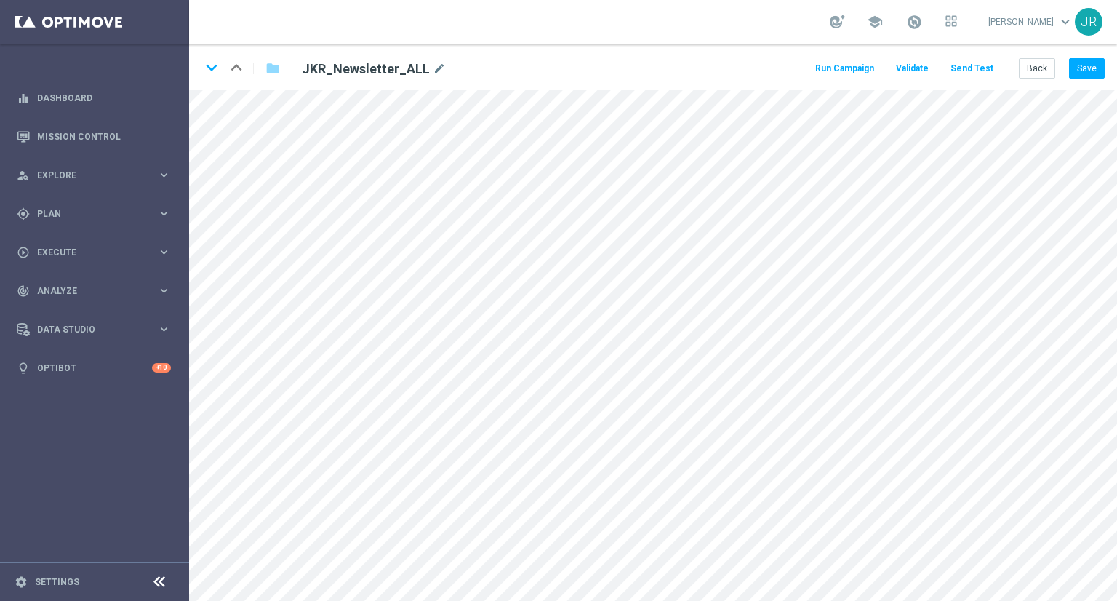
click at [985, 65] on button "Send Test" at bounding box center [971, 69] width 47 height 20
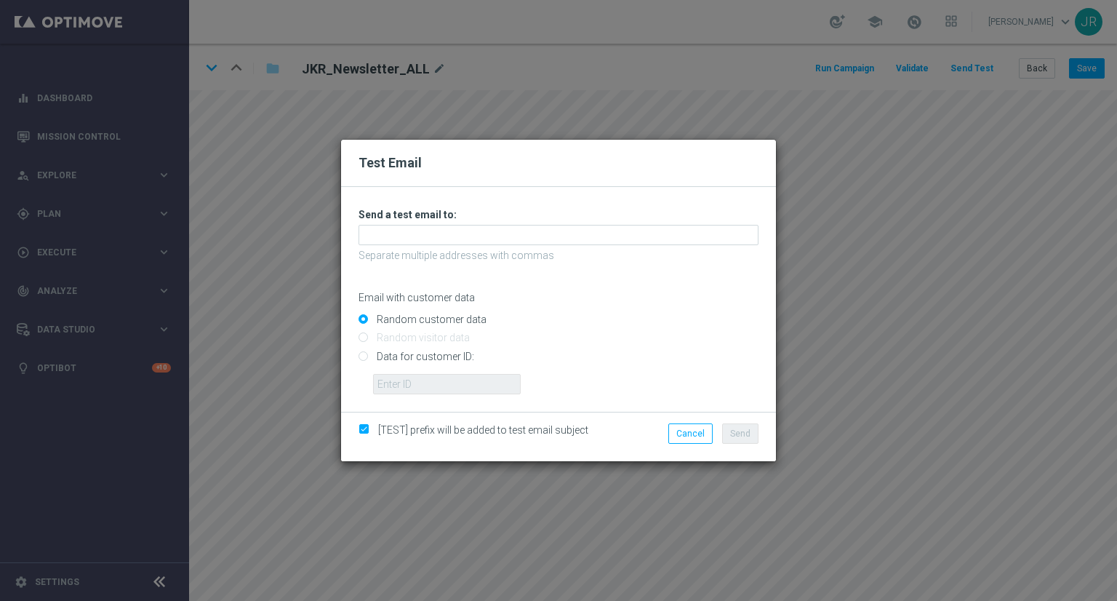
click at [439, 244] on div "Unable to send test email. If this problem persists, contact your CSM for assis…" at bounding box center [558, 301] width 400 height 186
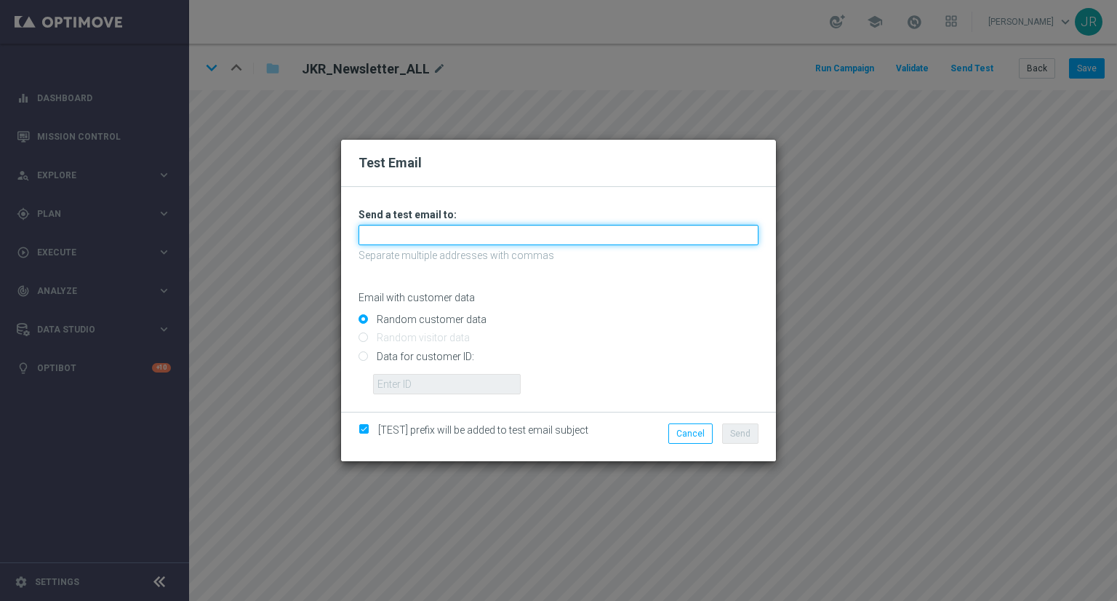
click at [415, 238] on input "text" at bounding box center [558, 235] width 400 height 20
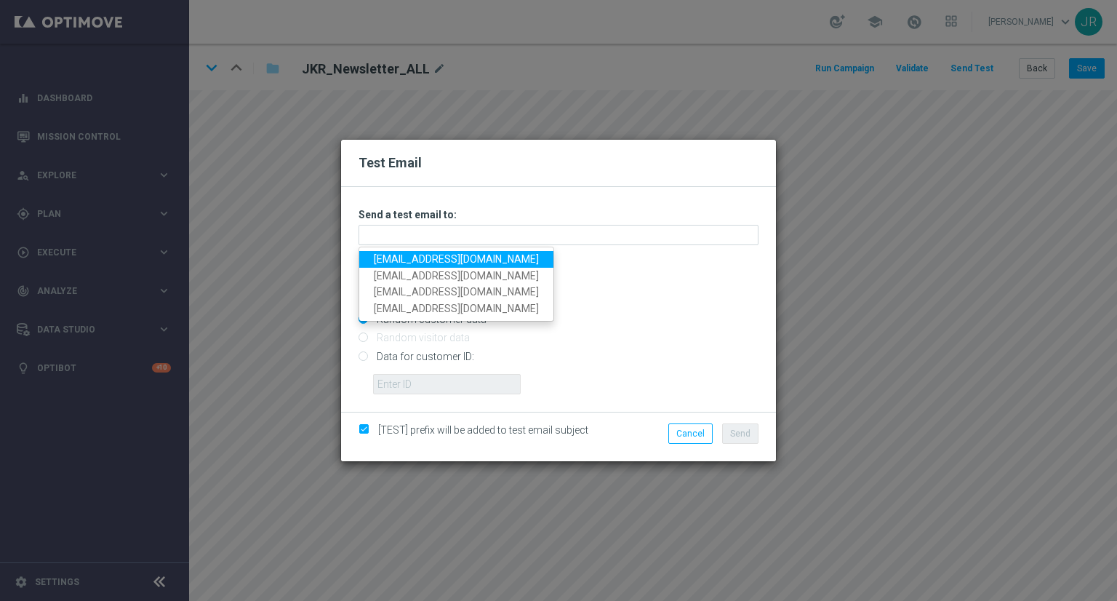
click at [401, 254] on link "[EMAIL_ADDRESS][DOMAIN_NAME]" at bounding box center [456, 259] width 194 height 17
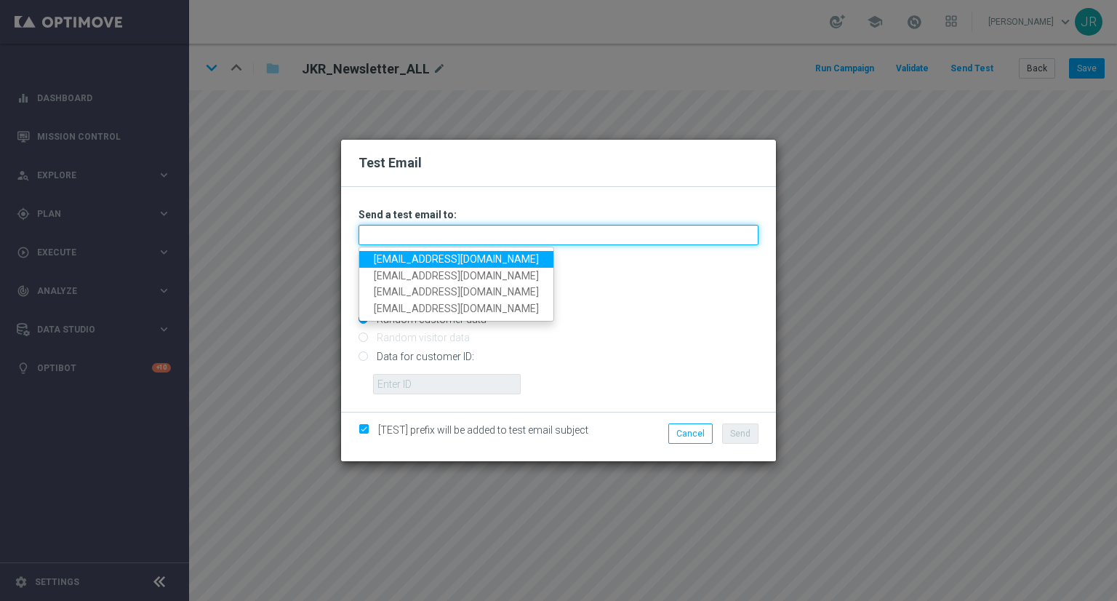
type input "[EMAIL_ADDRESS][DOMAIN_NAME]"
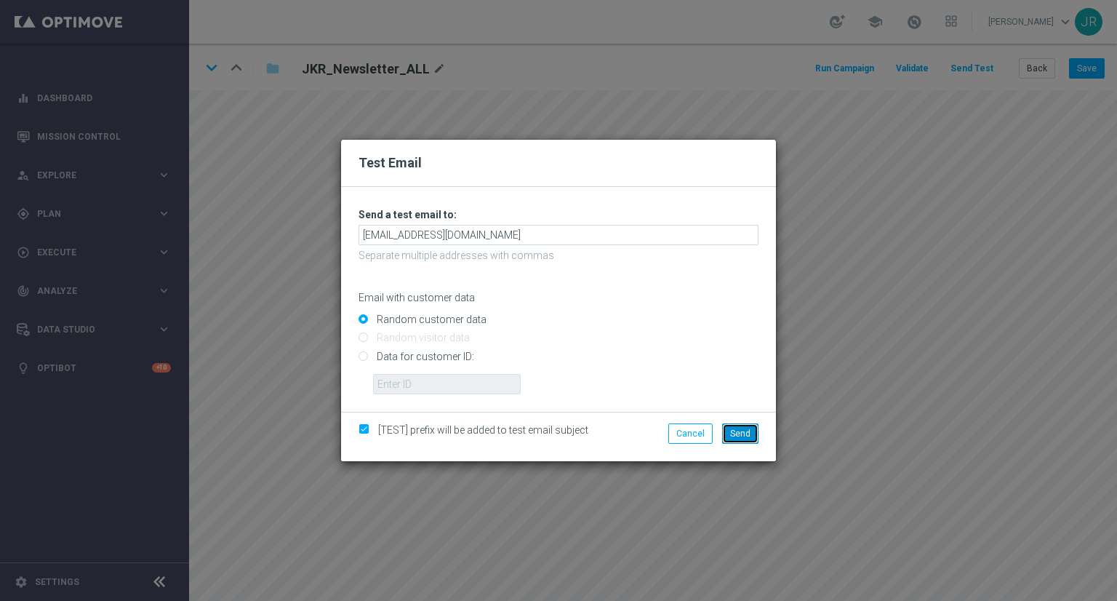
click at [749, 428] on span "Send" at bounding box center [740, 433] width 20 height 10
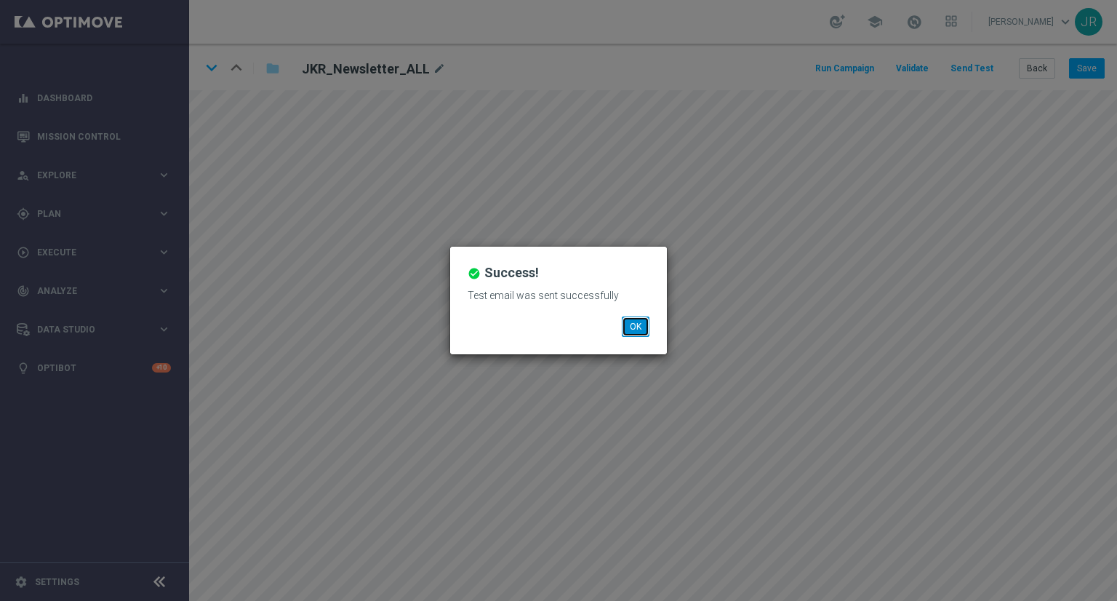
click at [638, 322] on button "OK" at bounding box center [636, 326] width 28 height 20
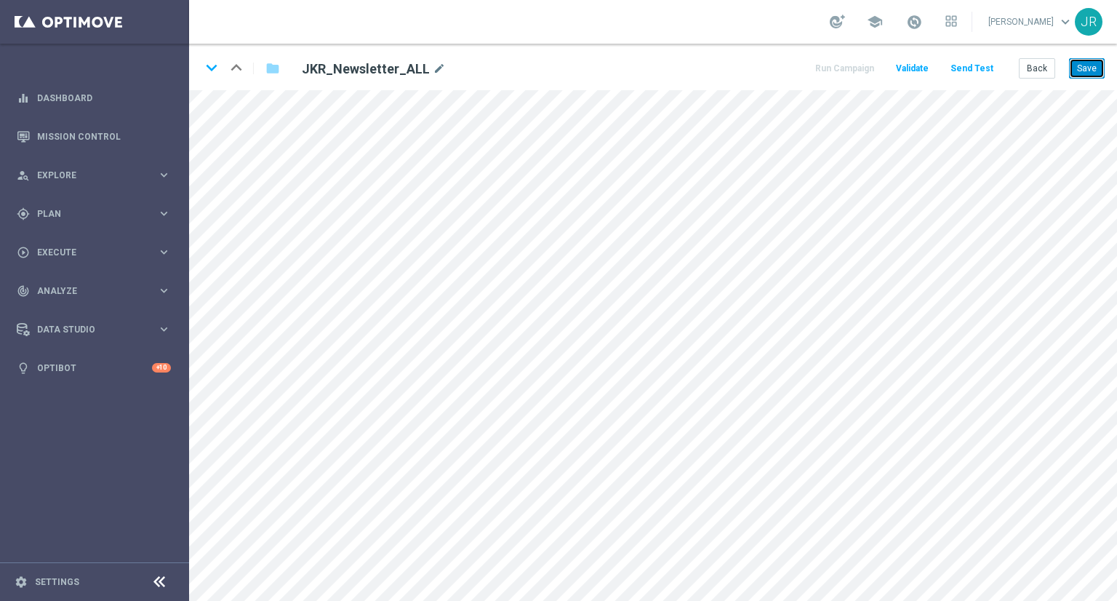
click at [1091, 71] on button "Save" at bounding box center [1087, 68] width 36 height 20
click at [1084, 71] on button "Save" at bounding box center [1087, 68] width 36 height 20
click at [962, 71] on button "Send Test" at bounding box center [971, 69] width 47 height 20
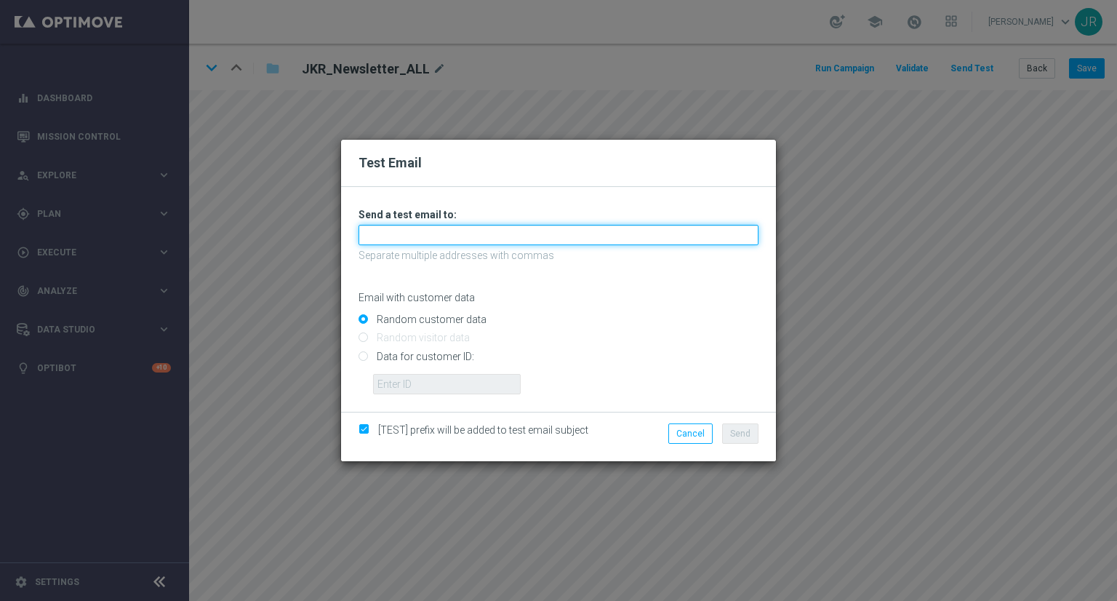
click at [483, 243] on input "text" at bounding box center [558, 235] width 400 height 20
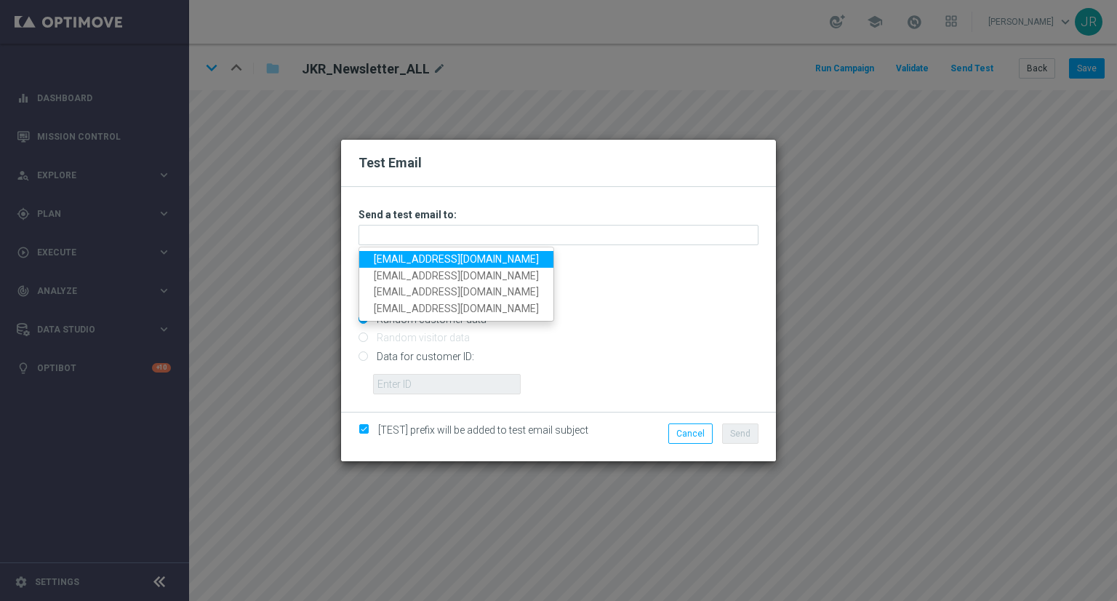
click at [386, 257] on link "[EMAIL_ADDRESS][DOMAIN_NAME]" at bounding box center [456, 259] width 194 height 17
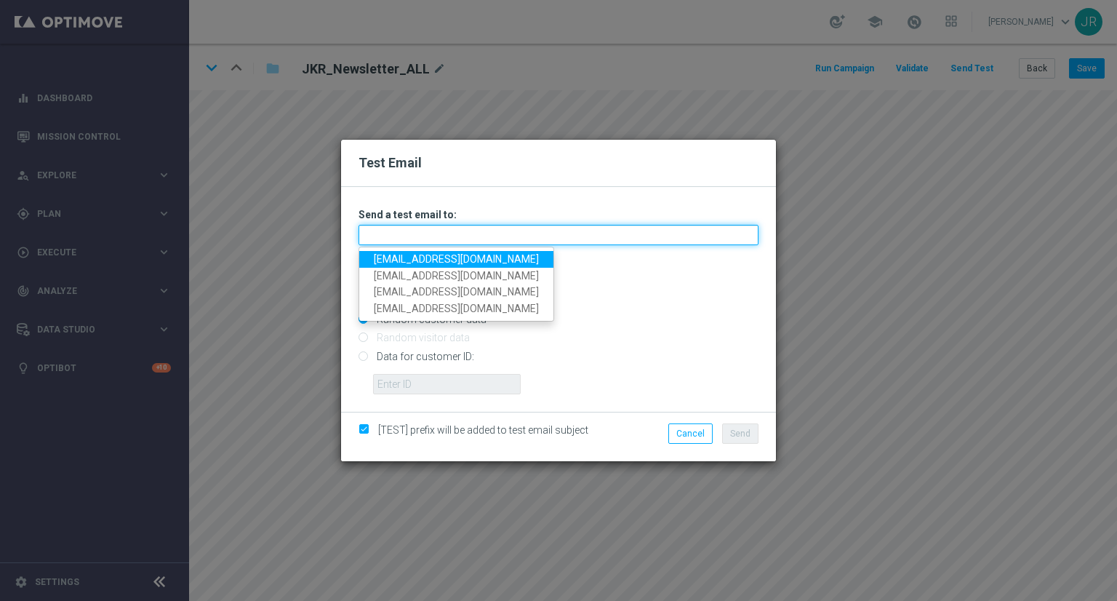
type input "[EMAIL_ADDRESS][DOMAIN_NAME]"
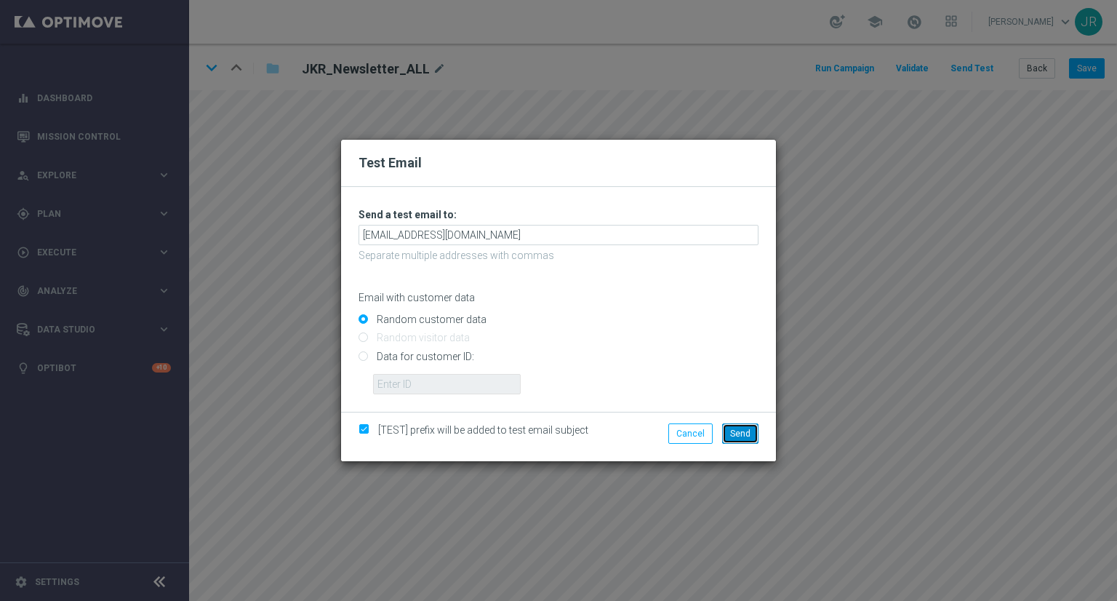
click at [745, 431] on span "Send" at bounding box center [740, 433] width 20 height 10
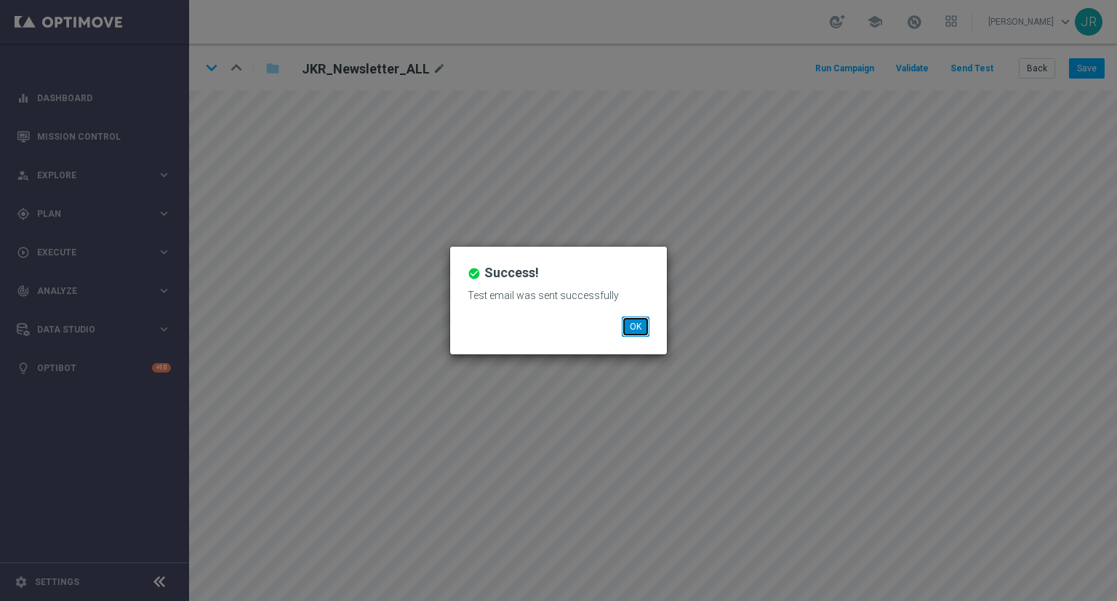
click at [628, 332] on button "OK" at bounding box center [636, 326] width 28 height 20
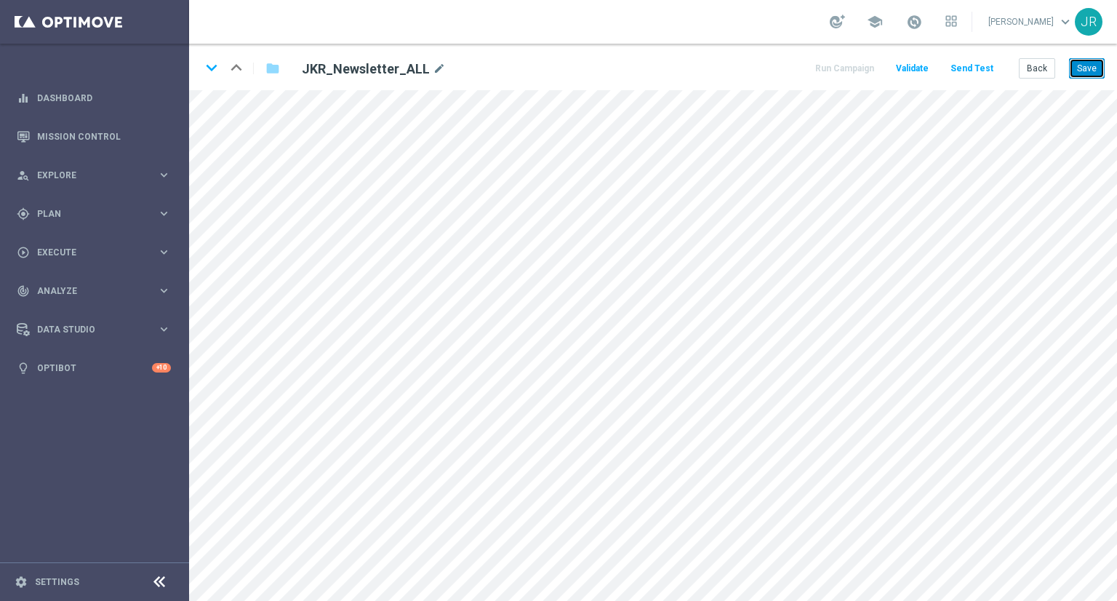
click at [1079, 71] on button "Save" at bounding box center [1087, 68] width 36 height 20
click at [1071, 75] on button "Save" at bounding box center [1087, 68] width 36 height 20
click at [1097, 80] on div "keyboard_arrow_down keyboard_arrow_up folder JKR_Newsletter_ALL mode_edit Run C…" at bounding box center [653, 67] width 928 height 47
click at [1084, 79] on div "keyboard_arrow_down keyboard_arrow_up folder JKR_Newsletter_ALL mode_edit Run C…" at bounding box center [653, 67] width 928 height 47
click at [1081, 76] on button "Save" at bounding box center [1087, 68] width 36 height 20
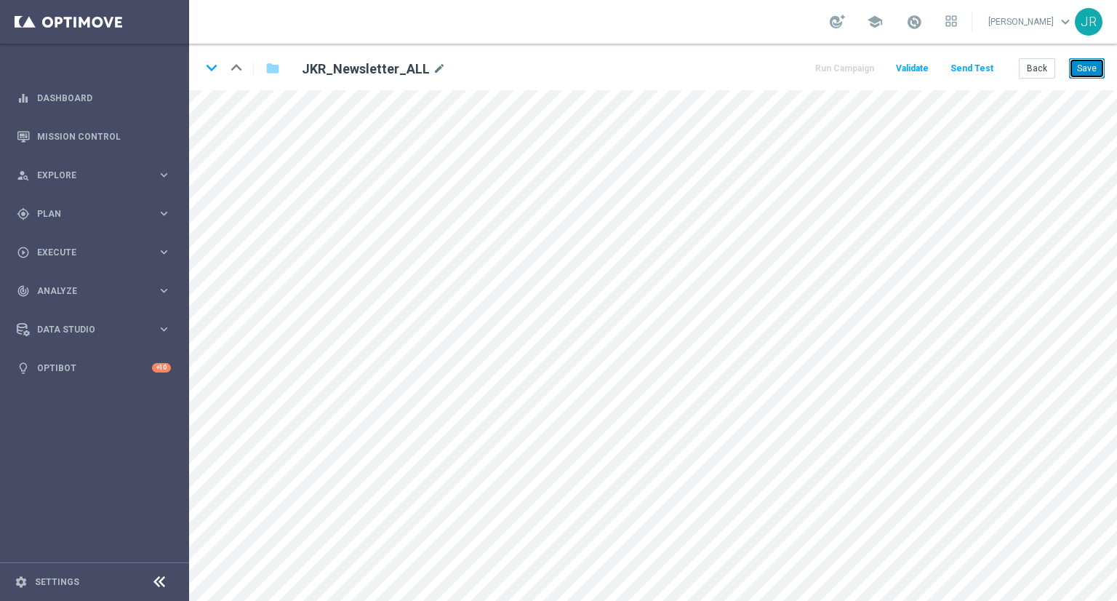
click at [1087, 68] on button "Save" at bounding box center [1087, 68] width 36 height 20
click at [1091, 73] on button "Save" at bounding box center [1087, 68] width 36 height 20
click at [969, 68] on button "Send Test" at bounding box center [971, 69] width 47 height 20
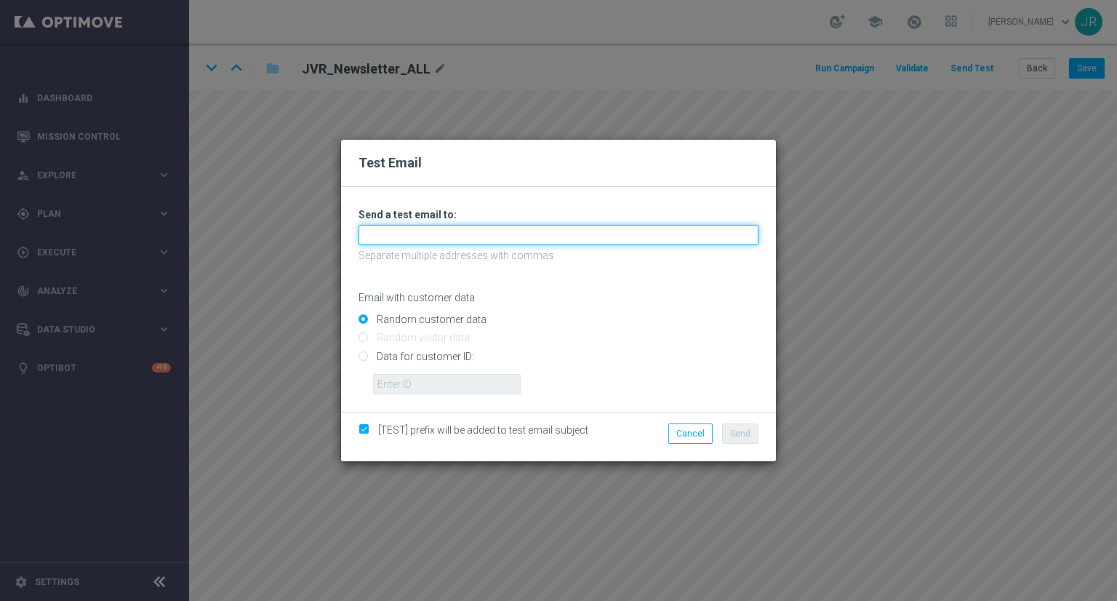
drag, startPoint x: 430, startPoint y: 233, endPoint x: 410, endPoint y: 242, distance: 22.2
click at [430, 233] on input "text" at bounding box center [558, 235] width 400 height 20
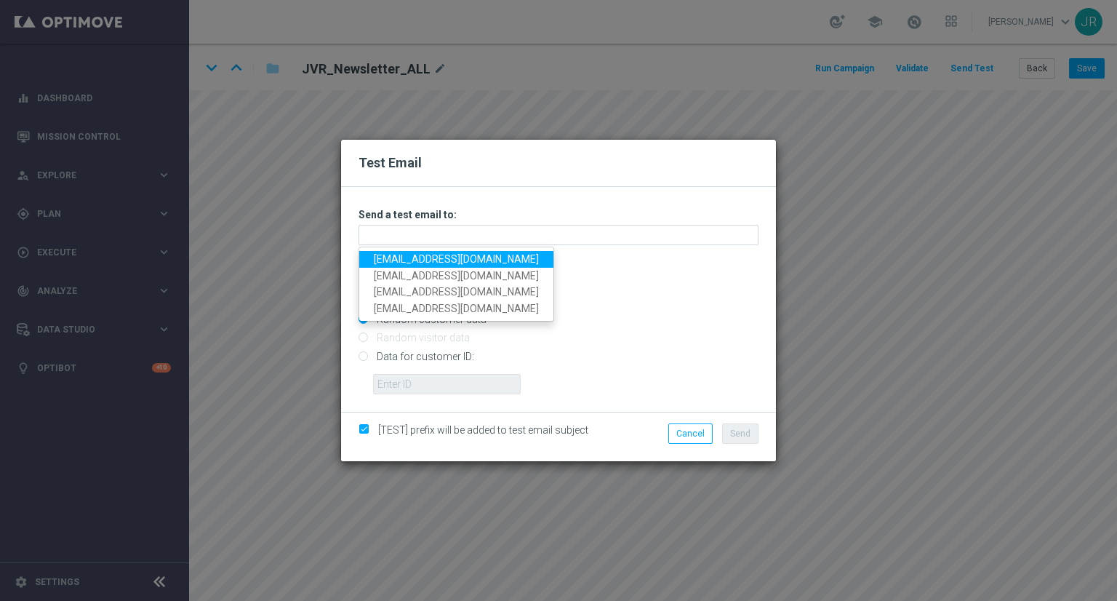
drag, startPoint x: 399, startPoint y: 255, endPoint x: 409, endPoint y: 263, distance: 12.9
click at [399, 255] on link "testingalltesting@gmail.com" at bounding box center [456, 259] width 194 height 17
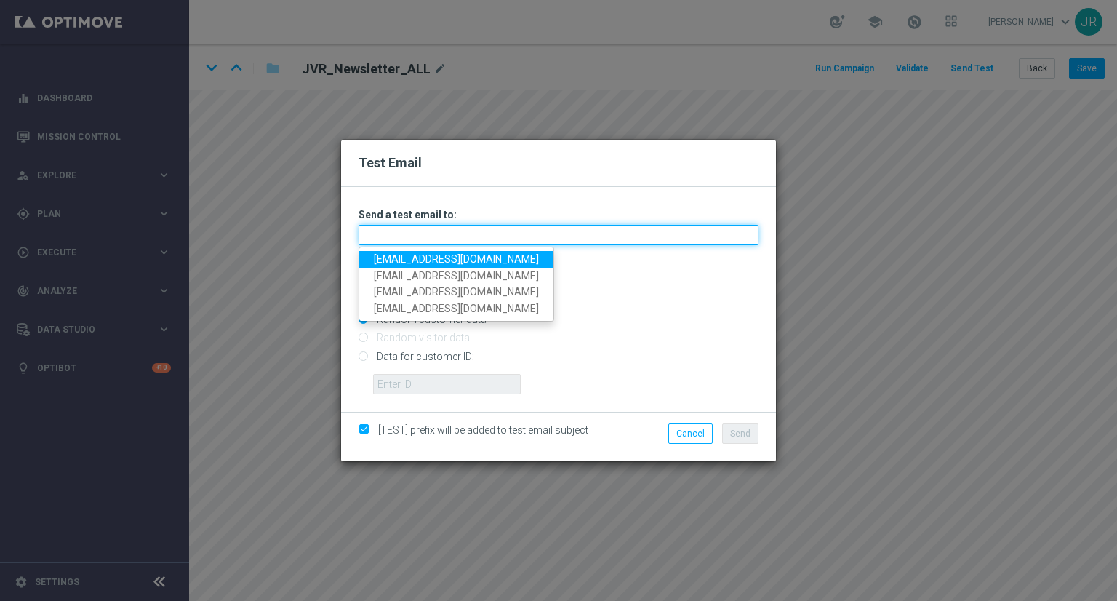
type input "testingalltesting@gmail.com"
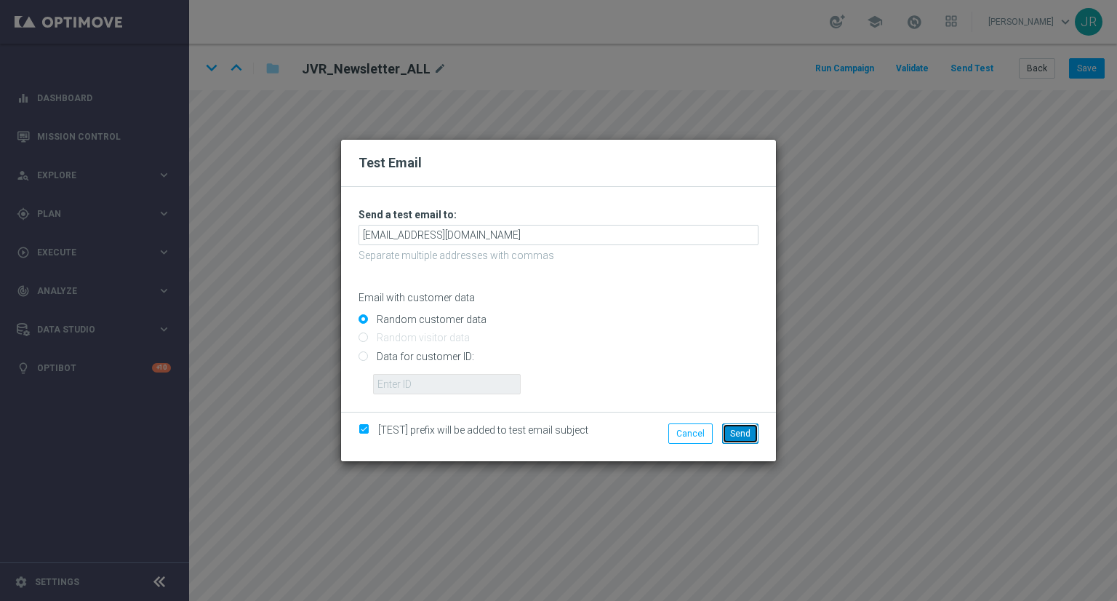
click at [739, 425] on button "Send" at bounding box center [740, 433] width 36 height 20
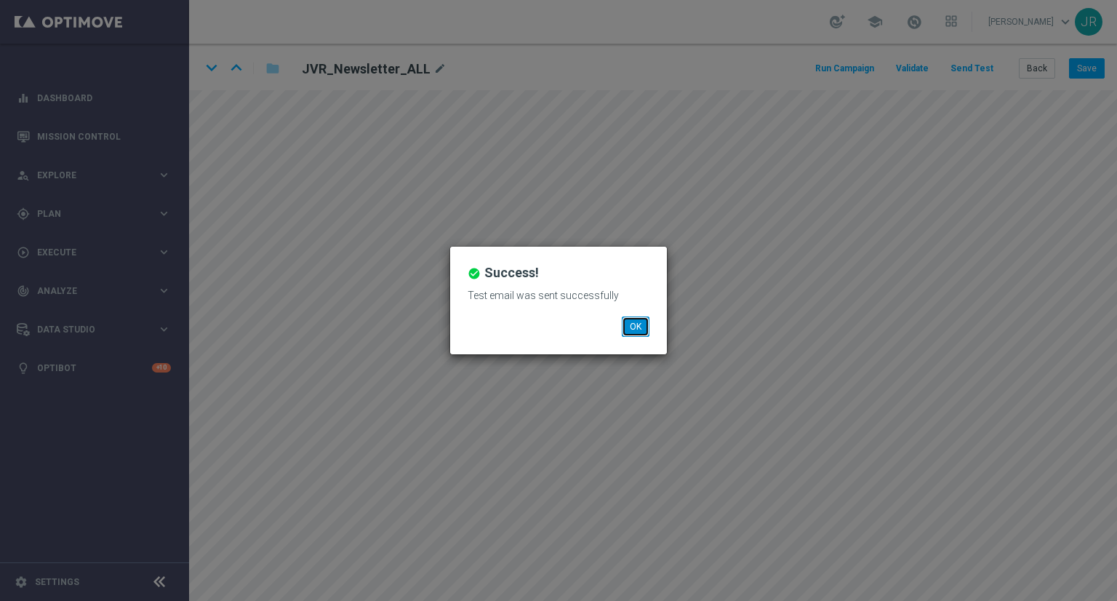
click at [639, 321] on button "OK" at bounding box center [636, 326] width 28 height 20
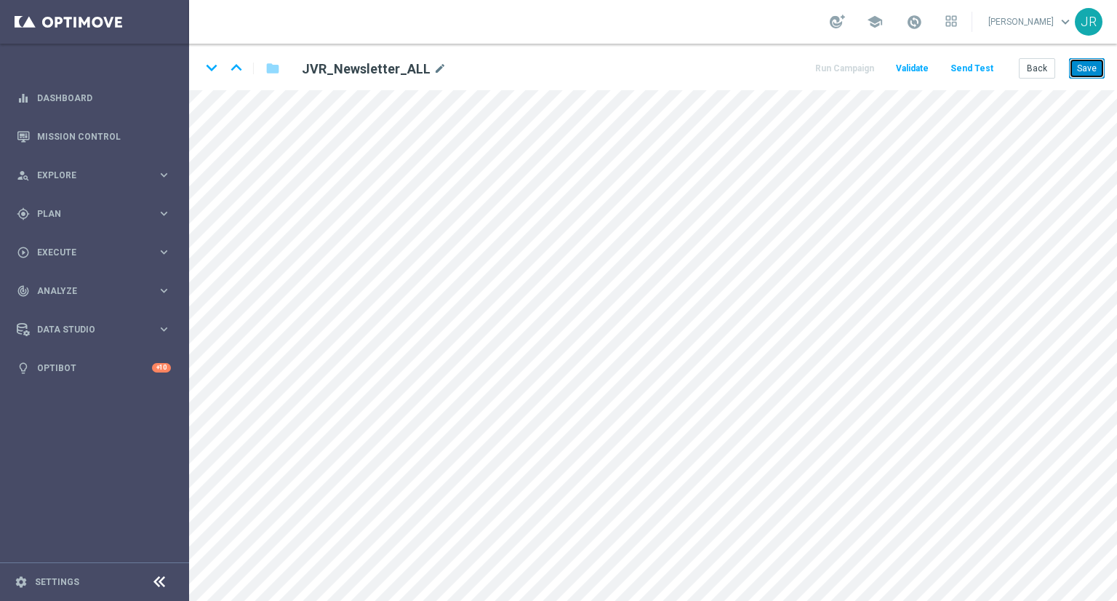
click at [1088, 65] on button "Save" at bounding box center [1087, 68] width 36 height 20
click at [1100, 68] on button "Save" at bounding box center [1087, 68] width 36 height 20
click at [1093, 71] on button "Save" at bounding box center [1087, 68] width 36 height 20
click at [1085, 70] on button "Save" at bounding box center [1087, 68] width 36 height 20
click at [1044, 63] on button "Back" at bounding box center [1037, 68] width 36 height 20
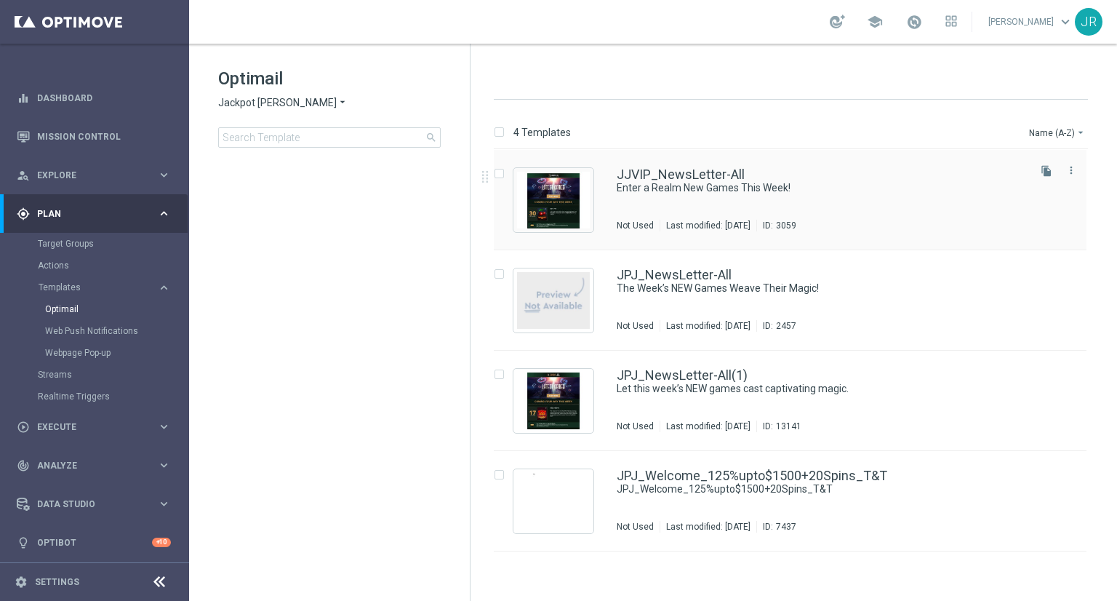
click at [657, 209] on div "JJVIP_NewsLetter-All Enter a Realm New Games This Week! Not Used Last modified:…" at bounding box center [821, 199] width 409 height 63
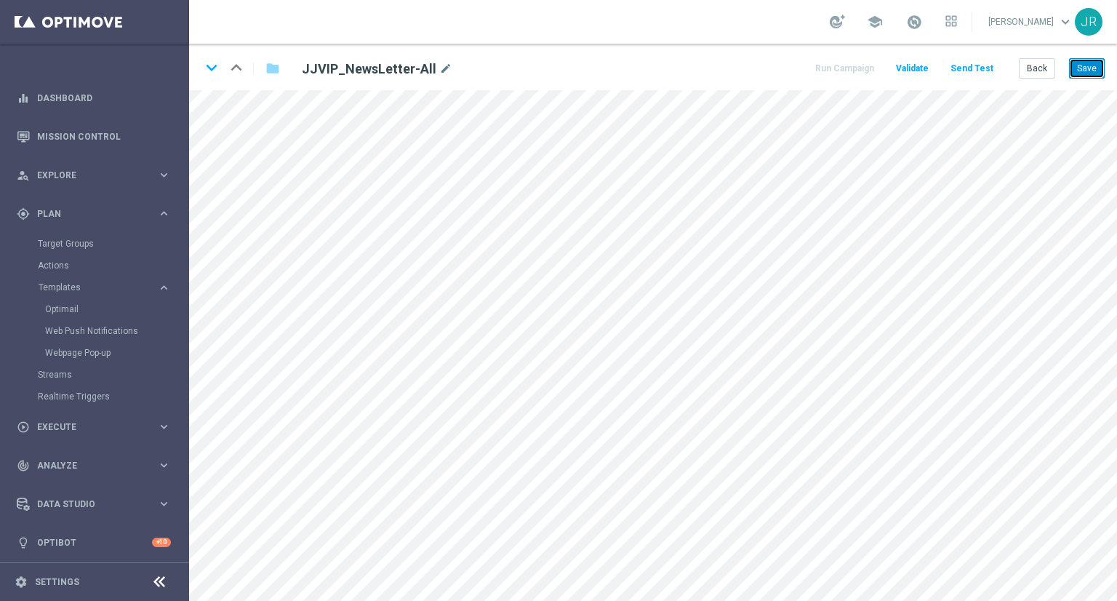
click at [1092, 59] on button "Save" at bounding box center [1087, 68] width 36 height 20
click at [1086, 72] on button "Save" at bounding box center [1087, 68] width 36 height 20
click at [1091, 74] on button "Save" at bounding box center [1087, 68] width 36 height 20
click at [1094, 75] on button "Save" at bounding box center [1087, 68] width 36 height 20
click at [986, 65] on button "Send Test" at bounding box center [971, 69] width 47 height 20
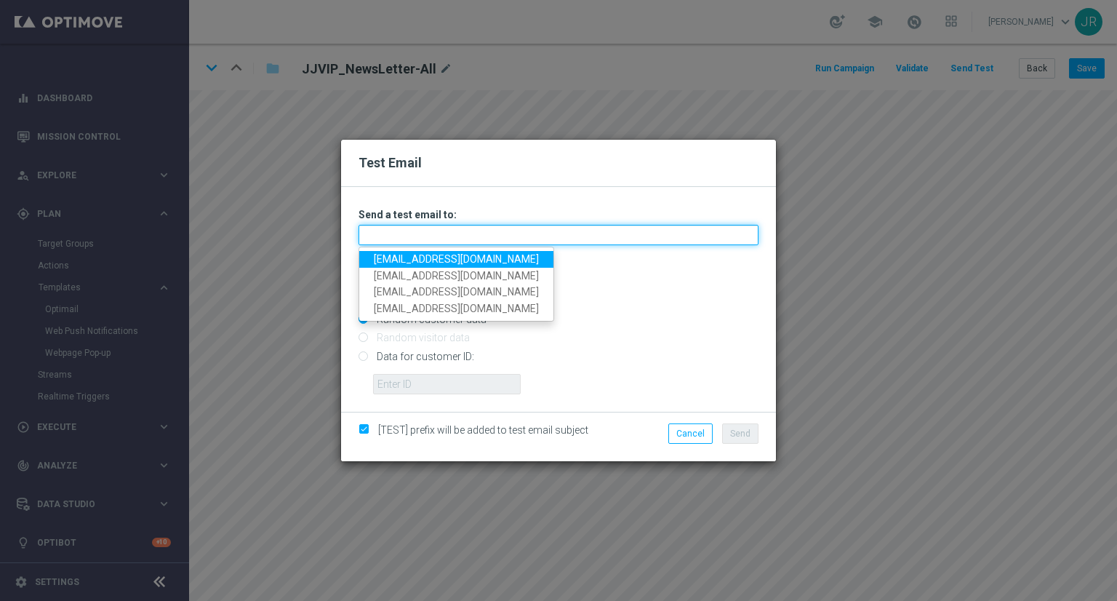
click at [413, 234] on input "text" at bounding box center [558, 235] width 400 height 20
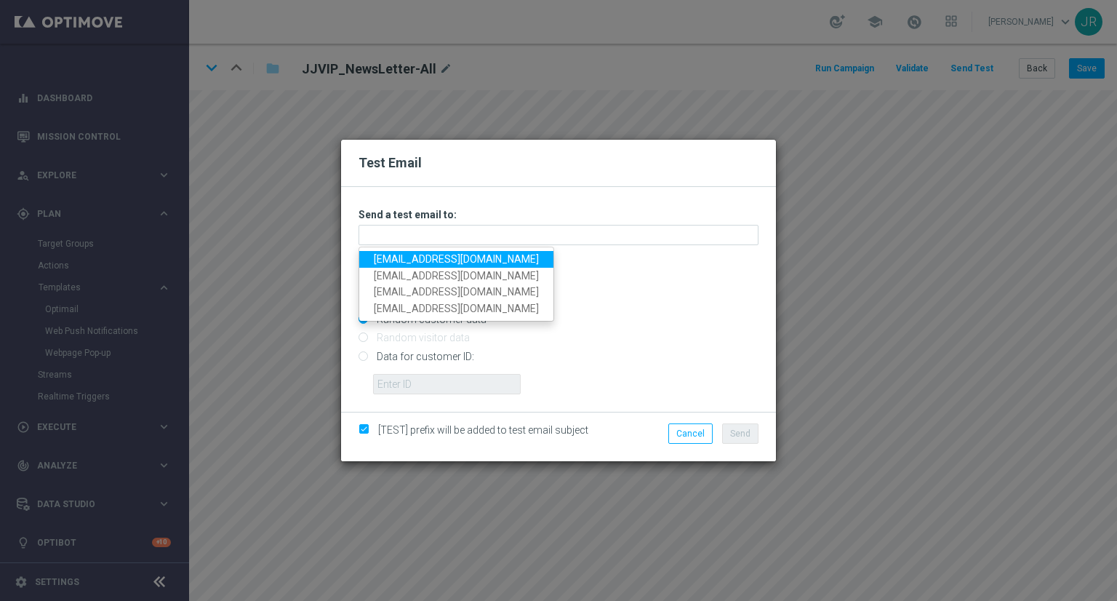
click at [410, 252] on link "testingalltesting@gmail.com" at bounding box center [456, 259] width 194 height 17
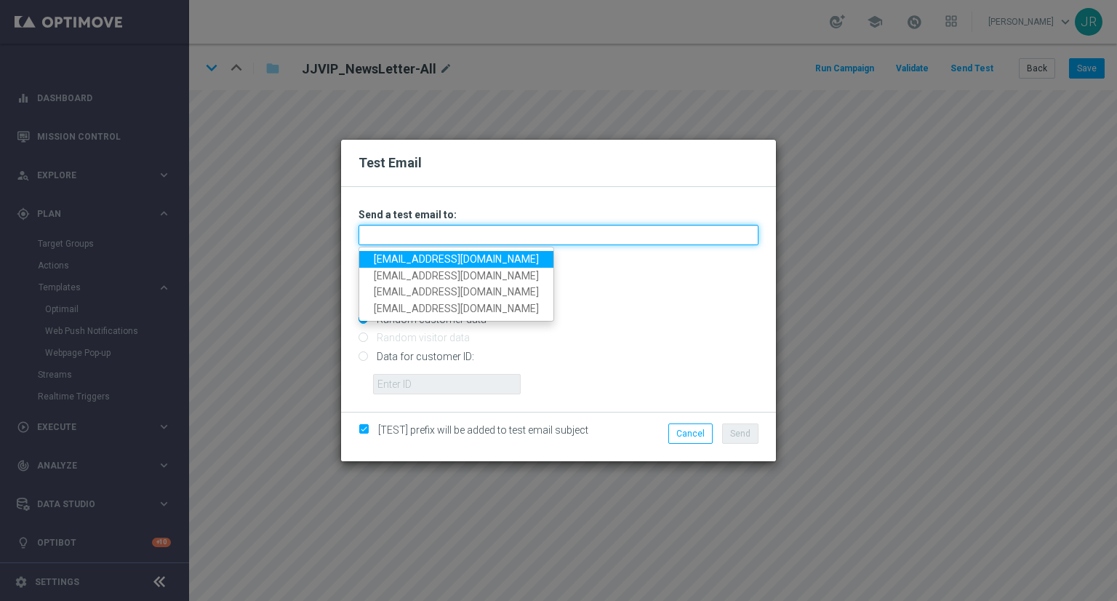
type input "testingalltesting@gmail.com"
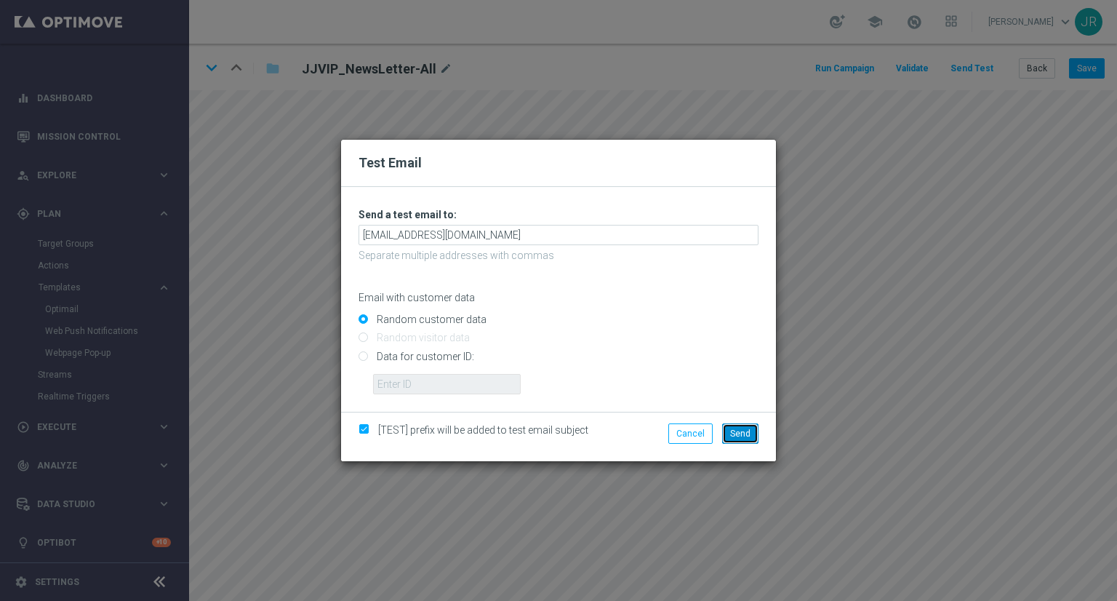
click at [755, 438] on button "Send" at bounding box center [740, 433] width 36 height 20
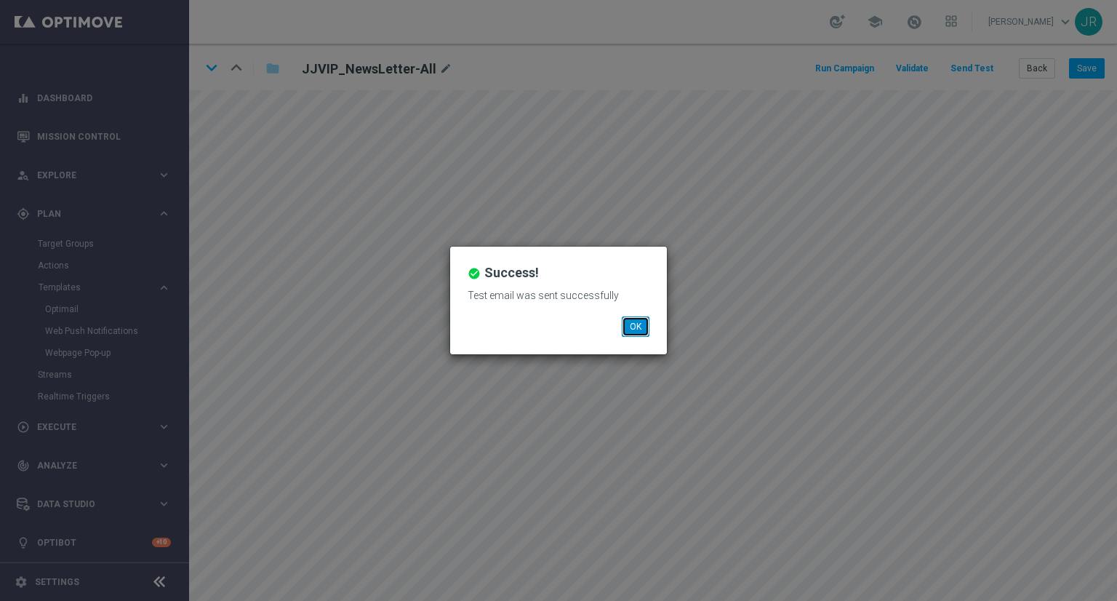
click at [646, 327] on button "OK" at bounding box center [636, 326] width 28 height 20
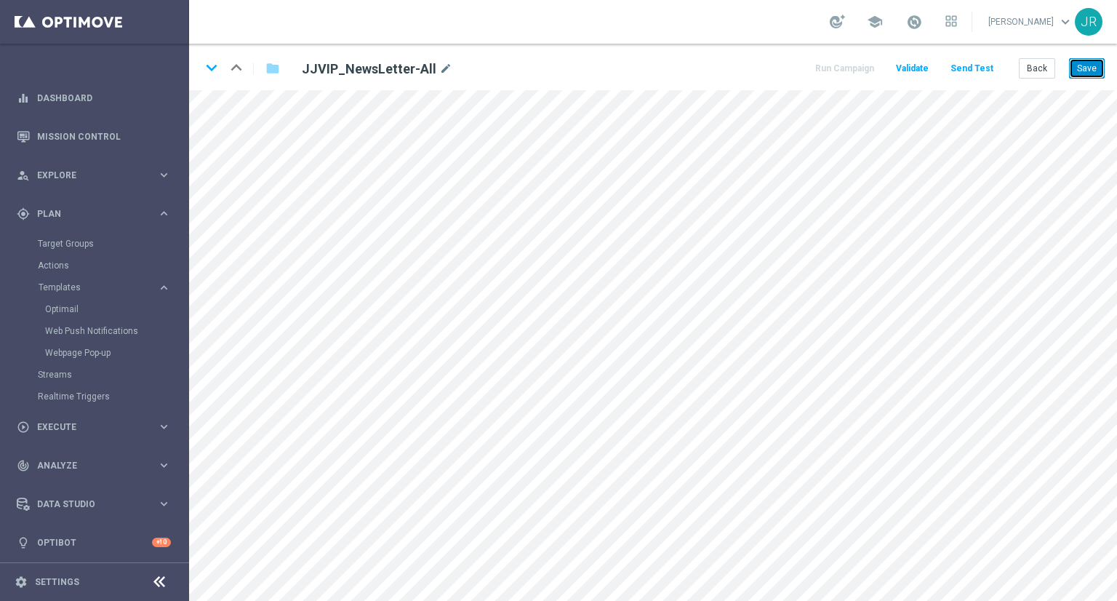
click at [1094, 71] on button "Save" at bounding box center [1087, 68] width 36 height 20
click at [1106, 73] on div "keyboard_arrow_down keyboard_arrow_up folder JJVIP_NewsLetter-All mode_edit Run…" at bounding box center [653, 67] width 928 height 47
click at [1097, 70] on button "Save" at bounding box center [1087, 68] width 36 height 20
click at [1091, 59] on button "Save" at bounding box center [1087, 68] width 36 height 20
click at [1089, 65] on button "Save" at bounding box center [1087, 68] width 36 height 20
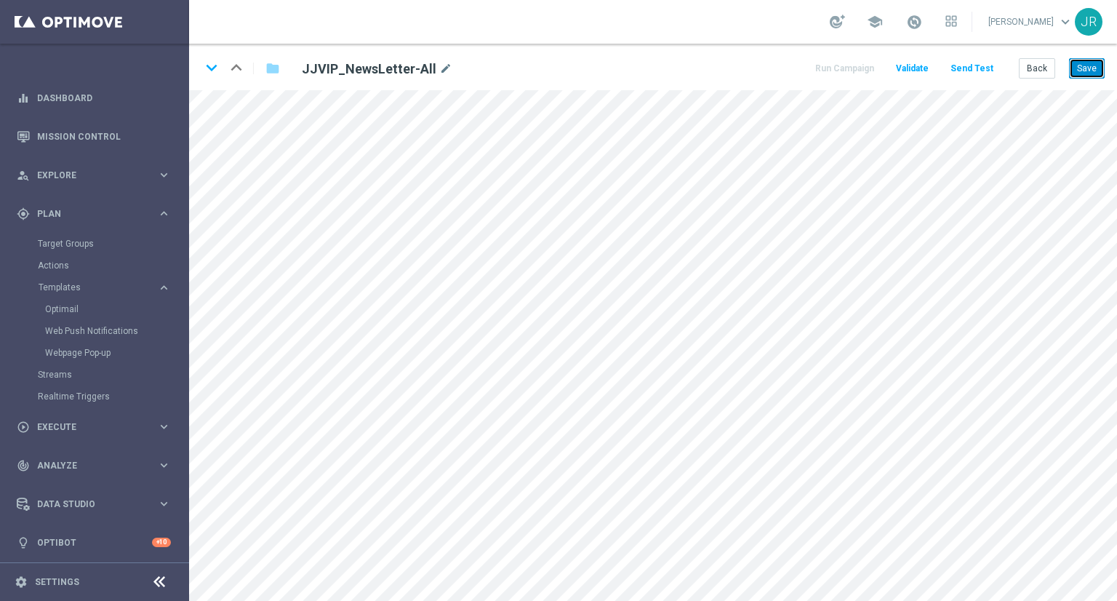
click at [1082, 68] on button "Save" at bounding box center [1087, 68] width 36 height 20
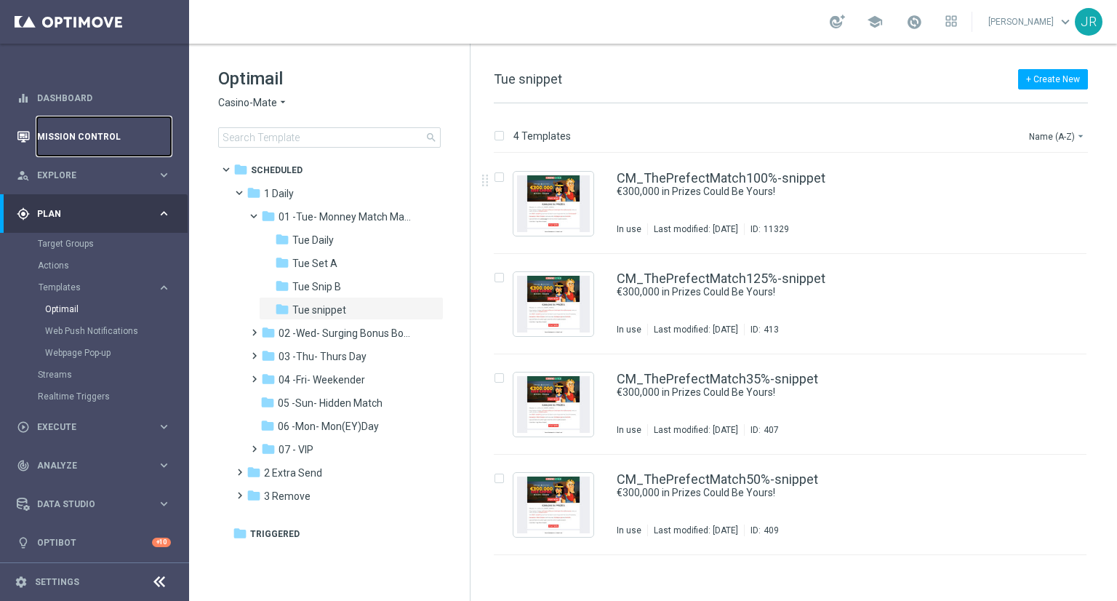
click at [71, 136] on link "Mission Control" at bounding box center [104, 136] width 134 height 39
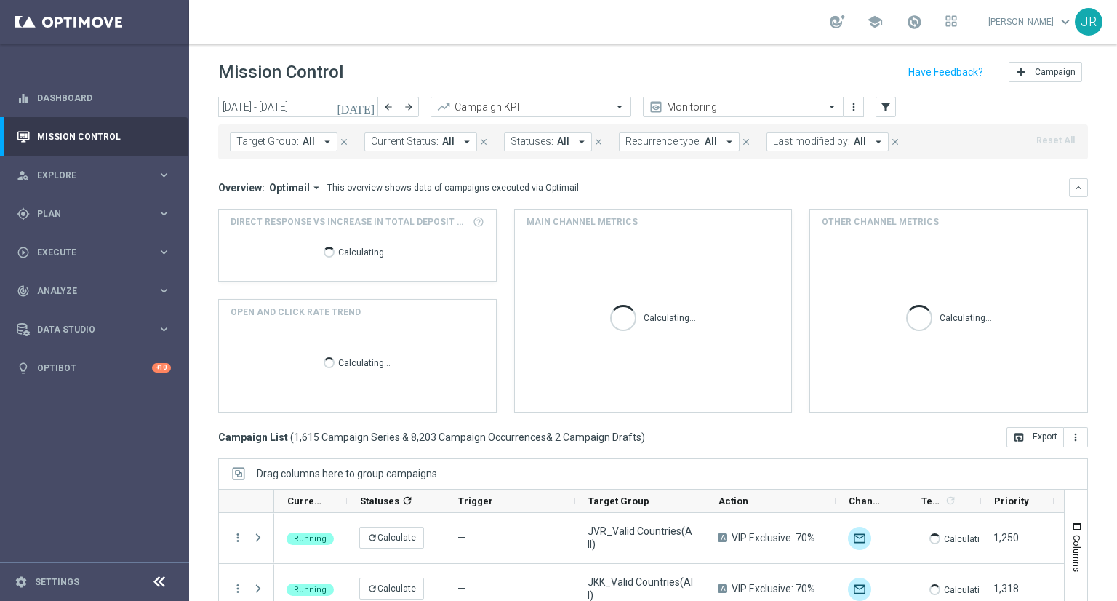
click at [370, 115] on button "[DATE]" at bounding box center [356, 108] width 44 height 22
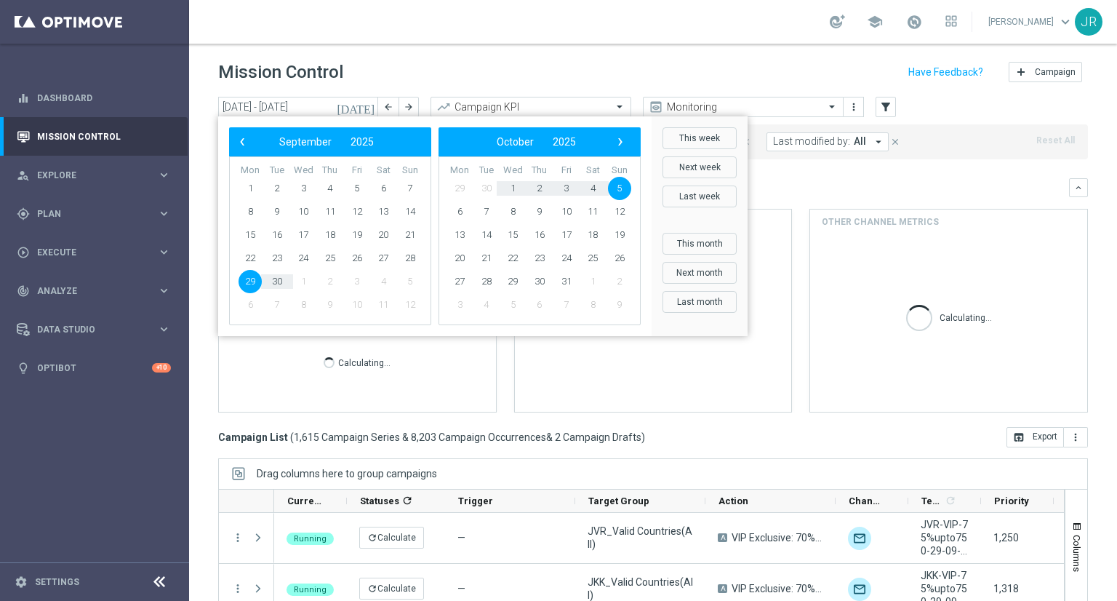
click at [369, 111] on icon "[DATE]" at bounding box center [356, 106] width 39 height 13
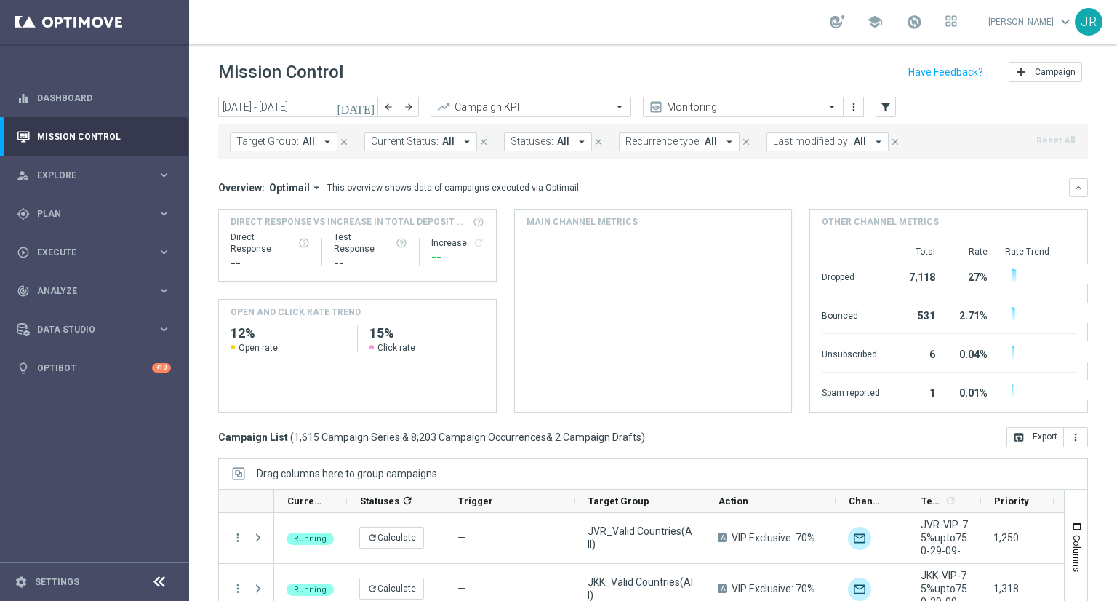
click at [369, 111] on icon "[DATE]" at bounding box center [356, 106] width 39 height 13
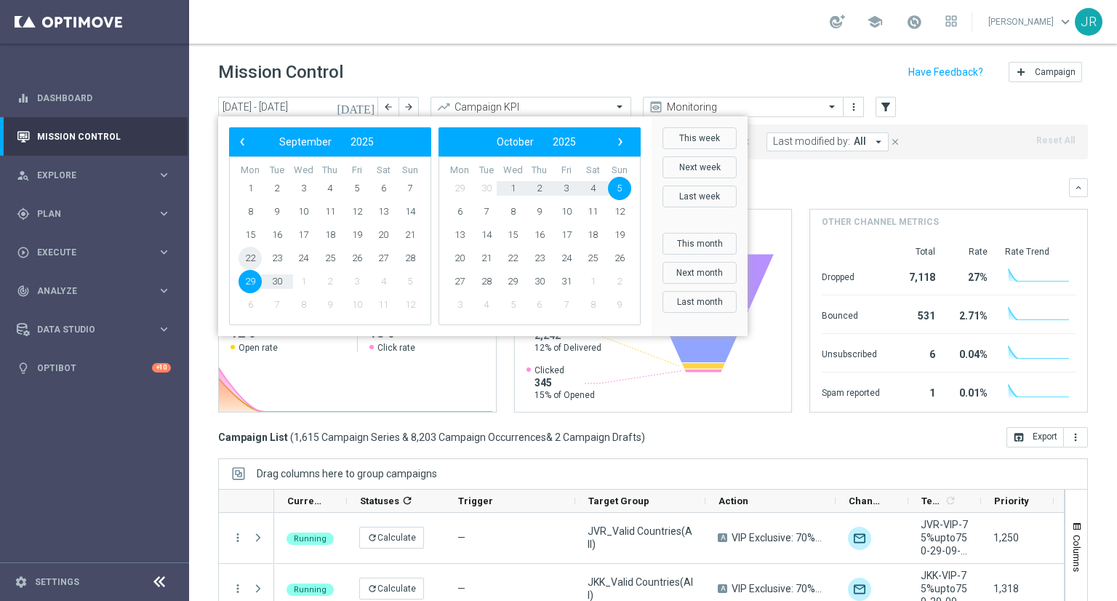
click at [246, 252] on span "22" at bounding box center [249, 257] width 23 height 23
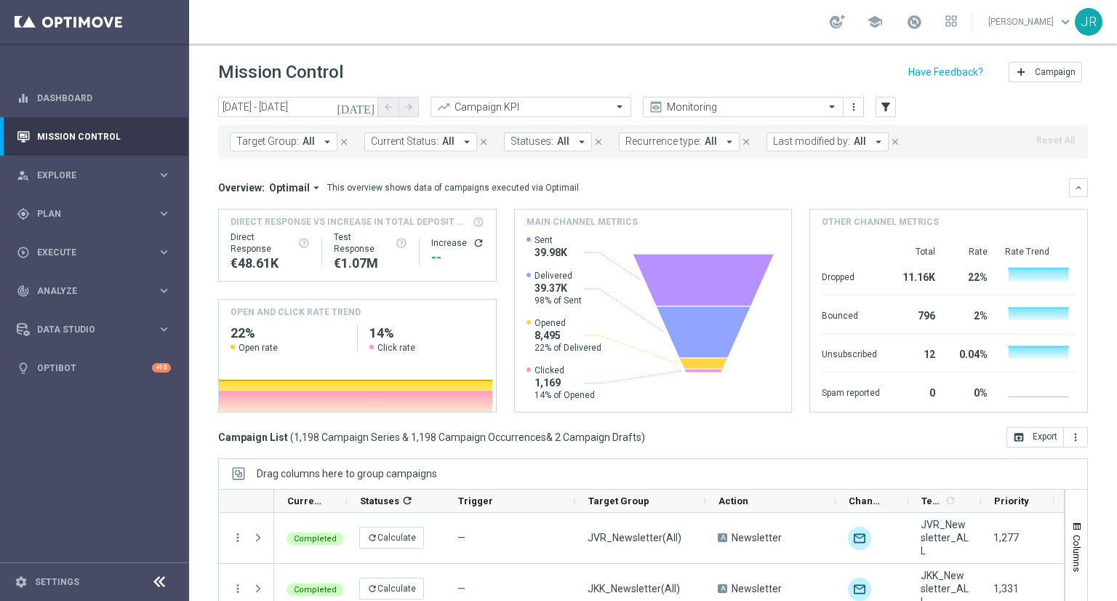
click at [841, 146] on button "Last modified by: All arrow_drop_down" at bounding box center [827, 141] width 122 height 19
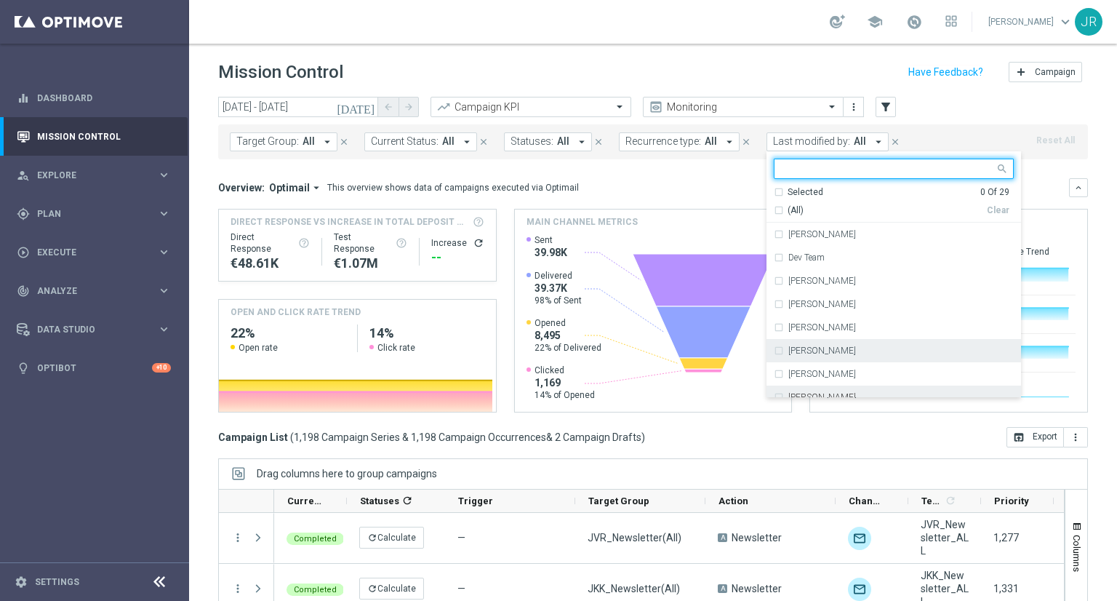
scroll to position [218, 0]
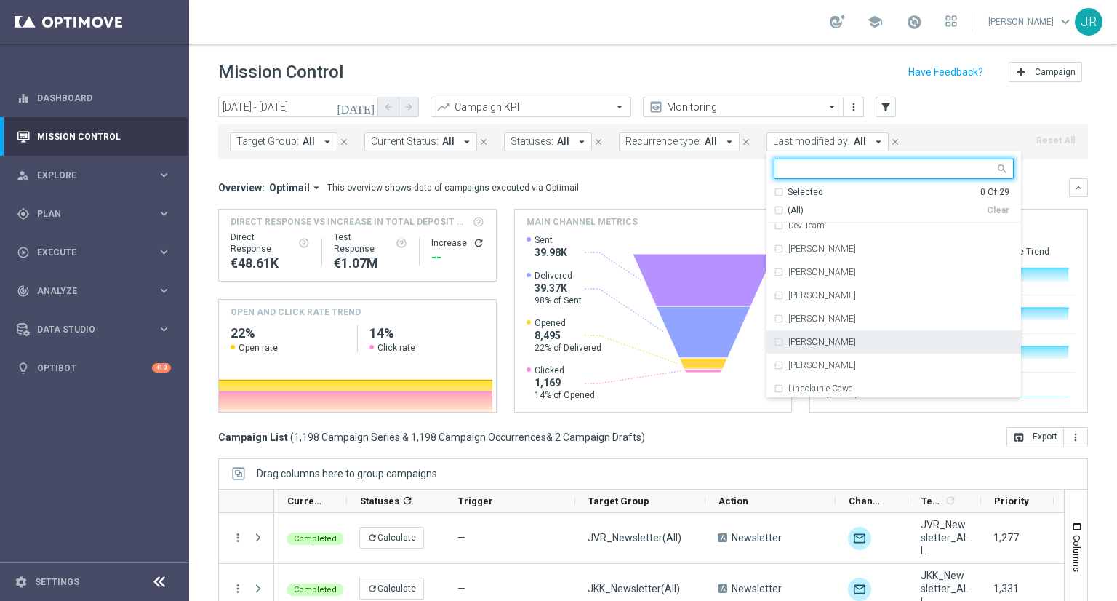
click at [805, 348] on div "[PERSON_NAME]" at bounding box center [894, 341] width 240 height 23
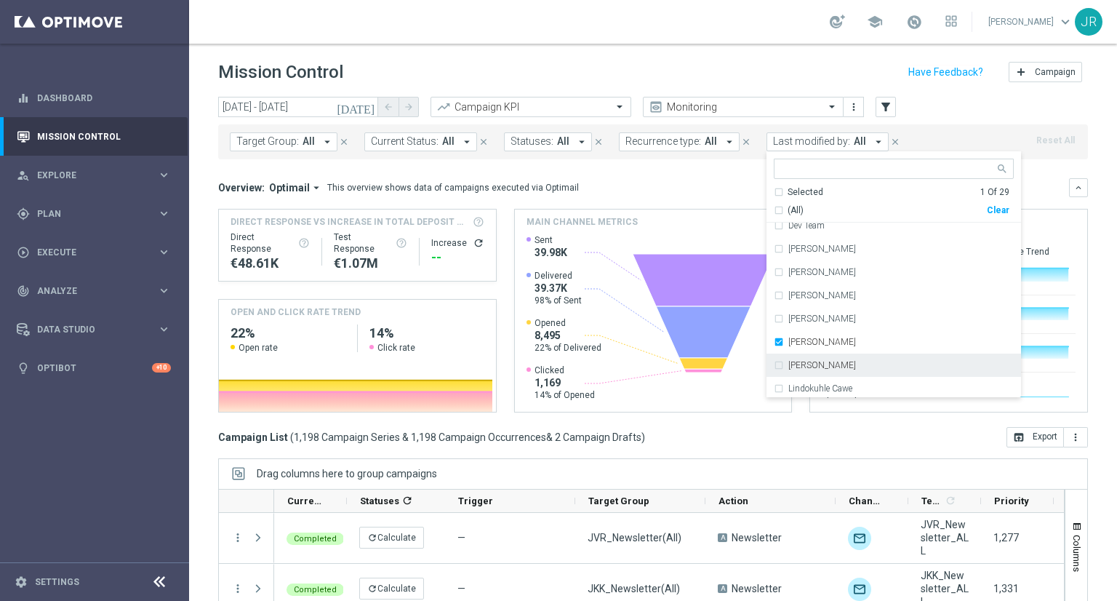
click at [1049, 182] on div "Overview: Optimail arrow_drop_down This overview shows data of campaigns execut…" at bounding box center [643, 187] width 851 height 13
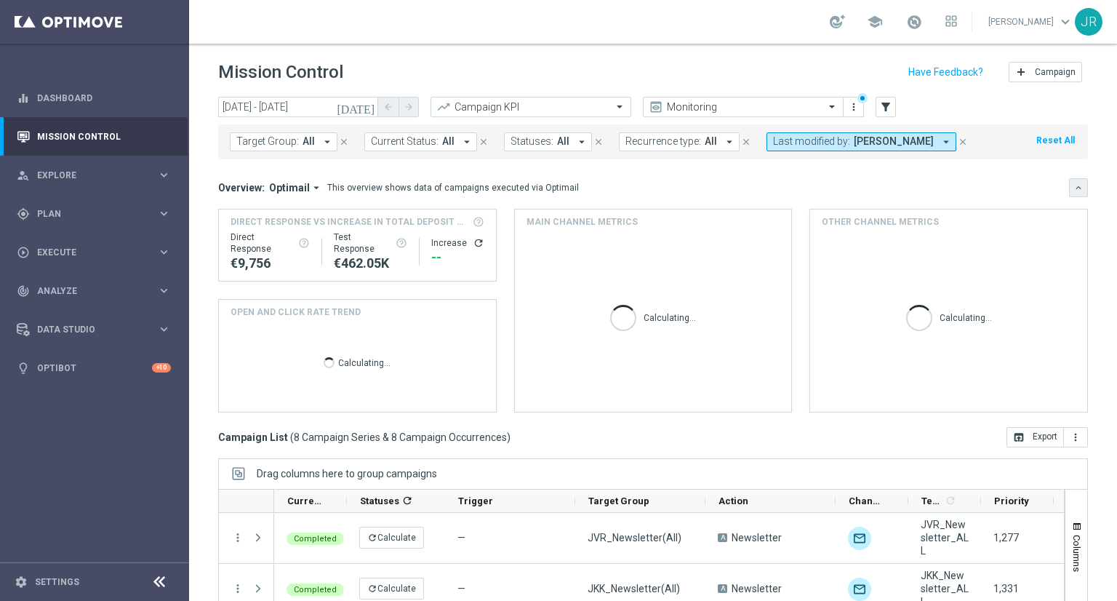
click at [1073, 196] on button "keyboard_arrow_down" at bounding box center [1078, 187] width 19 height 19
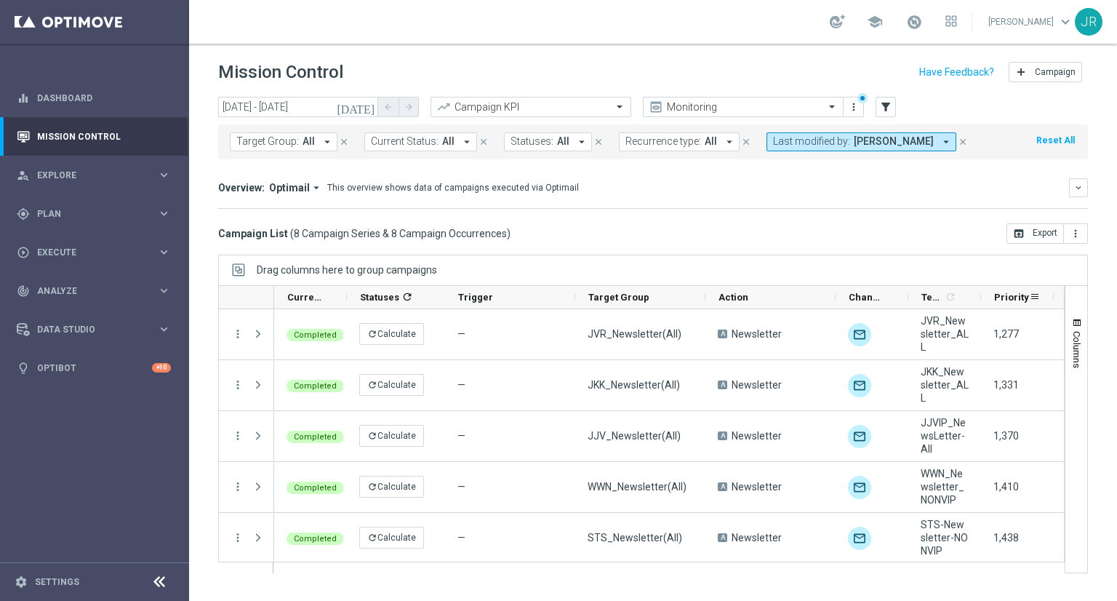
click at [1007, 298] on span "Priority" at bounding box center [1011, 297] width 35 height 11
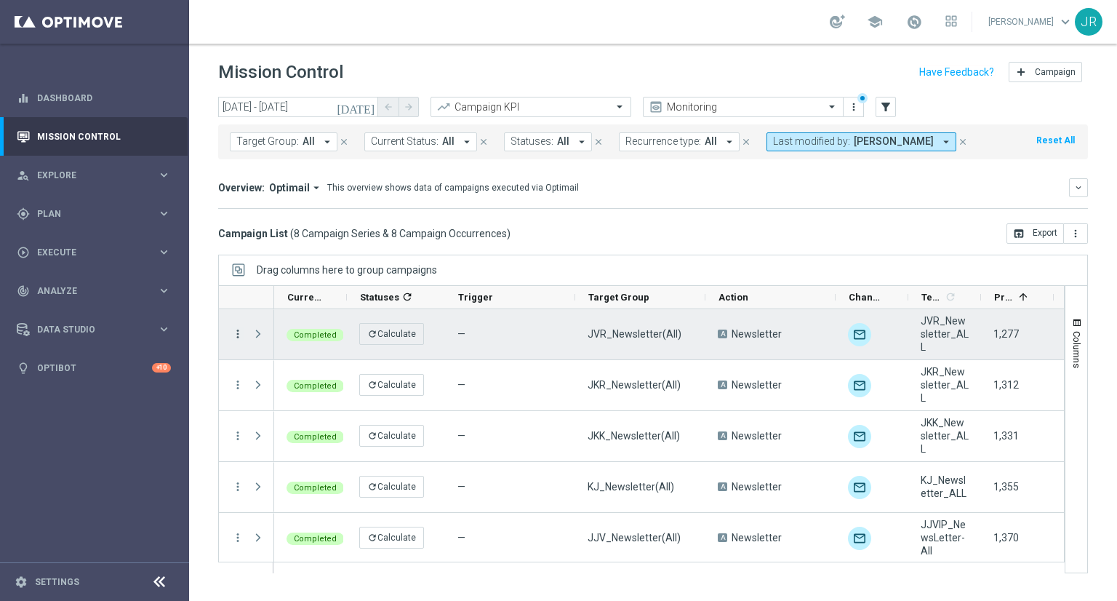
click at [238, 337] on icon "more_vert" at bounding box center [237, 333] width 13 height 13
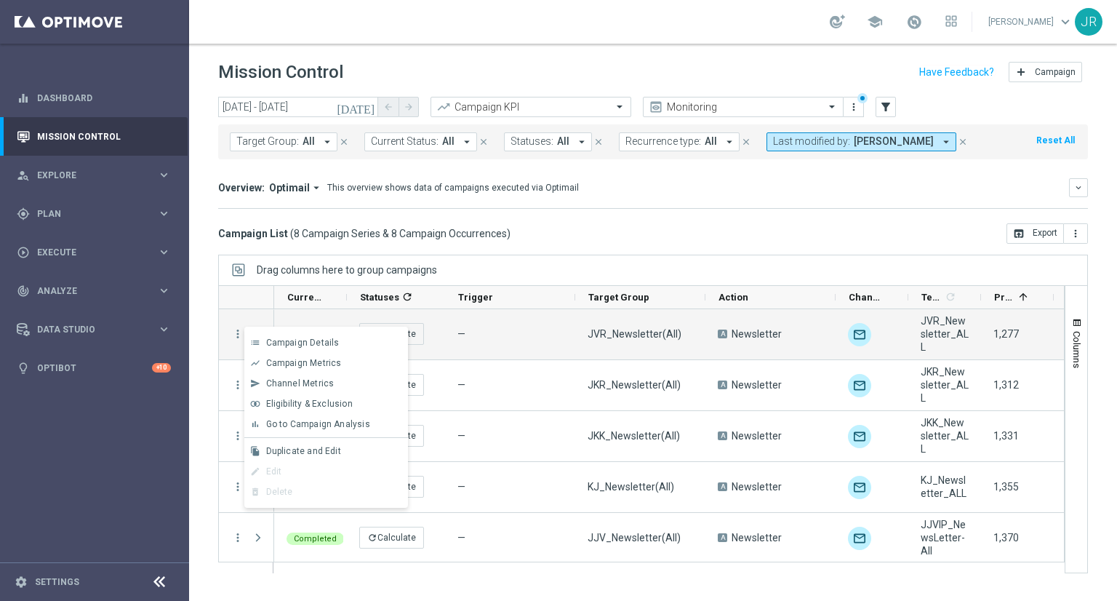
click at [294, 452] on span "Duplicate and Edit" at bounding box center [303, 451] width 75 height 10
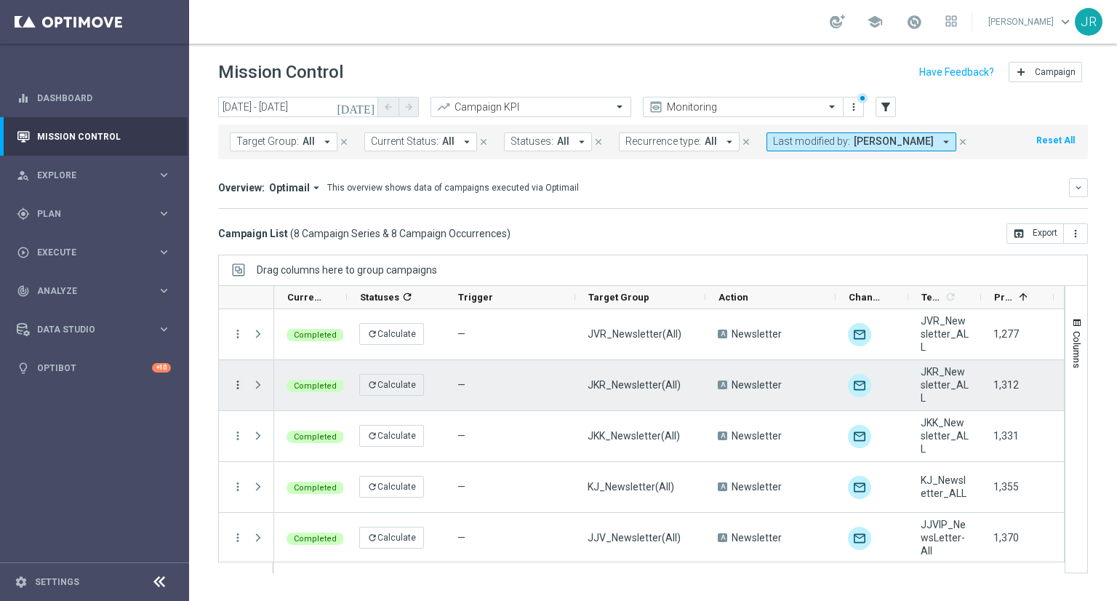
click at [233, 382] on icon "more_vert" at bounding box center [237, 384] width 13 height 13
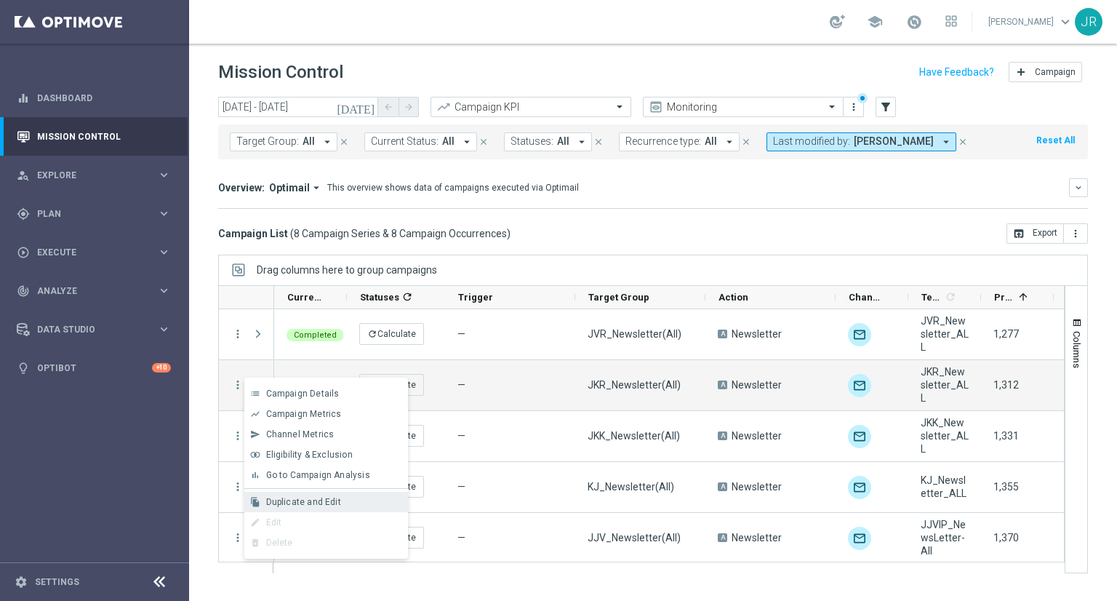
click at [316, 501] on span "Duplicate and Edit" at bounding box center [303, 502] width 75 height 10
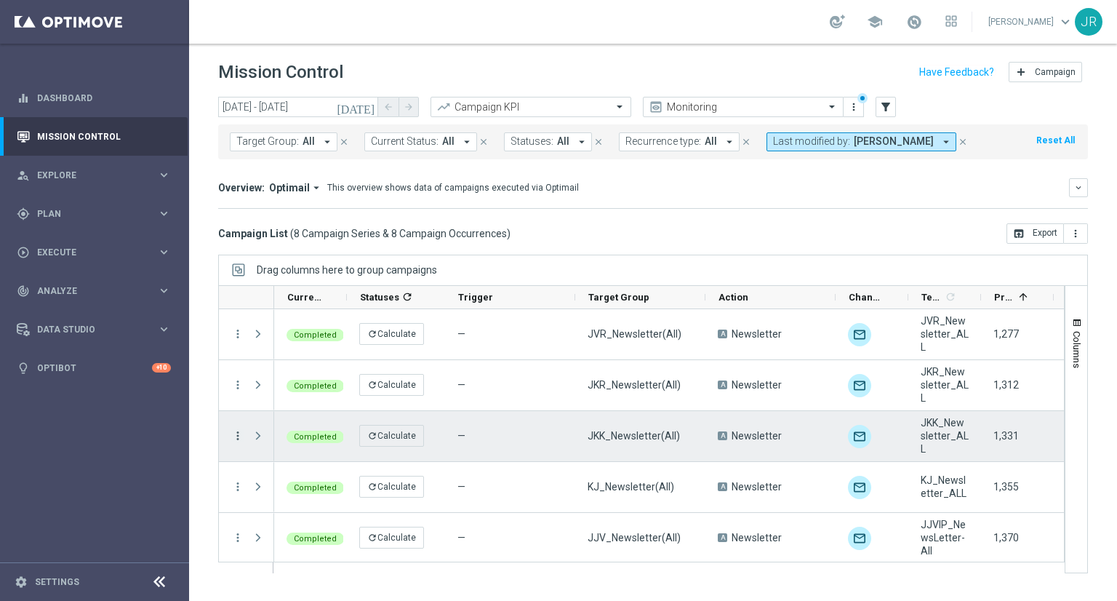
click at [238, 436] on icon "more_vert" at bounding box center [237, 435] width 13 height 13
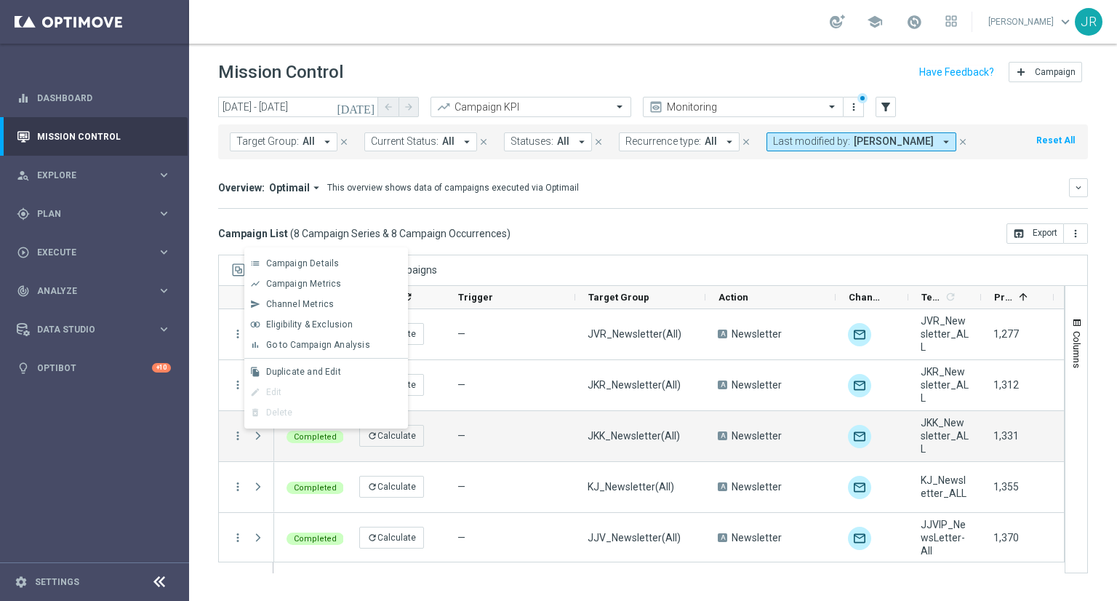
click at [284, 380] on div "file_copy Duplicate and Edit" at bounding box center [326, 371] width 164 height 20
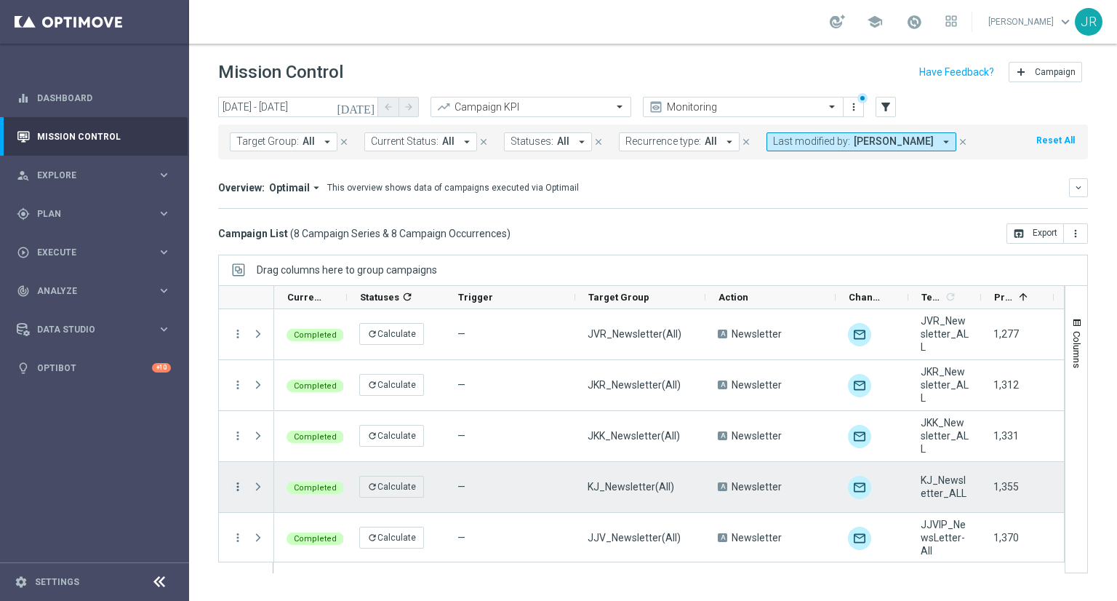
click at [238, 488] on icon "more_vert" at bounding box center [237, 486] width 13 height 13
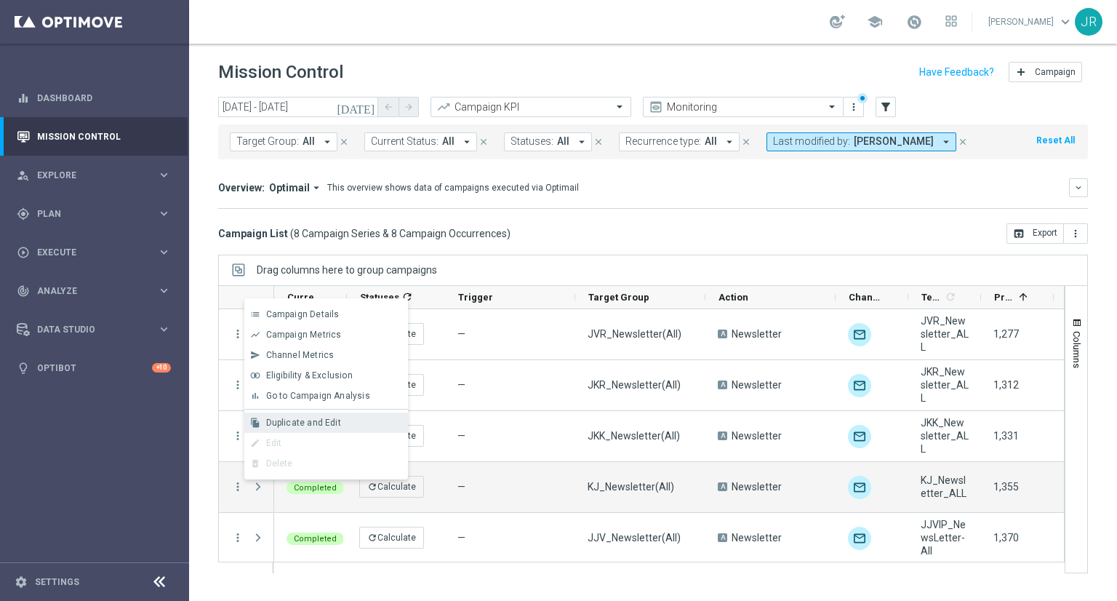
click at [279, 430] on div "file_copy Duplicate and Edit" at bounding box center [326, 422] width 164 height 20
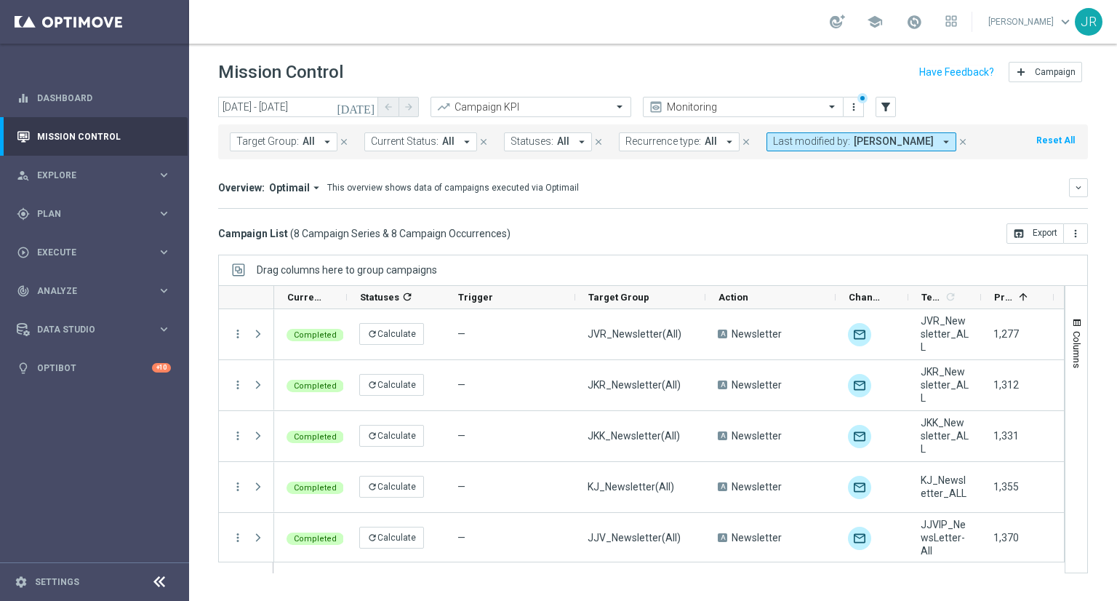
scroll to position [73, 0]
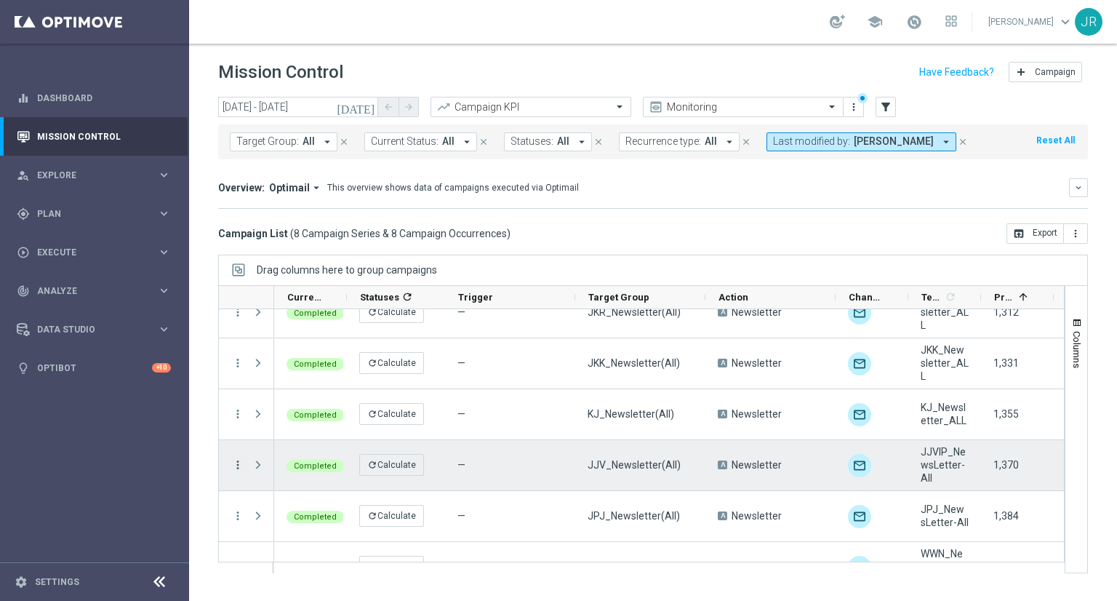
click at [239, 466] on icon "more_vert" at bounding box center [237, 464] width 13 height 13
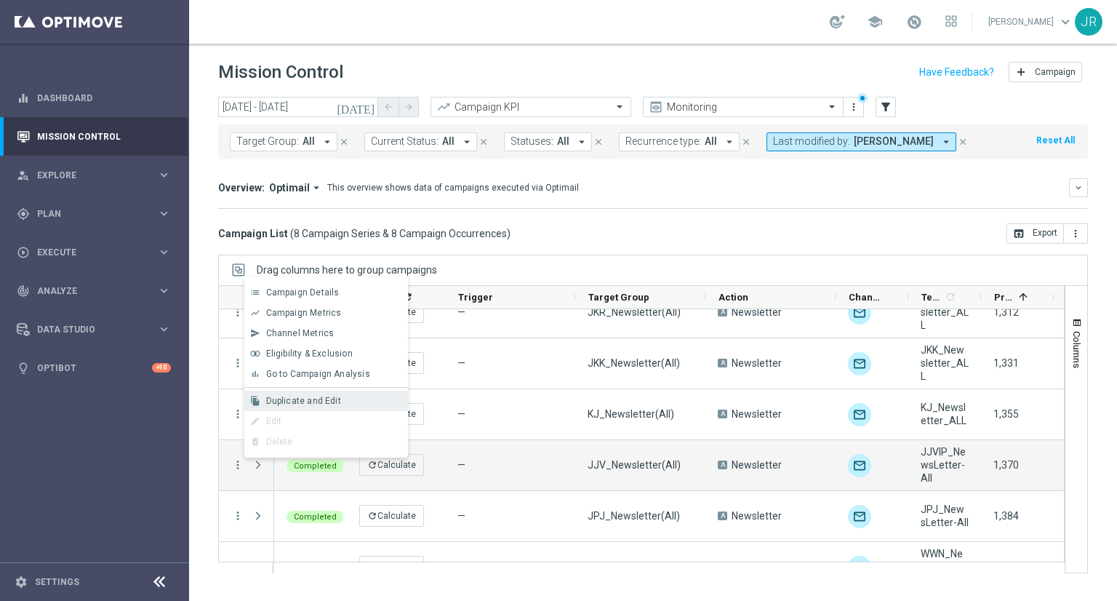
click at [291, 400] on span "Duplicate and Edit" at bounding box center [303, 401] width 75 height 10
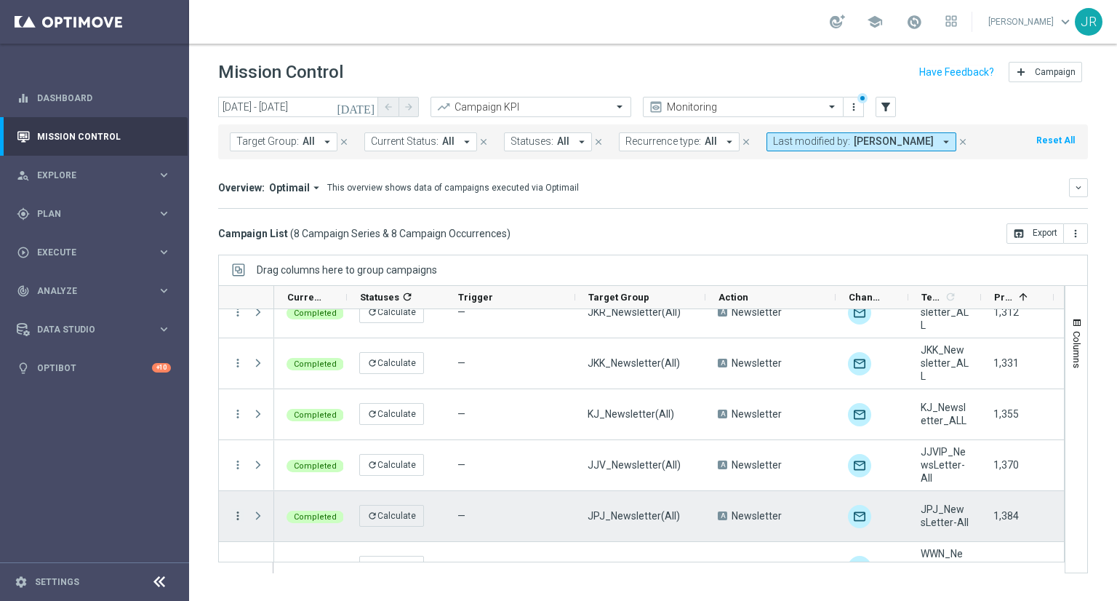
click at [237, 514] on icon "more_vert" at bounding box center [237, 515] width 13 height 13
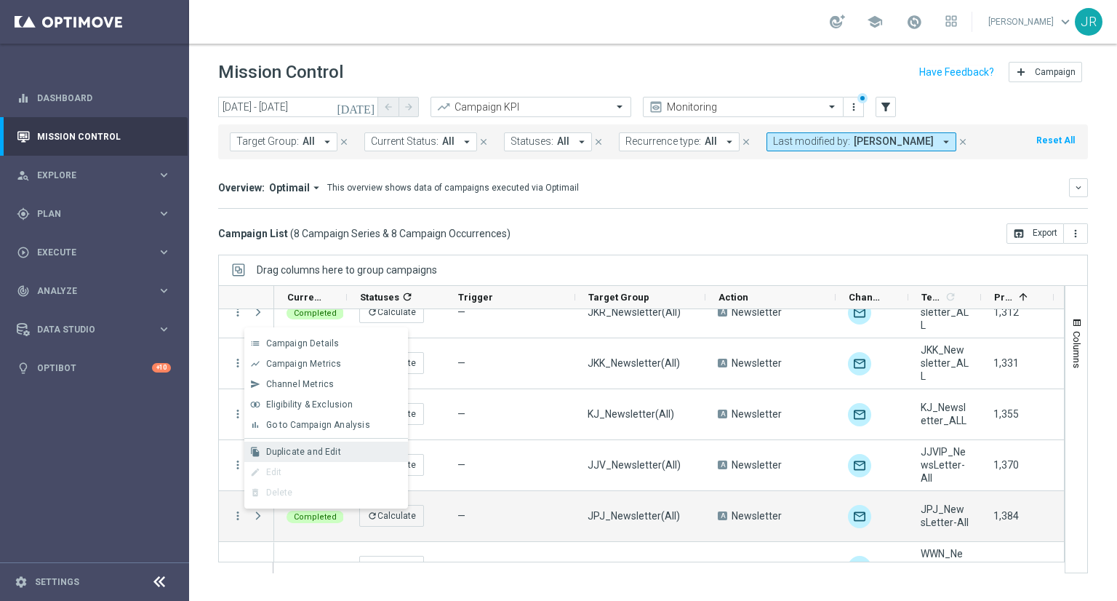
click at [273, 445] on div "file_copy Duplicate and Edit" at bounding box center [326, 451] width 164 height 20
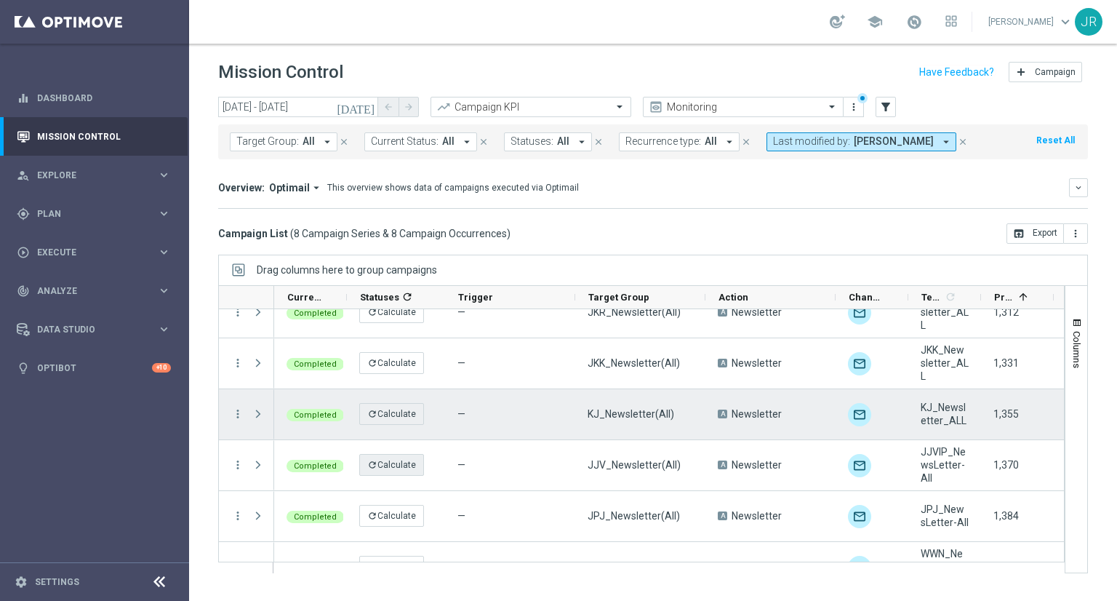
scroll to position [154, 0]
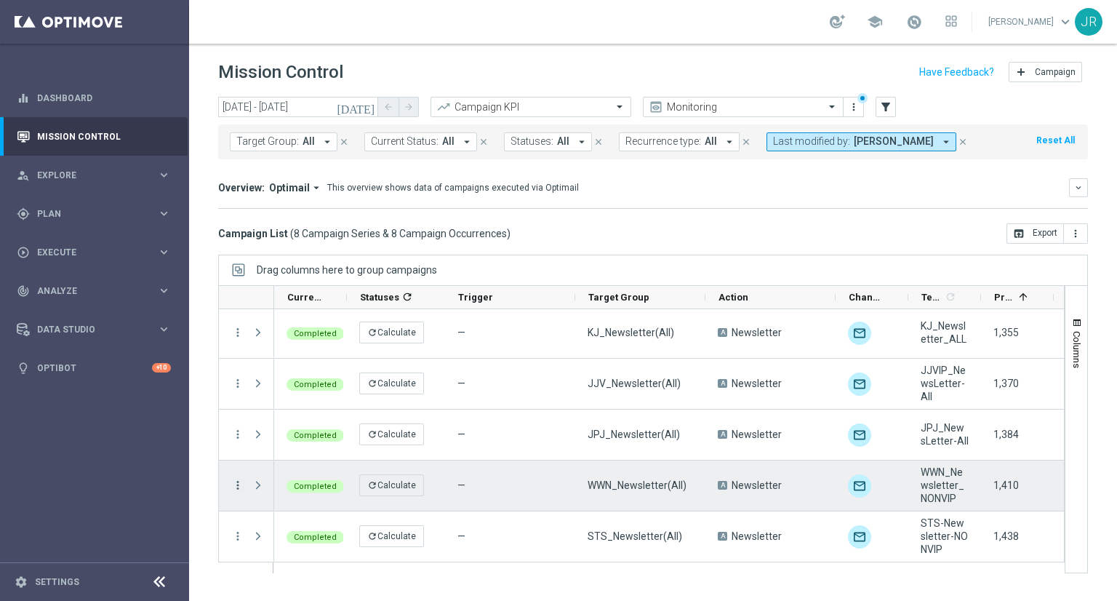
click at [238, 484] on icon "more_vert" at bounding box center [237, 484] width 13 height 13
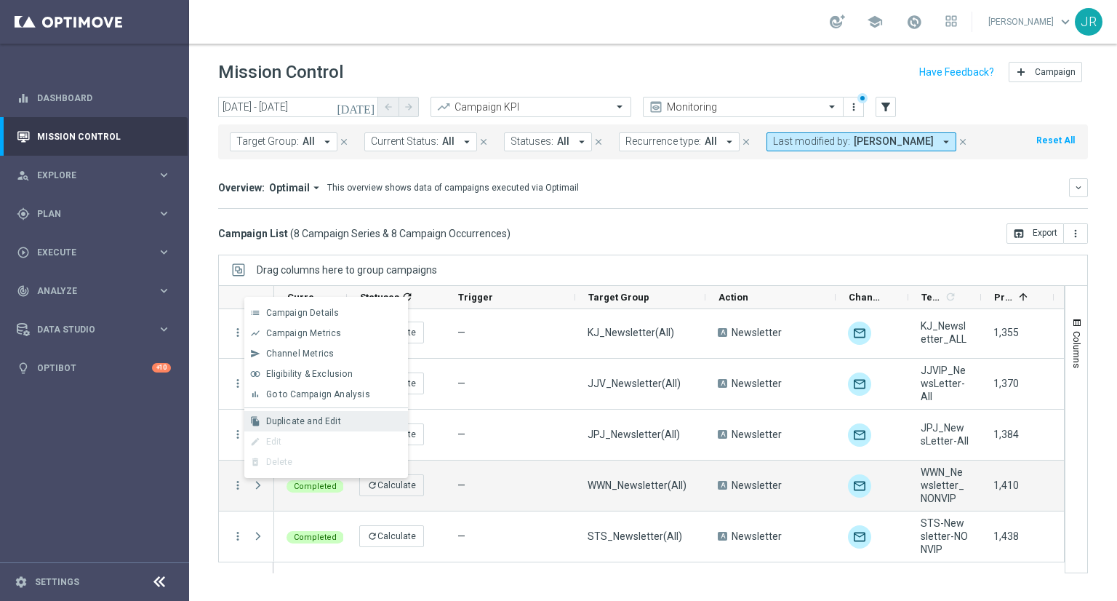
click at [273, 426] on div "file_copy Duplicate and Edit" at bounding box center [326, 421] width 164 height 20
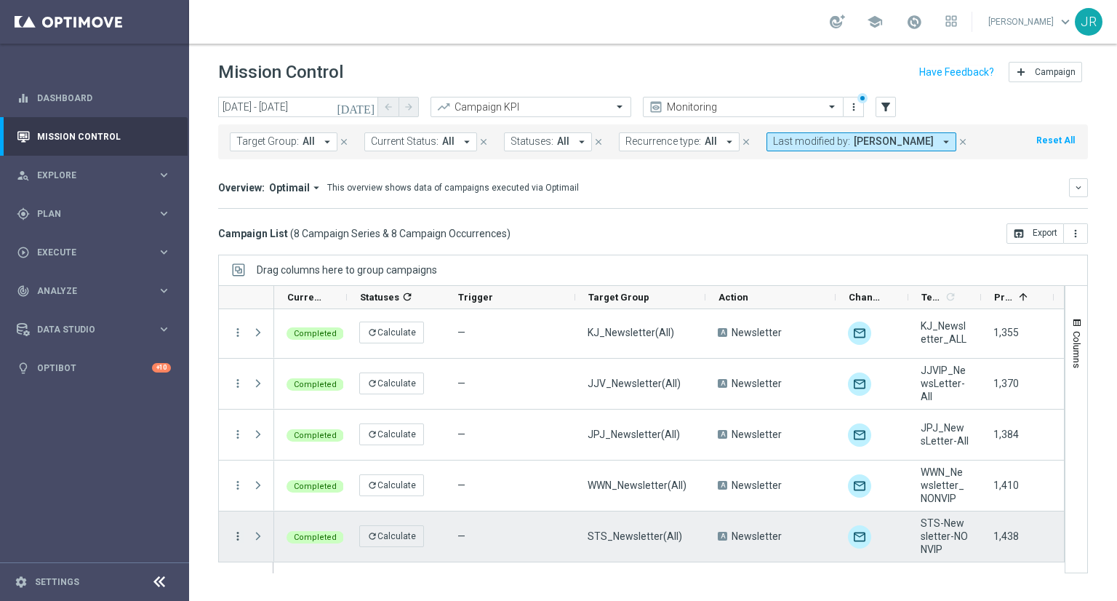
click at [241, 531] on icon "more_vert" at bounding box center [237, 535] width 13 height 13
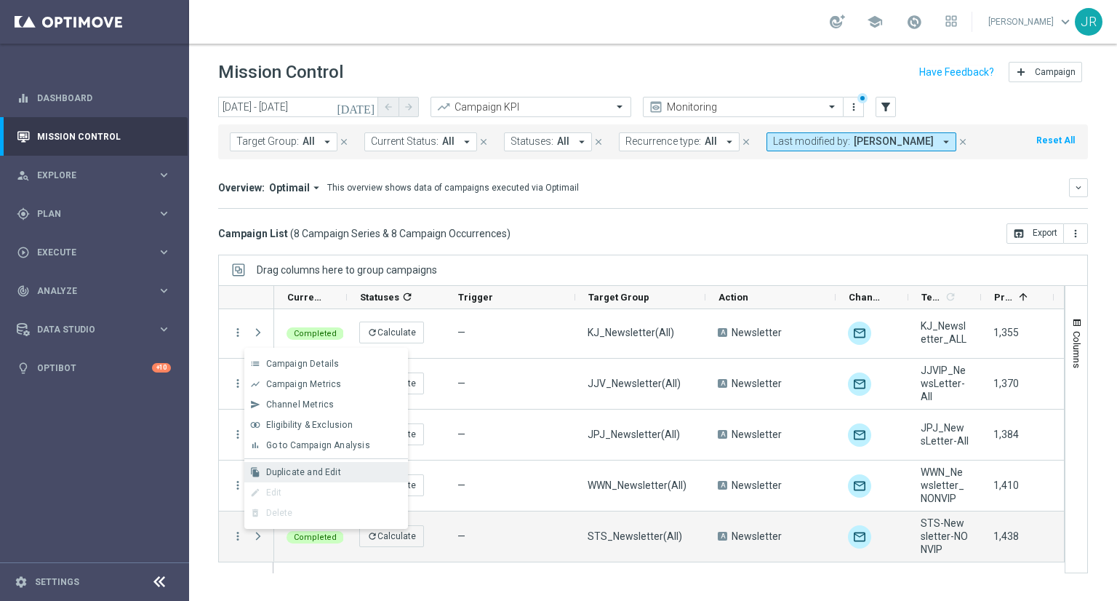
click at [291, 467] on span "Duplicate and Edit" at bounding box center [303, 472] width 75 height 10
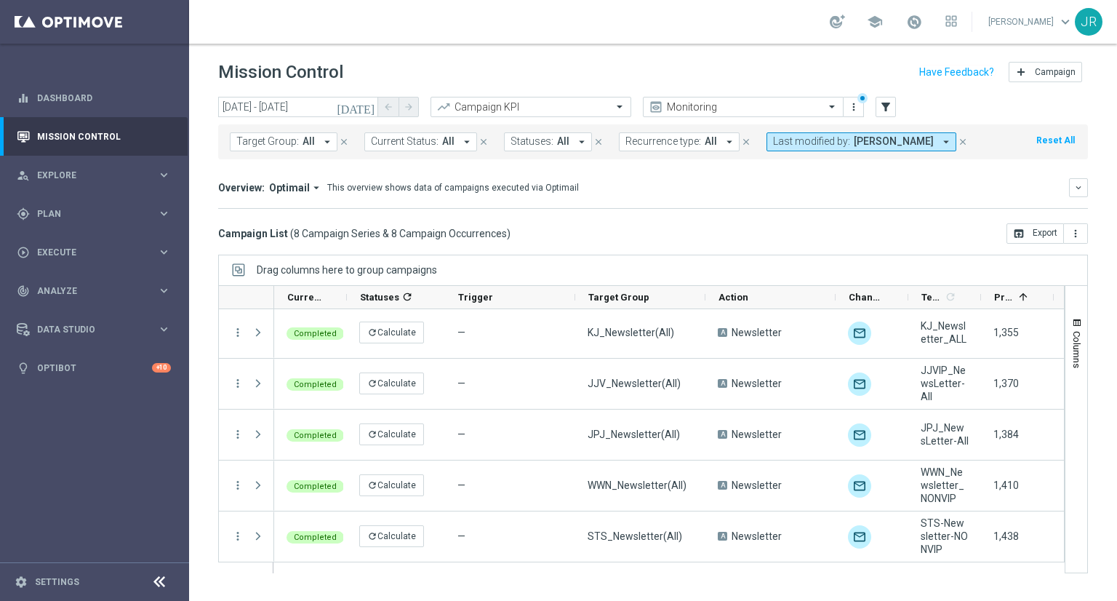
click at [368, 105] on icon "[DATE]" at bounding box center [356, 106] width 39 height 13
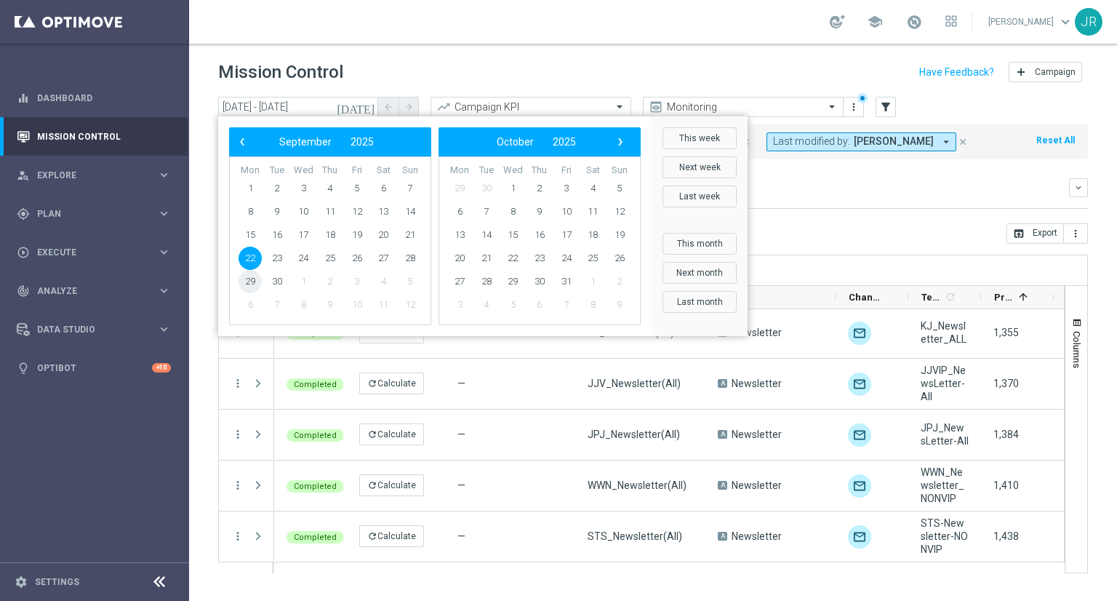
click at [250, 277] on span "29" at bounding box center [249, 281] width 23 height 23
type input "[DATE] - [DATE]"
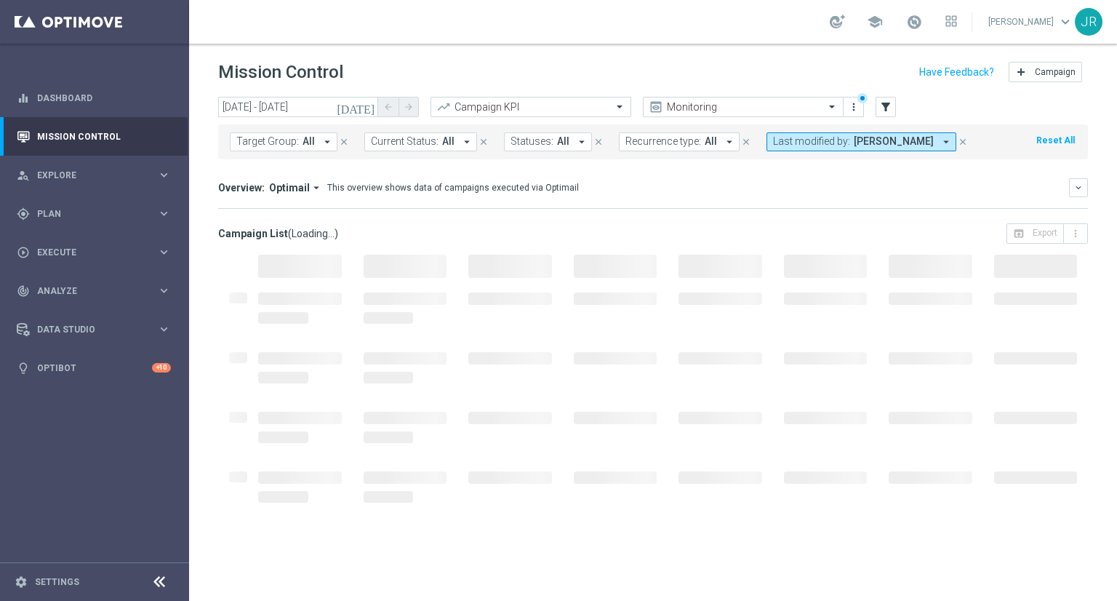
click at [250, 278] on div at bounding box center [299, 308] width 105 height 60
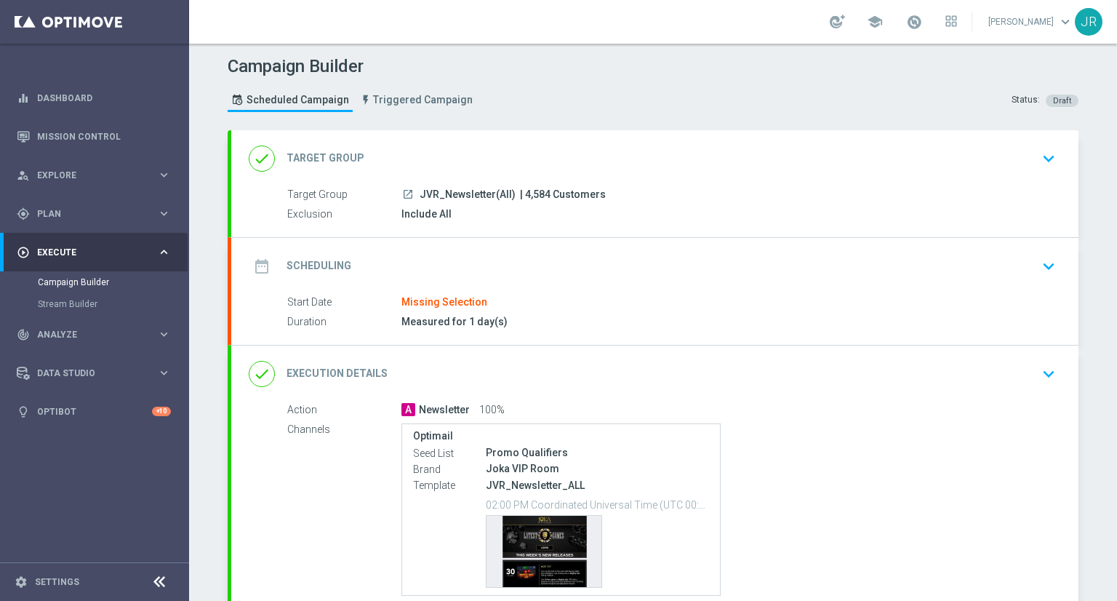
drag, startPoint x: 1049, startPoint y: 264, endPoint x: 776, endPoint y: 297, distance: 275.4
click at [1041, 265] on icon "keyboard_arrow_down" at bounding box center [1049, 266] width 22 height 22
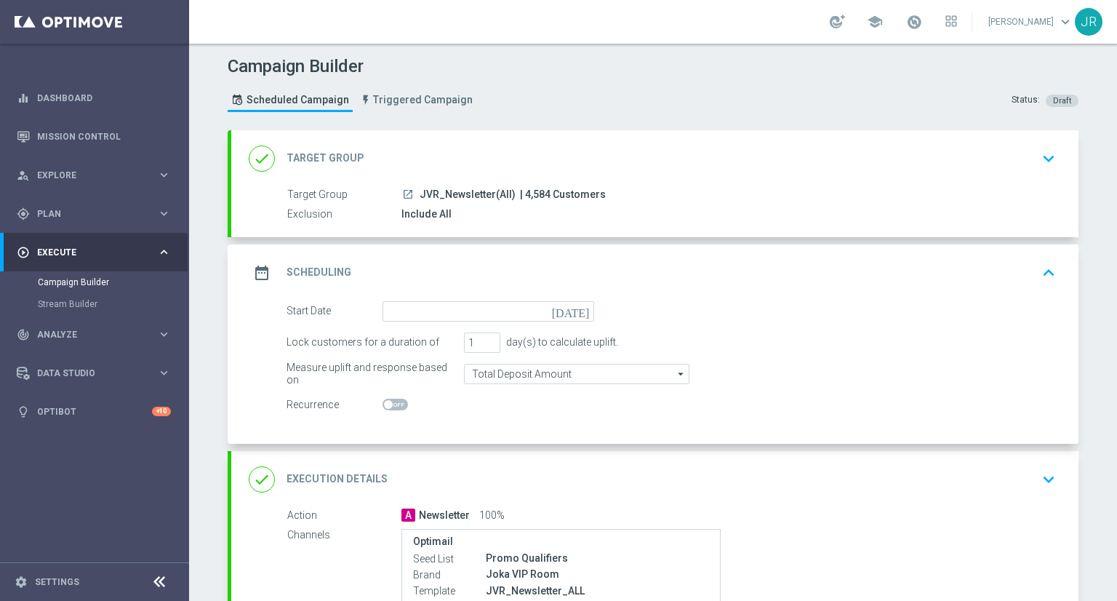
click at [579, 307] on icon "[DATE]" at bounding box center [573, 309] width 43 height 16
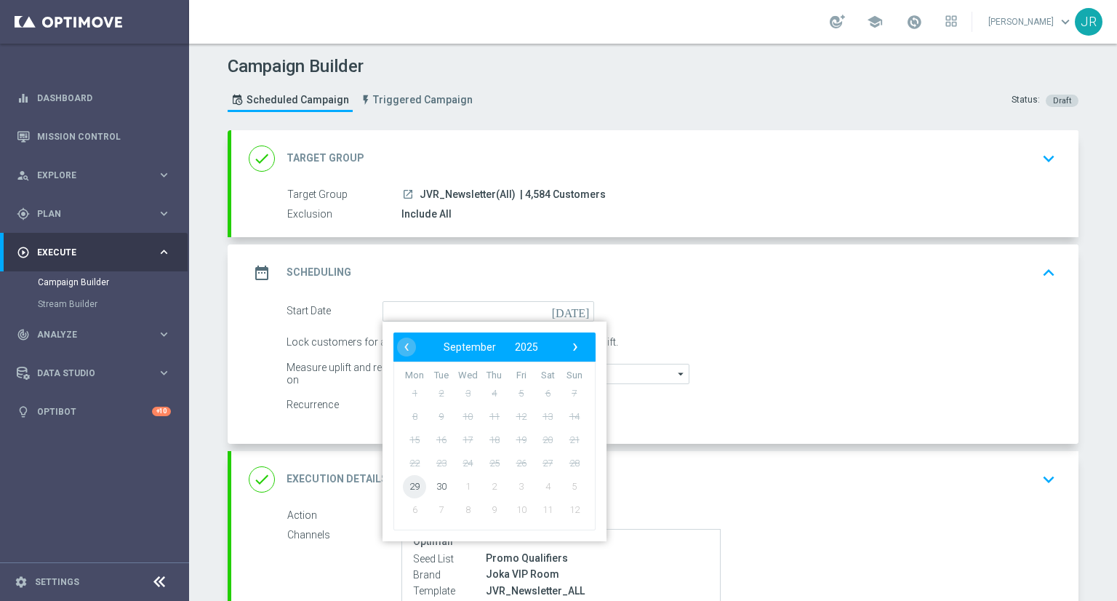
click at [412, 475] on span "29" at bounding box center [414, 485] width 23 height 23
type input "[DATE]"
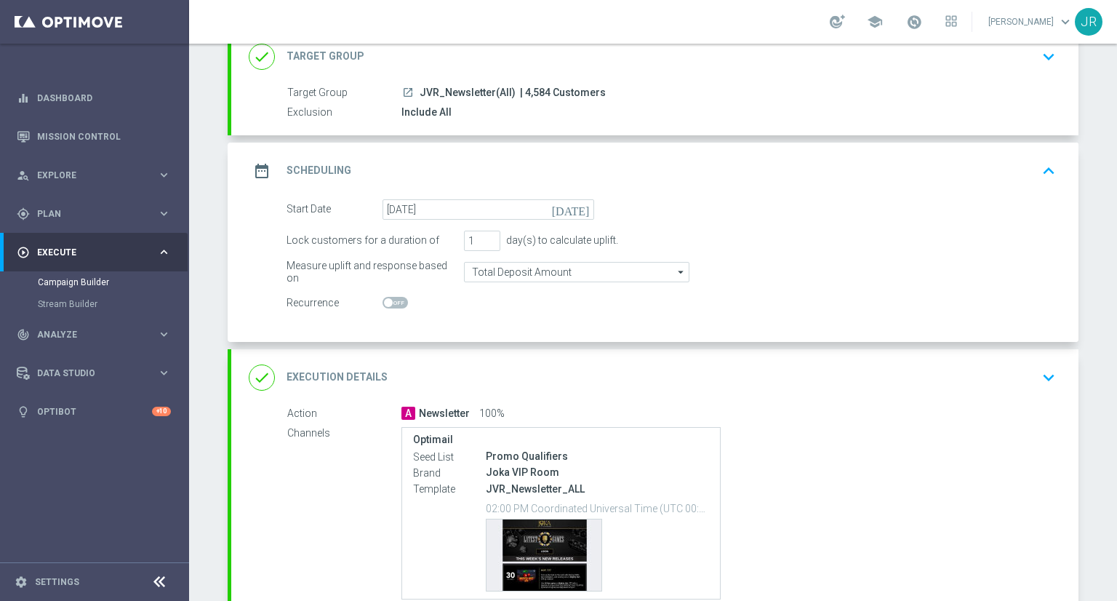
scroll to position [228, 0]
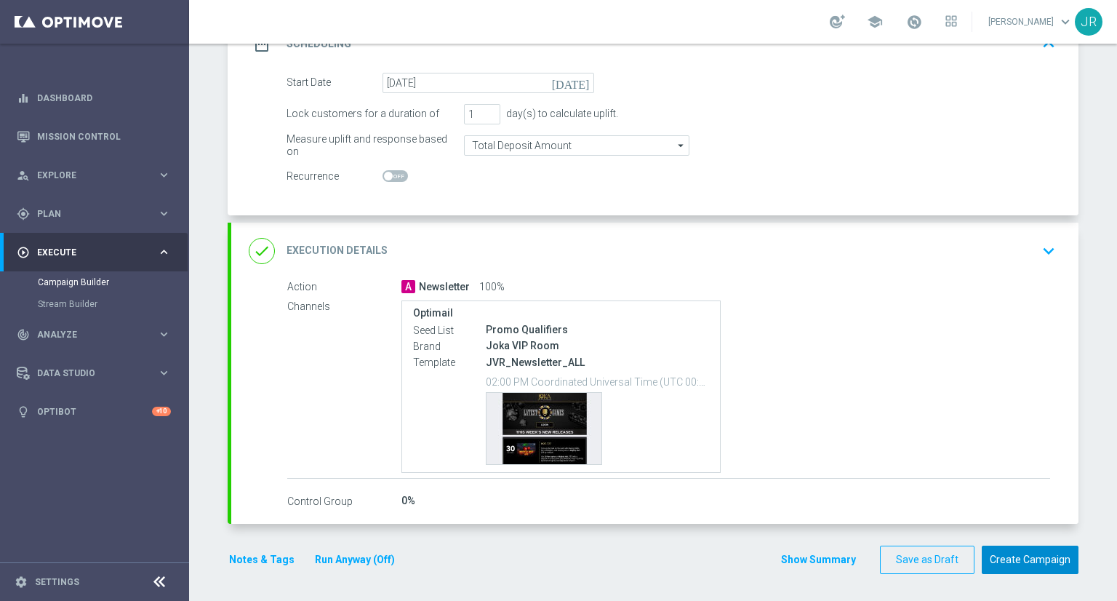
click at [1028, 561] on button "Create Campaign" at bounding box center [1030, 559] width 97 height 28
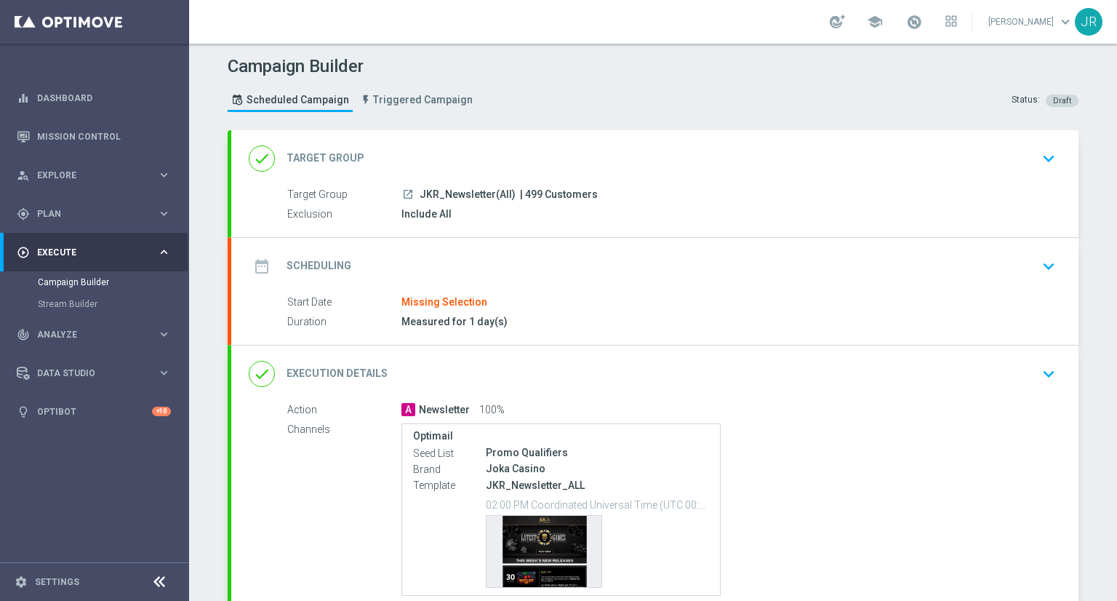
click at [1050, 258] on icon "keyboard_arrow_down" at bounding box center [1049, 266] width 22 height 22
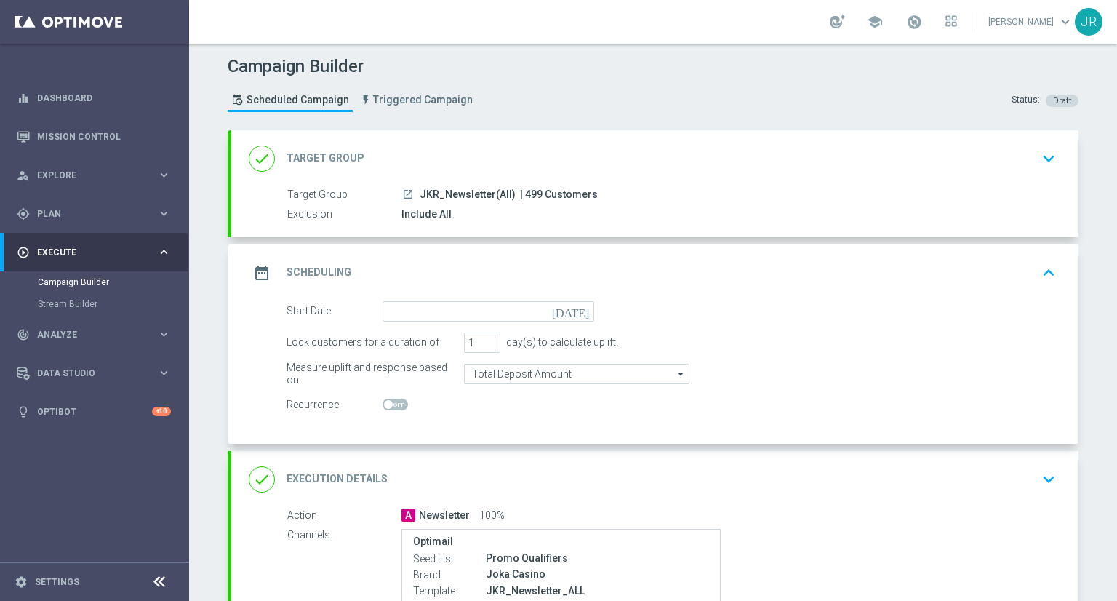
click at [573, 310] on icon "[DATE]" at bounding box center [573, 309] width 43 height 16
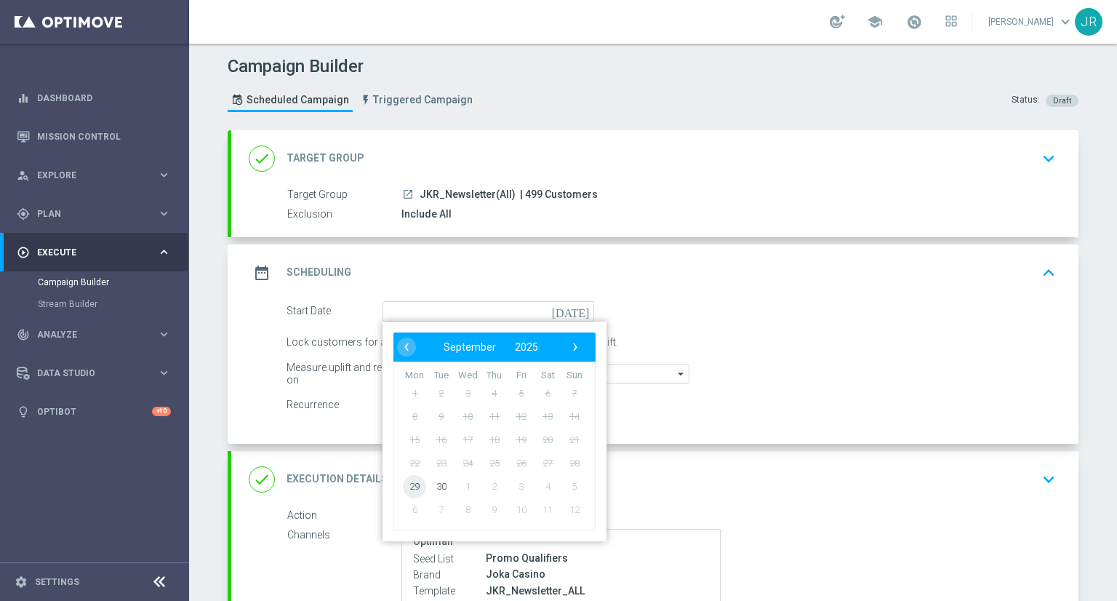
click at [409, 484] on span "29" at bounding box center [414, 485] width 23 height 23
type input "[DATE]"
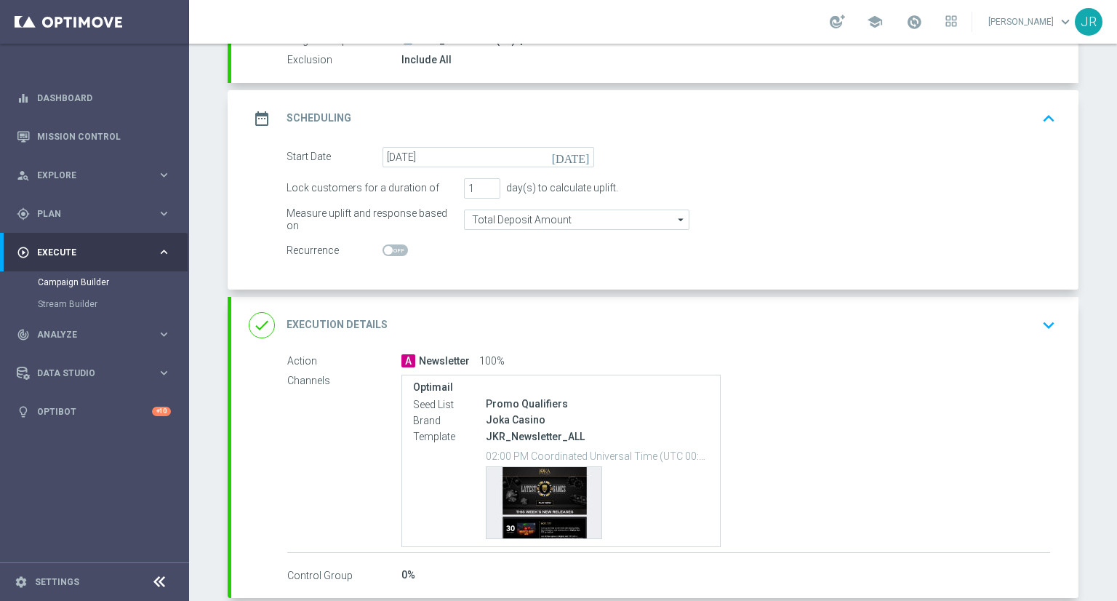
scroll to position [228, 0]
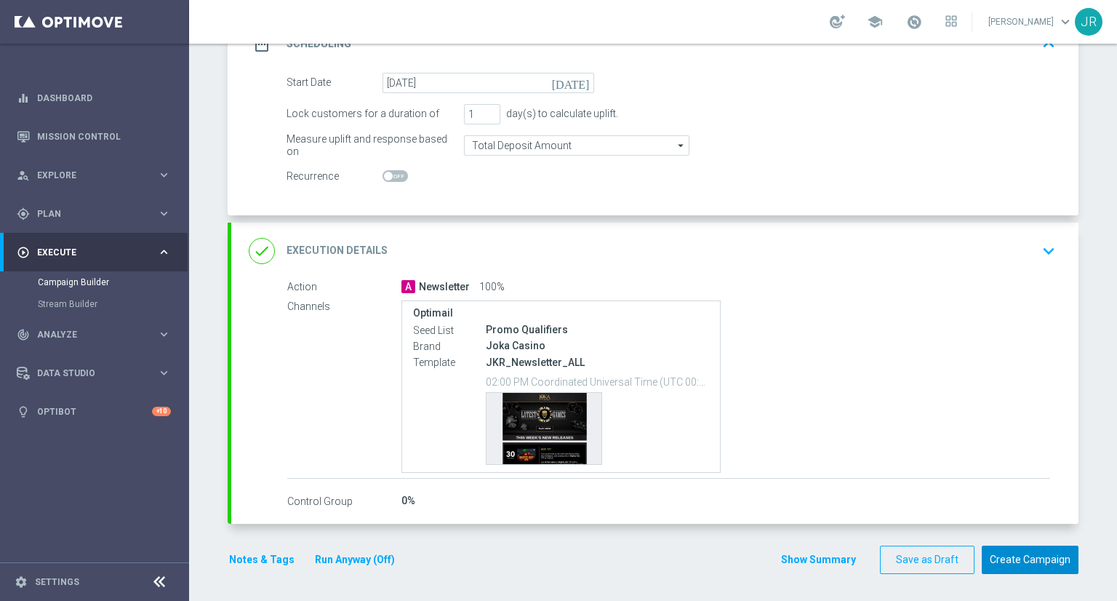
click at [1018, 553] on button "Create Campaign" at bounding box center [1030, 559] width 97 height 28
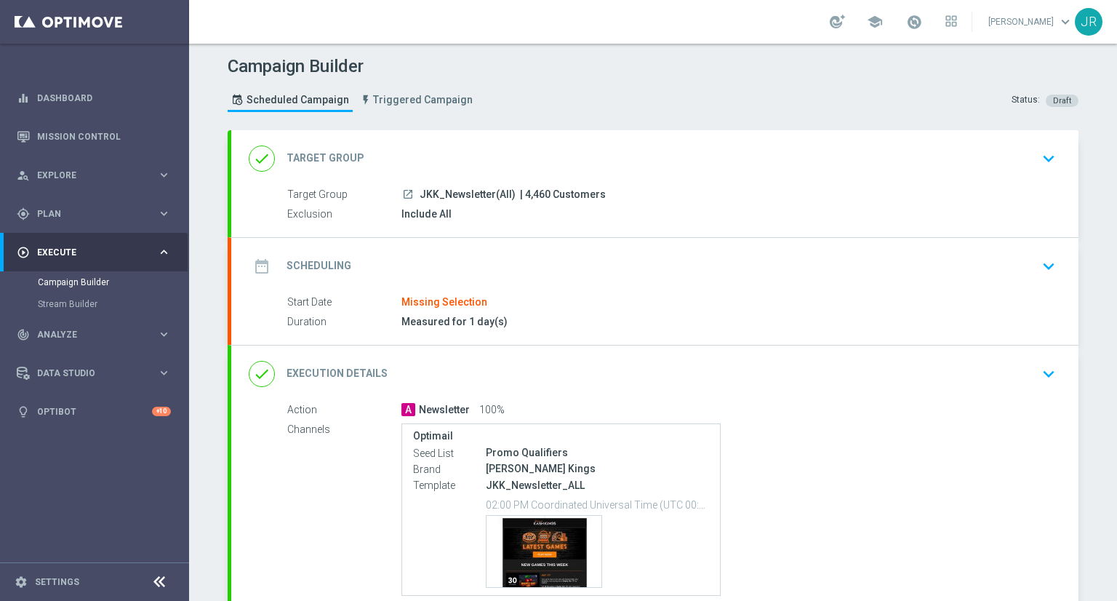
drag, startPoint x: 1026, startPoint y: 272, endPoint x: 939, endPoint y: 286, distance: 88.3
click at [1020, 272] on div "date_range Scheduling keyboard_arrow_down" at bounding box center [655, 266] width 812 height 28
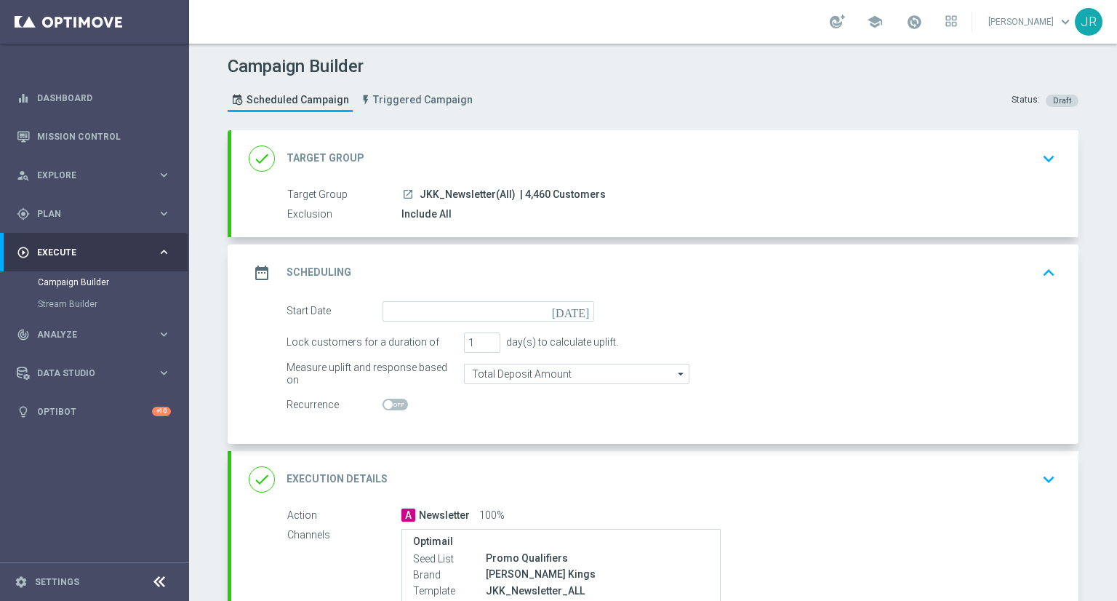
click at [574, 305] on icon "[DATE]" at bounding box center [573, 309] width 43 height 16
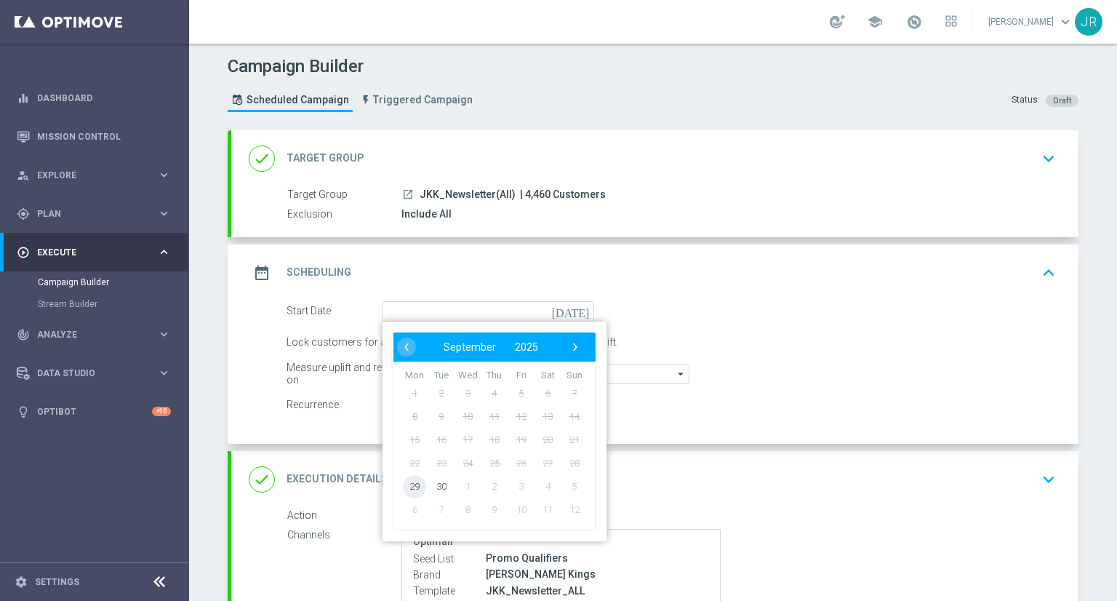
click at [418, 478] on span "29" at bounding box center [414, 485] width 23 height 23
type input "[DATE]"
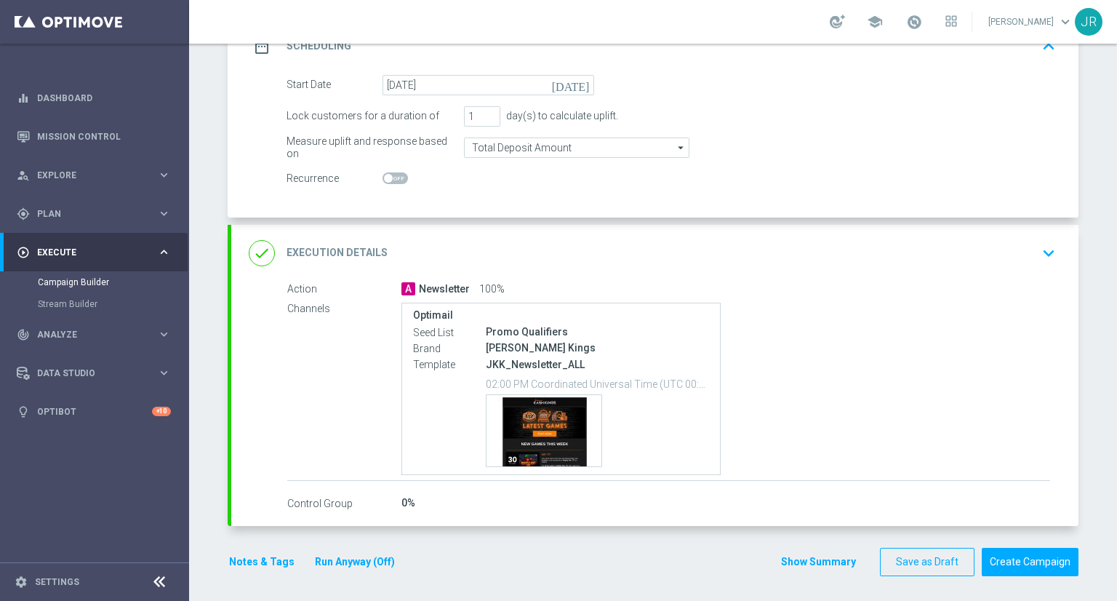
scroll to position [228, 0]
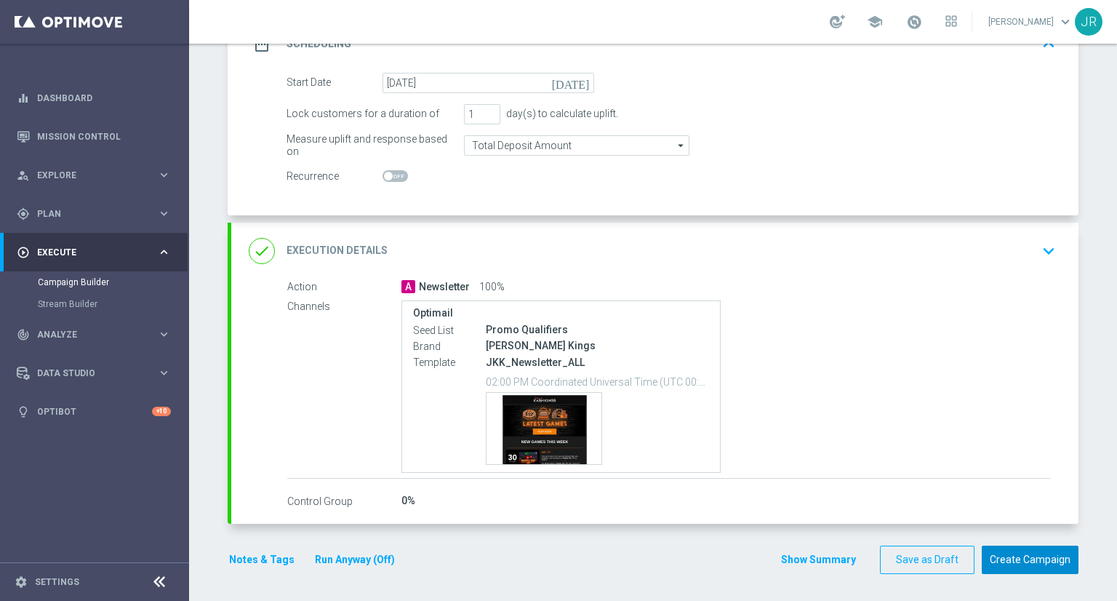
click at [1024, 545] on button "Create Campaign" at bounding box center [1030, 559] width 97 height 28
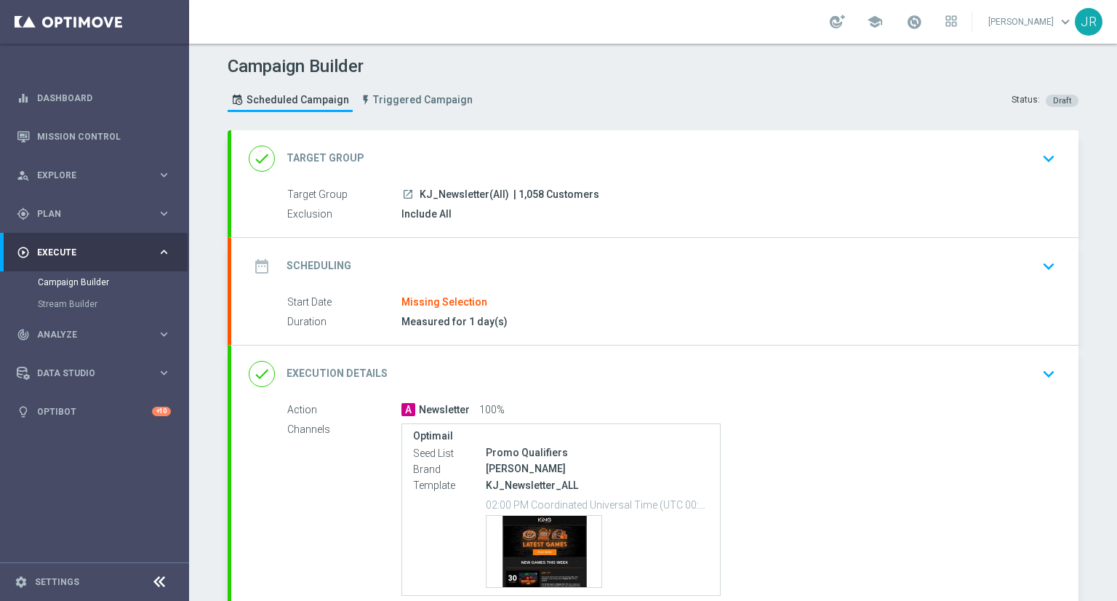
click at [1054, 260] on div "date_range Scheduling keyboard_arrow_down" at bounding box center [654, 266] width 847 height 57
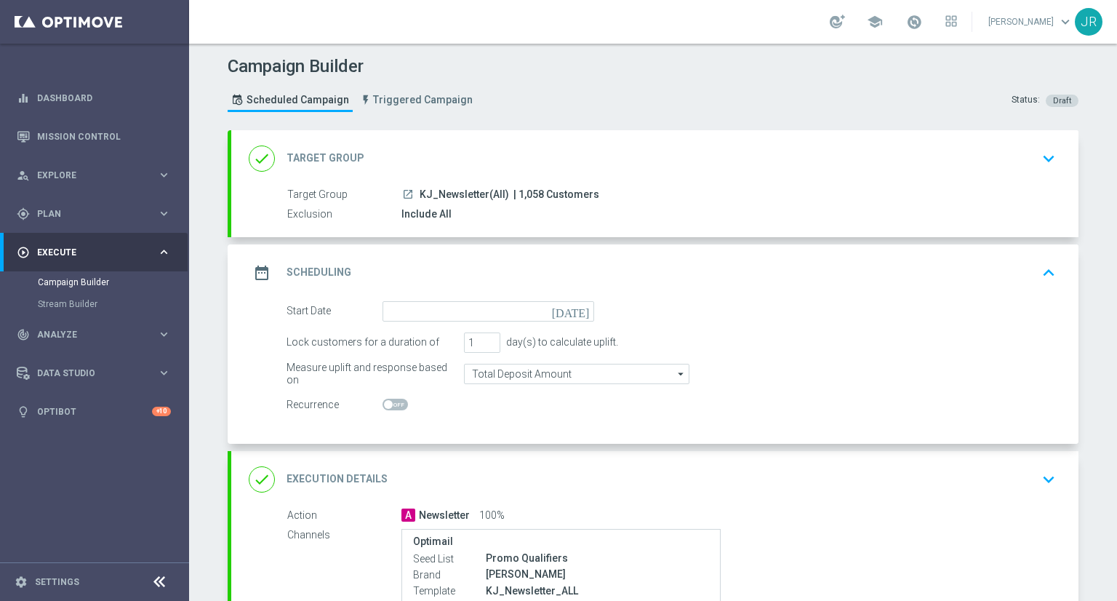
click at [574, 312] on icon "[DATE]" at bounding box center [573, 309] width 43 height 16
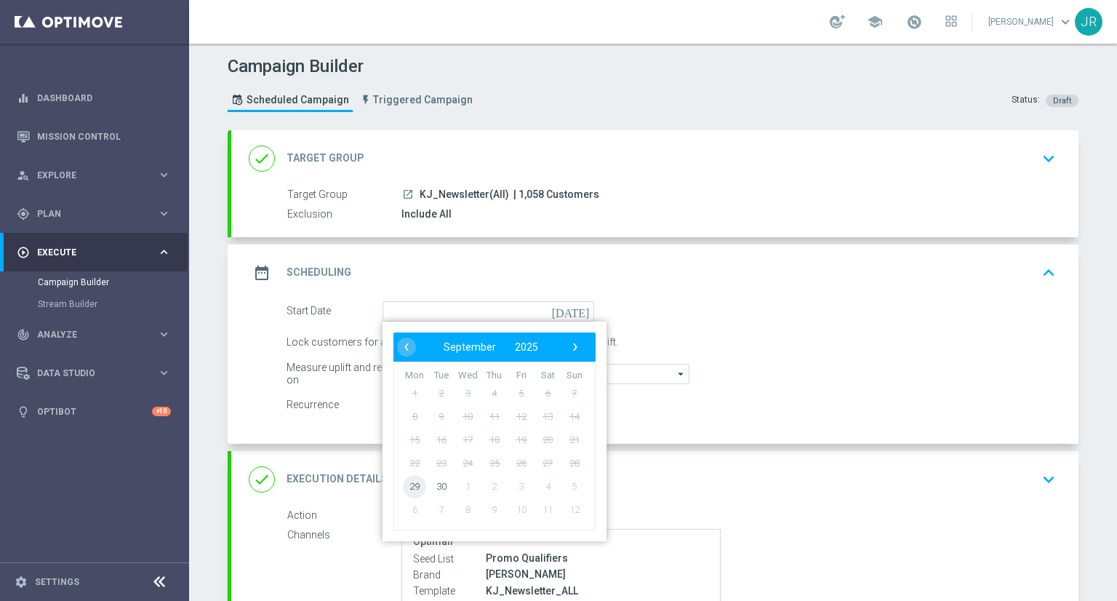
click at [417, 486] on span "29" at bounding box center [414, 485] width 23 height 23
type input "[DATE]"
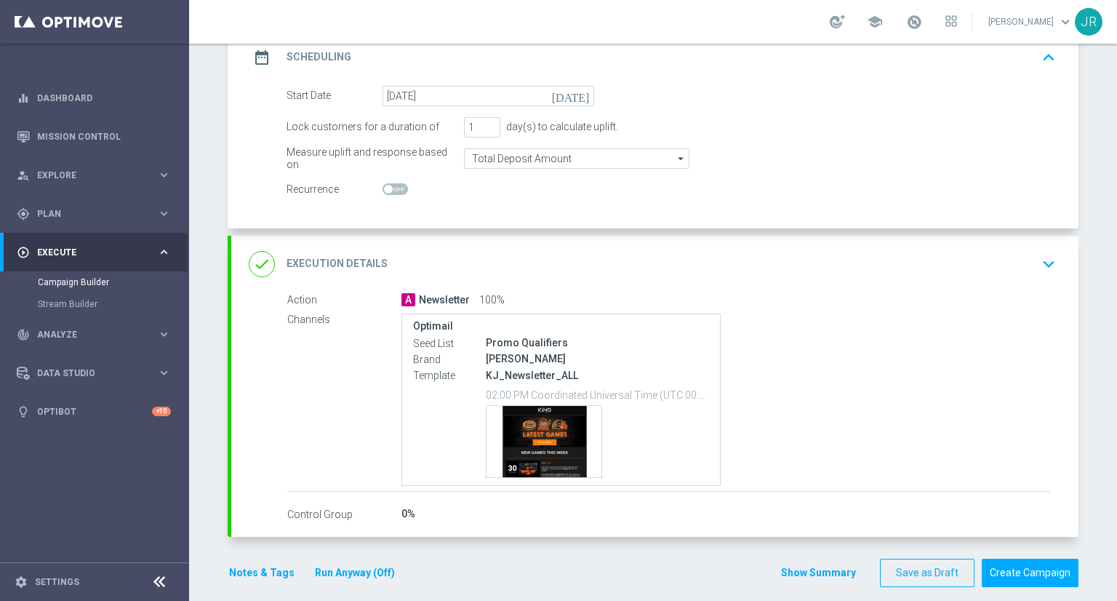
scroll to position [218, 0]
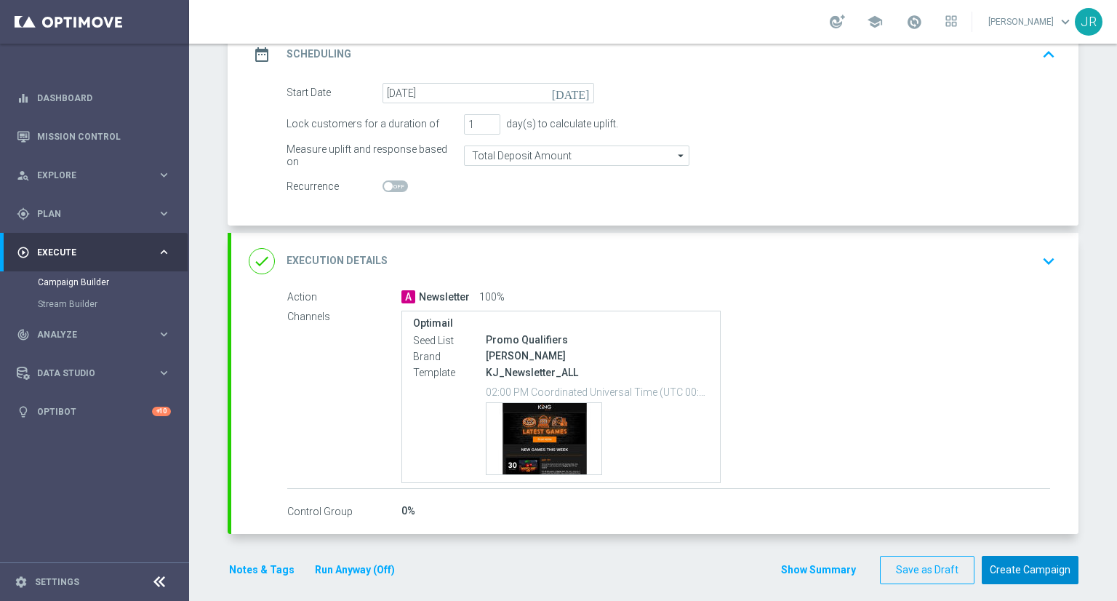
click at [1043, 565] on button "Create Campaign" at bounding box center [1030, 570] width 97 height 28
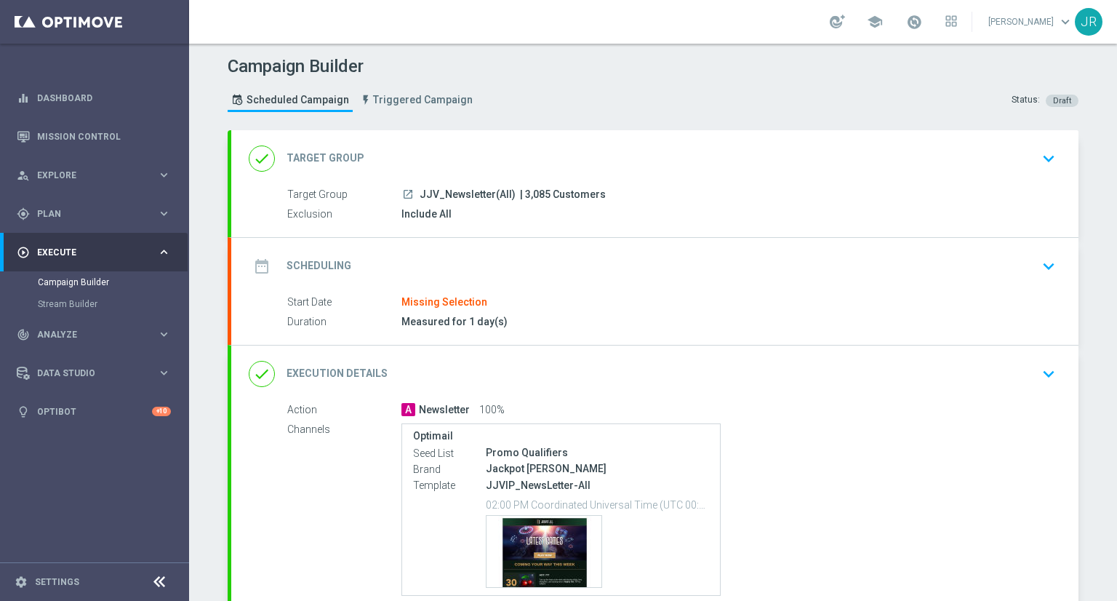
drag, startPoint x: 1038, startPoint y: 260, endPoint x: 896, endPoint y: 261, distance: 142.5
click at [1019, 260] on div "date_range Scheduling keyboard_arrow_down" at bounding box center [655, 266] width 812 height 28
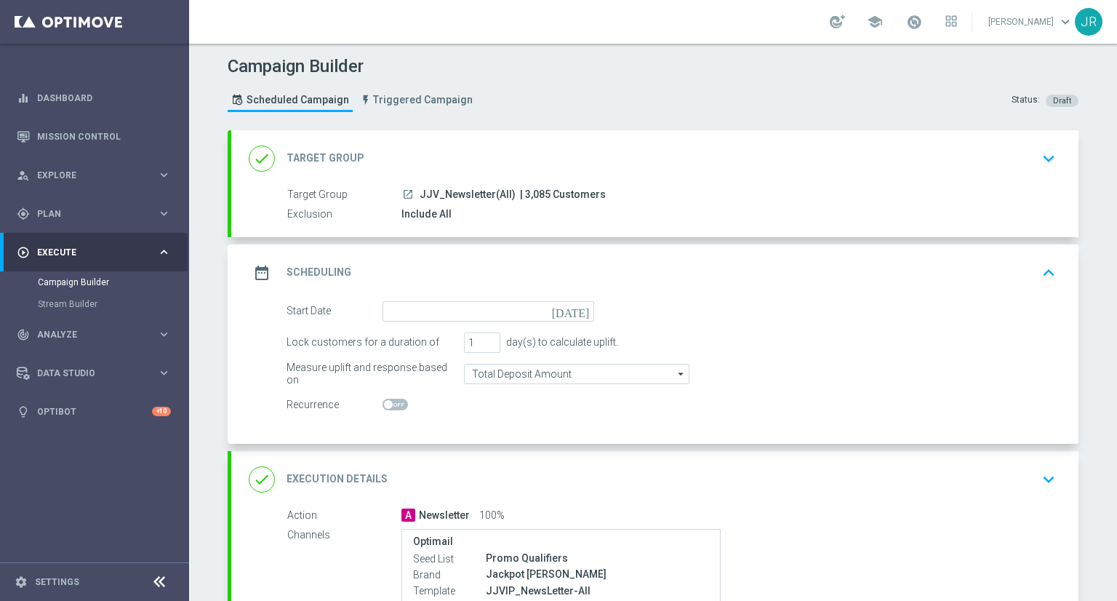
click at [582, 309] on icon "[DATE]" at bounding box center [573, 309] width 43 height 16
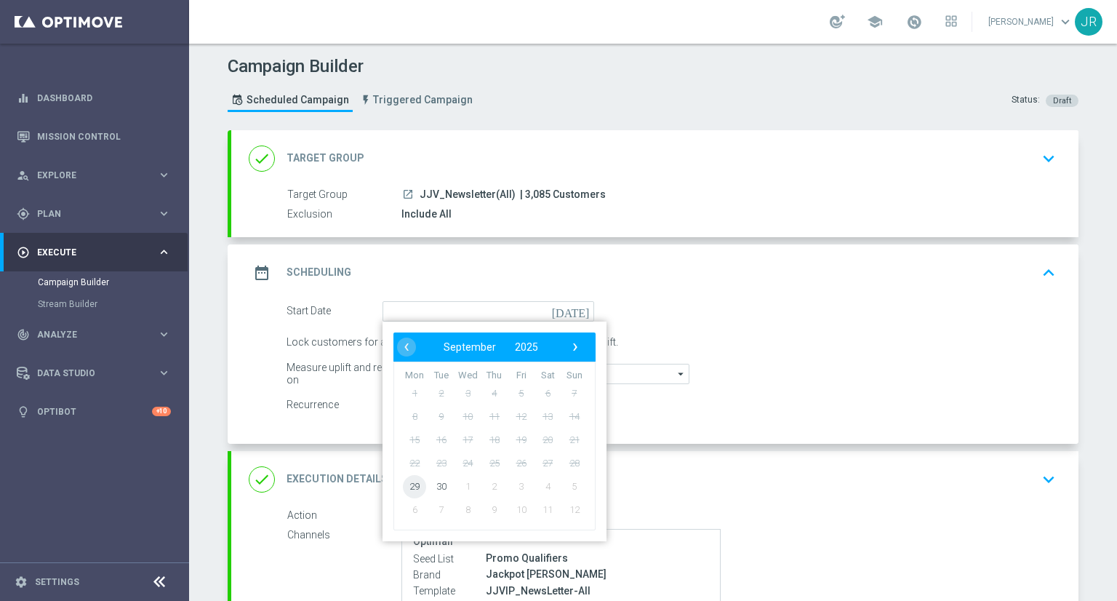
click at [412, 478] on span "29" at bounding box center [414, 485] width 23 height 23
type input "[DATE]"
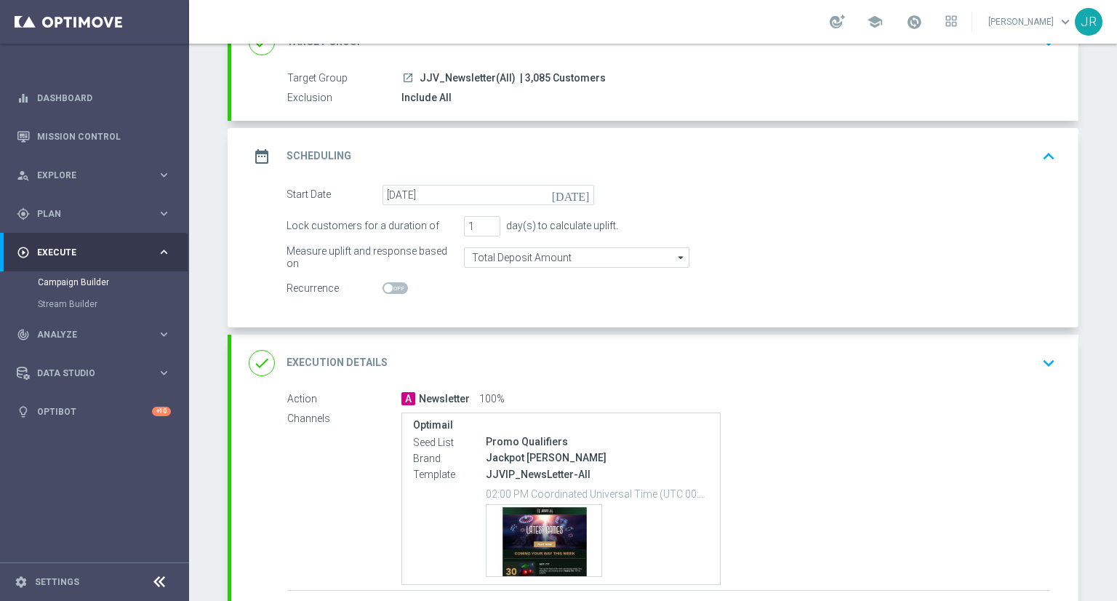
scroll to position [228, 0]
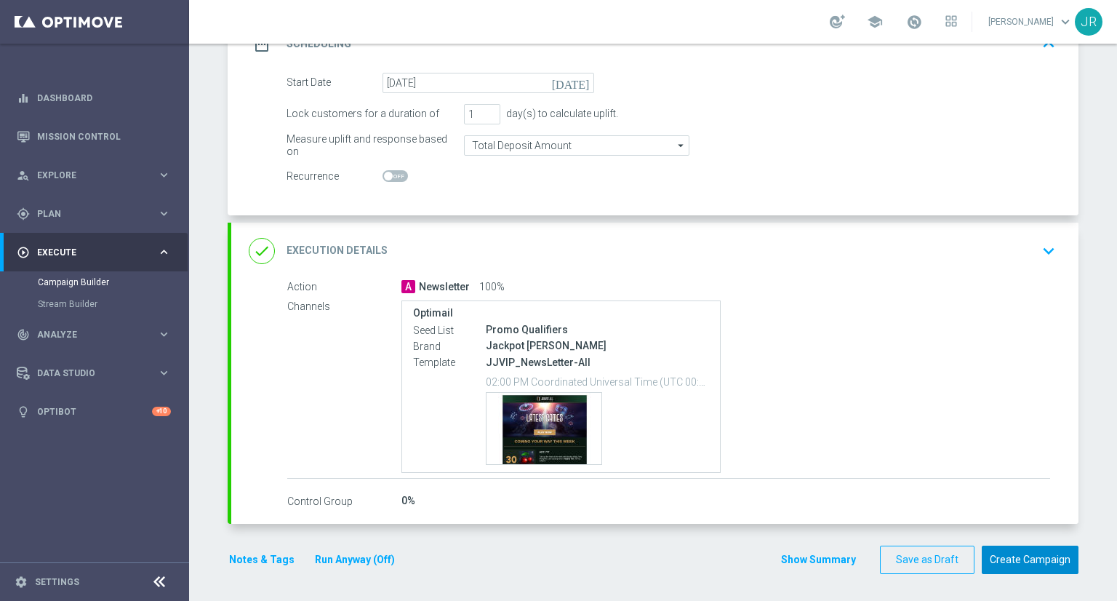
click at [1016, 556] on button "Create Campaign" at bounding box center [1030, 559] width 97 height 28
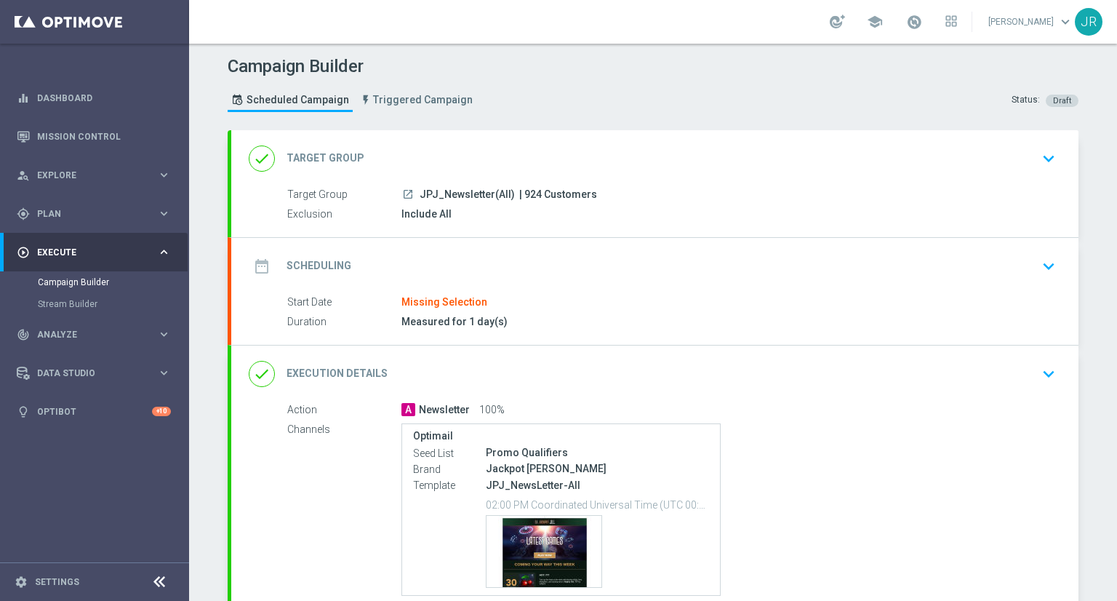
drag, startPoint x: 1041, startPoint y: 260, endPoint x: 576, endPoint y: 277, distance: 465.7
click at [1041, 260] on icon "keyboard_arrow_down" at bounding box center [1049, 266] width 22 height 22
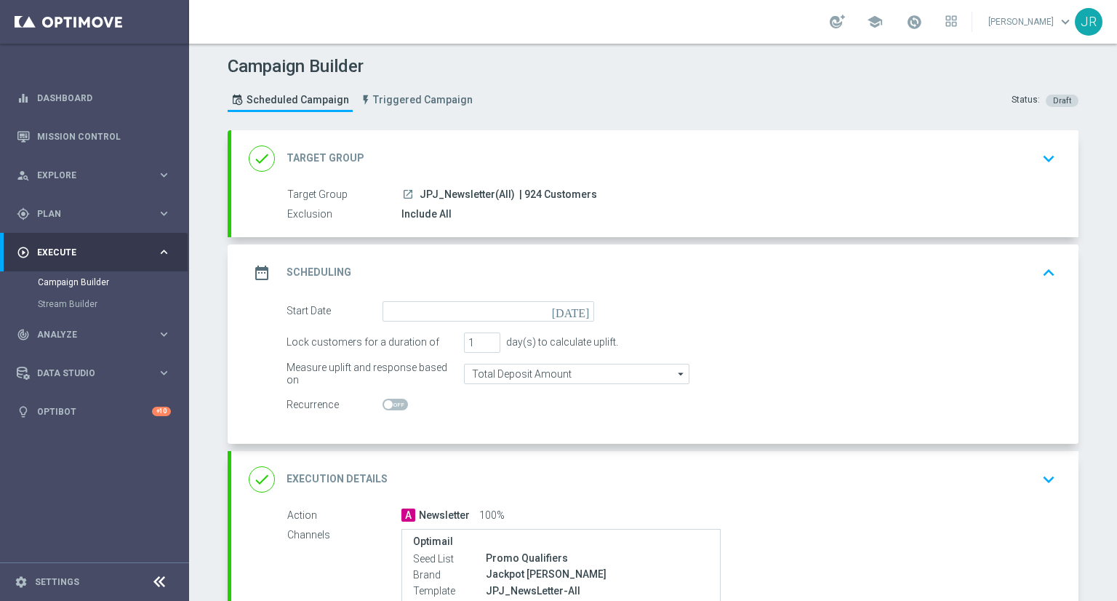
click at [577, 309] on icon "[DATE]" at bounding box center [573, 309] width 43 height 16
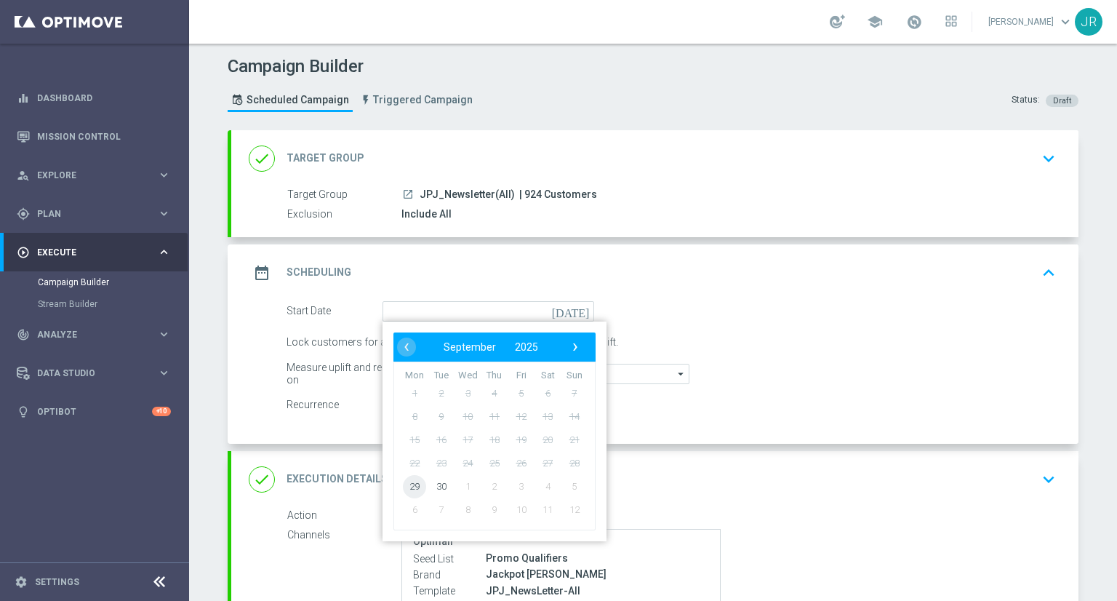
click at [412, 484] on span "29" at bounding box center [414, 485] width 23 height 23
type input "[DATE]"
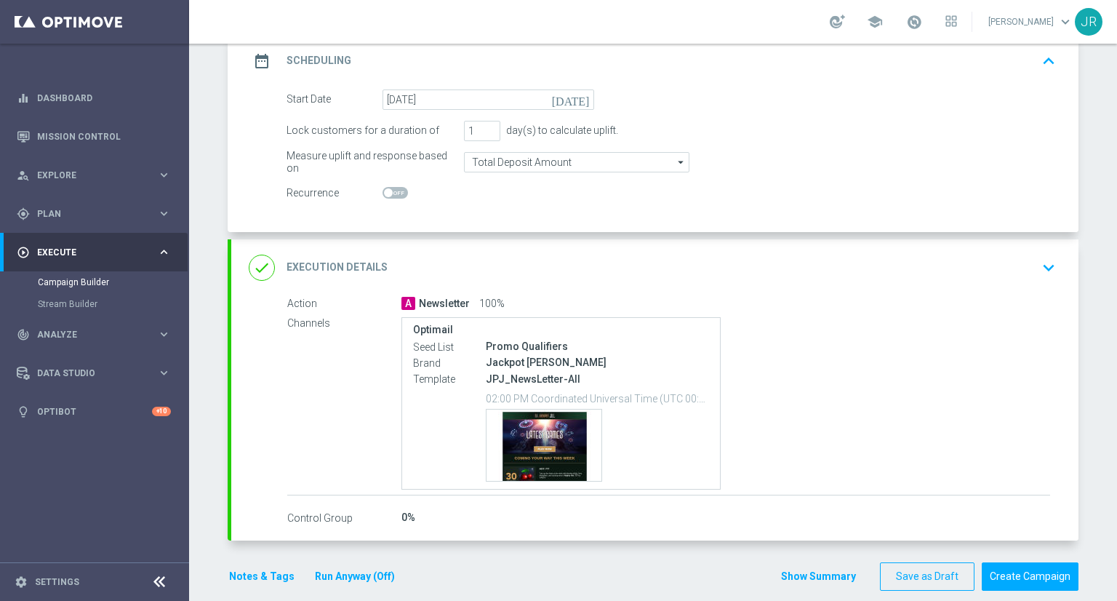
scroll to position [228, 0]
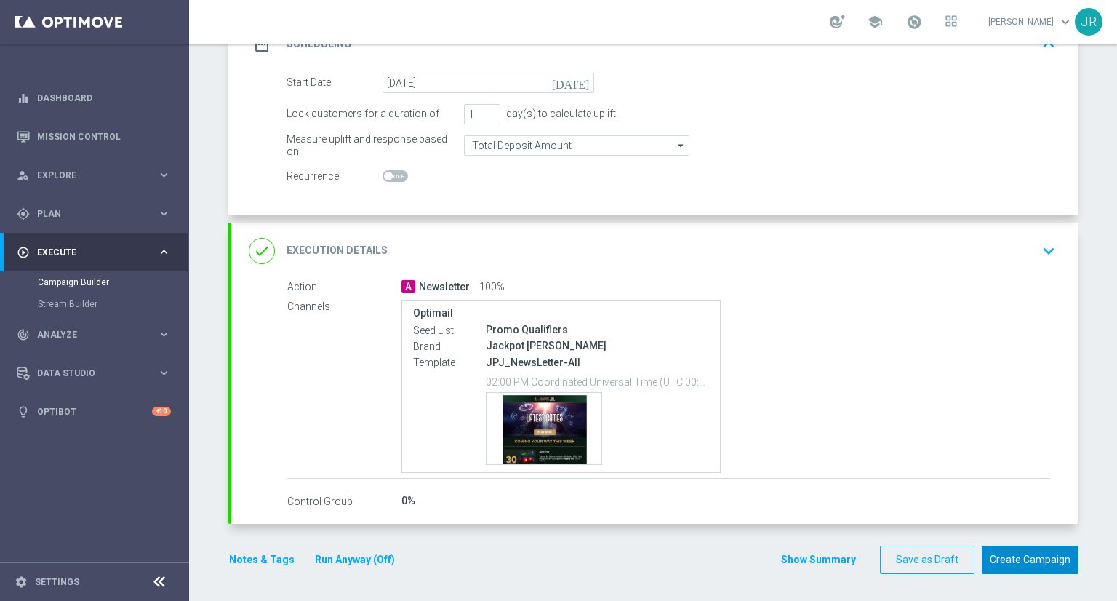
click at [1034, 558] on button "Create Campaign" at bounding box center [1030, 559] width 97 height 28
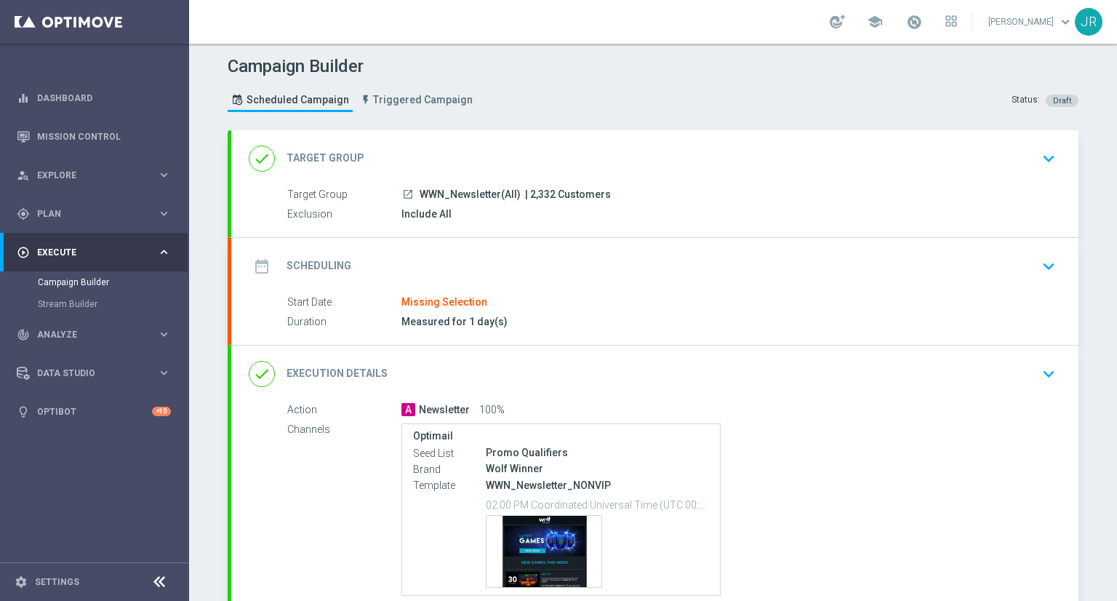
click at [1050, 260] on icon "keyboard_arrow_down" at bounding box center [1049, 266] width 22 height 22
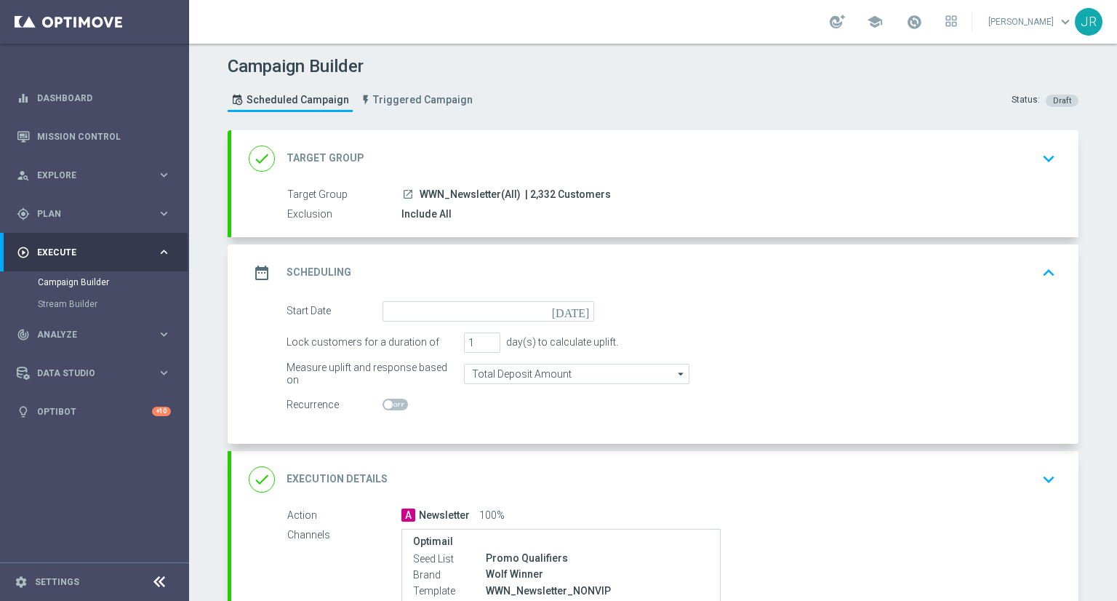
click at [572, 308] on icon "[DATE]" at bounding box center [573, 309] width 43 height 16
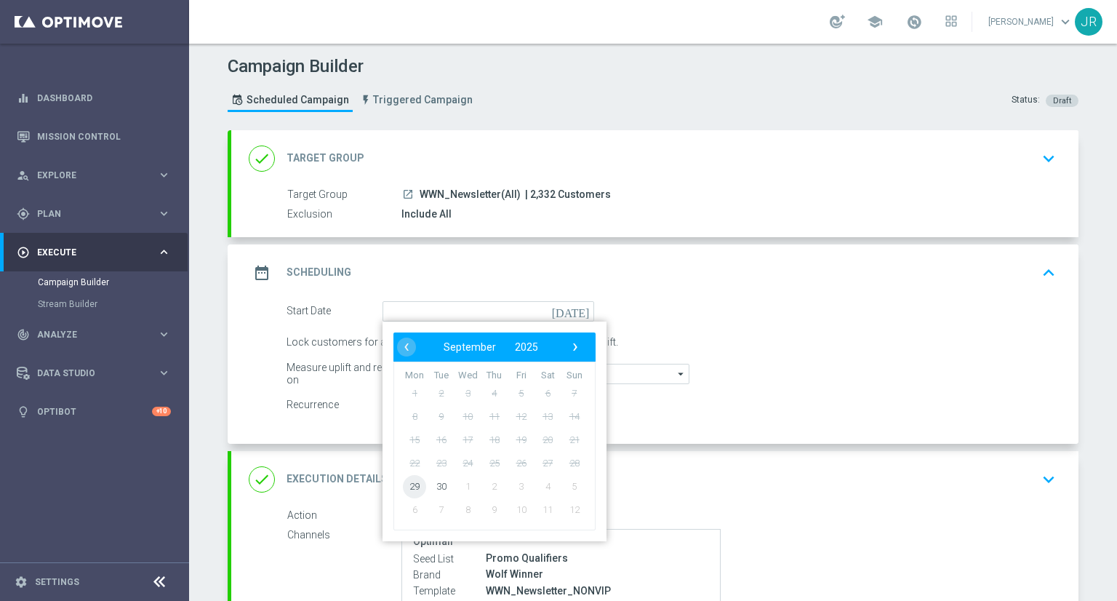
click at [412, 478] on span "29" at bounding box center [414, 485] width 23 height 23
type input "[DATE]"
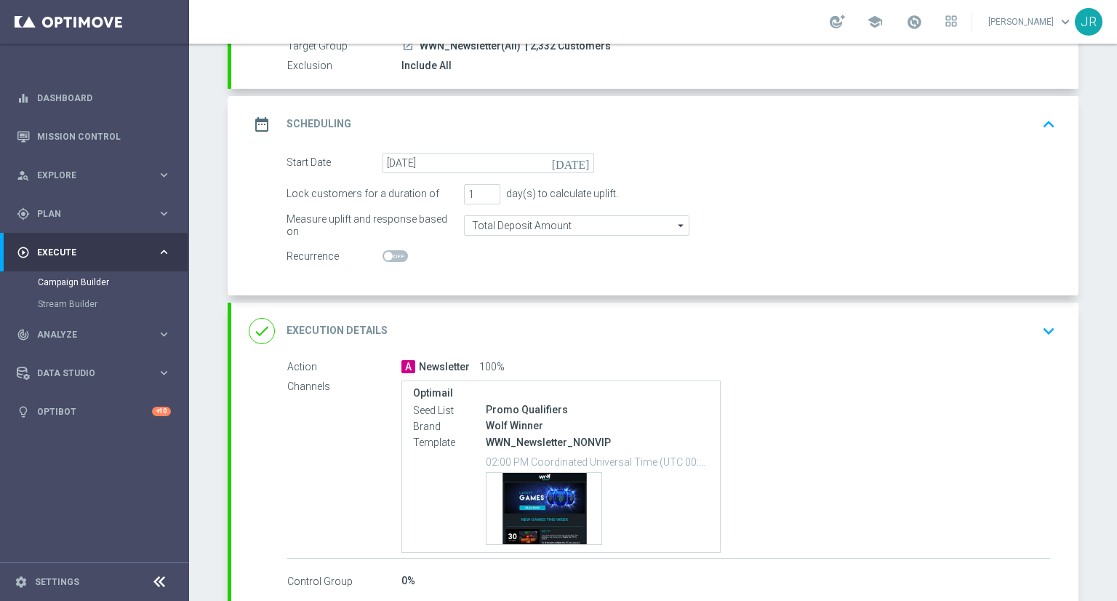
scroll to position [228, 0]
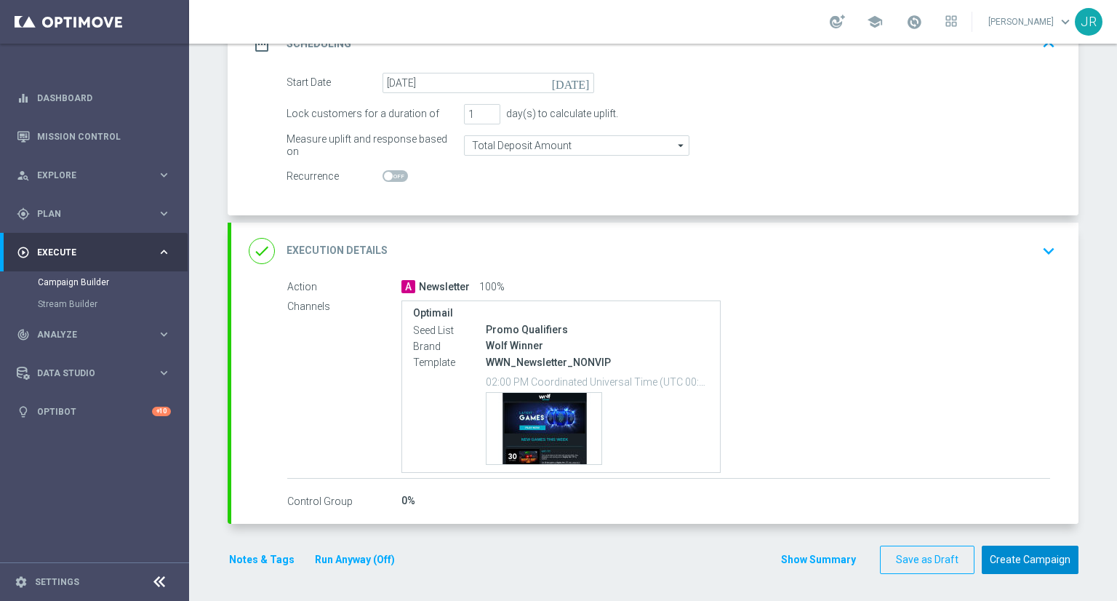
click at [1043, 550] on button "Create Campaign" at bounding box center [1030, 559] width 97 height 28
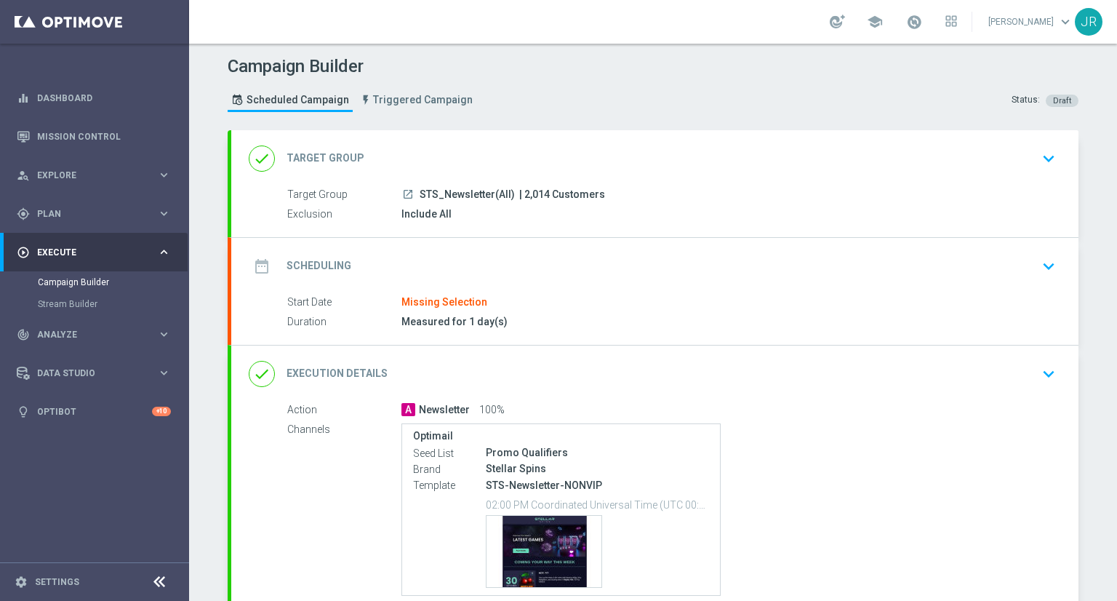
click at [1043, 260] on icon "keyboard_arrow_down" at bounding box center [1049, 266] width 22 height 22
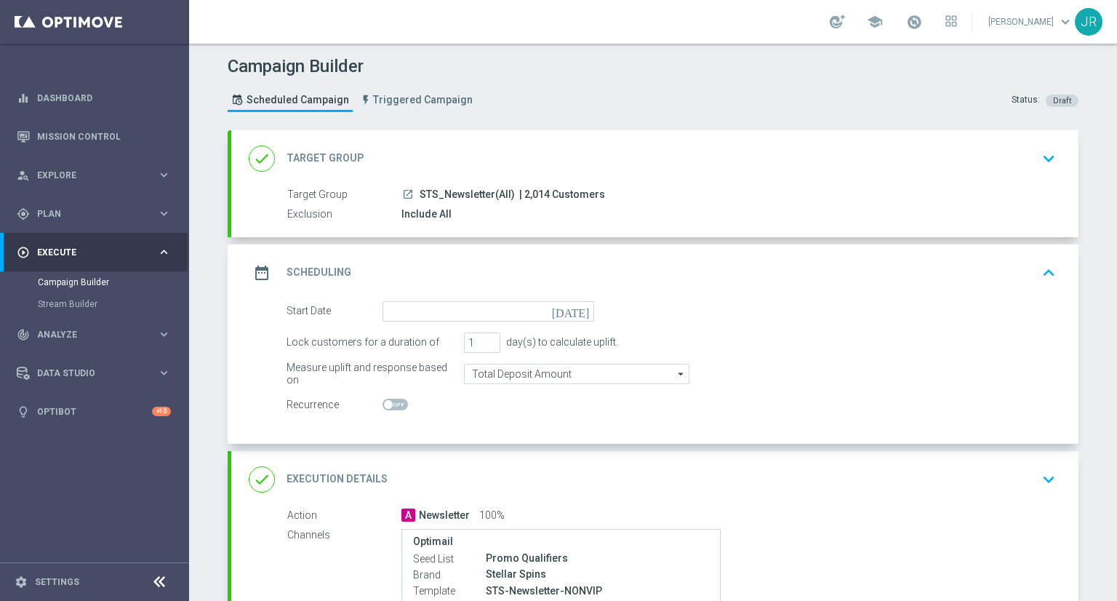
click at [579, 303] on icon "[DATE]" at bounding box center [573, 309] width 43 height 16
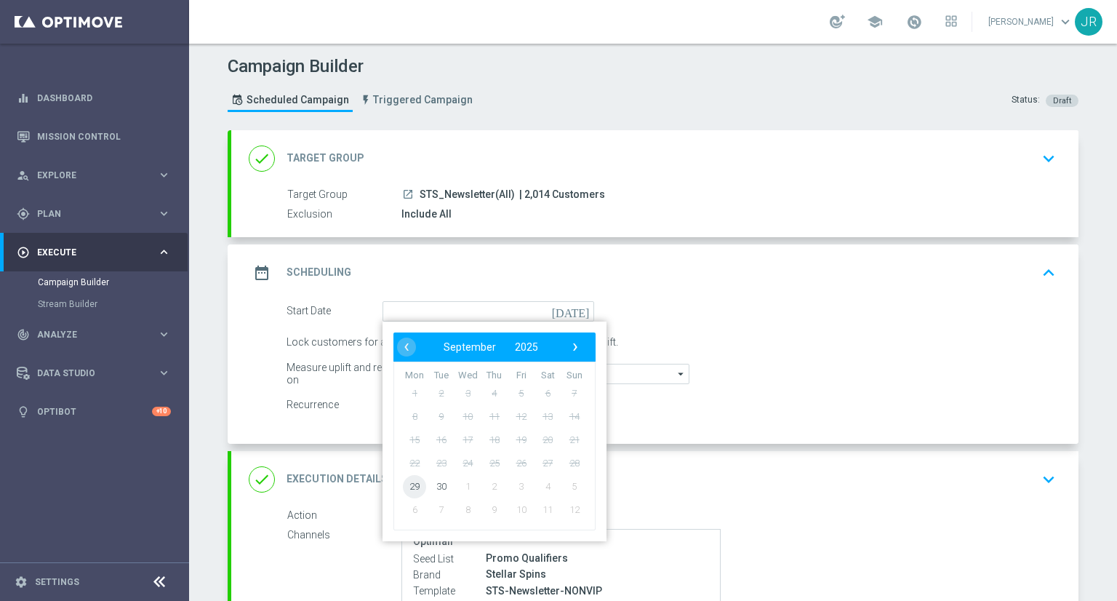
click at [412, 482] on span "29" at bounding box center [414, 485] width 23 height 23
type input "[DATE]"
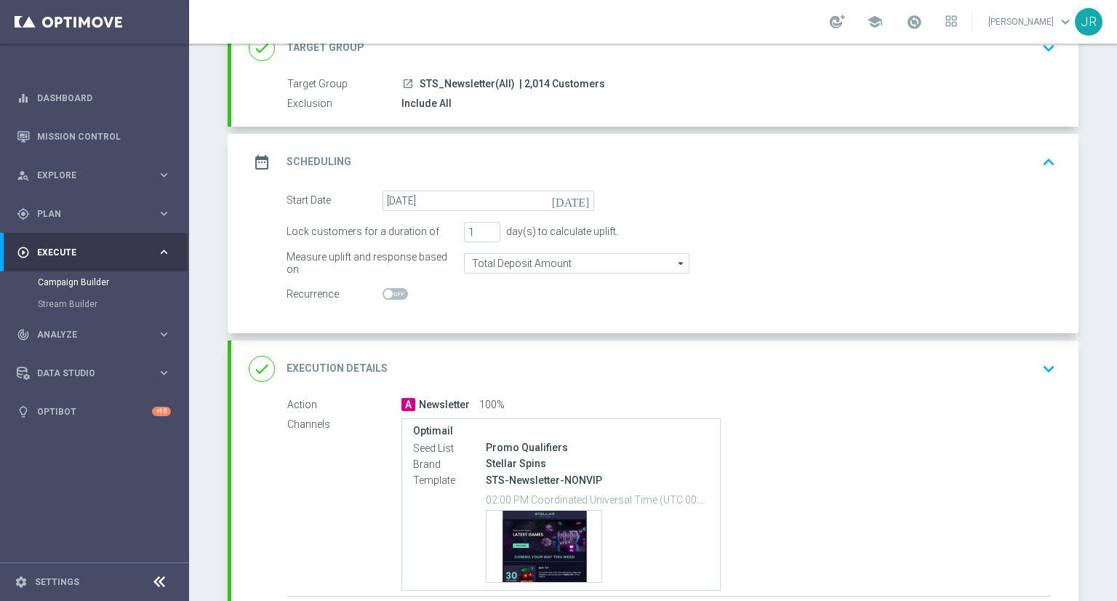
scroll to position [228, 0]
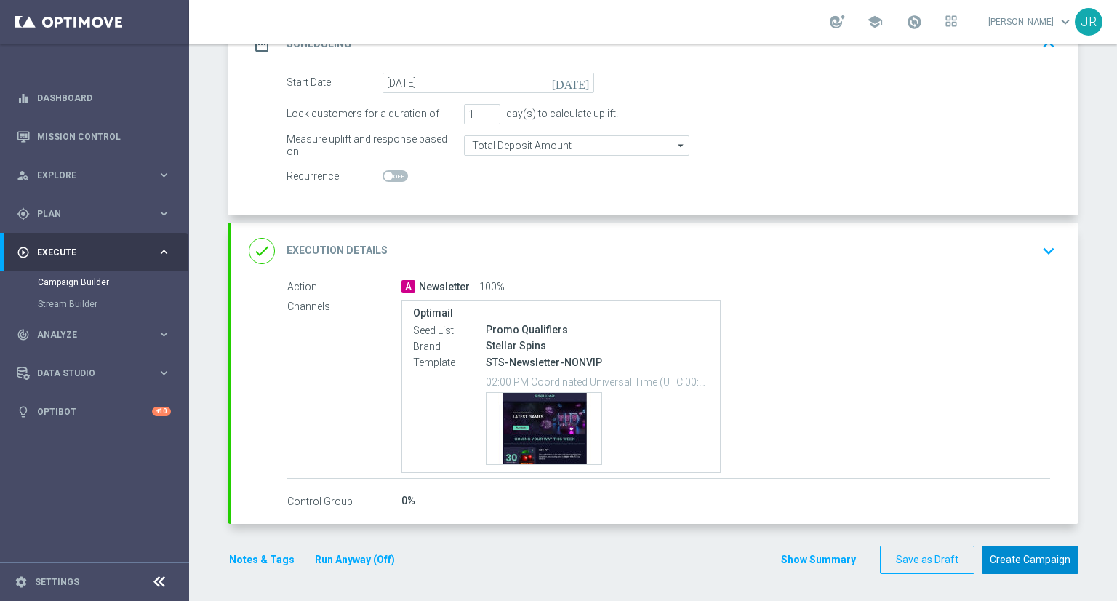
click at [1030, 556] on button "Create Campaign" at bounding box center [1030, 559] width 97 height 28
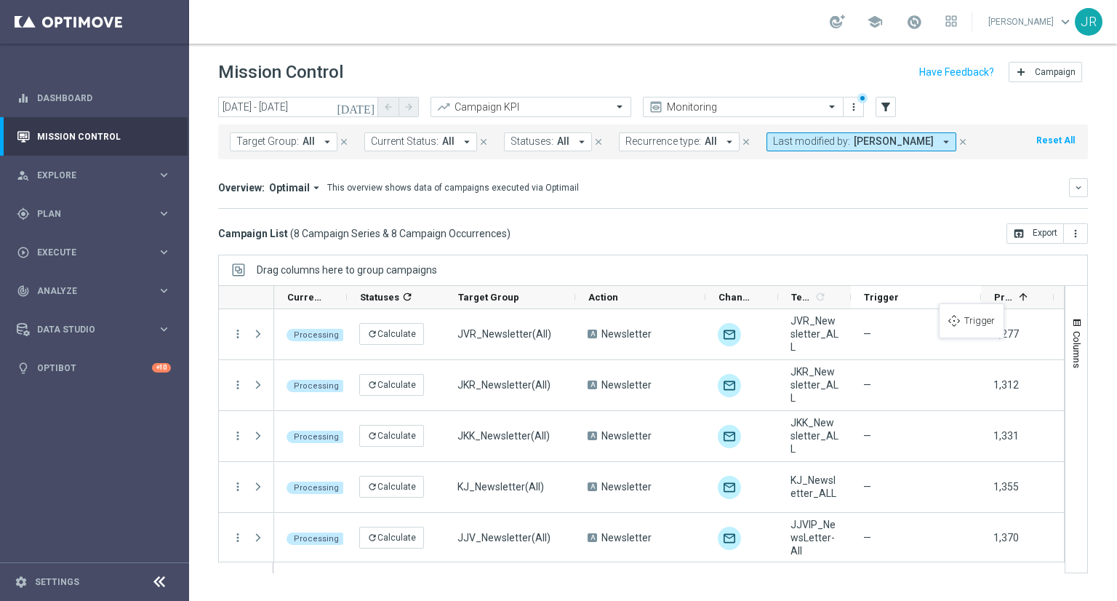
drag, startPoint x: 474, startPoint y: 297, endPoint x: 951, endPoint y: 315, distance: 477.3
